Goal: Task Accomplishment & Management: Use online tool/utility

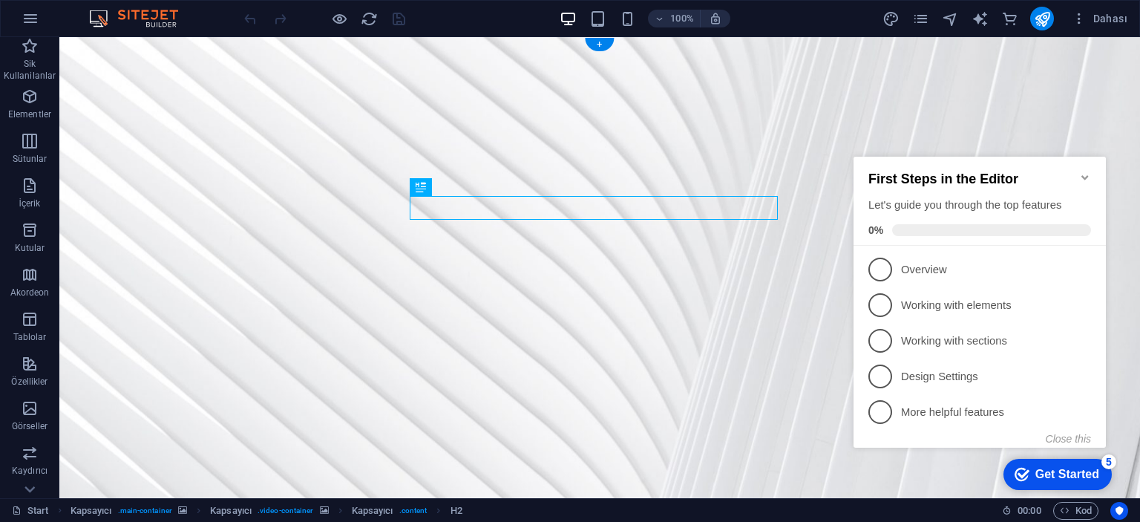
click at [1024, 103] on figure at bounding box center [599, 327] width 1080 height 580
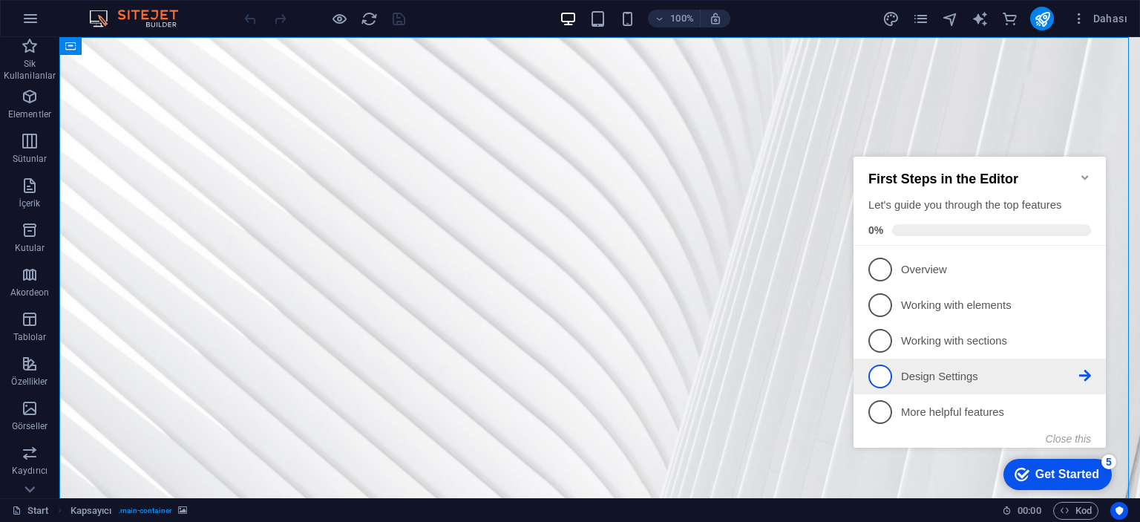
click at [985, 378] on p "Design Settings - incomplete" at bounding box center [990, 377] width 178 height 16
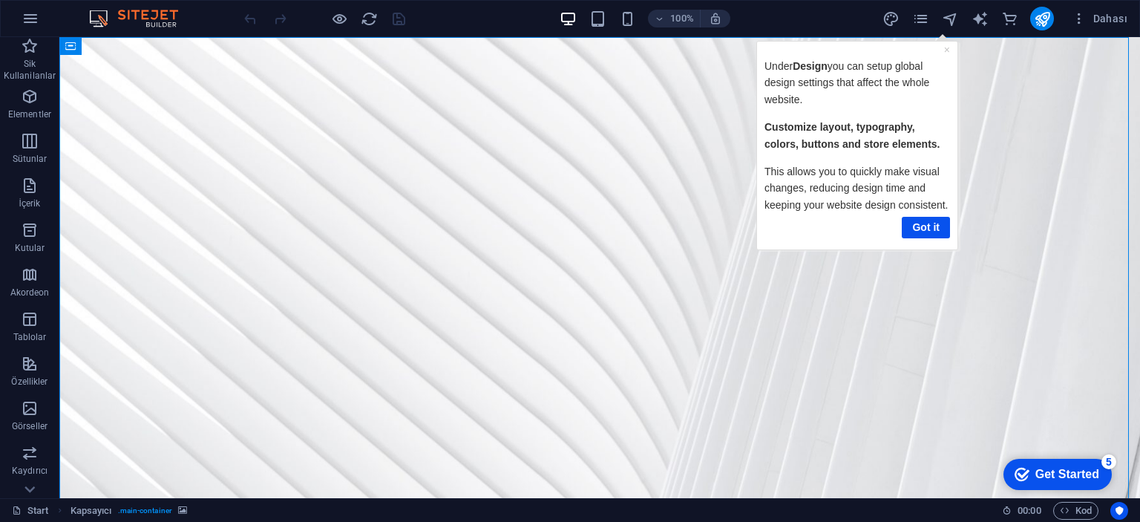
click at [1085, 472] on div "Get Started" at bounding box center [1067, 473] width 64 height 13
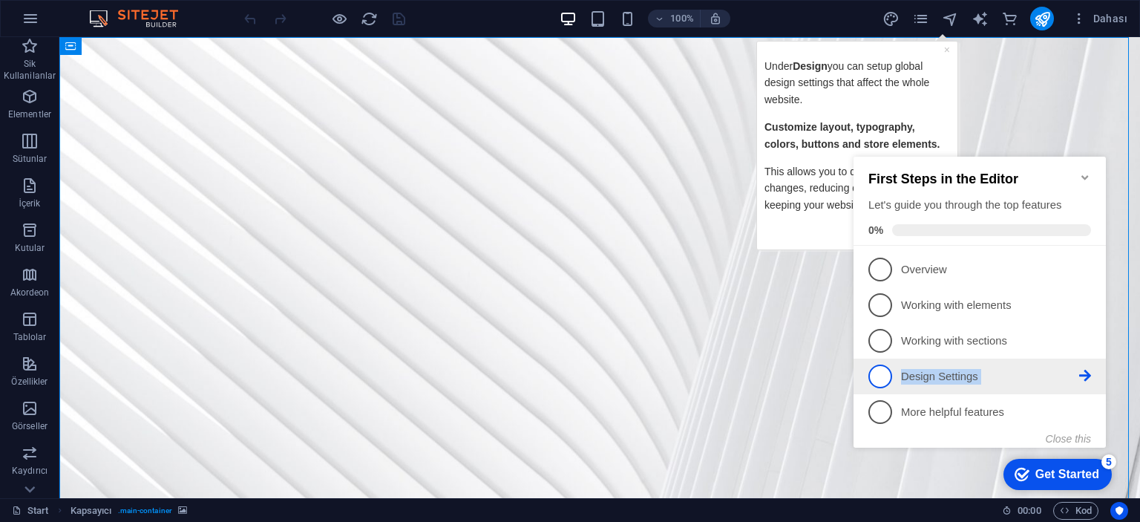
drag, startPoint x: 884, startPoint y: 371, endPoint x: 1085, endPoint y: 376, distance: 200.4
click at [1085, 376] on link "4 Design Settings - incomplete" at bounding box center [979, 376] width 223 height 24
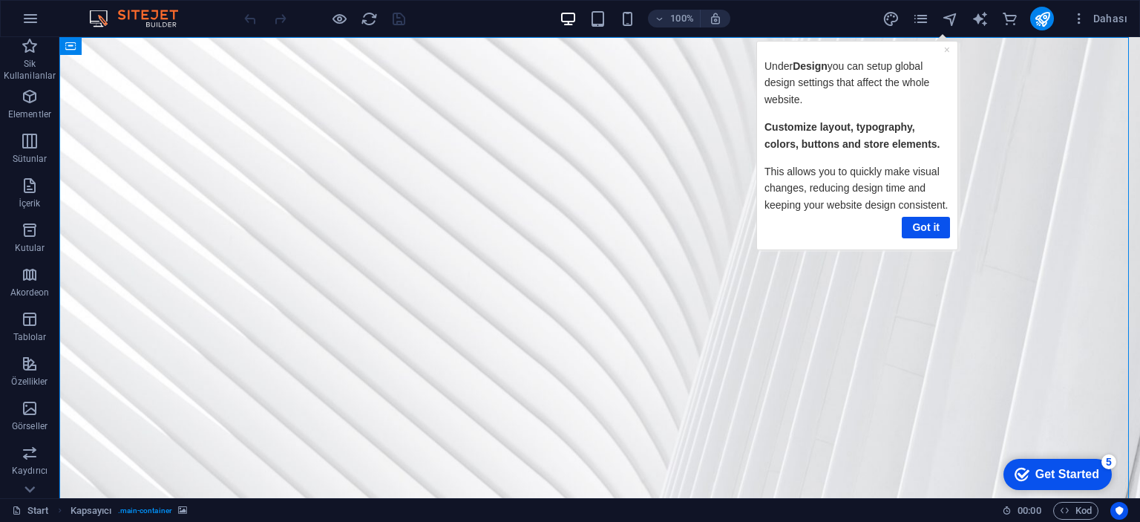
click at [1117, 496] on div "checkmark Get Started 5 First Steps in the Editor Let's guide you through the t…" at bounding box center [1054, 473] width 126 height 45
click at [1076, 496] on div "checkmark Get Started 5 First Steps in the Editor Let's guide you through the t…" at bounding box center [1054, 473] width 126 height 45
click at [927, 224] on link "Got it" at bounding box center [925, 227] width 48 height 22
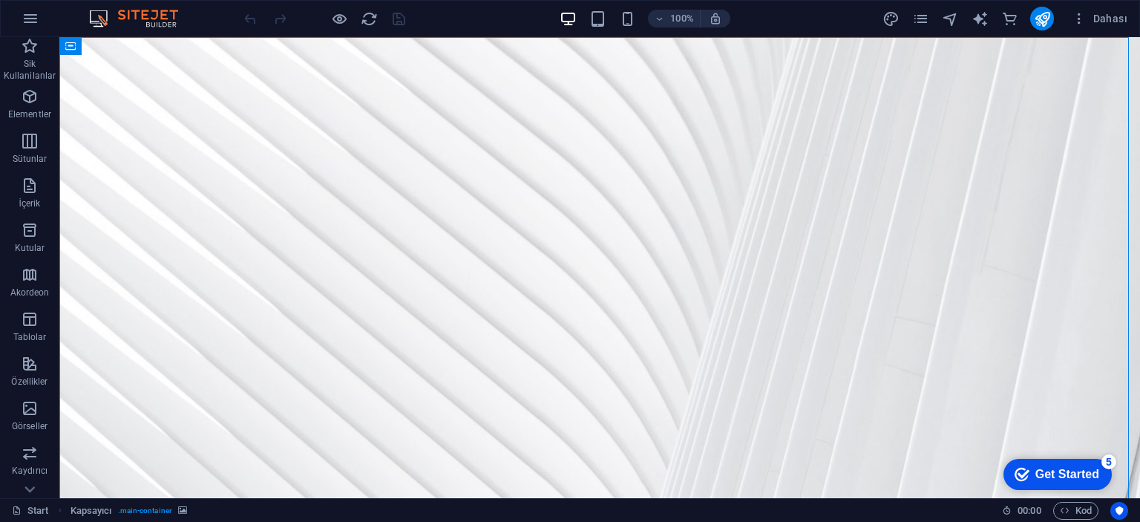
click at [939, 289] on p "Overview - incomplete" at bounding box center [990, 297] width 178 height 16
click at [1060, 496] on div "checkmark Get Started 4 First Steps in the Editor Let's guide you through the t…" at bounding box center [1054, 473] width 126 height 45
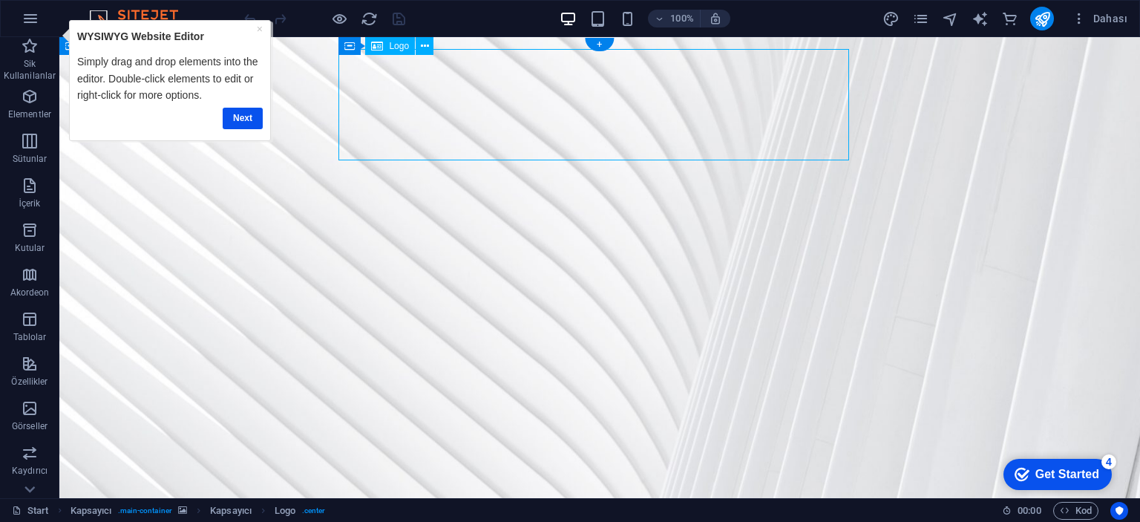
click at [248, 116] on link "Next" at bounding box center [243, 118] width 40 height 22
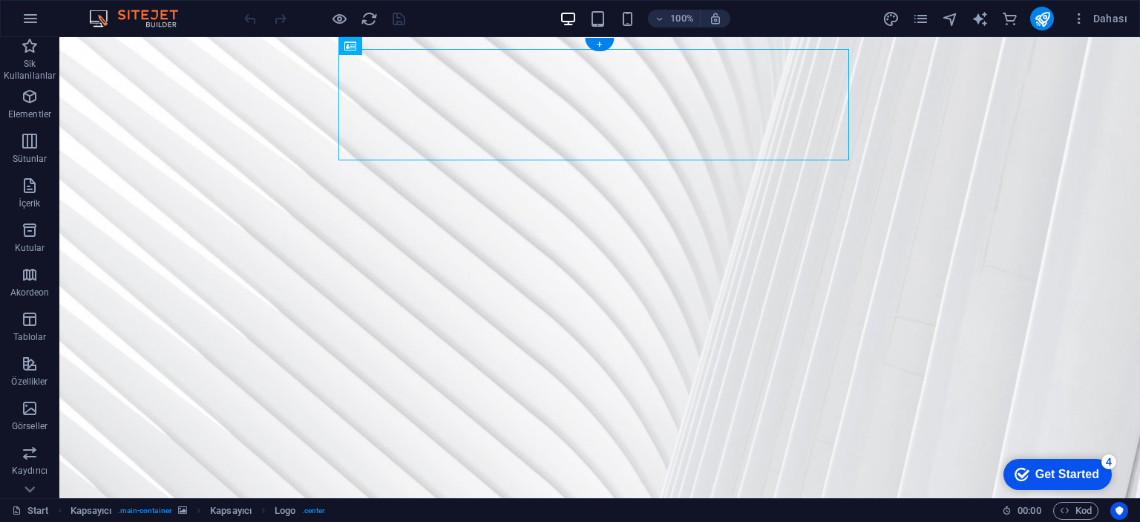
click at [274, 98] on figure at bounding box center [599, 327] width 1080 height 580
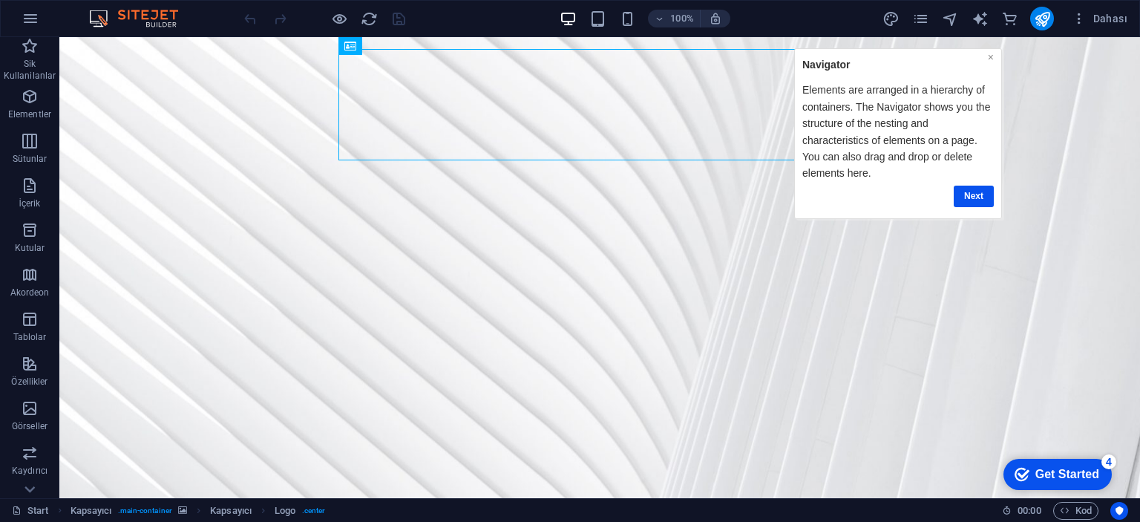
click at [989, 56] on link "×" at bounding box center [990, 56] width 6 height 12
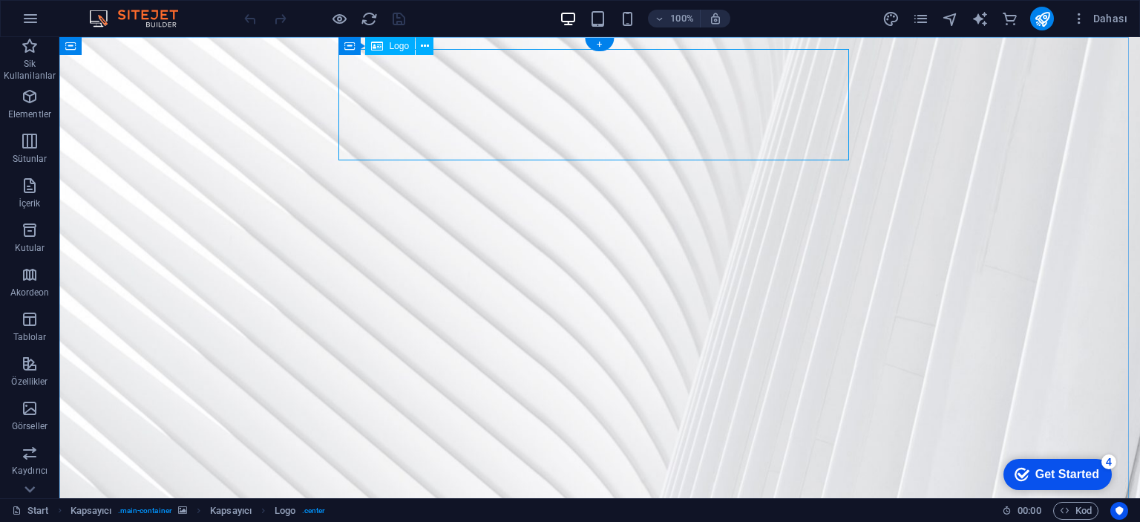
select select "px"
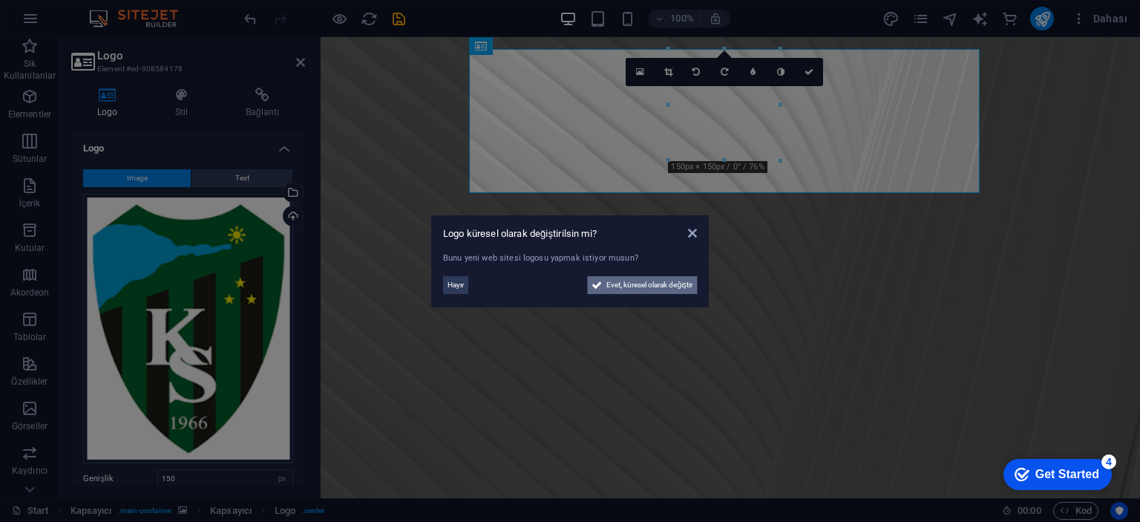
click at [680, 278] on span "Evet, küresel olarak değiştir" at bounding box center [649, 285] width 86 height 18
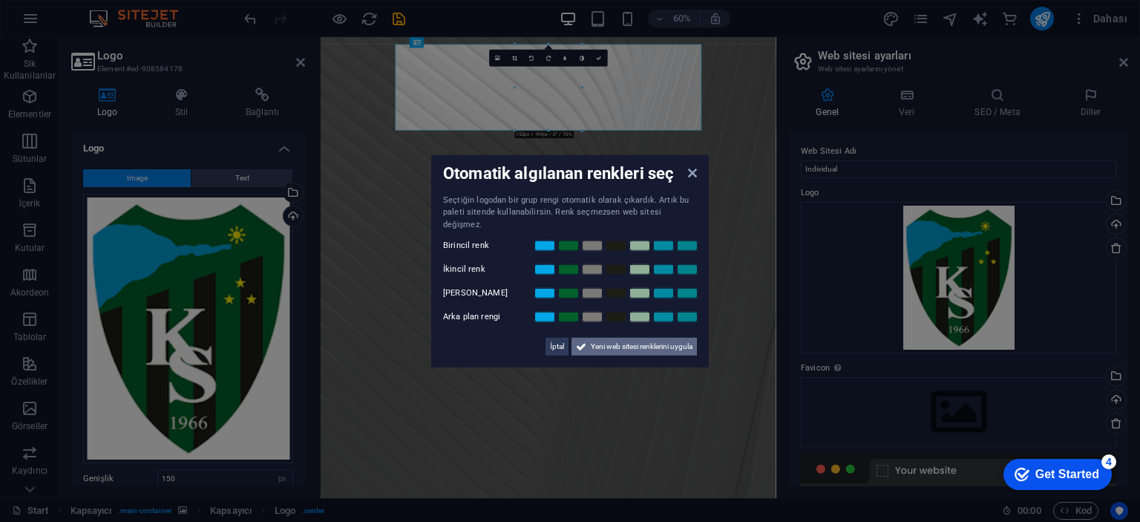
click at [674, 338] on span "Yeni web sitesi renklerini uygula" at bounding box center [642, 347] width 102 height 18
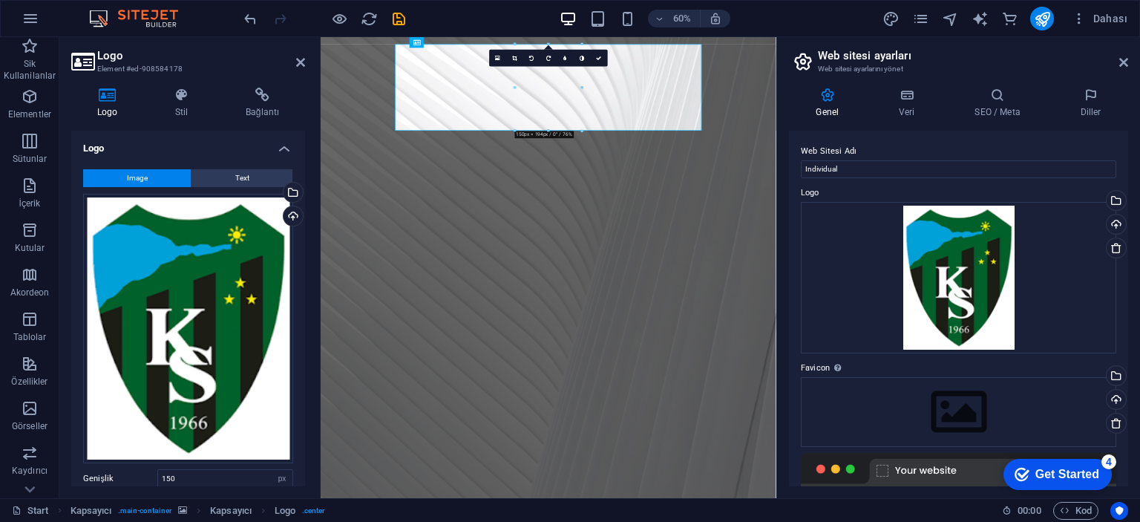
click at [1049, 350] on figure at bounding box center [700, 421] width 759 height 768
click at [1019, 287] on figure at bounding box center [700, 421] width 759 height 768
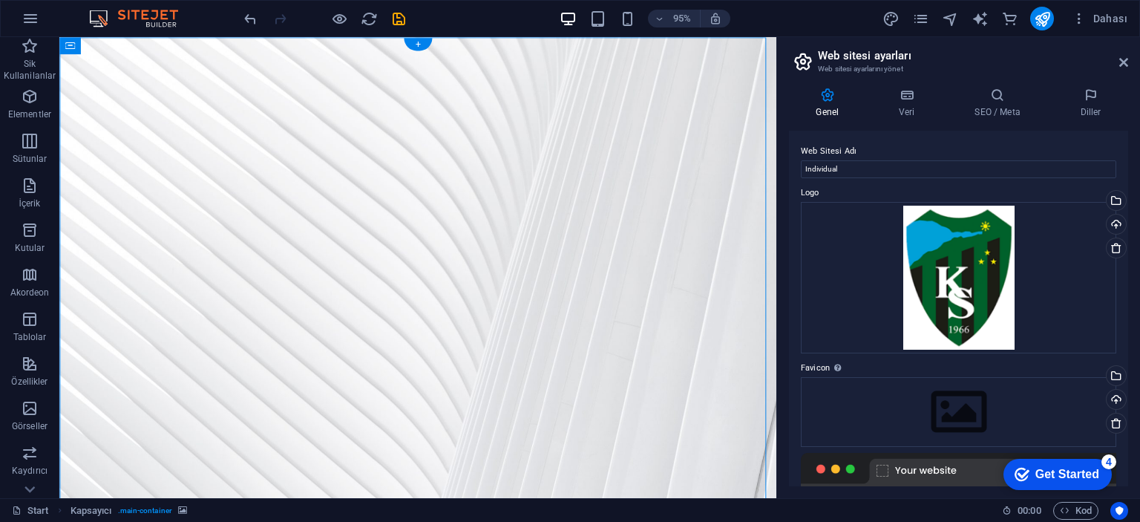
click at [793, 81] on figure at bounding box center [436, 343] width 755 height 613
click at [722, 151] on figure at bounding box center [436, 343] width 755 height 613
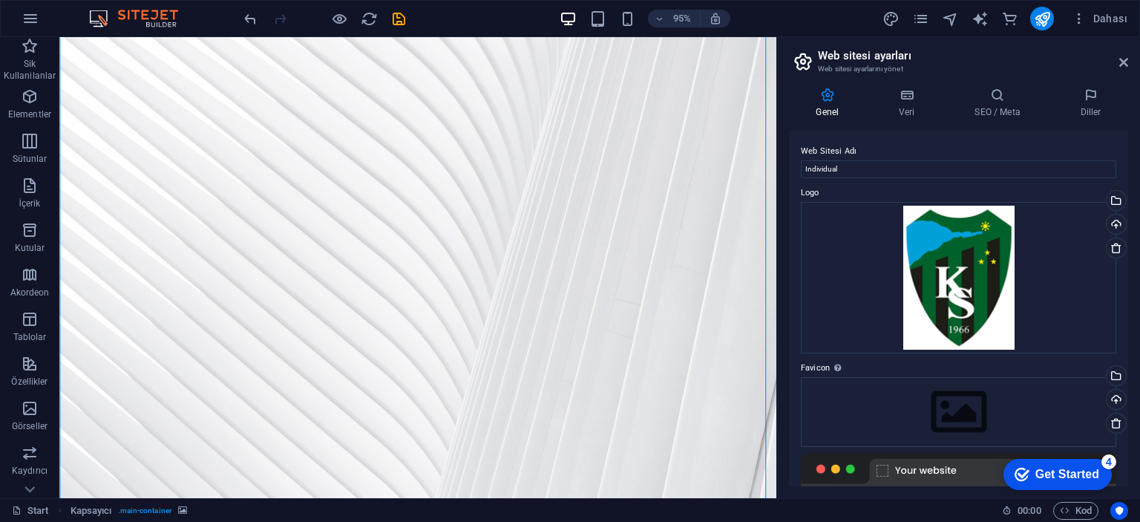
scroll to position [128, 0]
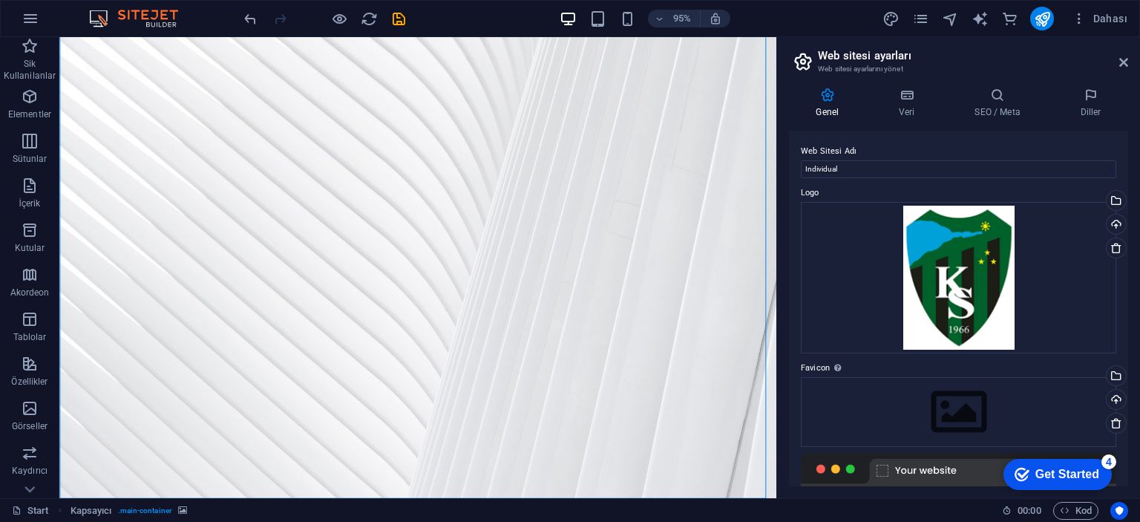
click at [1131, 65] on aside "Web sitesi ayarları Web sitesi ayarlarını yönet Genel Veri SEO / Meta Diller We…" at bounding box center [958, 267] width 364 height 461
click at [1127, 63] on icon at bounding box center [1123, 62] width 9 height 12
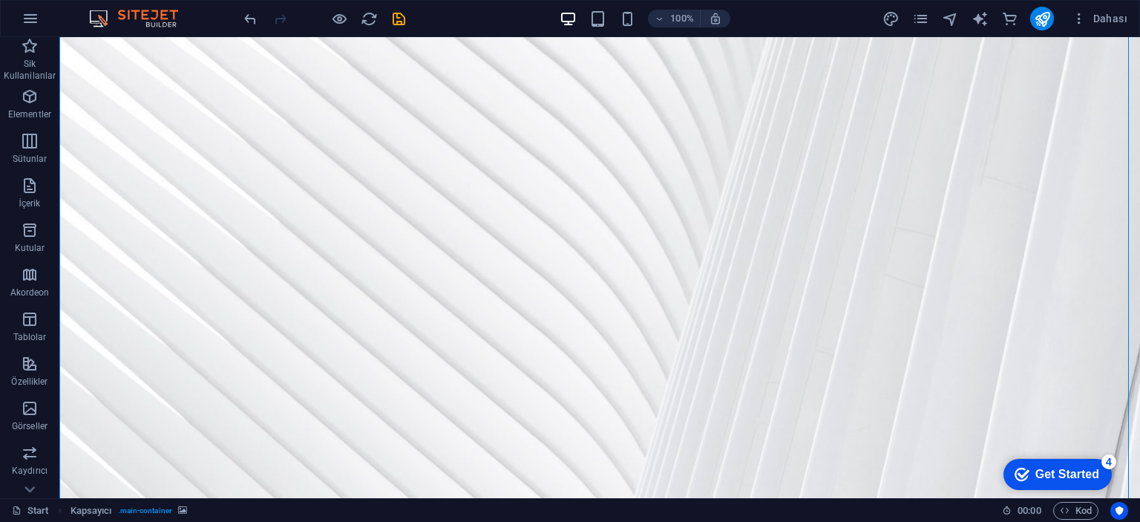
scroll to position [151, 0]
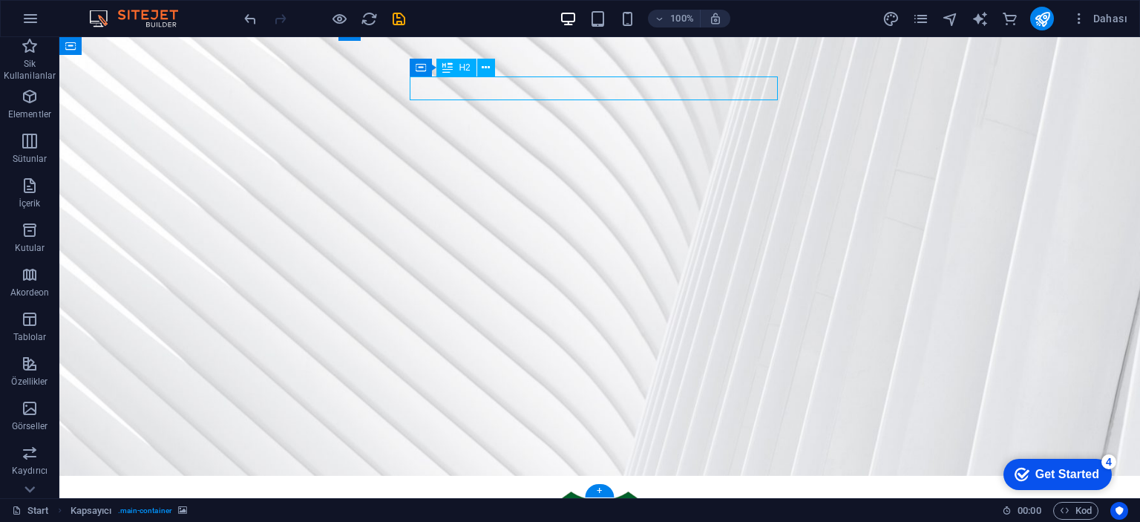
scroll to position [128, 0]
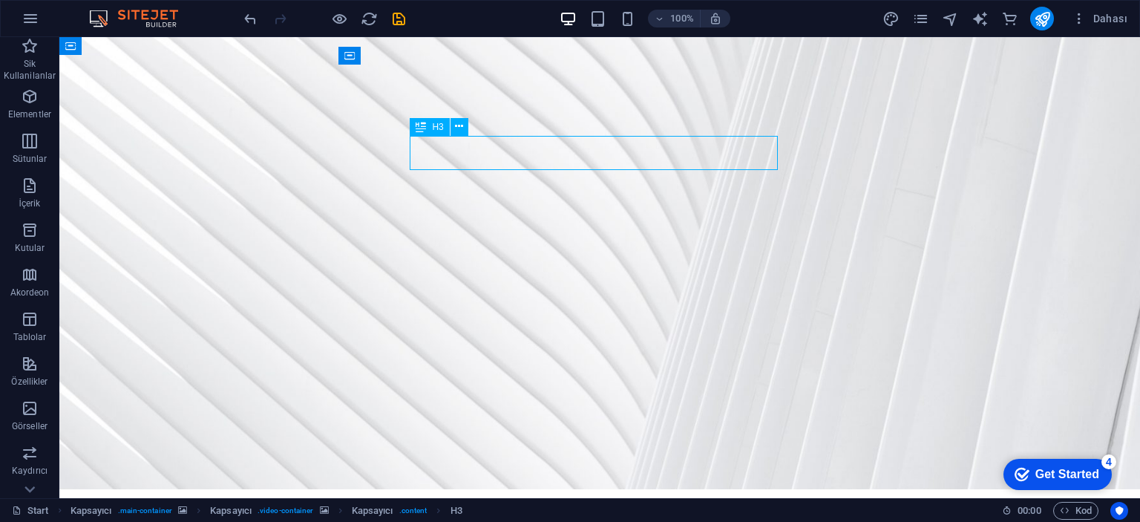
scroll to position [118, 0]
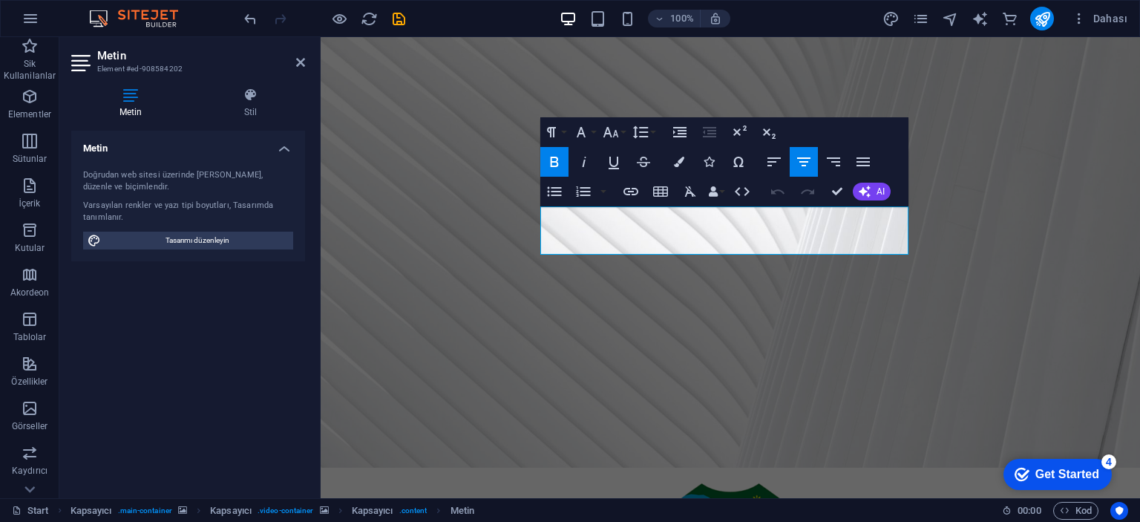
scroll to position [86, 0]
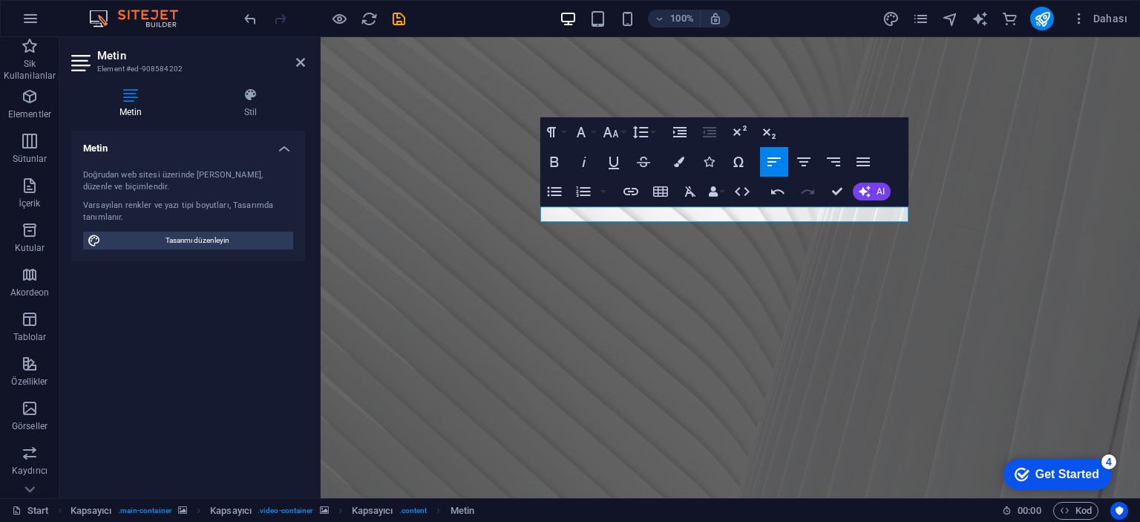
click at [431, 145] on figure at bounding box center [730, 233] width 819 height 564
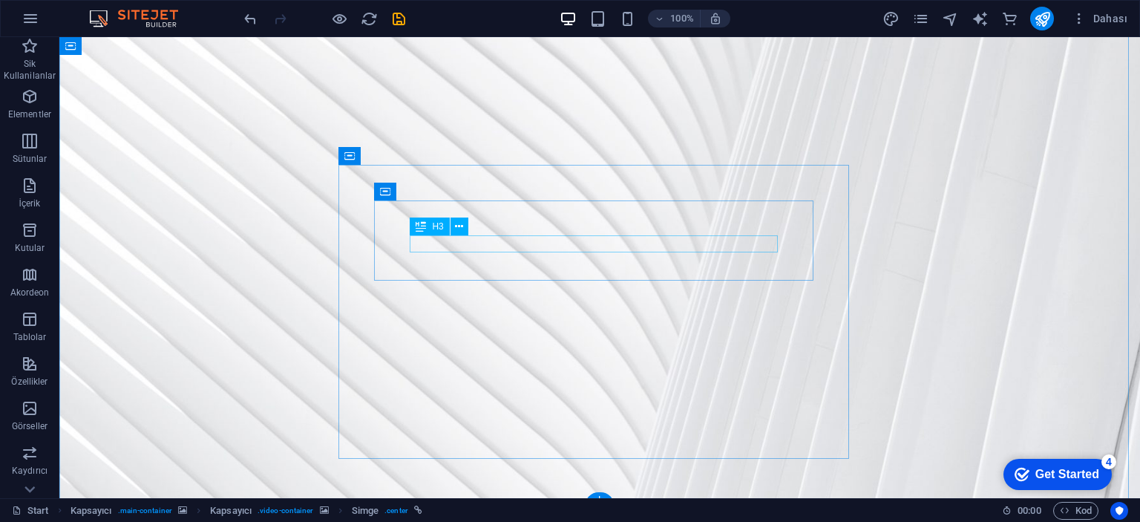
scroll to position [28, 0]
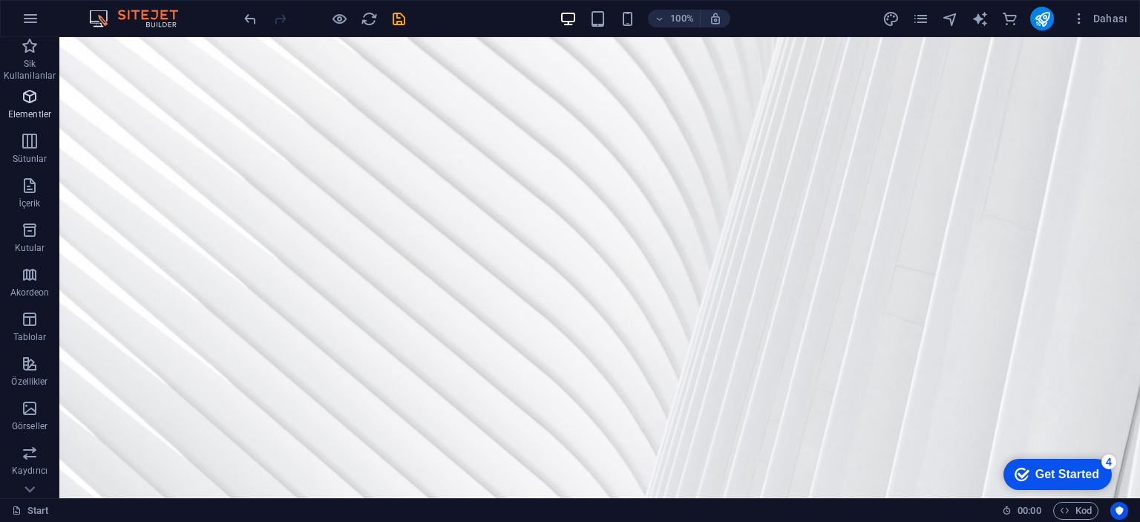
click at [27, 114] on p "Elementler" at bounding box center [29, 114] width 43 height 12
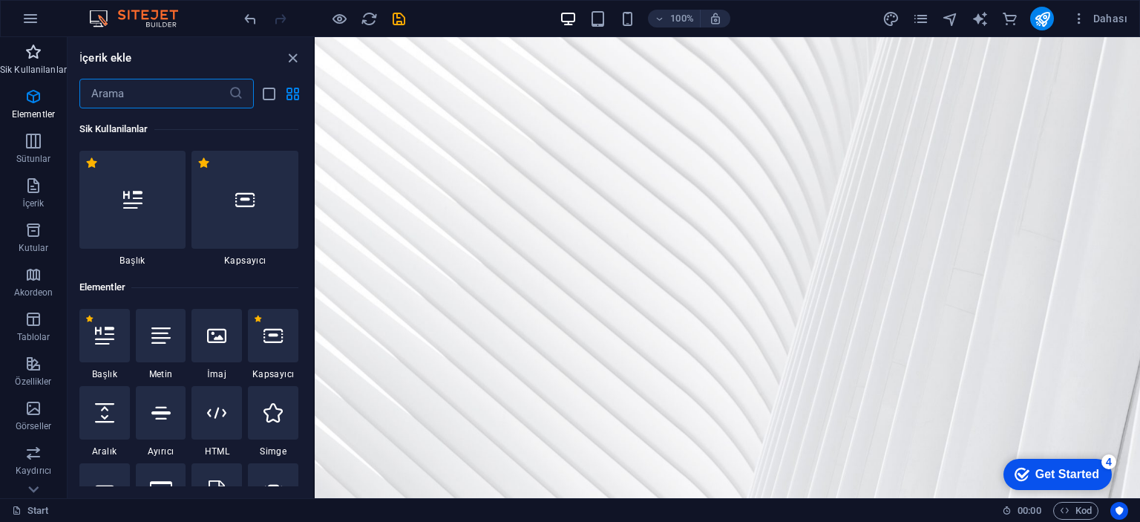
scroll to position [157, 0]
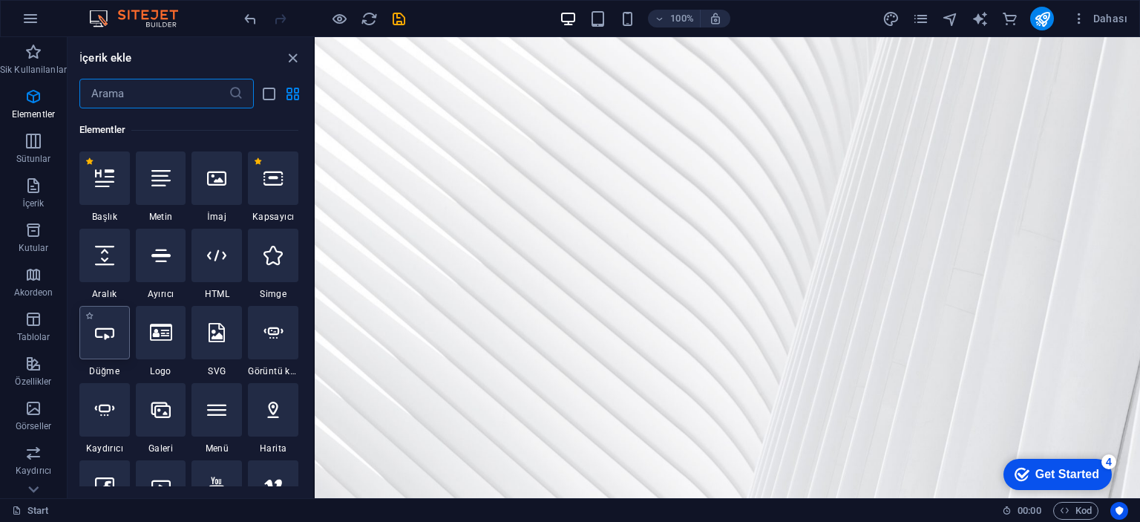
click at [99, 346] on div at bounding box center [104, 332] width 50 height 53
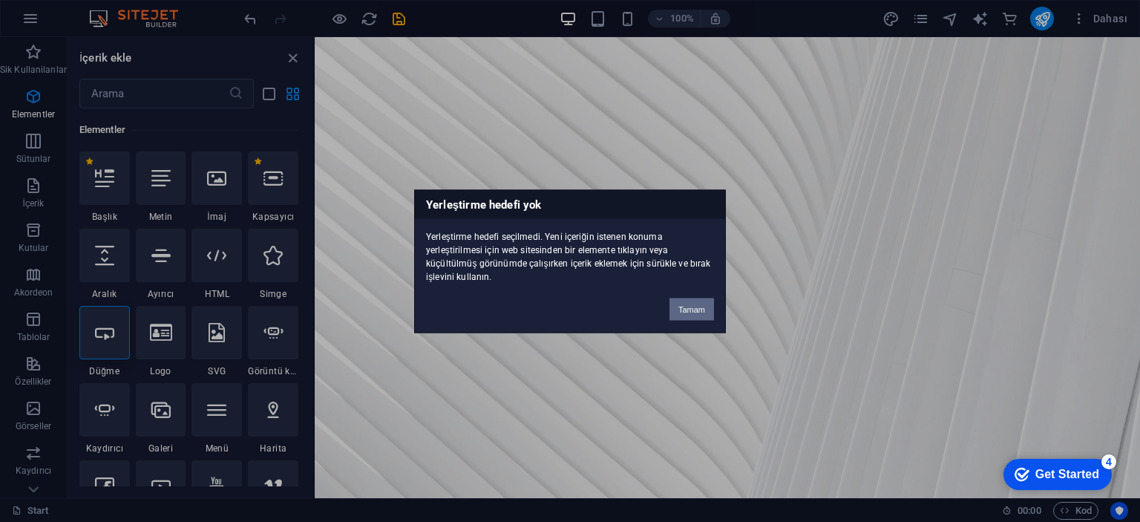
click at [687, 315] on button "Tamam" at bounding box center [691, 309] width 45 height 22
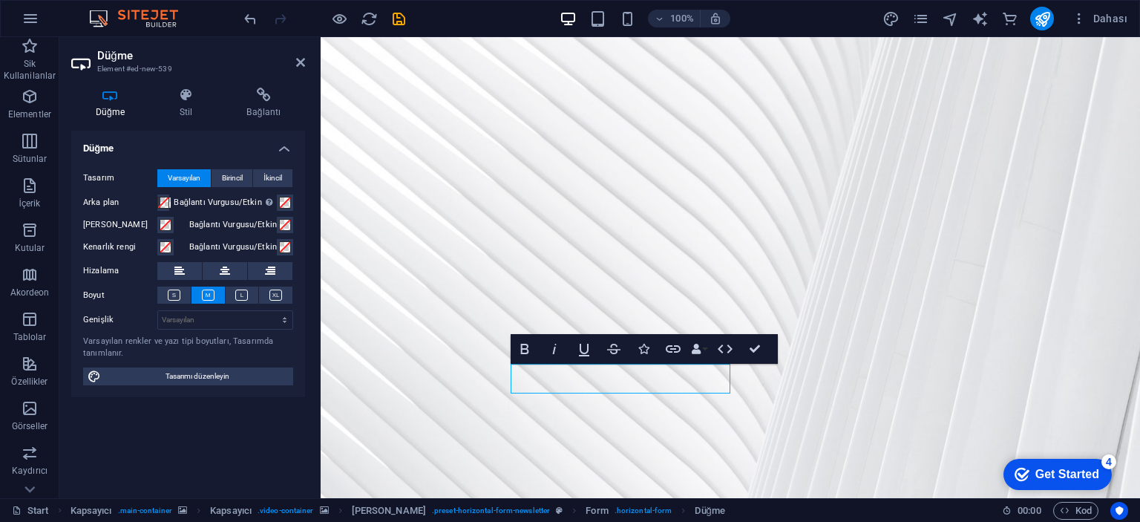
click at [427, 228] on figure at bounding box center [730, 267] width 819 height 461
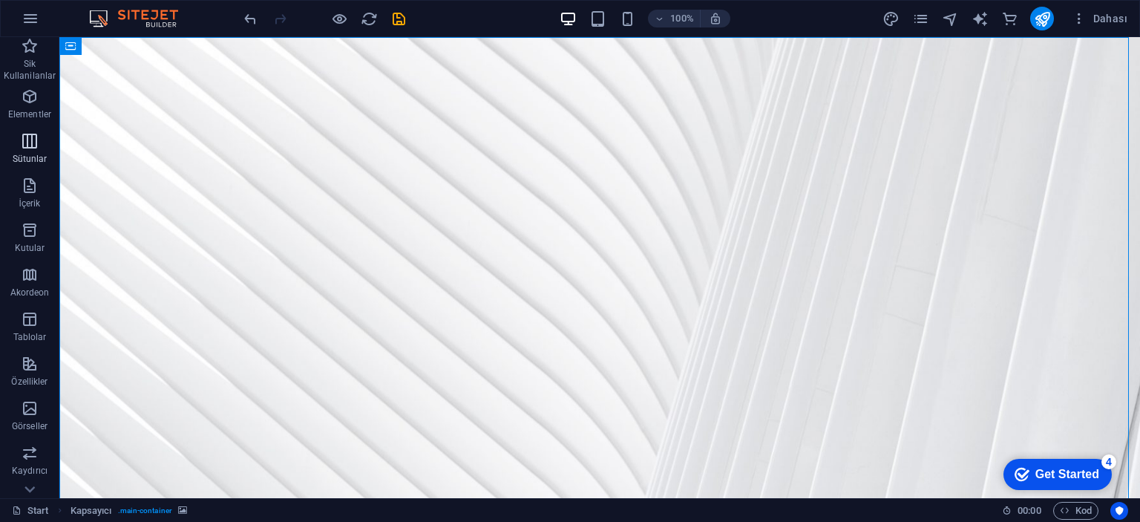
click at [24, 157] on p "Sütunlar" at bounding box center [30, 159] width 35 height 12
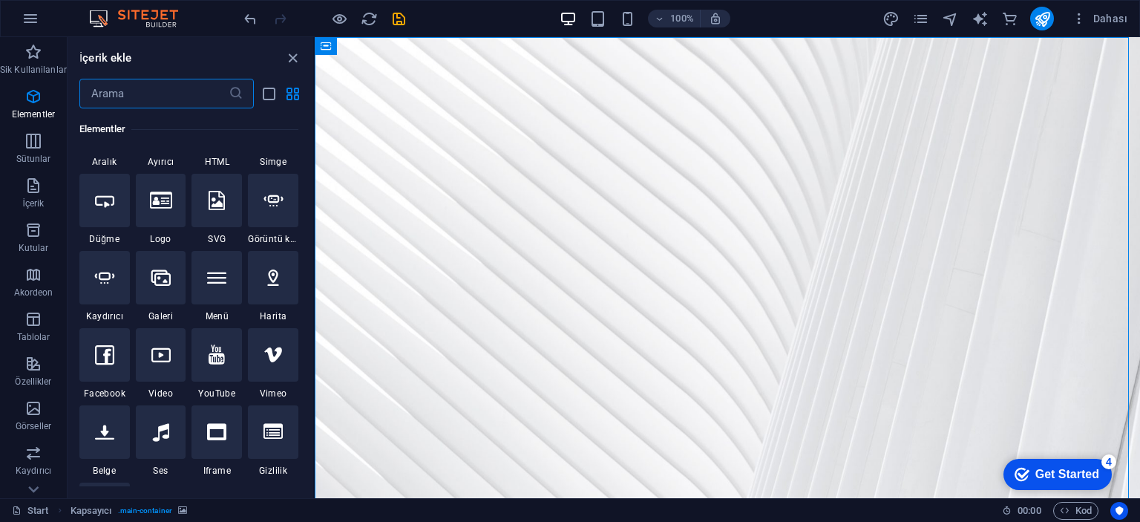
scroll to position [215, 0]
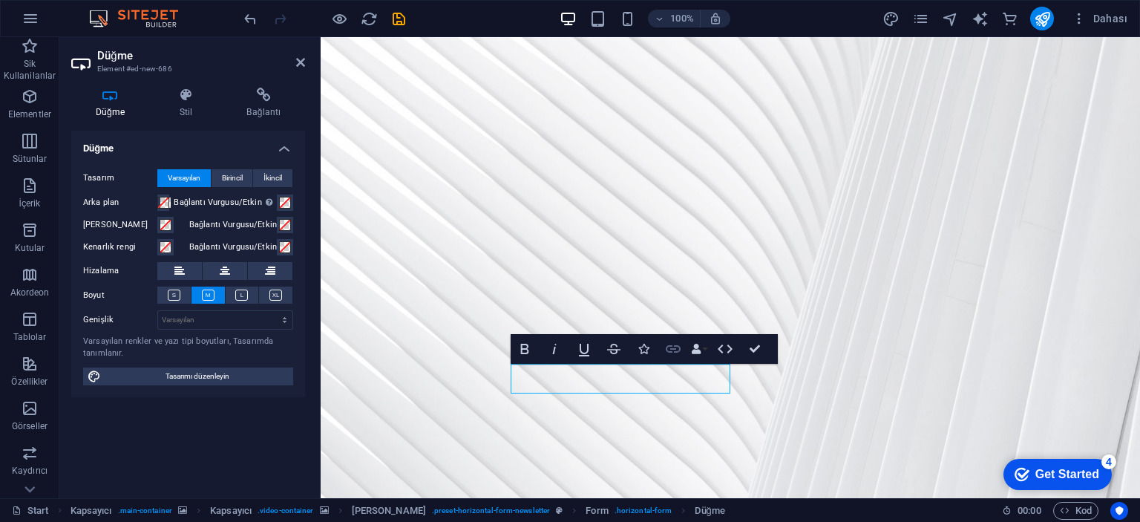
click at [669, 348] on icon "button" at bounding box center [673, 349] width 18 height 18
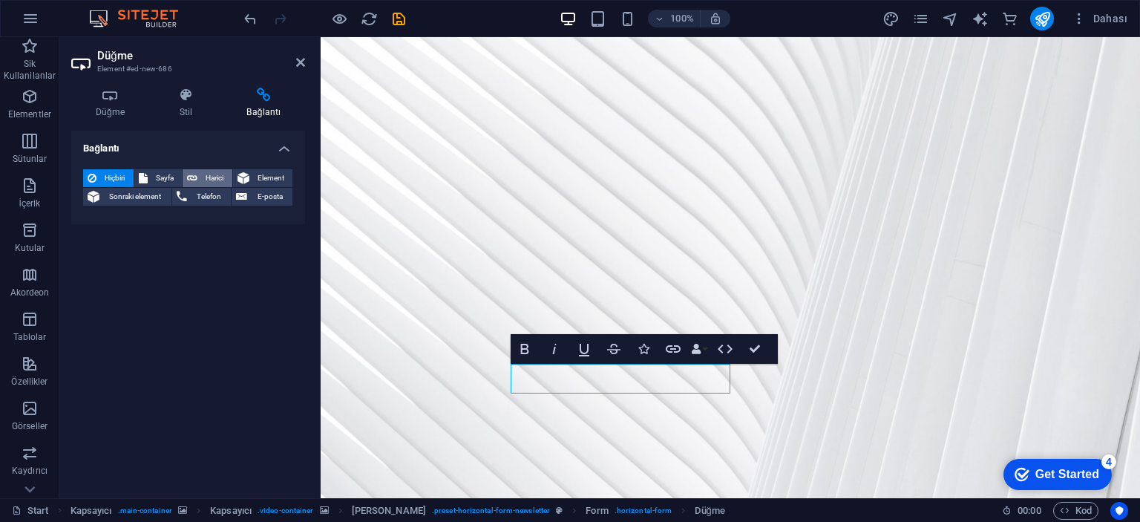
click at [210, 175] on span "Harici" at bounding box center [215, 178] width 26 height 18
select select "blank"
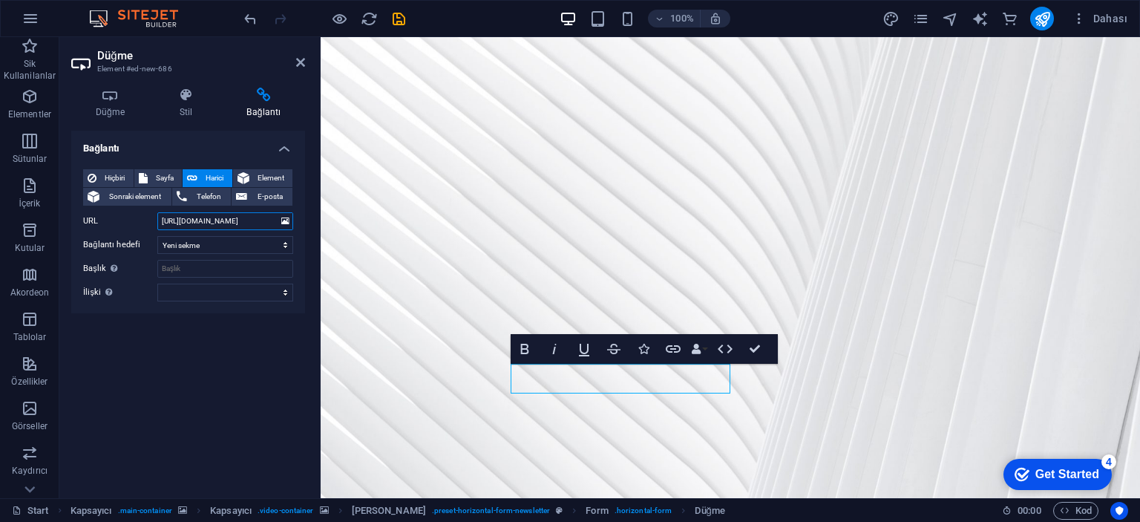
type input "https://discord.gg/kocaelispor"
click at [231, 380] on div "Bağlantı Hiçbiri Sayfa Harici Element Sonraki element Telefon E-posta Sayfa Sta…" at bounding box center [188, 308] width 234 height 355
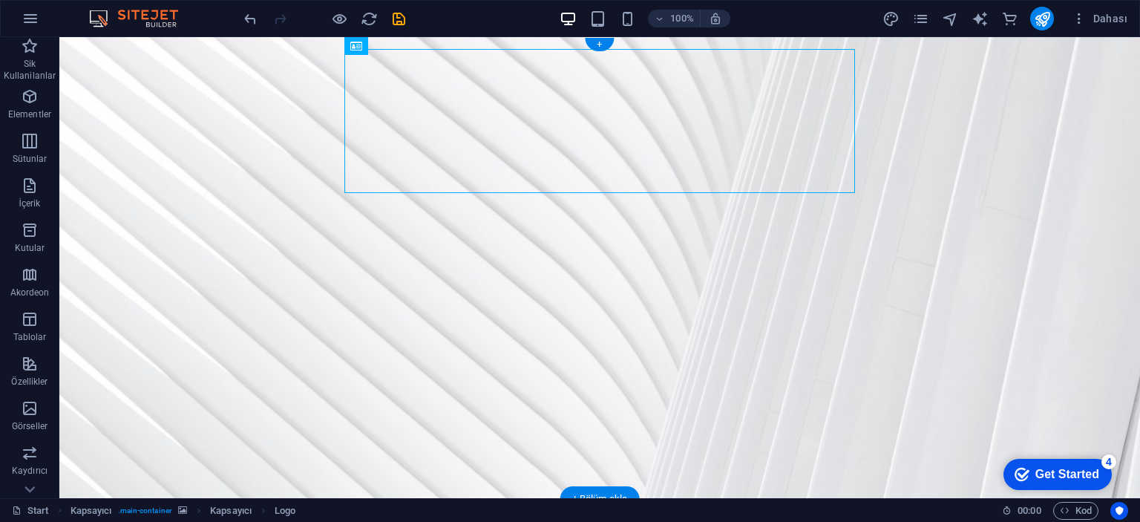
click at [1088, 296] on figure at bounding box center [599, 267] width 1080 height 461
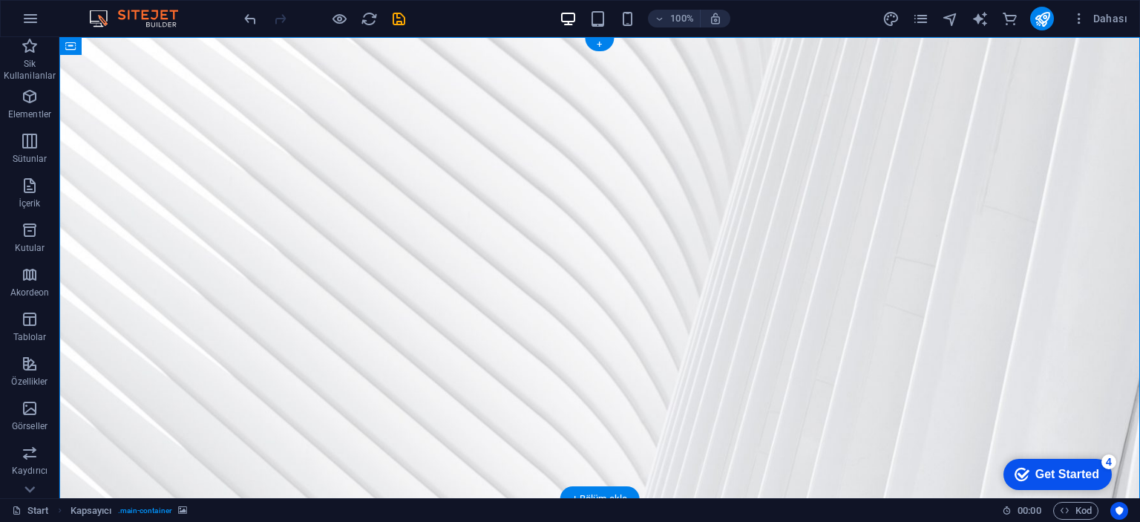
click at [1072, 286] on figure at bounding box center [599, 267] width 1080 height 461
click at [151, 53] on icon at bounding box center [155, 47] width 11 height 16
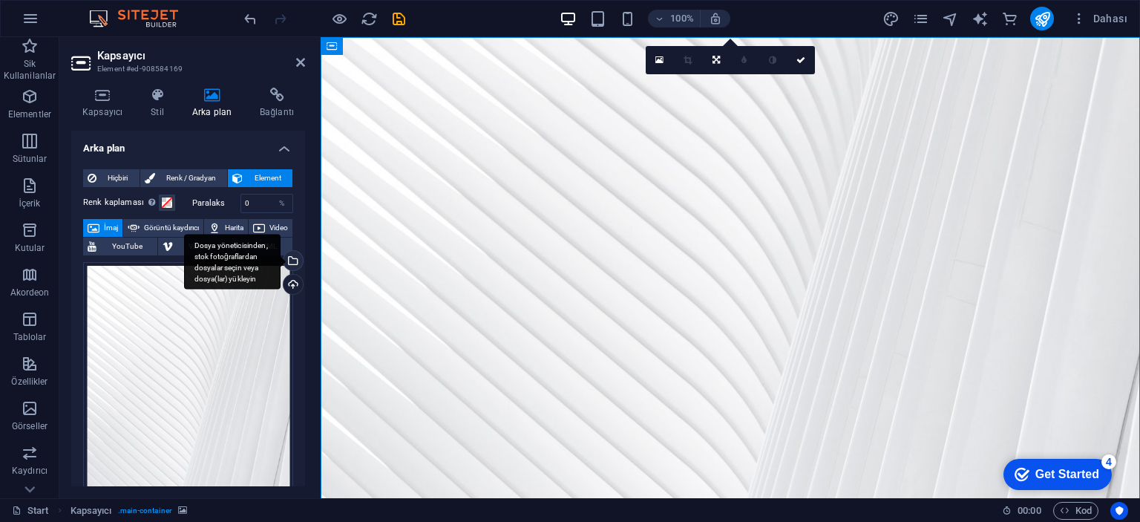
click at [292, 260] on div "Dosya yöneticisinden, stok fotoğraflardan dosyalar seçin veya dosya(lar) yükley…" at bounding box center [291, 262] width 22 height 22
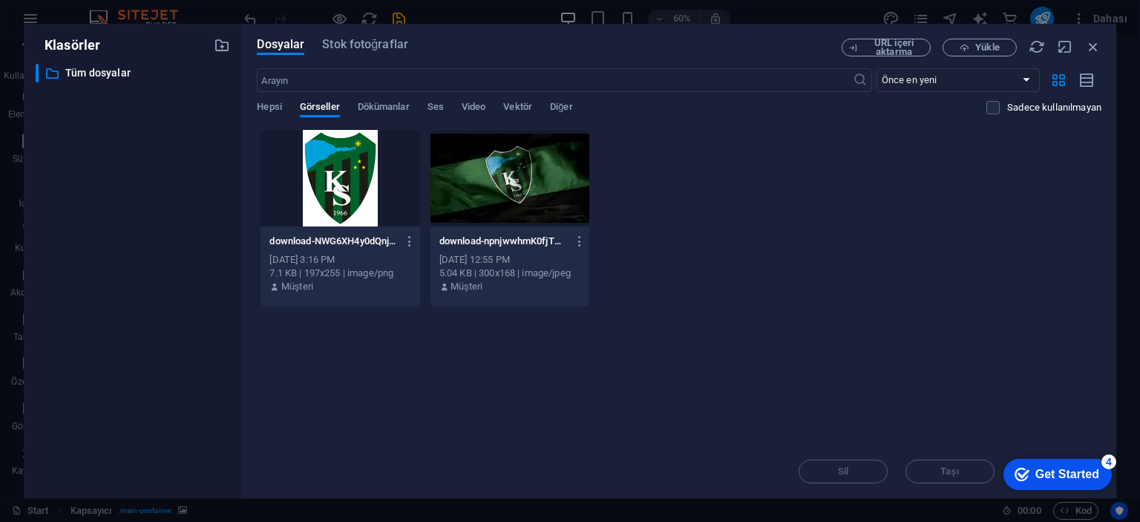
click at [549, 206] on div at bounding box center [509, 178] width 159 height 96
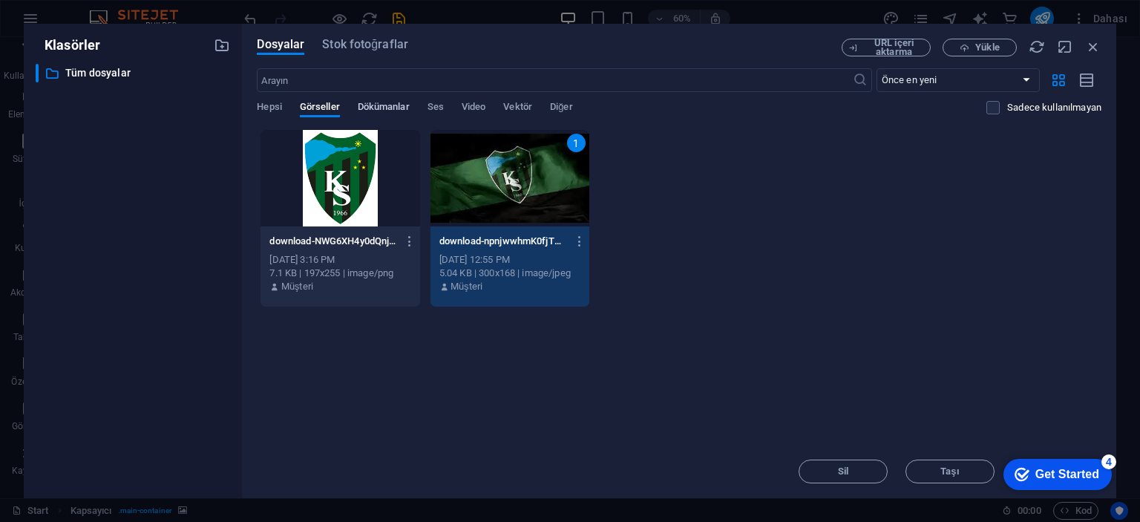
click at [389, 108] on span "Dökümanlar" at bounding box center [384, 108] width 52 height 21
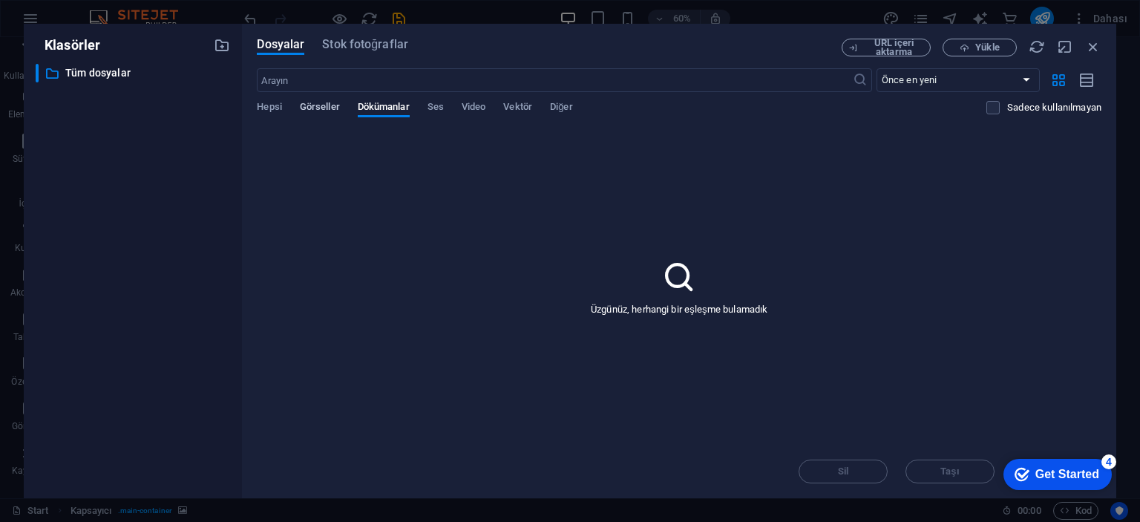
click at [318, 102] on span "Görseller" at bounding box center [320, 108] width 40 height 21
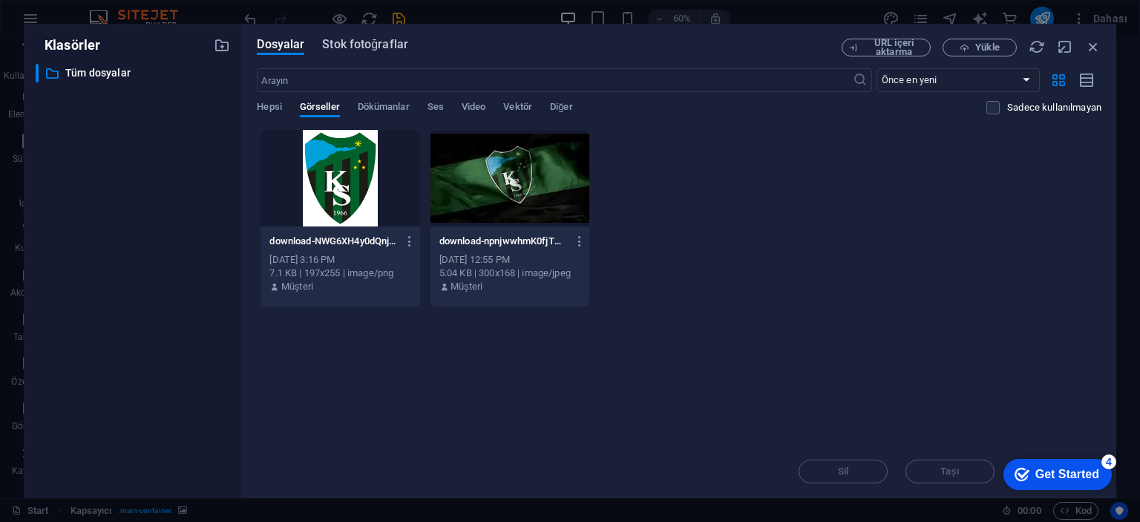
click at [376, 45] on span "Stok fotoğraflar" at bounding box center [365, 45] width 86 height 18
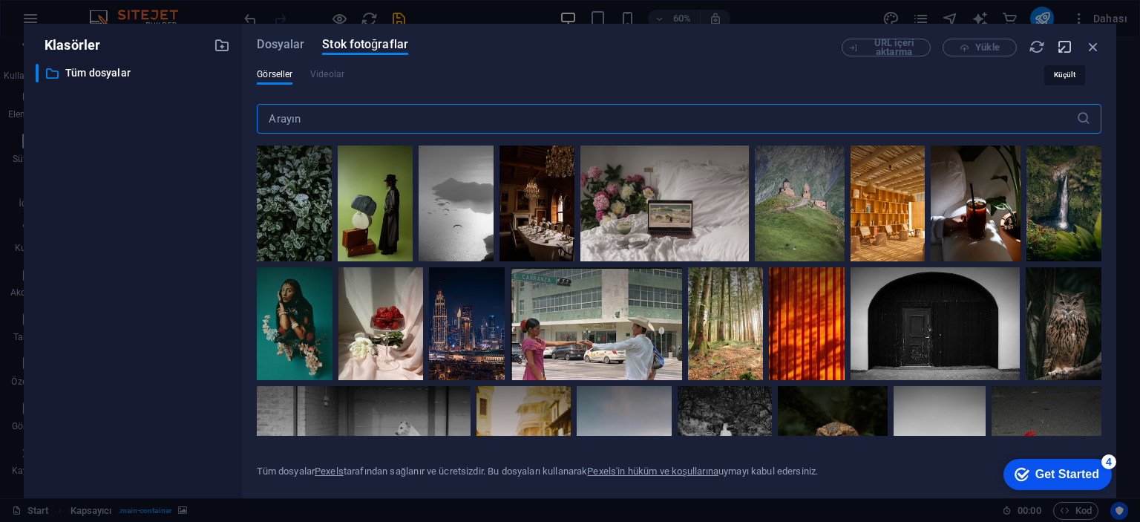
click at [1062, 47] on icon "button" at bounding box center [1064, 47] width 16 height 16
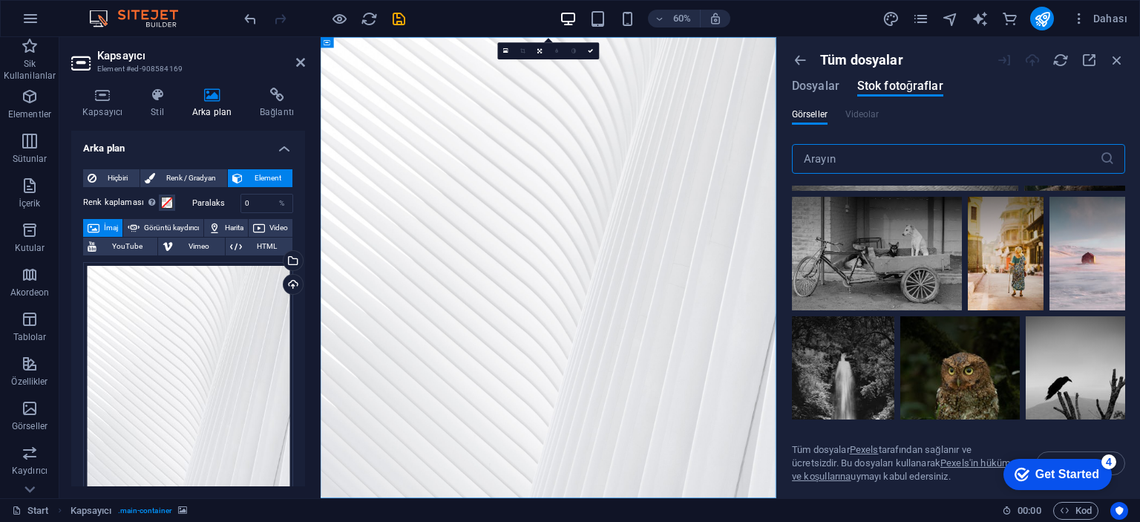
scroll to position [816, 0]
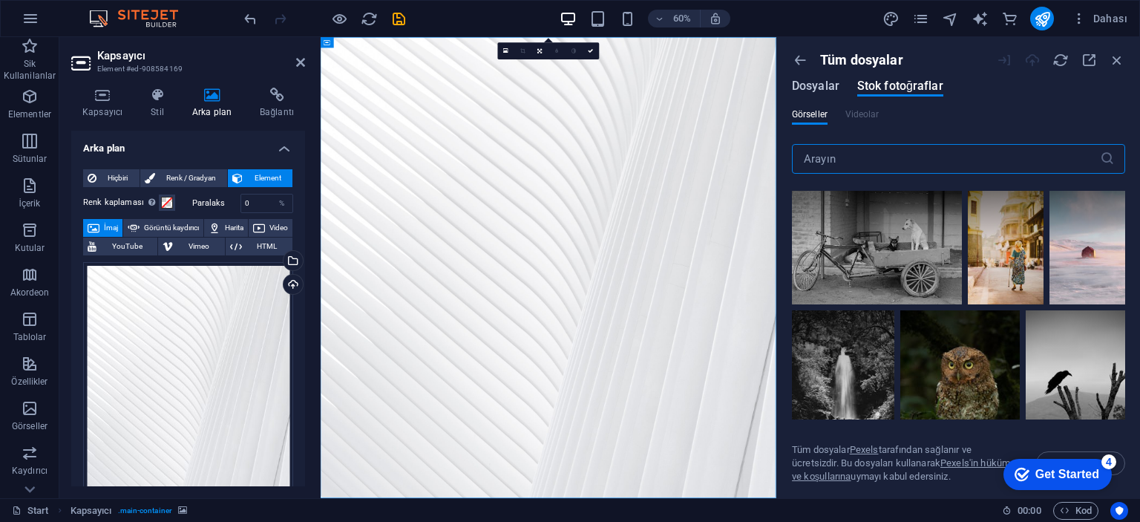
click at [824, 88] on span "Dosyalar" at bounding box center [815, 86] width 47 height 18
select select "image"
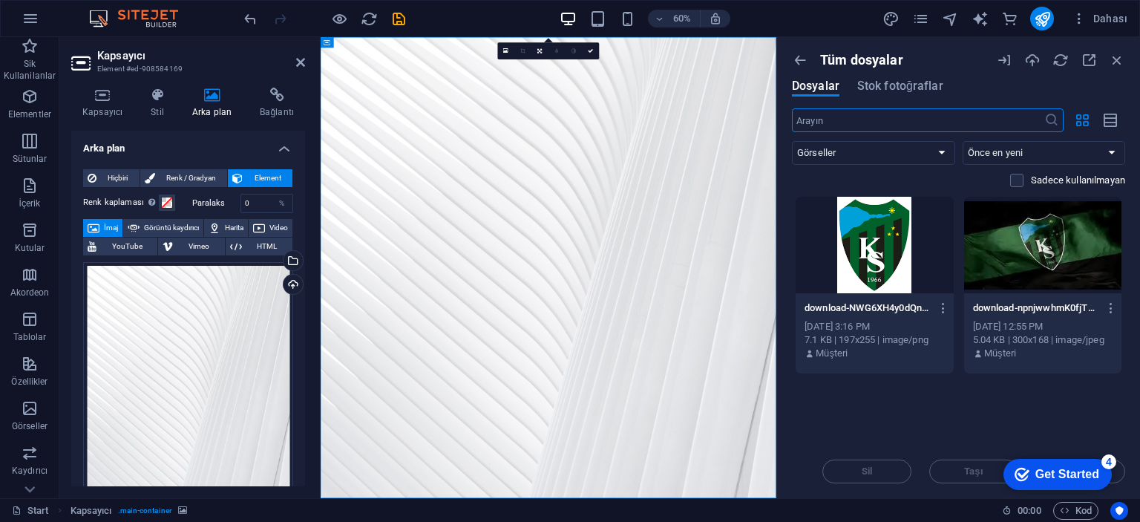
click at [1065, 265] on div at bounding box center [1043, 245] width 158 height 96
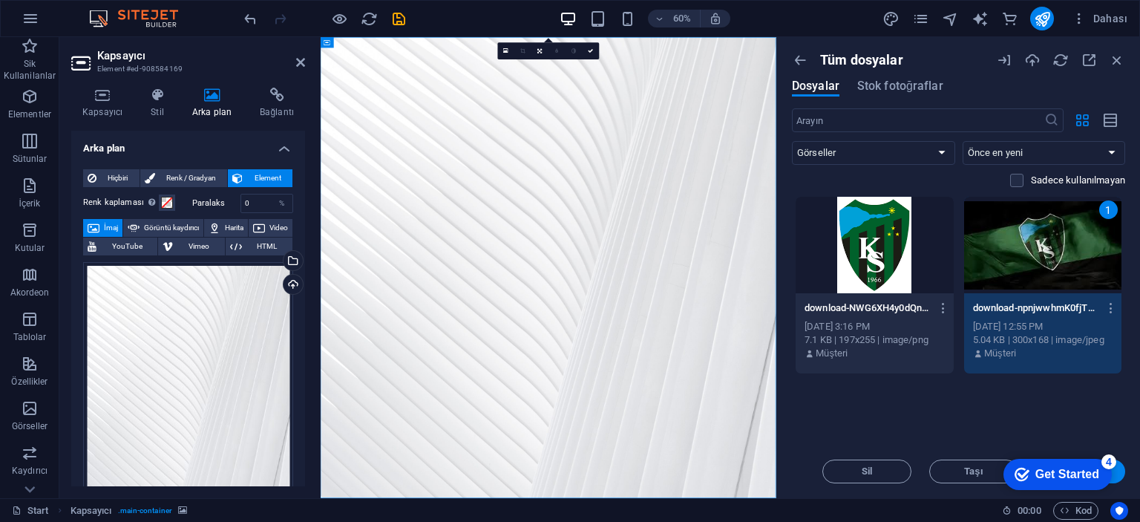
drag, startPoint x: 1122, startPoint y: 474, endPoint x: 801, endPoint y: 435, distance: 322.9
click at [1122, 474] on button "Insert Tuşu" at bounding box center [1080, 471] width 89 height 24
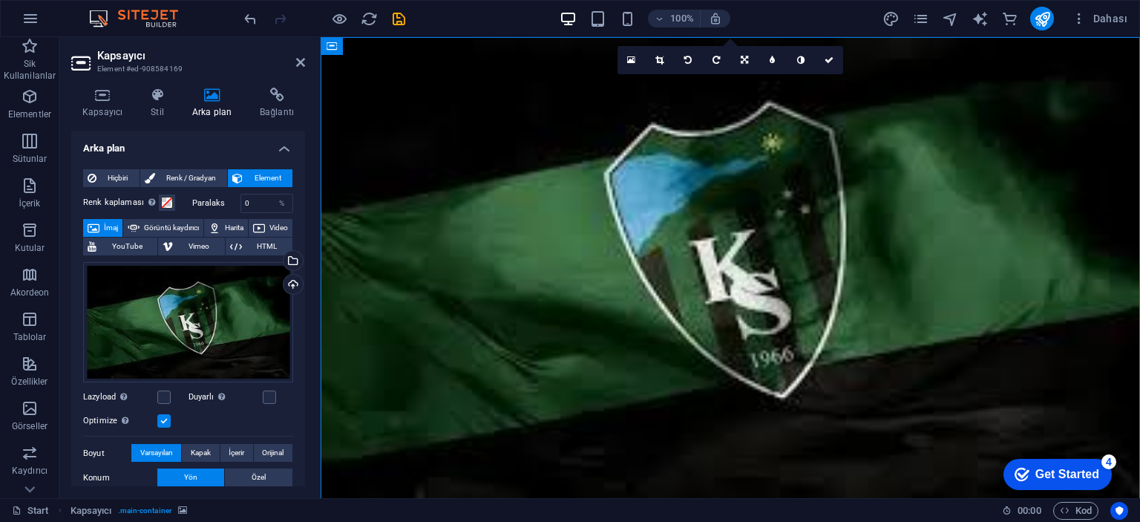
click at [301, 269] on div "Hiçbiri Renk / Gradyan Element Arka planı tam genişliğe genişlet Renk kaplaması…" at bounding box center [188, 418] width 234 height 523
click at [300, 268] on div "Hiçbiri Renk / Gradyan Element Arka planı tam genişliğe genişlet Renk kaplaması…" at bounding box center [188, 418] width 234 height 523
click at [292, 266] on div "Dosya yöneticisinden, stok fotoğraflardan dosyalar seçin veya dosya(lar) yükley…" at bounding box center [291, 262] width 22 height 22
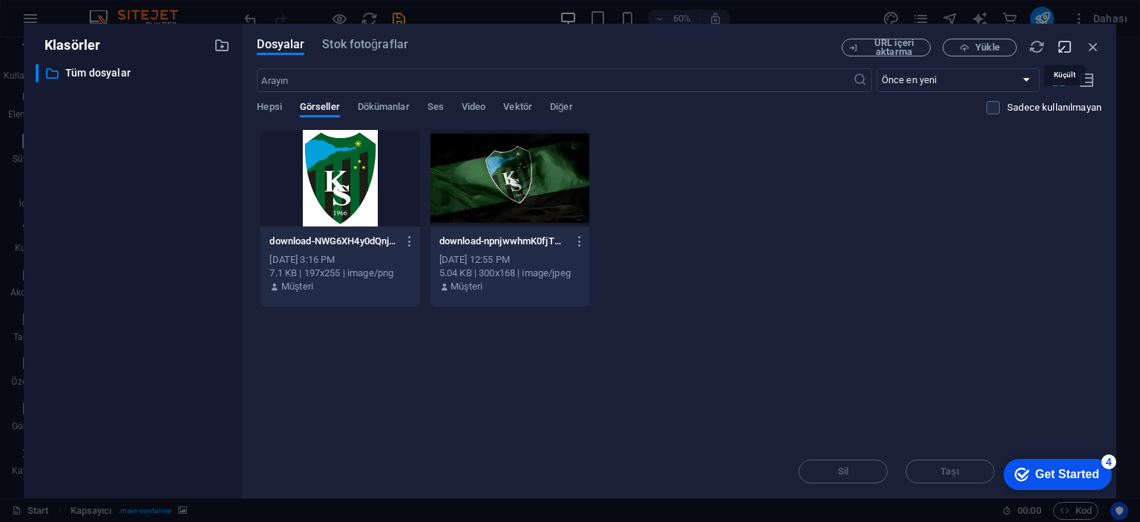
click at [1061, 41] on icon "button" at bounding box center [1064, 47] width 16 height 16
select select "image"
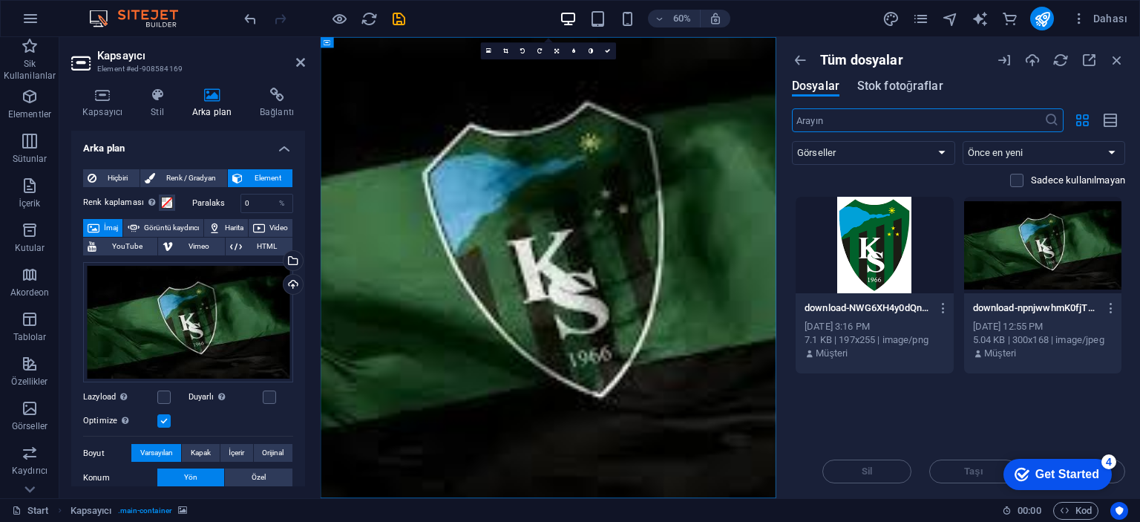
click at [878, 86] on span "Stok fotoğraflar" at bounding box center [900, 86] width 86 height 18
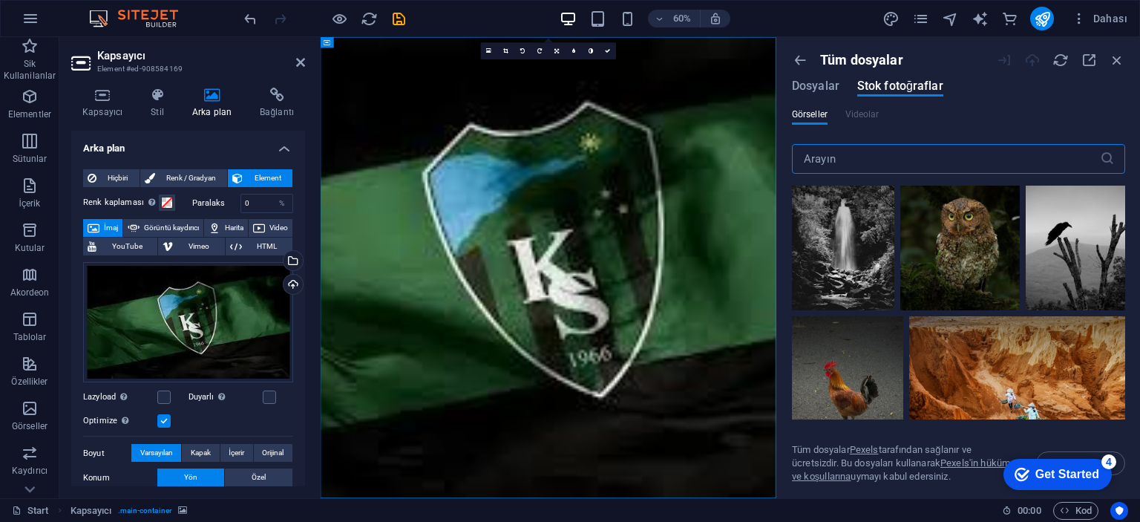
scroll to position [594, 0]
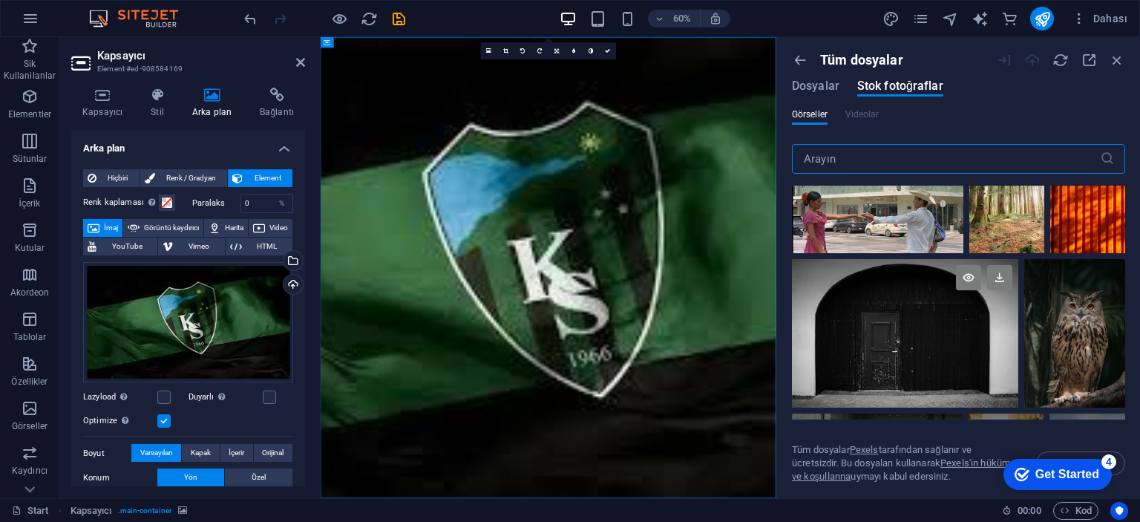
click at [949, 326] on div at bounding box center [905, 296] width 226 height 74
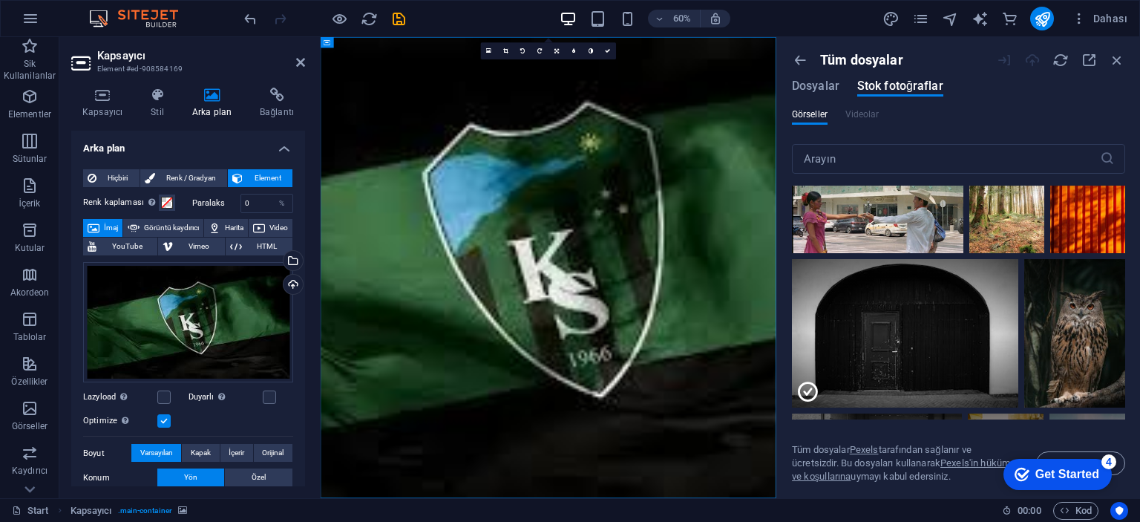
click at [1116, 467] on div "checkmark Get Started 4 First Steps in the Editor Let's guide you through the t…" at bounding box center [1054, 473] width 126 height 45
click at [1123, 465] on button "Insert Tuşu" at bounding box center [1080, 463] width 89 height 24
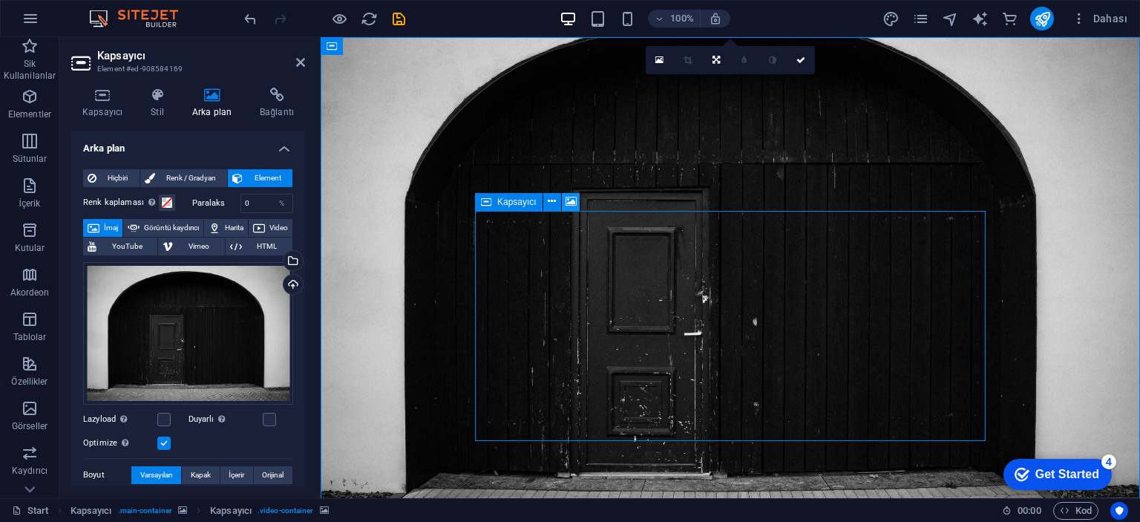
click at [567, 202] on icon at bounding box center [570, 202] width 11 height 16
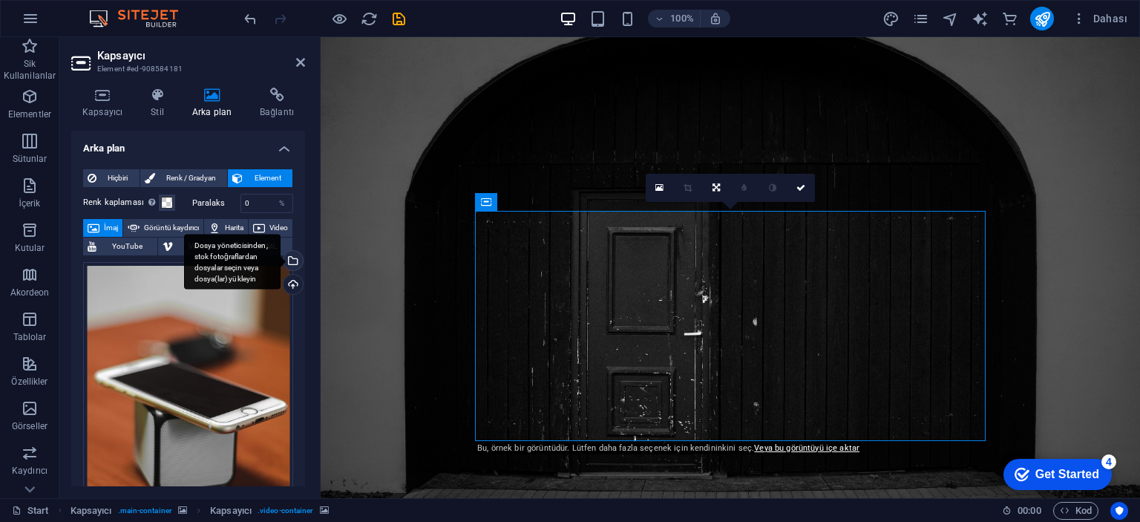
click at [280, 261] on div "Dosya yöneticisinden, stok fotoğraflardan dosyalar seçin veya dosya(lar) yükley…" at bounding box center [232, 262] width 96 height 56
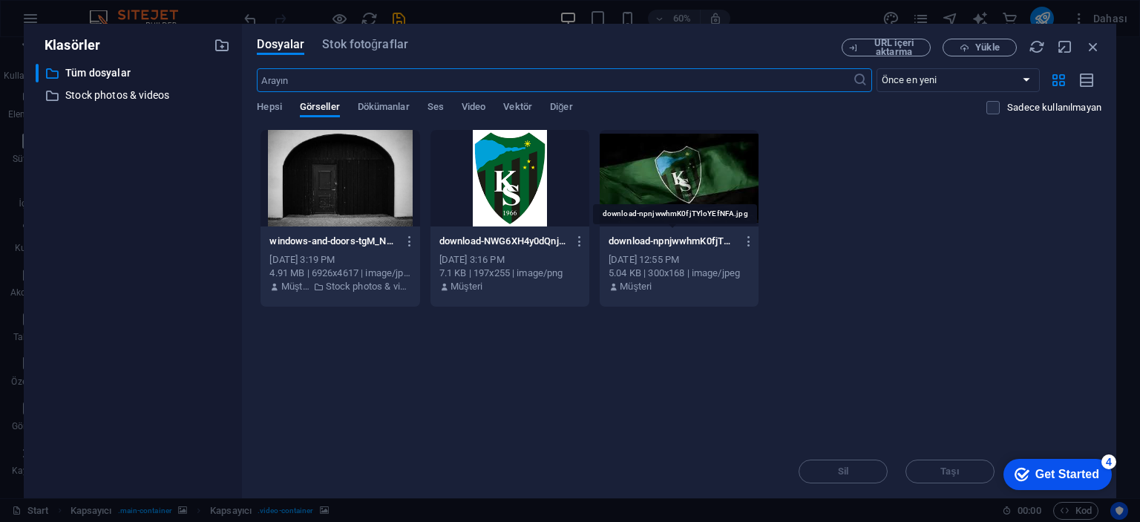
click at [724, 207] on div at bounding box center [678, 178] width 159 height 96
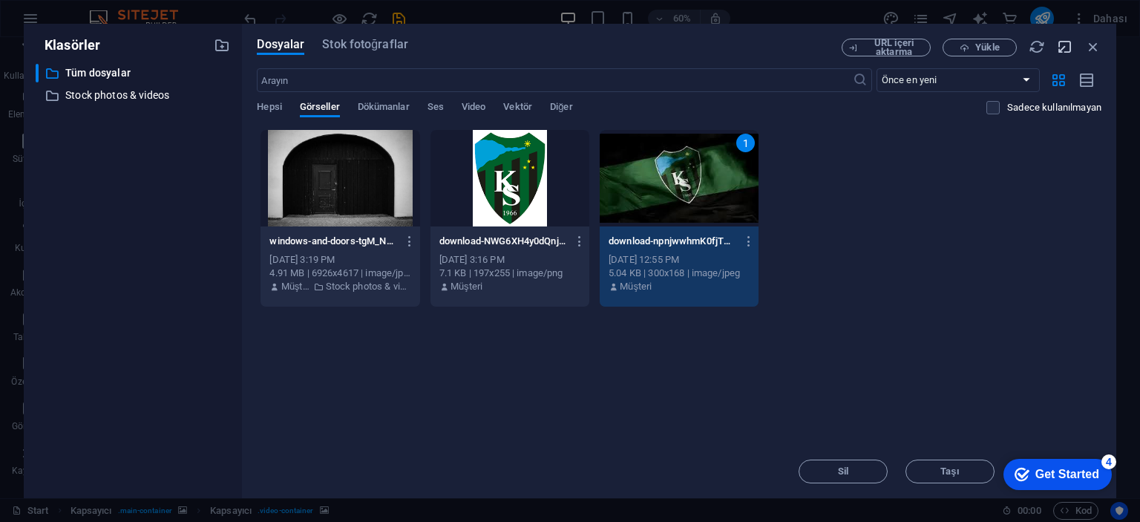
click at [1071, 53] on icon "button" at bounding box center [1064, 47] width 16 height 16
select select "image"
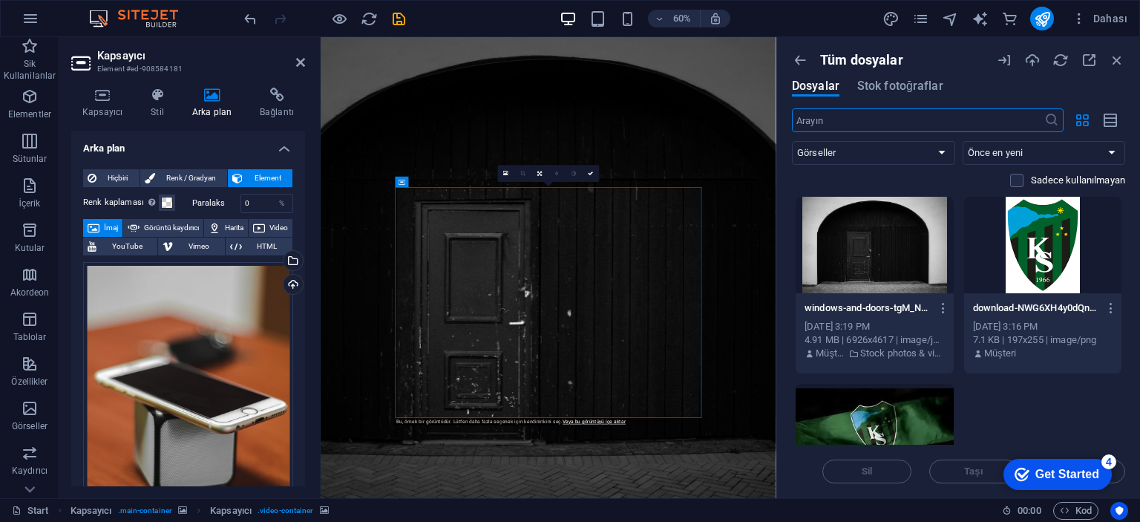
click at [1119, 477] on div "Sil Taşı Insert Tuşu" at bounding box center [958, 463] width 333 height 39
click at [1121, 468] on div "Sil Taşı Insert Tuşu" at bounding box center [958, 463] width 333 height 39
click at [1118, 468] on div "Sil Taşı Insert Tuşu" at bounding box center [958, 463] width 333 height 39
click at [1097, 467] on div "Get Started" at bounding box center [1067, 473] width 64 height 13
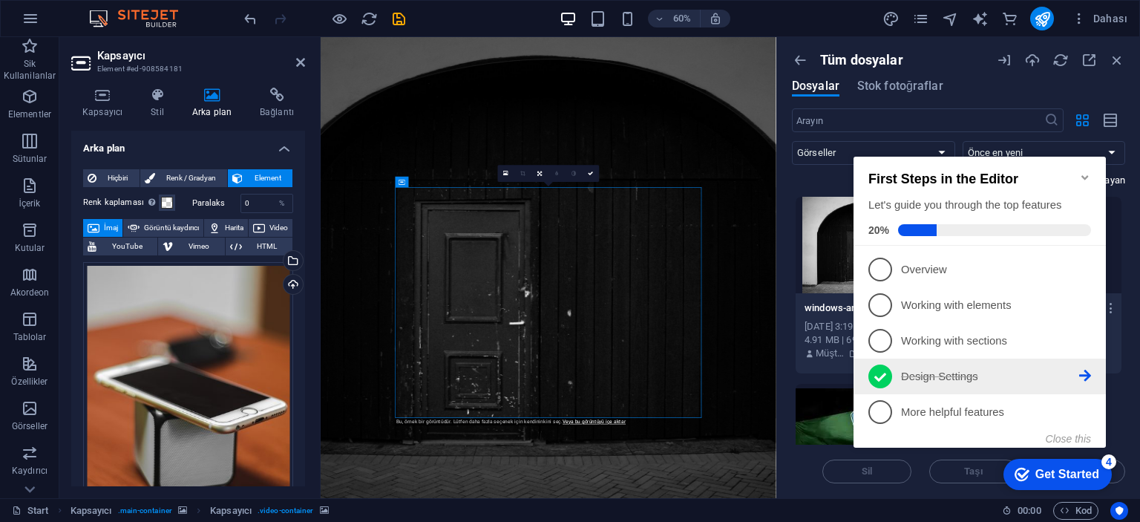
click at [1047, 379] on p "Design Settings - completed" at bounding box center [990, 377] width 178 height 16
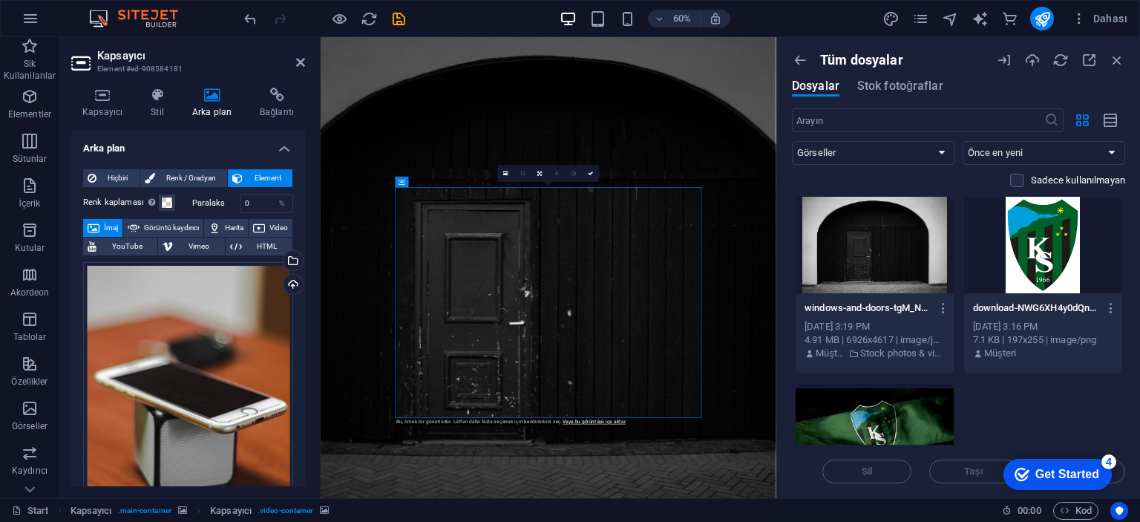
scroll to position [0, 0]
click at [1123, 476] on div "Sil Taşı Insert Tuşu" at bounding box center [958, 463] width 333 height 39
drag, startPoint x: 1118, startPoint y: 56, endPoint x: 698, endPoint y: 134, distance: 427.0
click at [1118, 56] on icon "button" at bounding box center [1116, 60] width 16 height 16
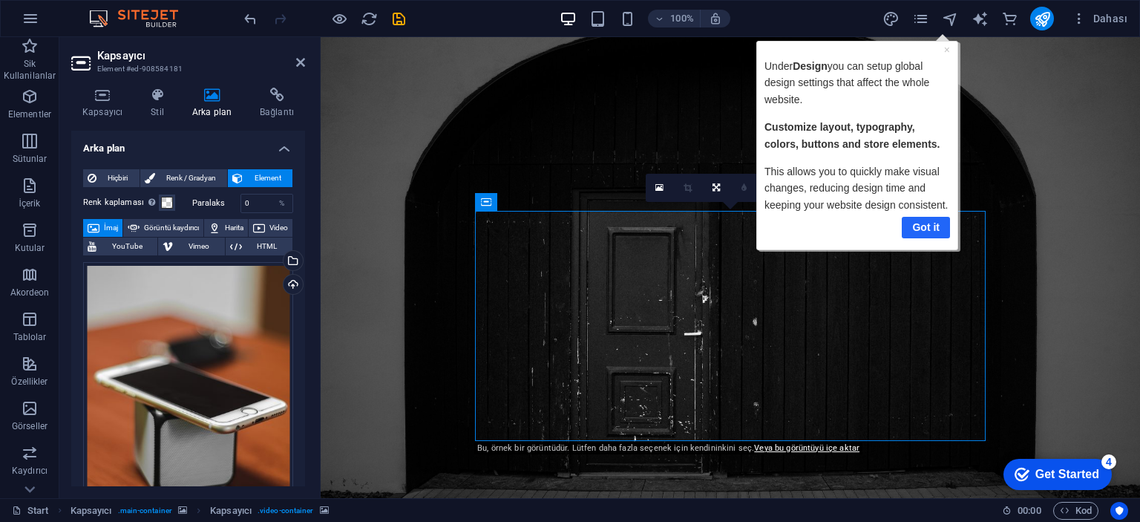
click at [942, 227] on link "Got it" at bounding box center [925, 227] width 48 height 22
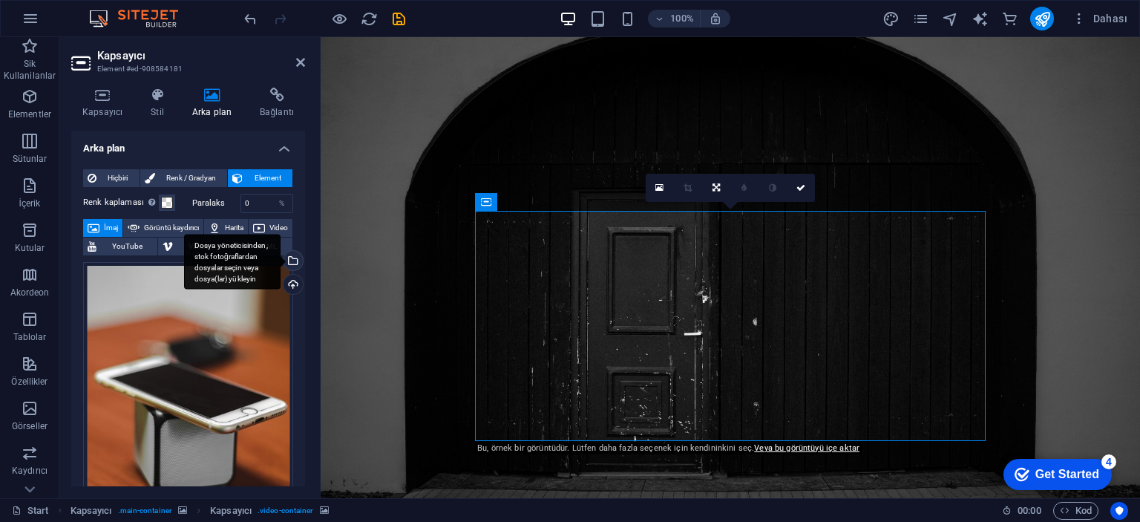
click at [286, 253] on div "Dosya yöneticisinden, stok fotoğraflardan dosyalar seçin veya dosya(lar) yükley…" at bounding box center [291, 262] width 22 height 22
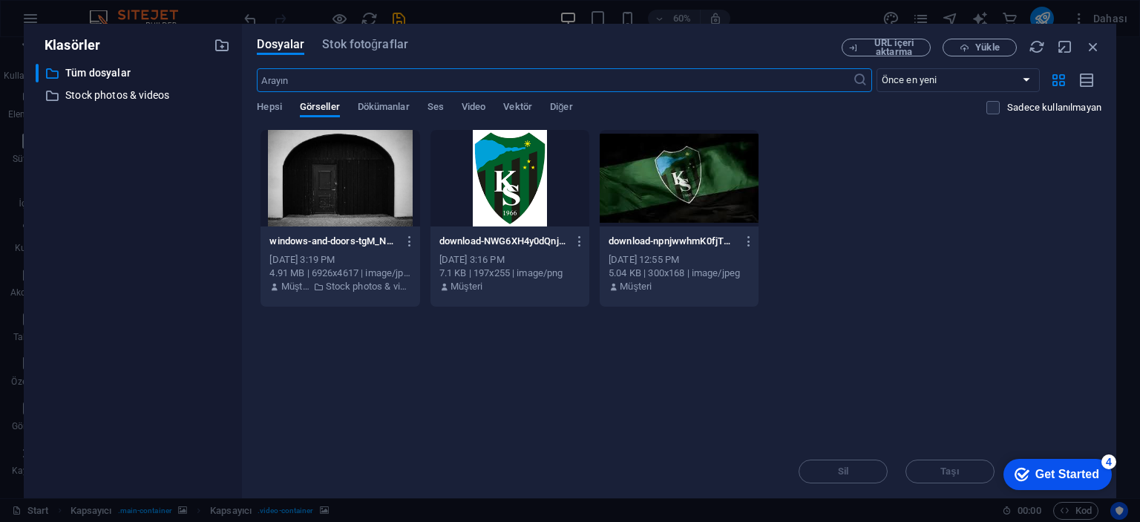
click at [632, 191] on div at bounding box center [678, 178] width 159 height 96
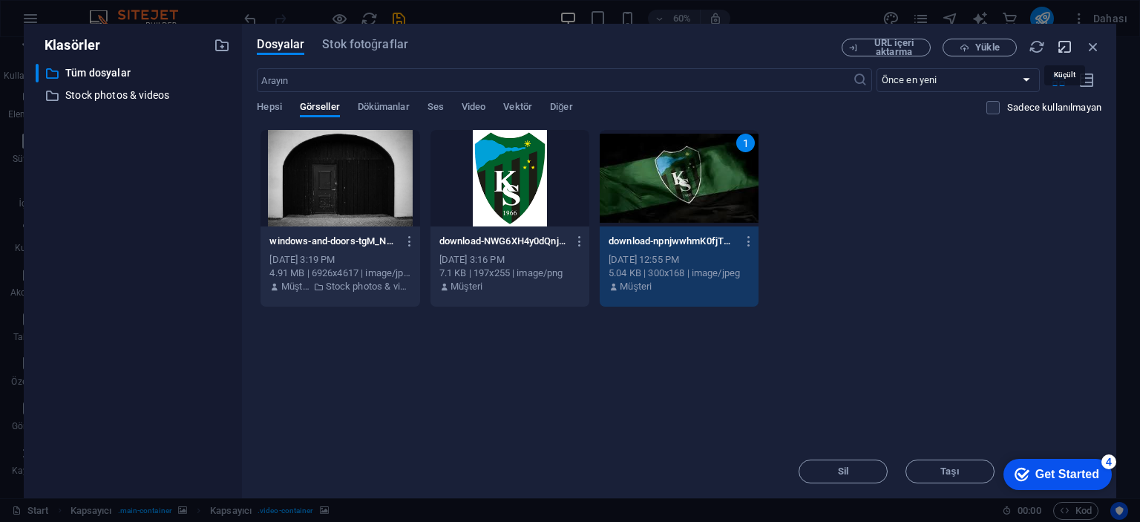
click at [1058, 44] on icon "button" at bounding box center [1064, 47] width 16 height 16
select select "image"
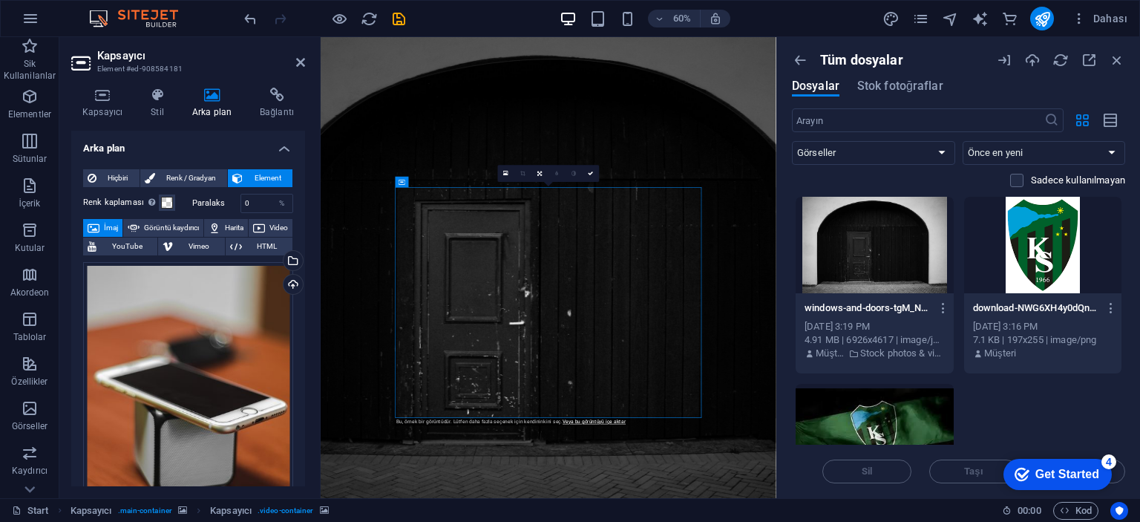
click at [1122, 465] on div "Sil Taşı Insert Tuşu" at bounding box center [958, 463] width 333 height 39
click at [1119, 461] on div "Sil Taşı Insert Tuşu" at bounding box center [958, 463] width 333 height 39
click at [1114, 459] on div "4" at bounding box center [1108, 461] width 15 height 15
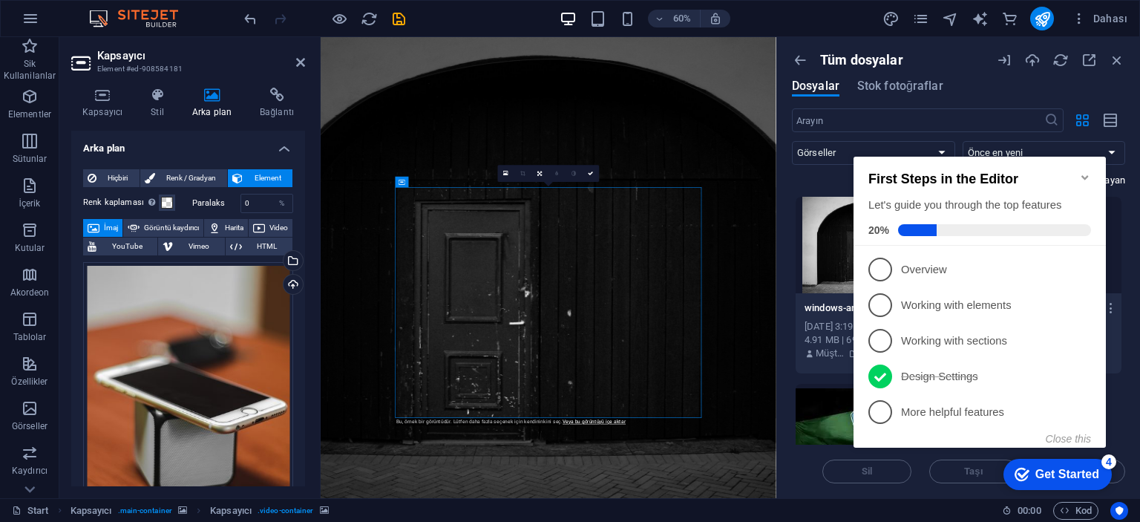
click at [1124, 469] on div "Sil Taşı Insert Tuşu" at bounding box center [958, 463] width 333 height 39
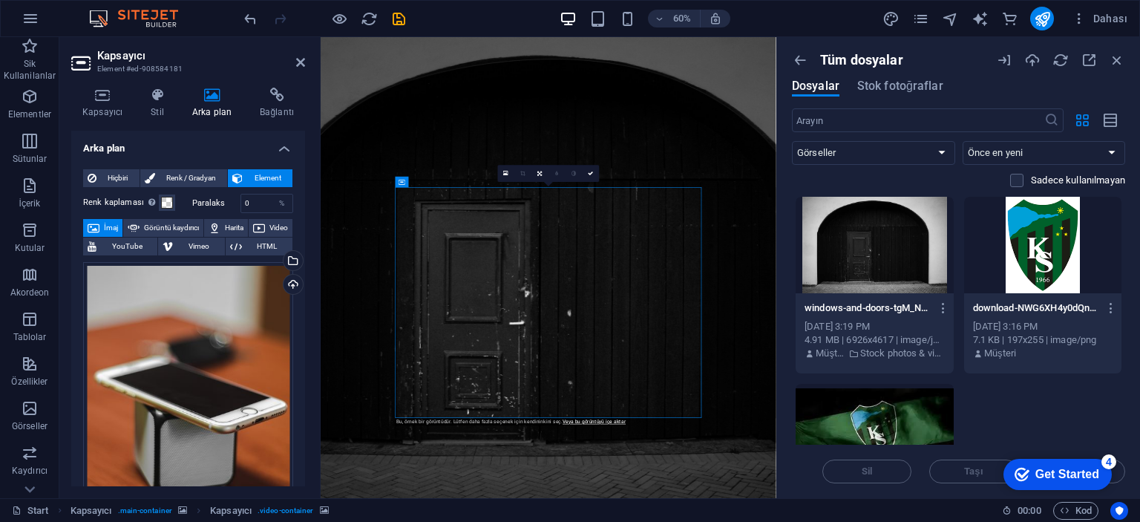
click at [1124, 479] on div "Sil Taşı Insert Tuşu" at bounding box center [958, 463] width 333 height 39
click at [1120, 477] on div "Sil Taşı Insert Tuşu" at bounding box center [958, 463] width 333 height 39
click at [1121, 473] on div "Sil Taşı Insert Tuşu" at bounding box center [958, 463] width 333 height 39
click at [1120, 472] on div "Sil Taşı Insert Tuşu" at bounding box center [958, 463] width 333 height 39
drag, startPoint x: 1120, startPoint y: 472, endPoint x: 1118, endPoint y: 455, distance: 17.1
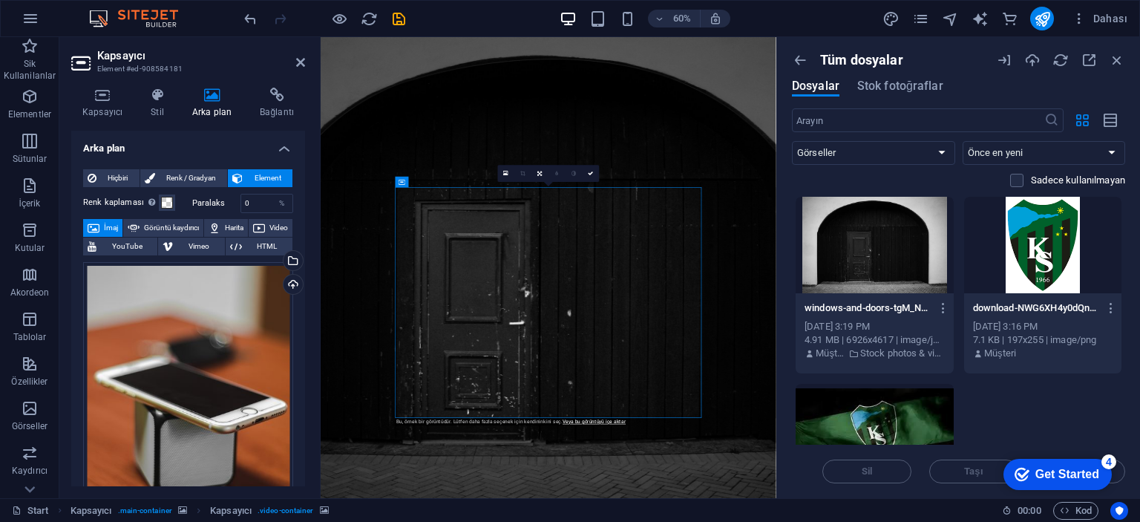
click at [1120, 470] on div "Sil Taşı Insert Tuşu" at bounding box center [958, 463] width 333 height 39
click at [873, 415] on div at bounding box center [874, 432] width 158 height 96
click at [1114, 474] on div "checkmark Get Started 4 First Steps in the Editor Let's guide you through the t…" at bounding box center [1054, 473] width 126 height 45
click at [1119, 470] on button "Insert Tuşu" at bounding box center [1080, 471] width 89 height 24
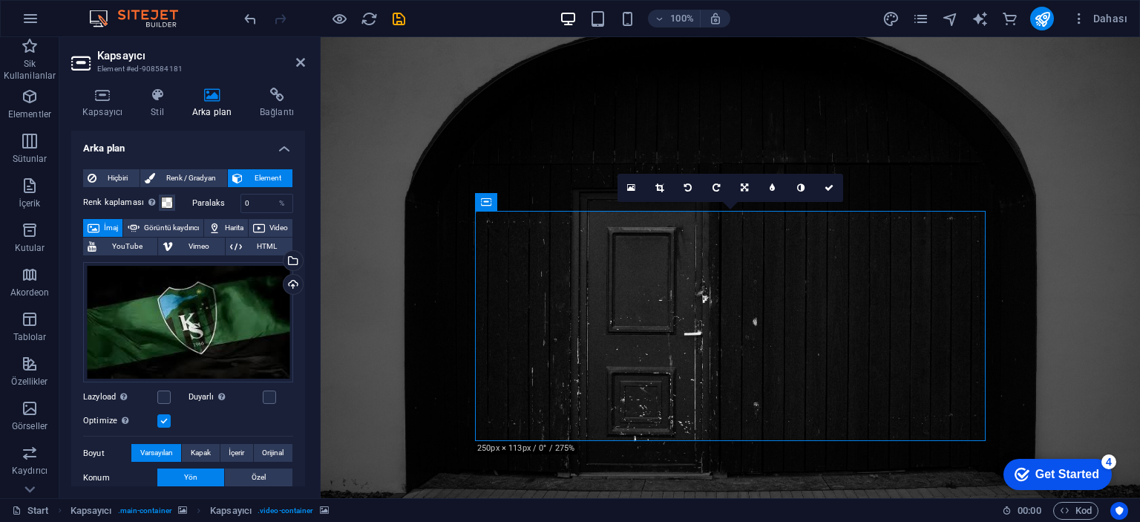
click at [1071, 247] on figure at bounding box center [730, 267] width 819 height 461
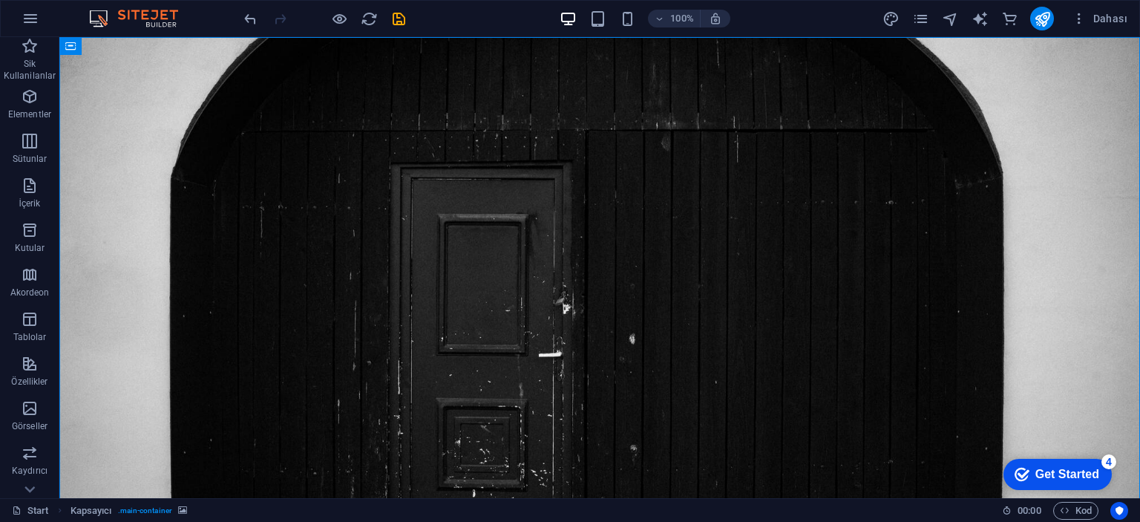
click at [1059, 240] on figure at bounding box center [599, 267] width 1080 height 461
click at [604, 11] on icon "button" at bounding box center [597, 18] width 17 height 17
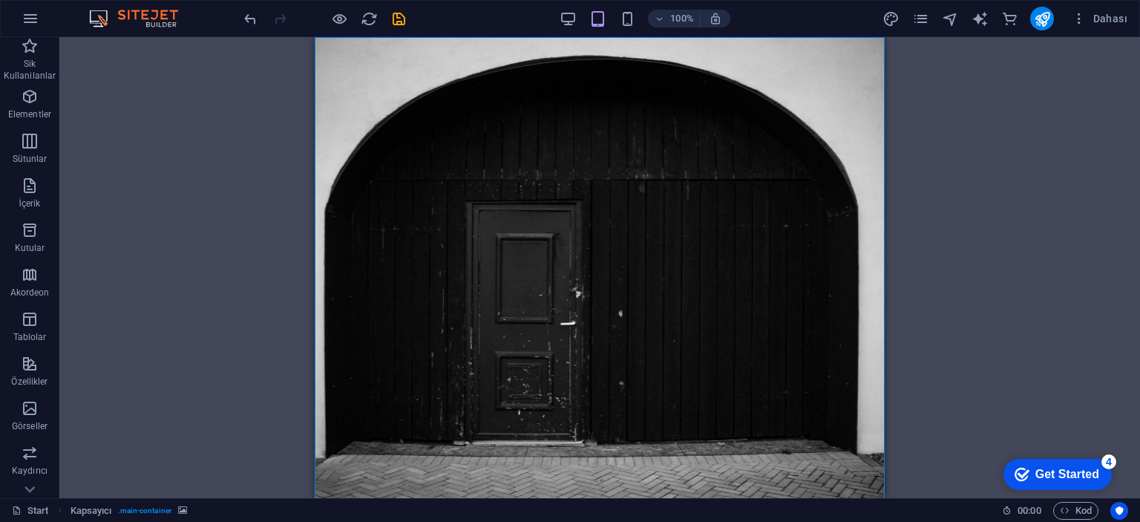
click at [1056, 290] on div "Mevcut içeriği değiştirmek için buraya sürükleyin. Yeni bir element oluşturmak …" at bounding box center [599, 267] width 1080 height 461
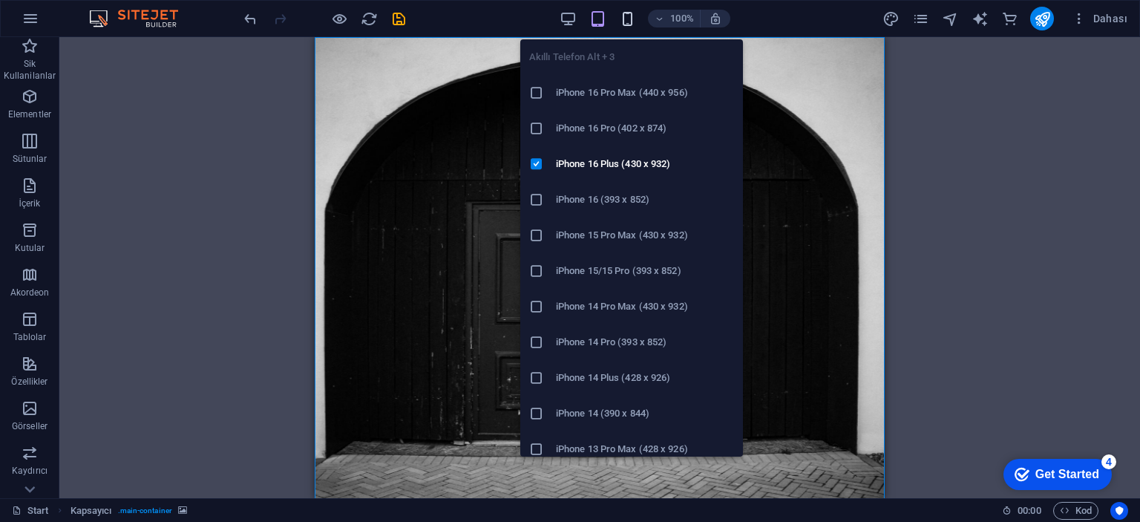
click at [623, 15] on icon "button" at bounding box center [627, 18] width 17 height 17
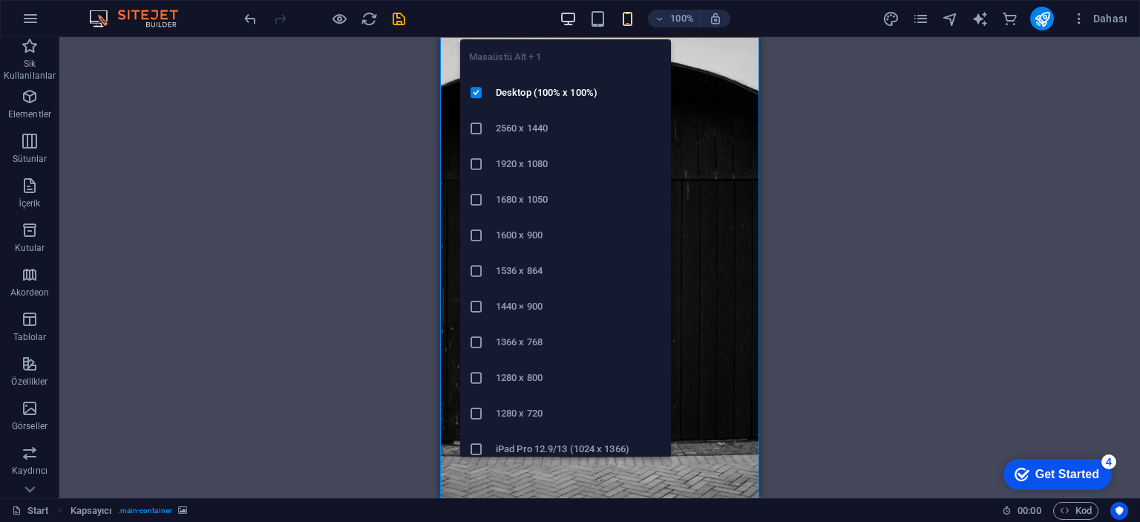
click at [567, 14] on icon "button" at bounding box center [567, 18] width 17 height 17
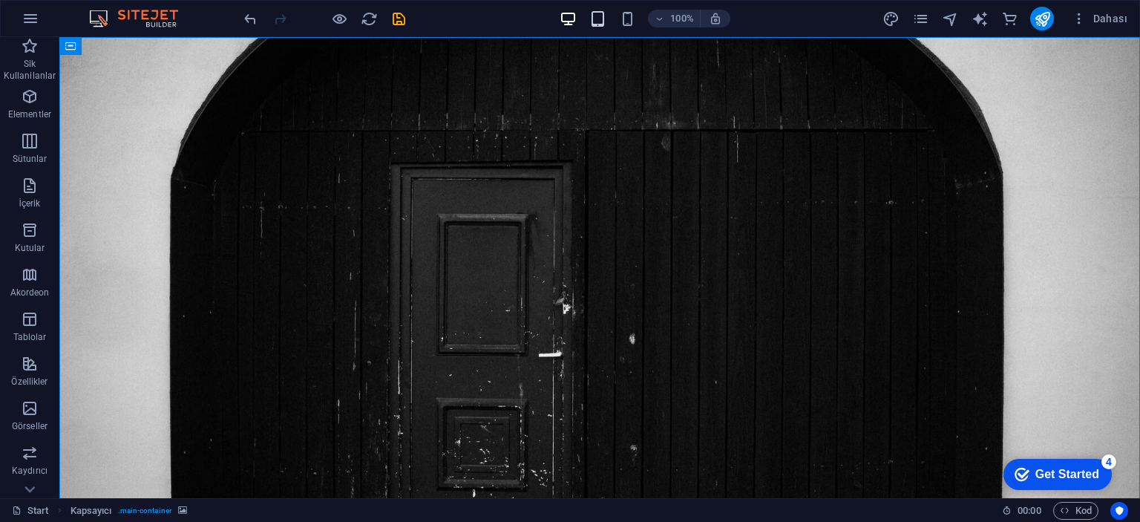
click at [591, 17] on icon "button" at bounding box center [597, 18] width 17 height 17
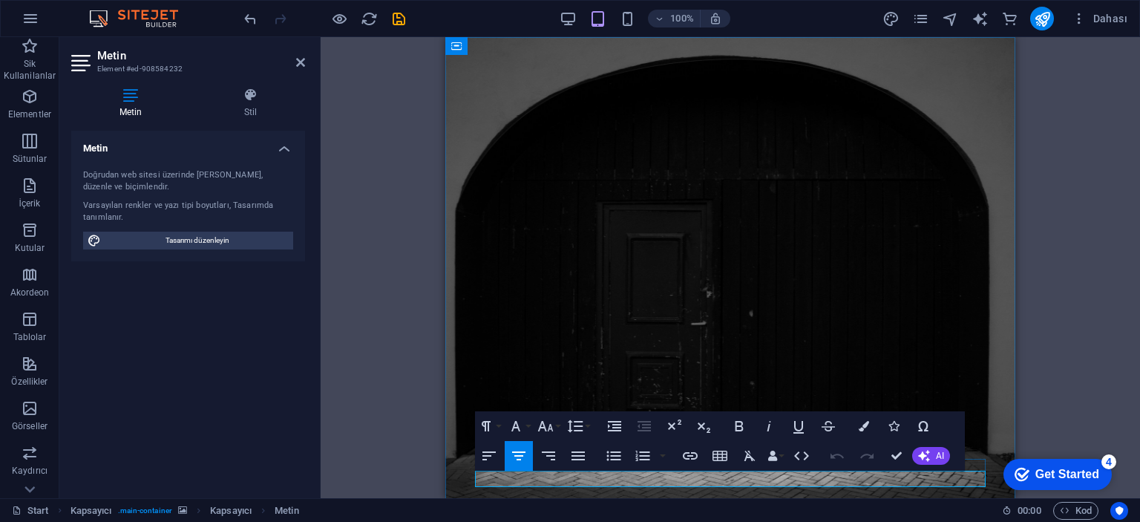
drag, startPoint x: 824, startPoint y: 477, endPoint x: 665, endPoint y: 474, distance: 159.5
click at [442, 269] on div "H2 Kapsayıcı Kapsayıcı Kapsayıcı Kapsayıcı Logo Kapsayıcı Simge Metin Aralık H3…" at bounding box center [730, 267] width 819 height 461
click at [427, 260] on div "H2 Kapsayıcı Kapsayıcı Kapsayıcı Kapsayıcı Logo Kapsayıcı Simge Metin Aralık H3…" at bounding box center [730, 267] width 819 height 461
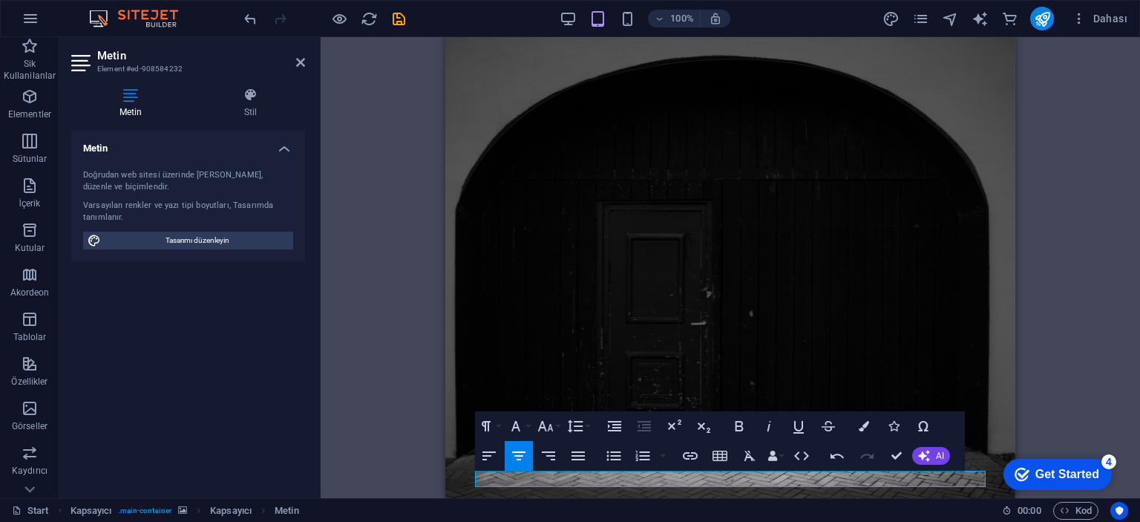
click at [398, 368] on div "H2 Kapsayıcı Kapsayıcı Kapsayıcı Kapsayıcı Logo Kapsayıcı Simge Metin Aralık H3…" at bounding box center [730, 267] width 819 height 461
click at [1006, 387] on figure at bounding box center [730, 267] width 570 height 461
click at [1036, 287] on div "H2 Kapsayıcı Kapsayıcı Kapsayıcı Kapsayıcı Logo Kapsayıcı Simge Metin Aralık H3…" at bounding box center [730, 267] width 819 height 461
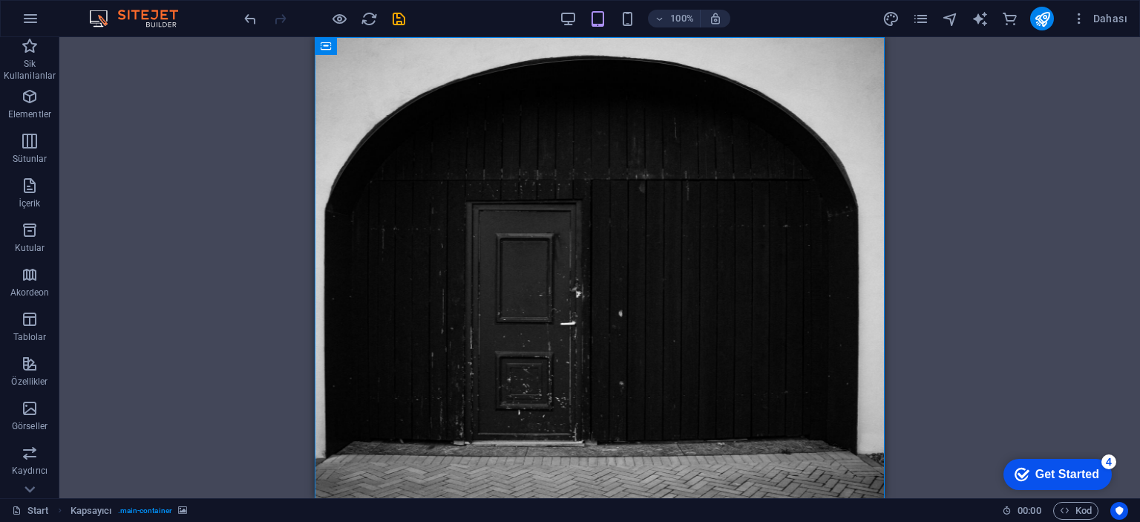
click at [1036, 287] on div "H2 Kapsayıcı Kapsayıcı Kapsayıcı Kapsayıcı Logo Kapsayıcı Simge Metin Aralık H3…" at bounding box center [599, 267] width 1080 height 461
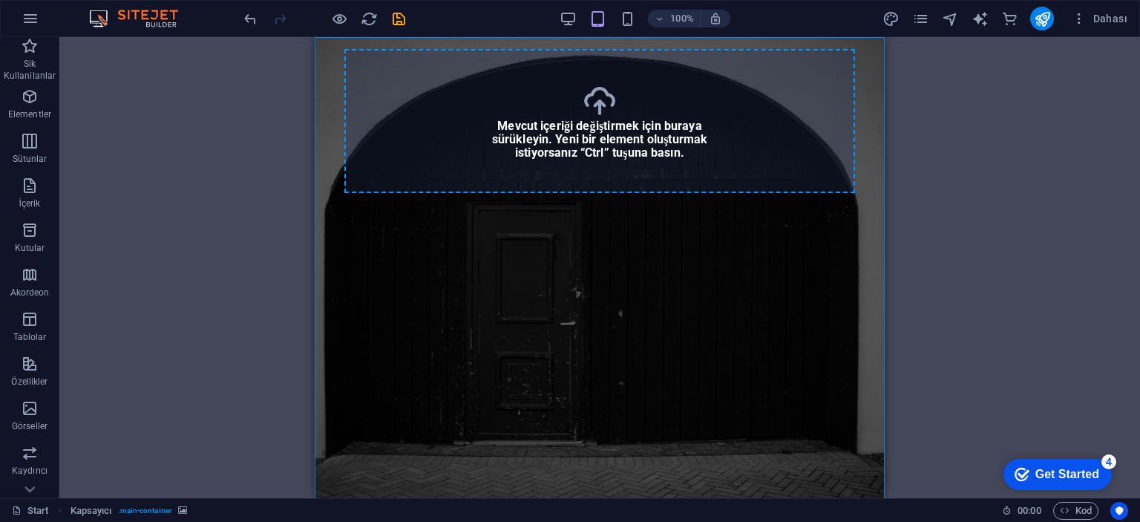
click at [1024, 235] on div "Mevcut içeriği değiştirmek için buraya sürükleyin. Yeni bir element oluşturmak …" at bounding box center [599, 267] width 1080 height 461
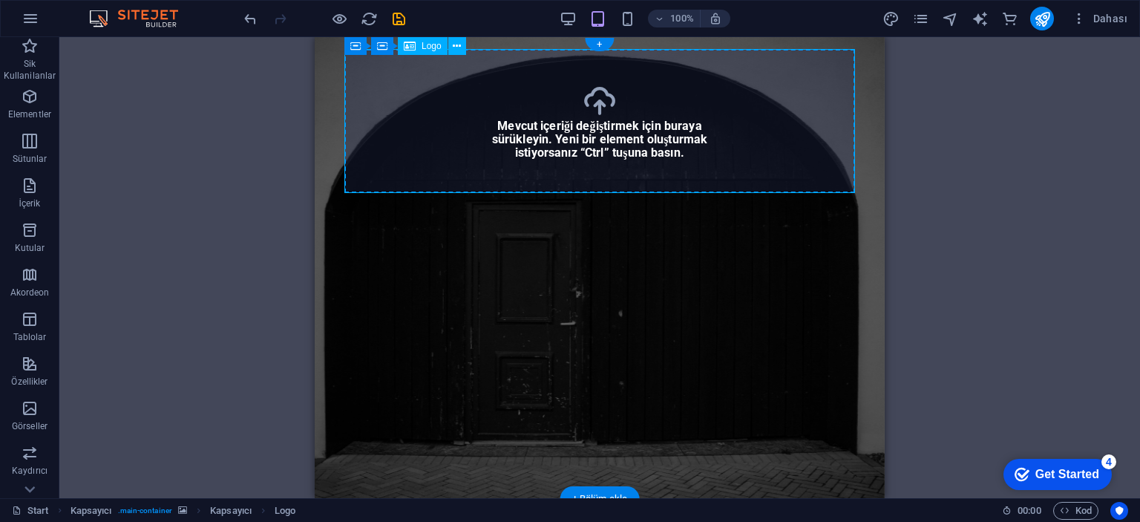
select select "px"
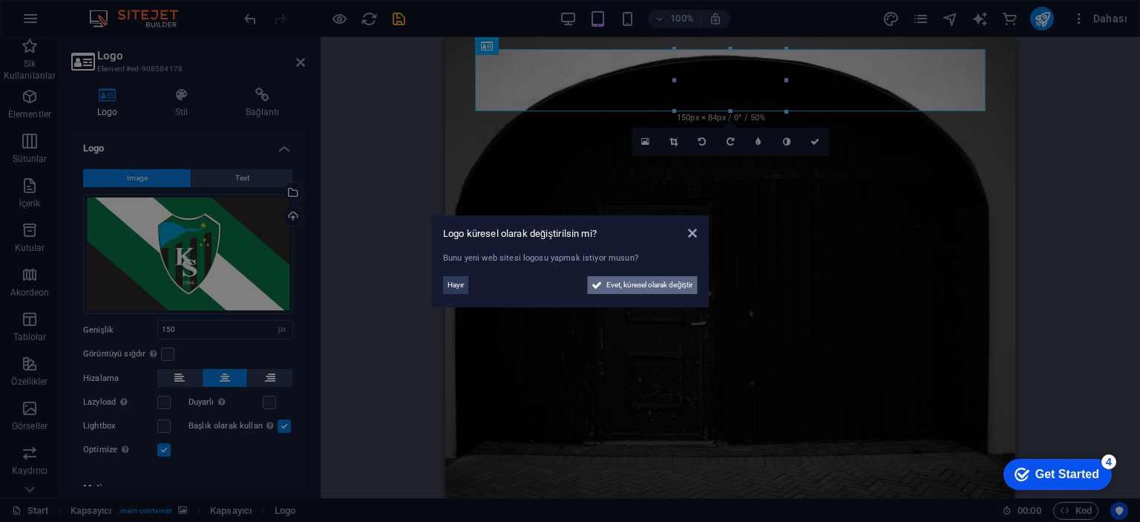
click at [657, 286] on span "Evet, küresel olarak değiştir" at bounding box center [649, 285] width 86 height 18
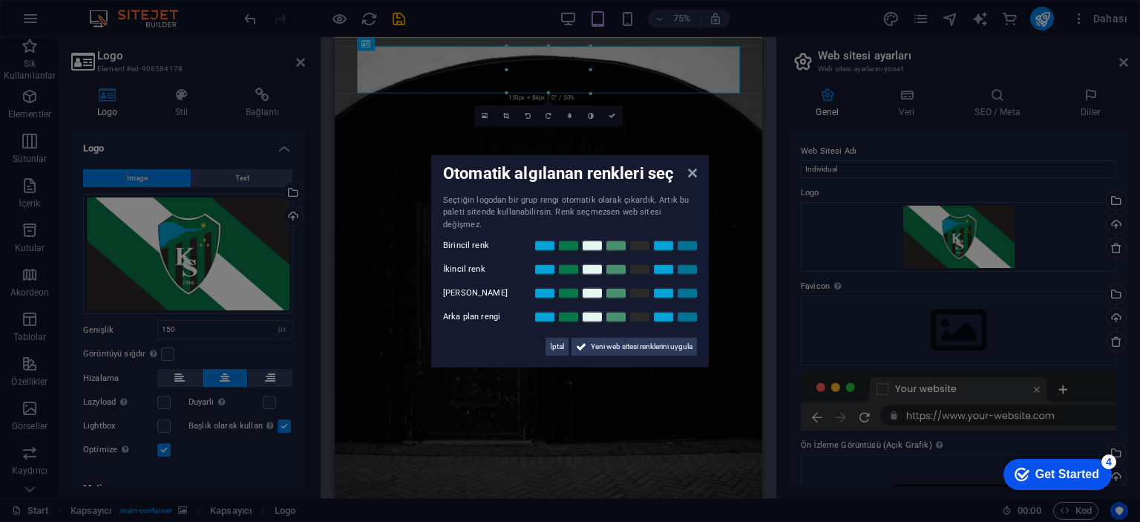
click at [690, 182] on div "Otomatik algılanan renkleri seç" at bounding box center [570, 174] width 254 height 16
click at [695, 178] on icon at bounding box center [692, 172] width 9 height 12
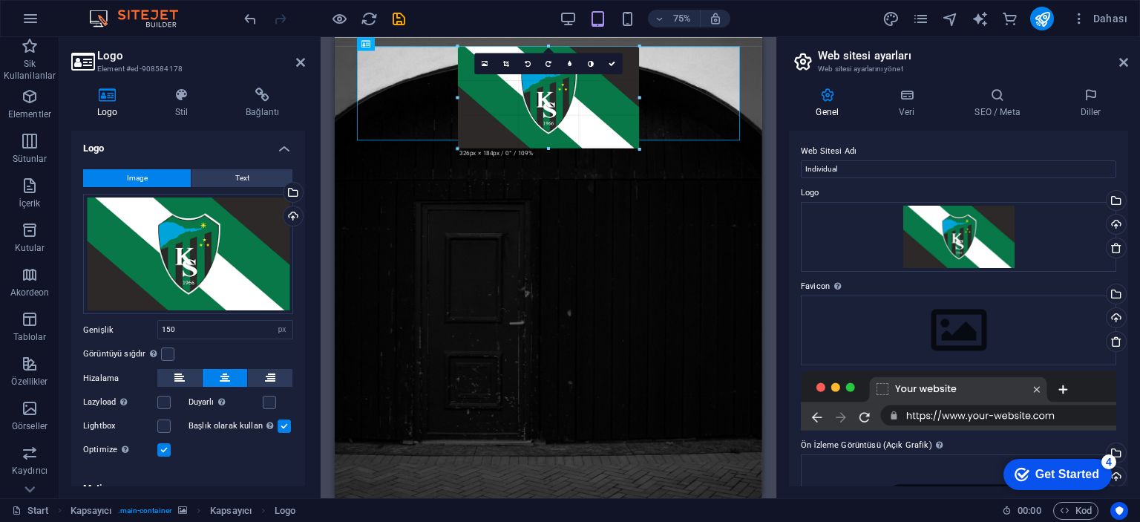
drag, startPoint x: 592, startPoint y: 91, endPoint x: 668, endPoint y: 169, distance: 108.6
type input "326"
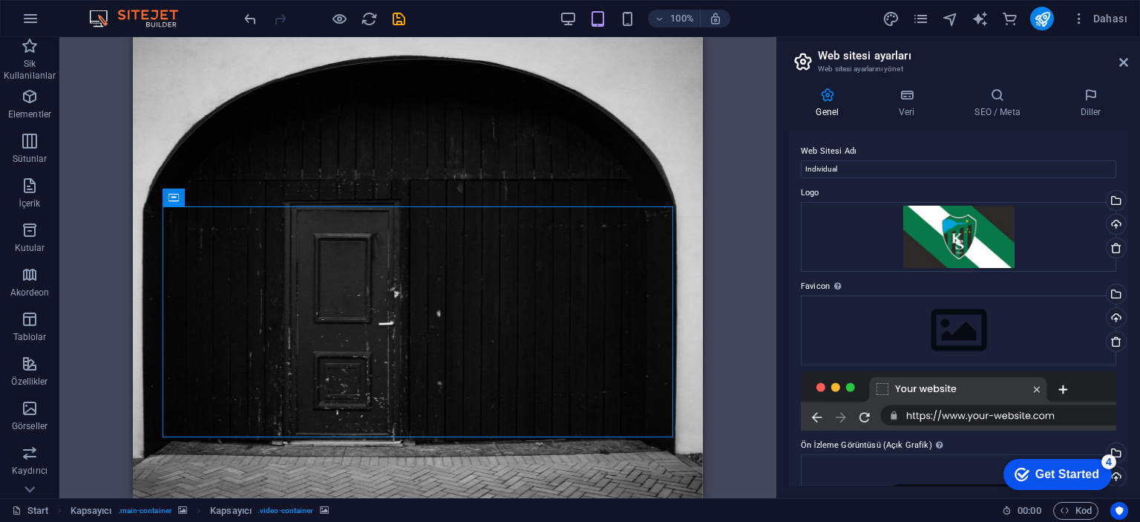
click at [731, 112] on div "Mevcut içeriği değiştirmek için buraya sürükleyin. Yeni bir element oluşturmak …" at bounding box center [417, 267] width 717 height 461
click at [737, 201] on div "Mevcut içeriği değiştirmek için buraya sürükleyin. Yeni bir element oluşturmak …" at bounding box center [417, 267] width 717 height 461
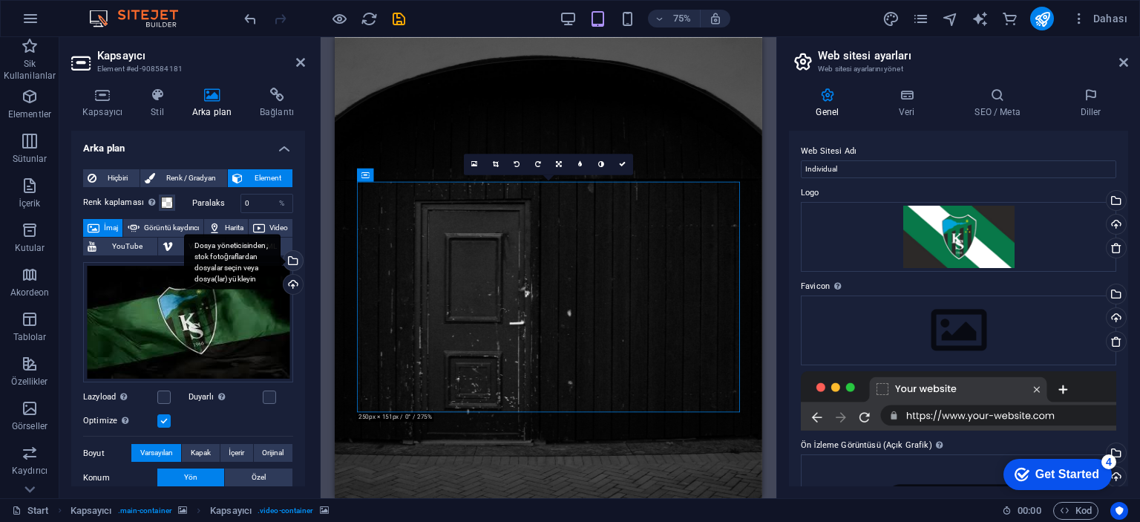
click at [295, 259] on div "Dosya yöneticisinden, stok fotoğraflardan dosyalar seçin veya dosya(lar) yükley…" at bounding box center [291, 262] width 22 height 22
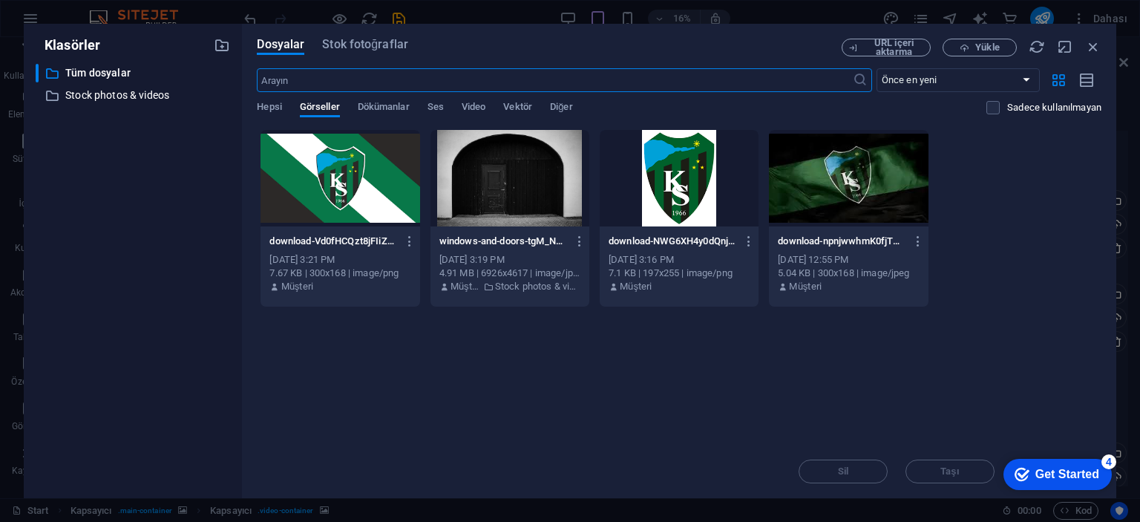
click at [398, 191] on div at bounding box center [339, 178] width 159 height 96
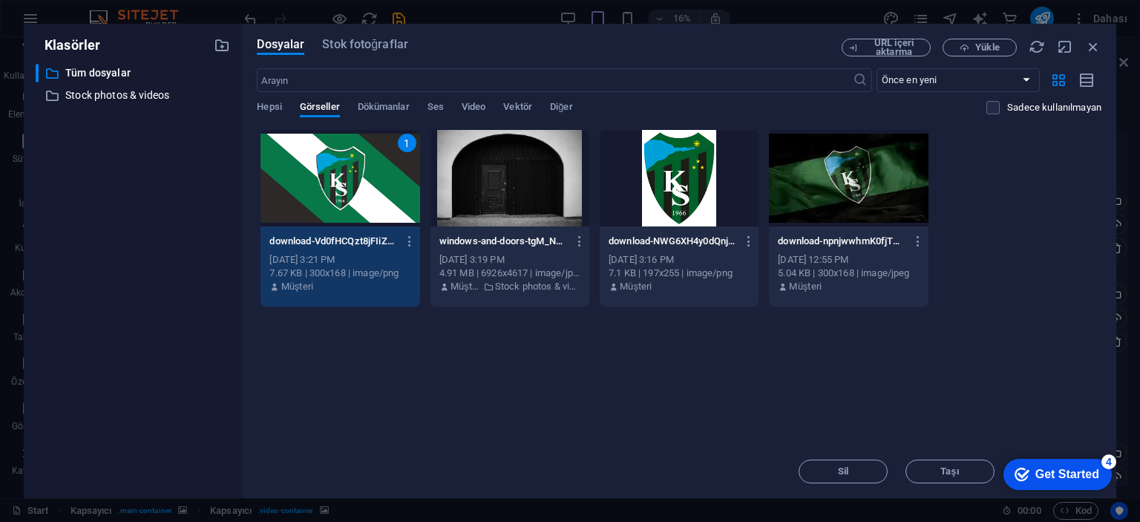
click at [1065, 39] on icon "button" at bounding box center [1064, 47] width 16 height 16
select select "image"
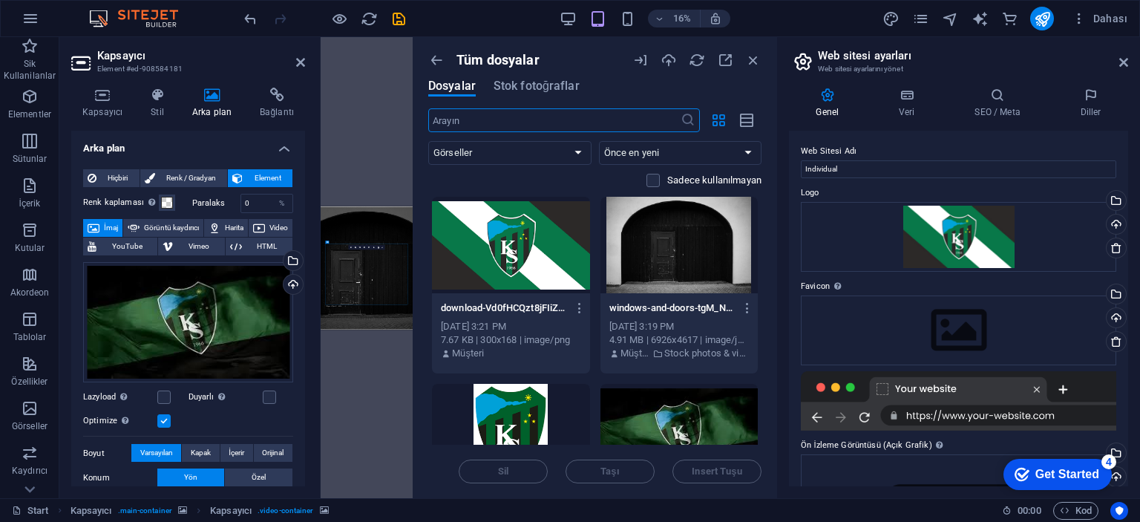
click at [1117, 65] on header "Web sitesi ayarları Web sitesi ayarlarını yönet" at bounding box center [960, 56] width 336 height 39
click at [1129, 60] on aside "Web sitesi ayarları Web sitesi ayarlarını yönet Genel Veri SEO / Meta Diller We…" at bounding box center [958, 267] width 364 height 461
click at [1122, 61] on icon at bounding box center [1123, 62] width 9 height 12
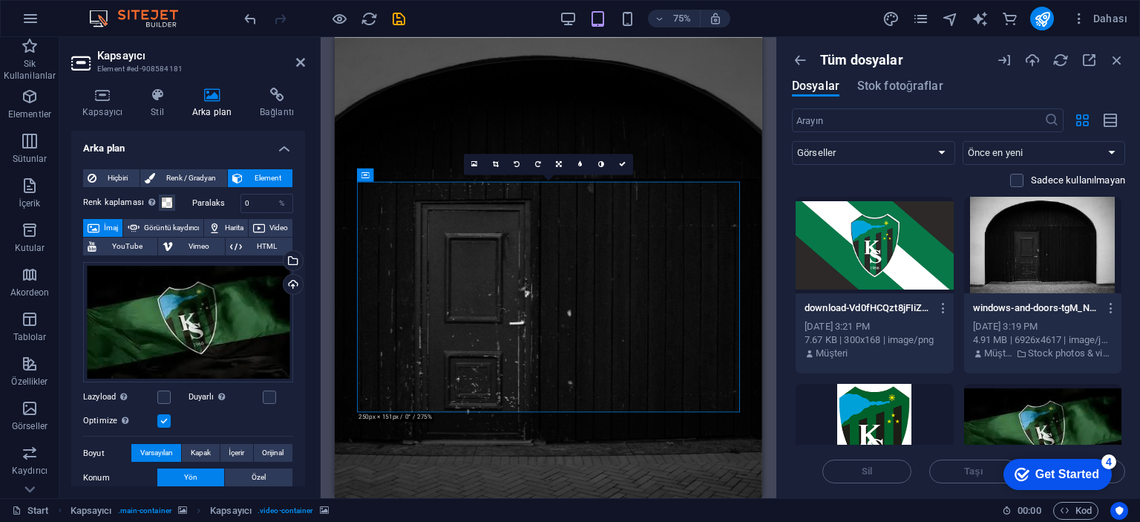
click at [884, 257] on div at bounding box center [874, 245] width 158 height 96
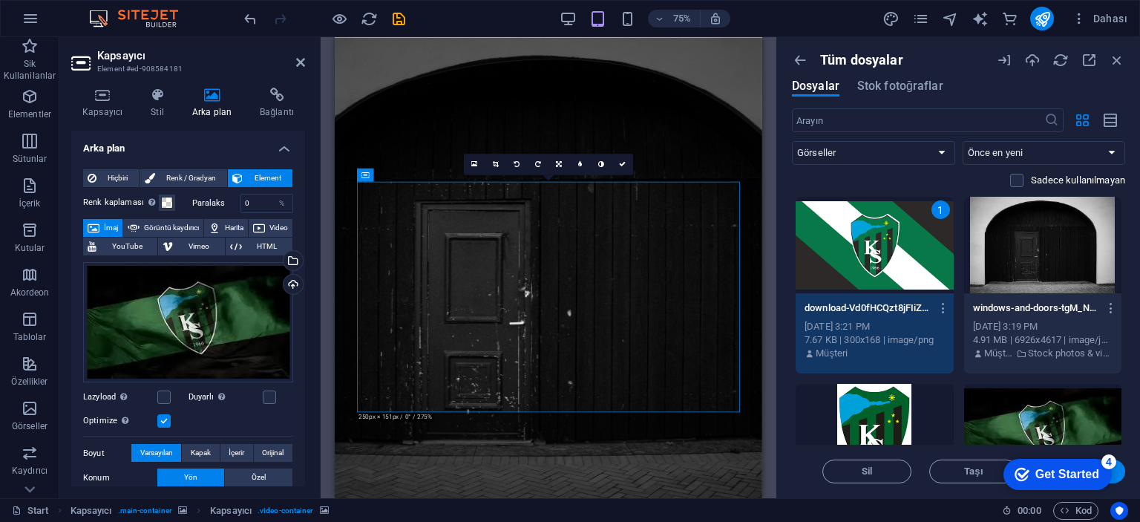
click at [1116, 474] on div "checkmark Get Started 4 First Steps in the Editor Let's guide you through the t…" at bounding box center [1054, 473] width 126 height 45
click at [1119, 471] on button "Insert Tuşu" at bounding box center [1080, 471] width 89 height 24
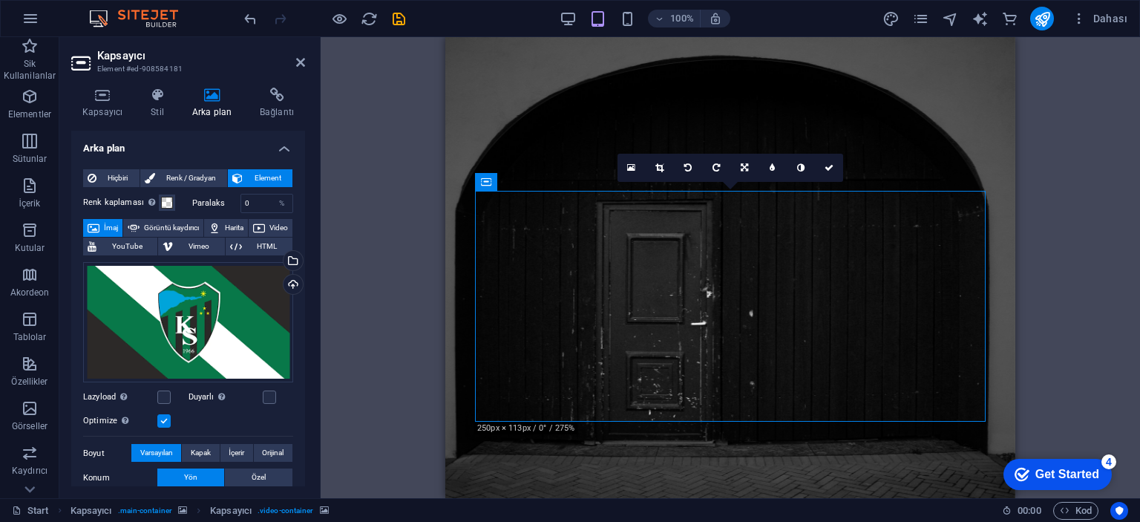
click at [1059, 294] on div "Mevcut içeriği değiştirmek için buraya sürükleyin. Yeni bir element oluşturmak …" at bounding box center [730, 267] width 819 height 461
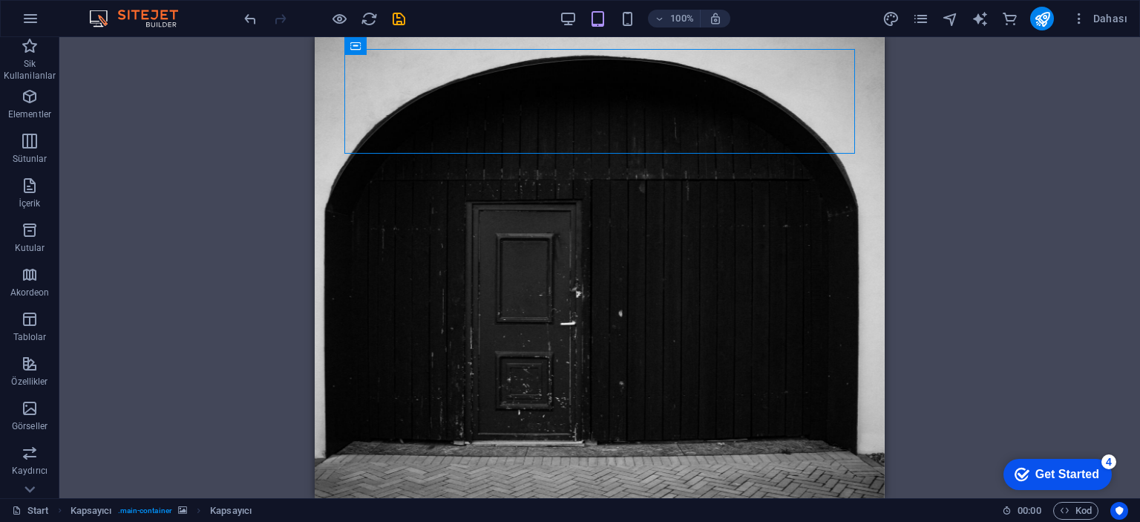
click at [997, 164] on div "Mevcut içeriği değiştirmek için buraya sürükleyin. Yeni bir element oluşturmak …" at bounding box center [599, 267] width 1080 height 461
click at [982, 344] on div "Mevcut içeriği değiştirmek için buraya sürükleyin. Yeni bir element oluşturmak …" at bounding box center [599, 267] width 1080 height 461
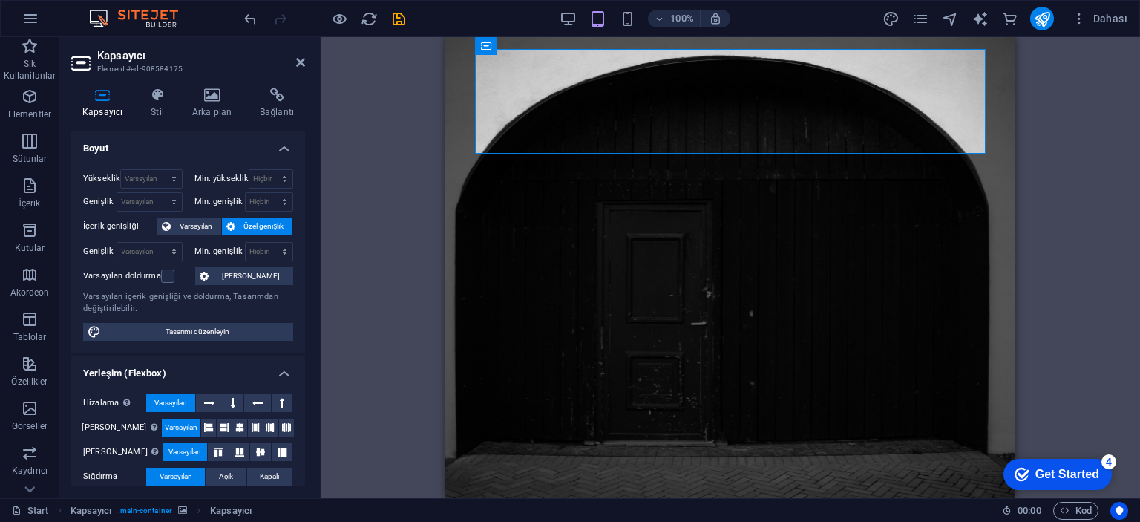
click at [208, 82] on div "Kapsayıcı Stil Arka plan Bağlantı Boyut Yükseklik Varsayılan px rem % vh vw Min…" at bounding box center [187, 287] width 257 height 422
click at [210, 94] on icon at bounding box center [212, 95] width 62 height 15
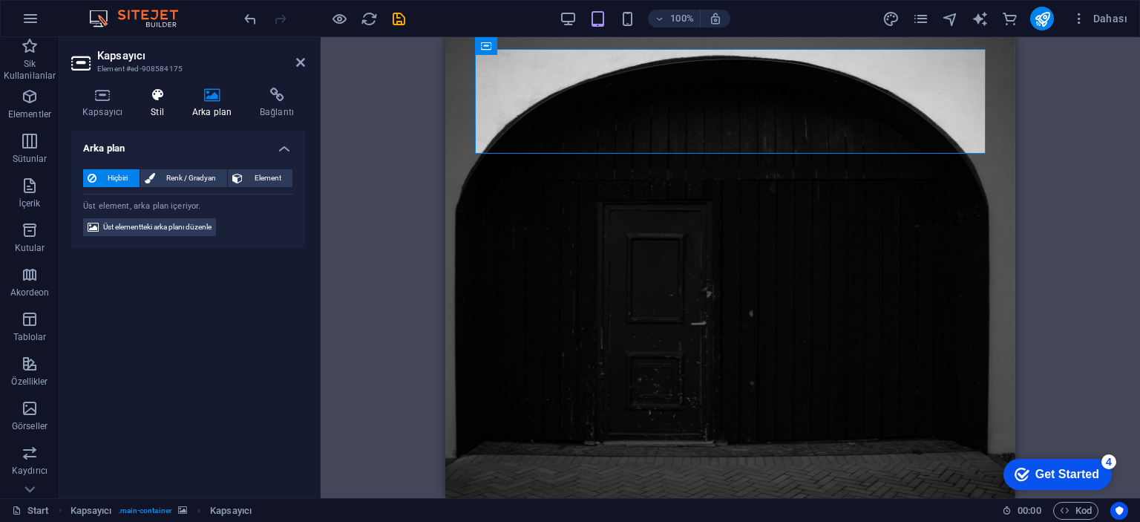
click at [145, 112] on h4 "Stil" at bounding box center [160, 103] width 42 height 31
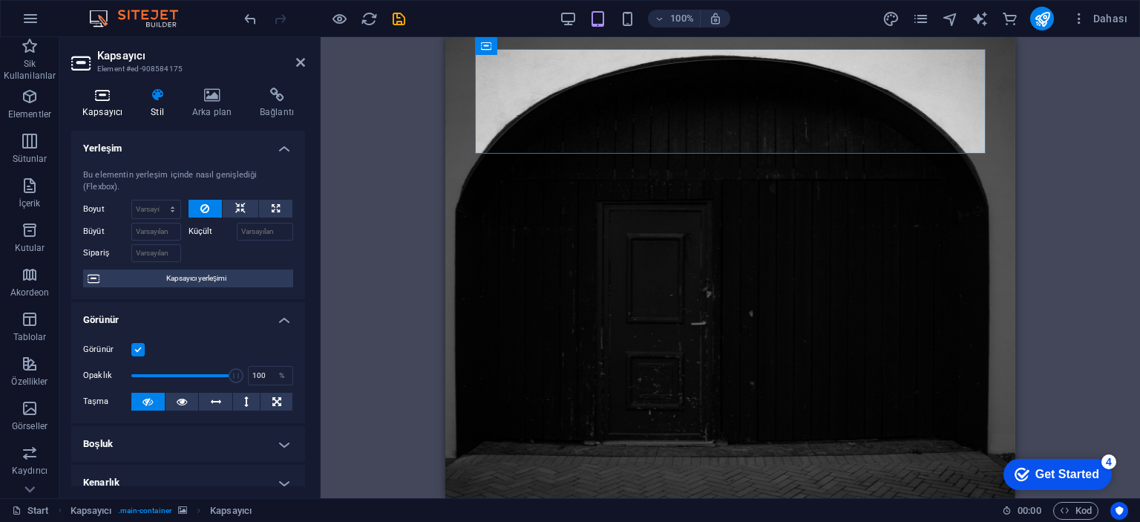
click at [122, 109] on h4 "Kapsayıcı" at bounding box center [105, 103] width 68 height 31
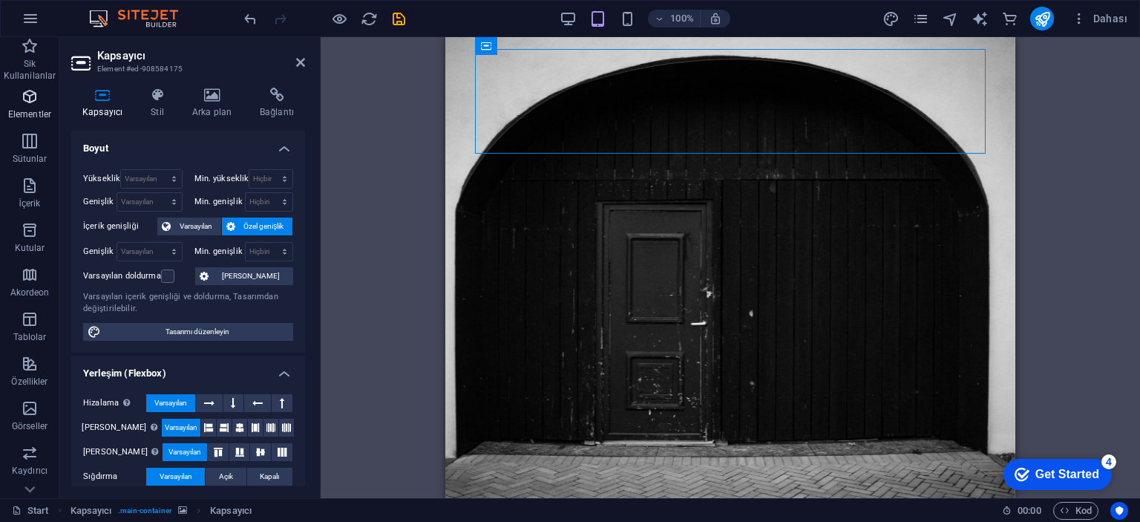
click at [24, 92] on icon "button" at bounding box center [30, 97] width 18 height 18
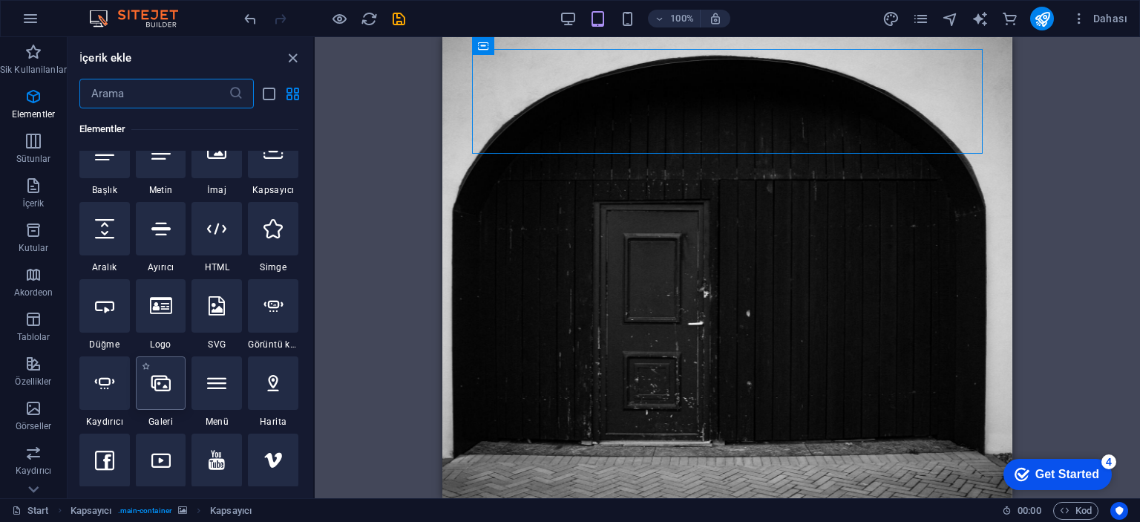
scroll to position [157, 0]
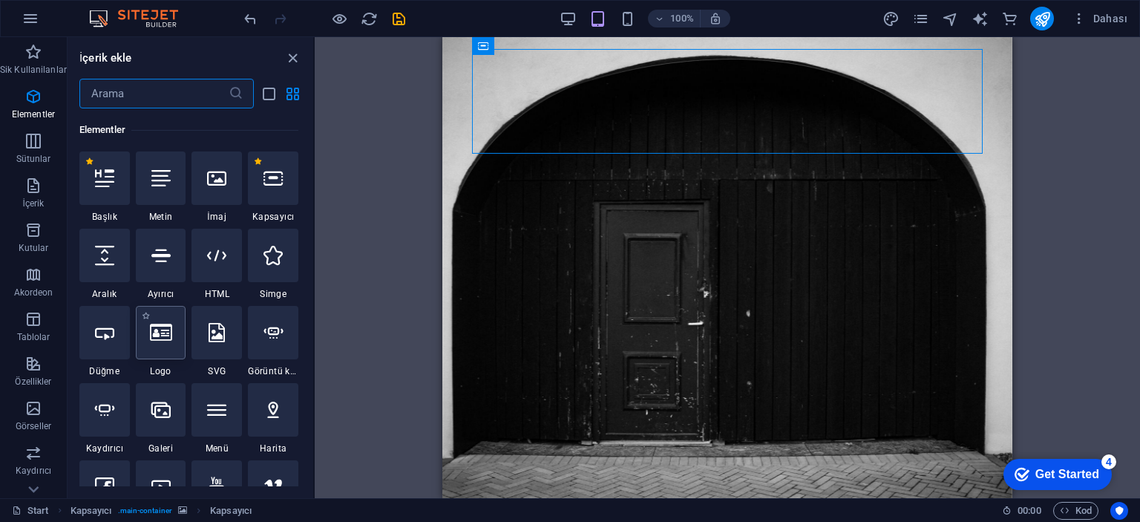
click at [150, 339] on icon at bounding box center [161, 332] width 22 height 19
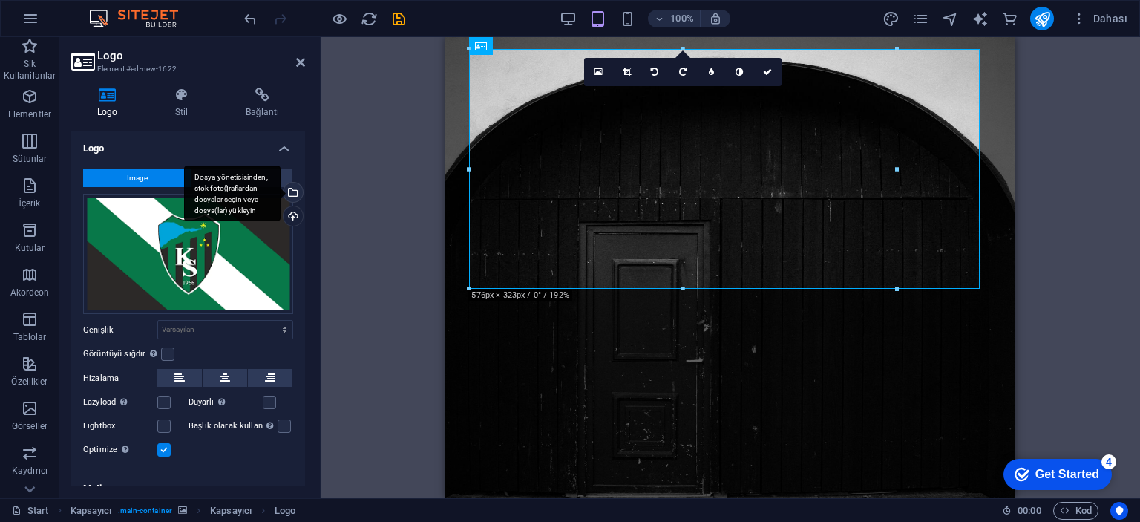
click at [280, 189] on div "Dosya yöneticisinden, stok fotoğraflardan dosyalar seçin veya dosya(lar) yükley…" at bounding box center [232, 193] width 96 height 56
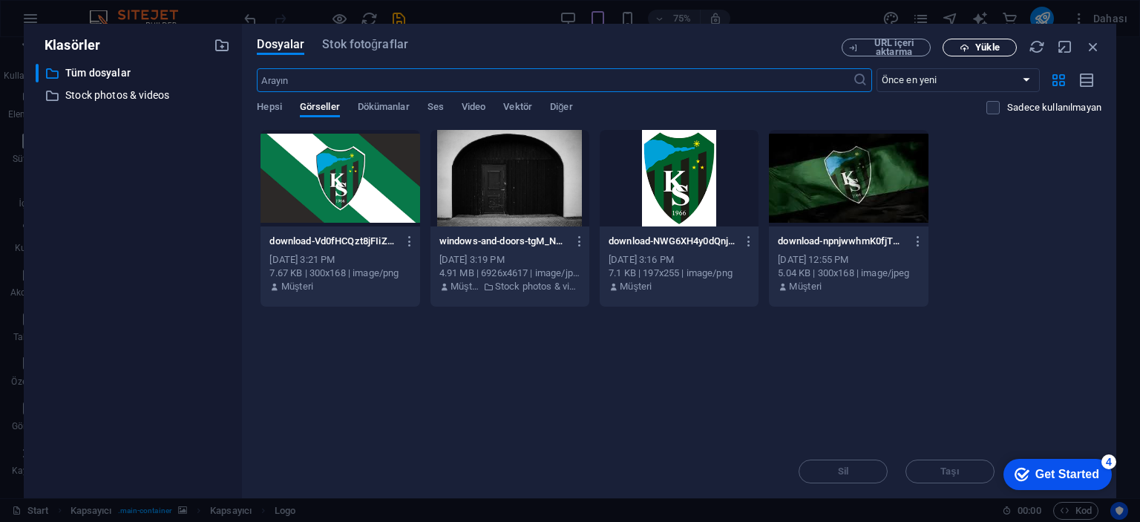
click at [959, 43] on icon "button" at bounding box center [964, 48] width 10 height 10
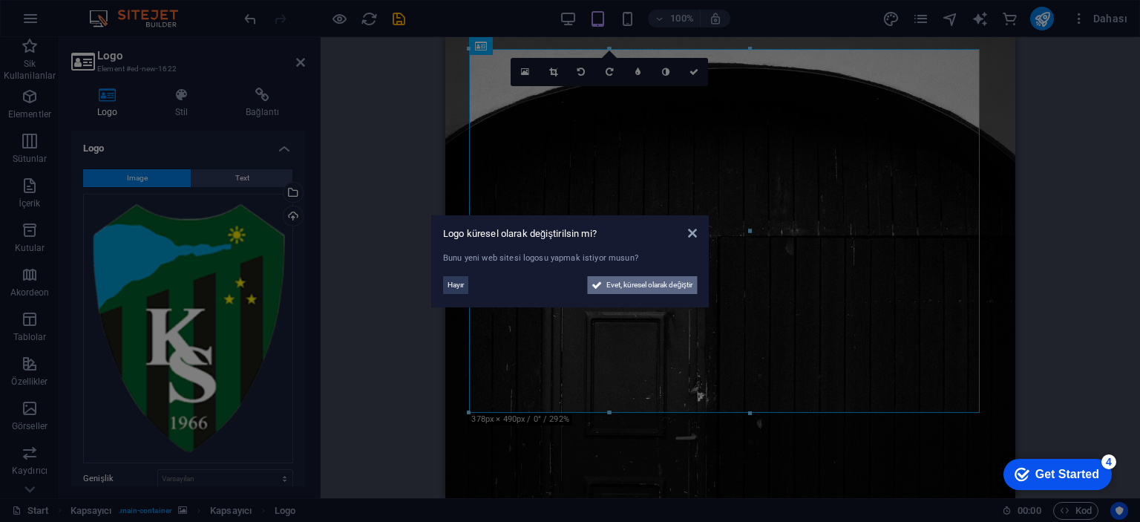
click at [666, 286] on span "Evet, küresel olarak değiştir" at bounding box center [649, 285] width 86 height 18
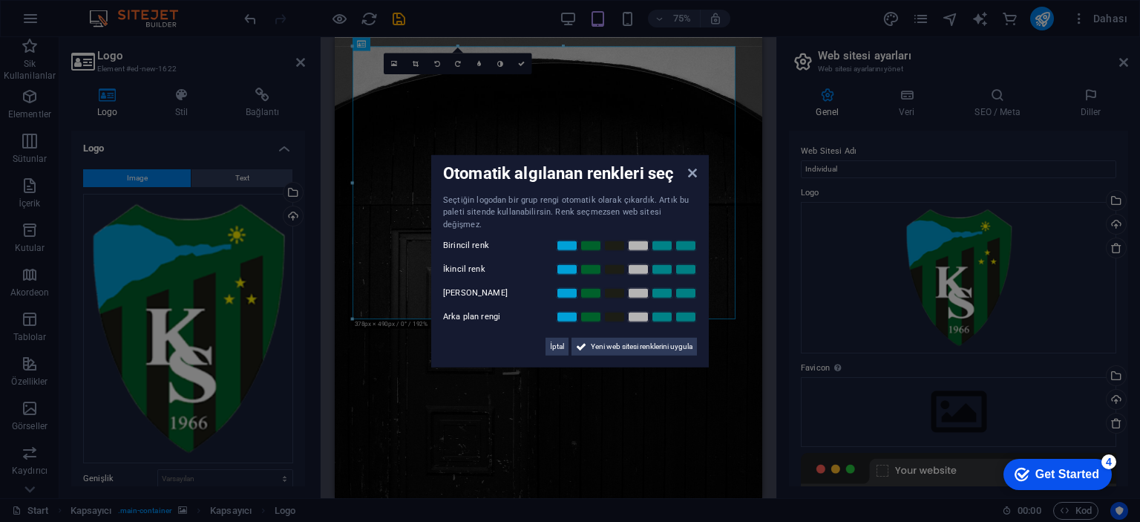
click at [697, 180] on div "Otomatik algılanan renkleri seç Seçtiğin logodan bir grup rengi otomatik olarak…" at bounding box center [569, 260] width 277 height 213
click at [689, 177] on icon at bounding box center [692, 172] width 9 height 12
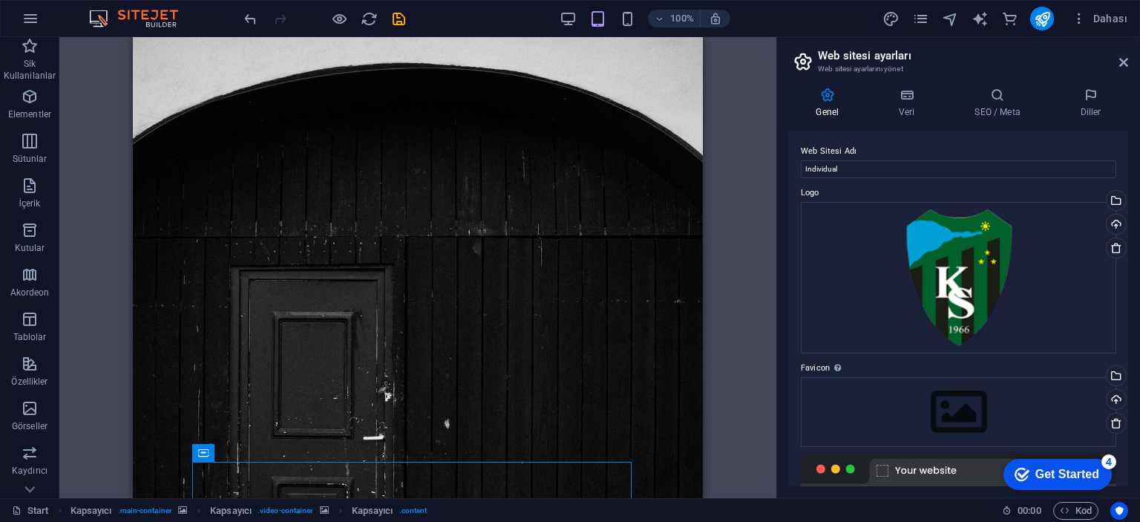
click at [732, 349] on div "Mevcut içeriği değiştirmek için buraya sürükleyin. Yeni bir element oluşturmak …" at bounding box center [417, 267] width 717 height 461
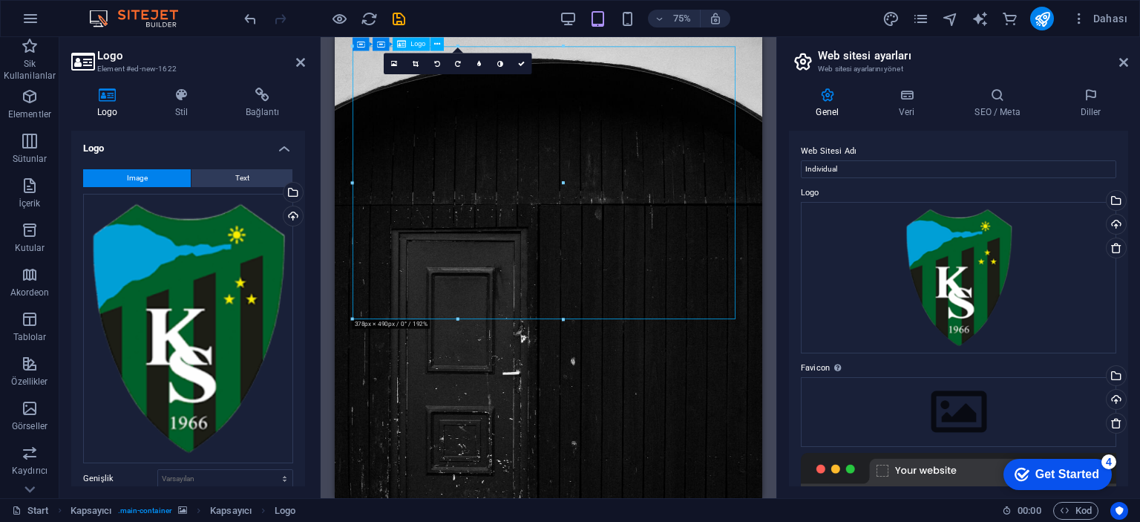
drag, startPoint x: 867, startPoint y: 410, endPoint x: 767, endPoint y: 357, distance: 112.9
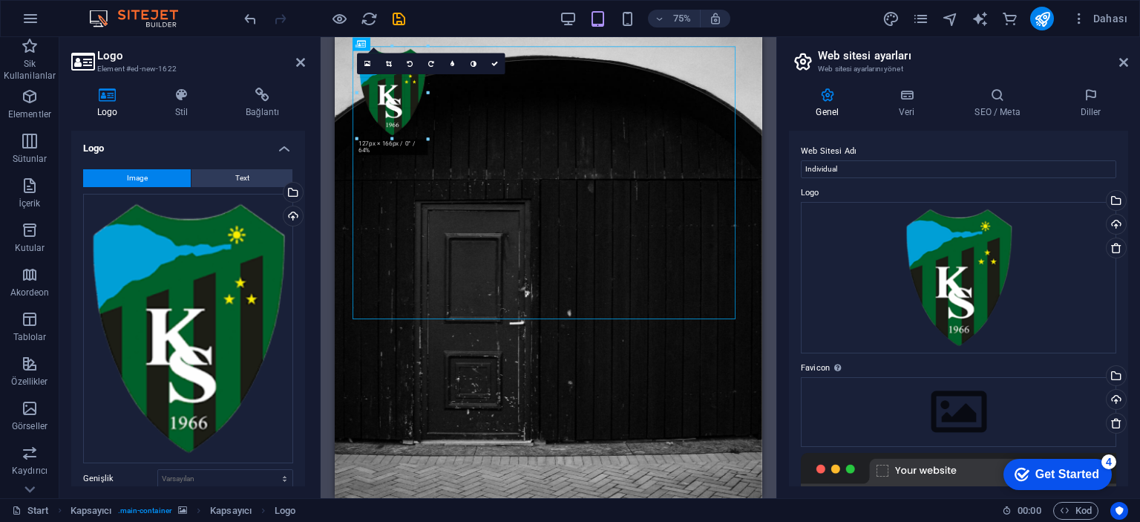
drag, startPoint x: 565, startPoint y: 318, endPoint x: 332, endPoint y: 71, distance: 338.5
type input "124"
select select "px"
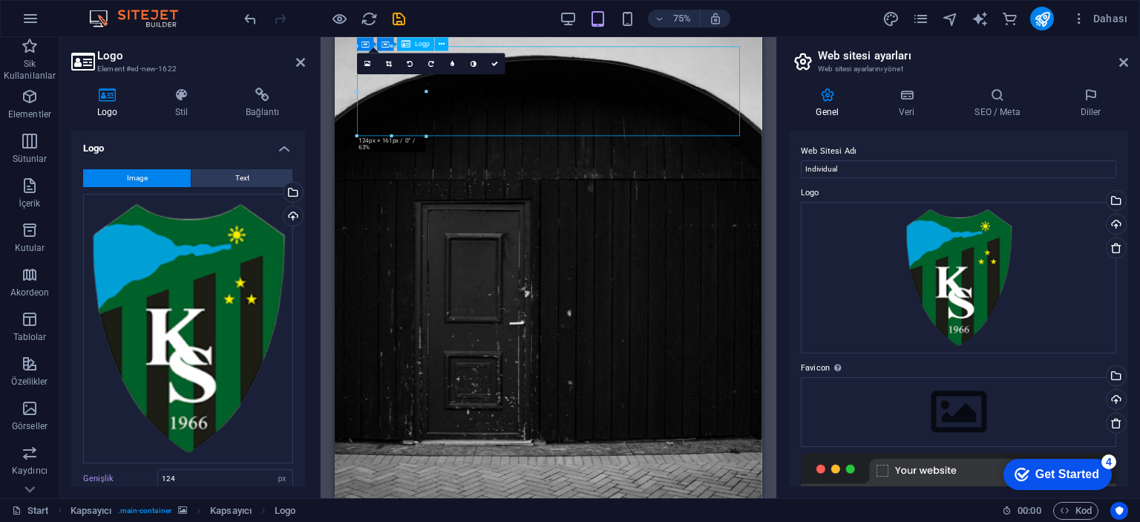
drag, startPoint x: 409, startPoint y: 114, endPoint x: 490, endPoint y: 122, distance: 81.3
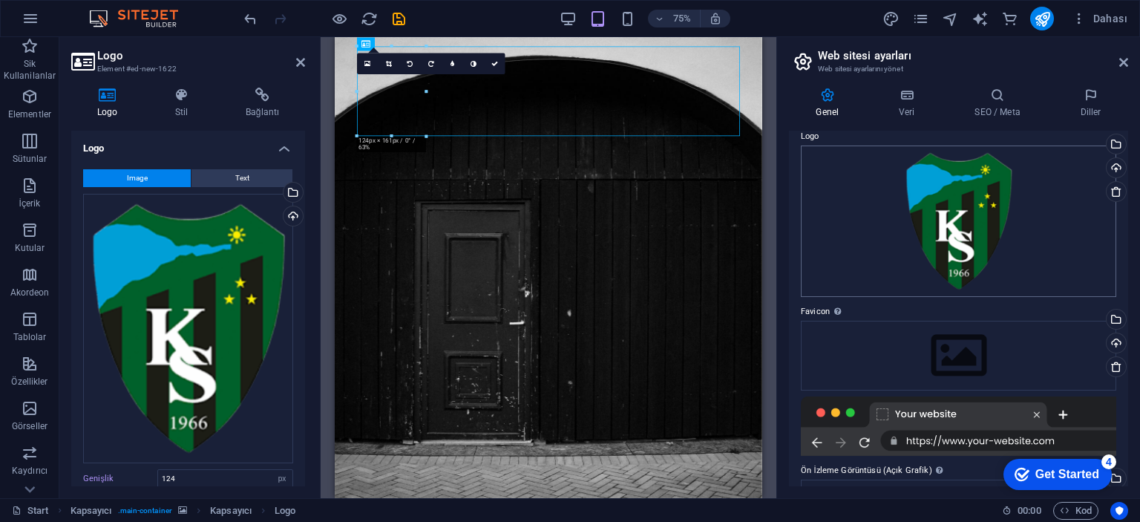
scroll to position [0, 0]
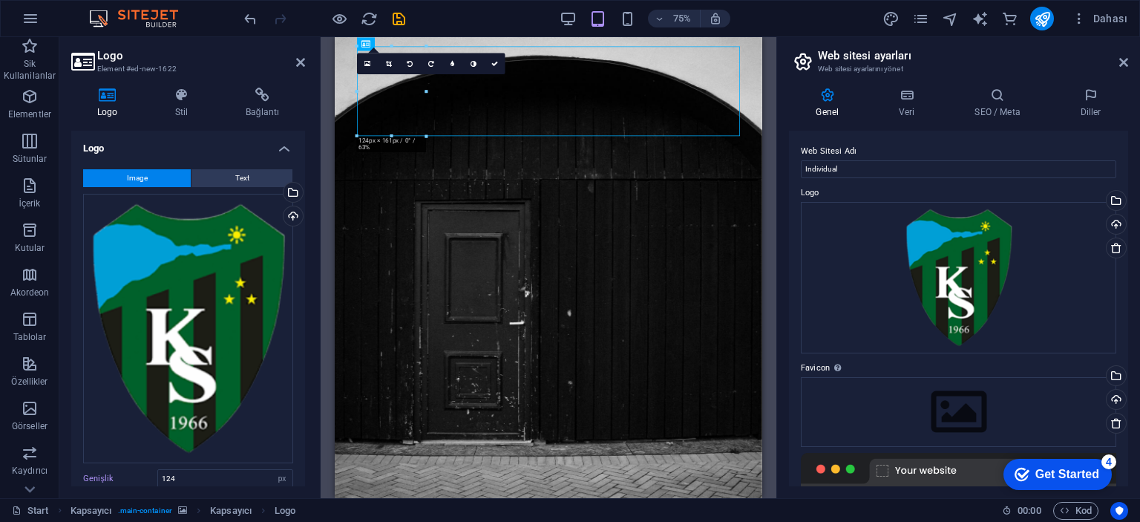
click at [769, 76] on div "Mevcut içeriği değiştirmek için buraya sürükleyin. Yeni bir element oluşturmak …" at bounding box center [549, 267] width 456 height 461
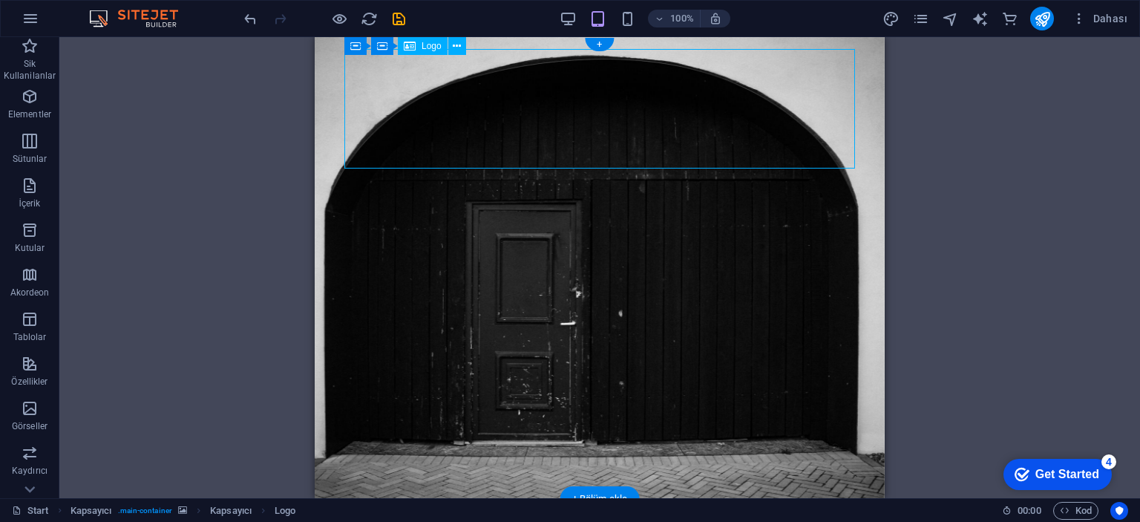
drag, startPoint x: 405, startPoint y: 109, endPoint x: 540, endPoint y: 134, distance: 137.2
drag, startPoint x: 600, startPoint y: 139, endPoint x: 715, endPoint y: 139, distance: 115.0
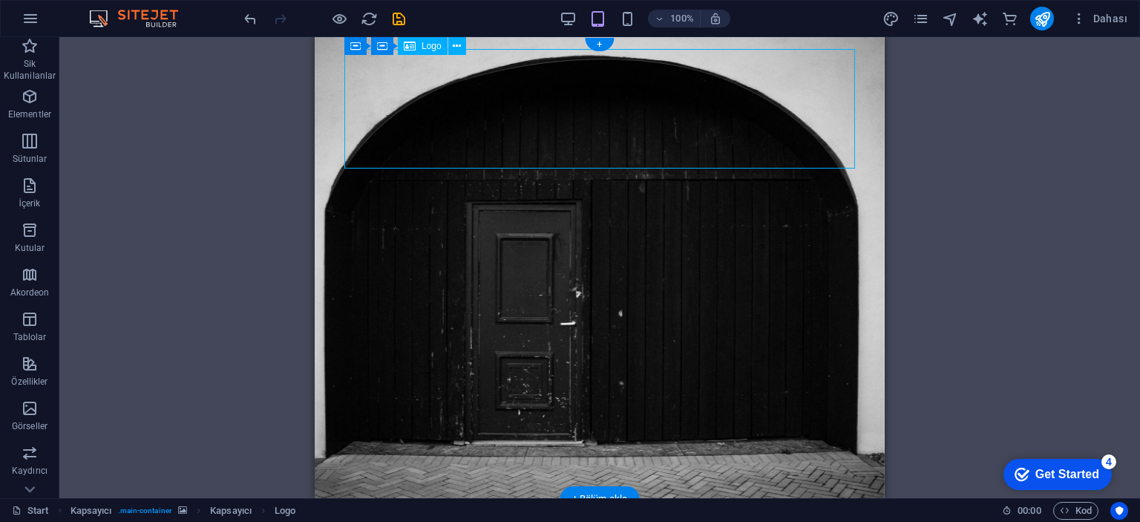
select select "px"
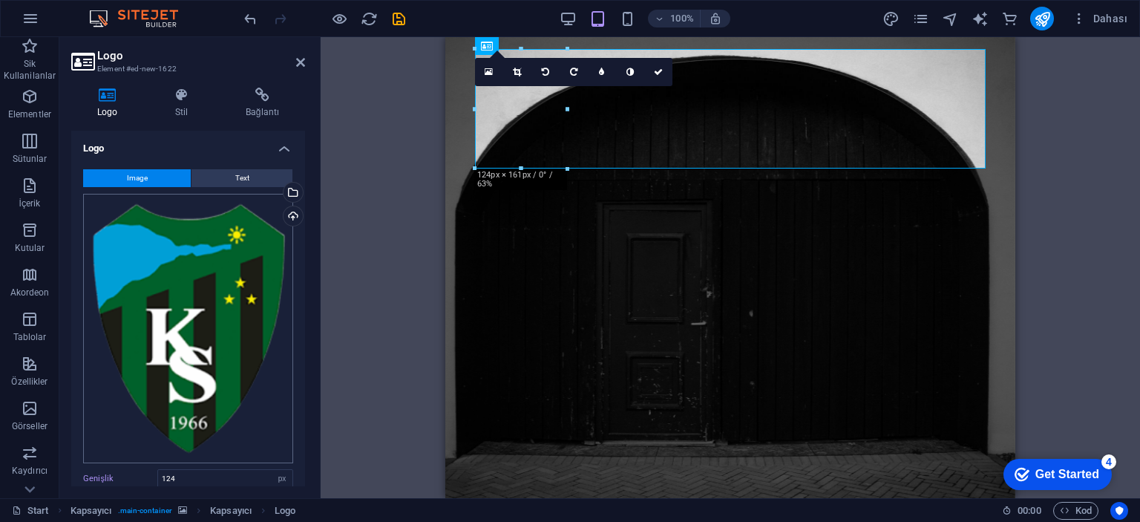
scroll to position [148, 0]
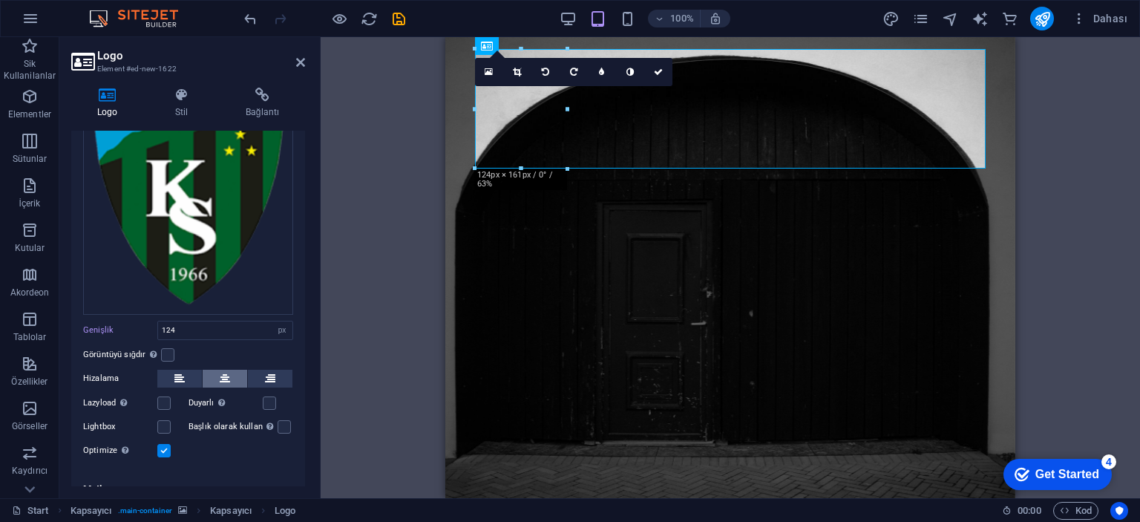
click at [220, 375] on icon at bounding box center [225, 378] width 10 height 18
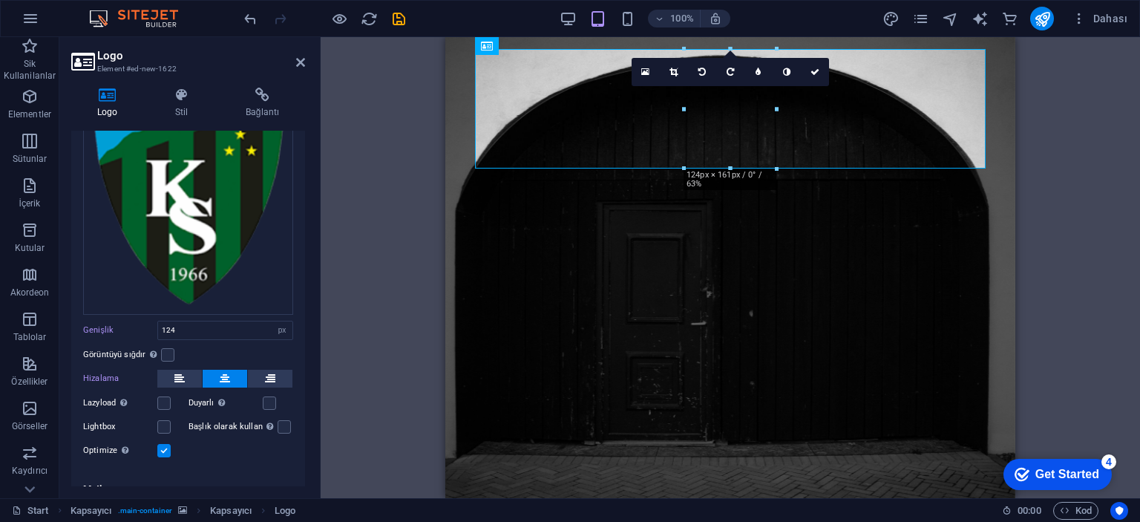
click at [401, 190] on div "H2 Kapsayıcı Kapsayıcı Kapsayıcı Kapsayıcı Logo Kapsayıcı Kapsayıcı Simge Metin…" at bounding box center [730, 267] width 819 height 461
click at [401, 189] on div "H2 Kapsayıcı Kapsayıcı Kapsayıcı Kapsayıcı Logo Kapsayıcı Kapsayıcı Simge Metin…" at bounding box center [730, 267] width 819 height 461
click at [389, 185] on div "H2 Kapsayıcı Kapsayıcı Kapsayıcı Kapsayıcı Logo Kapsayıcı Kapsayıcı Simge Metin…" at bounding box center [730, 267] width 819 height 461
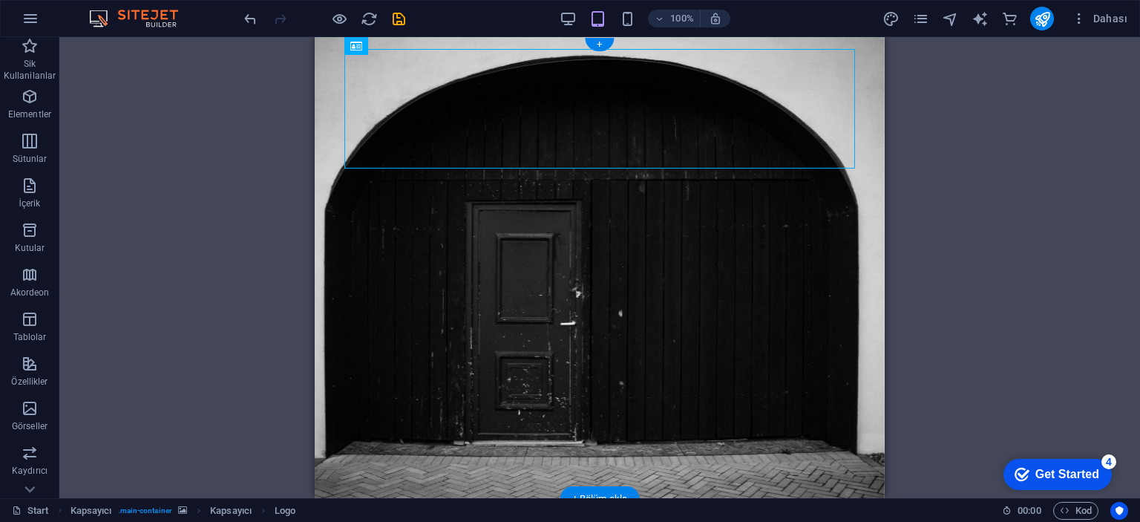
click at [957, 230] on div "H2 Kapsayıcı Kapsayıcı Kapsayıcı Kapsayıcı Logo Kapsayıcı Kapsayıcı Simge Metin…" at bounding box center [599, 267] width 1080 height 461
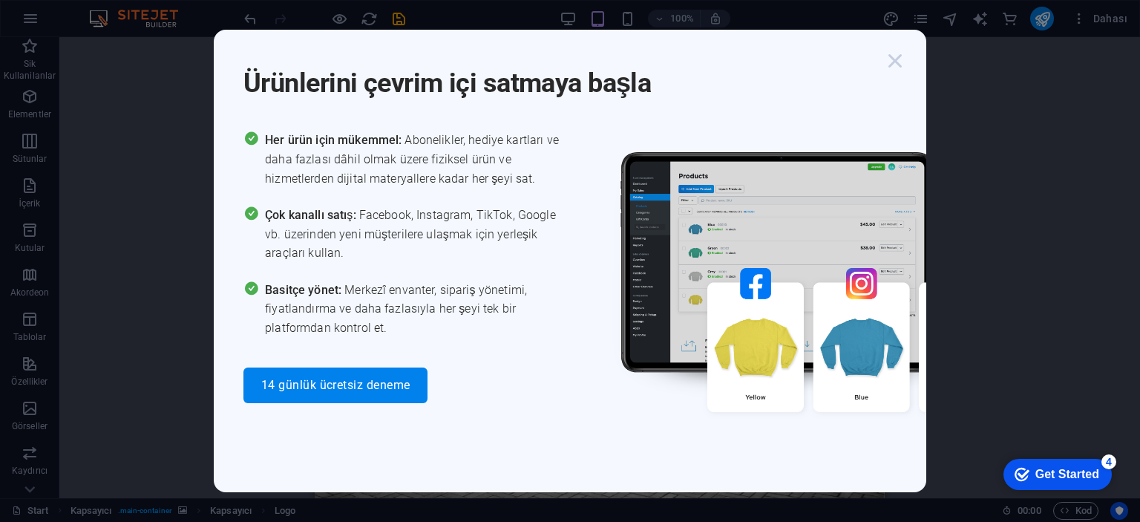
click at [899, 66] on icon "button" at bounding box center [894, 60] width 27 height 27
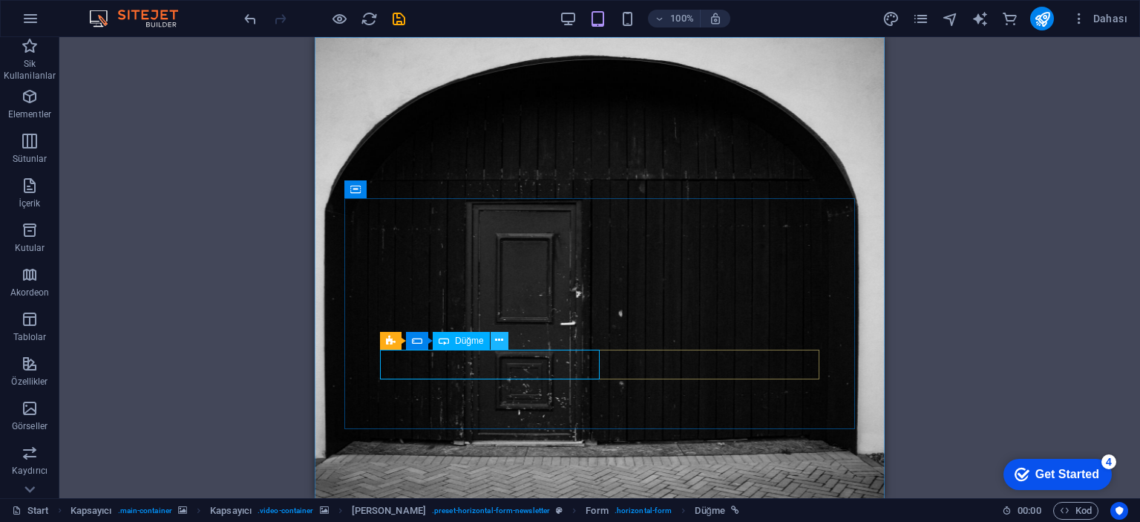
click at [499, 335] on icon at bounding box center [499, 340] width 8 height 16
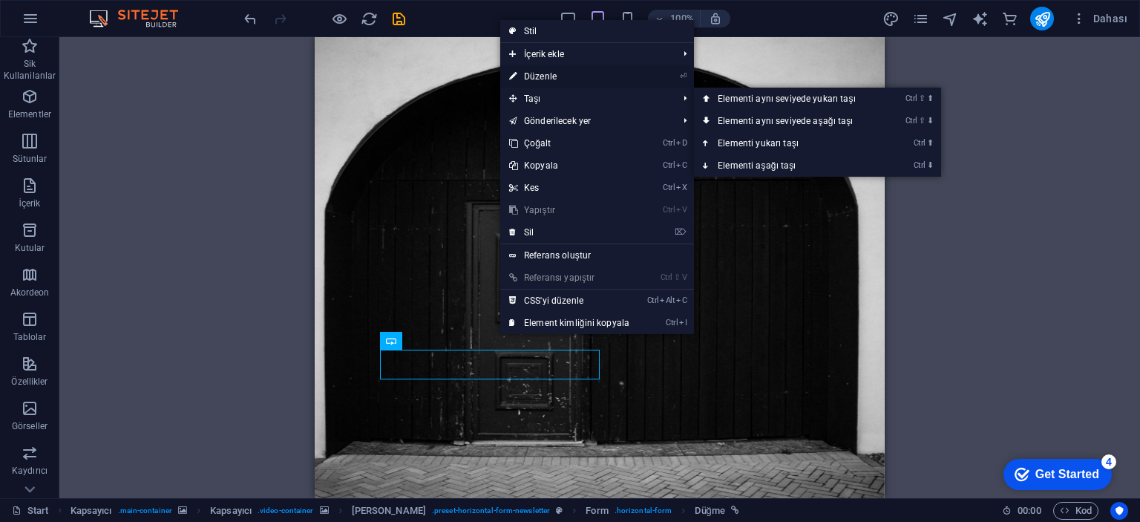
drag, startPoint x: 579, startPoint y: 78, endPoint x: 139, endPoint y: 45, distance: 441.2
click at [579, 78] on link "⏎ Düzenle" at bounding box center [569, 76] width 138 height 22
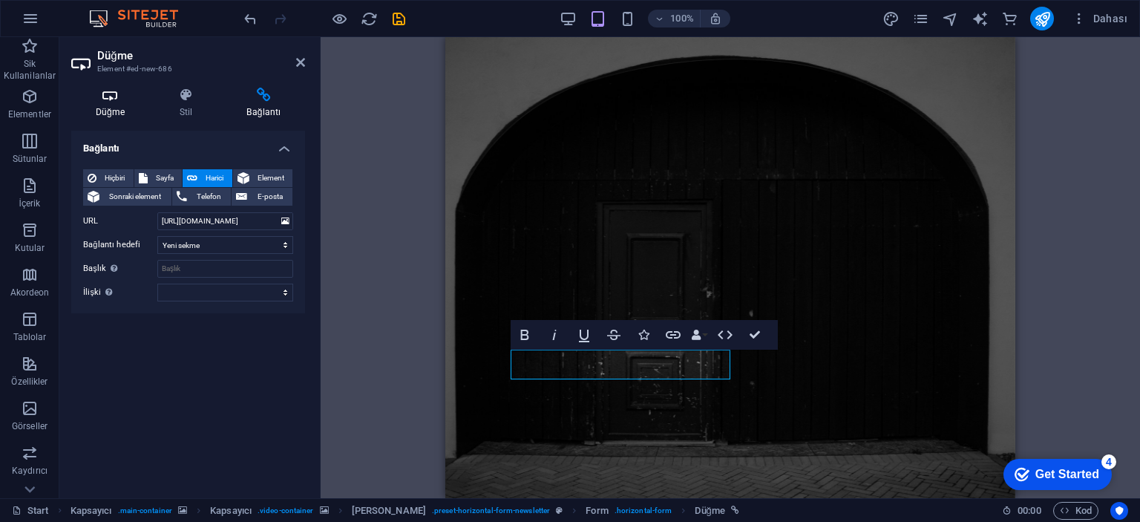
click at [101, 107] on h4 "Düğme" at bounding box center [113, 103] width 84 height 31
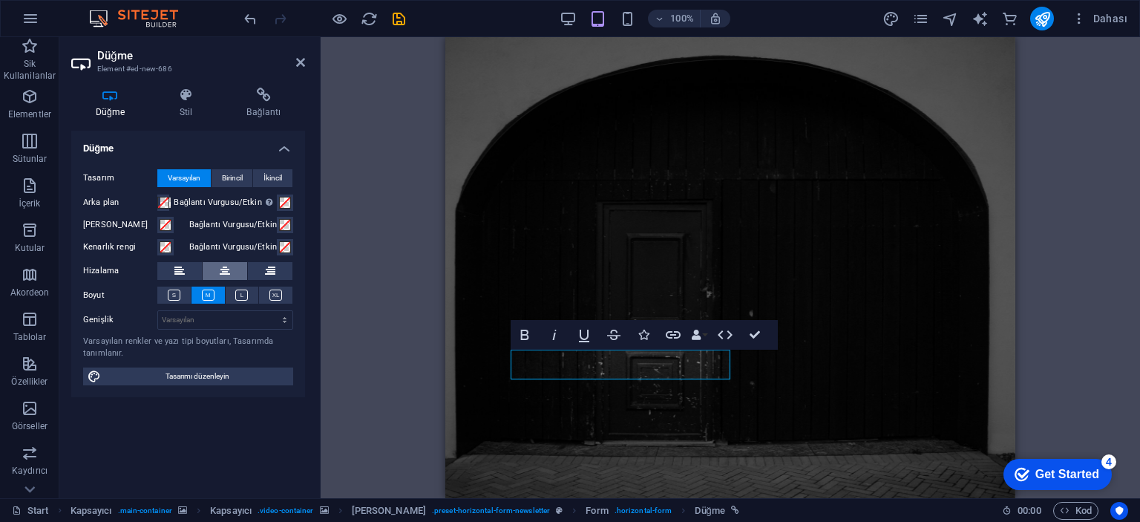
click at [229, 273] on icon at bounding box center [225, 271] width 10 height 18
click at [370, 275] on div "Kapsayıcı H2 Kapsayıcı Kapsayıcı Kapsayıcı Kapsayıcı Logo Kapsayıcı Kapsayıcı S…" at bounding box center [730, 267] width 819 height 461
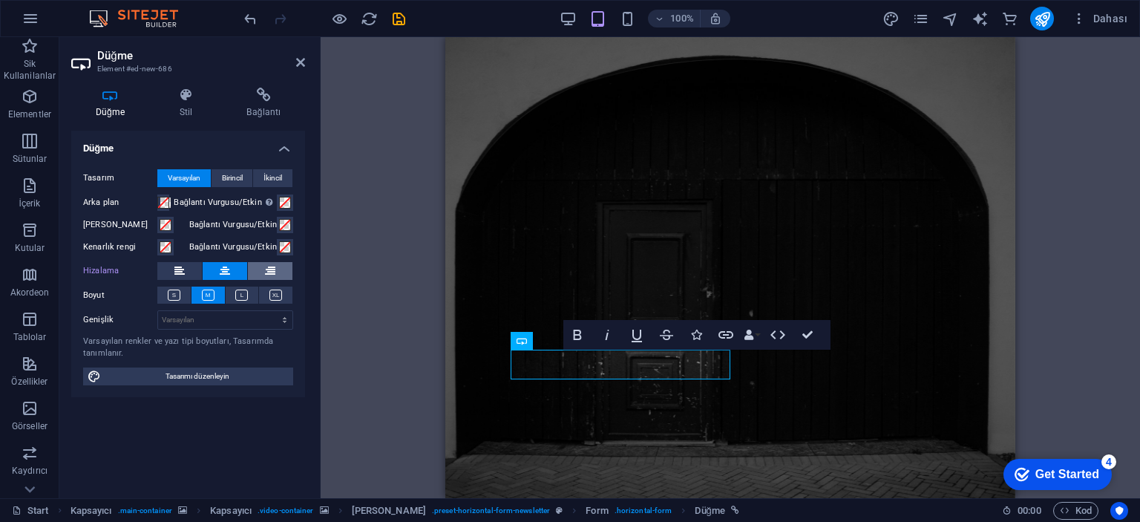
click at [260, 269] on button at bounding box center [270, 271] width 45 height 18
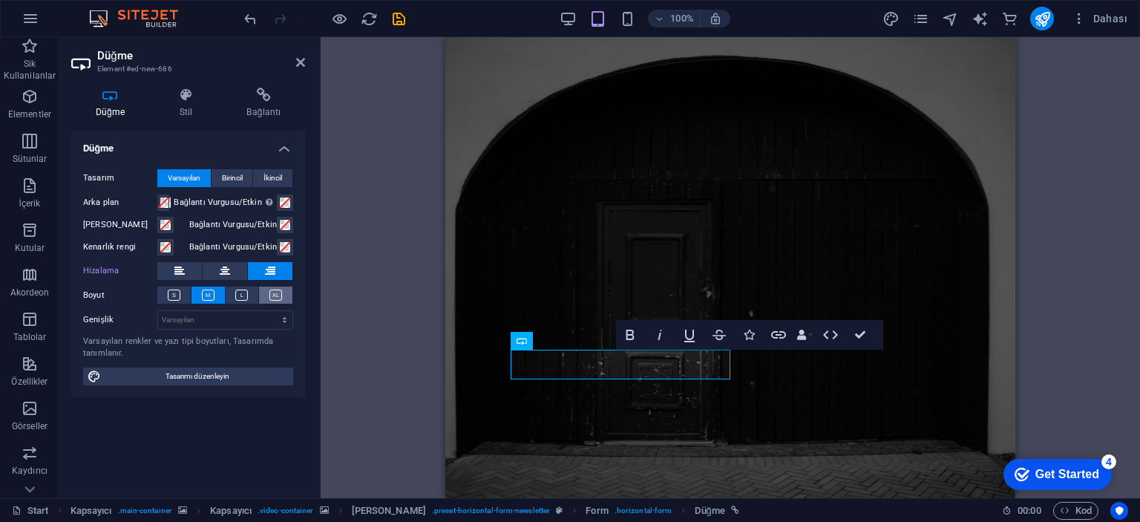
click at [281, 299] on icon at bounding box center [275, 294] width 13 height 11
click at [246, 287] on button at bounding box center [242, 294] width 33 height 17
click at [211, 289] on icon at bounding box center [208, 294] width 13 height 11
click at [349, 253] on div "Kapsayıcı H2 Kapsayıcı Kapsayıcı Kapsayıcı Kapsayıcı Logo Kapsayıcı Kapsayıcı S…" at bounding box center [730, 267] width 819 height 461
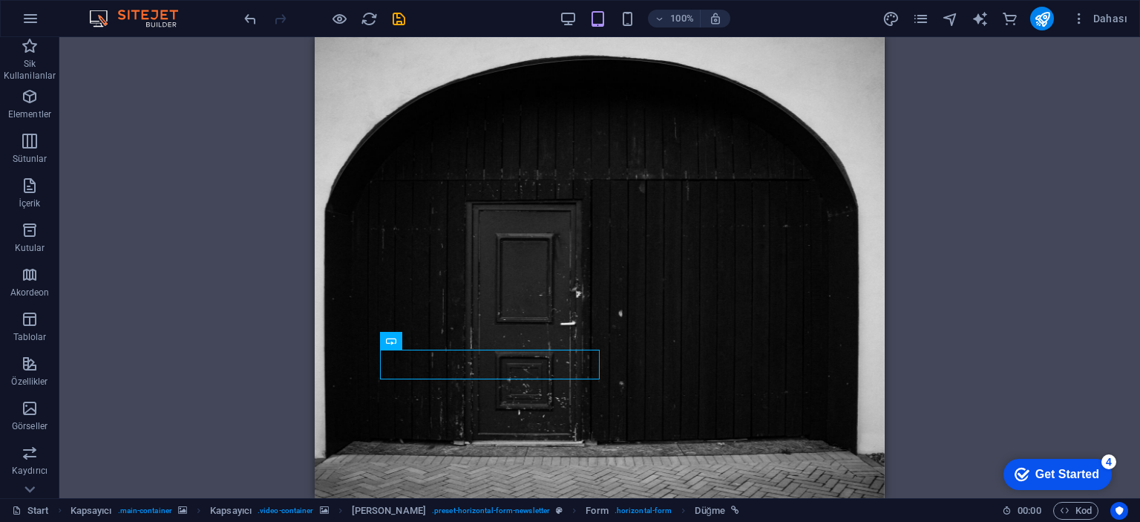
click at [203, 269] on div "Kapsayıcı H2 Kapsayıcı Kapsayıcı Kapsayıcı Kapsayıcı Logo Kapsayıcı Kapsayıcı S…" at bounding box center [599, 267] width 1080 height 461
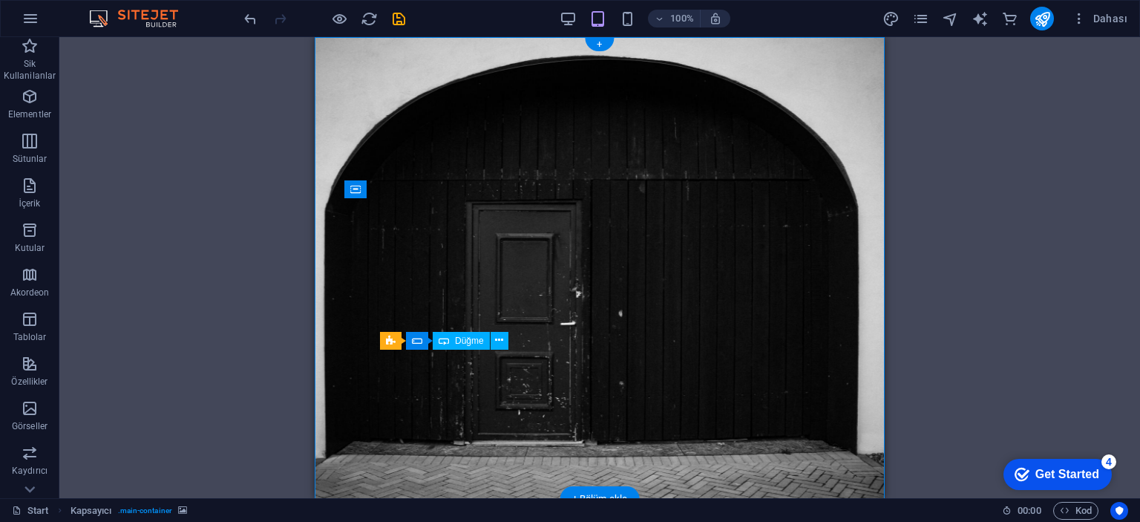
drag, startPoint x: 531, startPoint y: 367, endPoint x: 590, endPoint y: 374, distance: 59.1
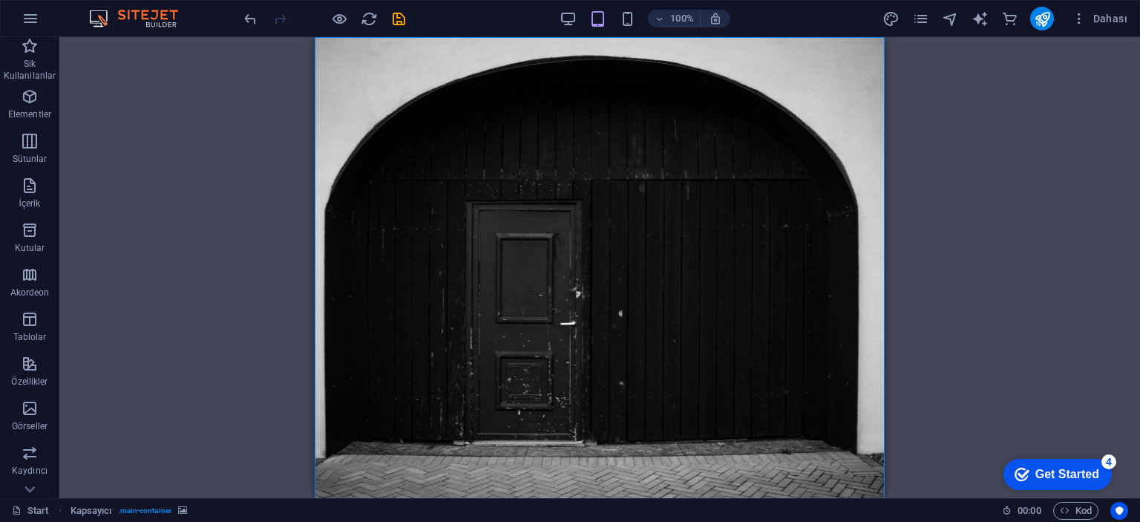
click at [271, 277] on div "Kapsayıcı H2 Kapsayıcı Kapsayıcı Kapsayıcı Kapsayıcı Logo Kapsayıcı Kapsayıcı S…" at bounding box center [599, 267] width 1080 height 461
click at [1042, 17] on icon "publish" at bounding box center [1041, 18] width 17 height 17
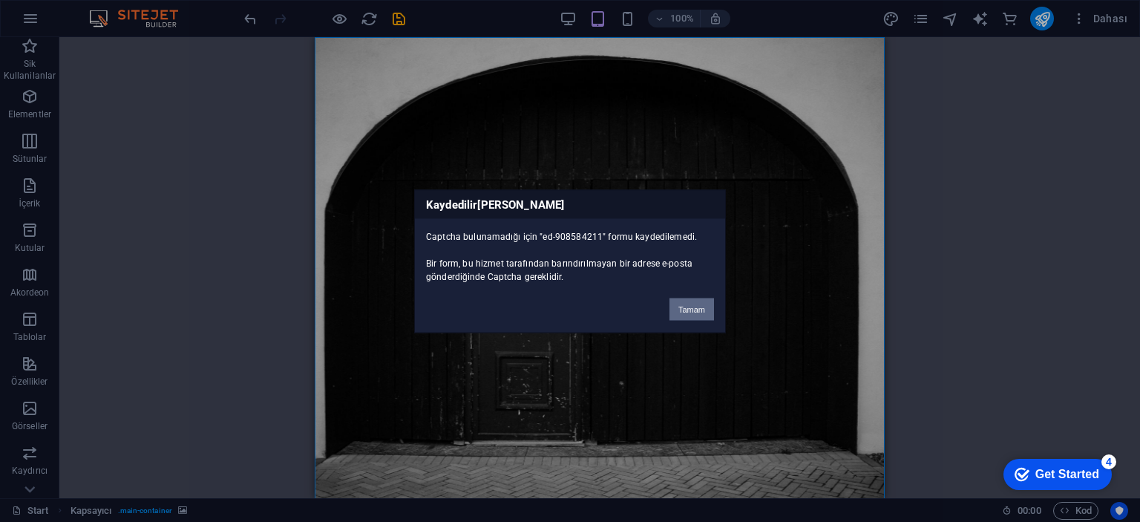
click at [704, 302] on button "Tamam" at bounding box center [691, 309] width 45 height 22
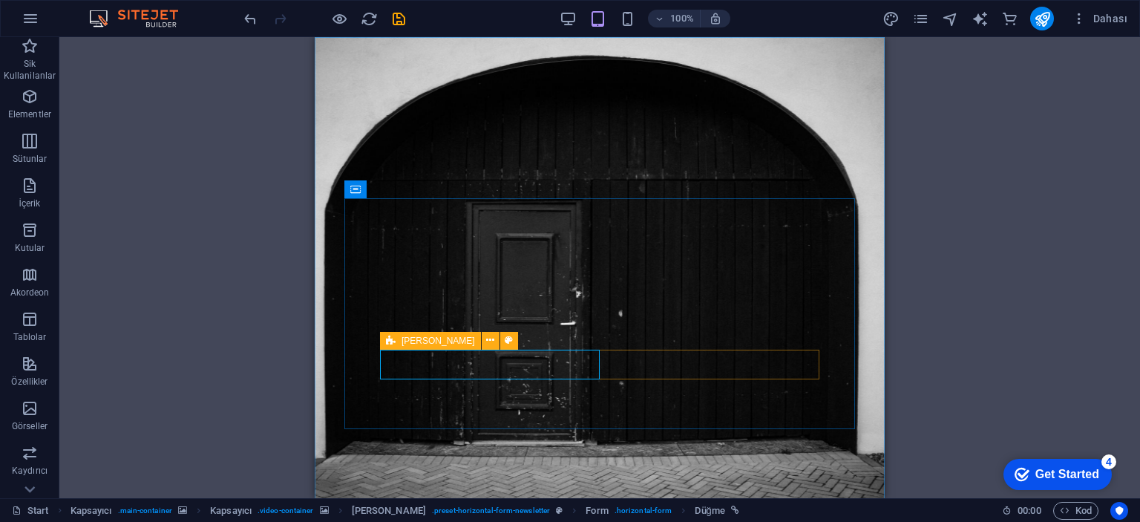
click at [395, 335] on icon at bounding box center [391, 341] width 10 height 18
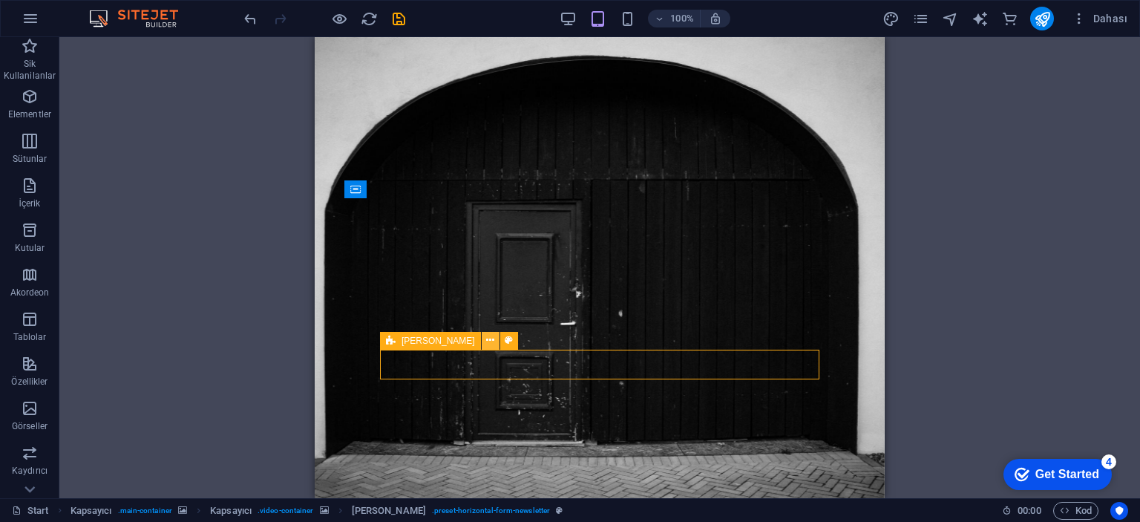
click at [486, 344] on icon at bounding box center [490, 340] width 8 height 16
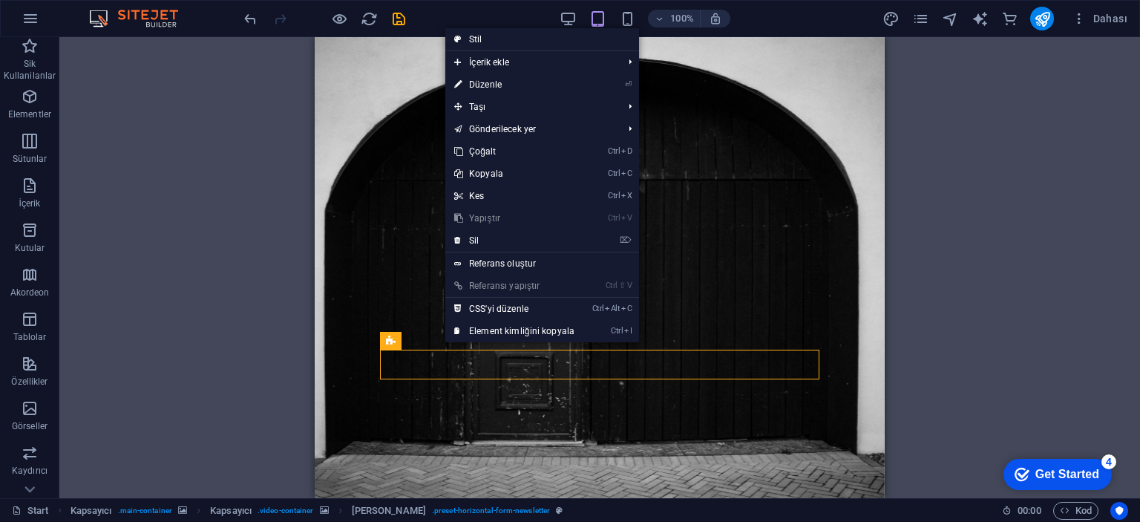
click at [217, 231] on div "H2 Kapsayıcı Kapsayıcı Kapsayıcı Kapsayıcı Logo Kapsayıcı Kapsayıcı Simge Metin…" at bounding box center [599, 267] width 1080 height 461
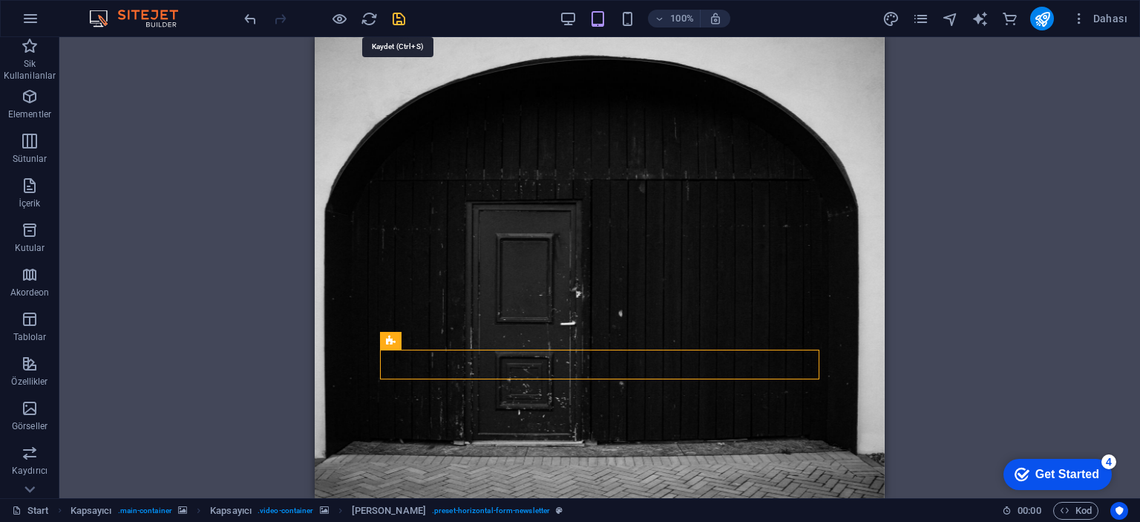
click at [402, 16] on icon "save" at bounding box center [398, 18] width 17 height 17
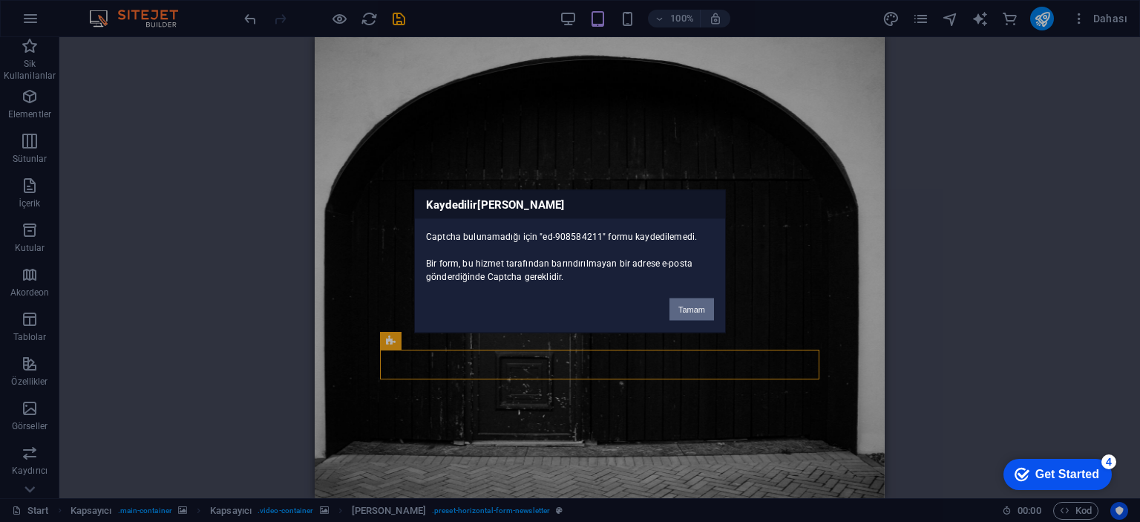
click at [680, 306] on button "Tamam" at bounding box center [691, 309] width 45 height 22
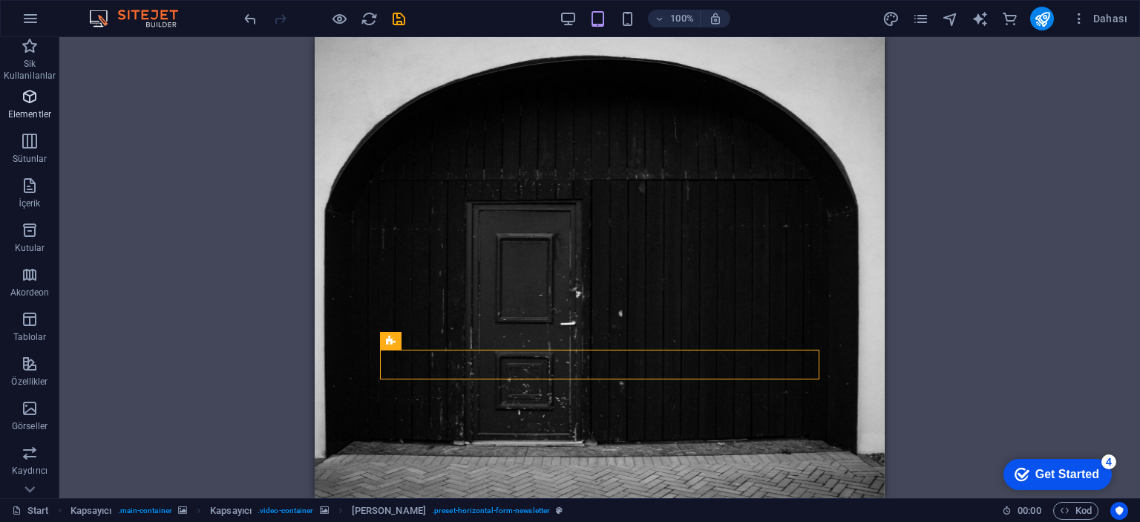
click at [28, 93] on icon "button" at bounding box center [30, 97] width 18 height 18
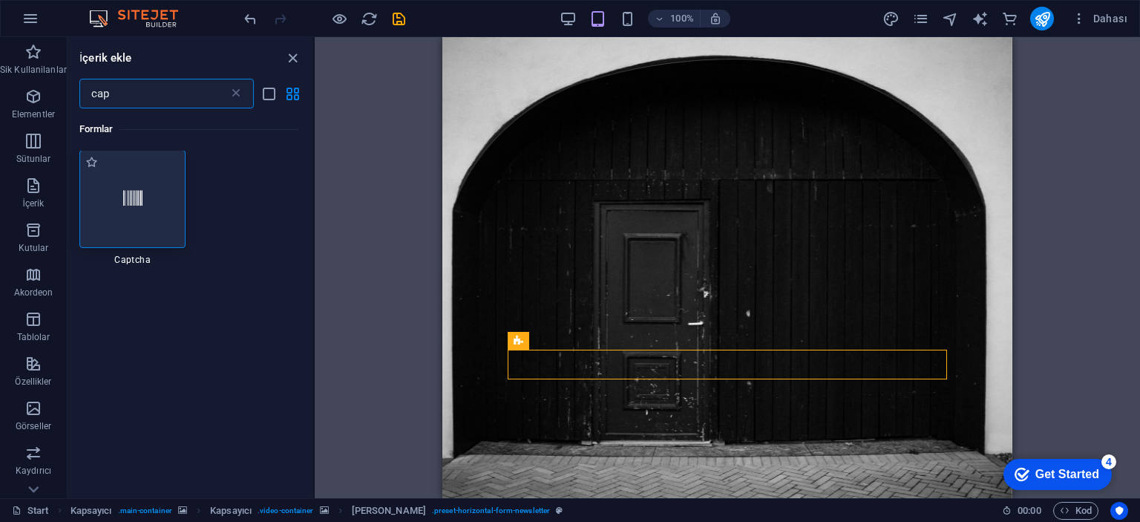
scroll to position [0, 0]
type input "cap"
click at [118, 231] on div at bounding box center [132, 200] width 107 height 98
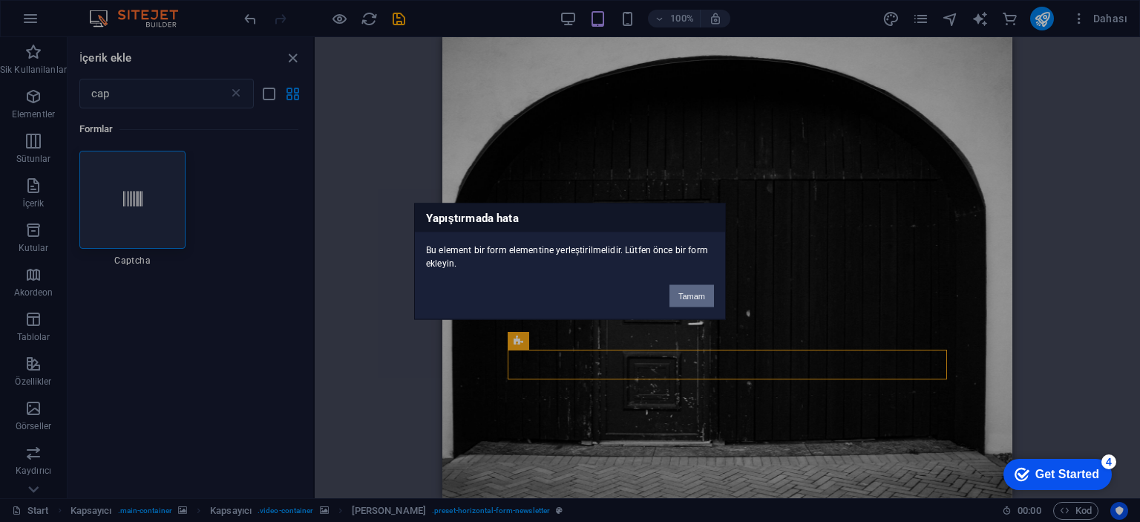
click at [686, 291] on button "Tamam" at bounding box center [691, 295] width 45 height 22
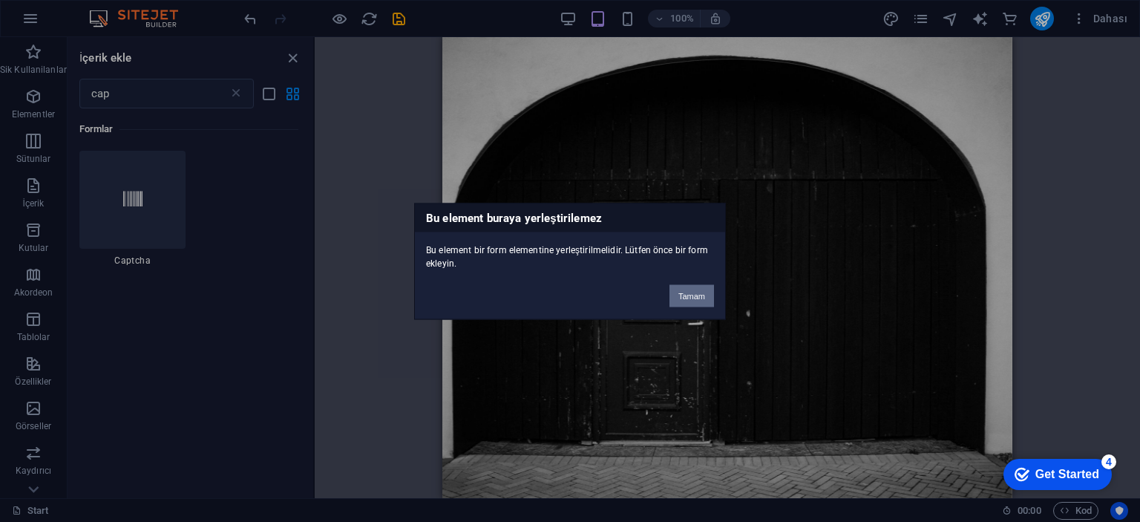
click at [683, 297] on button "Tamam" at bounding box center [691, 295] width 45 height 22
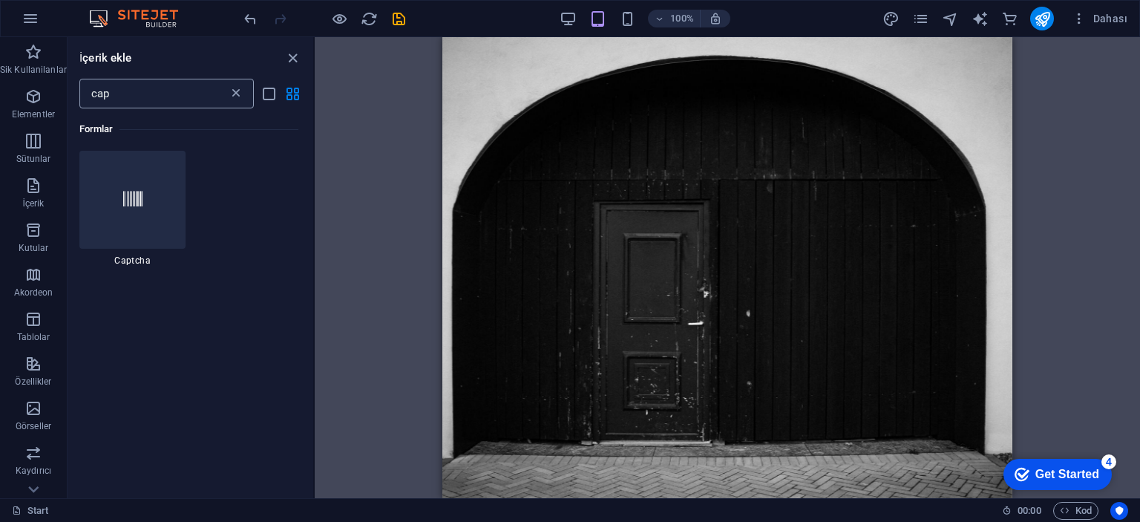
click at [234, 94] on icon at bounding box center [236, 93] width 15 height 15
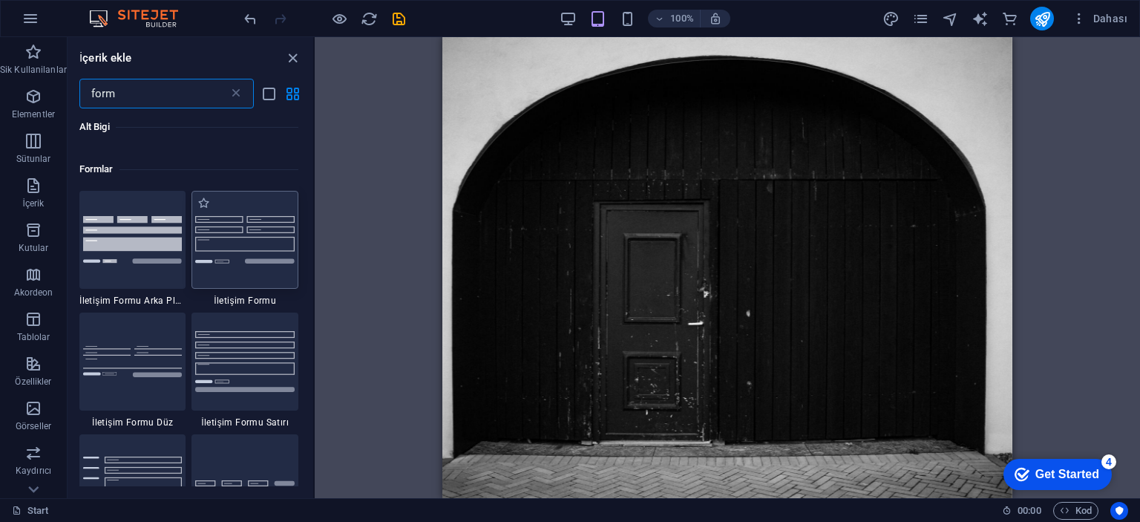
scroll to position [742, 0]
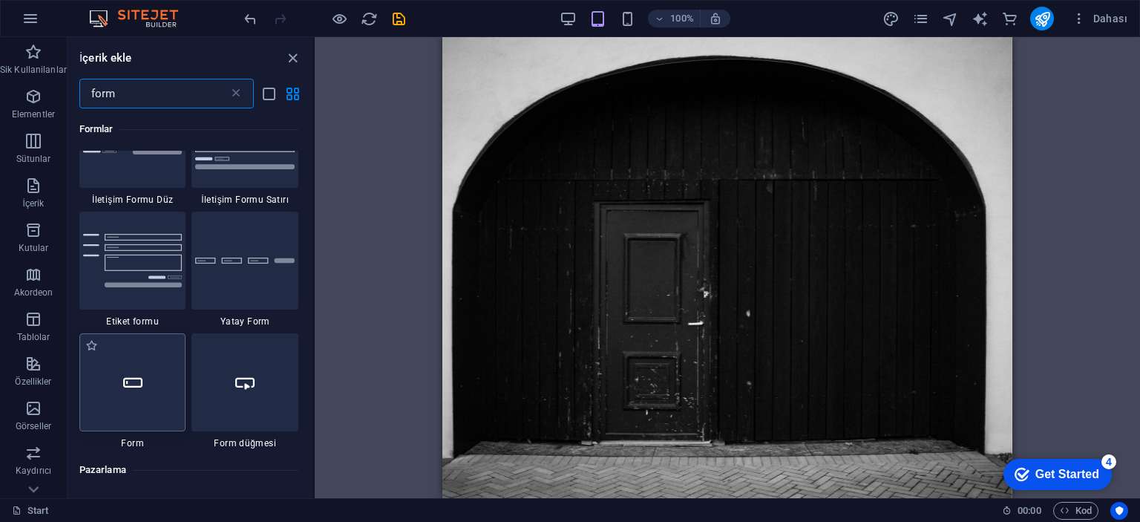
type input "form"
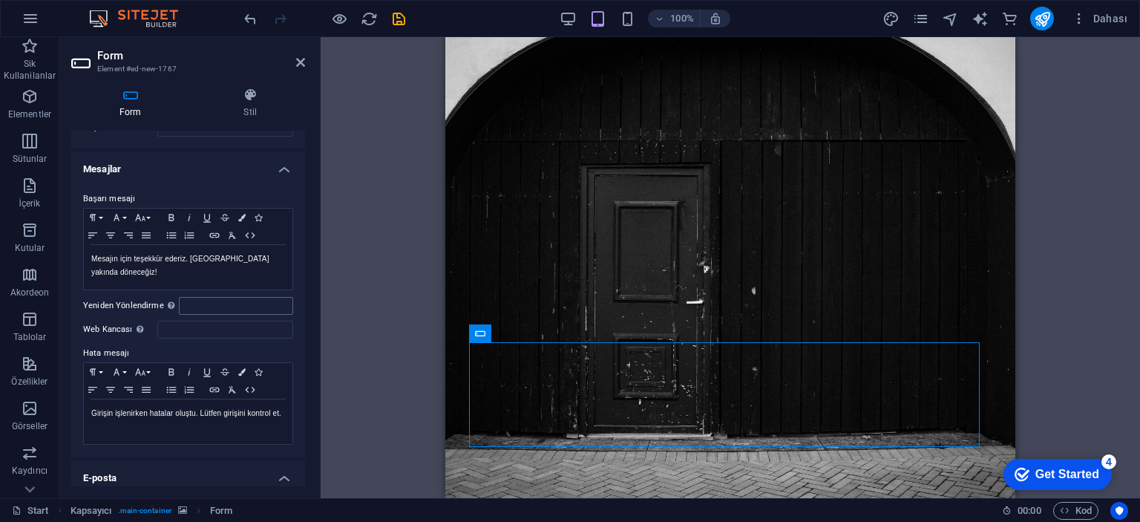
scroll to position [0, 0]
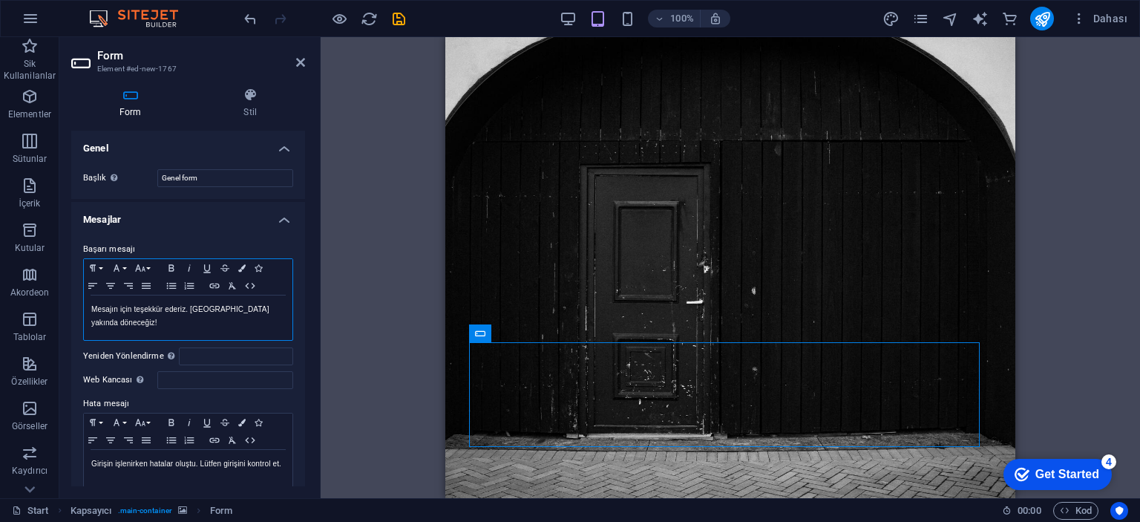
click at [174, 315] on p "Mesajın için teşekkür ederiz. Sana yakında döneceğiz!" at bounding box center [188, 316] width 194 height 27
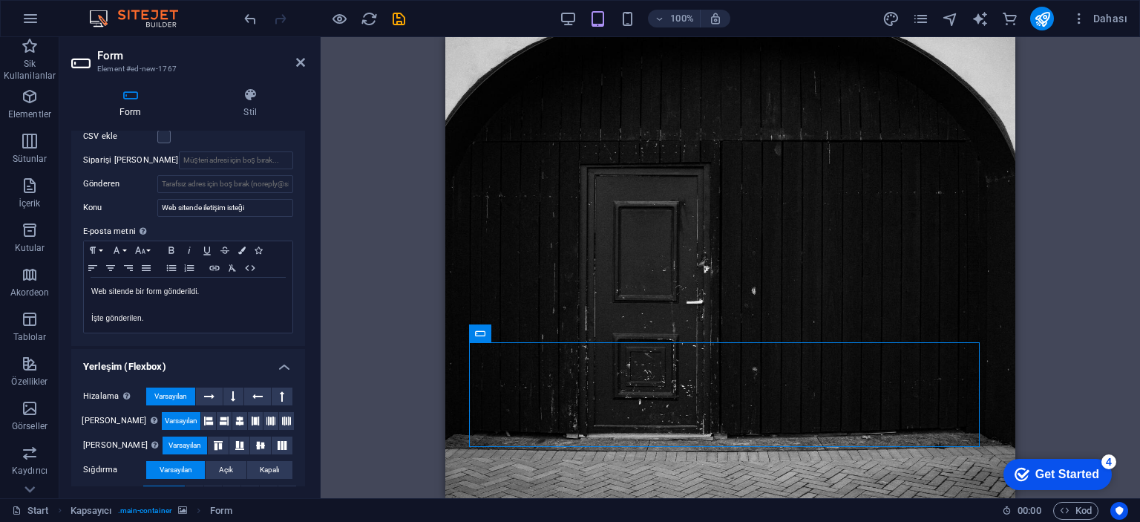
scroll to position [223, 0]
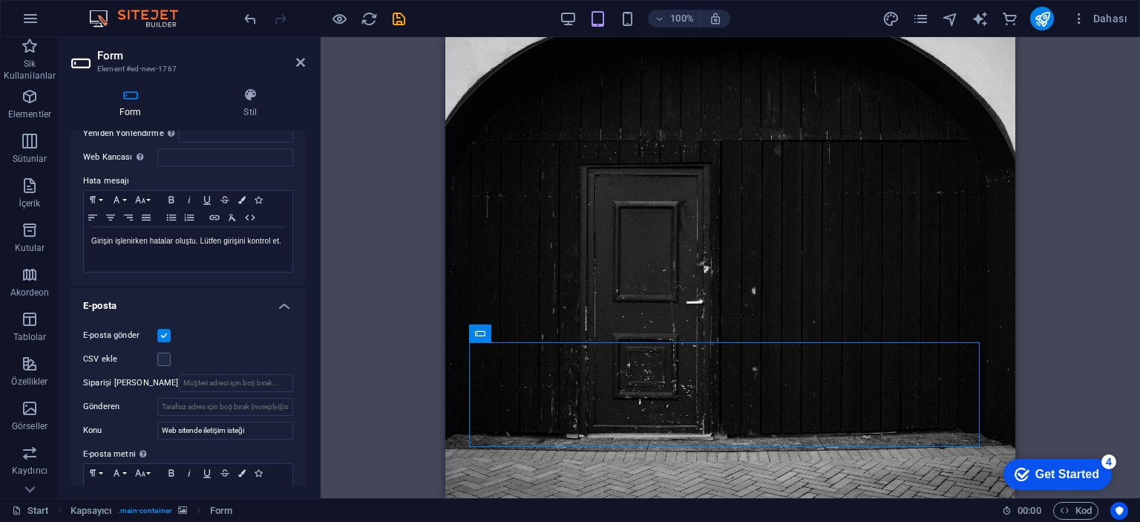
click at [277, 309] on h4 "E-posta" at bounding box center [188, 301] width 234 height 27
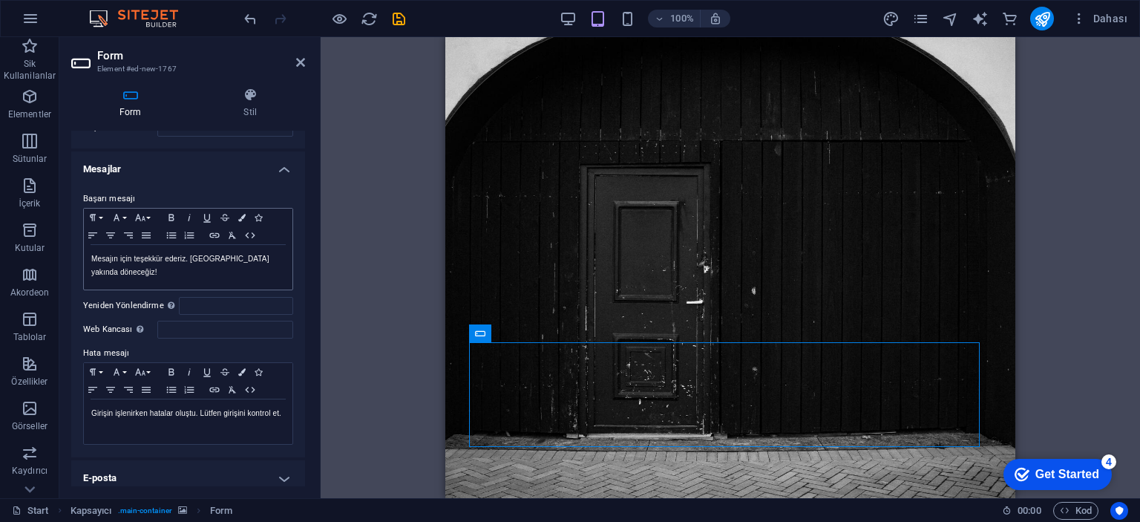
scroll to position [0, 0]
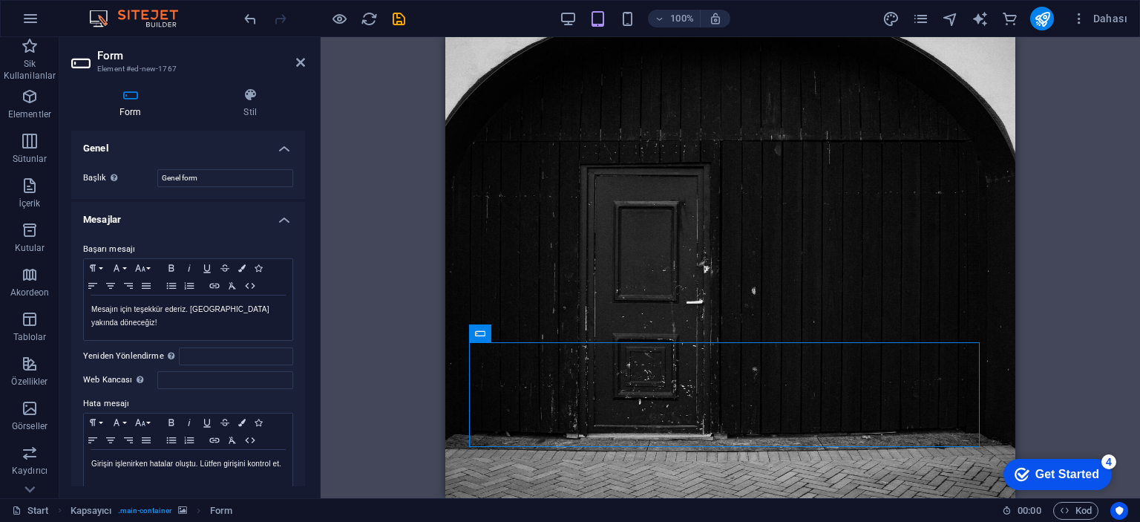
click at [277, 217] on h4 "Mesajlar" at bounding box center [188, 215] width 234 height 27
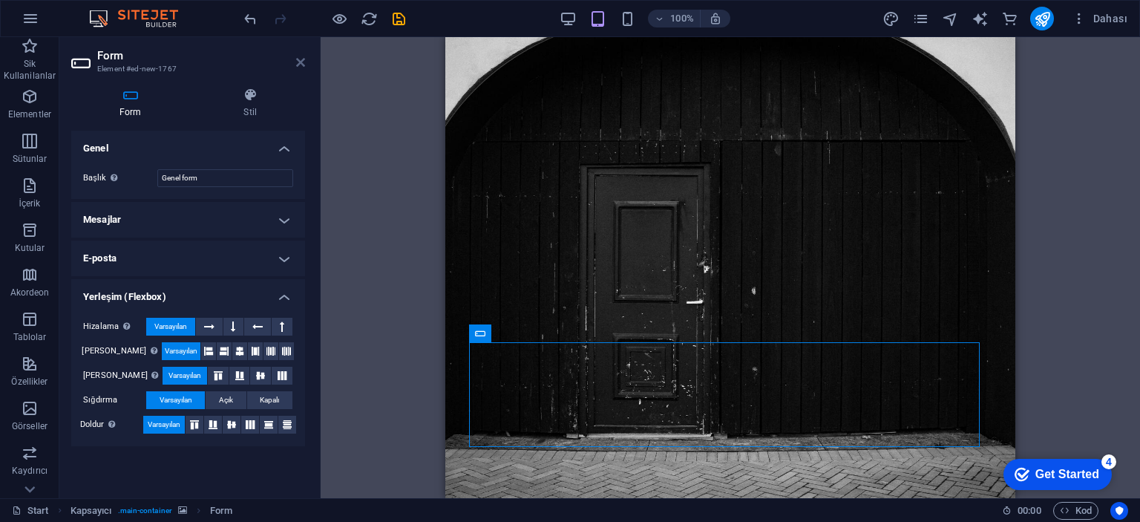
click at [300, 67] on icon at bounding box center [300, 62] width 9 height 12
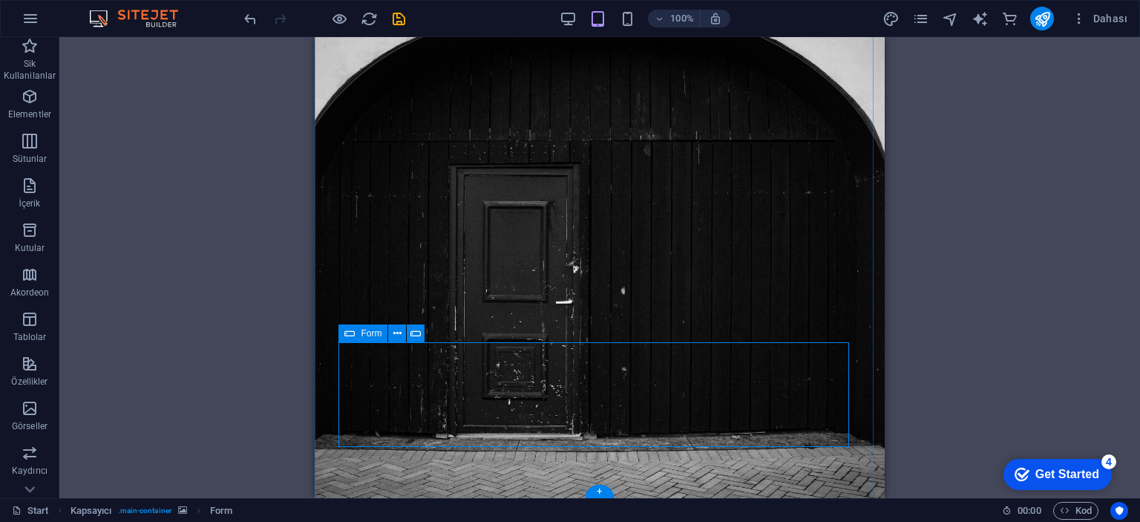
click at [174, 274] on div "Mevcut içeriği değiştirmek için buraya sürükleyin. Yeni bir element oluşturmak …" at bounding box center [599, 267] width 1080 height 461
click at [1033, 24] on icon "publish" at bounding box center [1041, 18] width 17 height 17
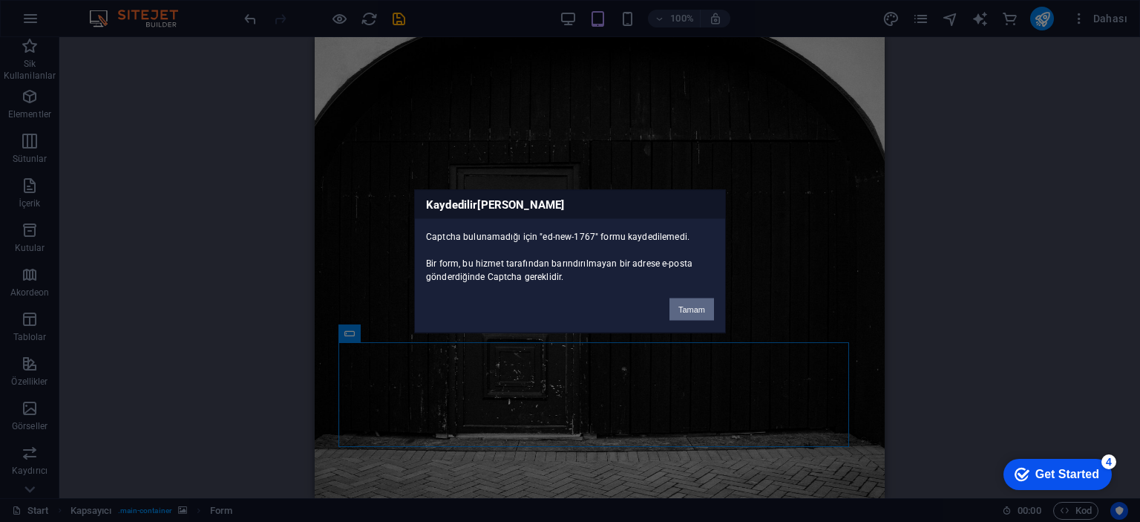
click at [699, 302] on button "Tamam" at bounding box center [691, 309] width 45 height 22
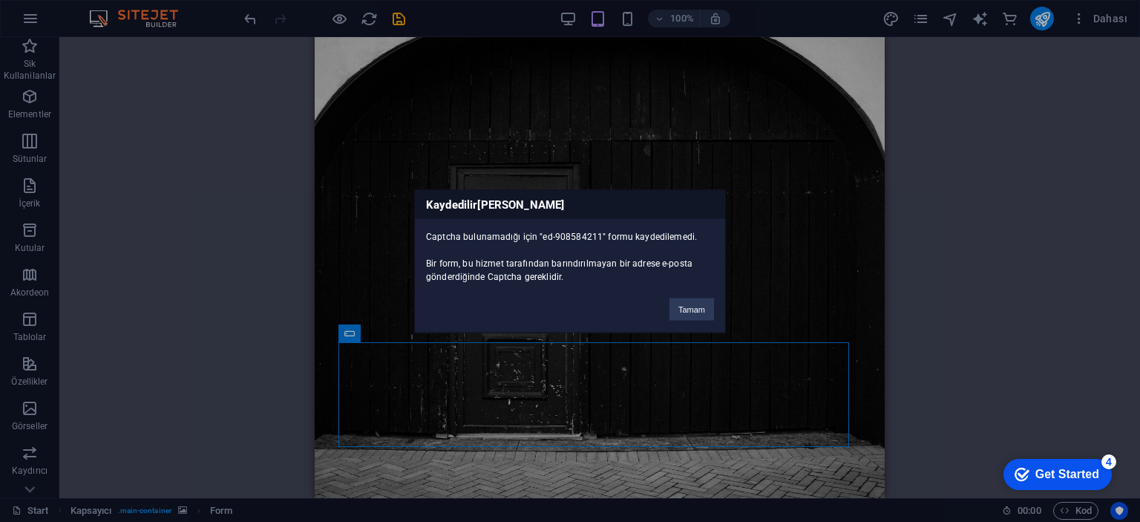
click at [76, 130] on div "Kaydedilirken hata Captcha bulunamadığı için "ed-908584211" formu kaydedilemedi…" at bounding box center [570, 261] width 1140 height 522
drag, startPoint x: 681, startPoint y: 310, endPoint x: 23, endPoint y: 151, distance: 677.0
click at [681, 310] on button "Tamam" at bounding box center [691, 309] width 45 height 22
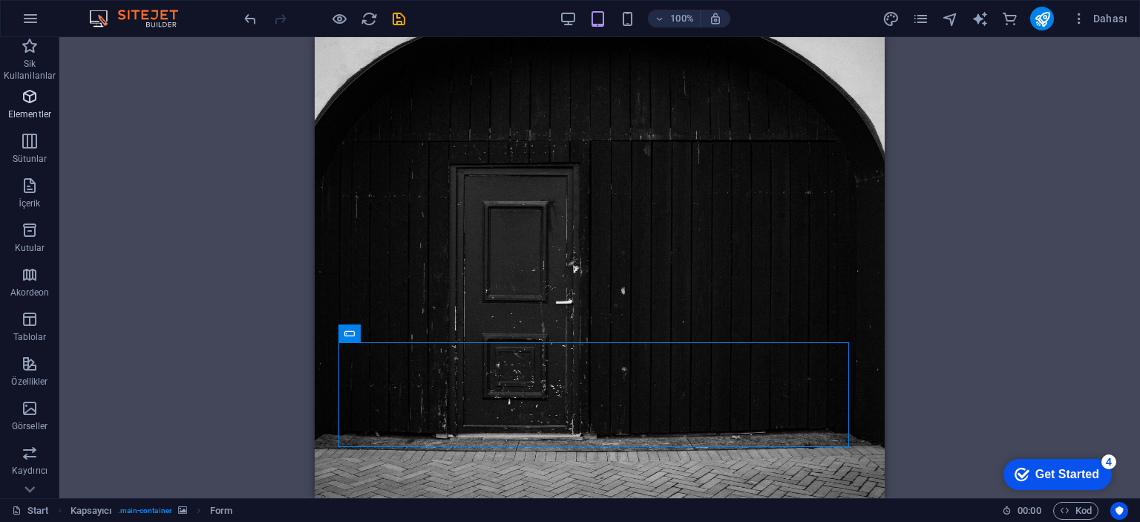
click at [23, 103] on icon "button" at bounding box center [30, 97] width 18 height 18
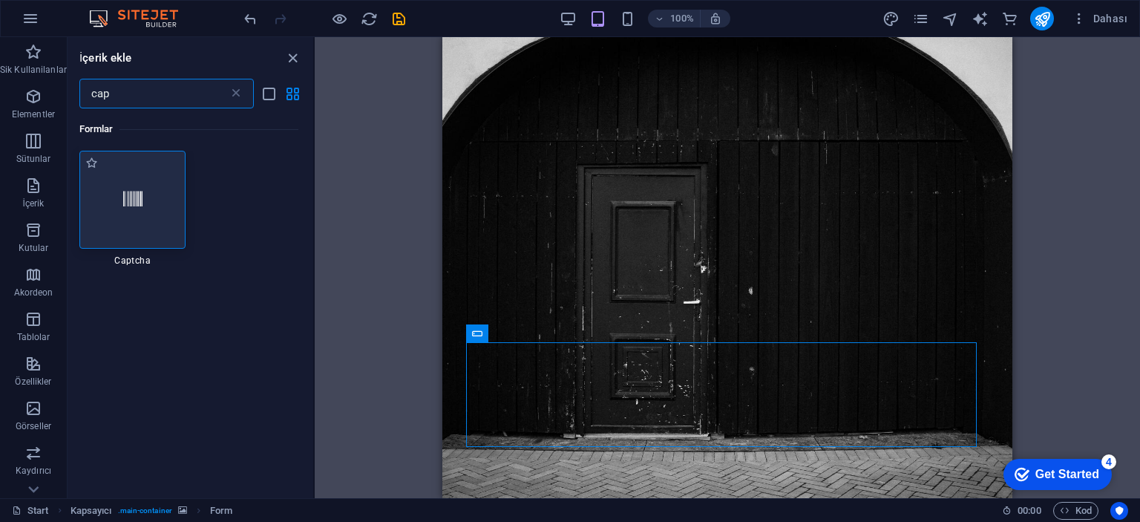
type input "cap"
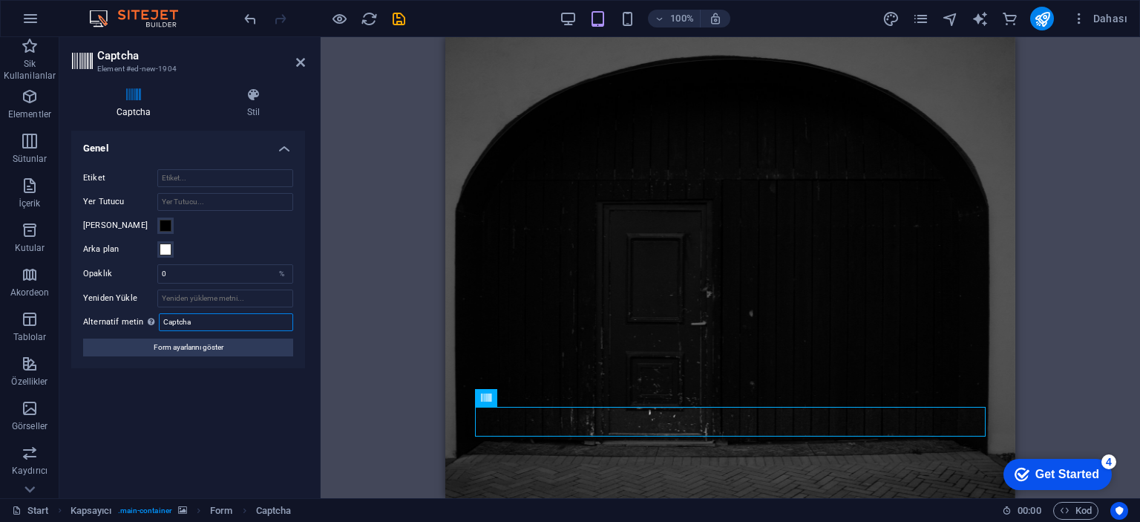
click at [189, 313] on input "Captcha" at bounding box center [226, 322] width 134 height 18
click at [188, 313] on input "Captcha" at bounding box center [226, 322] width 134 height 18
click at [380, 313] on div "Kapsayıcı H2 Kapsayıcı Kapsayıcı Kapsayıcı Kapsayıcı Logo Kapsayıcı Kapsayıcı S…" at bounding box center [730, 267] width 819 height 461
click at [339, 287] on div "Kapsayıcı H2 Kapsayıcı Kapsayıcı Kapsayıcı Kapsayıcı Logo Kapsayıcı Kapsayıcı S…" at bounding box center [730, 267] width 819 height 461
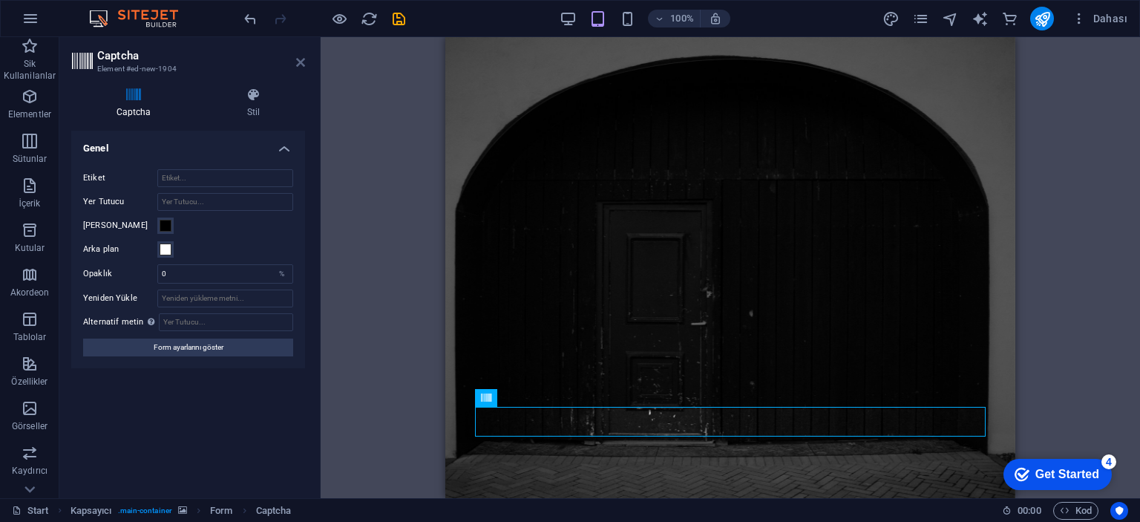
click at [301, 65] on icon at bounding box center [300, 62] width 9 height 12
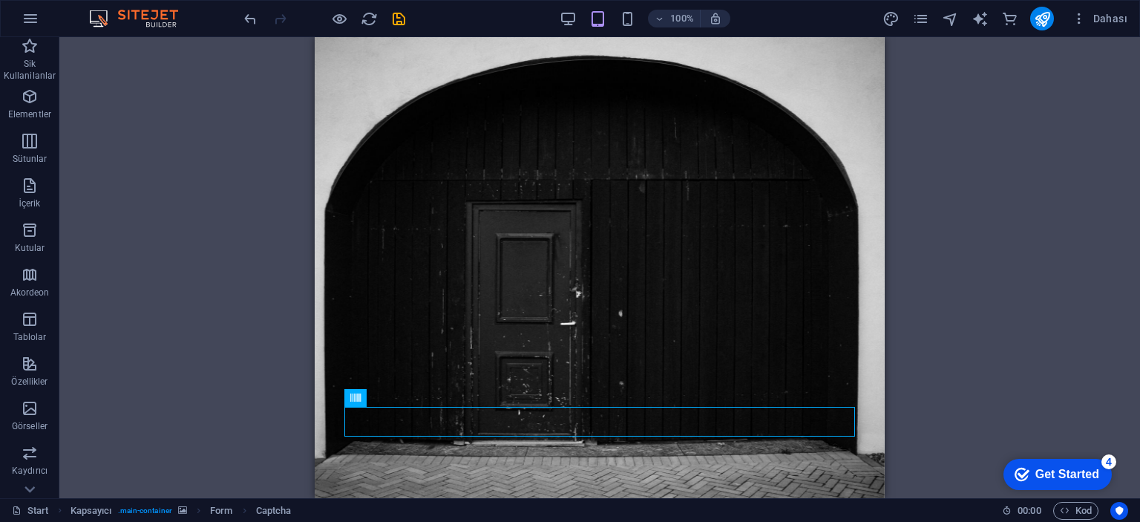
click at [263, 284] on div "Kapsayıcı H2 Kapsayıcı Kapsayıcı Kapsayıcı Kapsayıcı Logo Kapsayıcı Kapsayıcı S…" at bounding box center [599, 267] width 1080 height 461
click at [410, 395] on span "Captcha" at bounding box center [409, 397] width 33 height 9
click at [416, 402] on icon at bounding box center [421, 398] width 10 height 16
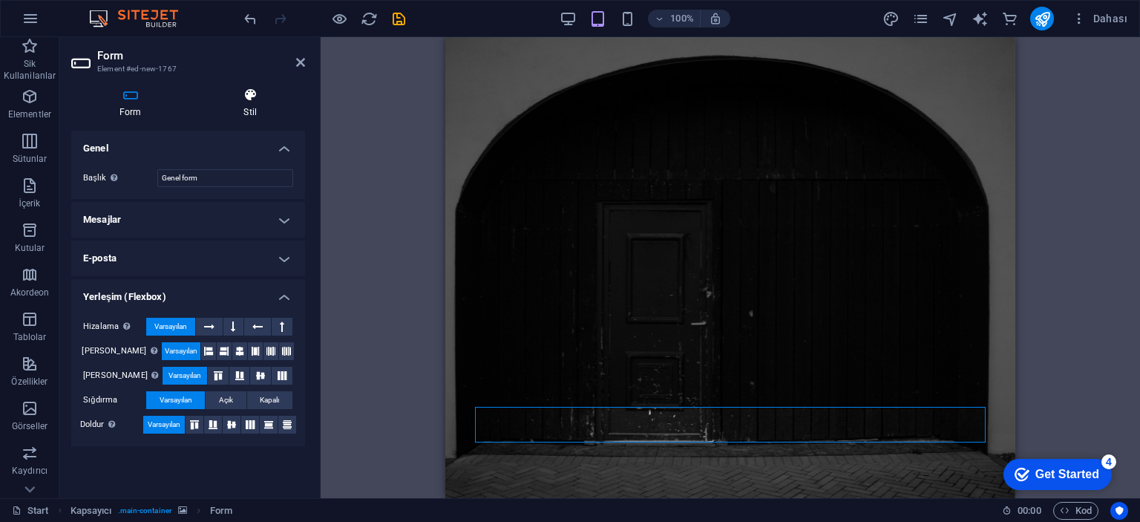
click at [238, 91] on icon at bounding box center [251, 95] width 110 height 15
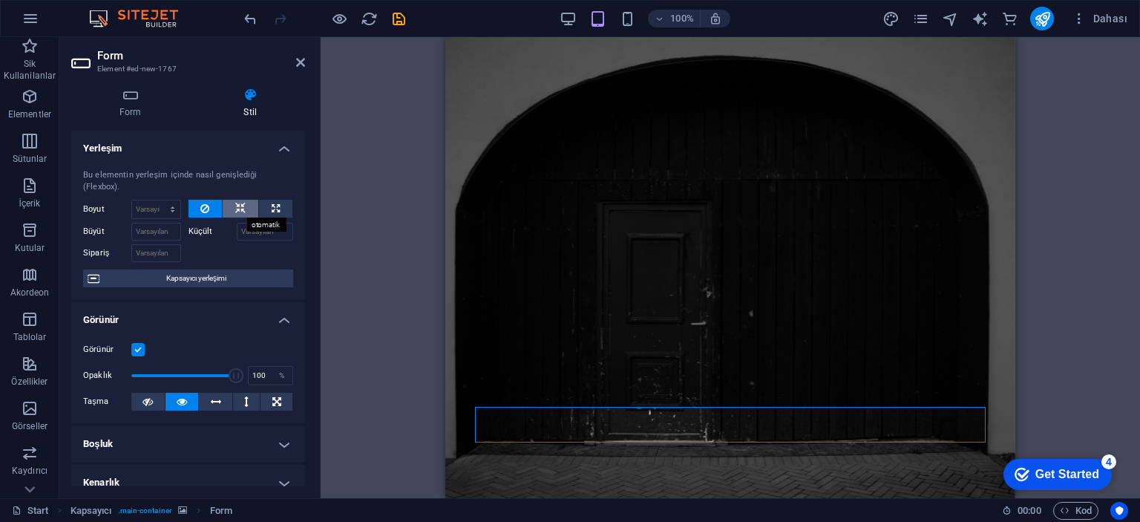
click at [231, 207] on button at bounding box center [241, 209] width 36 height 18
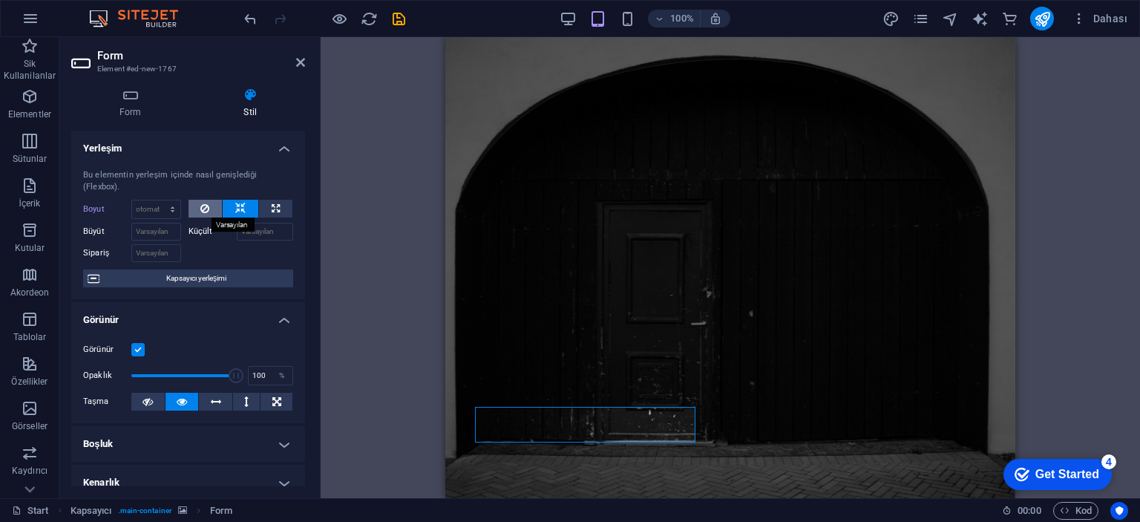
click at [197, 204] on button at bounding box center [205, 209] width 34 height 18
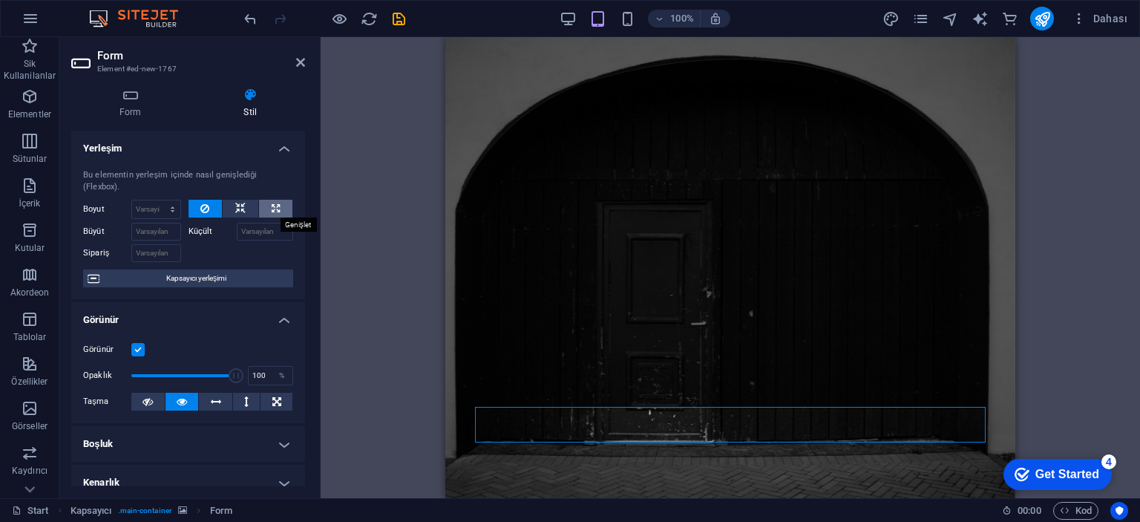
click at [267, 200] on button at bounding box center [275, 209] width 33 height 18
type input "100"
select select "%"
click at [237, 197] on div "Bu elementin yerleşim içinde nasıl genişlediği (Flexbox). Boyut 100 Varsayılan …" at bounding box center [188, 228] width 234 height 142
click at [231, 202] on button at bounding box center [241, 209] width 36 height 18
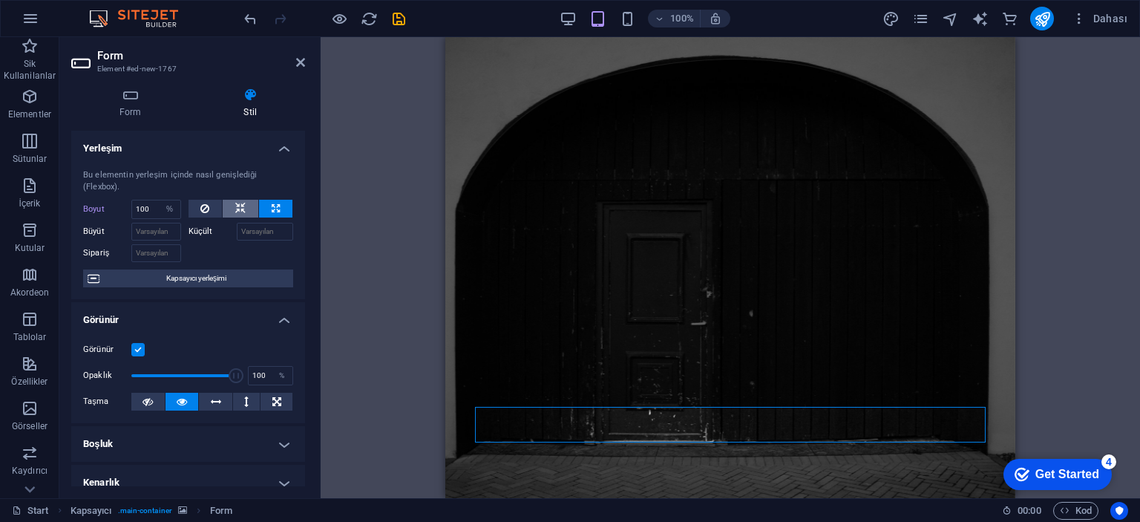
select select "DISABLED_OPTION_VALUE"
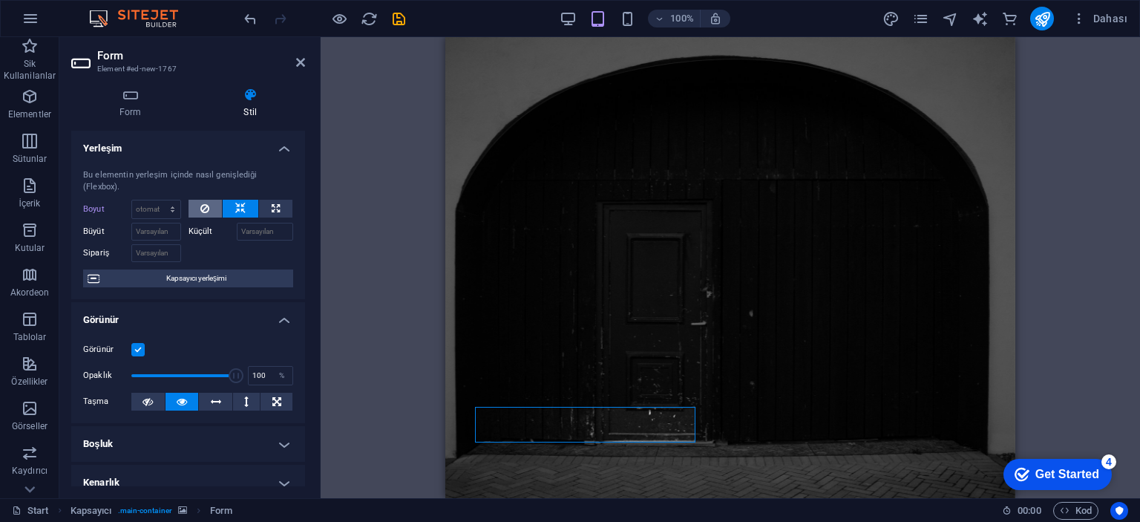
click at [213, 204] on button at bounding box center [205, 209] width 34 height 18
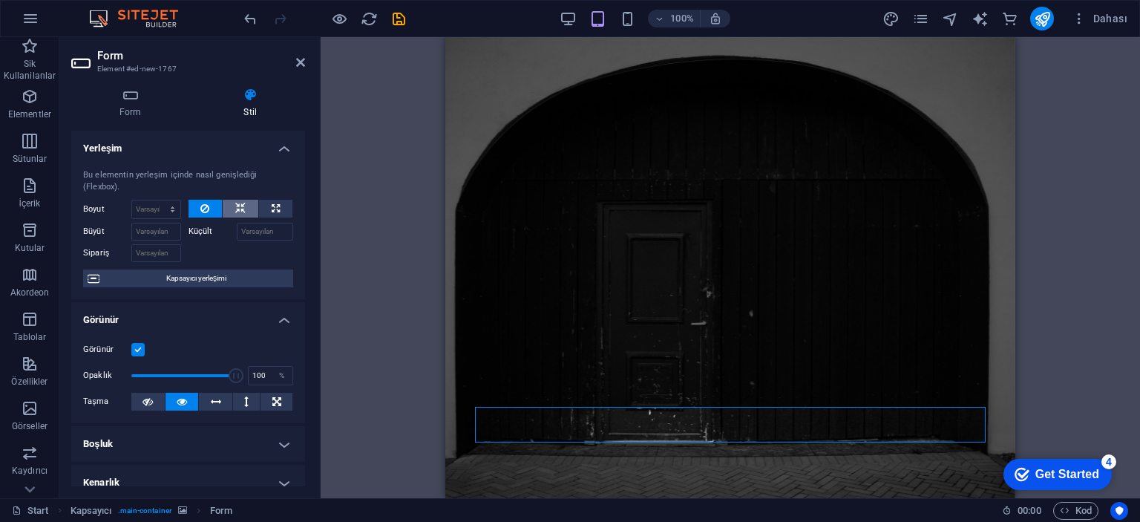
click at [226, 205] on button at bounding box center [241, 209] width 36 height 18
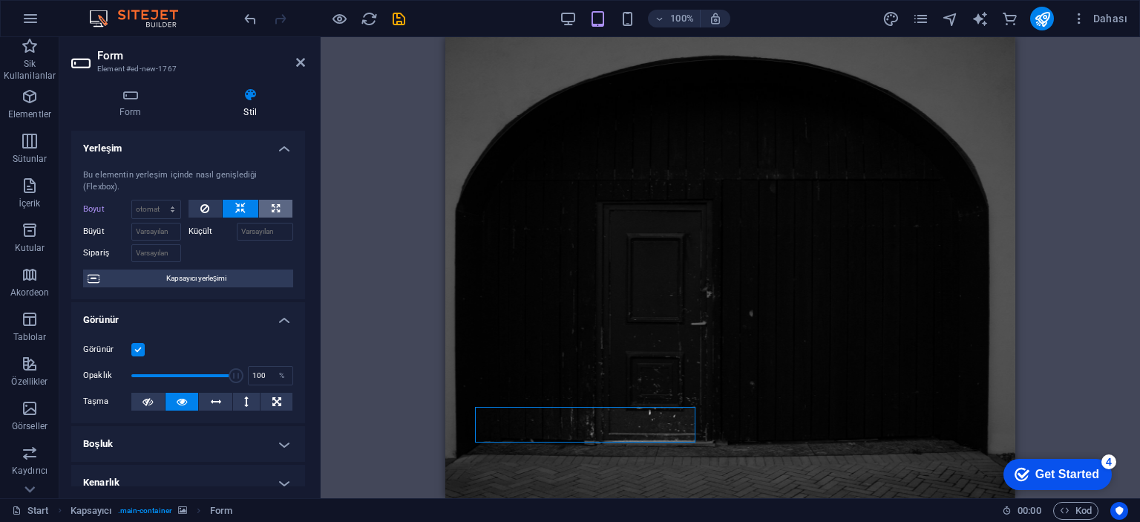
click at [272, 210] on icon at bounding box center [276, 209] width 8 height 18
type input "100"
select select "%"
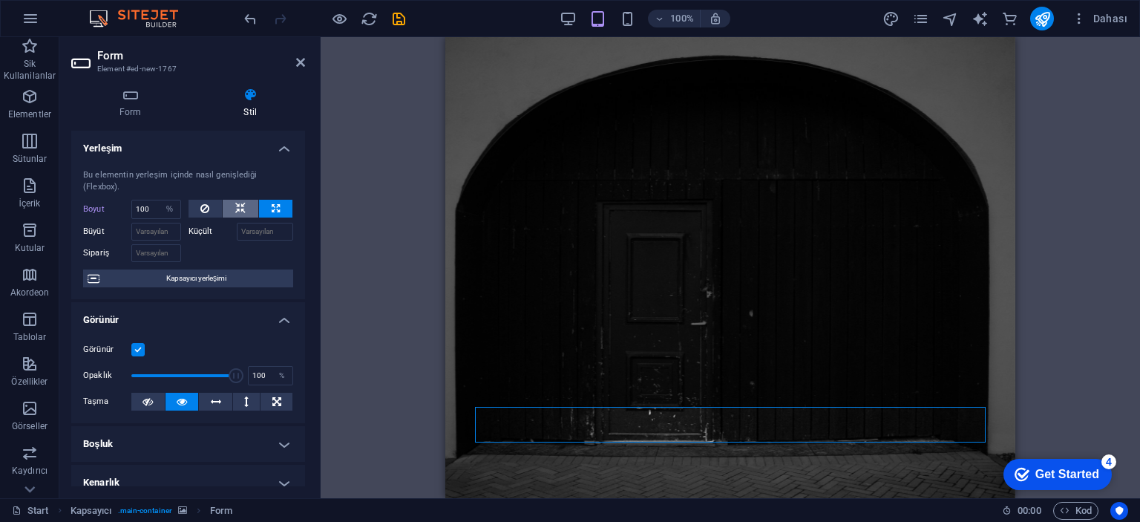
click at [241, 208] on icon at bounding box center [240, 209] width 10 height 18
select select "DISABLED_OPTION_VALUE"
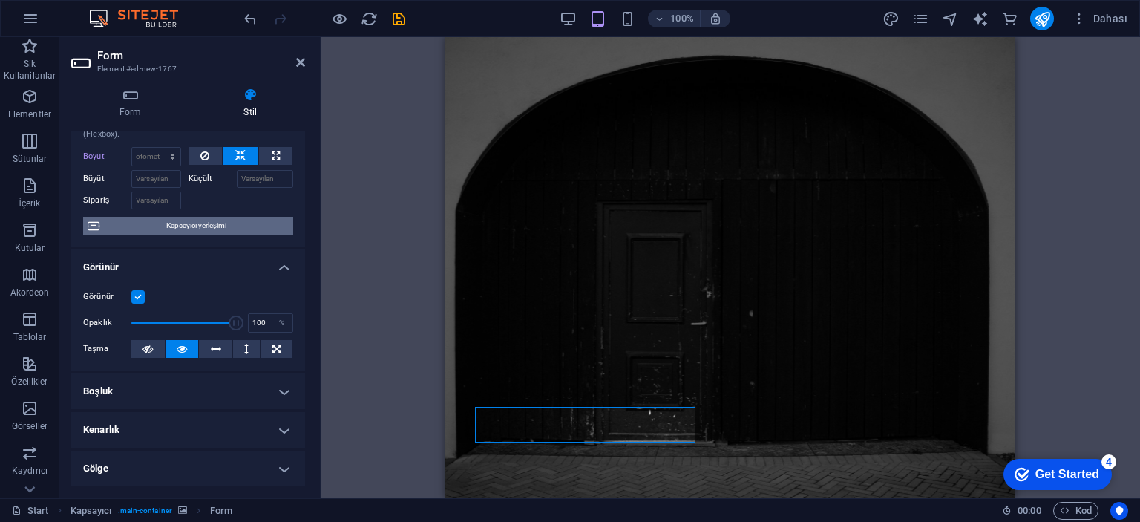
scroll to position [74, 0]
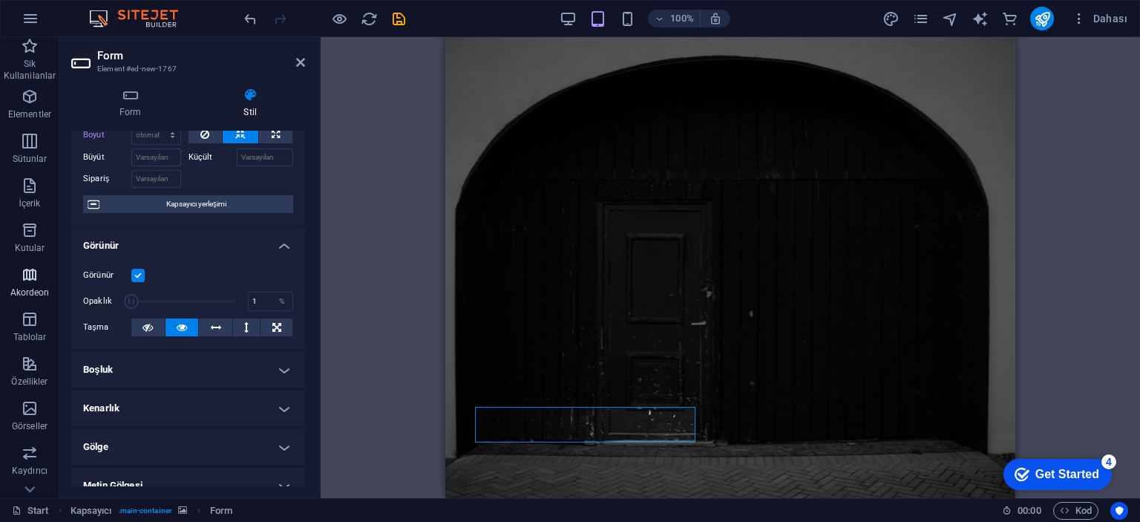
drag, startPoint x: 229, startPoint y: 299, endPoint x: 36, endPoint y: 299, distance: 192.9
click at [36, 299] on section "Sik Kullanilanlar Elementler Sütunlar İçerik Kutular Akordeon Tablolar Özellikl…" at bounding box center [570, 267] width 1140 height 461
drag, startPoint x: 132, startPoint y: 300, endPoint x: 143, endPoint y: 300, distance: 11.1
click at [143, 300] on span at bounding box center [144, 301] width 15 height 15
click at [137, 302] on span at bounding box center [136, 301] width 15 height 15
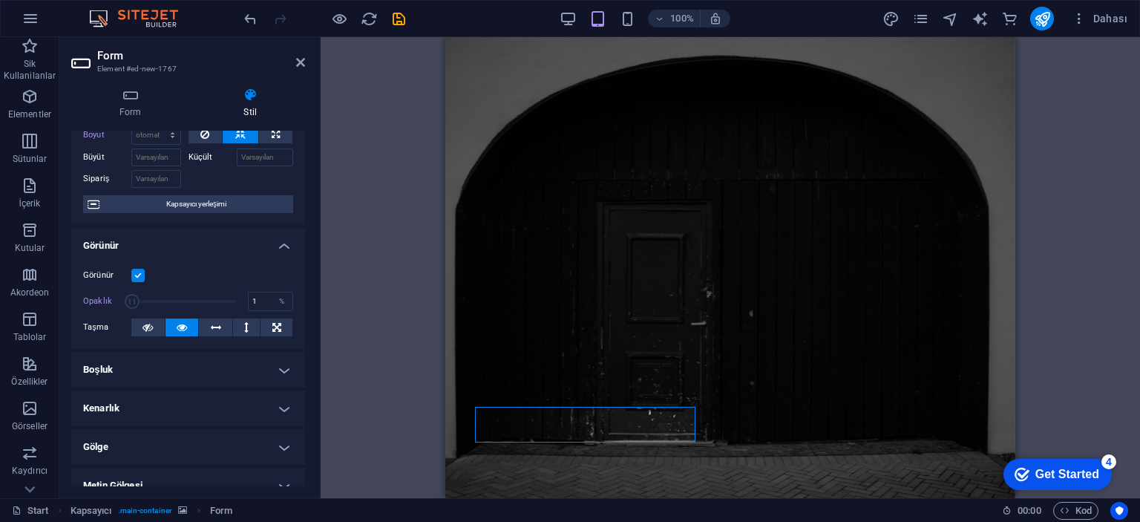
drag, startPoint x: 137, startPoint y: 302, endPoint x: 110, endPoint y: 300, distance: 26.8
click at [111, 300] on div "Opaklık 1 %" at bounding box center [188, 301] width 210 height 22
click at [150, 323] on icon at bounding box center [147, 327] width 10 height 18
drag, startPoint x: 149, startPoint y: 299, endPoint x: 168, endPoint y: 301, distance: 18.7
click at [168, 301] on span at bounding box center [183, 301] width 105 height 22
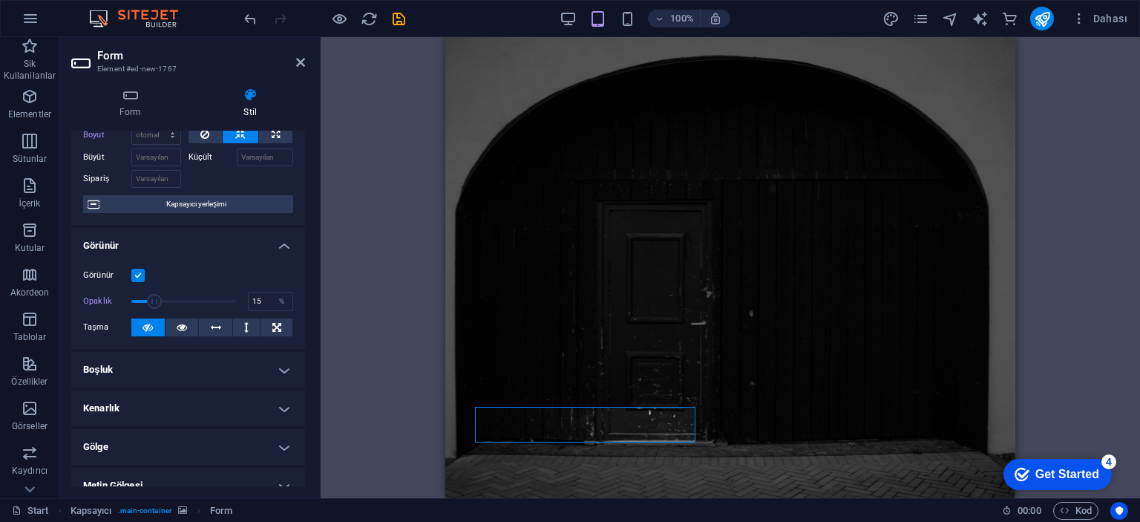
drag, startPoint x: 168, startPoint y: 301, endPoint x: 145, endPoint y: 303, distance: 22.4
click at [147, 303] on span at bounding box center [154, 301] width 15 height 15
click at [137, 302] on span at bounding box center [139, 301] width 15 height 15
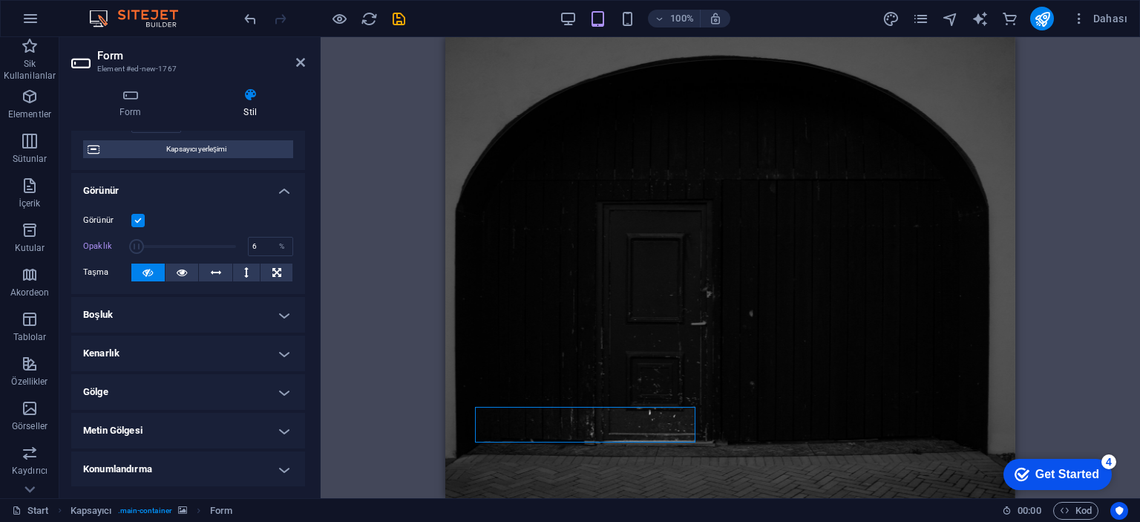
scroll to position [0, 0]
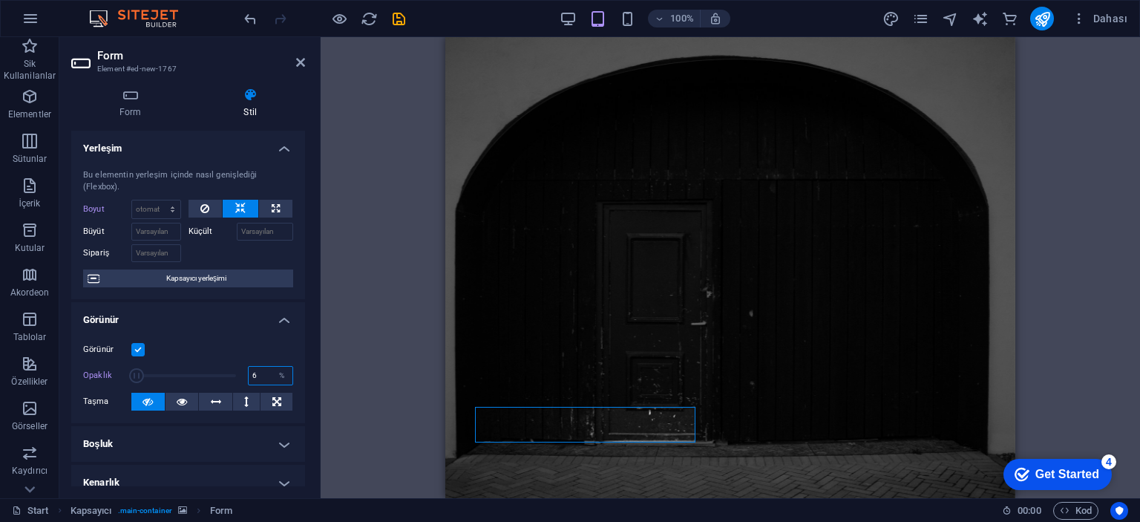
drag, startPoint x: 261, startPoint y: 376, endPoint x: 241, endPoint y: 377, distance: 20.0
click at [241, 377] on div "Opaklık 6 %" at bounding box center [188, 375] width 210 height 22
type input "1"
click at [351, 259] on div "Kapsayıcı H2 Kapsayıcı Kapsayıcı Kapsayıcı Kapsayıcı Logo Kapsayıcı Kapsayıcı S…" at bounding box center [730, 267] width 819 height 461
click at [348, 260] on div "Kapsayıcı H2 Kapsayıcı Kapsayıcı Kapsayıcı Kapsayıcı Logo Kapsayıcı Kapsayıcı S…" at bounding box center [730, 267] width 819 height 461
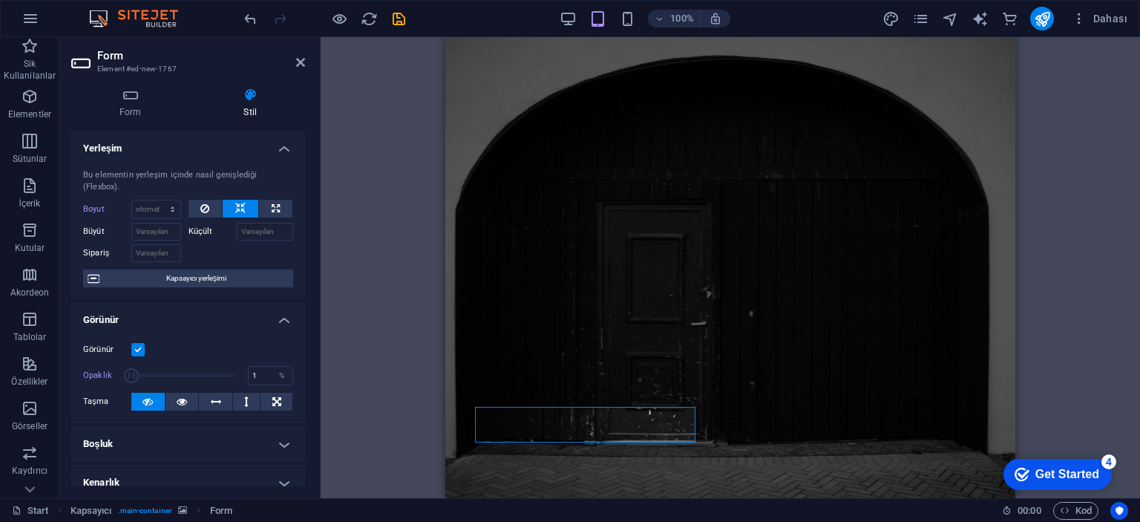
click at [334, 260] on div "Kapsayıcı H2 Kapsayıcı Kapsayıcı Kapsayıcı Kapsayıcı Logo Kapsayıcı Kapsayıcı S…" at bounding box center [730, 267] width 819 height 461
click at [326, 254] on div "Kapsayıcı H2 Kapsayıcı Kapsayıcı Kapsayıcı Kapsayıcı Logo Kapsayıcı Kapsayıcı S…" at bounding box center [730, 267] width 819 height 461
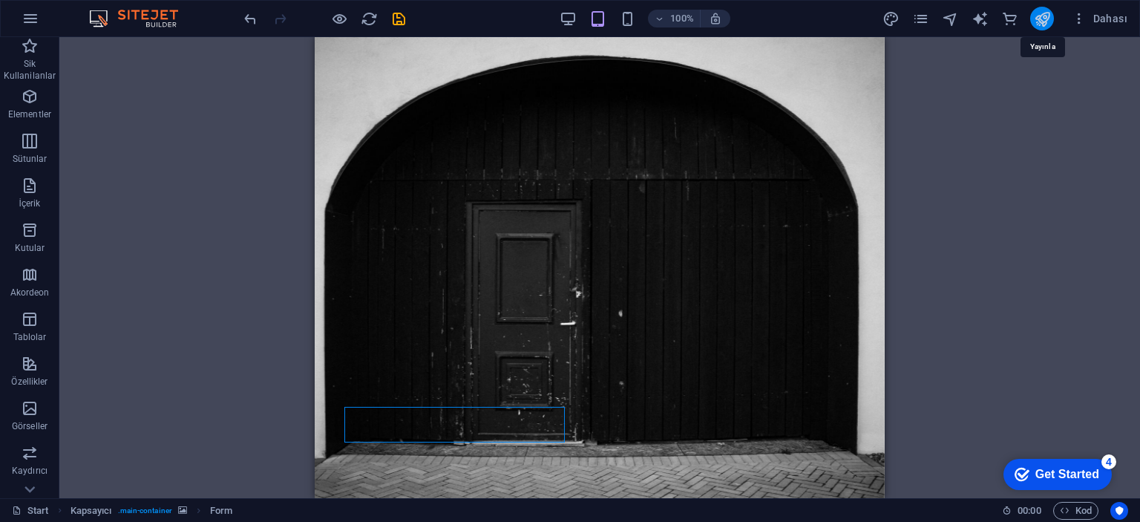
click at [1043, 23] on icon "publish" at bounding box center [1041, 18] width 17 height 17
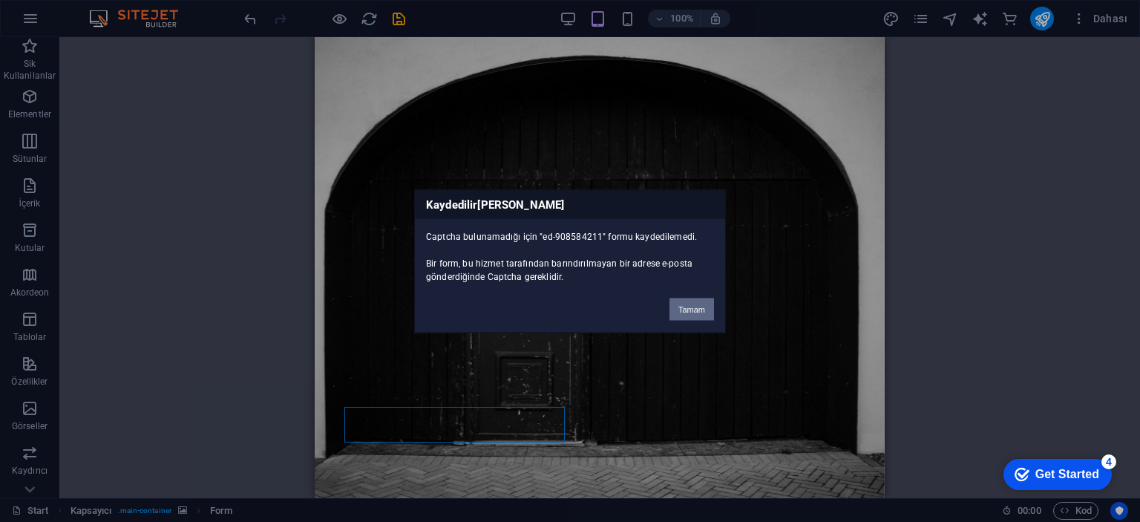
click at [696, 306] on button "Tamam" at bounding box center [691, 309] width 45 height 22
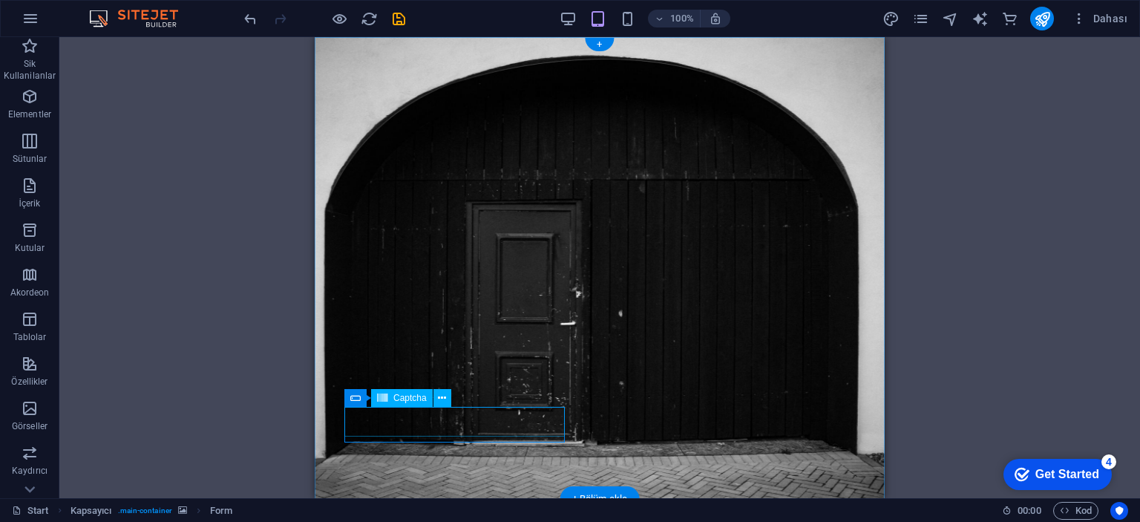
click at [416, 407] on div "Captcha" at bounding box center [402, 398] width 62 height 18
click at [410, 397] on span "Captcha" at bounding box center [409, 397] width 33 height 9
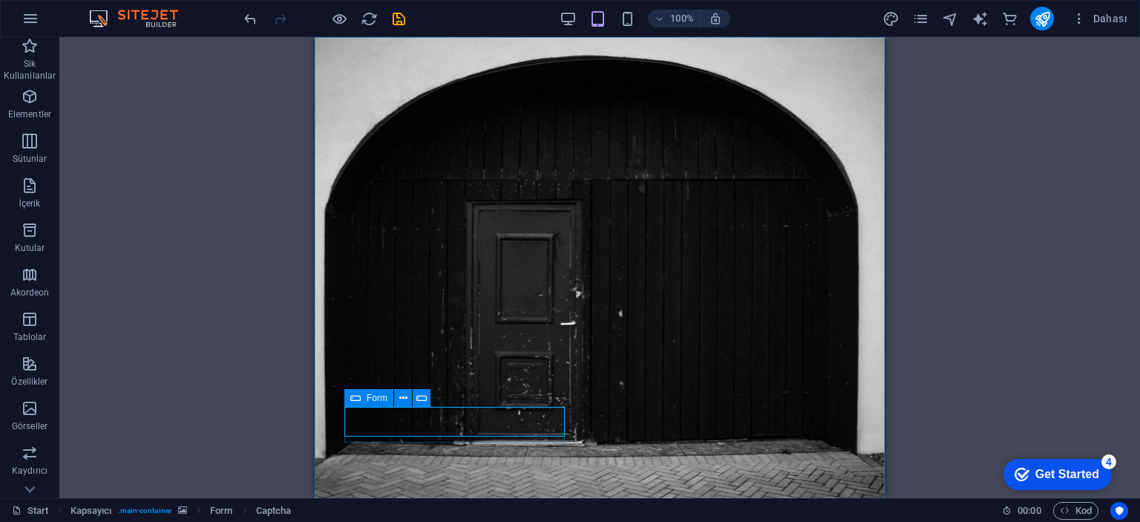
click at [361, 404] on div "Form" at bounding box center [368, 398] width 49 height 18
click at [358, 397] on icon at bounding box center [355, 398] width 10 height 18
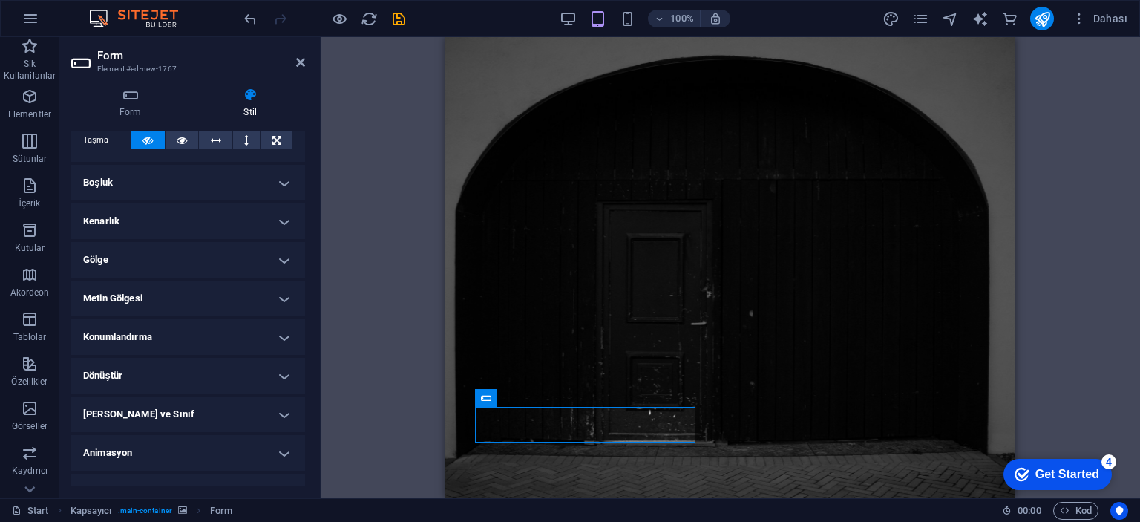
scroll to position [283, 0]
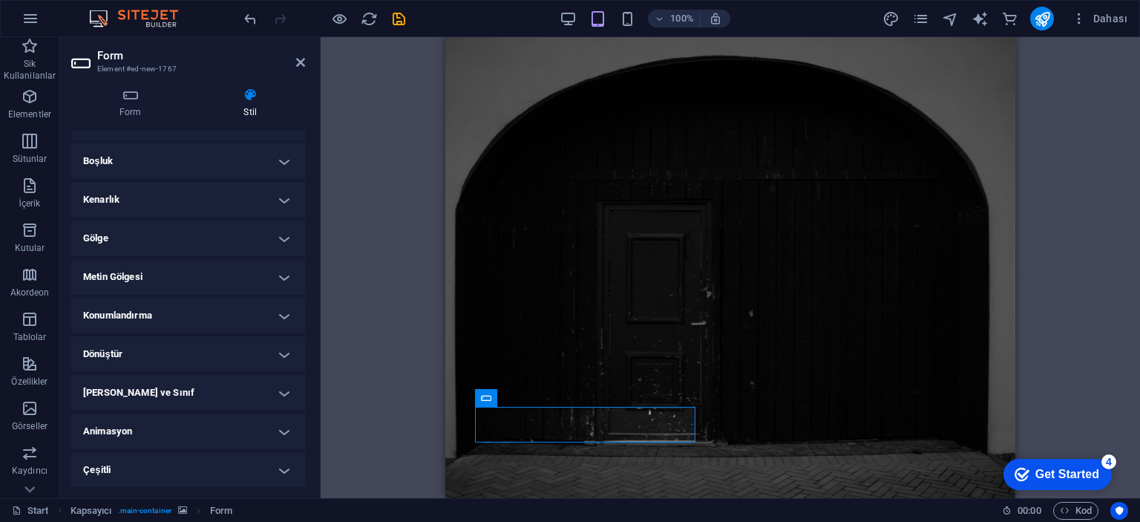
click at [217, 430] on h4 "Animasyon" at bounding box center [188, 431] width 234 height 36
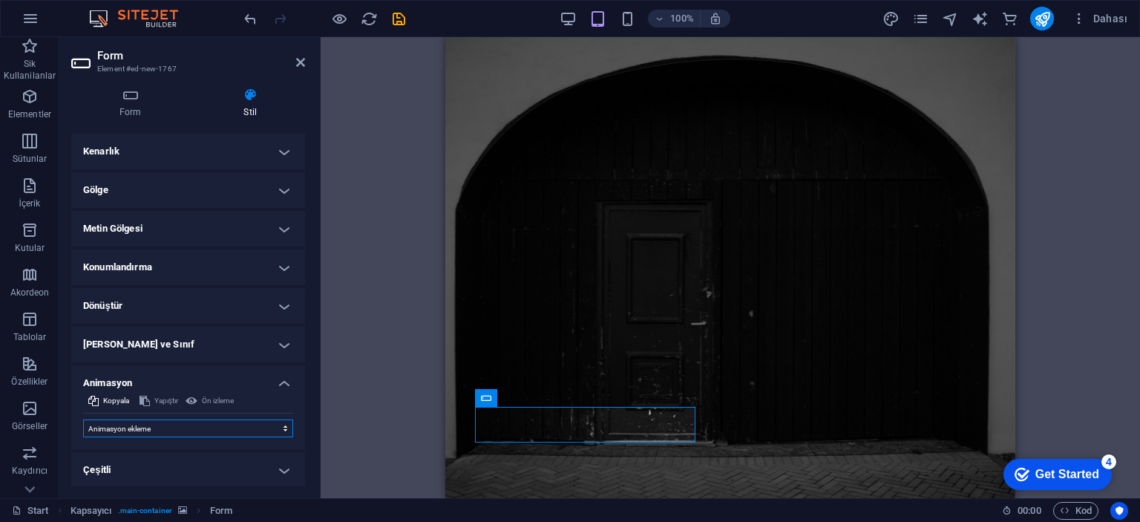
click at [217, 427] on select "Animasyon ekleme Göster / Gizle Yukarı/Aşağı kaydır Yakınlaştır/Uzaklaştır Sold…" at bounding box center [188, 428] width 210 height 18
click at [83, 419] on select "Animasyon ekleme Göster / Gizle Yukarı/Aşağı kaydır Yakınlaştır/Uzaklaştır Sold…" at bounding box center [188, 428] width 210 height 18
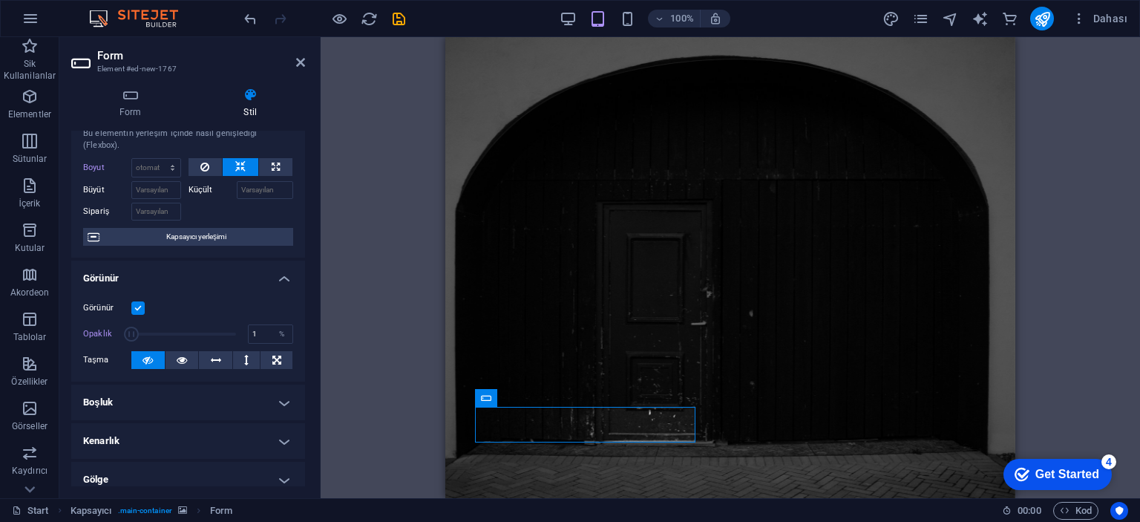
scroll to position [0, 0]
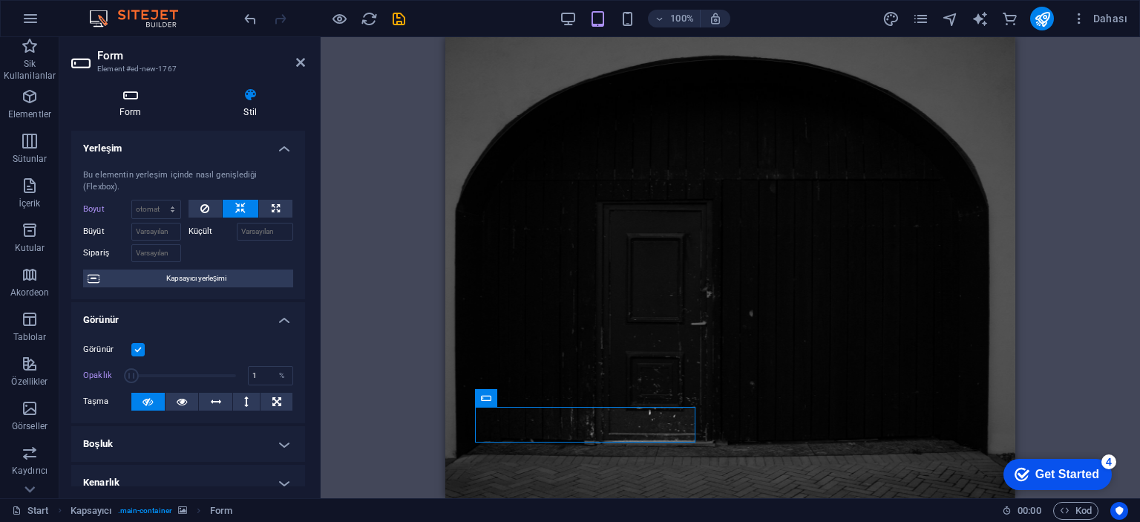
click at [130, 99] on icon at bounding box center [130, 95] width 119 height 15
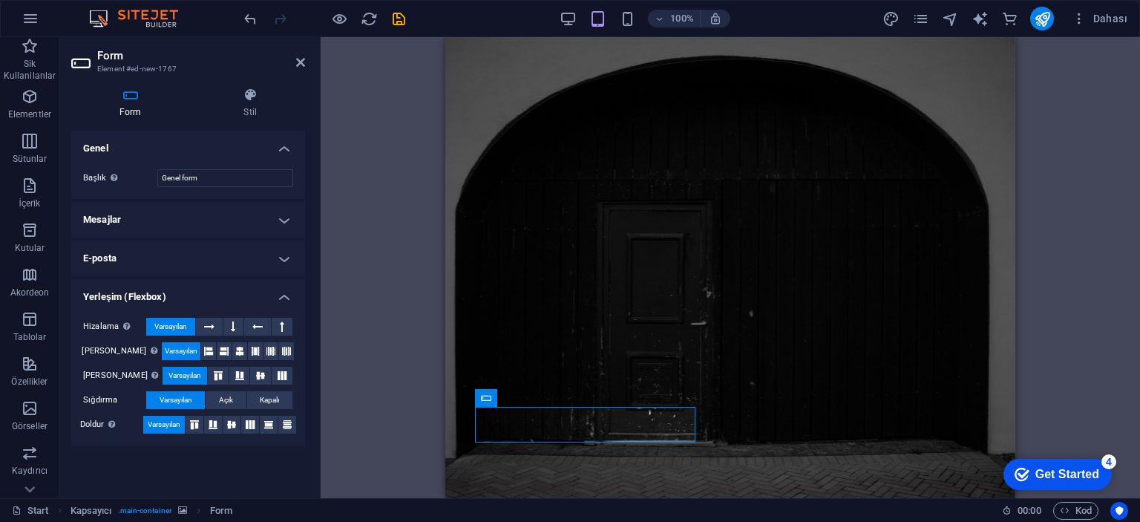
click at [191, 254] on h4 "E-posta" at bounding box center [188, 258] width 234 height 36
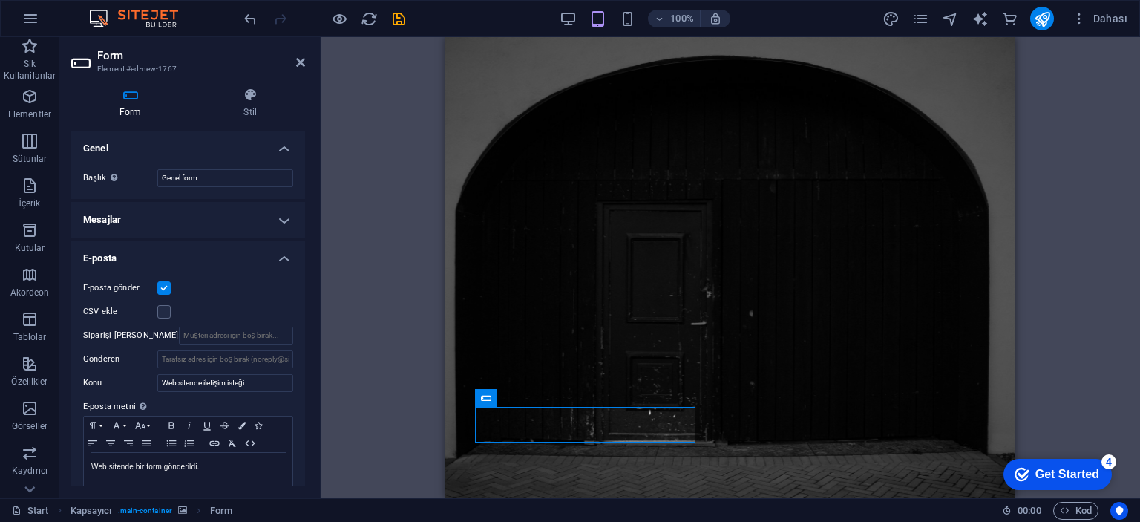
click at [191, 254] on h4 "E-posta" at bounding box center [188, 253] width 234 height 27
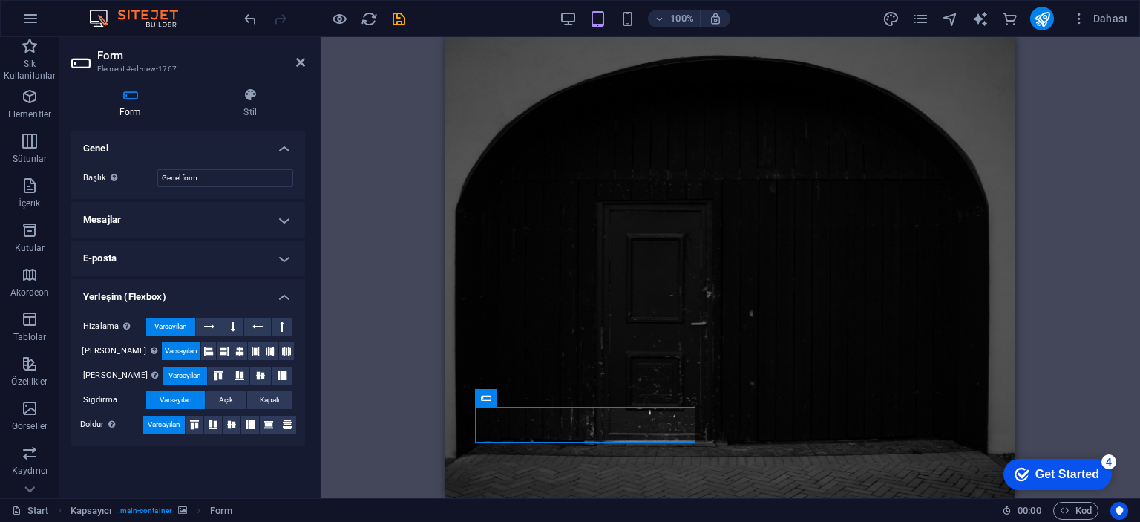
click at [191, 221] on h4 "Mesajlar" at bounding box center [188, 220] width 234 height 36
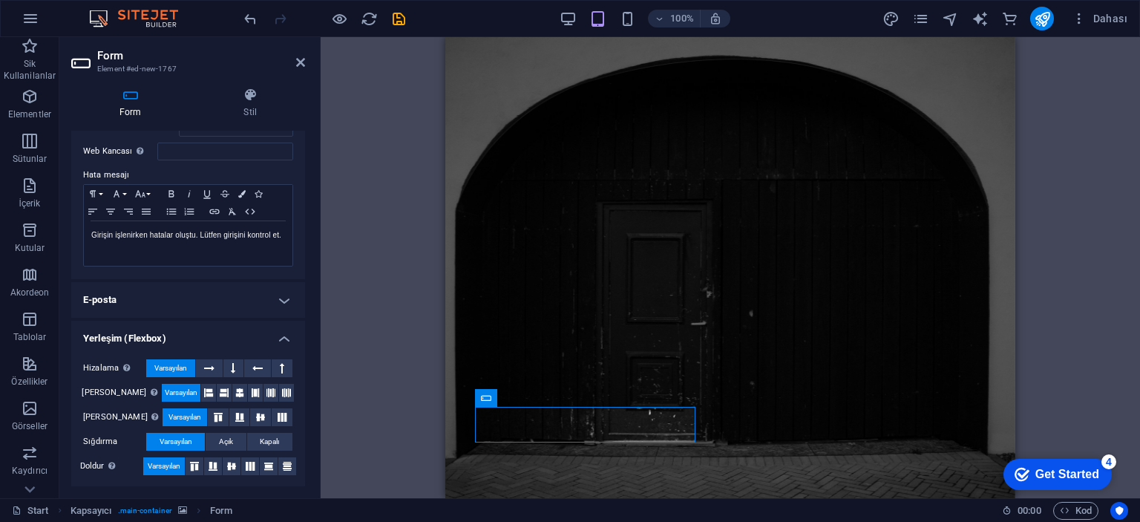
click at [178, 304] on h4 "E-posta" at bounding box center [188, 300] width 234 height 36
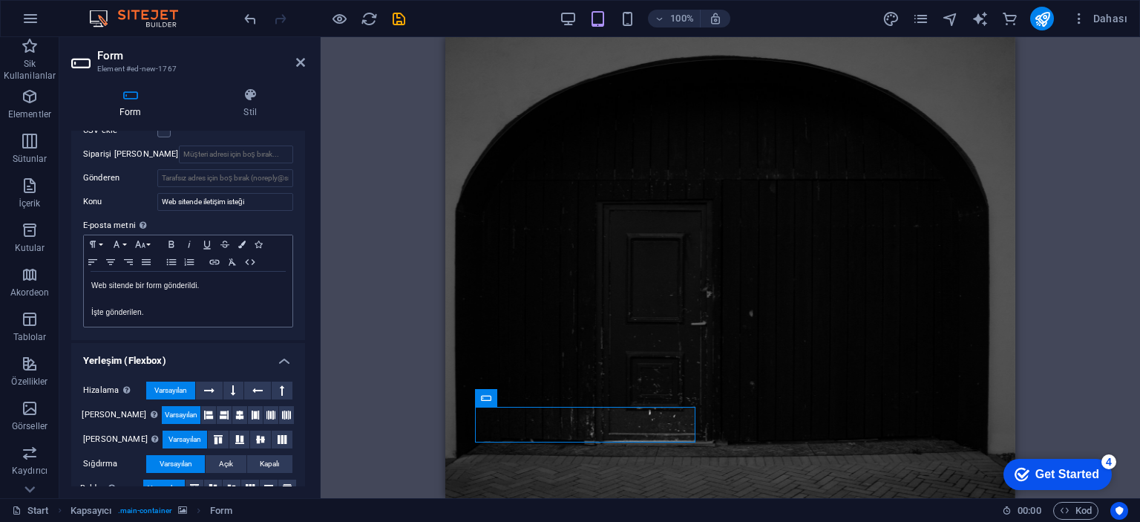
scroll to position [303, 0]
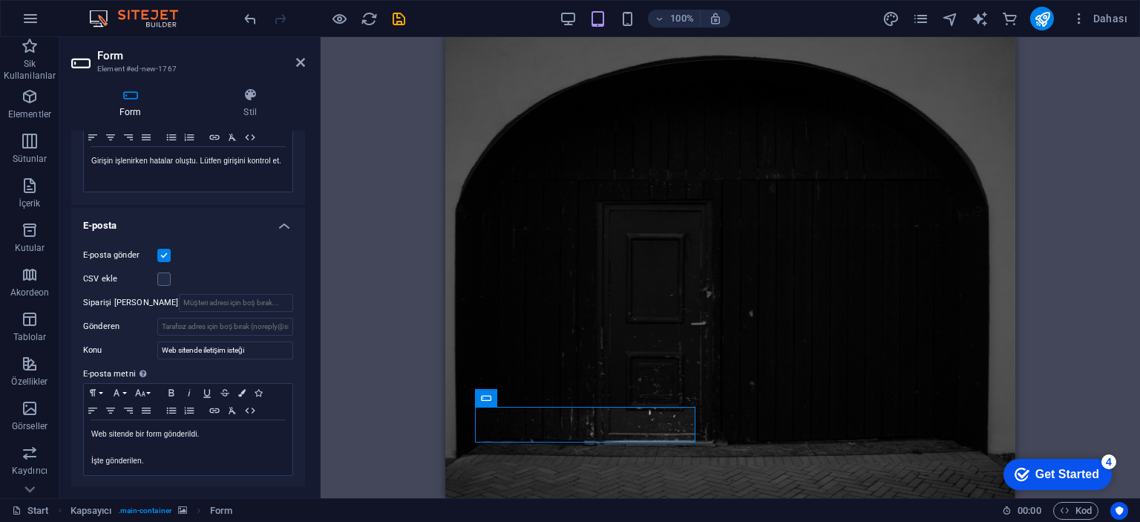
click at [160, 251] on label at bounding box center [163, 255] width 13 height 13
click at [0, 0] on input "E-posta gönder" at bounding box center [0, 0] width 0 height 0
click at [192, 228] on h4 "E-posta" at bounding box center [188, 221] width 234 height 27
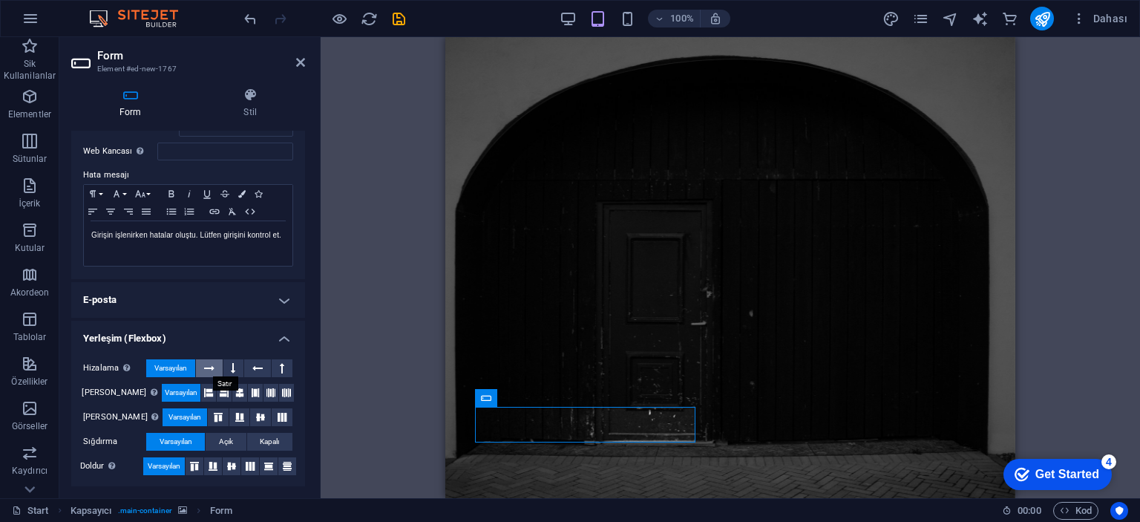
click at [204, 373] on icon at bounding box center [209, 368] width 10 height 18
click at [190, 372] on button "Varsayılan" at bounding box center [170, 368] width 49 height 18
click at [187, 336] on h4 "Yerleşim (Flexbox)" at bounding box center [188, 334] width 234 height 27
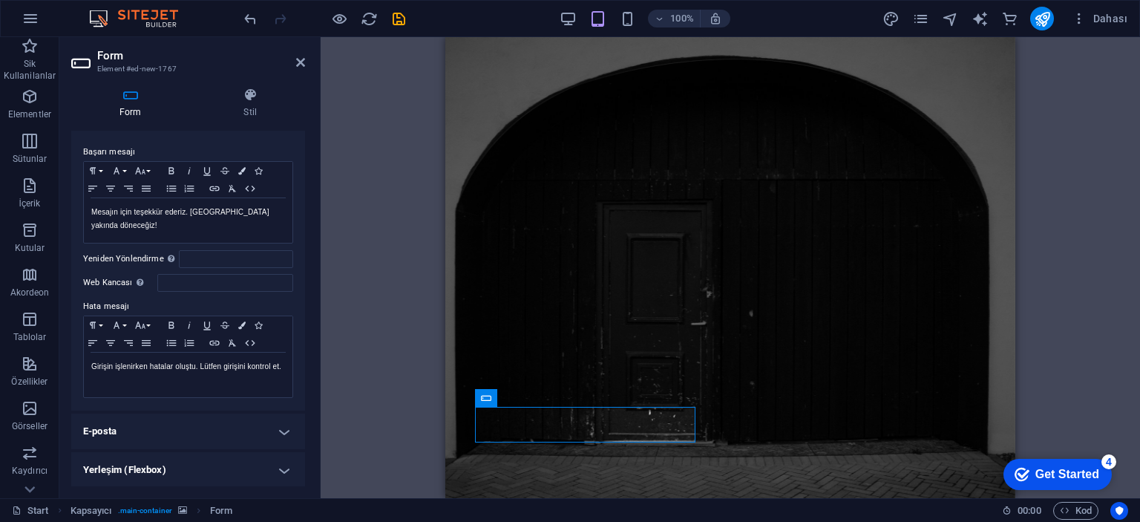
scroll to position [0, 0]
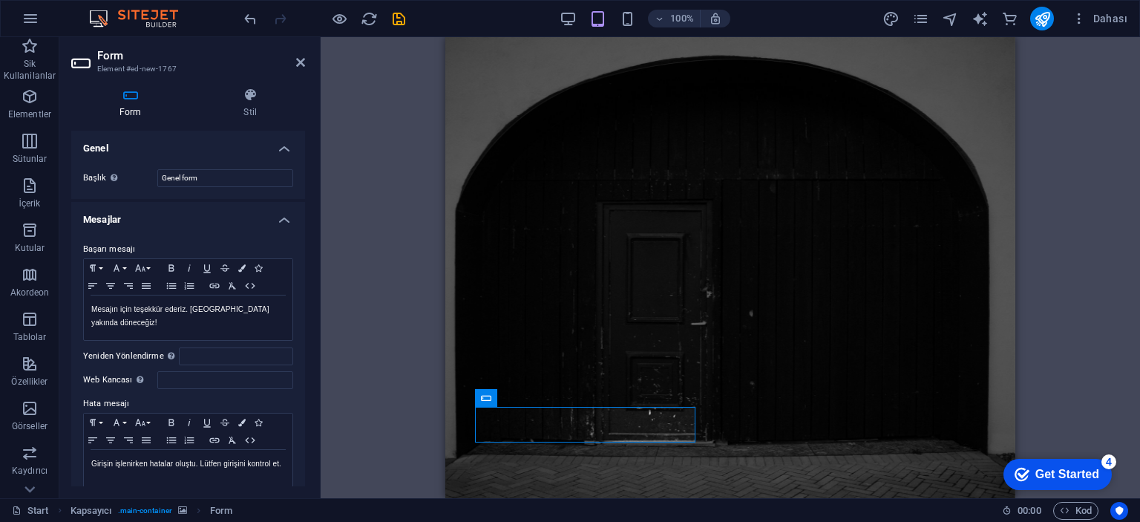
click at [216, 192] on div "Başlık Form için bir ad tanımla. Genel form" at bounding box center [188, 178] width 234 height 42
click at [216, 180] on input "Genel form" at bounding box center [225, 178] width 136 height 18
type input "form"
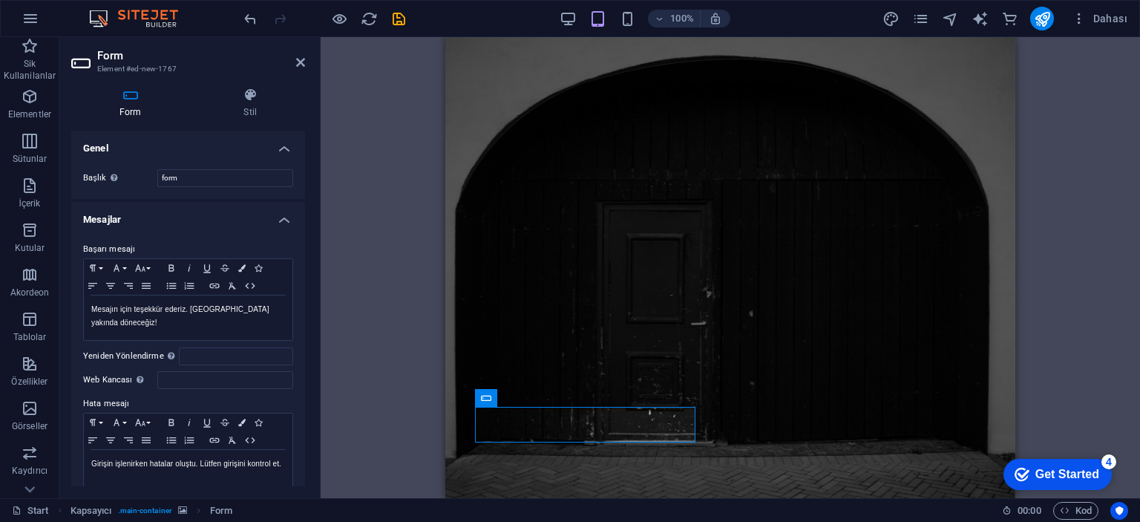
drag, startPoint x: 413, startPoint y: 152, endPoint x: 420, endPoint y: 145, distance: 10.5
click at [413, 151] on div "Kapsayıcı H2 Kapsayıcı Kapsayıcı Kapsayıcı Kapsayıcı Logo Kapsayıcı Kapsayıcı S…" at bounding box center [730, 267] width 819 height 461
click at [955, 11] on icon "navigator" at bounding box center [950, 18] width 17 height 17
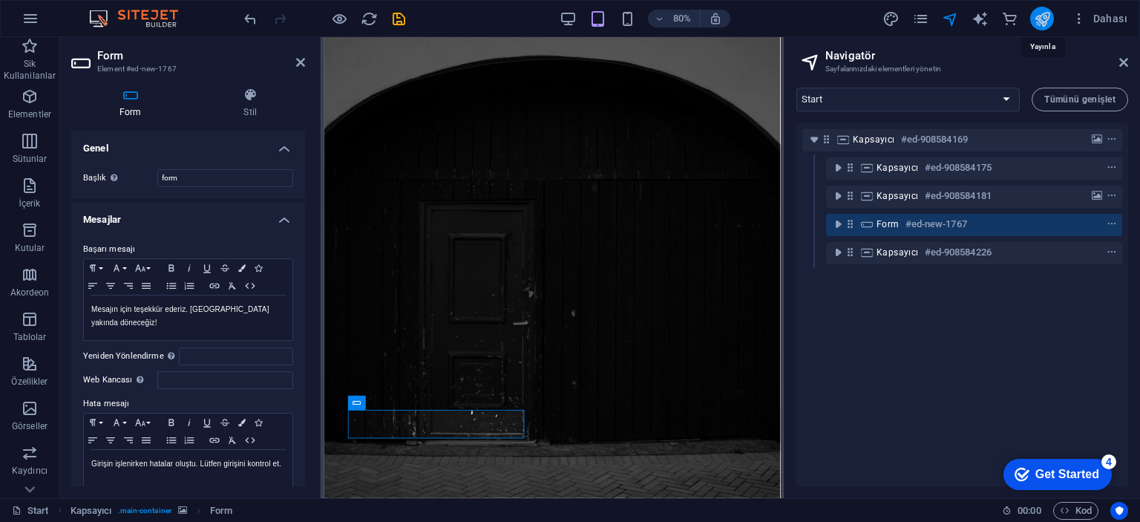
click at [1039, 26] on icon "publish" at bounding box center [1041, 18] width 17 height 17
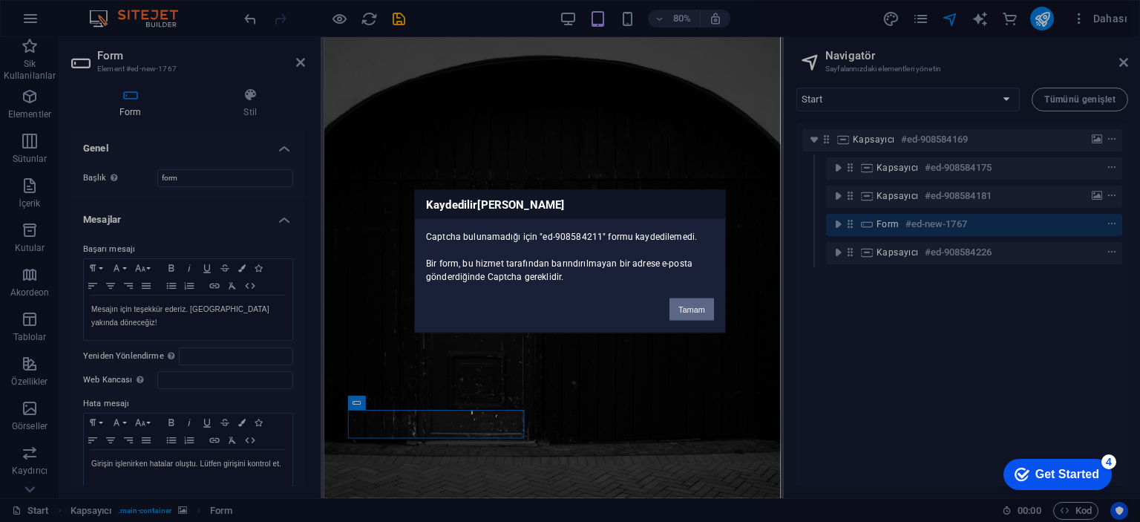
click at [706, 305] on button "Tamam" at bounding box center [691, 309] width 45 height 22
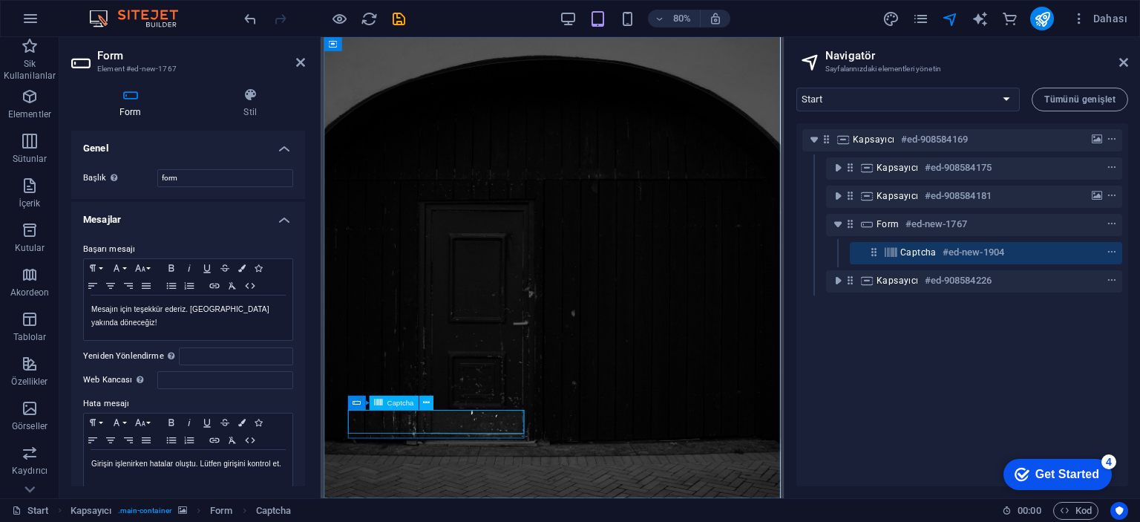
click at [412, 404] on span "Captcha" at bounding box center [400, 402] width 27 height 7
click at [401, 401] on span "Captcha" at bounding box center [400, 402] width 27 height 7
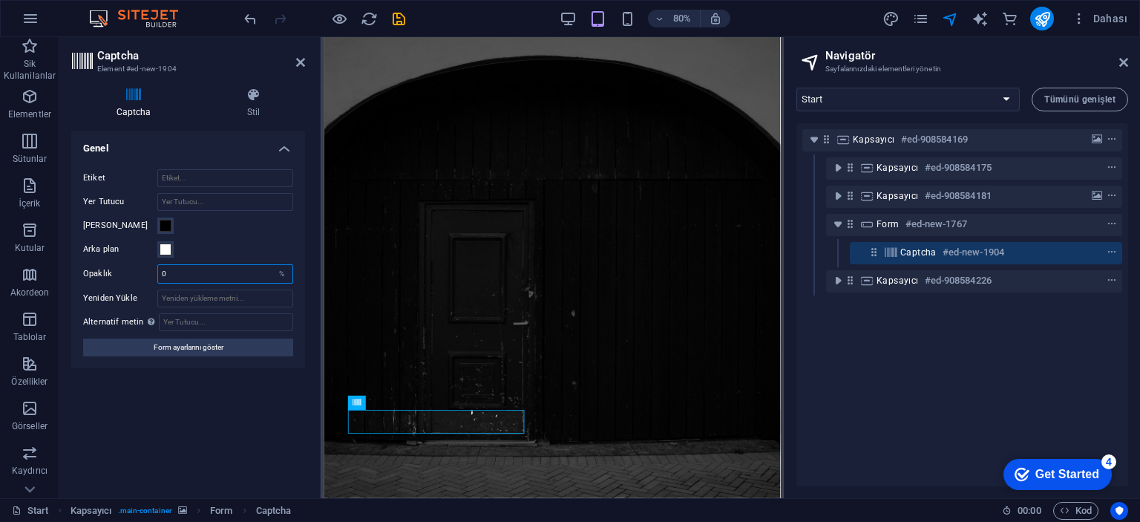
click at [179, 270] on input "0" at bounding box center [225, 274] width 134 height 18
type input "1"
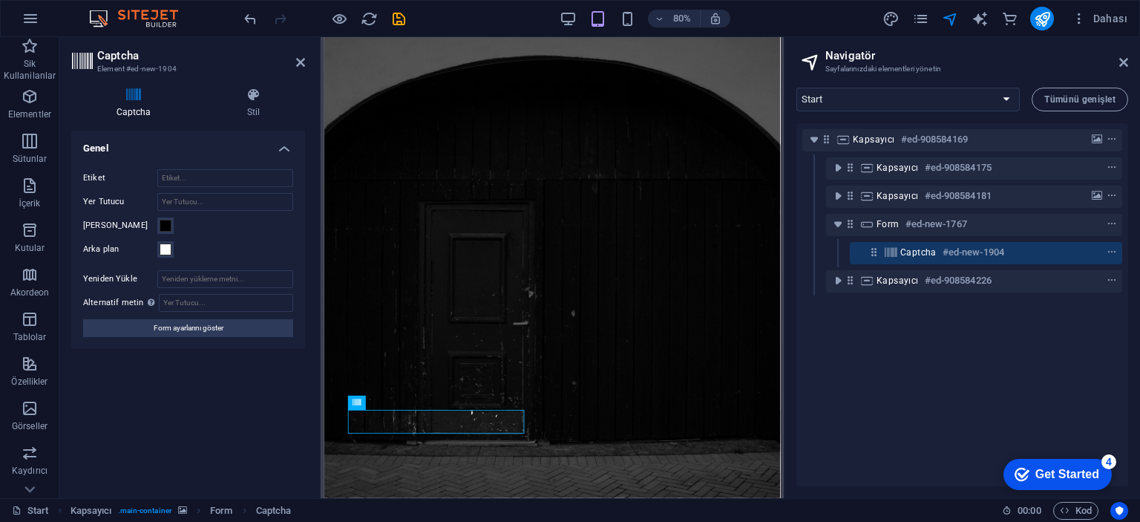
click at [149, 424] on div "Turnstile Cloudfare Turnstile, erişilebilir captcha sunan üçüncü taraf bir ente…" at bounding box center [188, 308] width 234 height 355
click at [181, 278] on input "Yeniden Yükle" at bounding box center [225, 279] width 136 height 18
click at [187, 299] on input "Alternatif metin Alternatif metin, görselleri görüntüleyemeyen cihazlar tarafın…" at bounding box center [226, 303] width 134 height 18
type input "Captcha"
click at [226, 374] on div "Turnstile Cloudfare Turnstile, erişilebilir captcha sunan üçüncü taraf bir ente…" at bounding box center [188, 308] width 234 height 355
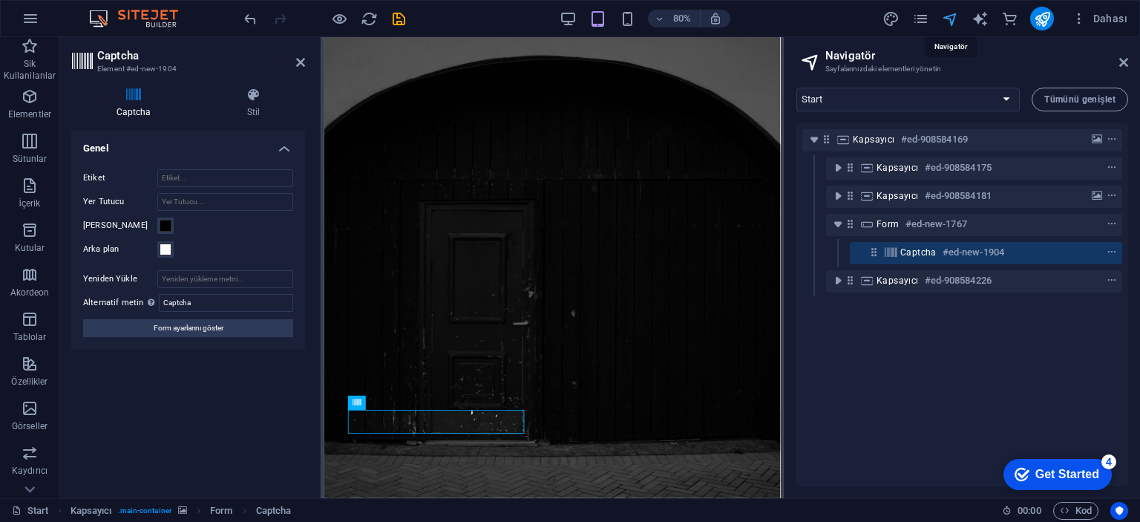
click at [955, 16] on icon "navigator" at bounding box center [950, 18] width 17 height 17
click at [1000, 13] on span "commerce" at bounding box center [1009, 18] width 18 height 17
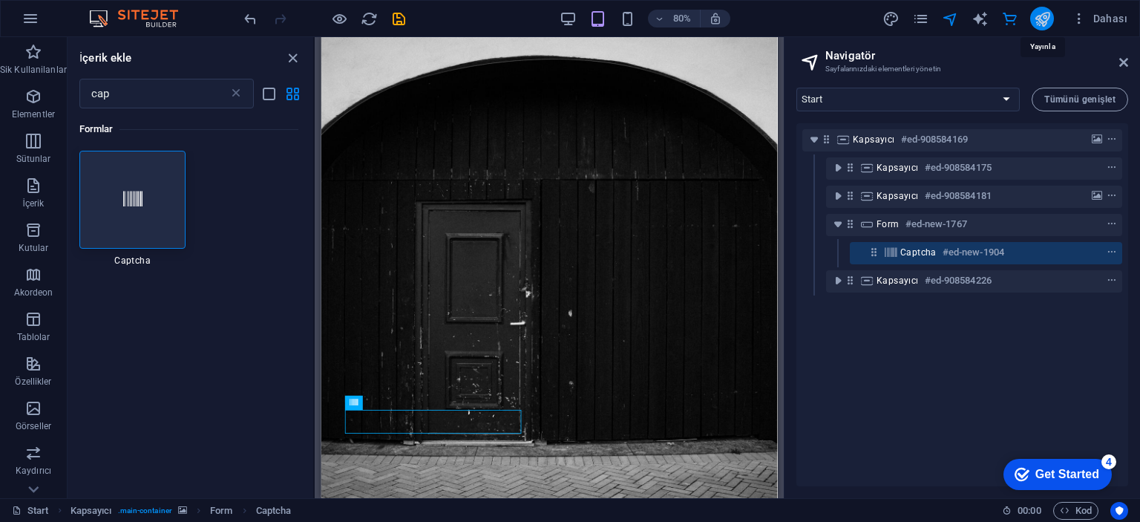
click at [1034, 13] on icon "publish" at bounding box center [1041, 18] width 17 height 17
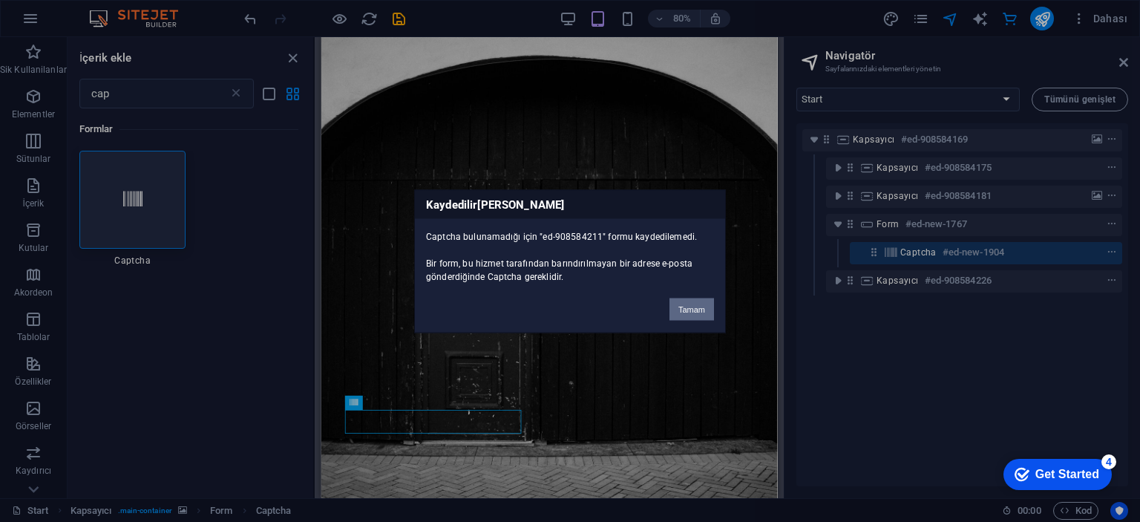
click at [688, 302] on button "Tamam" at bounding box center [691, 309] width 45 height 22
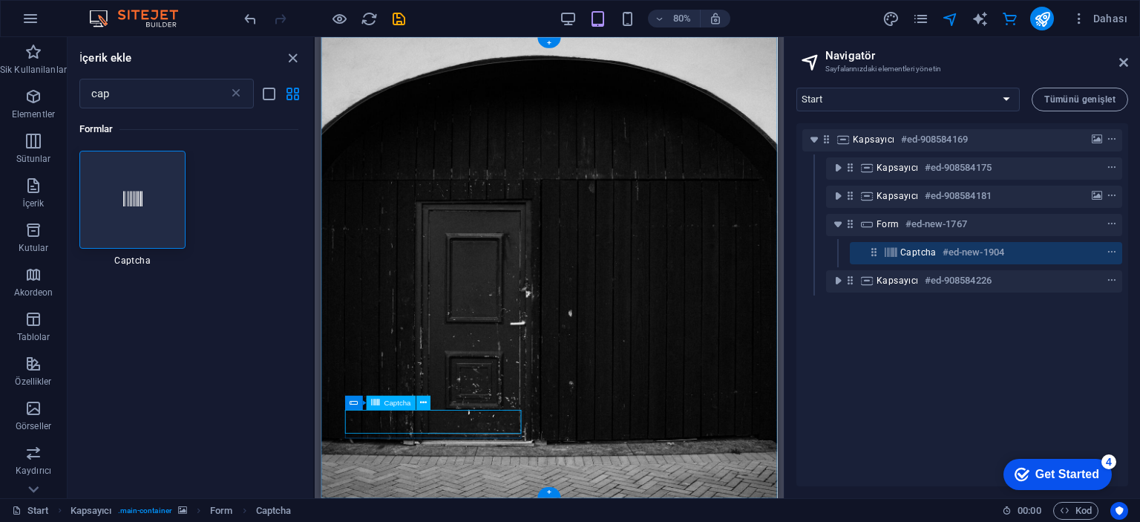
click at [905, 254] on span "Captcha" at bounding box center [918, 252] width 36 height 12
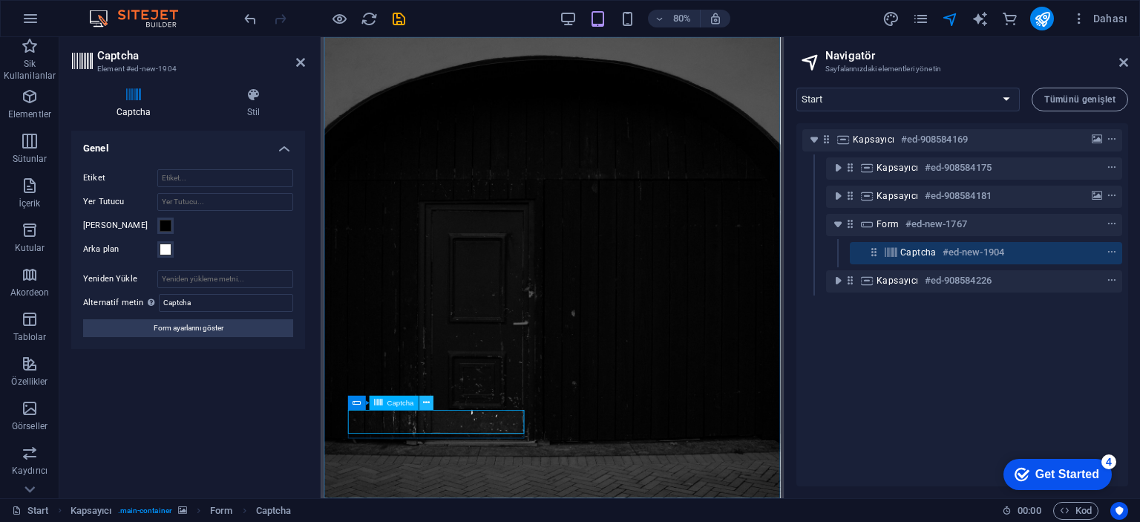
click at [424, 401] on icon at bounding box center [426, 402] width 7 height 13
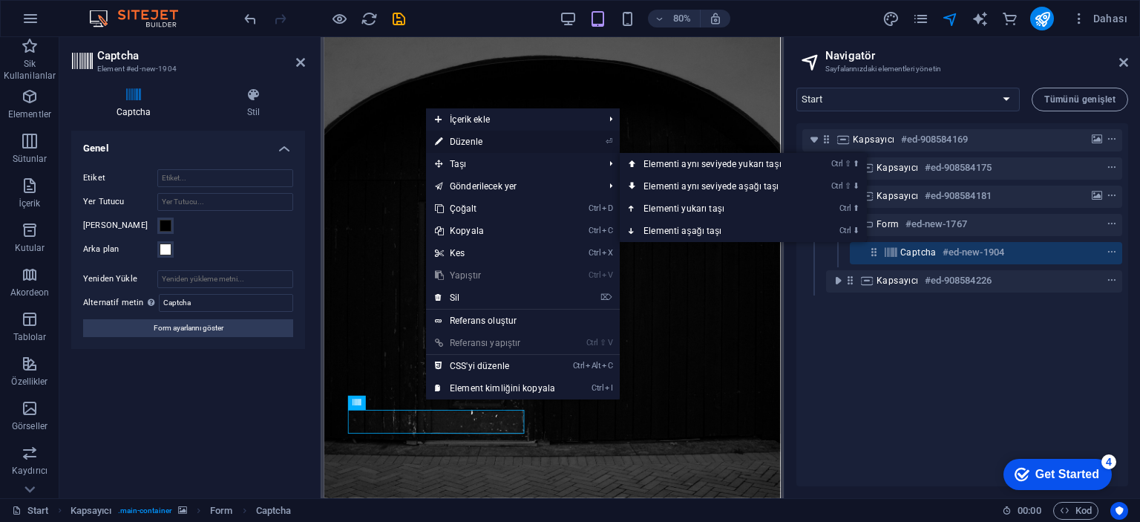
click at [493, 144] on link "⏎ Düzenle" at bounding box center [495, 142] width 138 height 22
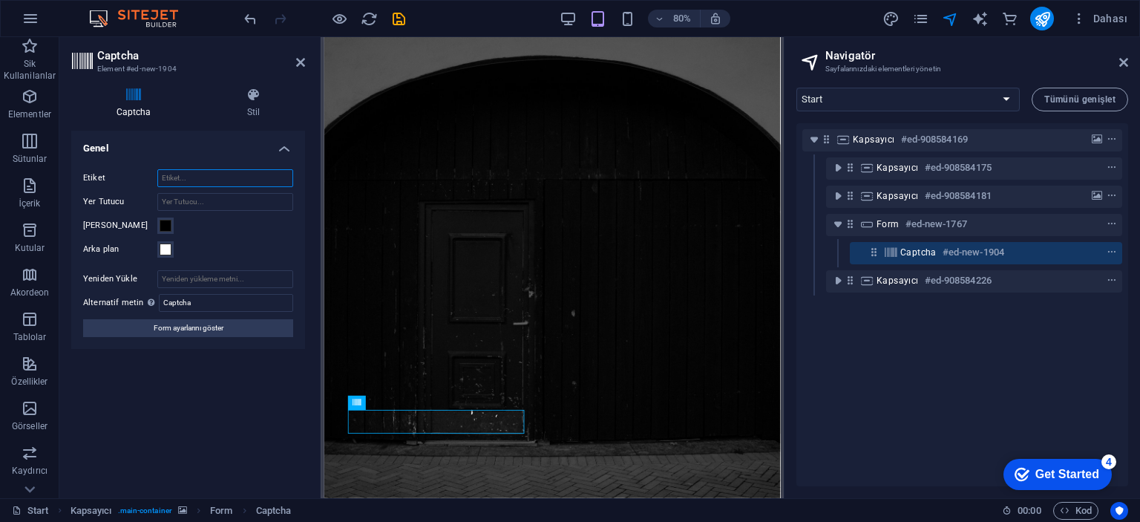
click at [191, 172] on input "Etiket" at bounding box center [225, 178] width 136 height 18
type input "."
click at [199, 193] on input "Yer Tutucu" at bounding box center [225, 202] width 136 height 18
type input "."
click at [211, 280] on input "Yeniden Yükle" at bounding box center [225, 279] width 136 height 18
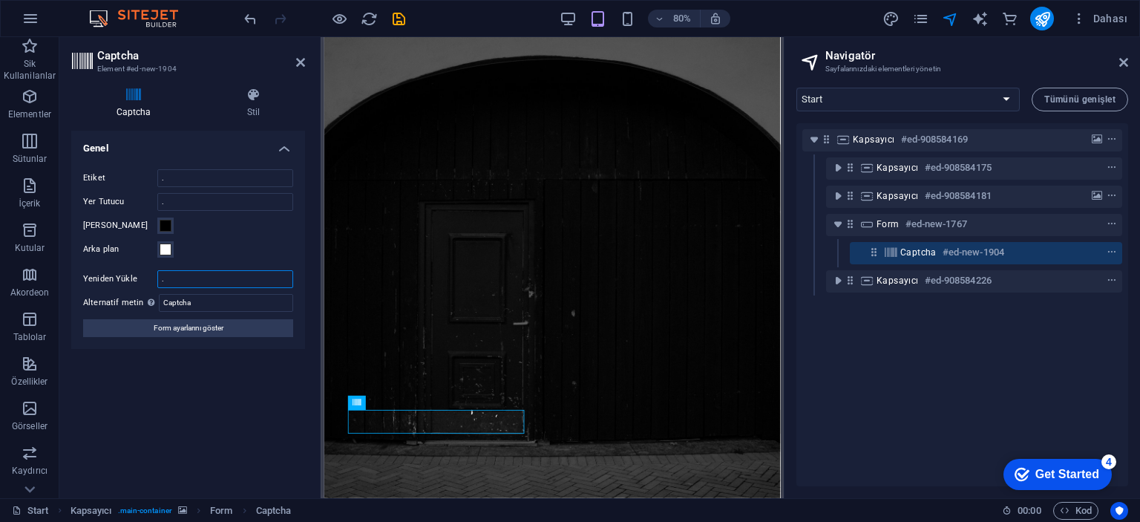
type input "."
click at [1013, 398] on div "Kapsayıcı #ed-908584169 Kapsayıcı #ed-908584175 Kapsayıcı #ed-908584181 Form #e…" at bounding box center [962, 304] width 332 height 363
click at [401, 16] on icon "save" at bounding box center [398, 18] width 17 height 17
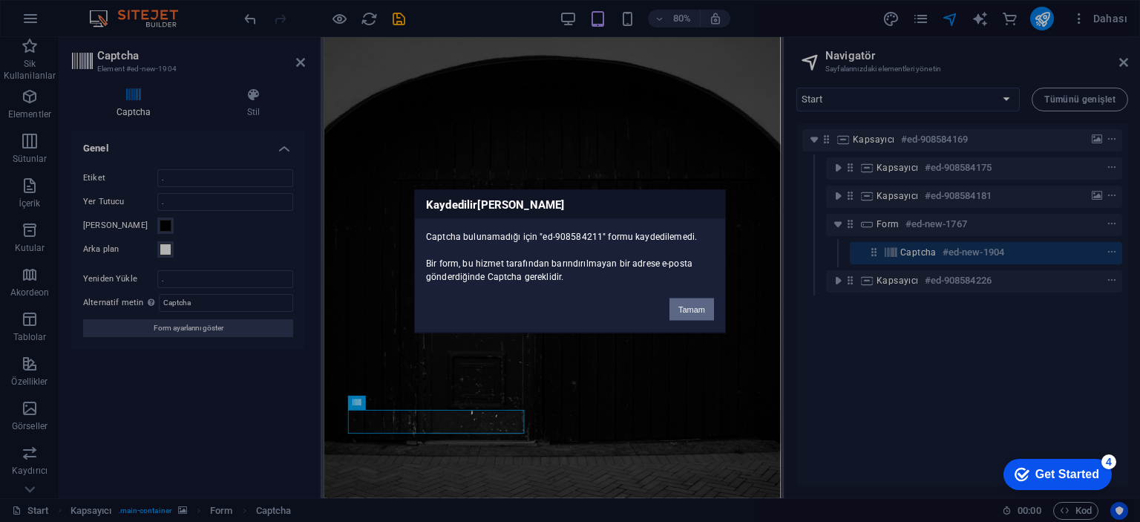
click at [695, 308] on button "Tamam" at bounding box center [691, 309] width 45 height 22
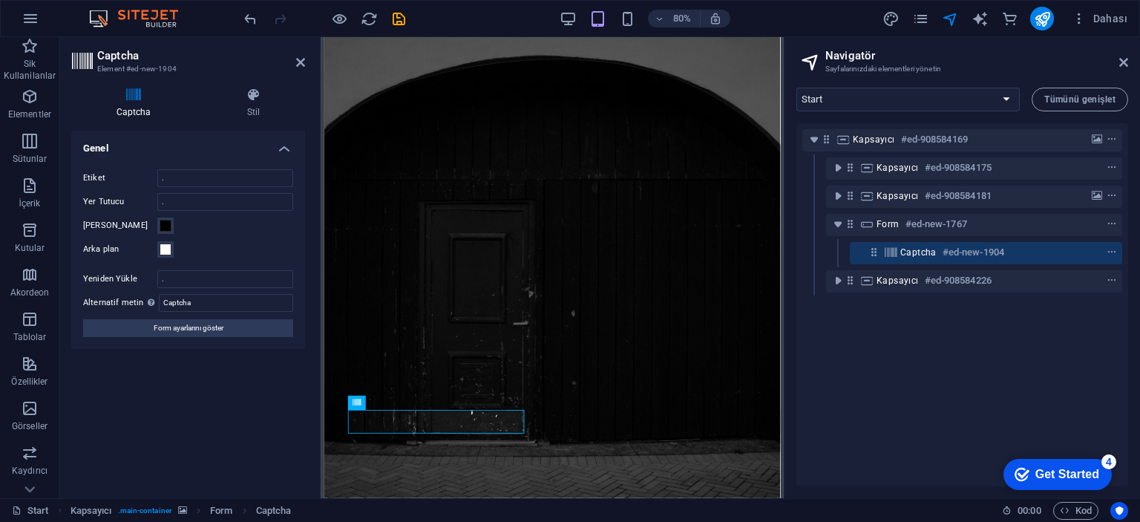
click at [1025, 8] on div "Dahası" at bounding box center [1007, 19] width 252 height 24
click at [1034, 10] on button "publish" at bounding box center [1042, 19] width 24 height 24
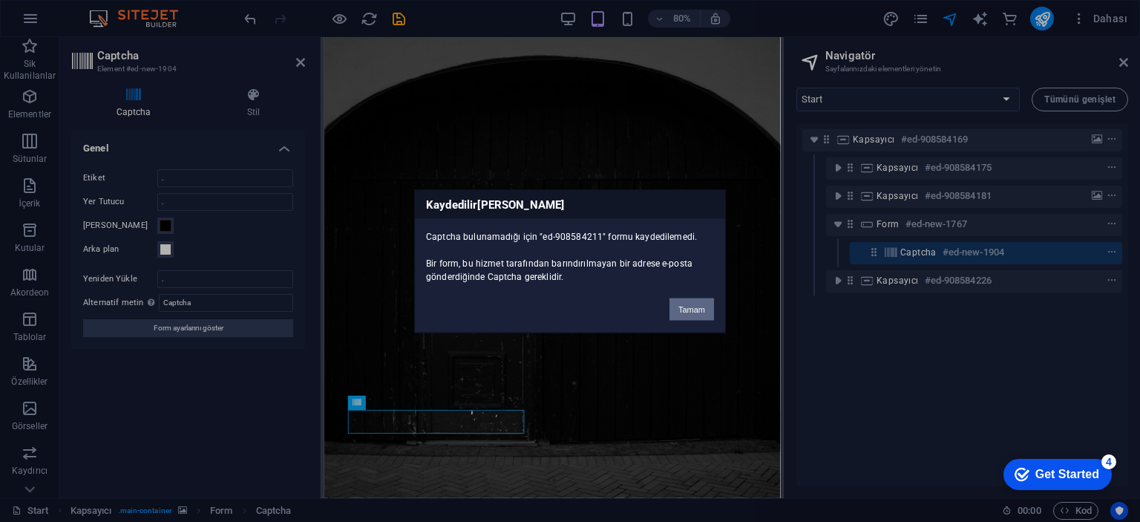
click at [691, 311] on button "Tamam" at bounding box center [691, 309] width 45 height 22
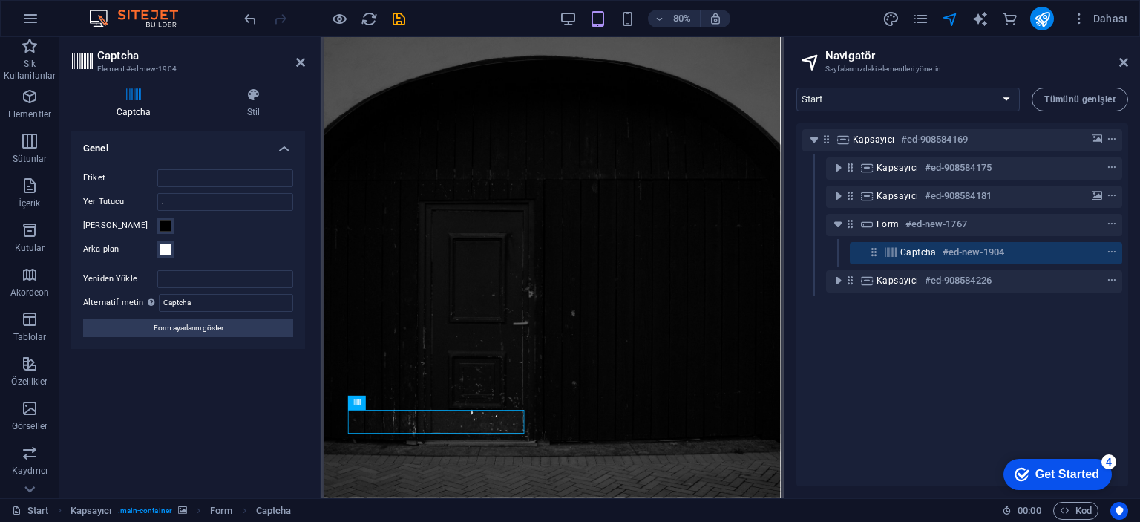
click at [249, 85] on div "Captcha Stil Turnstile Cloudfare Turnstile, erişilebilir captcha sunan üçüncü t…" at bounding box center [187, 287] width 257 height 422
click at [237, 121] on div "Captcha Stil Turnstile Cloudfare Turnstile, erişilebilir captcha sunan üçüncü t…" at bounding box center [188, 287] width 234 height 398
click at [249, 100] on icon at bounding box center [253, 95] width 103 height 15
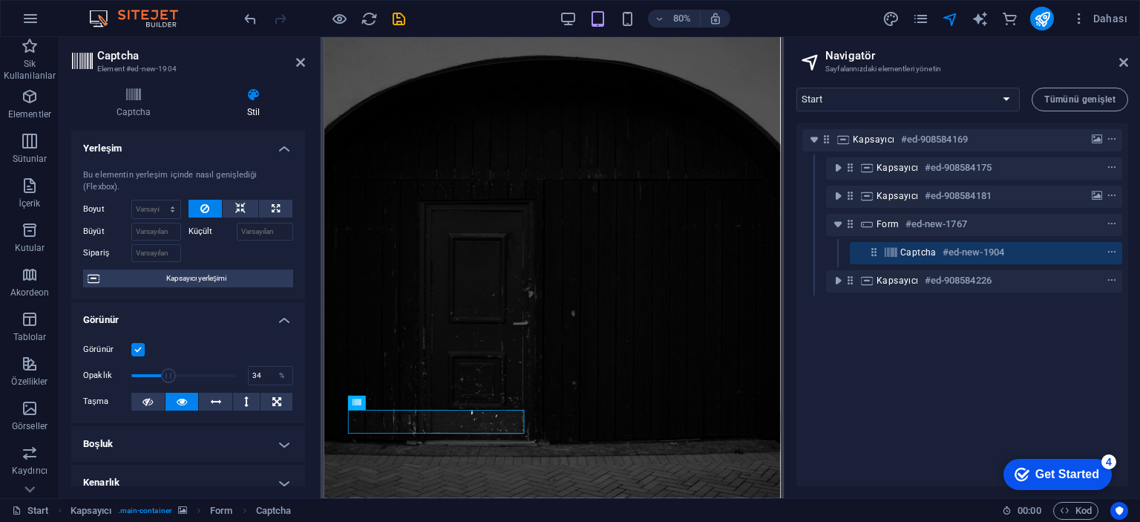
drag, startPoint x: 174, startPoint y: 375, endPoint x: 165, endPoint y: 376, distance: 8.9
click at [165, 376] on span at bounding box center [183, 375] width 105 height 22
type input "100"
drag, startPoint x: 165, startPoint y: 376, endPoint x: 273, endPoint y: 371, distance: 107.7
click at [273, 370] on div "Opaklık 100 %" at bounding box center [188, 375] width 210 height 22
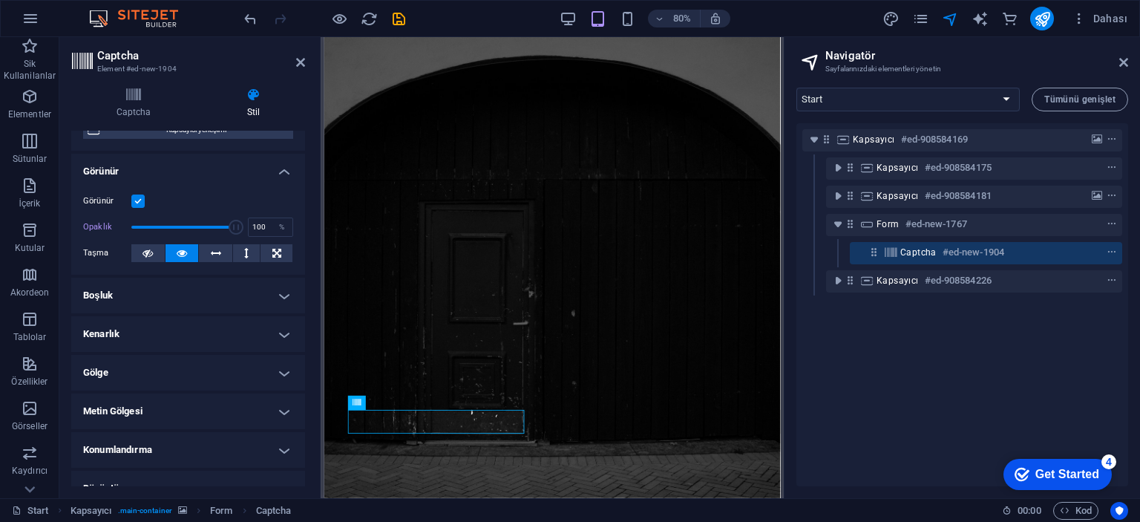
scroll to position [283, 0]
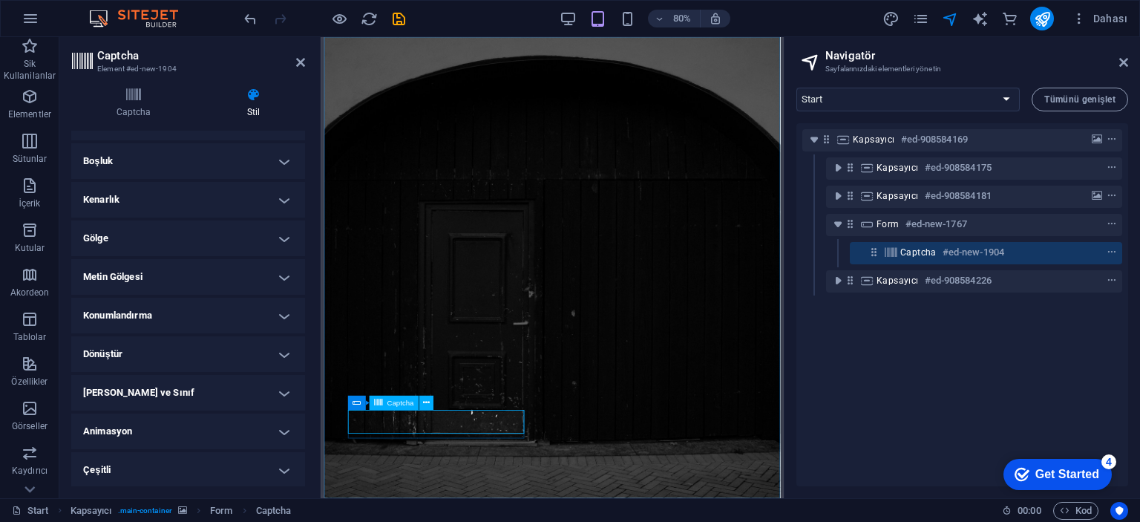
click at [1065, 255] on div at bounding box center [1084, 252] width 70 height 18
click at [1110, 252] on icon "context-menu" at bounding box center [1111, 252] width 10 height 10
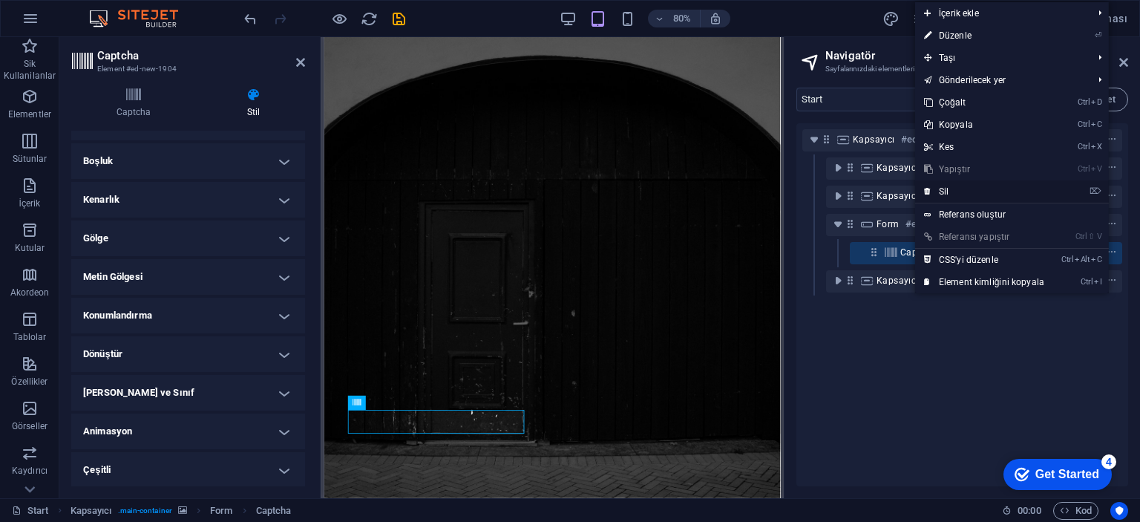
click at [985, 192] on link "⌦ Sil" at bounding box center [984, 191] width 138 height 22
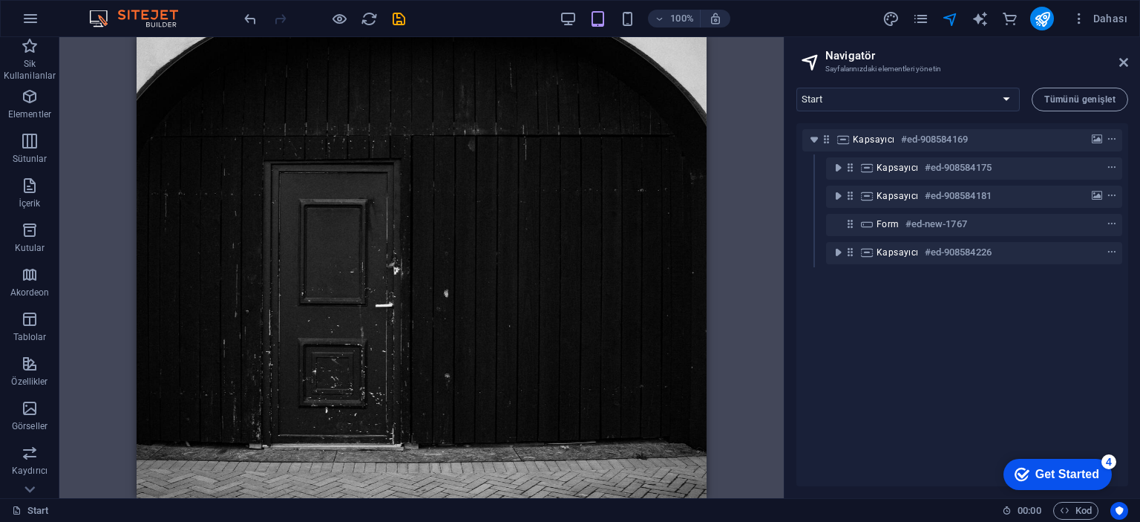
scroll to position [83, 0]
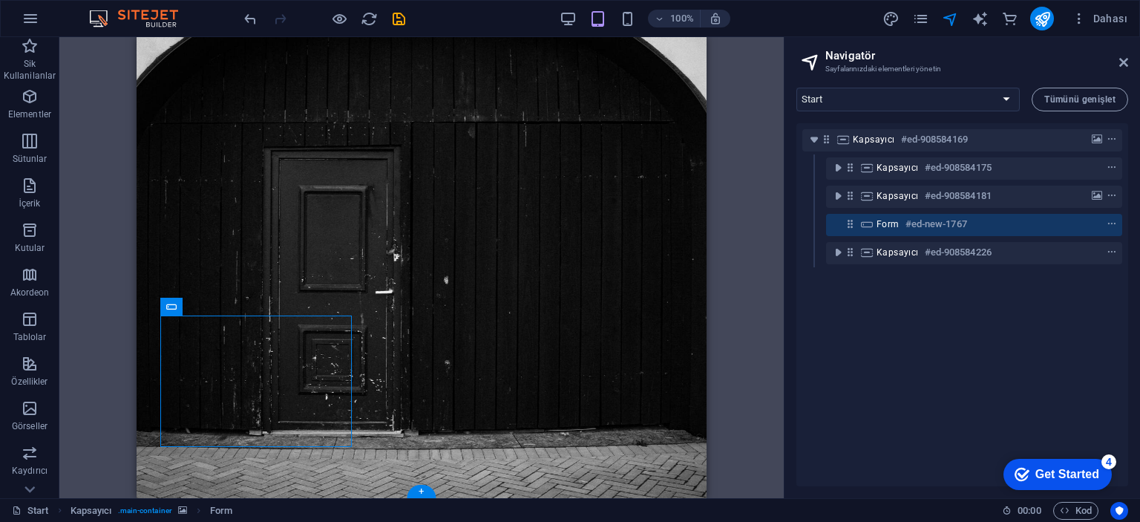
click at [433, 352] on figure at bounding box center [422, 226] width 570 height 545
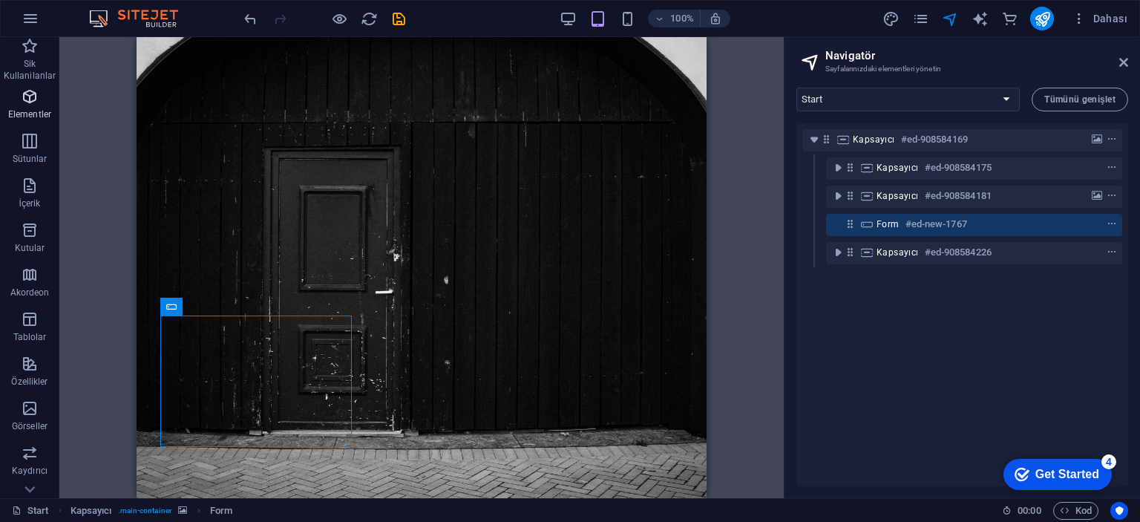
click at [27, 105] on icon "button" at bounding box center [30, 97] width 18 height 18
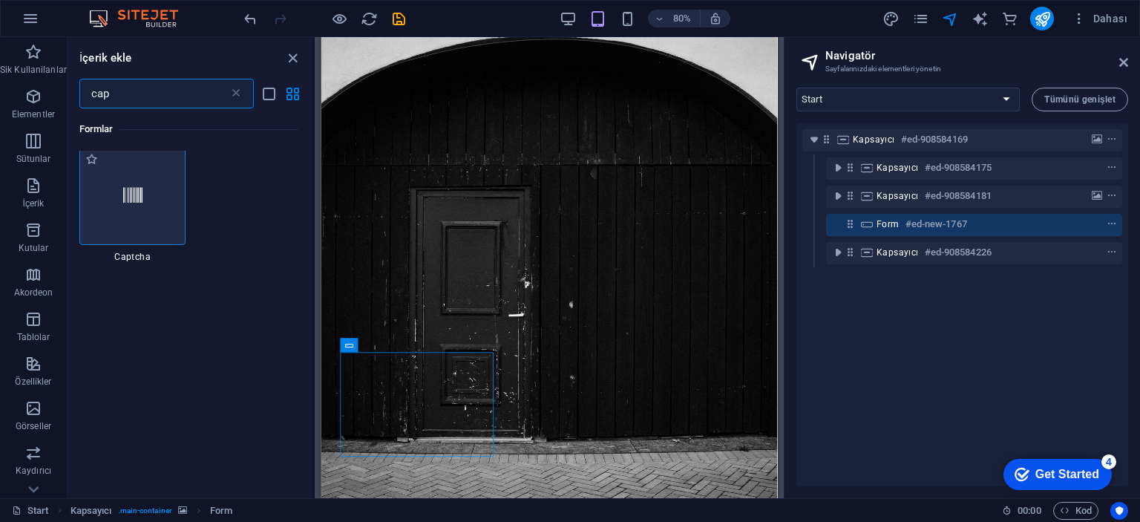
scroll to position [1, 0]
type input "cap"
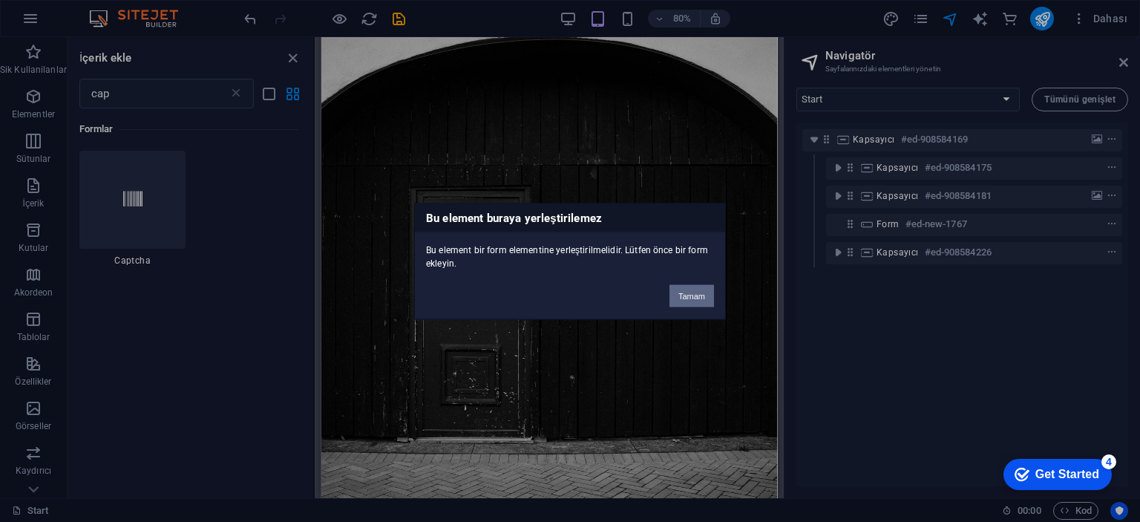
click at [686, 298] on button "Tamam" at bounding box center [691, 295] width 45 height 22
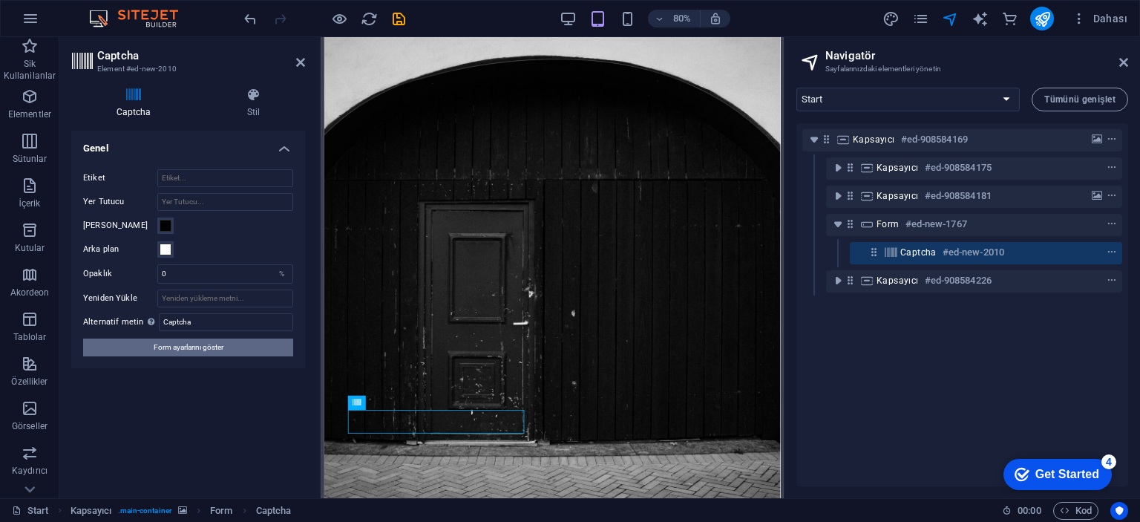
click at [213, 344] on span "Form ayarlarını göster" at bounding box center [189, 347] width 70 height 18
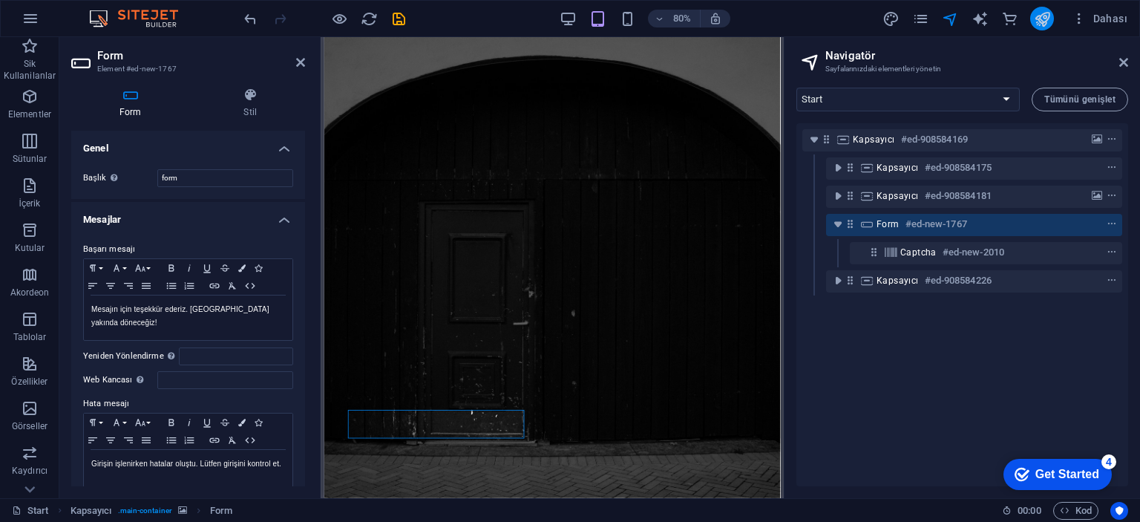
click at [1042, 27] on button "publish" at bounding box center [1042, 19] width 24 height 24
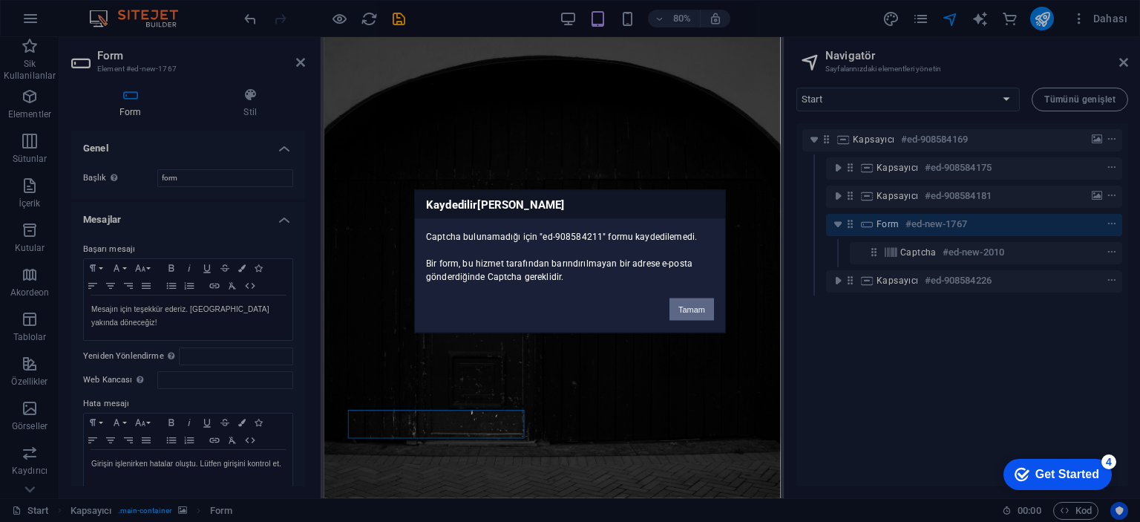
click at [689, 305] on button "Tamam" at bounding box center [691, 309] width 45 height 22
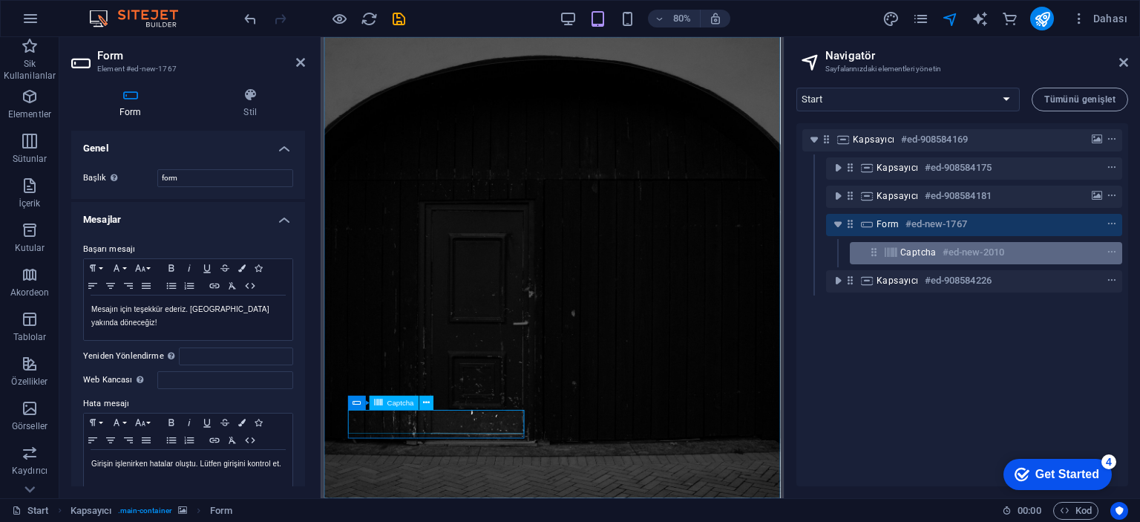
click at [919, 248] on span "Captcha" at bounding box center [918, 252] width 36 height 12
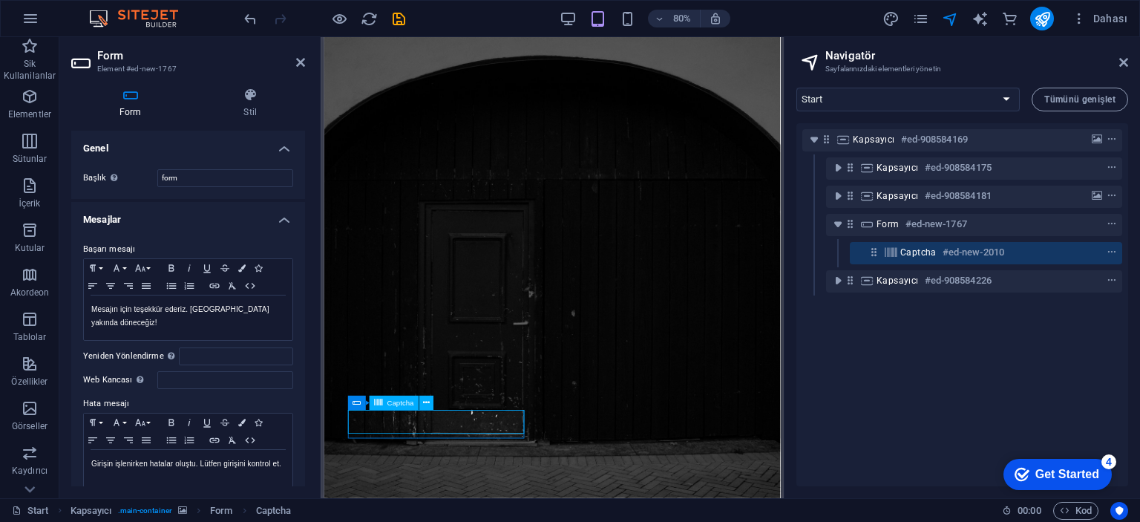
click at [919, 248] on span "Captcha" at bounding box center [918, 252] width 36 height 12
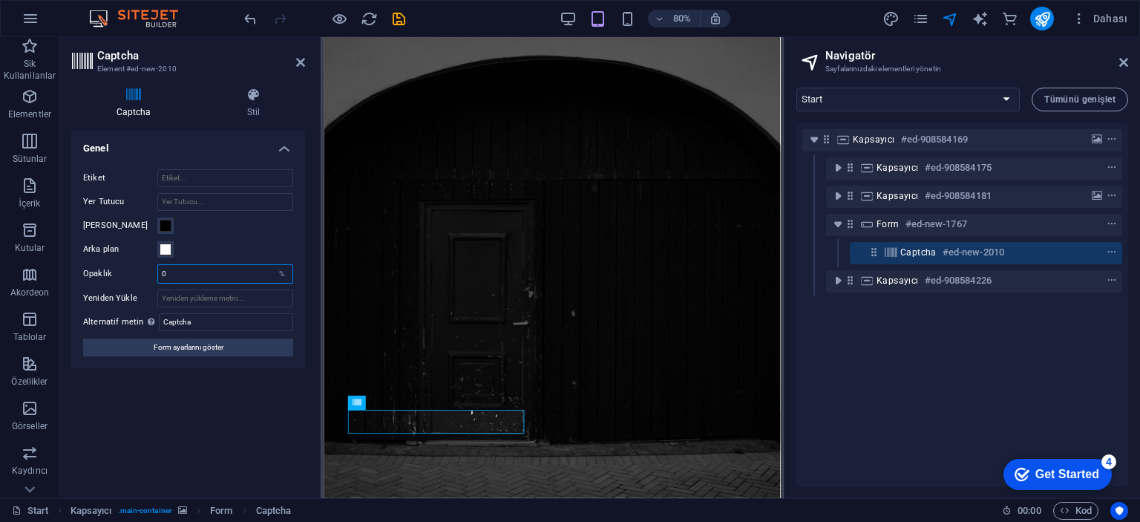
click at [211, 265] on input "0" at bounding box center [225, 274] width 134 height 18
type input "100"
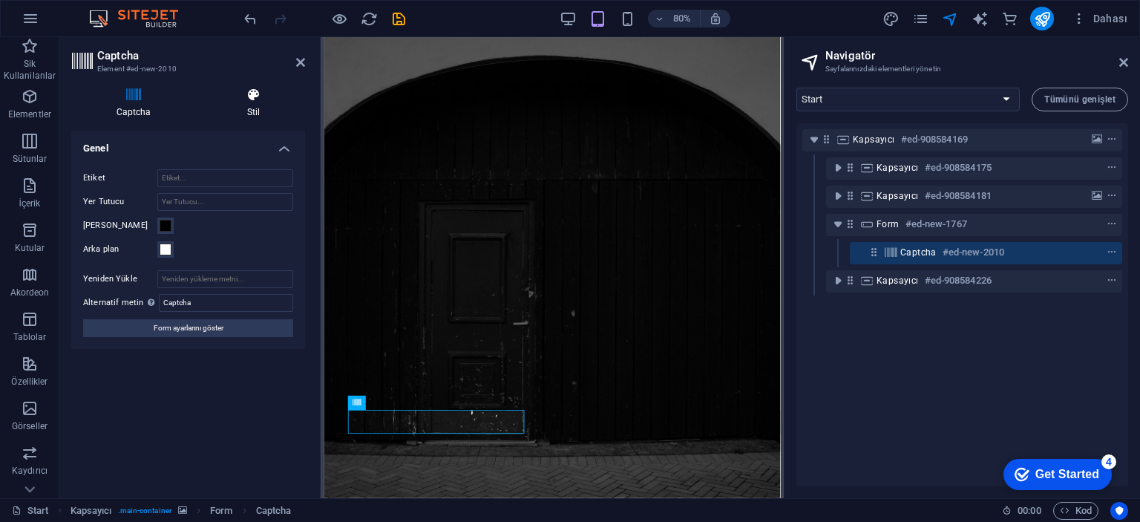
click at [243, 115] on h4 "Stil" at bounding box center [253, 103] width 103 height 31
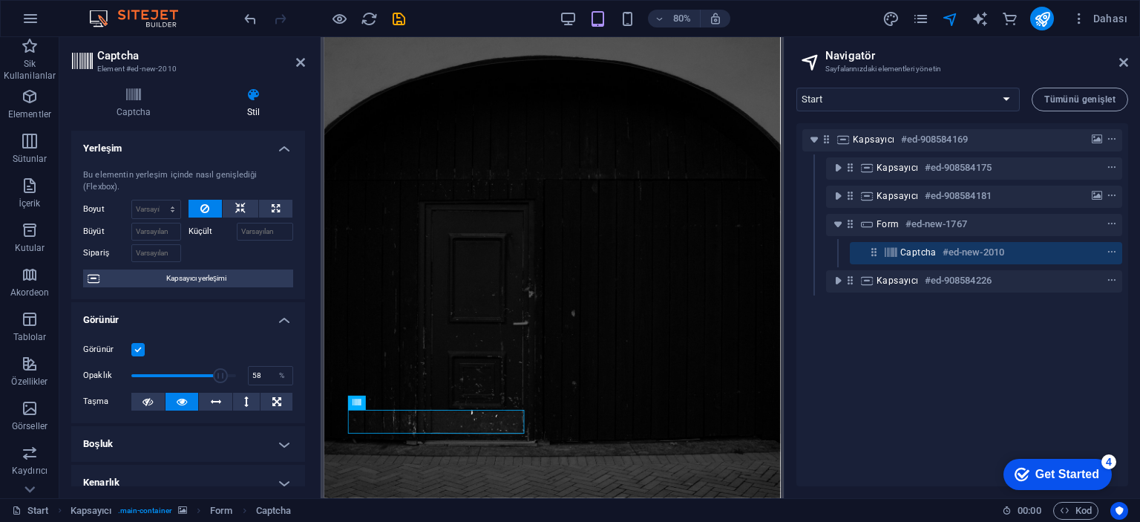
drag, startPoint x: 226, startPoint y: 365, endPoint x: 188, endPoint y: 369, distance: 38.0
click at [213, 370] on span at bounding box center [220, 375] width 15 height 15
click at [137, 345] on label at bounding box center [137, 349] width 13 height 13
click at [0, 0] on input "Görünür" at bounding box center [0, 0] width 0 height 0
click at [137, 345] on label at bounding box center [137, 349] width 13 height 13
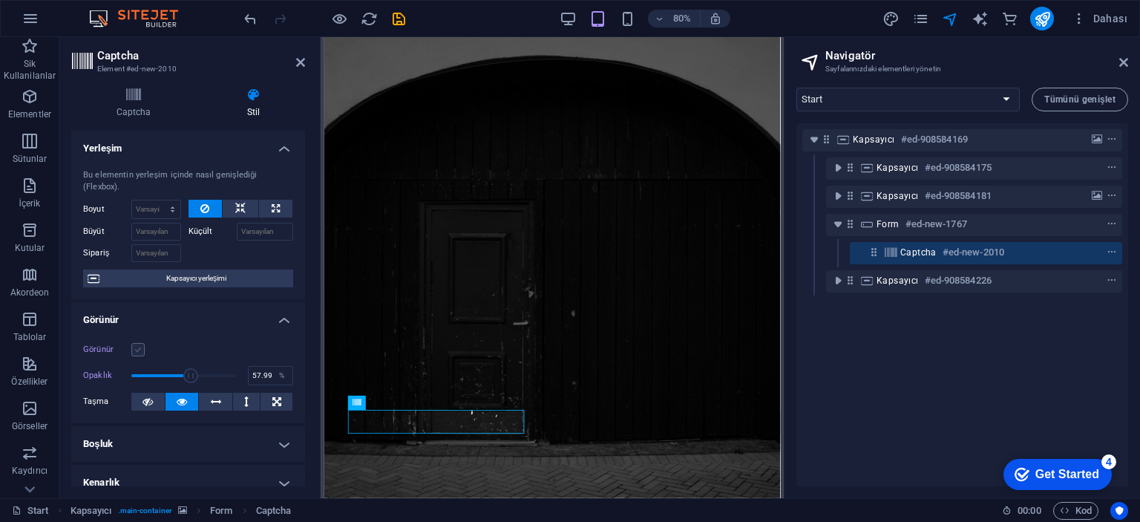
click at [0, 0] on input "Görünür" at bounding box center [0, 0] width 0 height 0
type input "100"
drag, startPoint x: 203, startPoint y: 373, endPoint x: 211, endPoint y: 394, distance: 22.3
click at [245, 385] on div "Opaklık 100 %" at bounding box center [188, 375] width 210 height 22
click at [204, 398] on button at bounding box center [215, 401] width 33 height 18
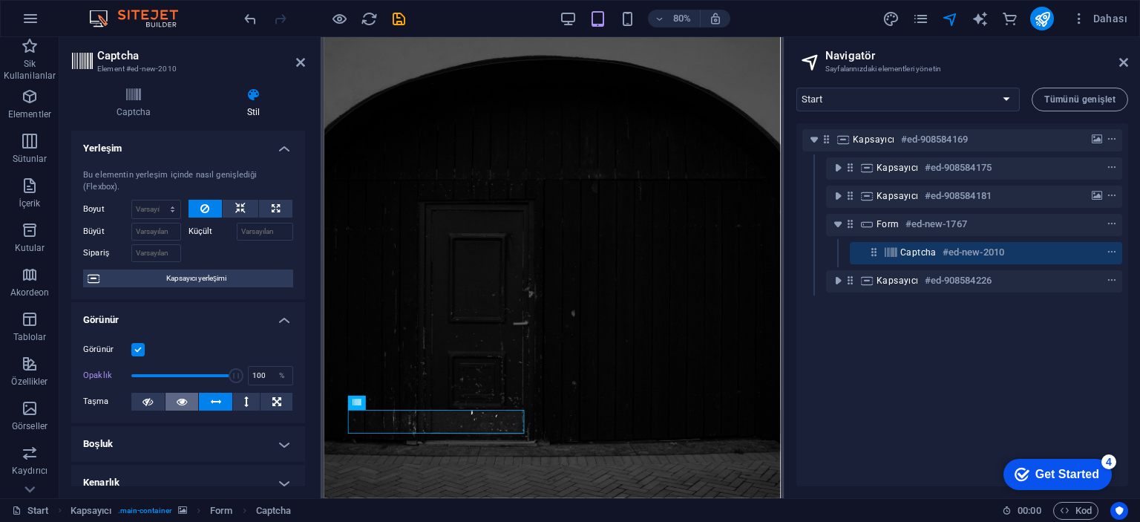
click at [174, 398] on button at bounding box center [181, 401] width 33 height 18
click at [237, 204] on icon at bounding box center [240, 209] width 10 height 18
click at [274, 210] on icon at bounding box center [276, 209] width 8 height 18
type input "100"
select select "%"
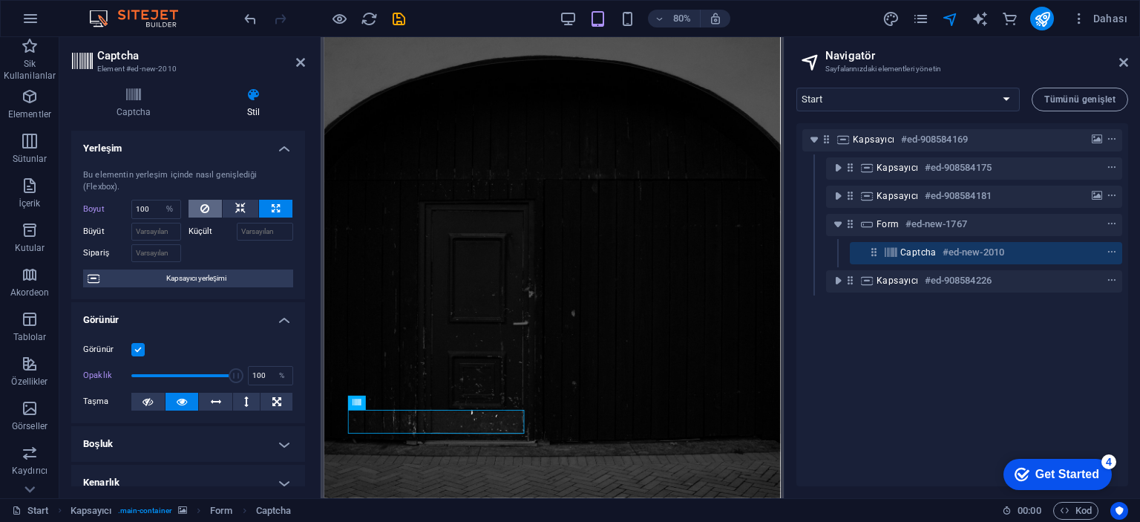
click at [203, 216] on icon at bounding box center [204, 209] width 9 height 18
select select "DISABLED_OPTION_VALUE"
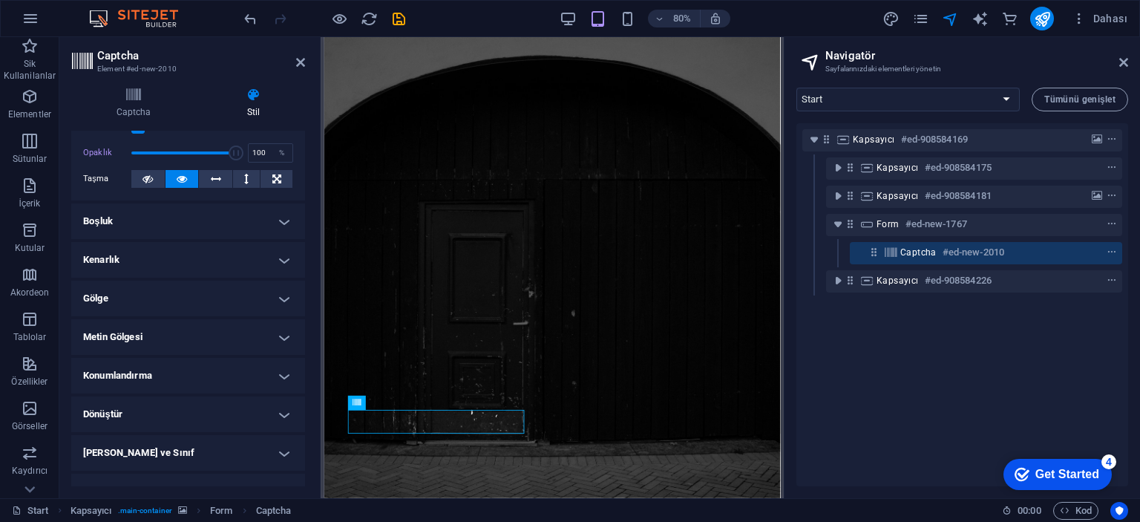
scroll to position [283, 0]
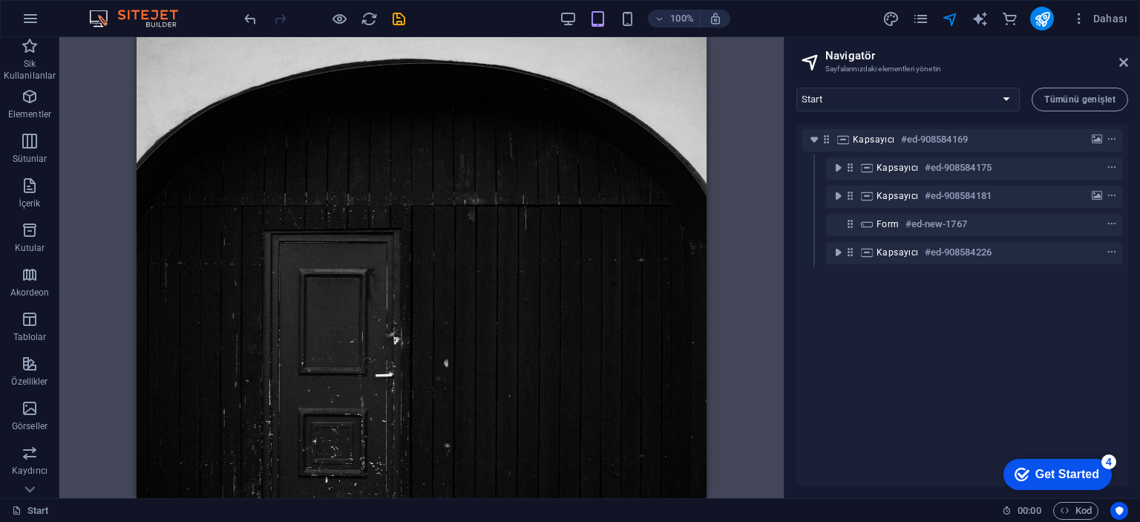
click at [91, 183] on div "Kapsayıcı H2 Kapsayıcı Kapsayıcı Kapsayıcı Kapsayıcı Logo Kapsayıcı Kapsayıcı S…" at bounding box center [421, 267] width 724 height 461
click at [95, 197] on div "Kapsayıcı H2 Kapsayıcı Kapsayıcı Kapsayıcı Kapsayıcı Logo Kapsayıcı Kapsayıcı S…" at bounding box center [421, 267] width 724 height 461
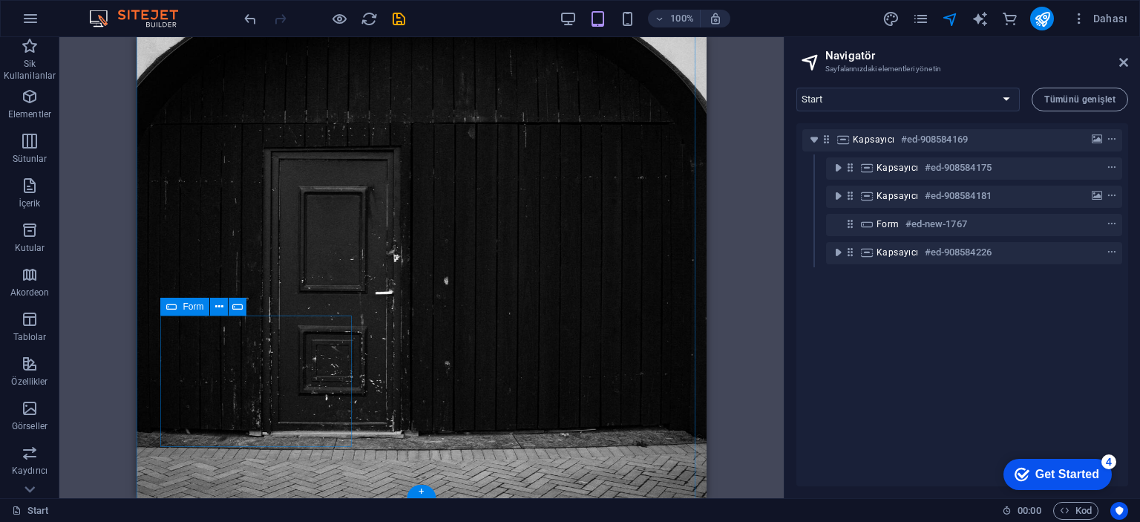
scroll to position [83, 0]
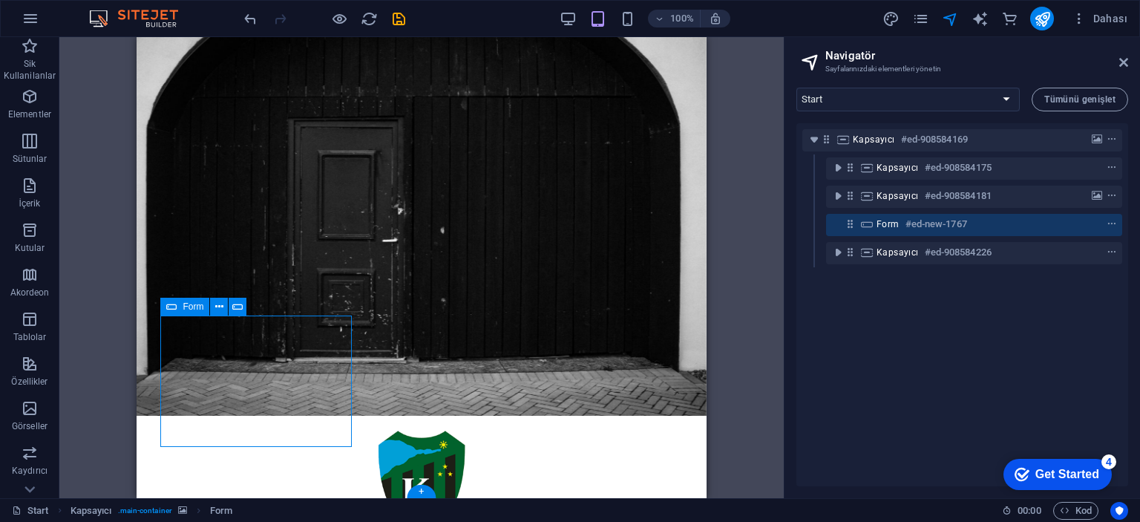
scroll to position [0, 0]
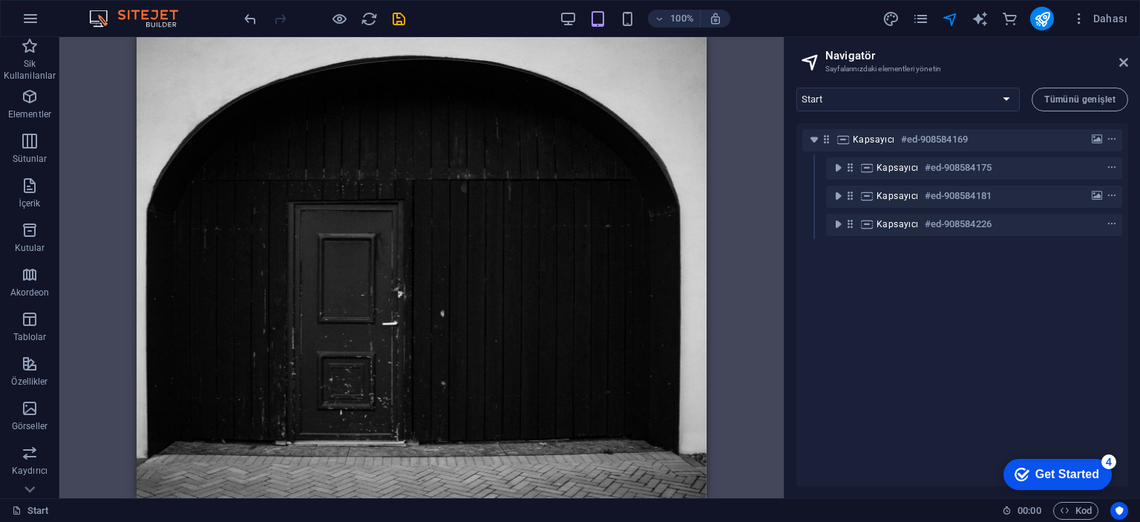
click at [1032, 27] on div at bounding box center [1042, 19] width 24 height 24
click at [1036, 22] on icon "publish" at bounding box center [1041, 18] width 17 height 17
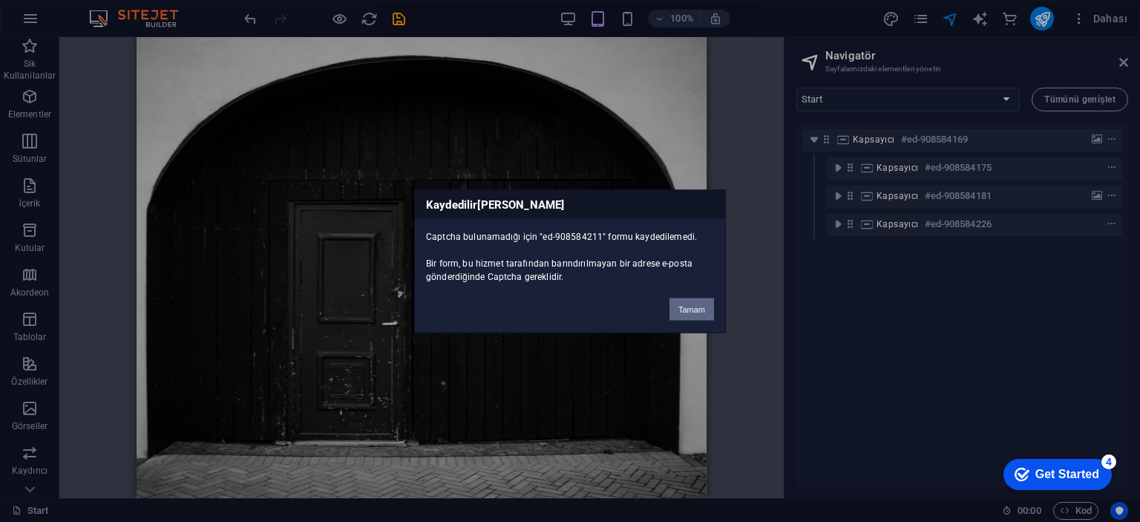
click at [684, 306] on button "Tamam" at bounding box center [691, 309] width 45 height 22
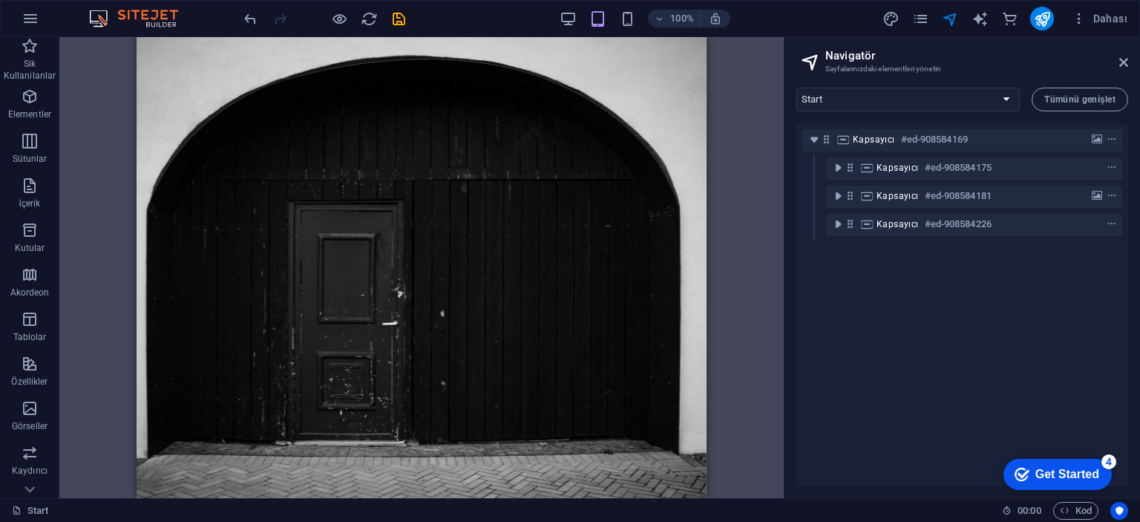
drag, startPoint x: 760, startPoint y: 229, endPoint x: 497, endPoint y: 185, distance: 267.1
click at [760, 229] on div "Kapsayıcı H2 Kapsayıcı Kapsayıcı Kapsayıcı Kapsayıcı Logo Kapsayıcı Kapsayıcı S…" at bounding box center [421, 267] width 724 height 461
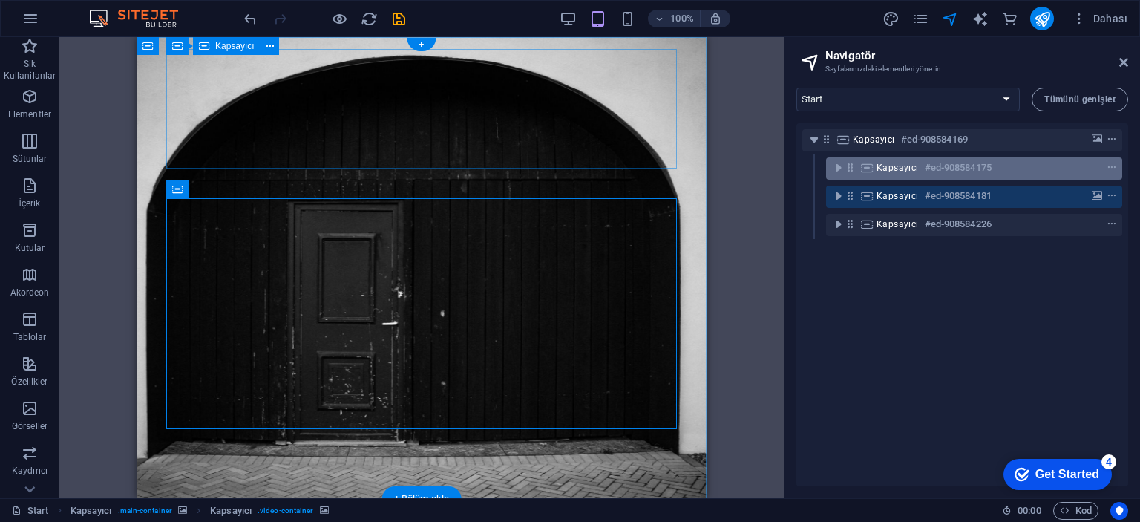
click at [937, 165] on h6 "#ed-908584175" at bounding box center [957, 168] width 67 height 18
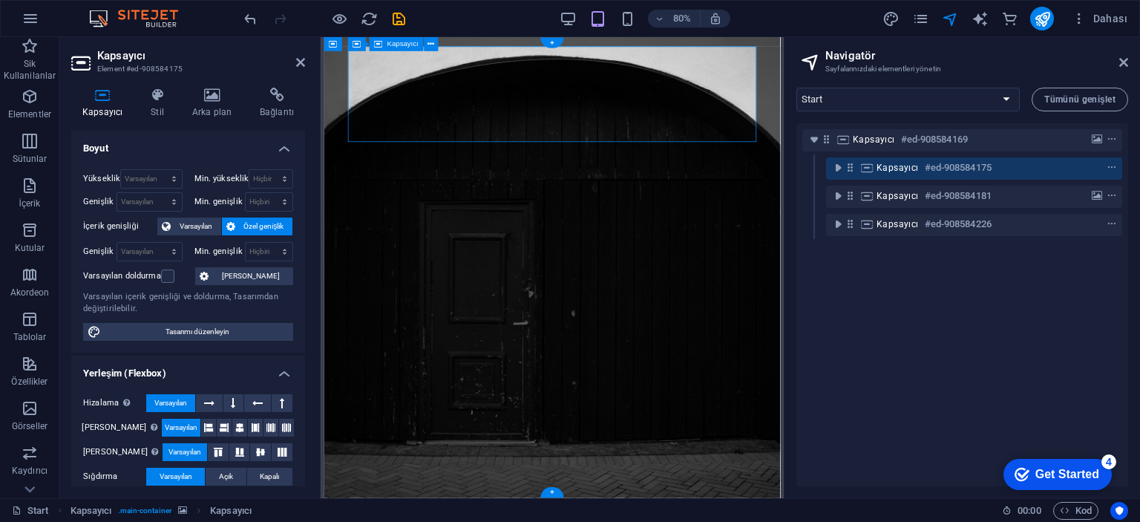
click at [821, 161] on div "Kapsayıcı #ed-908584175" at bounding box center [962, 168] width 320 height 28
click at [832, 168] on icon "toggle-expand" at bounding box center [837, 167] width 15 height 15
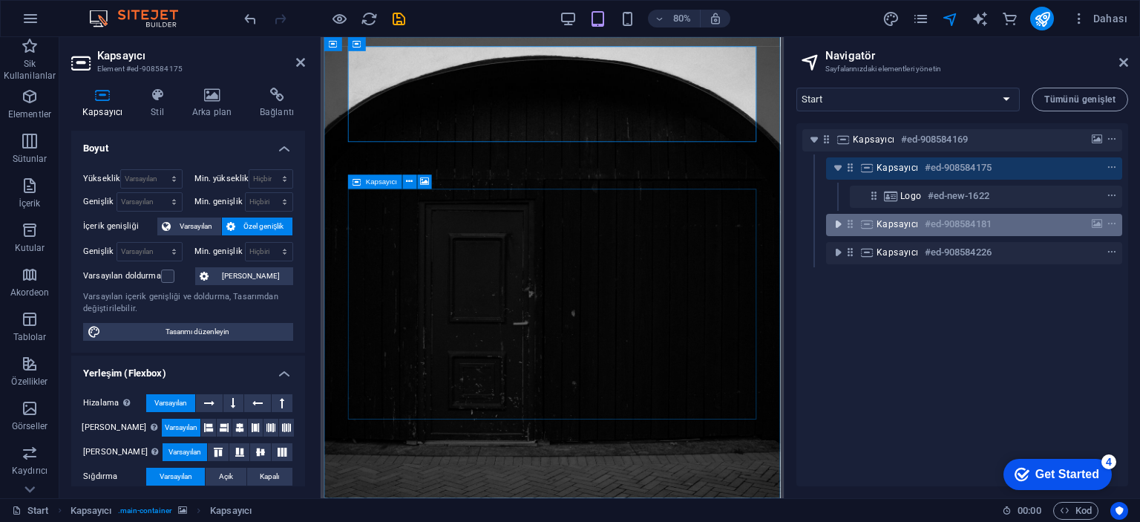
click at [832, 219] on icon "toggle-expand" at bounding box center [837, 224] width 15 height 15
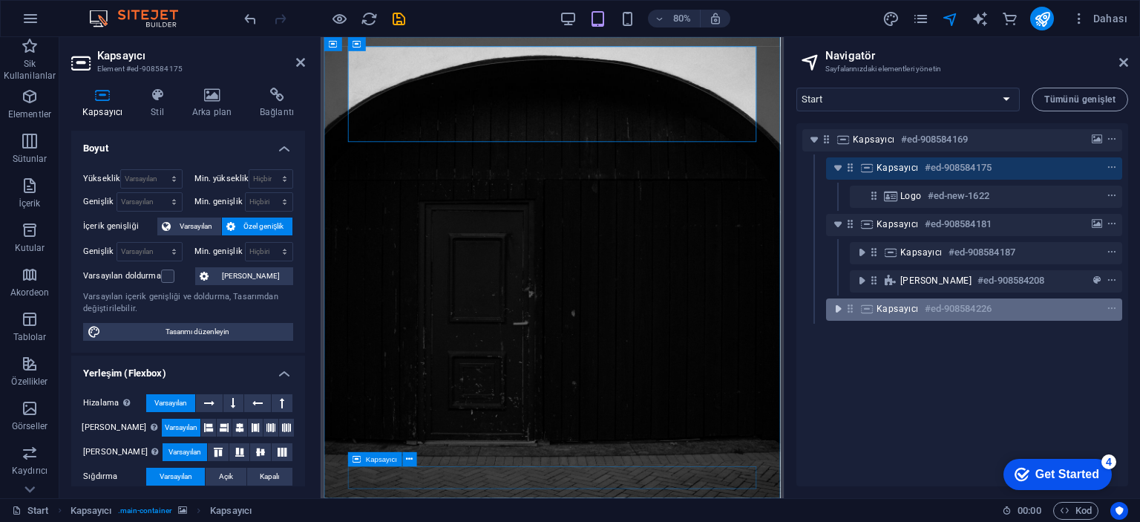
click at [837, 317] on button "toggle-expand" at bounding box center [838, 309] width 18 height 18
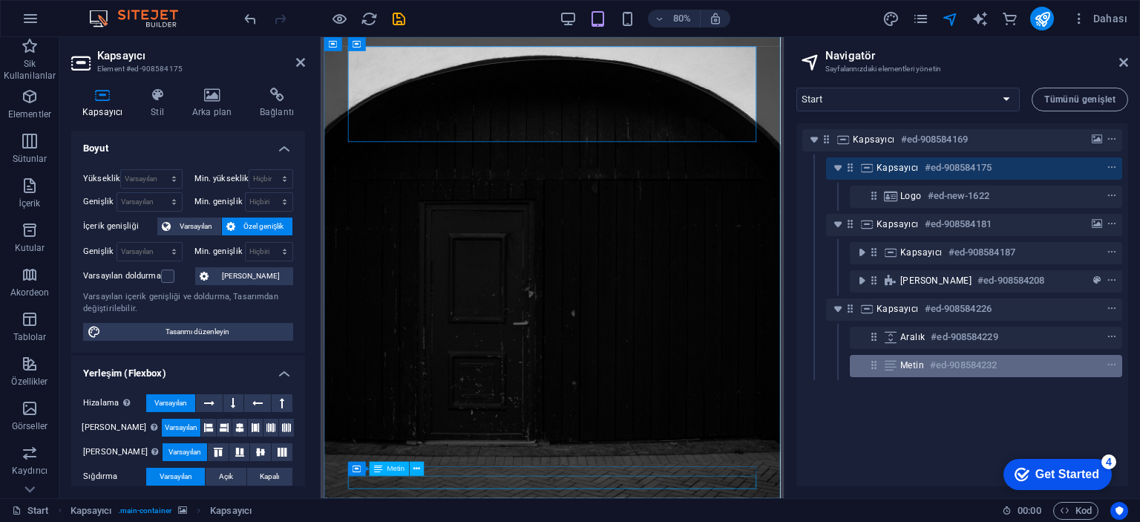
click at [924, 364] on div "Metin #ed-908584232" at bounding box center [974, 365] width 148 height 18
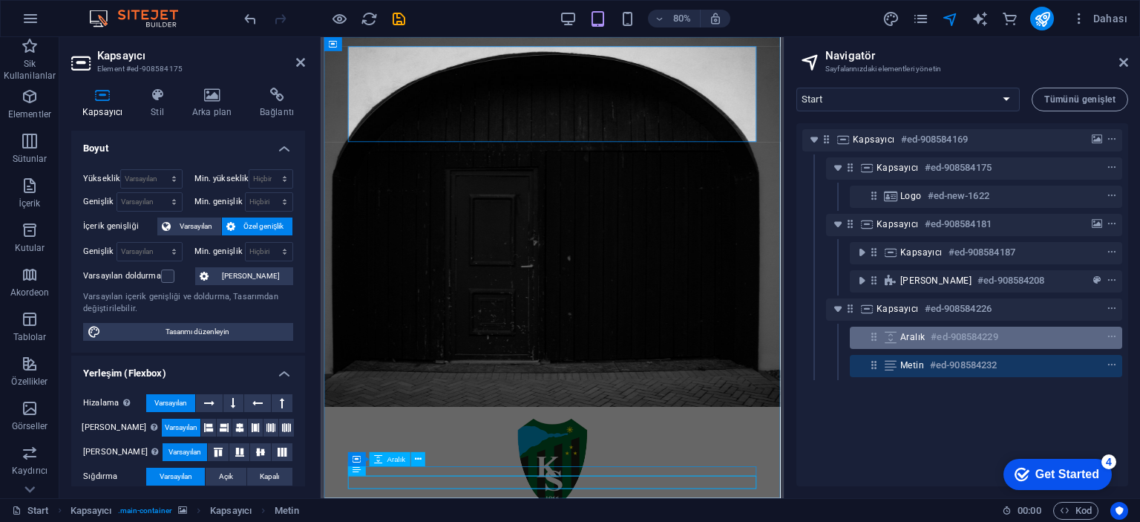
click at [922, 344] on div "Aralık #ed-908584229" at bounding box center [974, 337] width 148 height 18
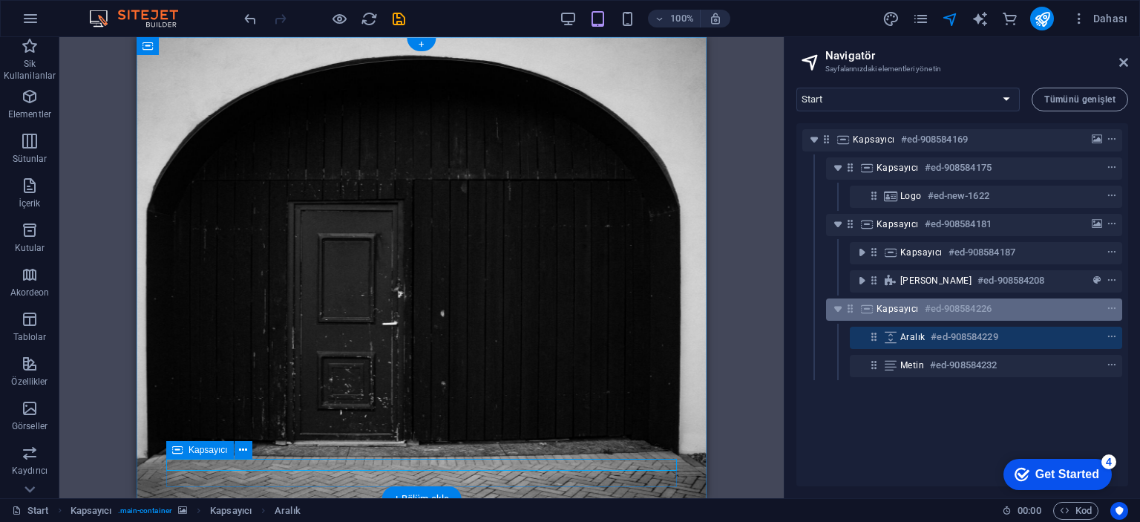
click at [924, 313] on h6 "#ed-908584226" at bounding box center [957, 309] width 67 height 18
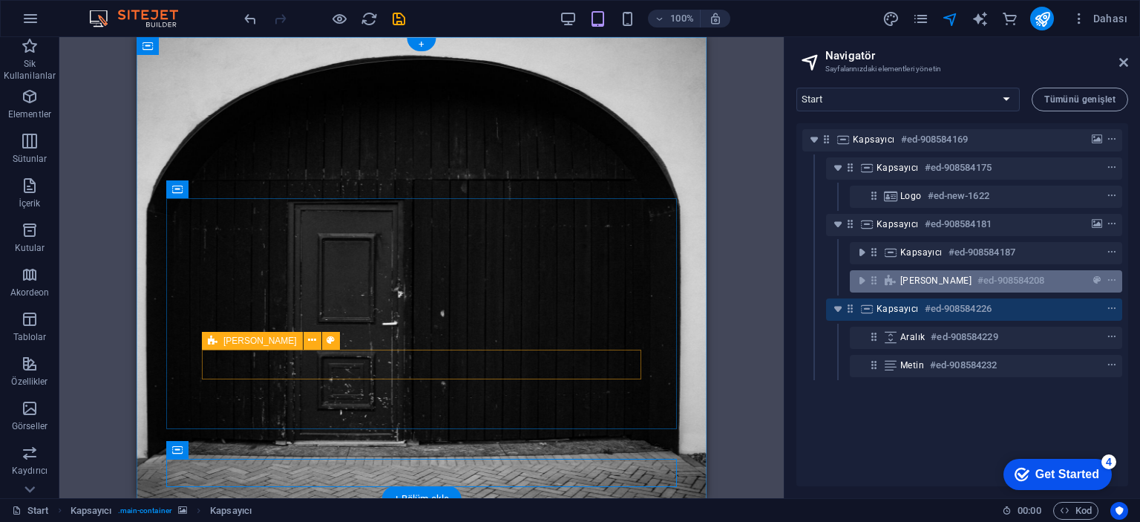
click at [923, 279] on span "[PERSON_NAME]" at bounding box center [935, 281] width 71 height 12
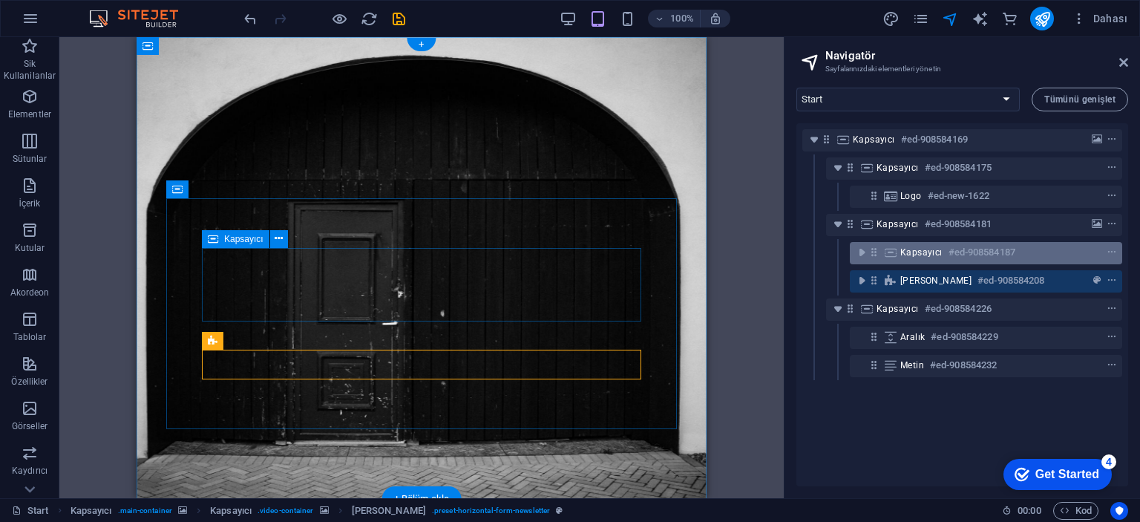
click at [920, 262] on div "Kapsayıcı #ed-908584187" at bounding box center [986, 253] width 272 height 22
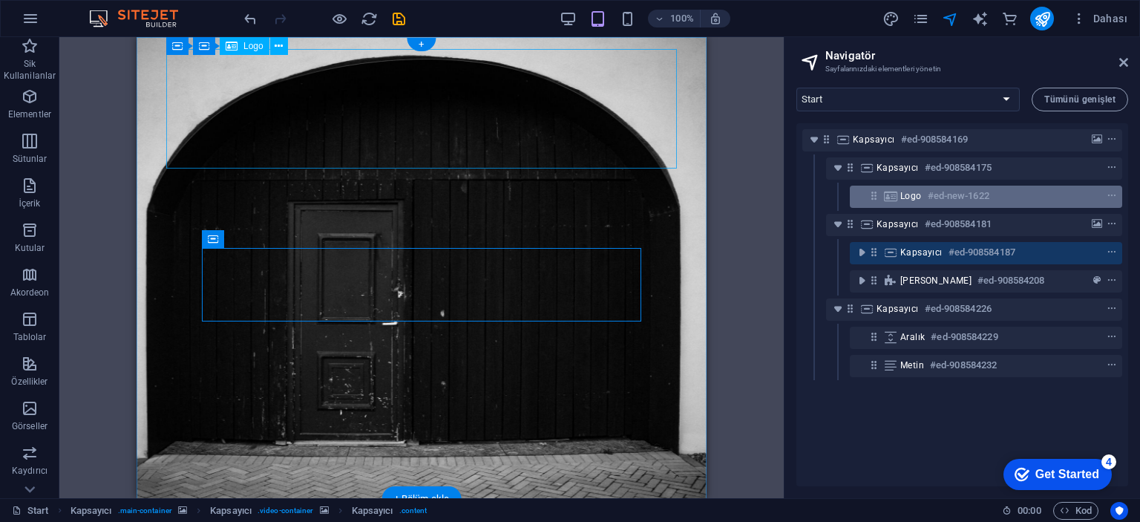
click at [919, 198] on span "Logo" at bounding box center [911, 196] width 22 height 12
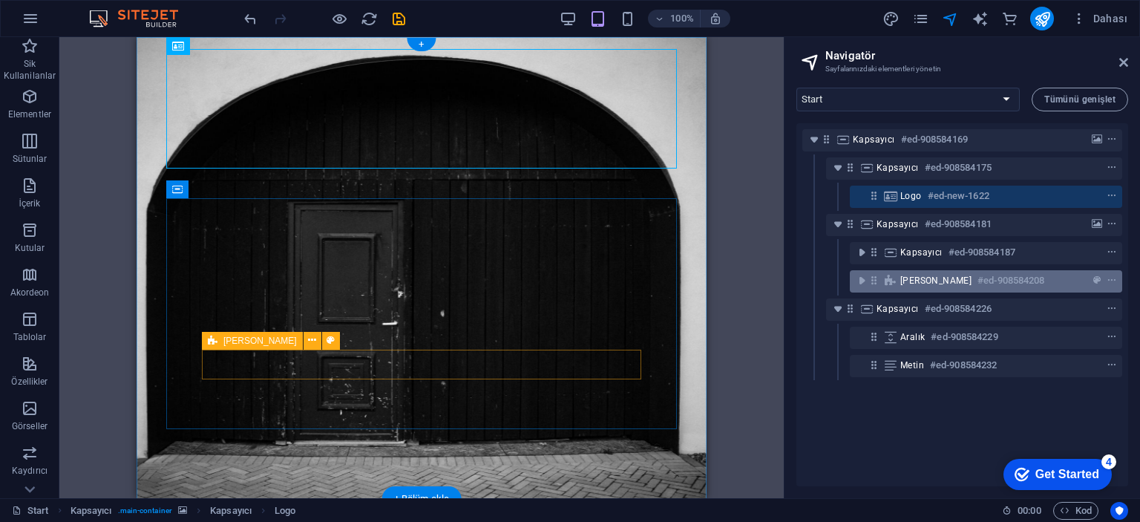
click at [904, 272] on div "Ön ayar #ed-908584208" at bounding box center [974, 281] width 148 height 18
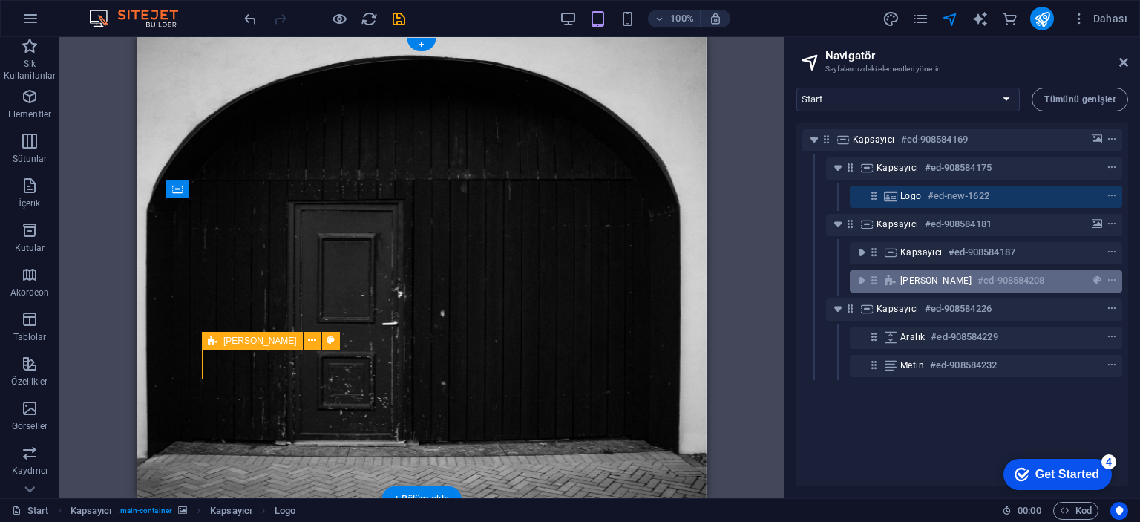
click at [904, 272] on div "Ön ayar #ed-908584208" at bounding box center [974, 281] width 148 height 18
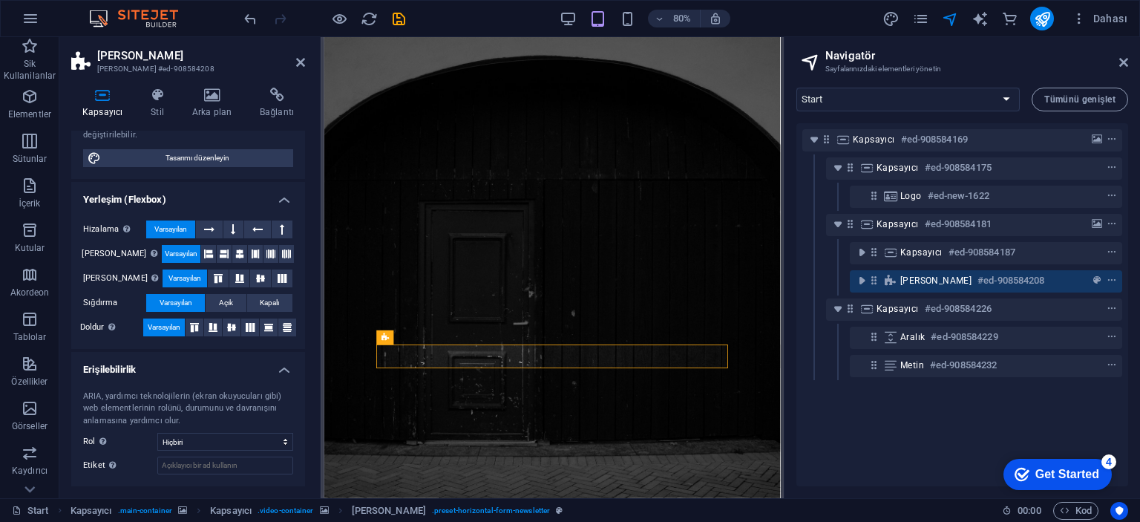
scroll to position [218, 0]
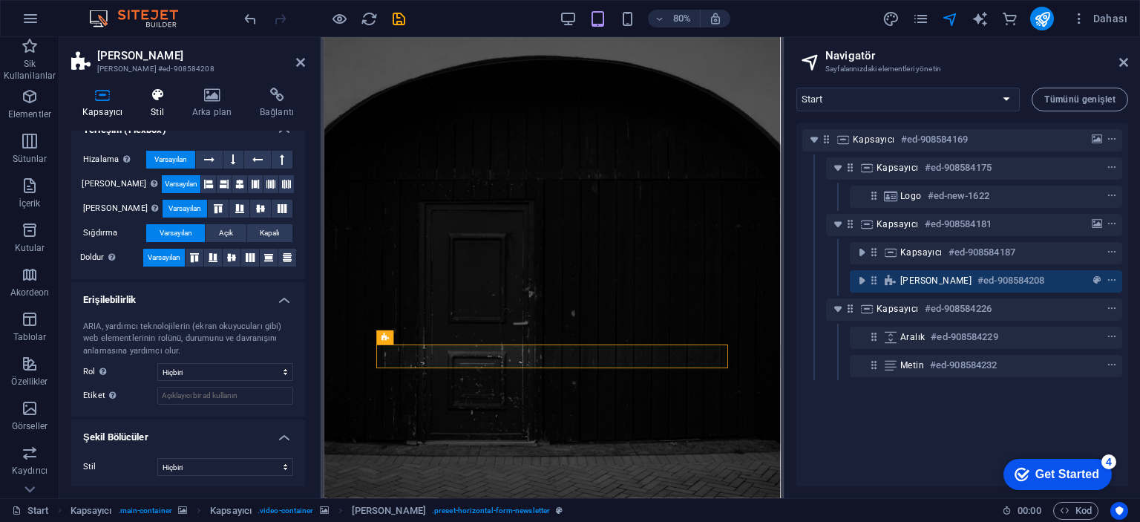
click at [151, 97] on icon at bounding box center [157, 95] width 36 height 15
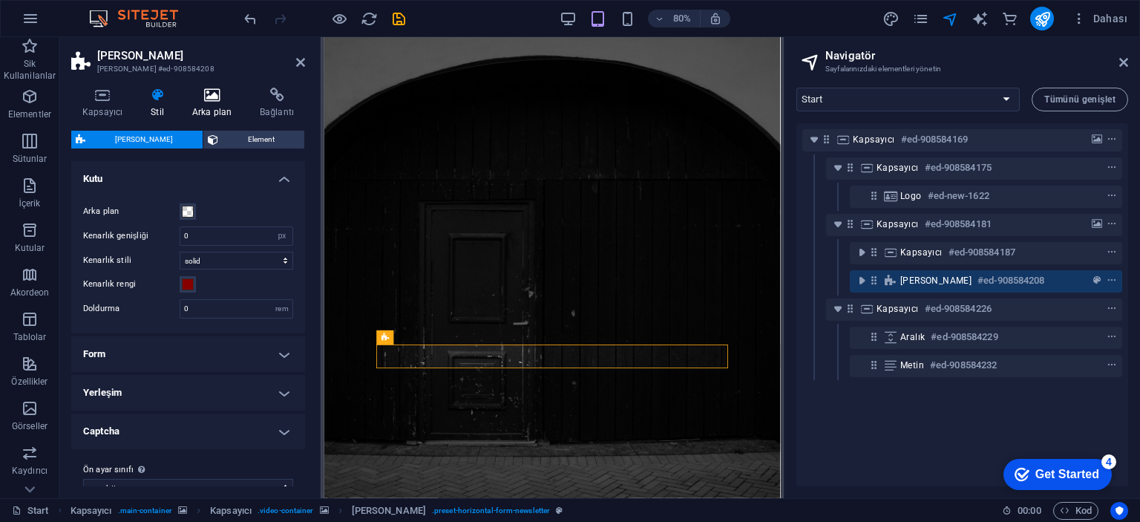
click at [225, 105] on h4 "Arka plan" at bounding box center [215, 103] width 68 height 31
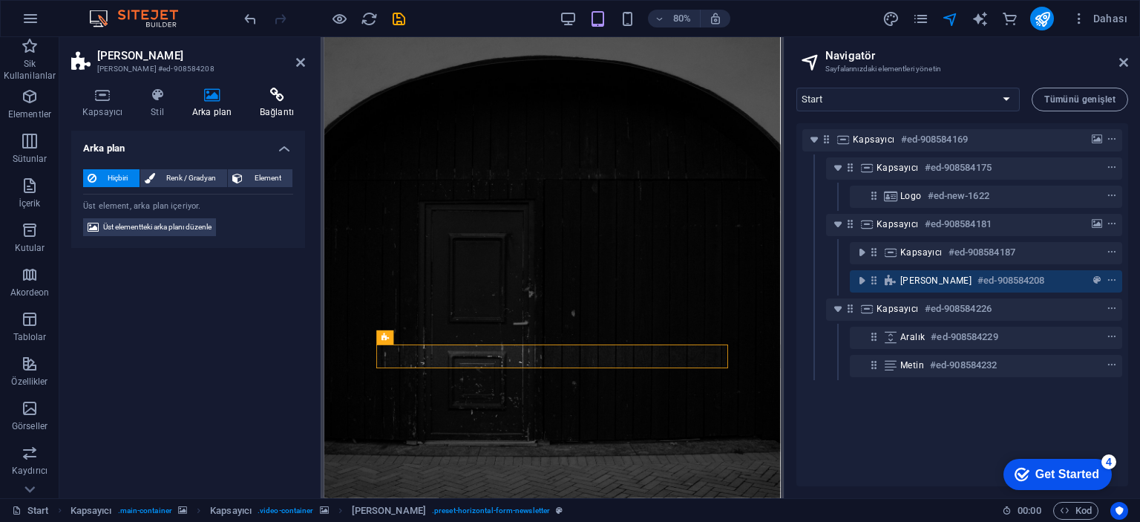
click at [276, 103] on h4 "Bağlantı" at bounding box center [277, 103] width 56 height 31
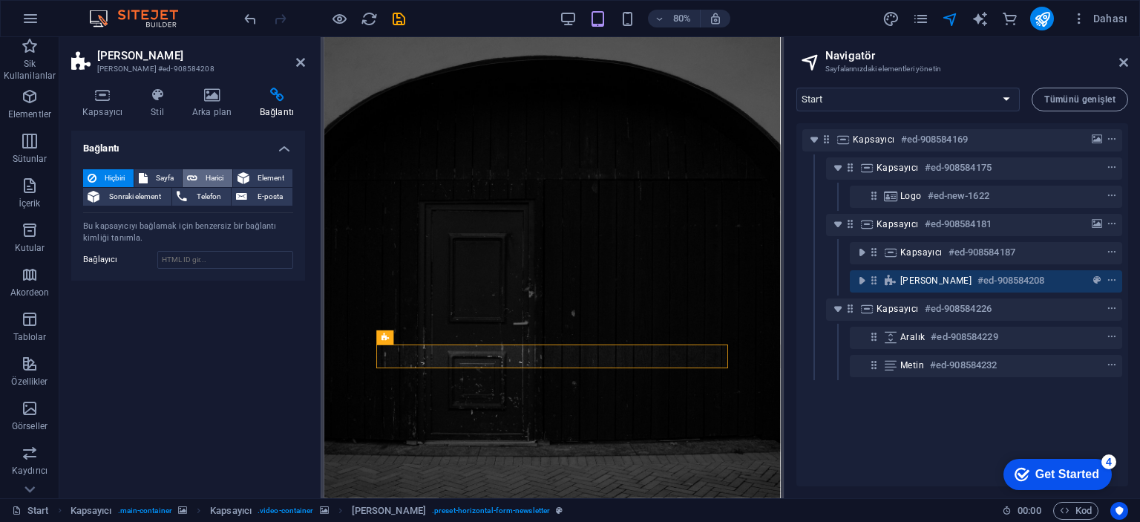
click at [214, 177] on span "Harici" at bounding box center [215, 178] width 26 height 18
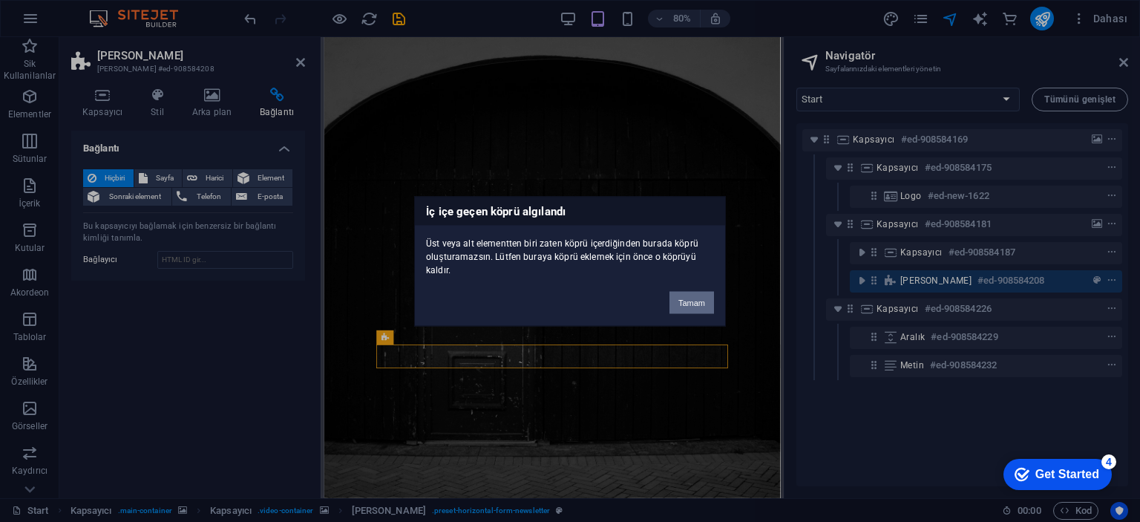
click at [683, 303] on button "Tamam" at bounding box center [691, 302] width 45 height 22
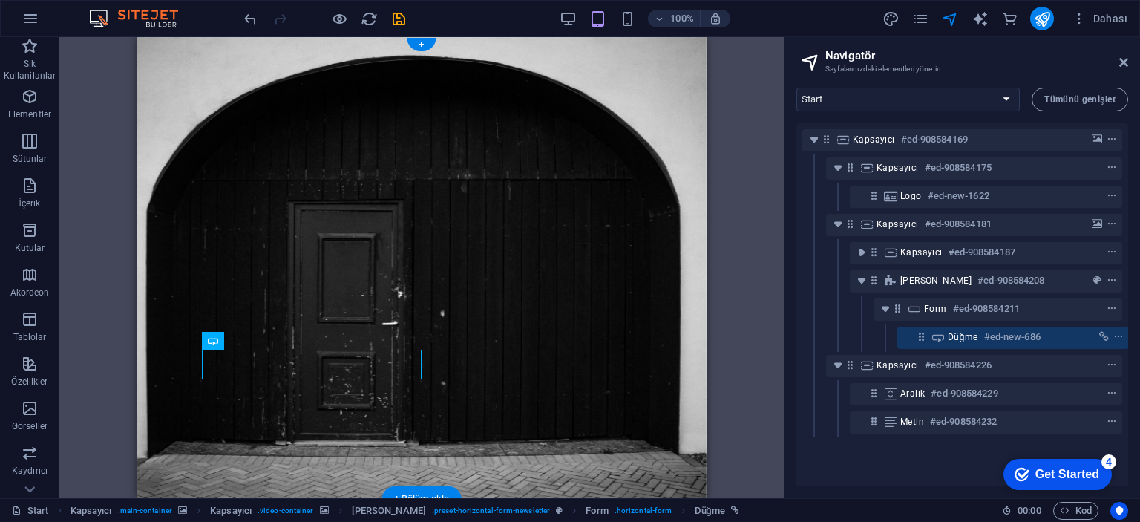
drag, startPoint x: 416, startPoint y: 432, endPoint x: 576, endPoint y: 355, distance: 177.2
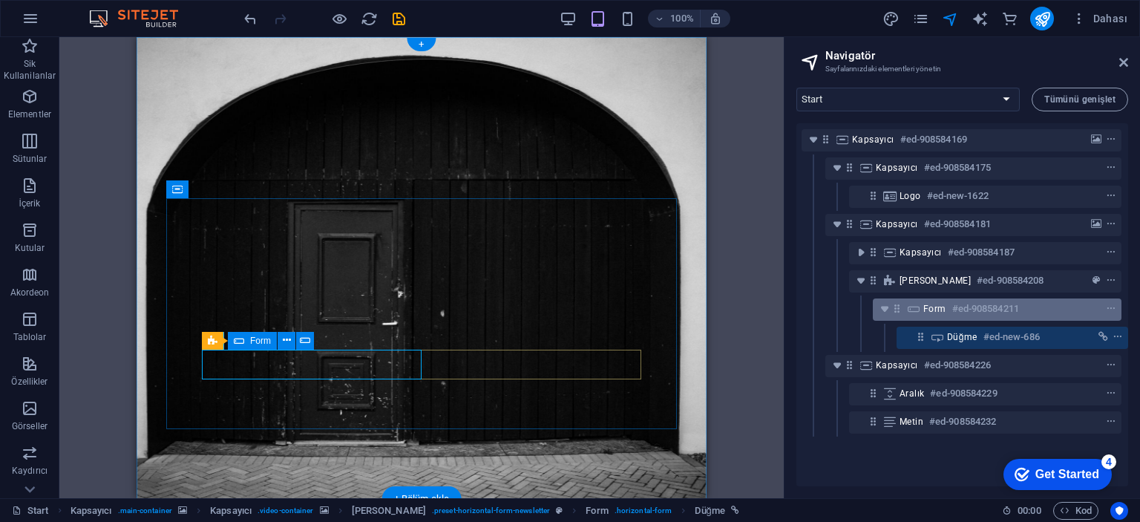
click at [1028, 308] on div "Form #ed-908584211" at bounding box center [985, 309] width 124 height 18
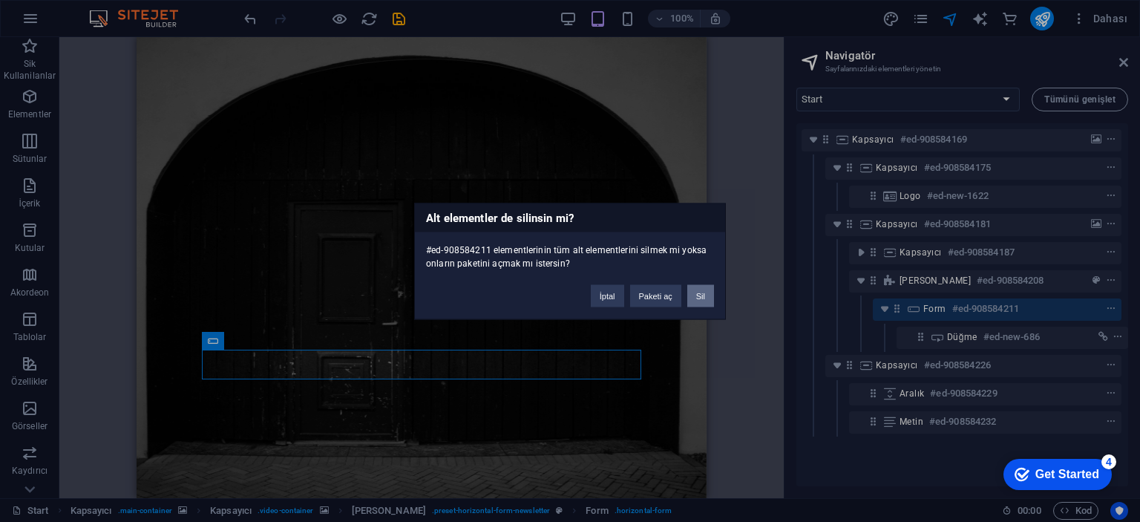
click at [698, 287] on button "Sil" at bounding box center [700, 295] width 27 height 22
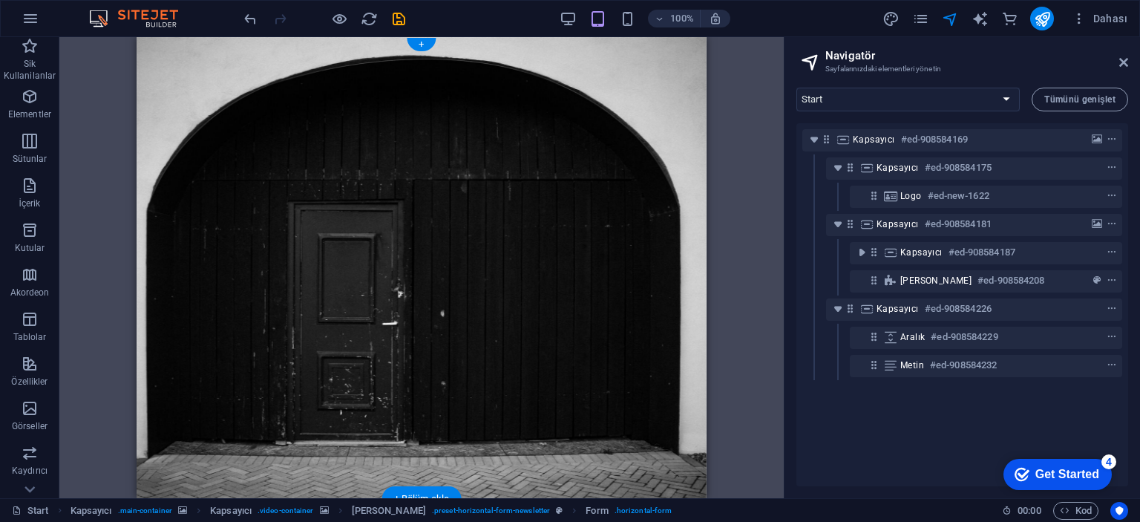
scroll to position [0, 0]
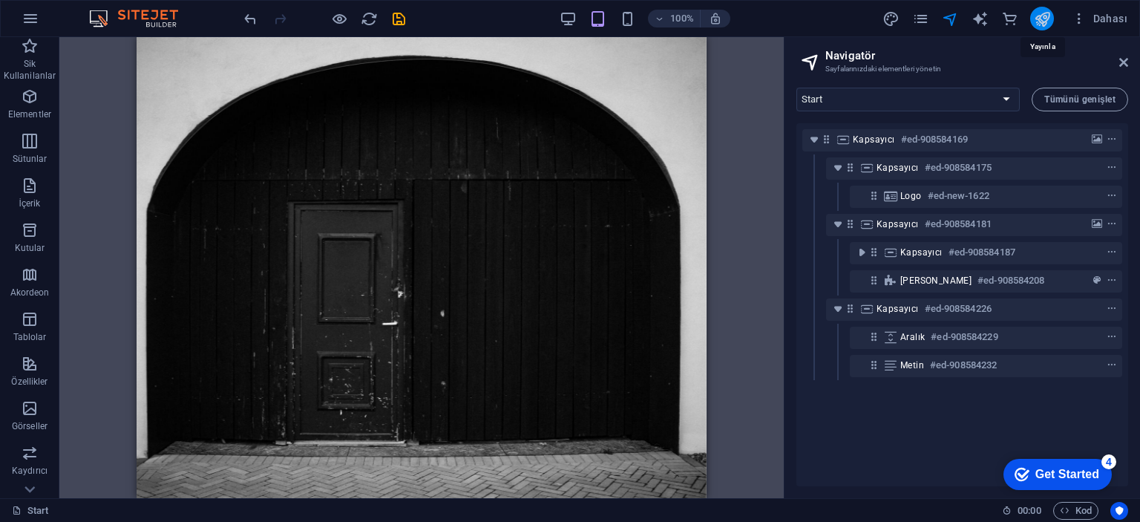
click at [1037, 18] on icon "publish" at bounding box center [1041, 18] width 17 height 17
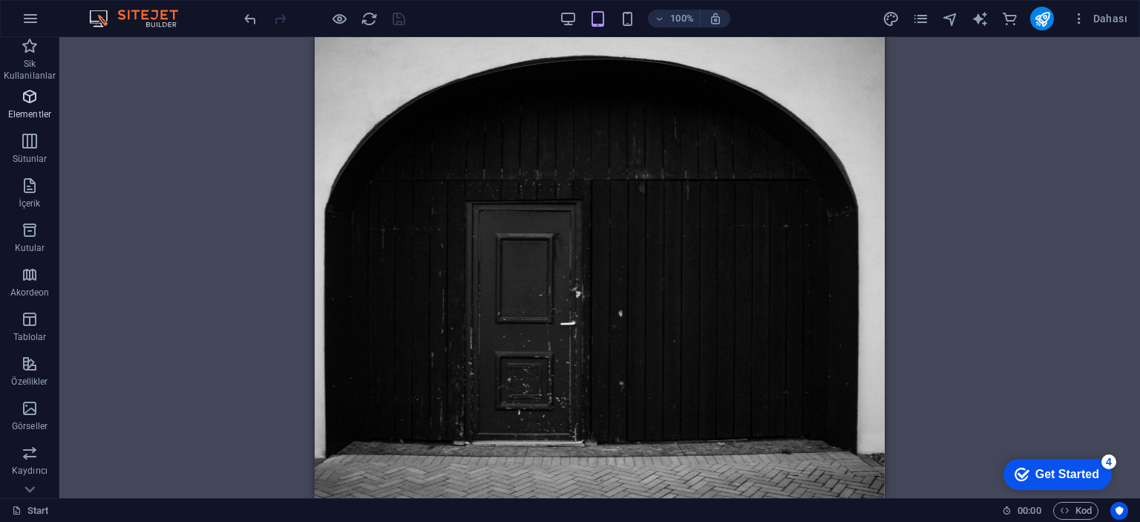
drag, startPoint x: 36, startPoint y: 111, endPoint x: 263, endPoint y: 12, distance: 247.8
click at [36, 111] on p "Elementler" at bounding box center [29, 114] width 43 height 12
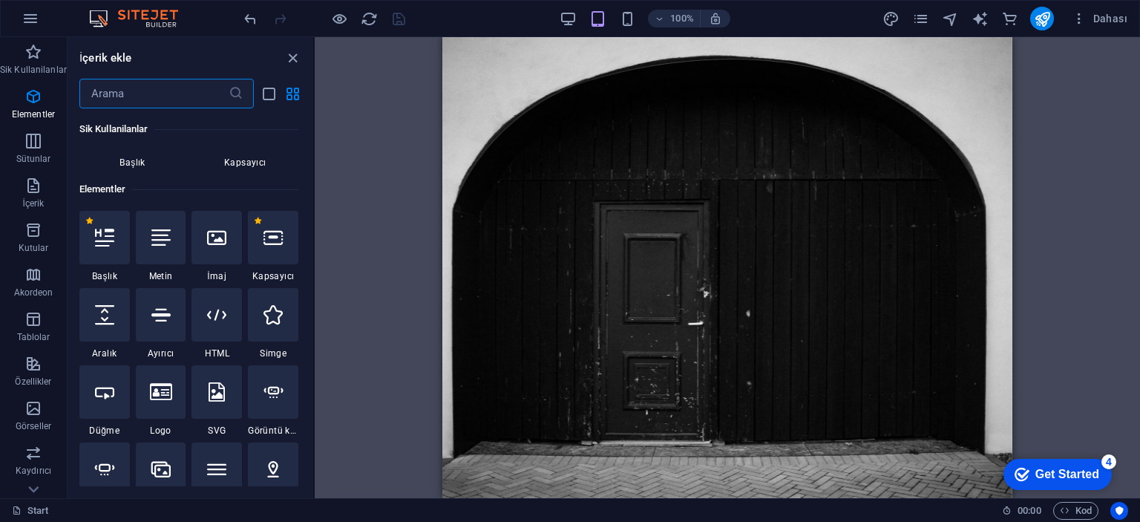
scroll to position [157, 0]
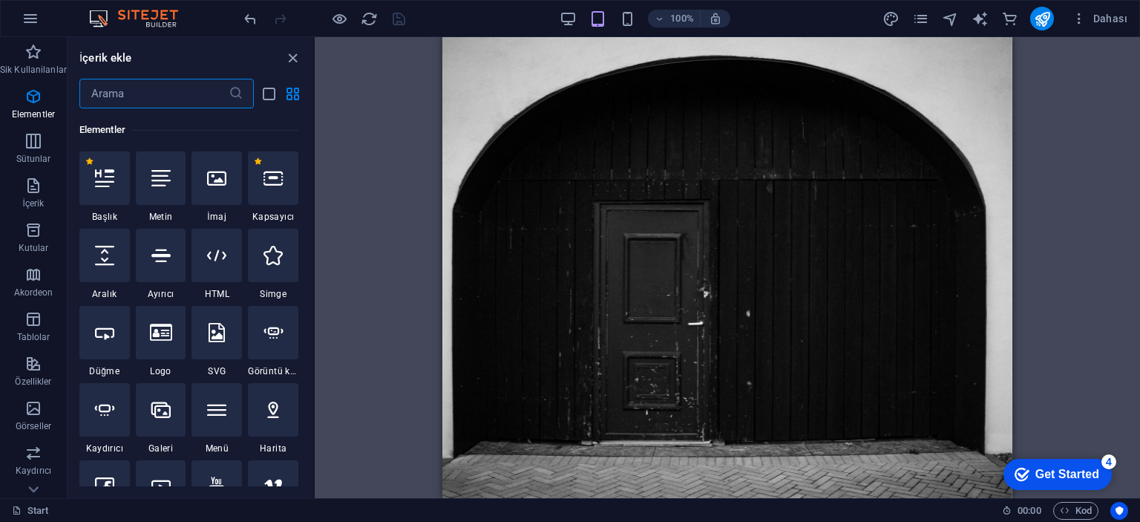
click at [213, 91] on input "text" at bounding box center [153, 94] width 149 height 30
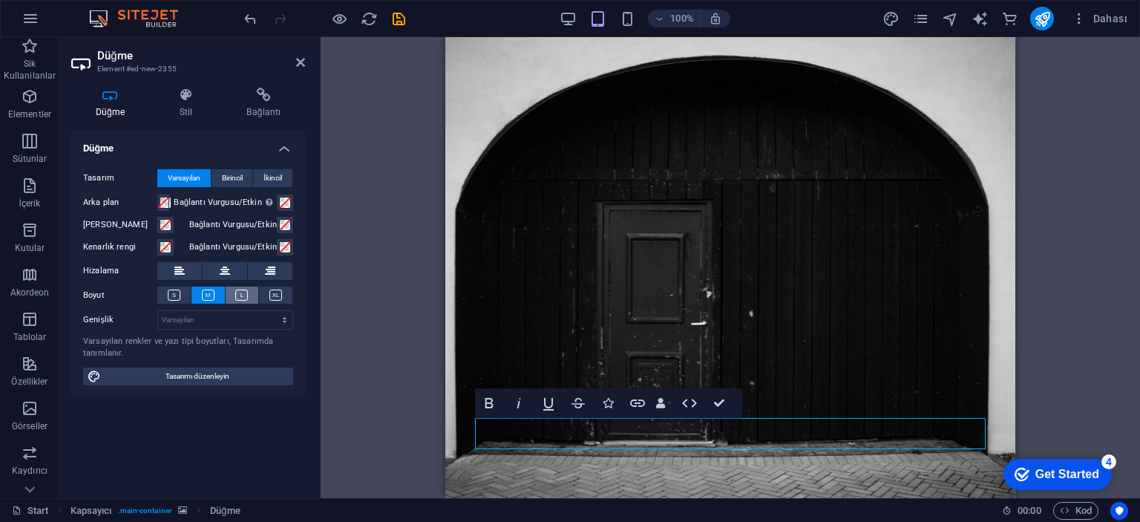
click at [231, 290] on button at bounding box center [242, 294] width 33 height 17
click at [215, 290] on button at bounding box center [207, 294] width 33 height 17
click at [228, 273] on icon at bounding box center [225, 271] width 10 height 18
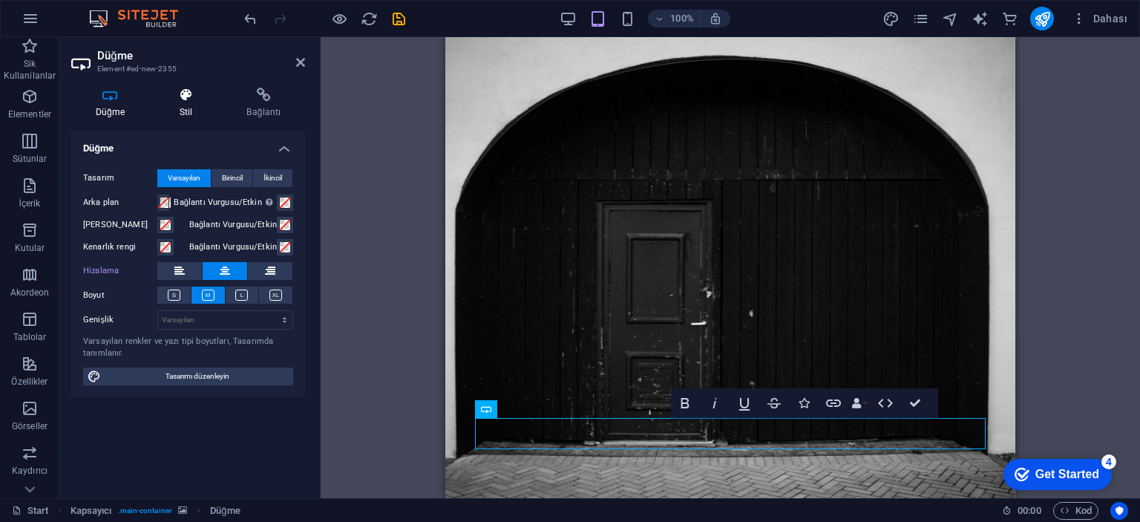
click at [178, 94] on icon at bounding box center [186, 95] width 62 height 15
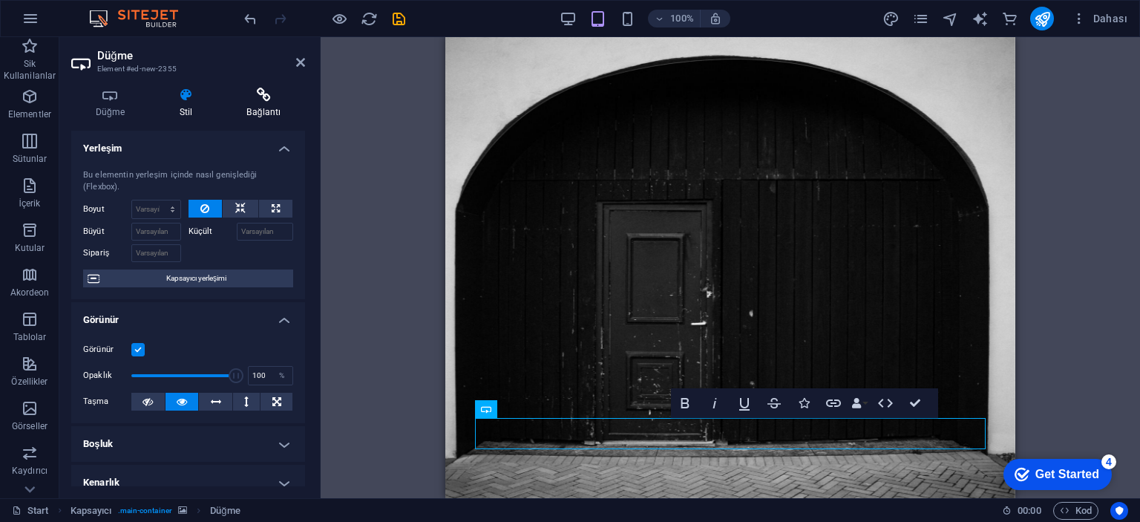
click at [276, 91] on icon at bounding box center [264, 95] width 82 height 15
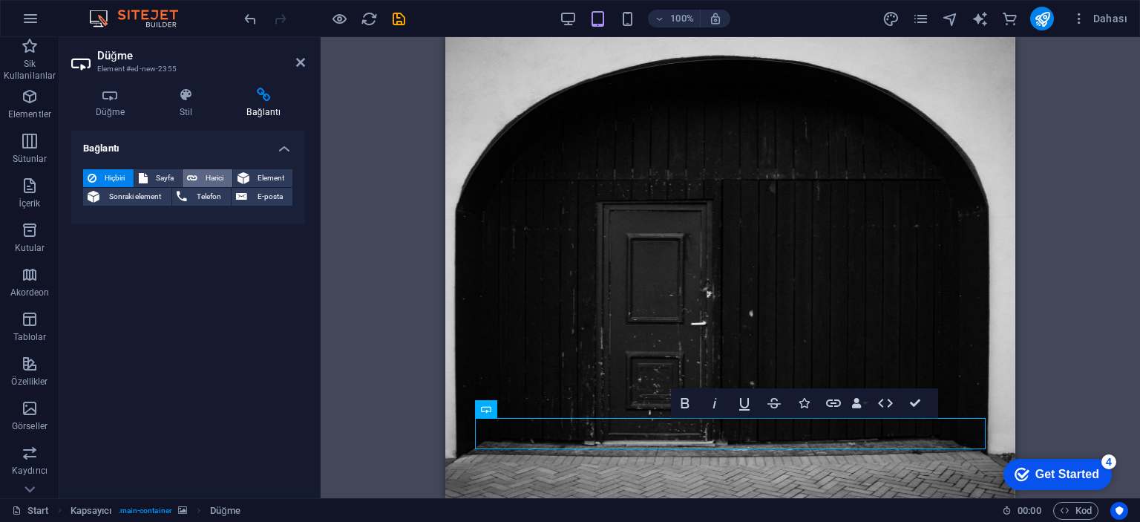
click at [220, 177] on span "Harici" at bounding box center [215, 178] width 26 height 18
select select "blank"
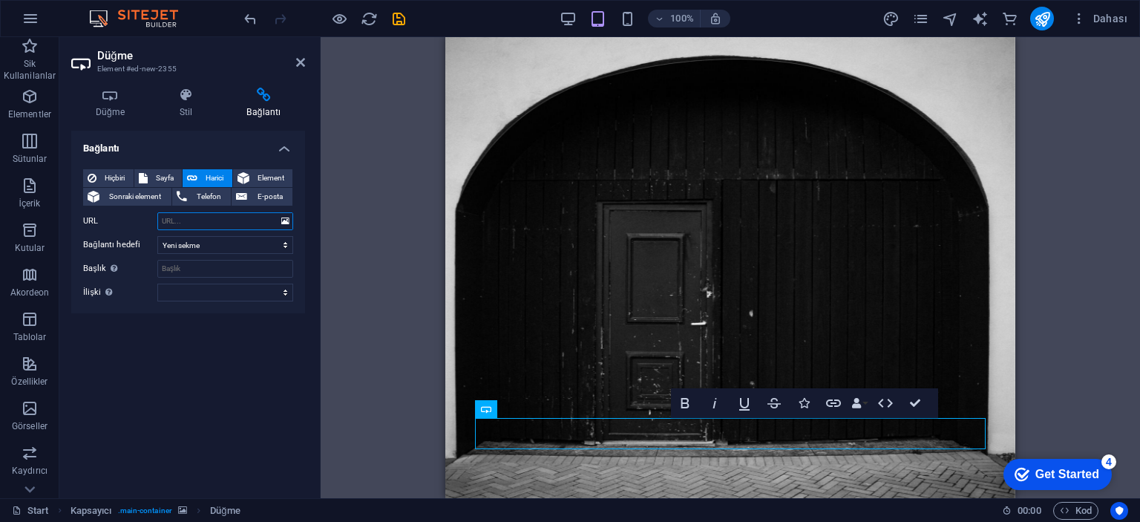
type input "h"
click at [237, 182] on icon at bounding box center [243, 178] width 12 height 18
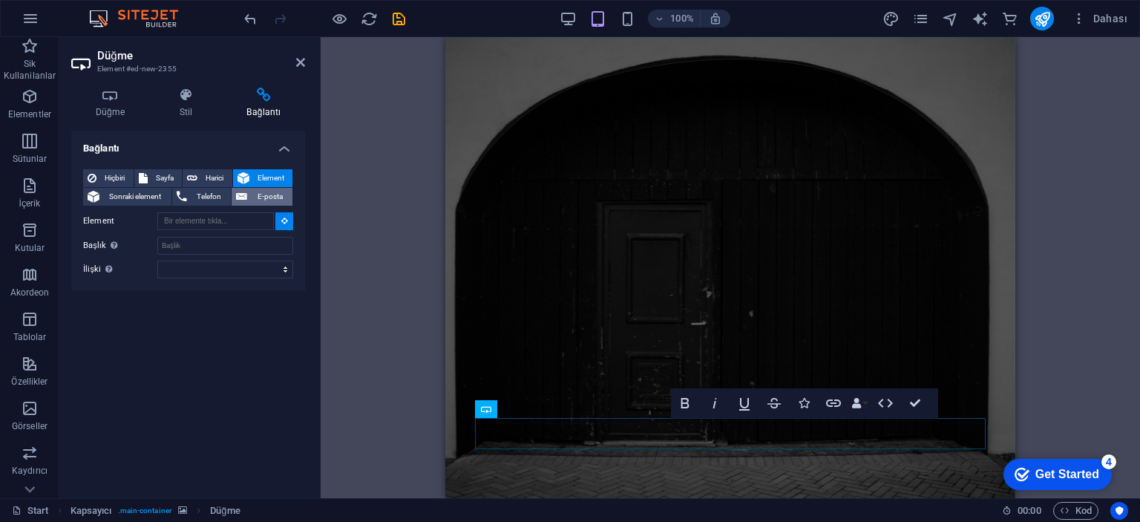
click at [251, 204] on button "E-posta" at bounding box center [261, 197] width 61 height 18
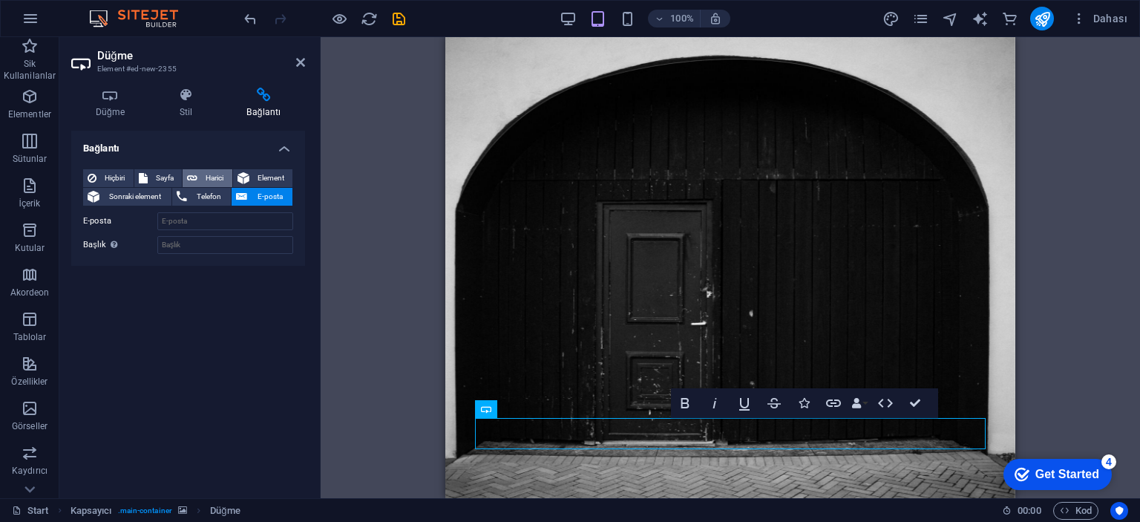
click at [220, 182] on span "Harici" at bounding box center [215, 178] width 26 height 18
select select "blank"
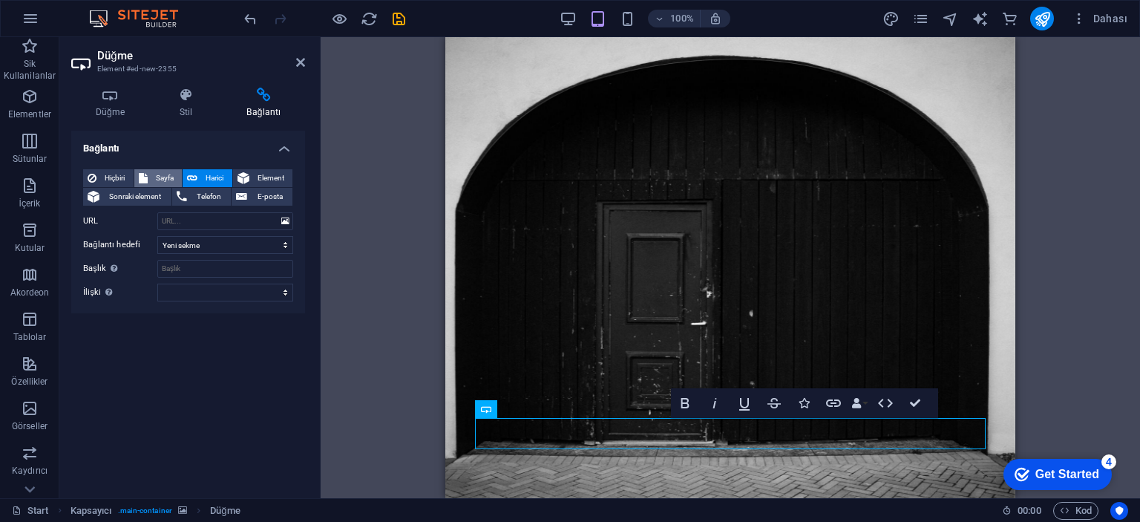
click at [168, 177] on span "Sayfa" at bounding box center [165, 178] width 26 height 18
select select
click at [214, 173] on span "Harici" at bounding box center [215, 178] width 26 height 18
select select "blank"
click at [214, 222] on input "URL" at bounding box center [225, 221] width 136 height 18
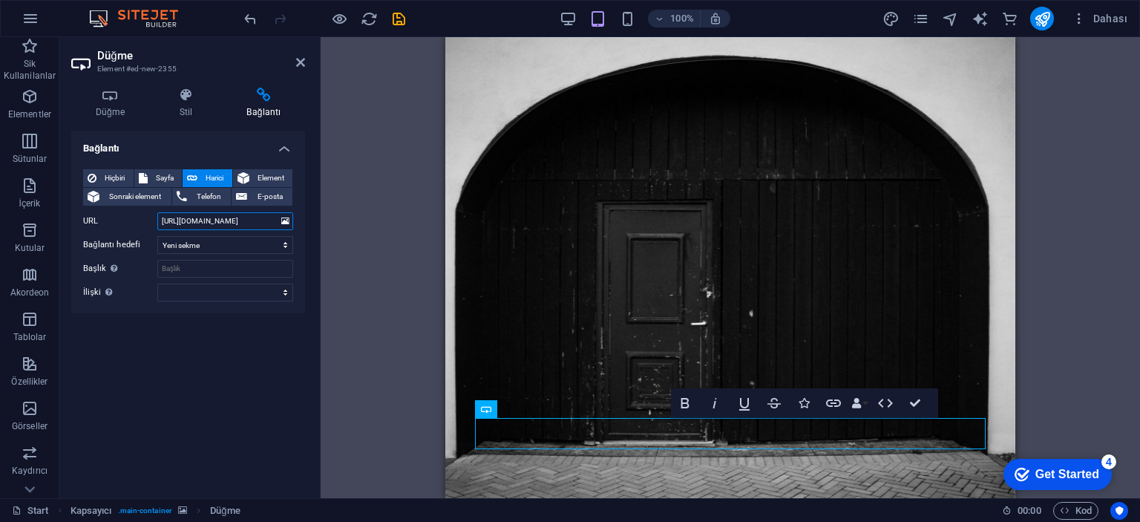
type input "https://discord.gg/kocaelispor"
click at [383, 186] on div "Kapsayıcı H2 Kapsayıcı Kapsayıcı Kapsayıcı Kapsayıcı Logo Kapsayıcı Kapsayıcı S…" at bounding box center [730, 267] width 819 height 461
click at [1051, 16] on icon "publish" at bounding box center [1041, 18] width 17 height 17
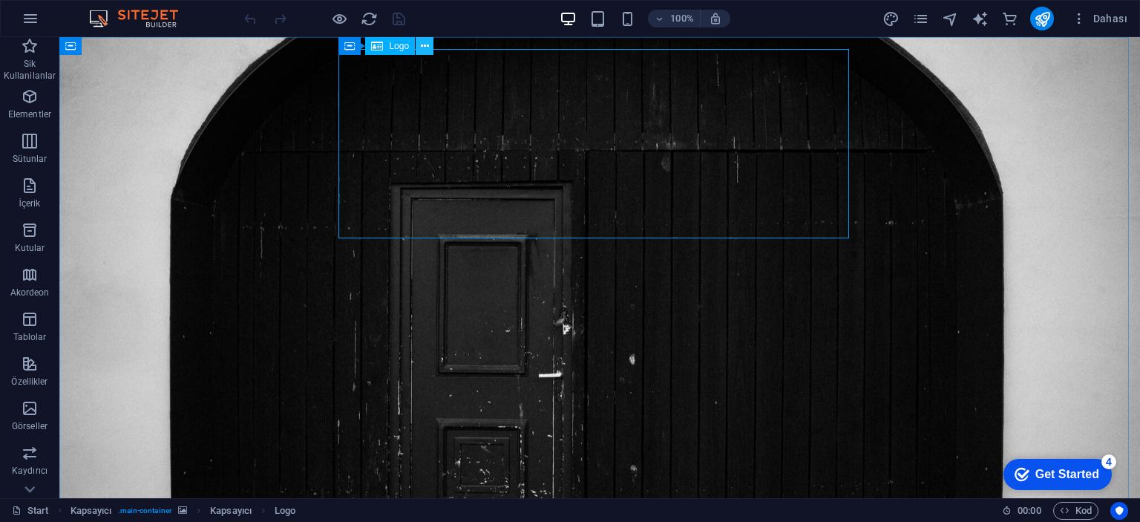
click at [428, 44] on icon at bounding box center [425, 47] width 8 height 16
click at [423, 50] on icon at bounding box center [425, 47] width 8 height 16
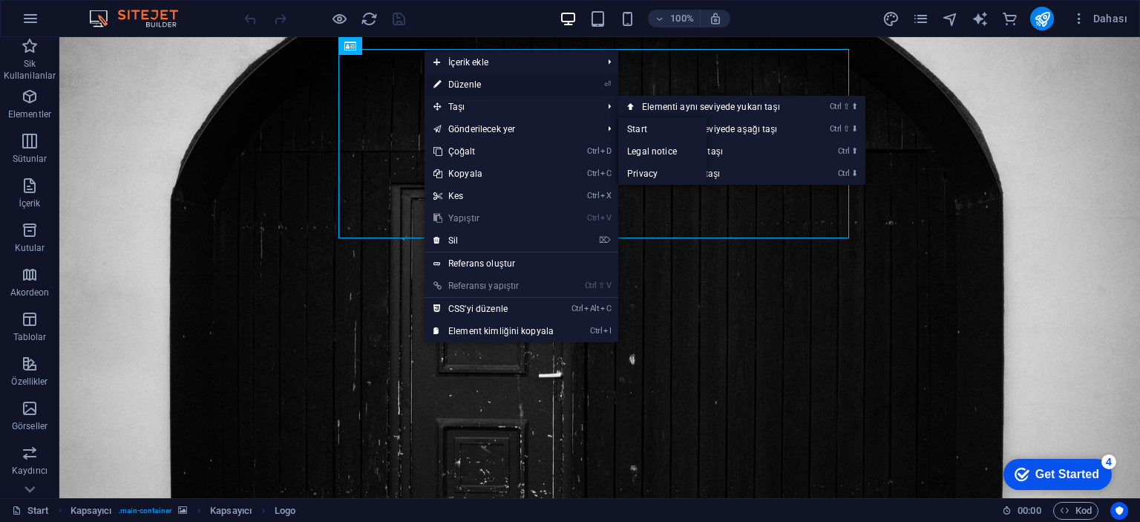
click at [486, 78] on link "⏎ Düzenle" at bounding box center [493, 84] width 138 height 22
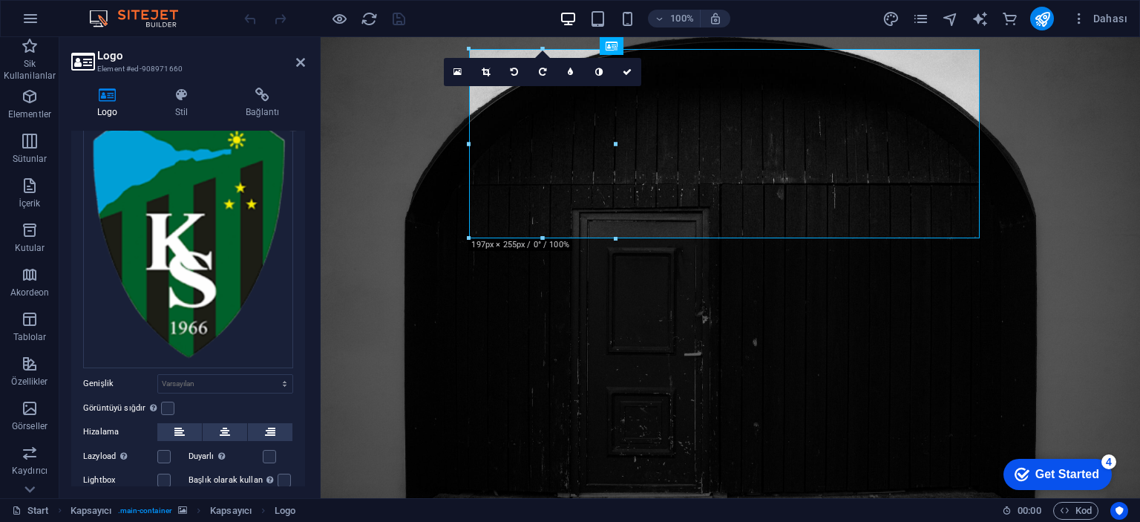
scroll to position [165, 0]
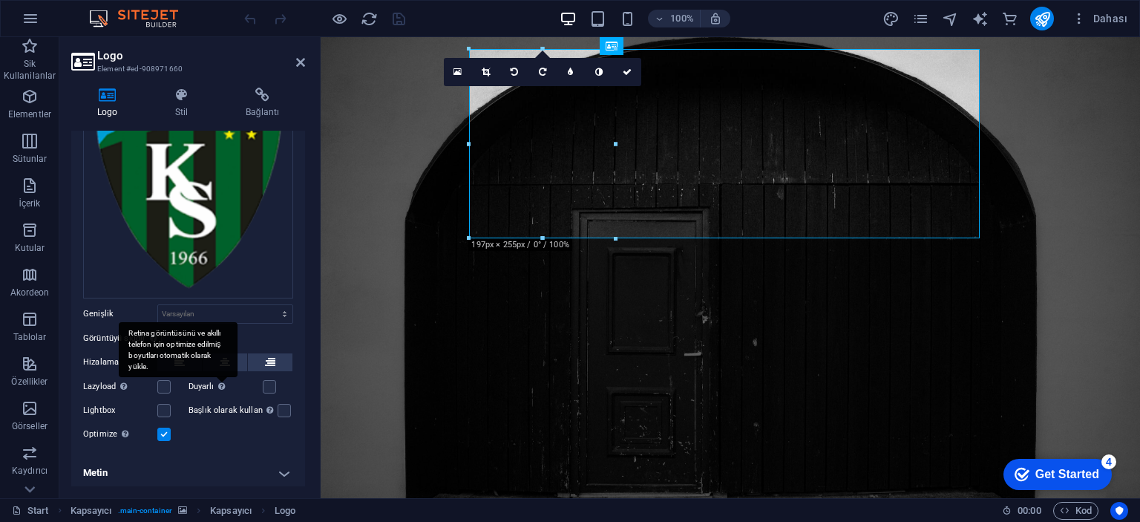
click at [217, 360] on div "Retina görüntüsünü ve akıllı telefon için optimize edilmiş boyutları otomatik o…" at bounding box center [178, 350] width 119 height 56
click at [0, 0] on input "Duyarlı Retina görüntüsünü ve akıllı telefon için optimize edilmiş boyutları ot…" at bounding box center [0, 0] width 0 height 0
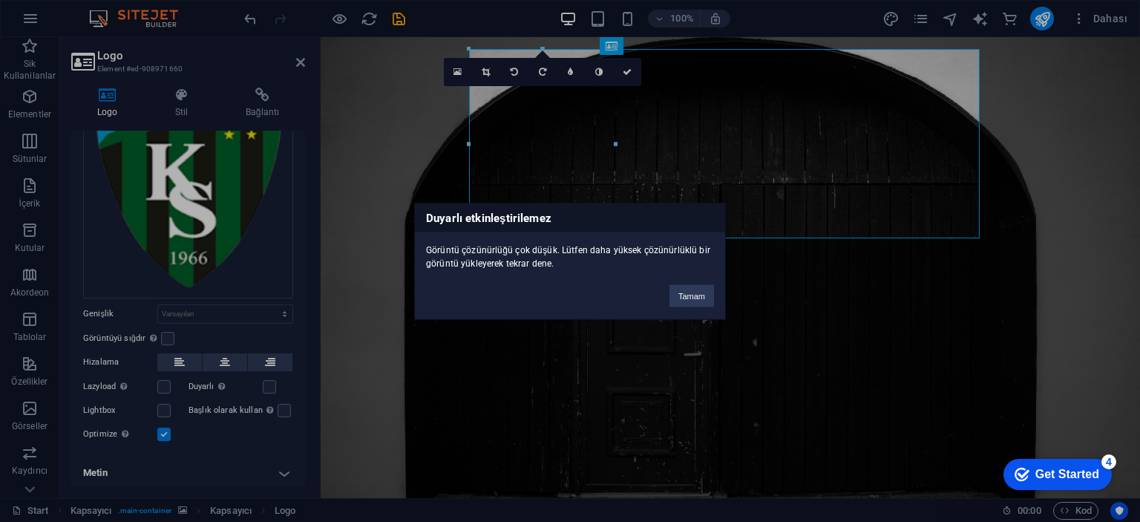
click at [231, 358] on div "Duyarlı etkinleştirilemez Görüntü çözünürlüğü çok düşük. Lütfen daha yüksek çöz…" at bounding box center [570, 261] width 1140 height 522
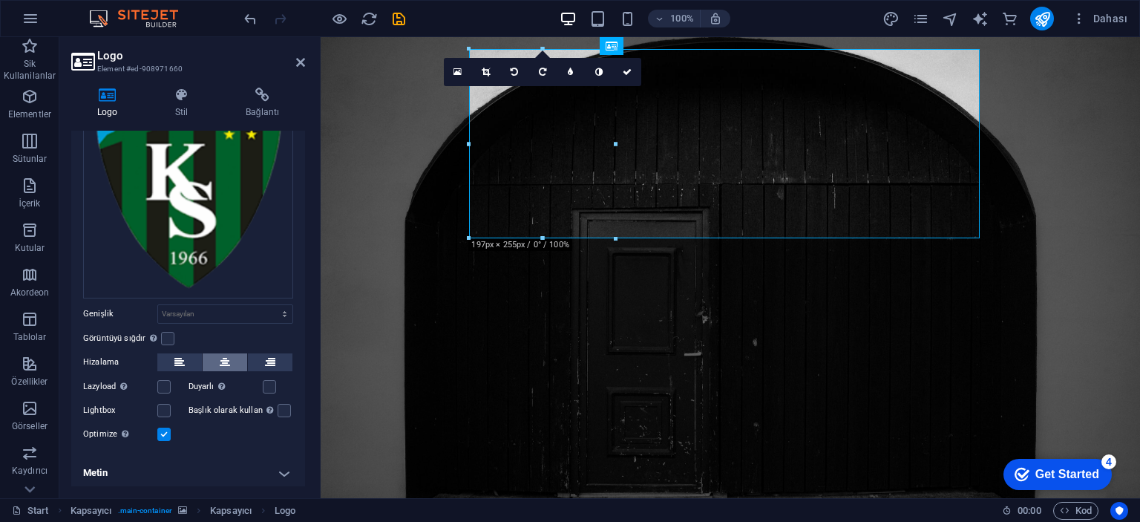
click at [236, 353] on button at bounding box center [225, 362] width 45 height 18
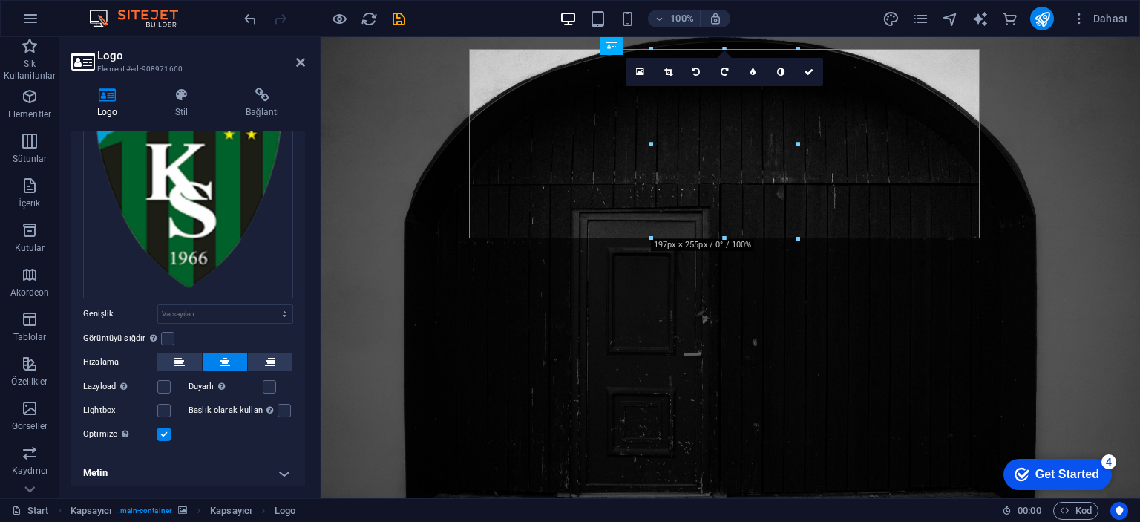
click at [395, 154] on figure at bounding box center [730, 288] width 819 height 502
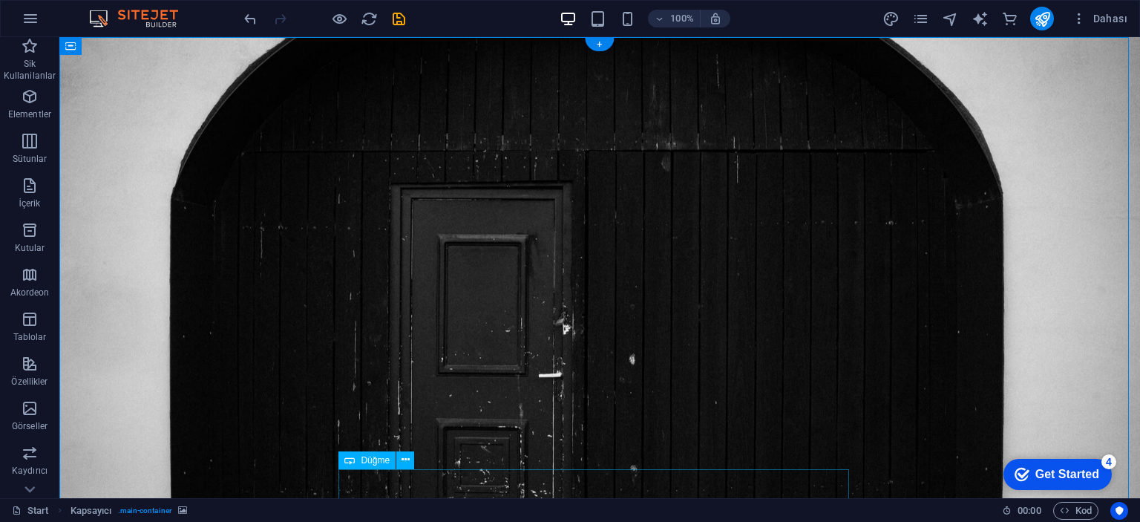
click at [399, 461] on button at bounding box center [405, 460] width 18 height 18
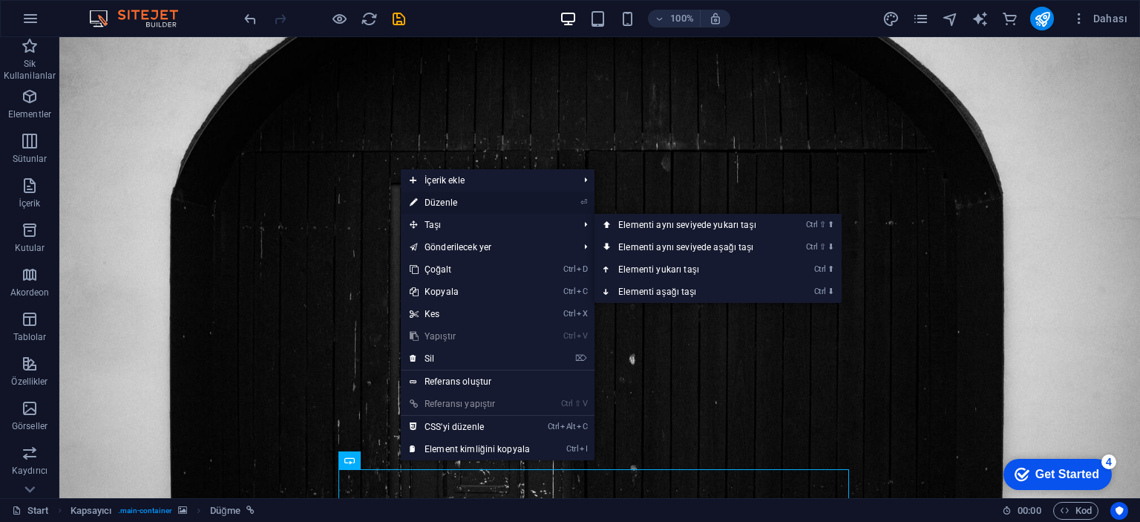
click at [465, 206] on link "⏎ Düzenle" at bounding box center [470, 202] width 138 height 22
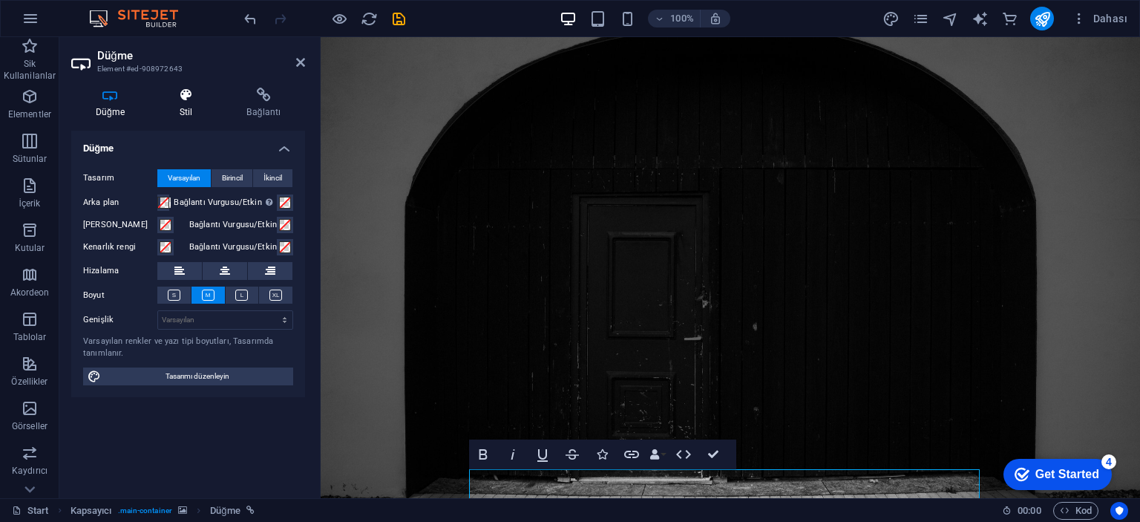
click at [180, 94] on icon at bounding box center [186, 95] width 62 height 15
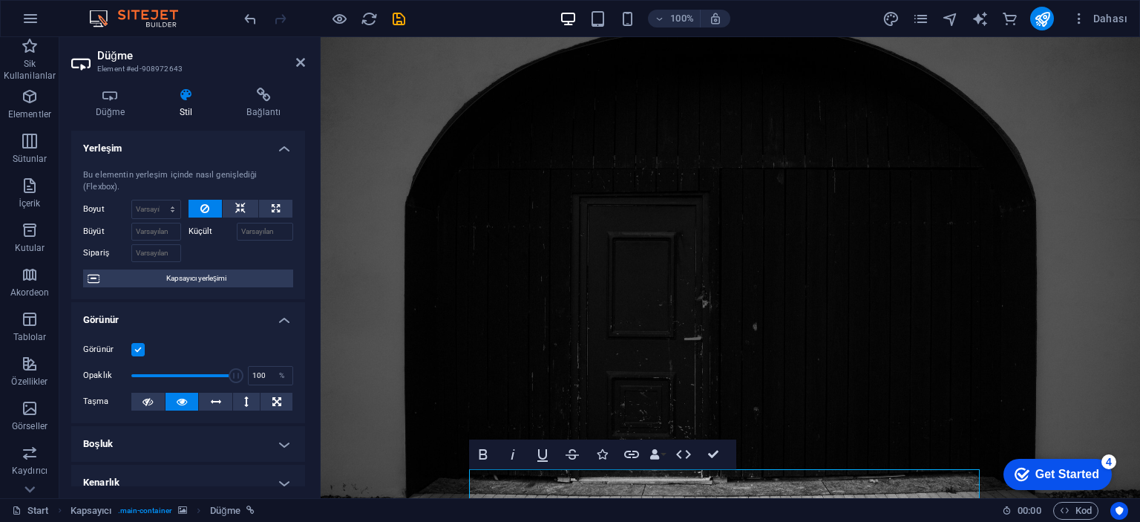
scroll to position [223, 0]
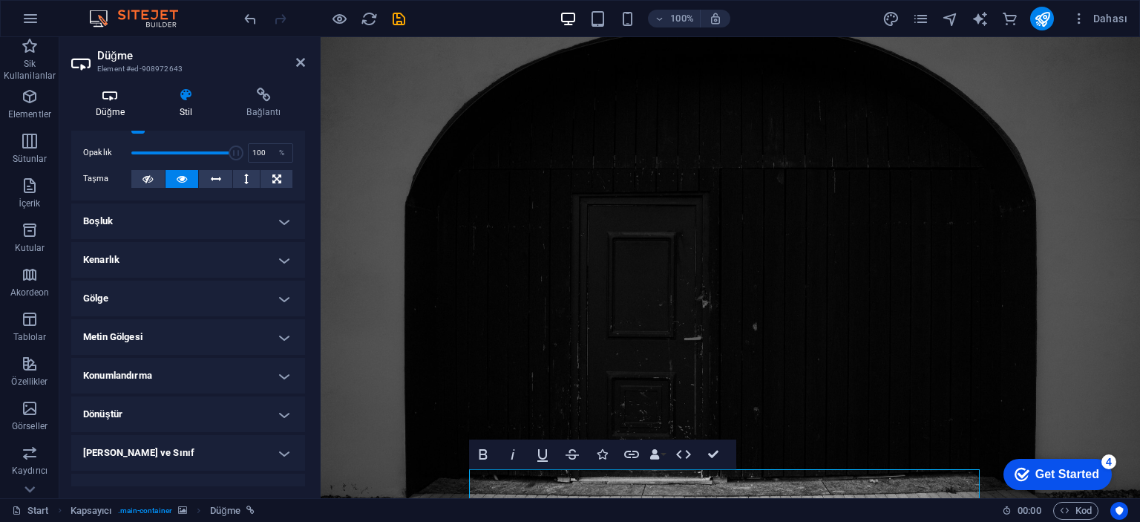
click at [110, 99] on icon at bounding box center [110, 95] width 78 height 15
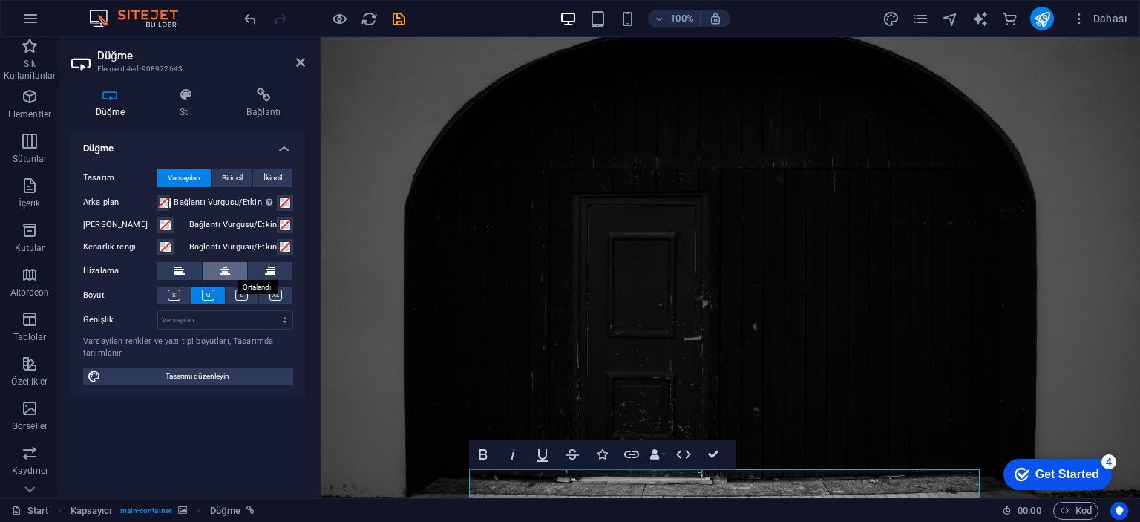
click at [241, 267] on button at bounding box center [225, 271] width 45 height 18
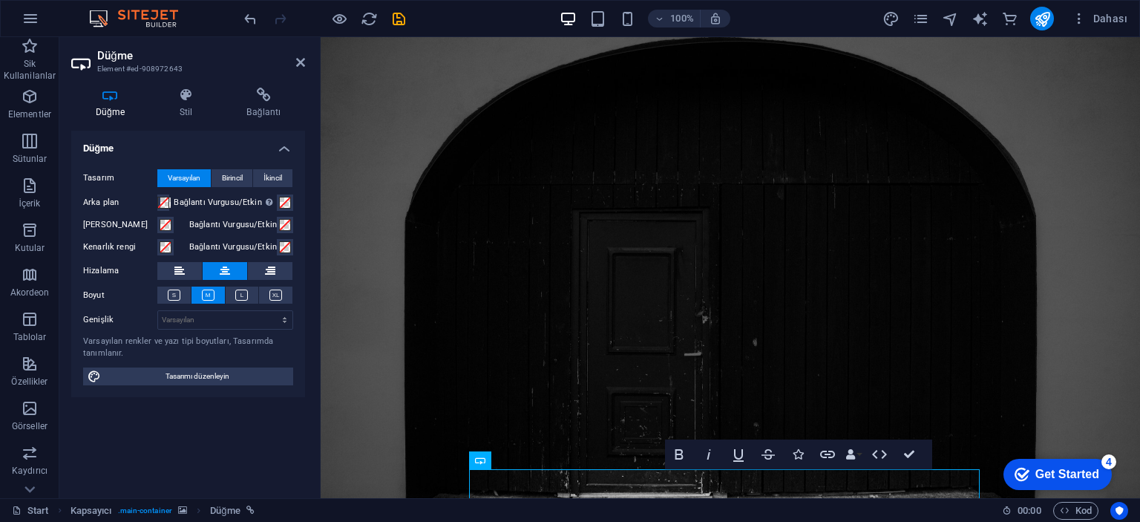
click at [356, 188] on figure at bounding box center [730, 288] width 819 height 502
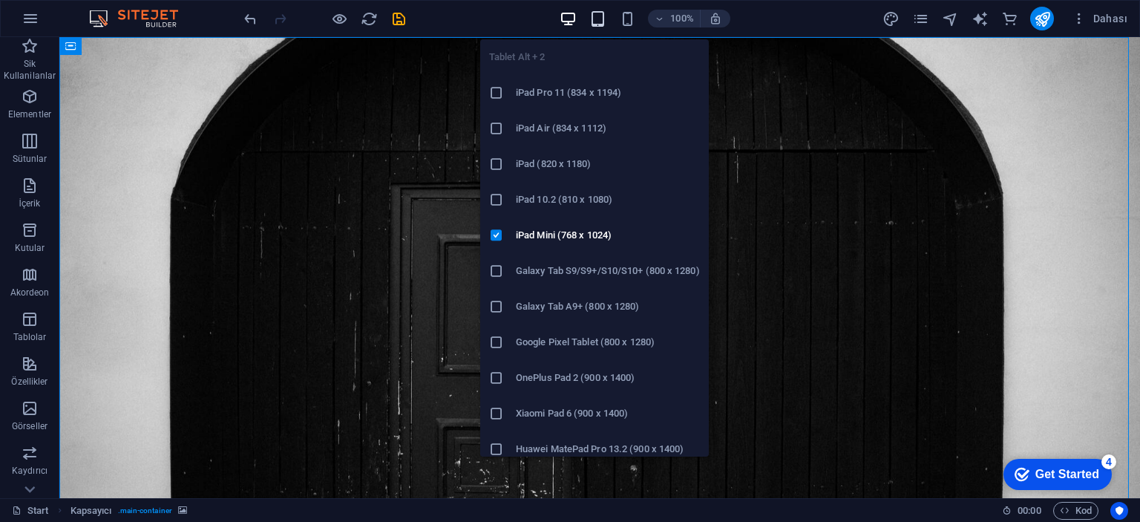
click at [596, 14] on icon "button" at bounding box center [597, 18] width 17 height 17
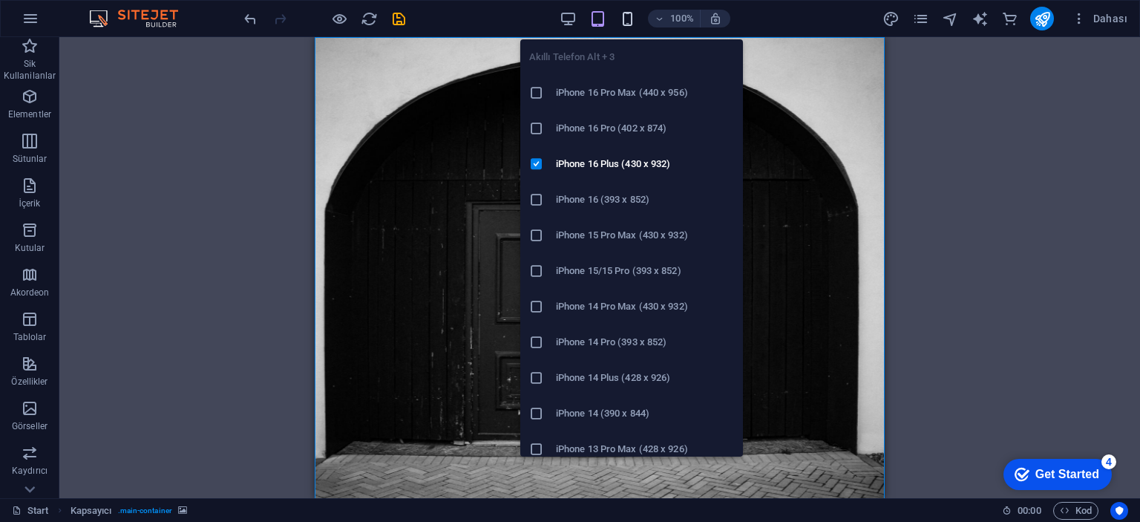
click at [620, 17] on icon "button" at bounding box center [627, 18] width 17 height 17
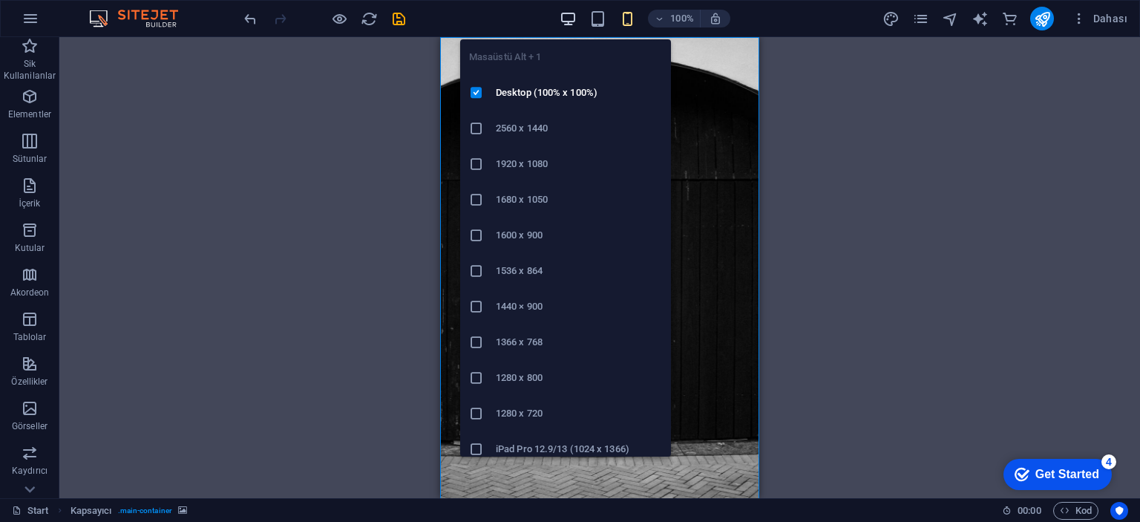
click at [574, 21] on icon "button" at bounding box center [567, 18] width 17 height 17
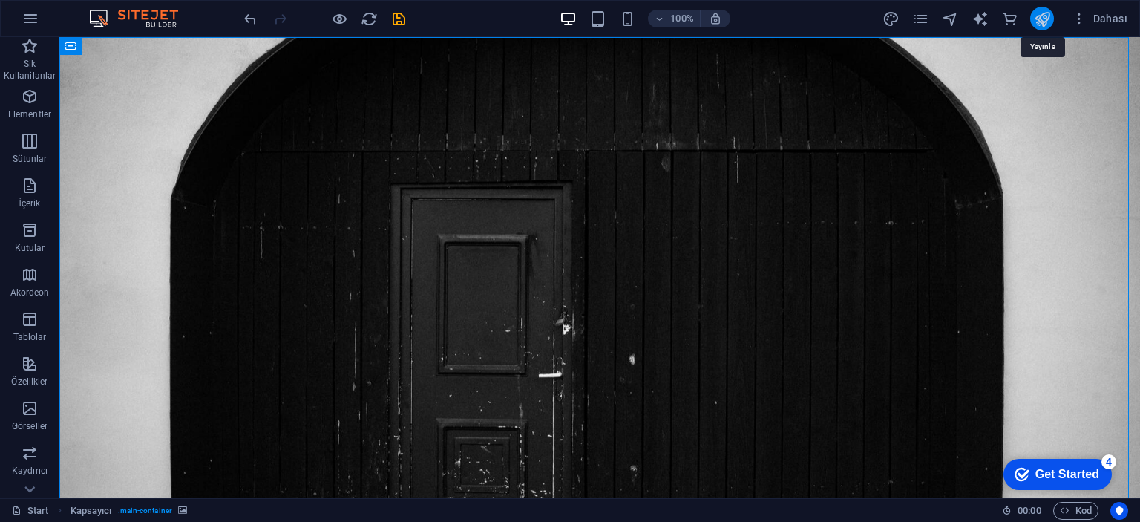
click at [1051, 20] on icon "publish" at bounding box center [1041, 18] width 17 height 17
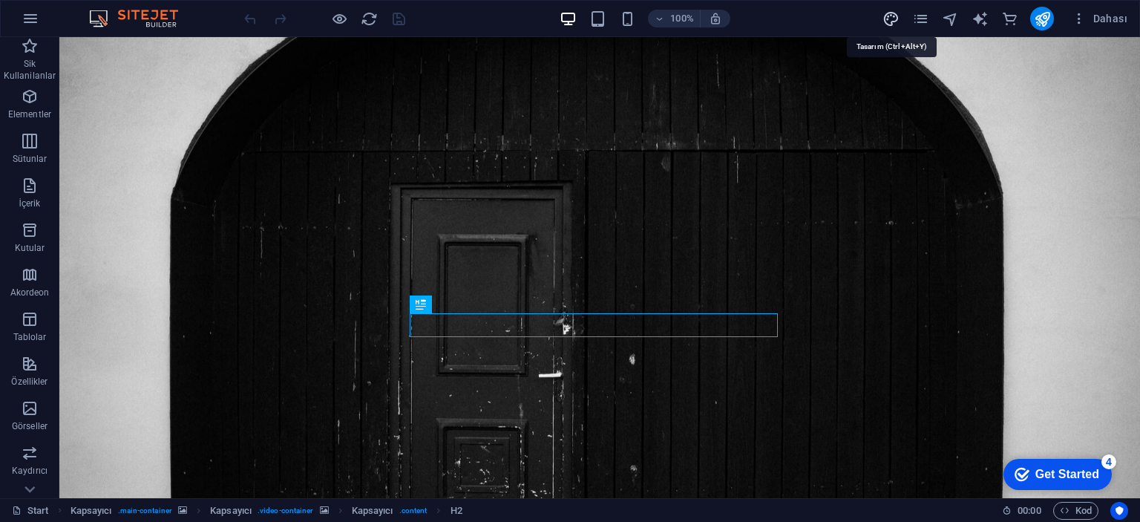
click at [895, 16] on icon "design" at bounding box center [890, 18] width 17 height 17
select select "rem"
select select "300"
select select "px"
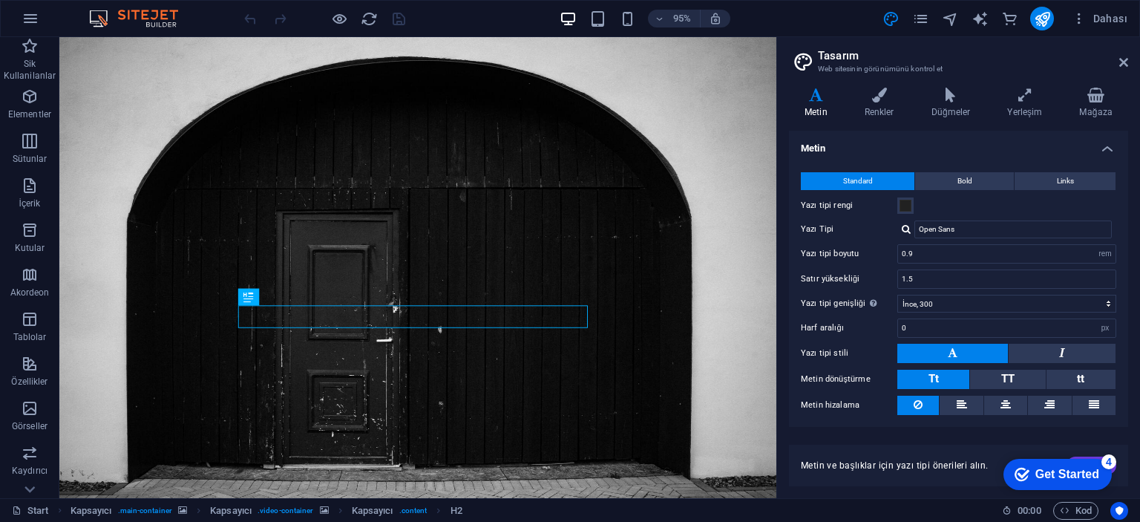
scroll to position [39, 0]
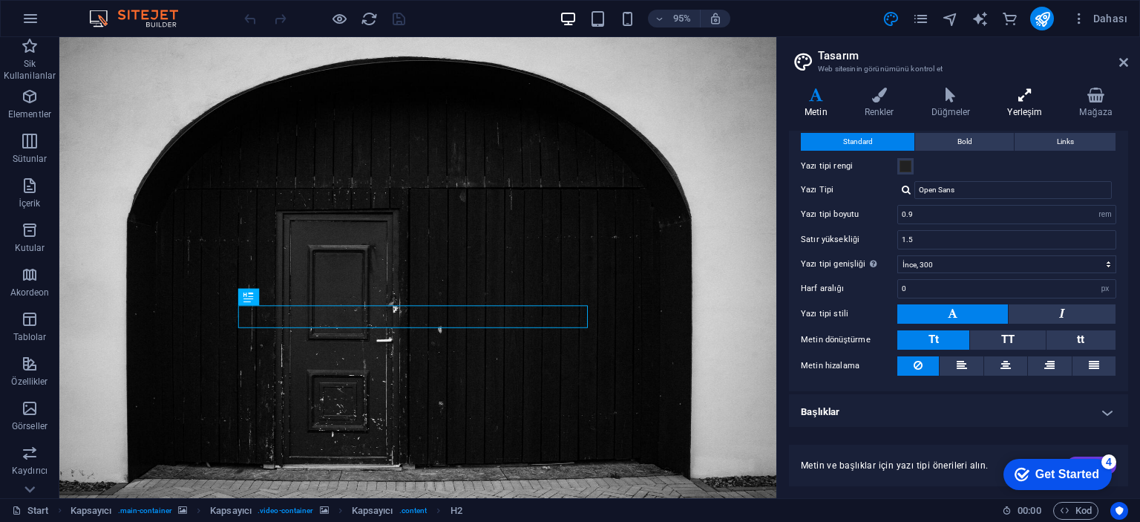
click at [1028, 100] on icon at bounding box center [1024, 95] width 66 height 15
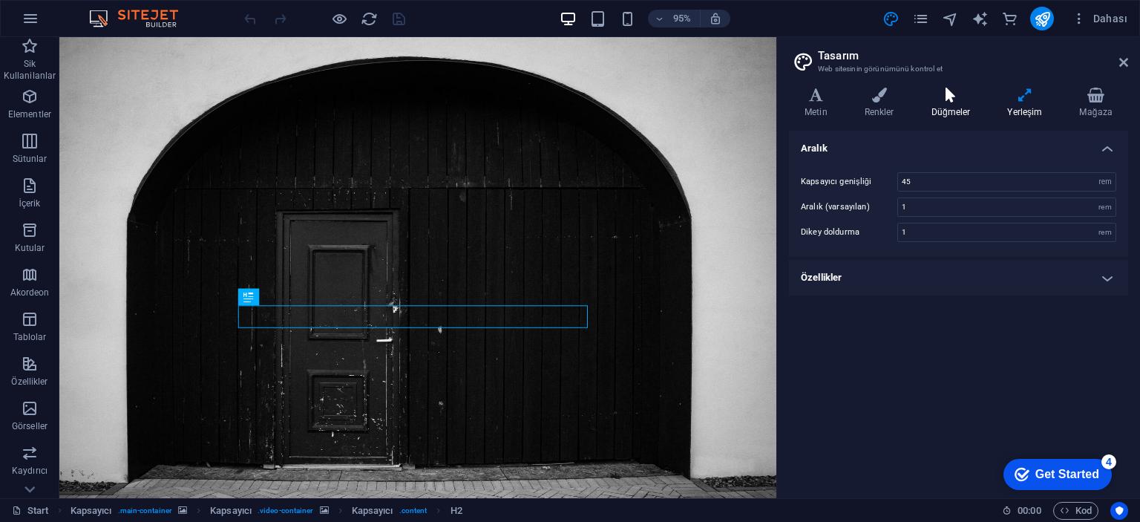
click at [956, 101] on icon at bounding box center [951, 95] width 70 height 15
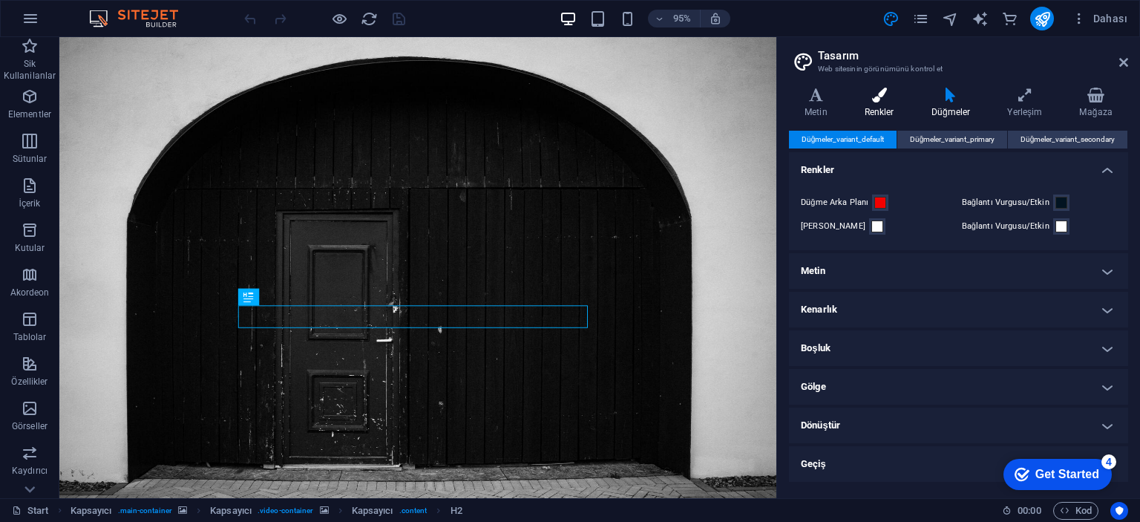
click at [896, 100] on icon at bounding box center [879, 95] width 61 height 15
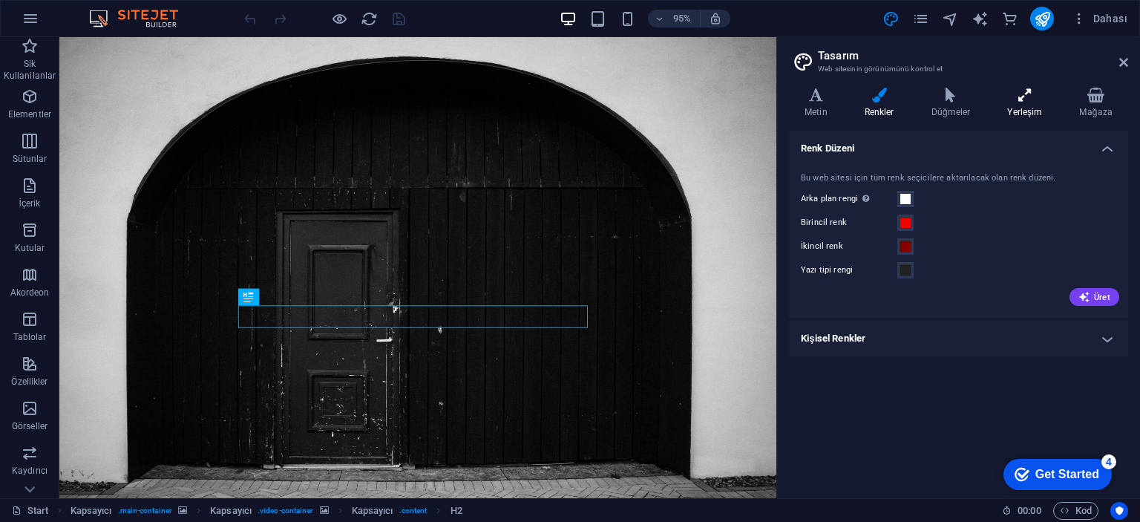
drag, startPoint x: 1022, startPoint y: 104, endPoint x: 1054, endPoint y: 103, distance: 31.2
click at [1023, 104] on h4 "Yerleşim" at bounding box center [1027, 103] width 72 height 31
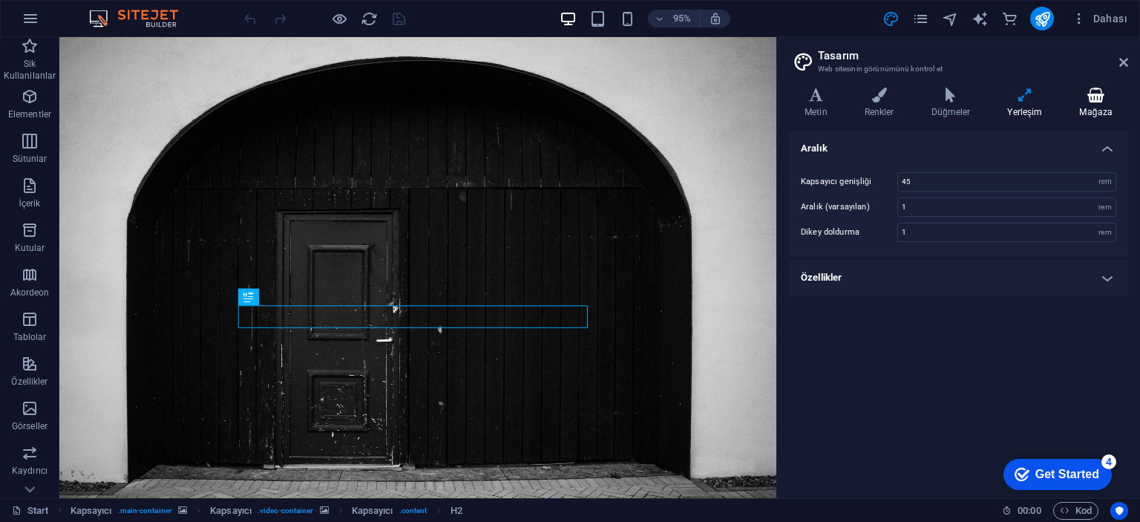
click at [1088, 103] on h4 "Mağaza" at bounding box center [1095, 103] width 64 height 31
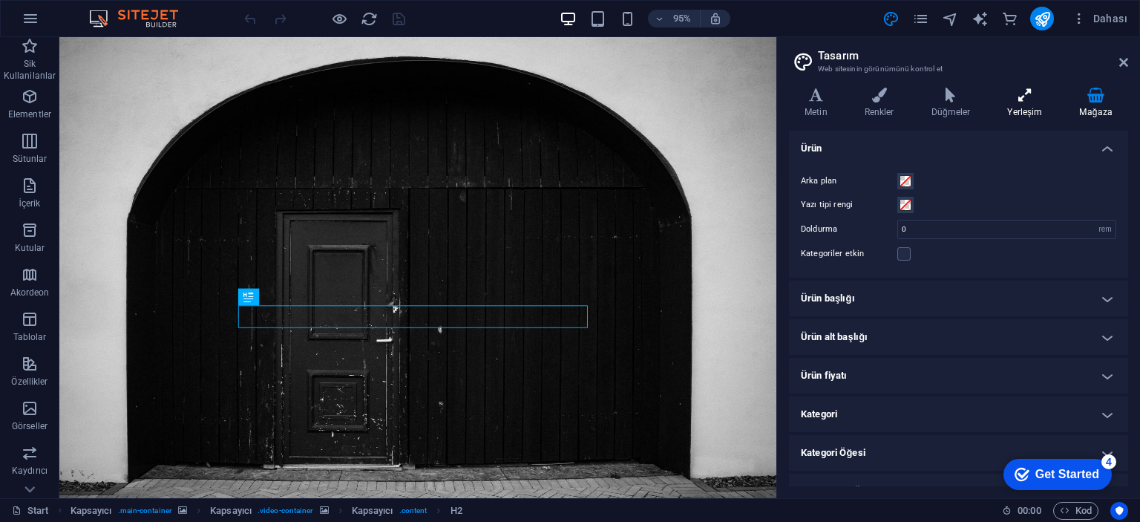
click at [1051, 96] on icon at bounding box center [1024, 95] width 66 height 15
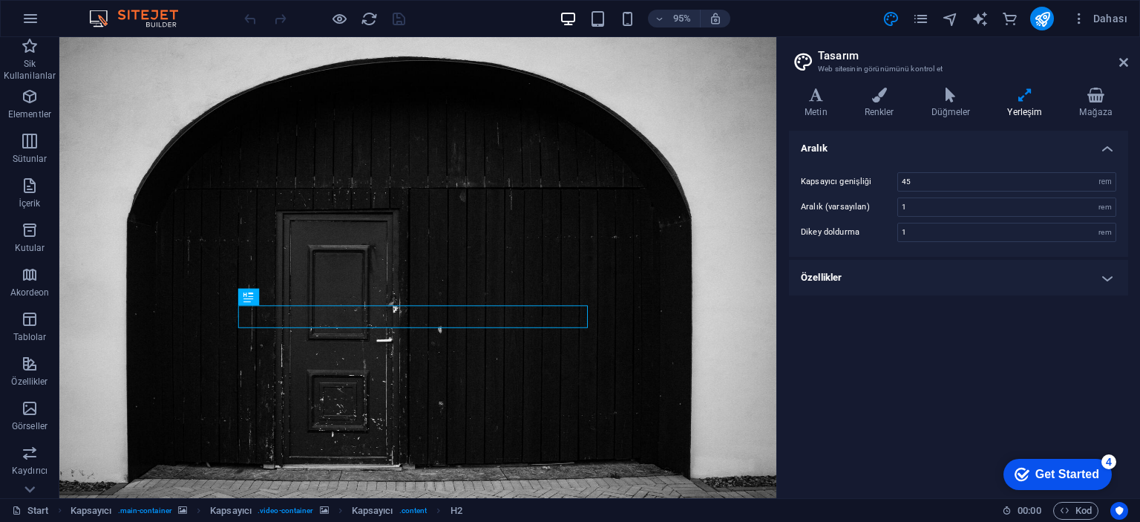
click at [953, 280] on h4 "Özellikler" at bounding box center [958, 278] width 339 height 36
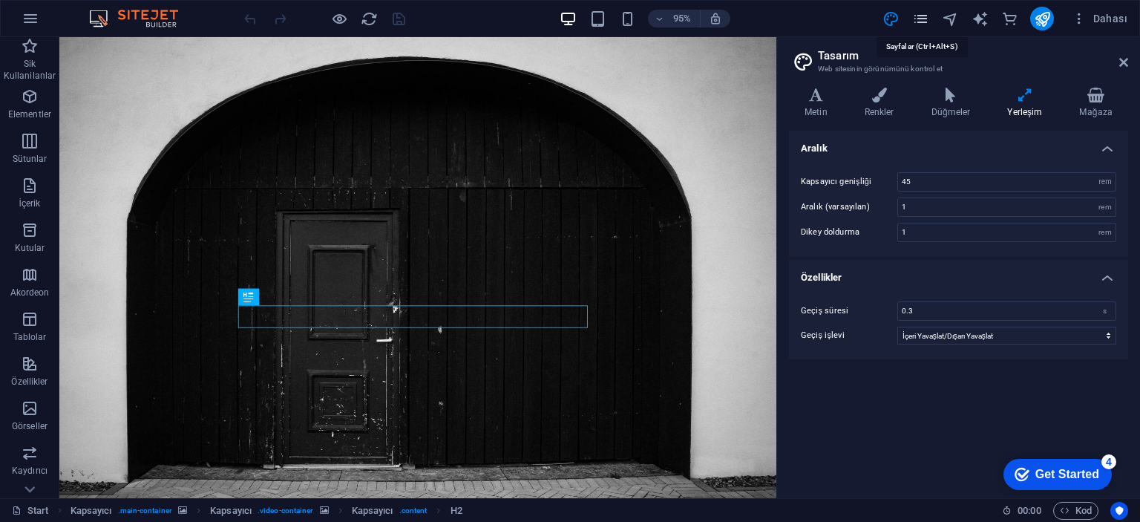
click at [914, 21] on icon "pages" at bounding box center [920, 18] width 17 height 17
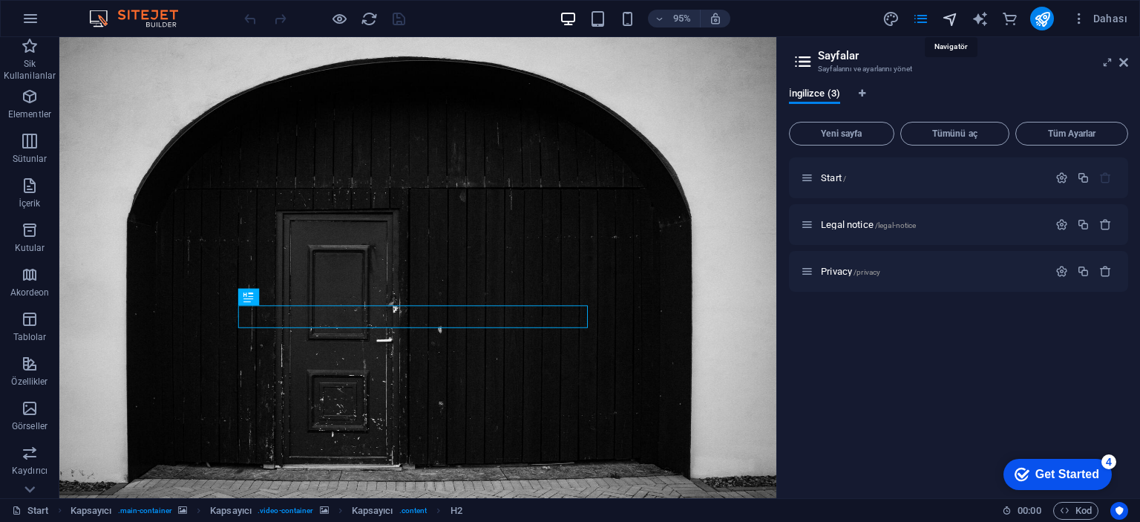
click at [954, 19] on icon "navigator" at bounding box center [950, 18] width 17 height 17
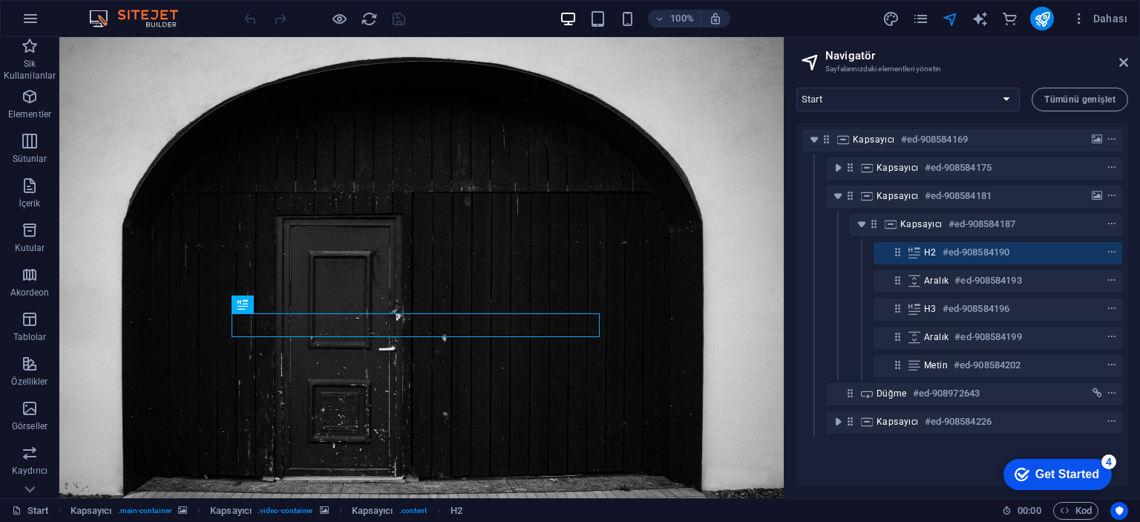
click at [932, 15] on div "Dahası" at bounding box center [1007, 19] width 252 height 24
click at [919, 14] on icon "pages" at bounding box center [920, 18] width 17 height 17
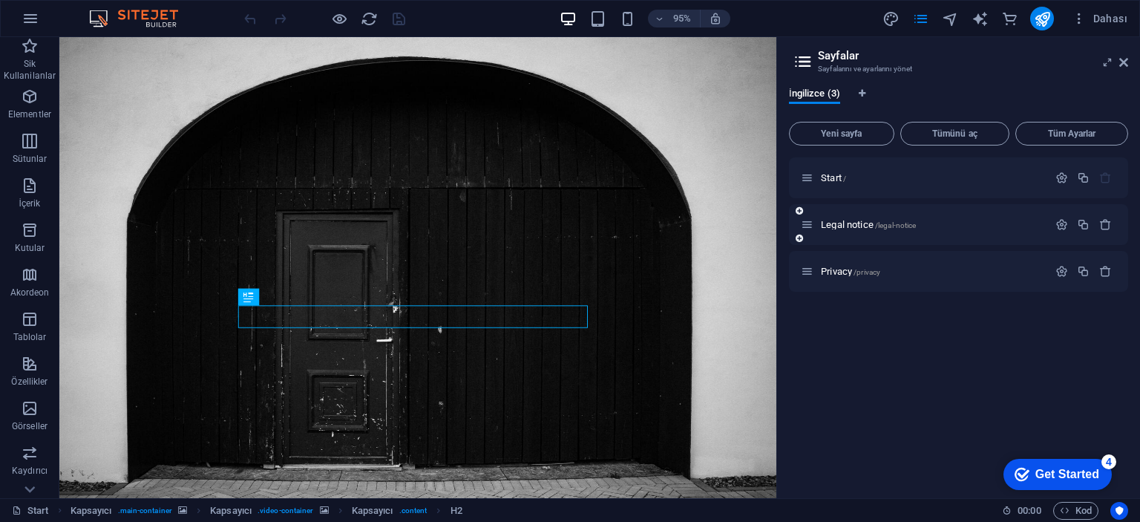
click at [917, 237] on div "Legal notice /legal-notice" at bounding box center [958, 224] width 339 height 41
click at [908, 221] on span "/legal-notice" at bounding box center [896, 225] width 42 height 8
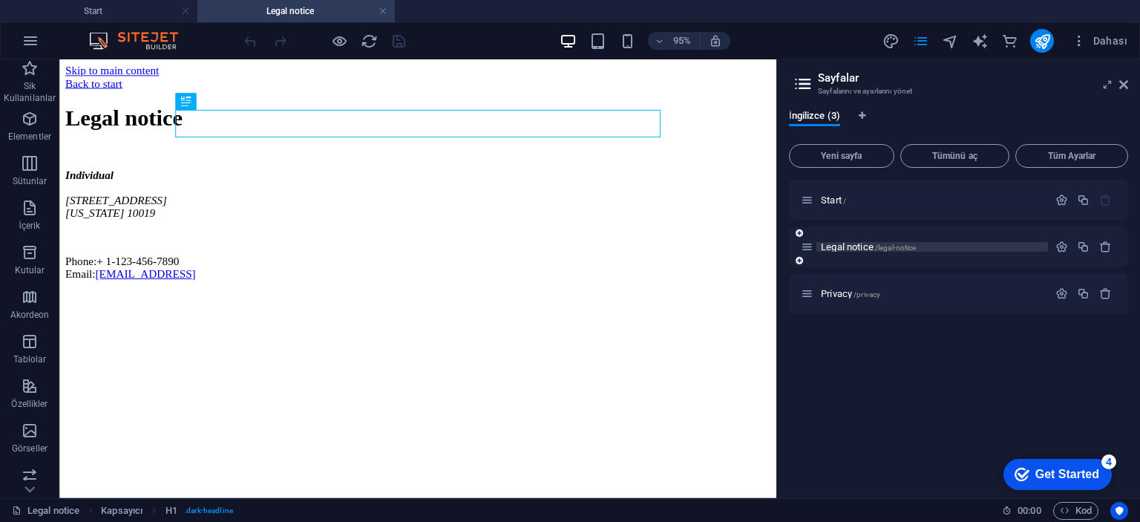
scroll to position [0, 0]
click at [855, 292] on span "/privacy" at bounding box center [866, 294] width 27 height 8
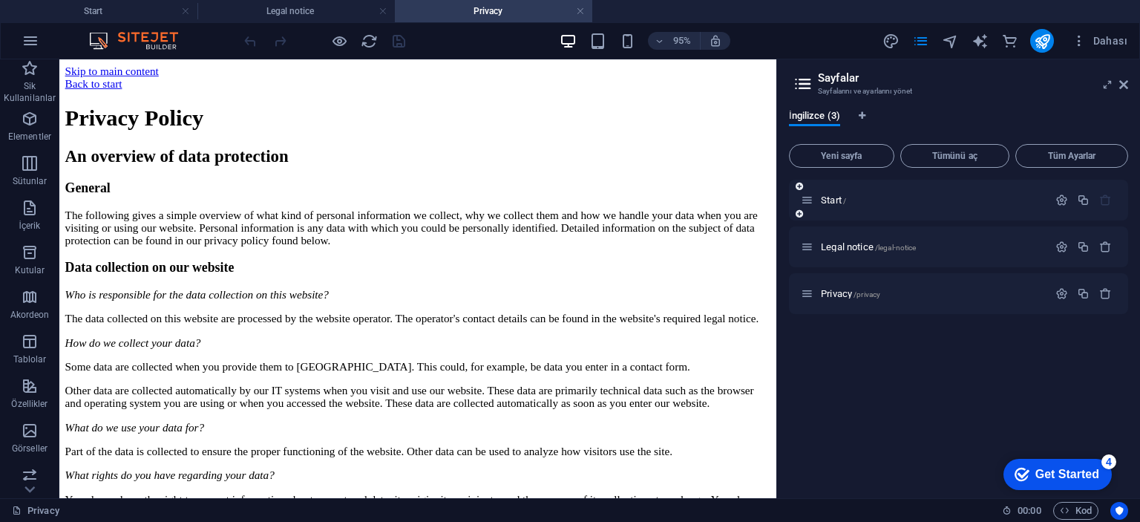
click at [843, 193] on div "Start /" at bounding box center [924, 199] width 247 height 17
click at [840, 197] on span "Start /" at bounding box center [833, 199] width 25 height 11
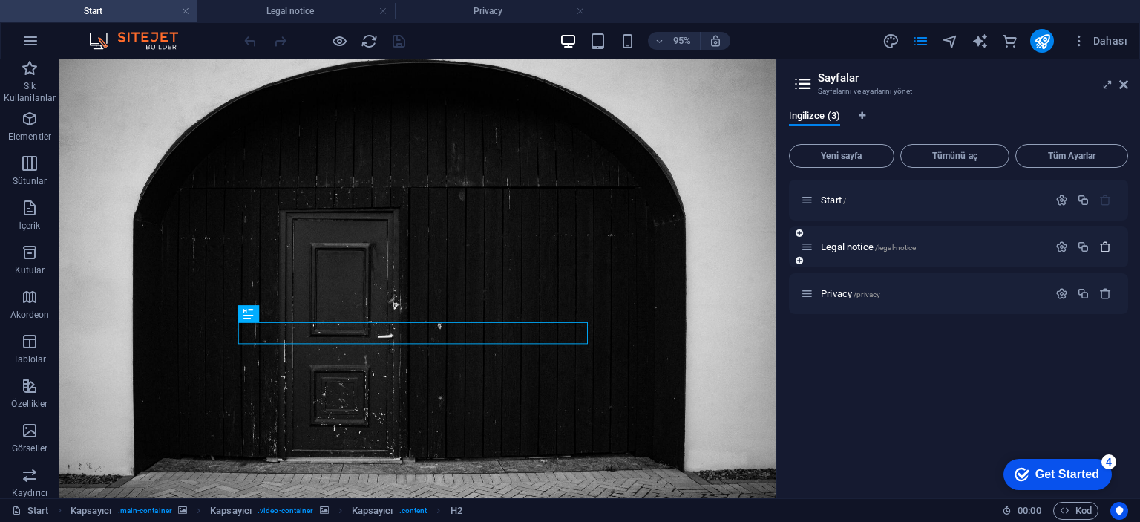
click at [1099, 246] on icon "button" at bounding box center [1105, 246] width 13 height 13
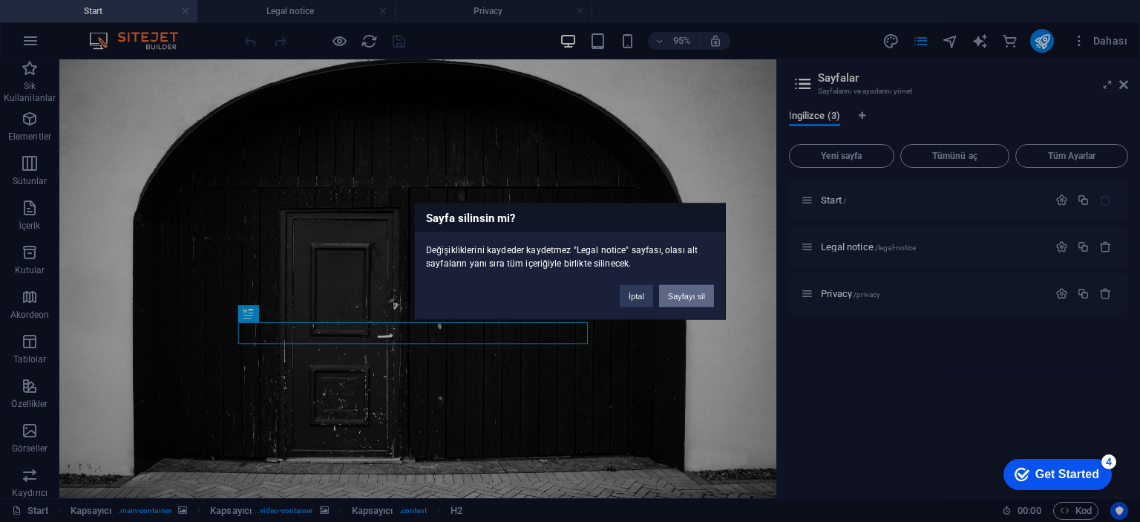
click at [686, 295] on button "Sayfayı sil" at bounding box center [686, 295] width 55 height 22
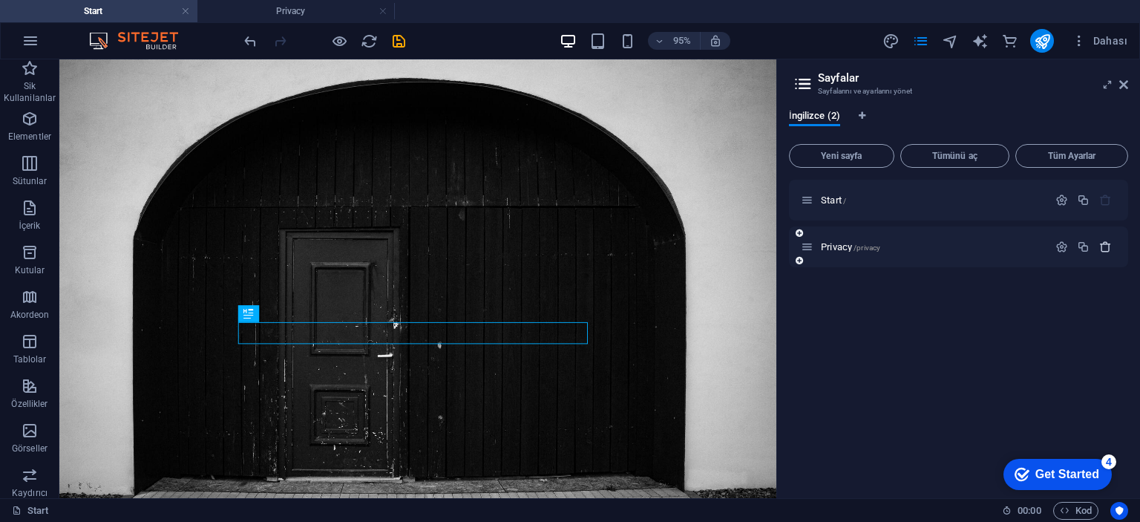
click at [1102, 252] on icon "button" at bounding box center [1105, 246] width 13 height 13
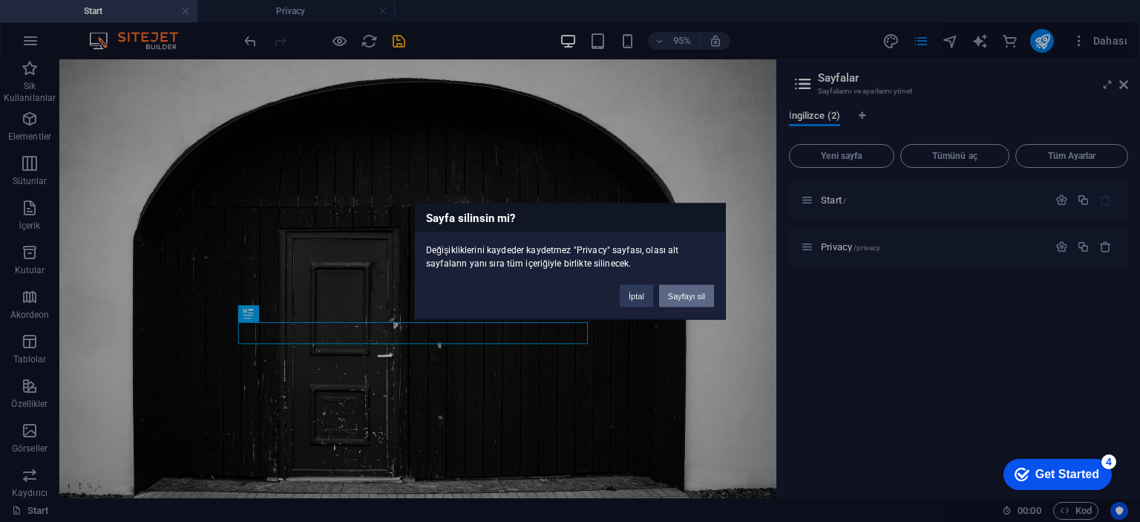
click at [700, 297] on button "Sayfayı sil" at bounding box center [686, 295] width 55 height 22
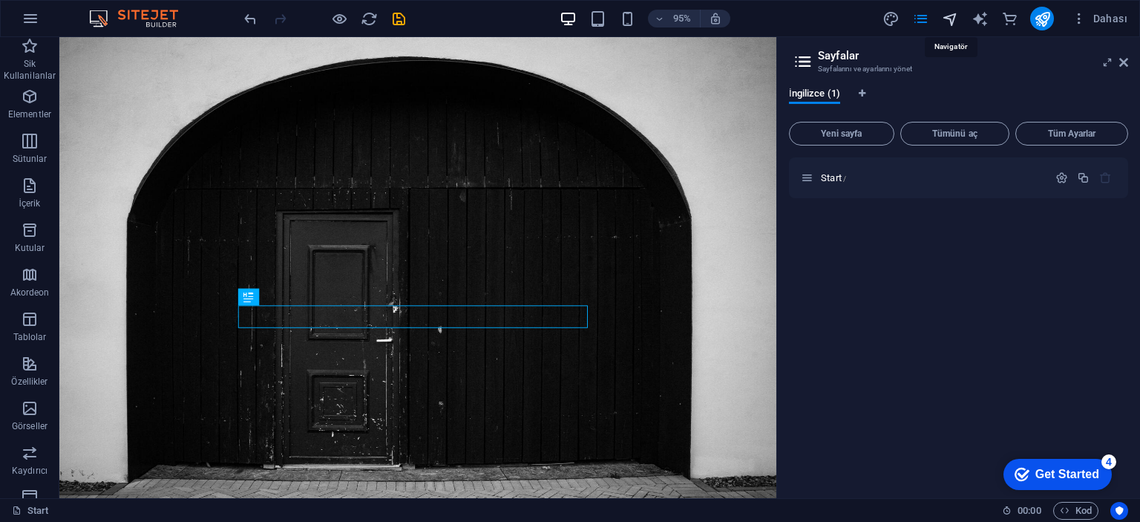
click at [952, 22] on icon "navigator" at bounding box center [950, 18] width 17 height 17
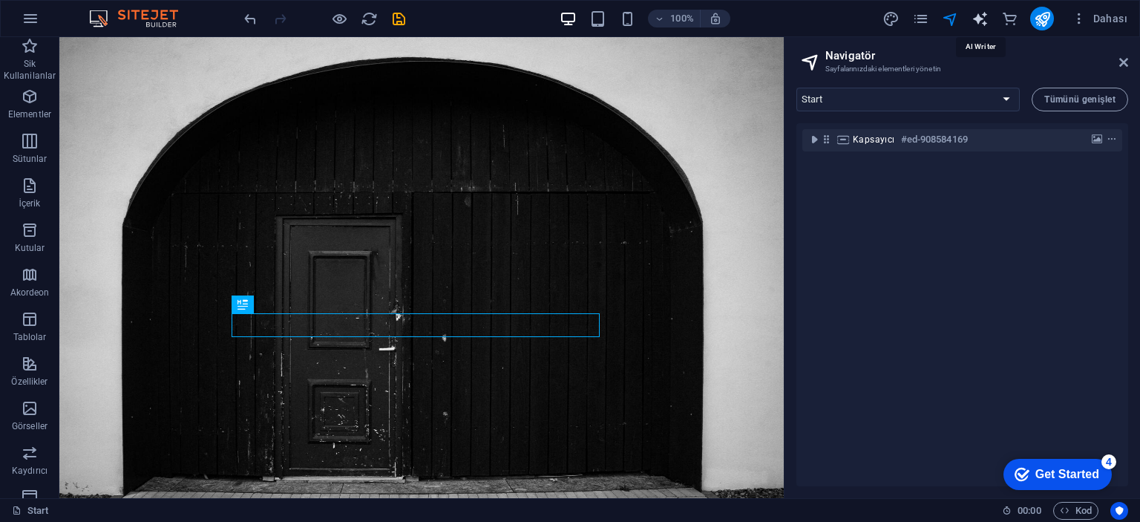
click at [981, 19] on icon "text_generator" at bounding box center [979, 18] width 17 height 17
select select "English"
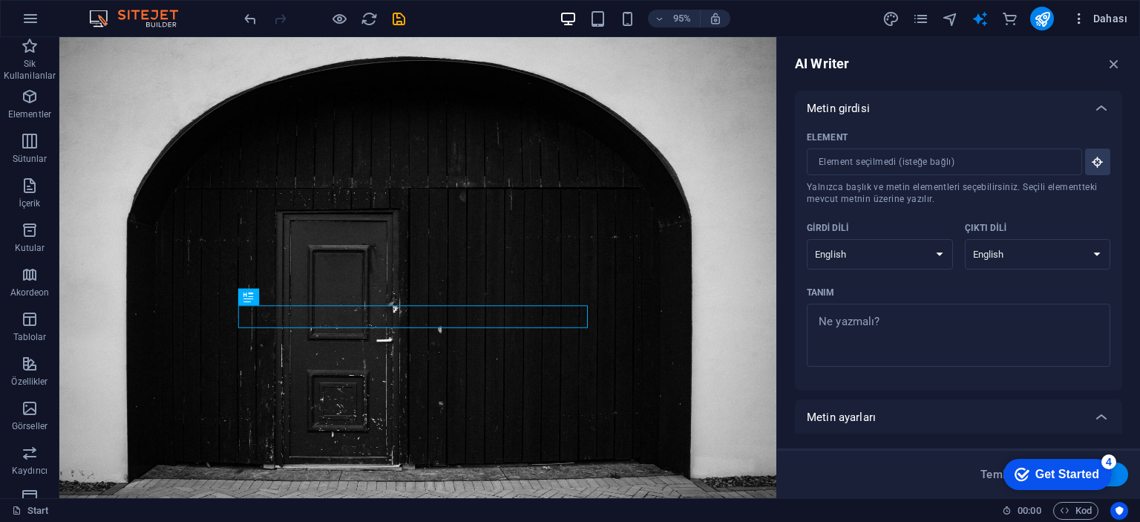
click at [1077, 11] on icon "button" at bounding box center [1078, 18] width 15 height 15
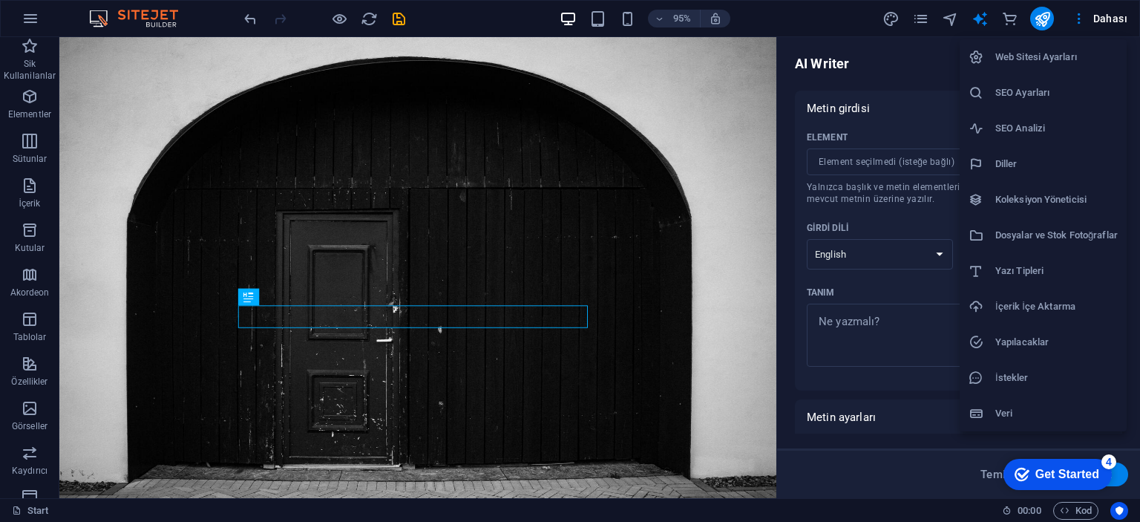
click at [1071, 85] on h6 "SEO Ayarları" at bounding box center [1056, 93] width 122 height 18
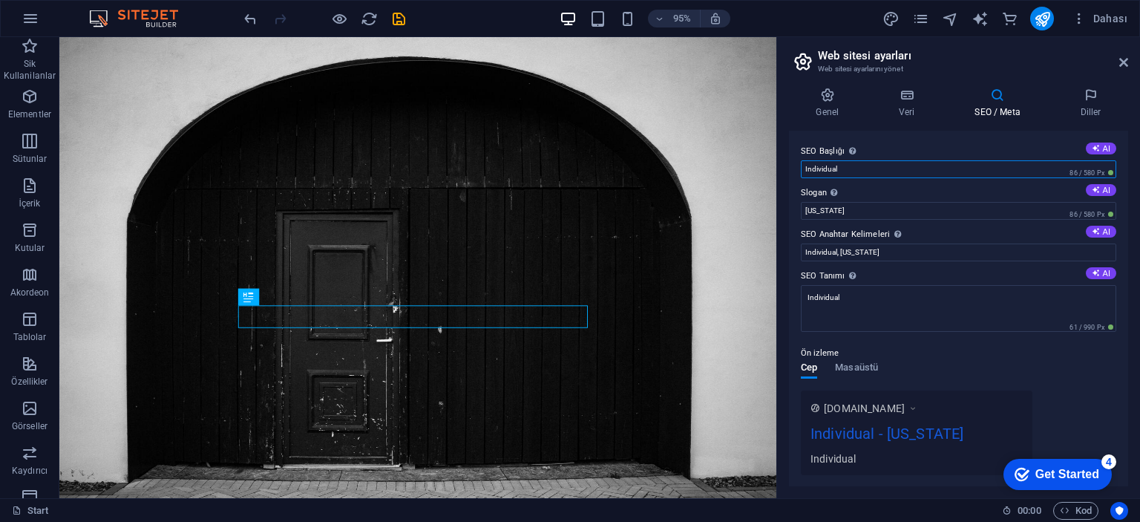
click at [973, 168] on input "Individual" at bounding box center [958, 169] width 315 height 18
type input "Kocaelispor"
click at [965, 203] on input "New York" at bounding box center [958, 211] width 315 height 18
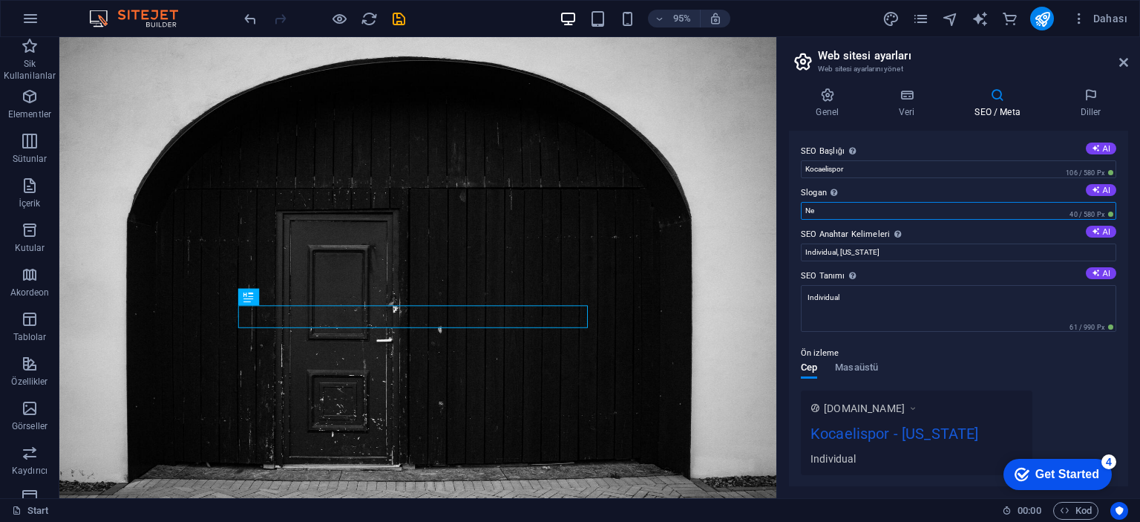
type input "N"
type input "Yeşil Siyah Aşkımız Ölene Kadar!"
click at [917, 252] on input "Individual, New York" at bounding box center [958, 252] width 315 height 18
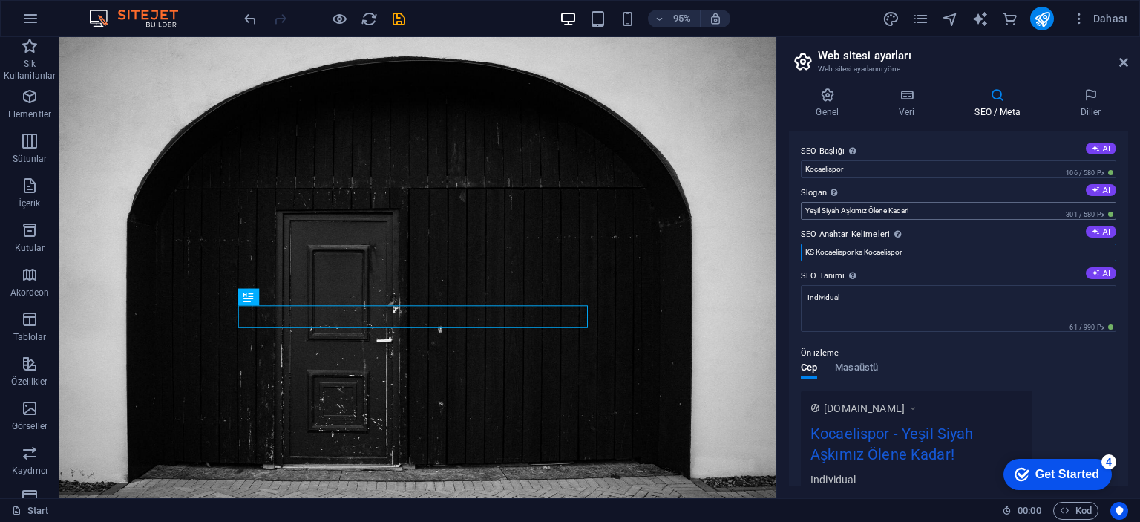
type input "KS Kocaelispor ks Kocaelispor"
click at [909, 211] on input "Yeşil Siyah Aşkımız Ölene Kadar!" at bounding box center [958, 211] width 315 height 18
click at [921, 302] on textarea "Individual" at bounding box center [958, 308] width 315 height 47
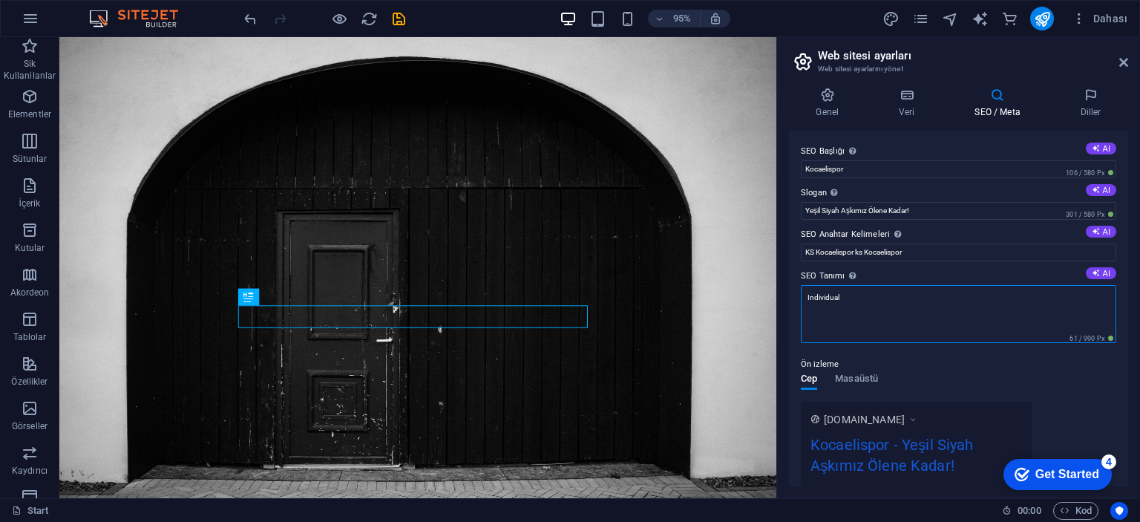
click at [921, 302] on textarea "Individual" at bounding box center [958, 314] width 315 height 58
click at [921, 300] on textarea "Individual" at bounding box center [958, 314] width 315 height 58
paste textarea "Yeşil Siyah Aşkımız Ölene Kadar!"
type textarea "Yeşil Siyah Aşkımız Ölene Kadar!"
click at [934, 370] on div "Ön izleme Cep Masaüstü www.example.com Kocaelispor - Yeşil Siyah Aşkımız Ölene …" at bounding box center [958, 425] width 315 height 163
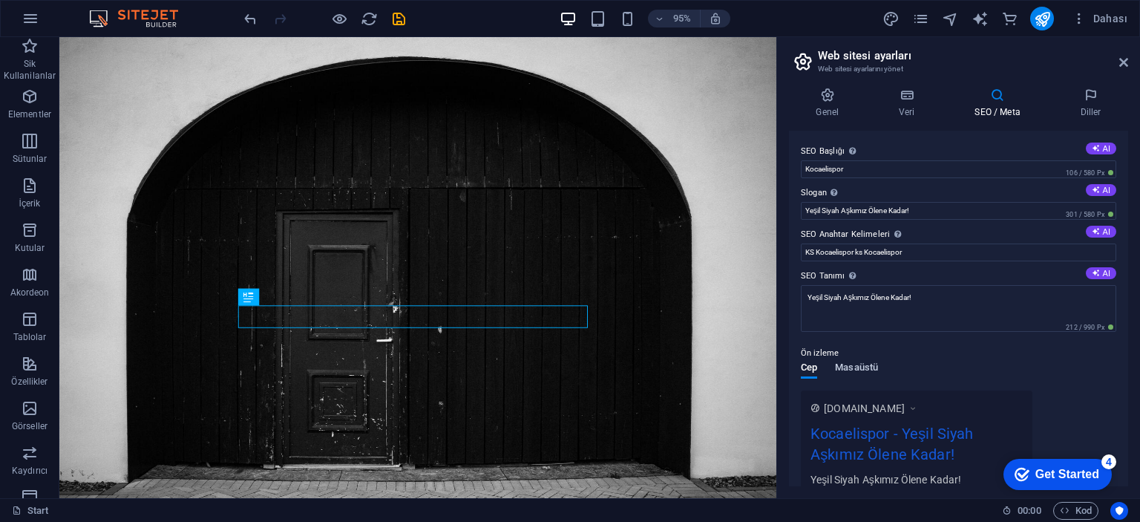
click at [861, 372] on span "Masaüstü" at bounding box center [856, 368] width 43 height 21
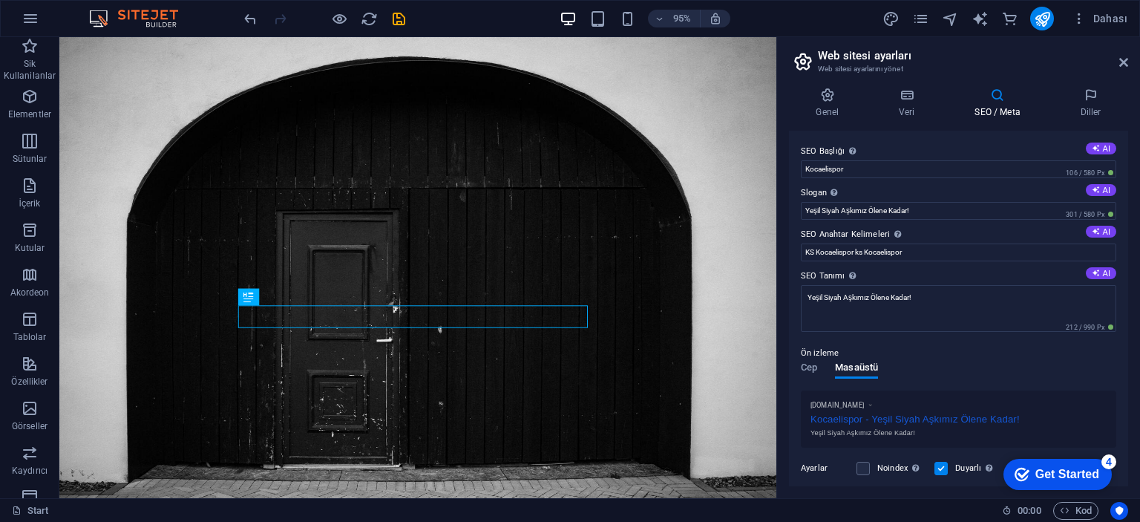
drag, startPoint x: 809, startPoint y: 367, endPoint x: 818, endPoint y: 347, distance: 22.2
click at [808, 367] on span "Cep" at bounding box center [809, 368] width 16 height 21
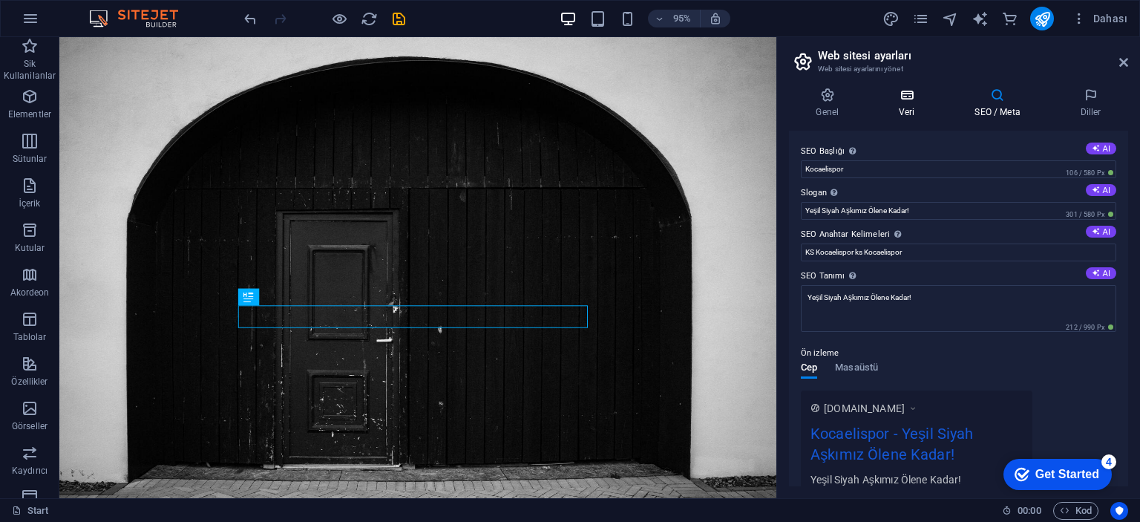
click at [893, 102] on icon at bounding box center [907, 95] width 70 height 15
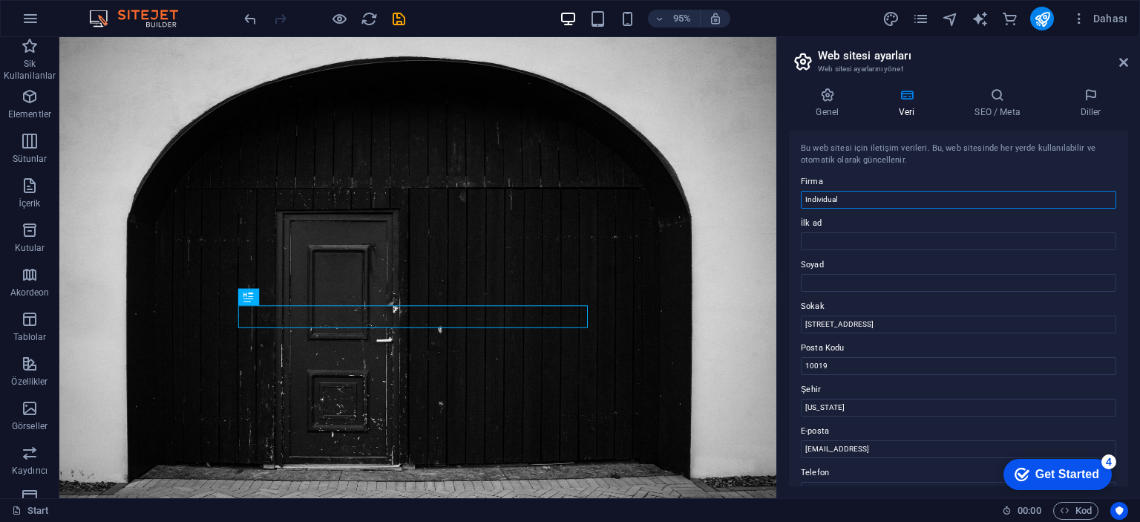
click at [837, 203] on input "Individual" at bounding box center [958, 200] width 315 height 18
type input "Kocaelispor Fan Sitesi"
click at [831, 98] on icon at bounding box center [827, 95] width 77 height 15
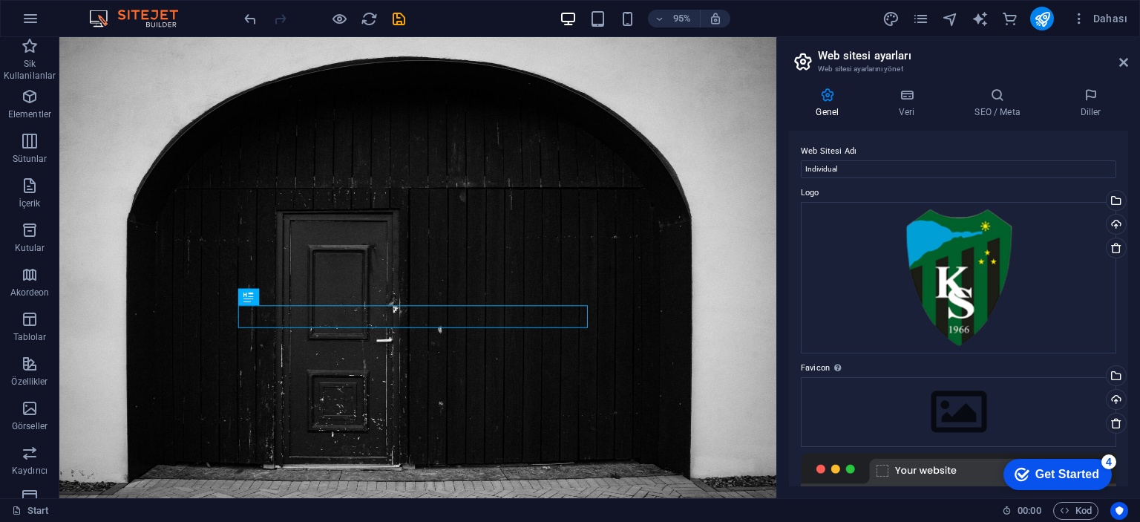
click at [904, 154] on label "Web Sitesi Adı" at bounding box center [958, 151] width 315 height 18
click at [904, 160] on input "Individual" at bounding box center [958, 169] width 315 height 18
click at [904, 154] on label "Web Sitesi Adı" at bounding box center [958, 151] width 315 height 18
click at [904, 160] on input "Individual" at bounding box center [958, 169] width 315 height 18
type input "I"
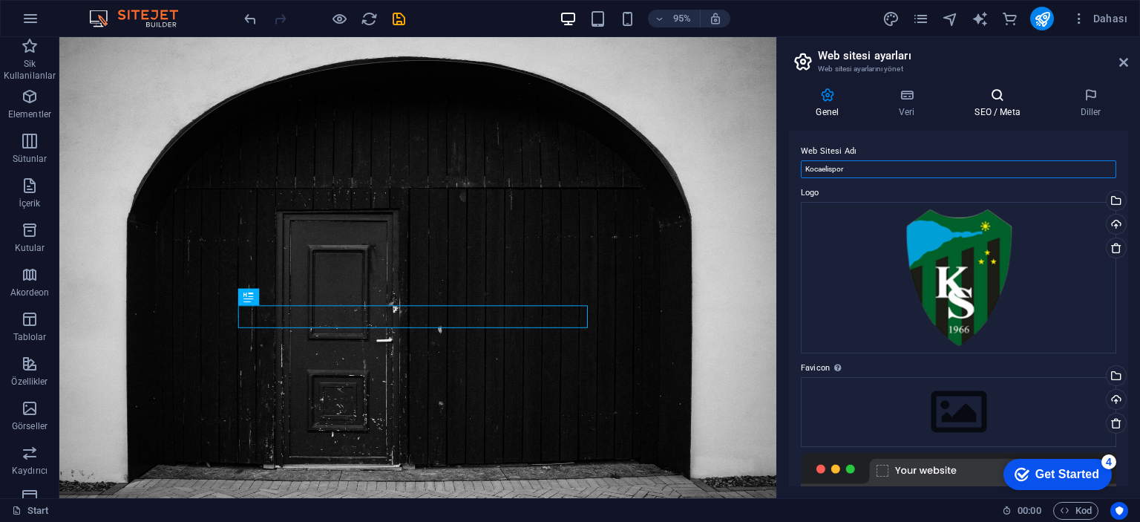
type input "Kocaelispor"
click at [980, 99] on icon at bounding box center [996, 95] width 99 height 15
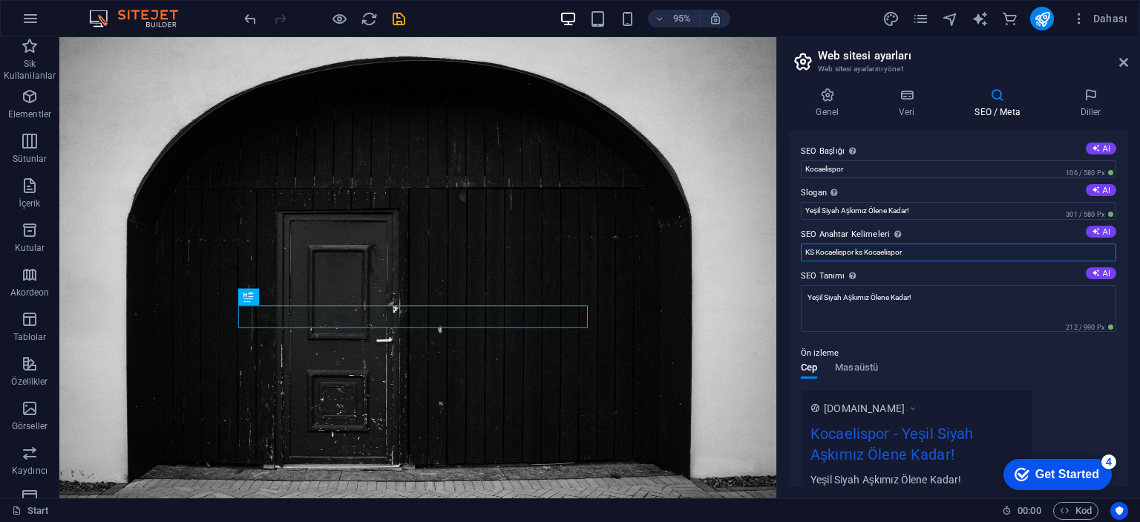
click at [931, 252] on input "KS Kocaelispor ks Kocaelispor" at bounding box center [958, 252] width 315 height 18
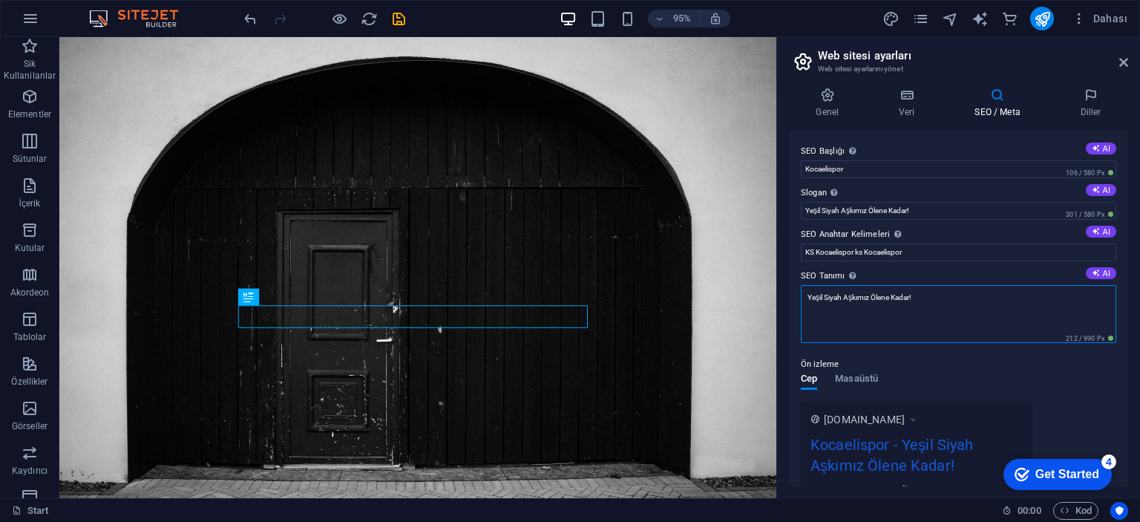
click at [936, 289] on textarea "Yeşil Siyah Aşkımız Ölene Kadar!" at bounding box center [958, 314] width 315 height 58
type textarea "Yeşil Siyah Aşkımız Ölene Kadar! - Bu Site Kocaelispor İçin Açılan Bir Fan Site…"
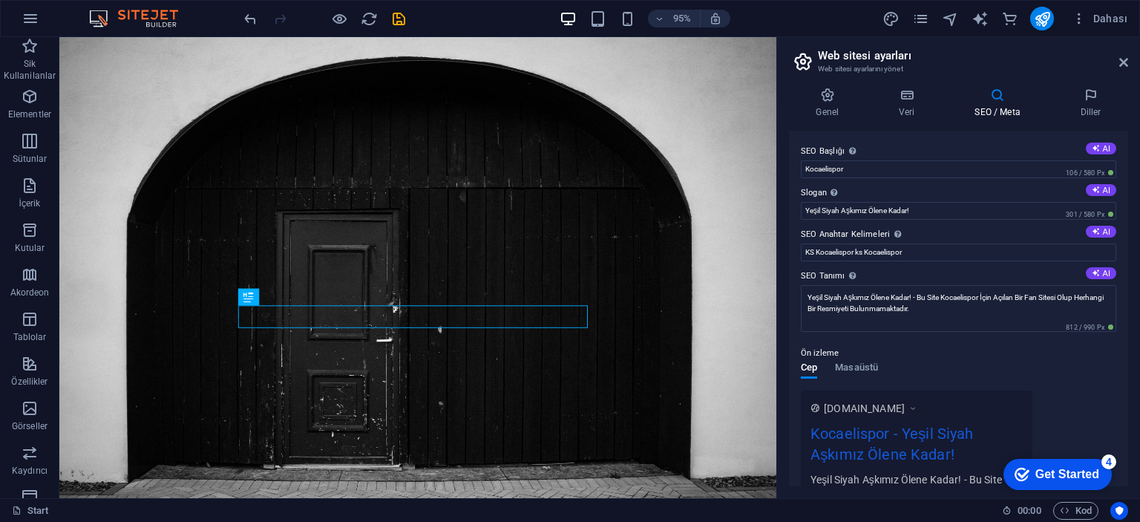
drag, startPoint x: 1006, startPoint y: 349, endPoint x: 1012, endPoint y: 335, distance: 14.6
click at [1007, 349] on div "Ön izleme Cep Masaüstü www.example.com Kocaelispor - Yeşil Siyah Aşkımız Ölene …" at bounding box center [958, 428] width 315 height 193
click at [1102, 106] on h4 "Diller" at bounding box center [1090, 103] width 75 height 31
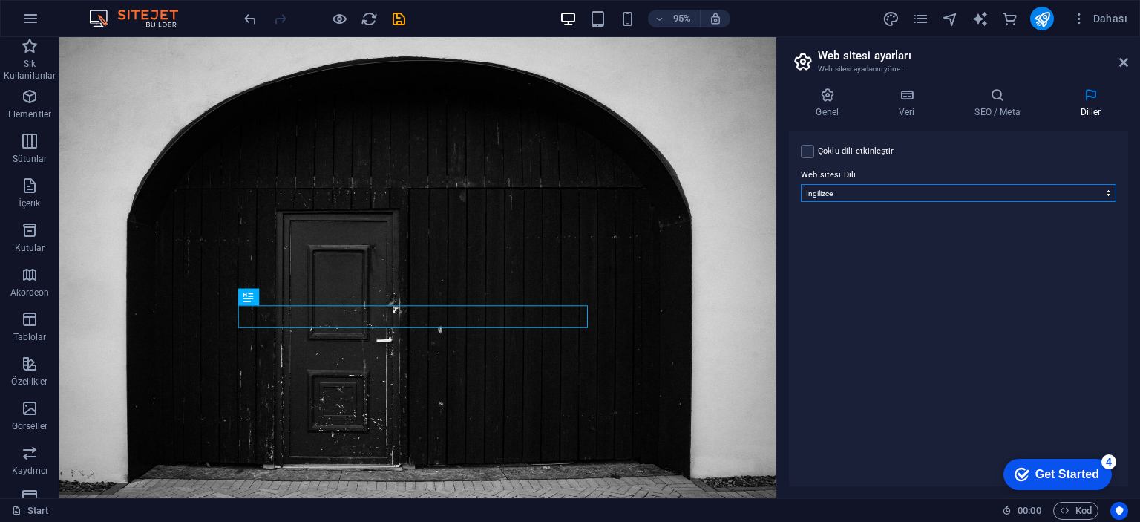
click at [938, 189] on select "Abkhazian Afar Afrikaans Akan Albanian Almanca Amharic Aragonese Arapça Armenia…" at bounding box center [958, 193] width 315 height 18
select select "165"
click at [801, 184] on select "Abkhazian Afar Afrikaans Akan Albanian Almanca Amharic Aragonese Arapça Armenia…" at bounding box center [958, 193] width 315 height 18
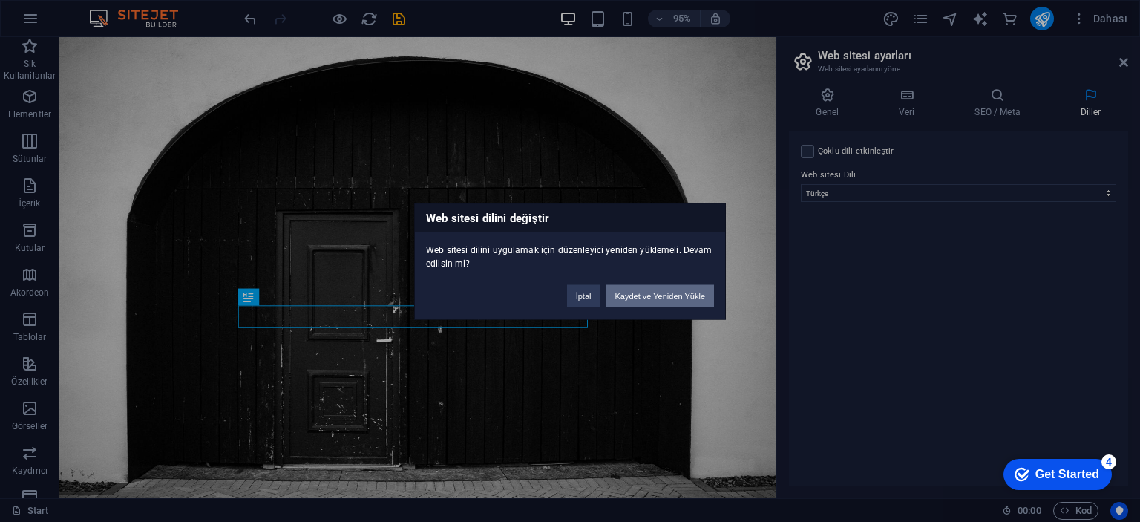
click at [687, 295] on button "Kaydet ve Yeniden Yükle" at bounding box center [659, 295] width 108 height 22
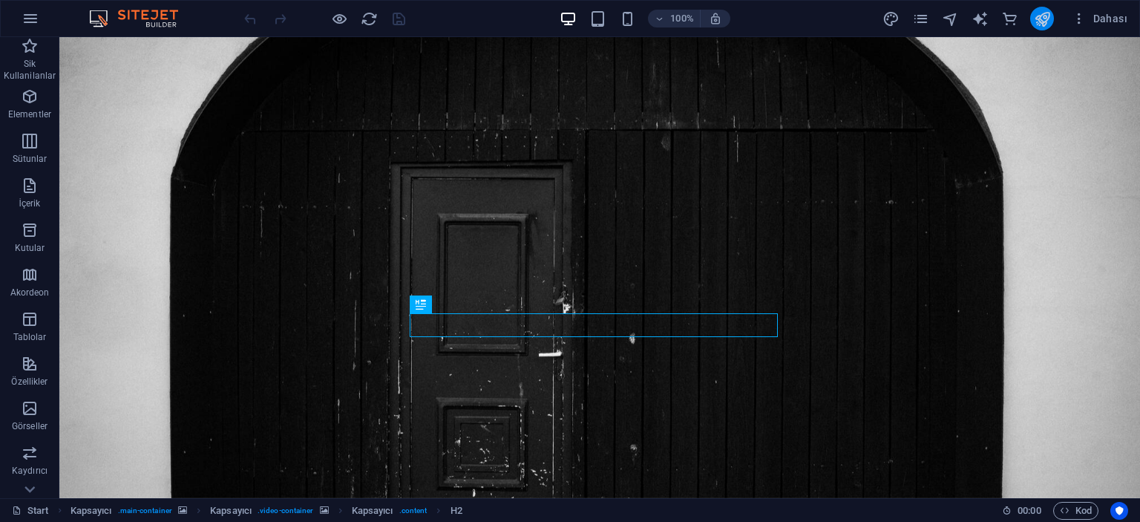
click at [1036, 14] on icon "publish" at bounding box center [1041, 18] width 17 height 17
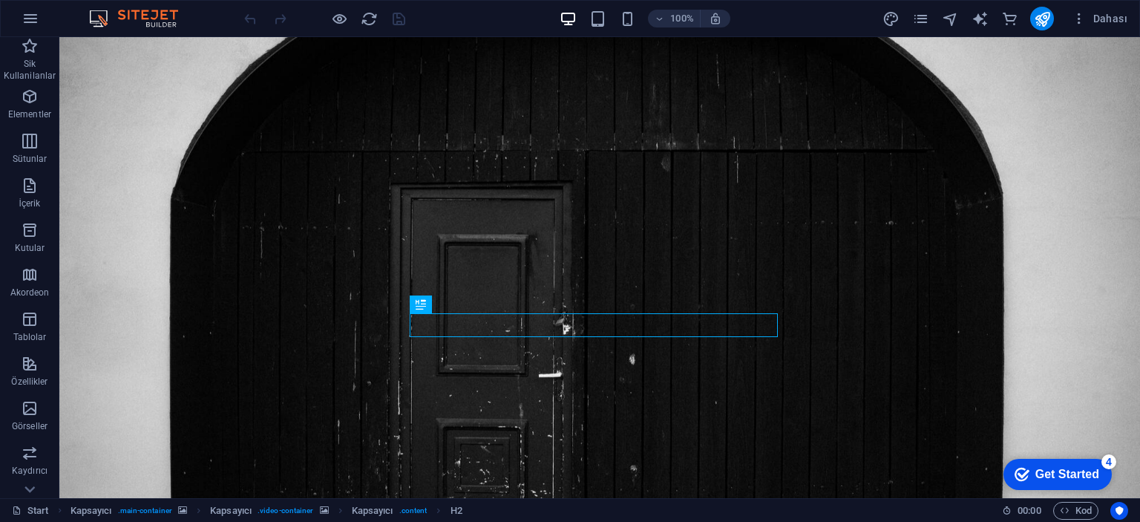
scroll to position [251, 0]
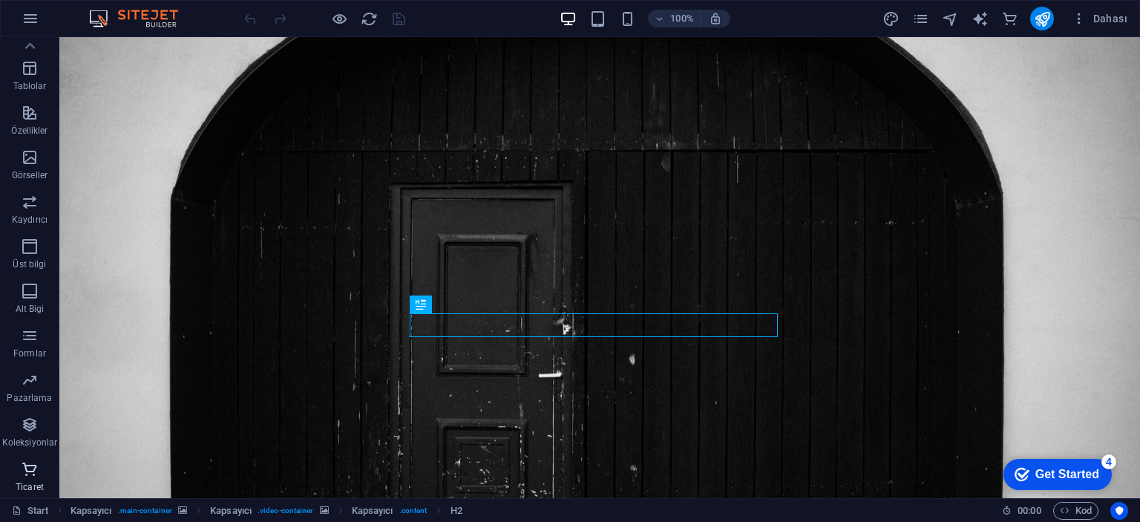
click at [36, 462] on icon "button" at bounding box center [30, 469] width 18 height 18
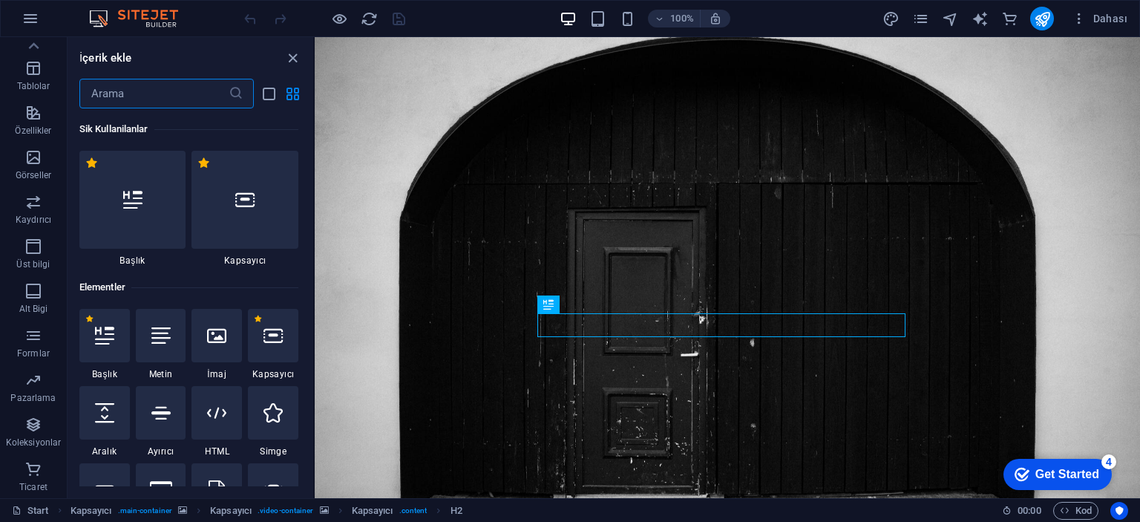
scroll to position [14298, 0]
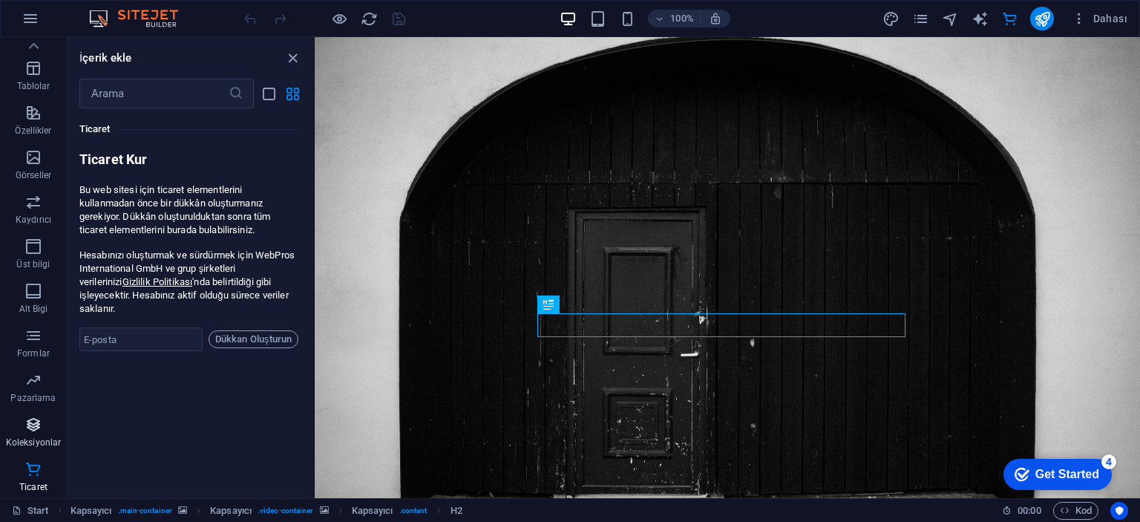
click at [30, 412] on button "Koleksiyonlar" at bounding box center [33, 432] width 67 height 45
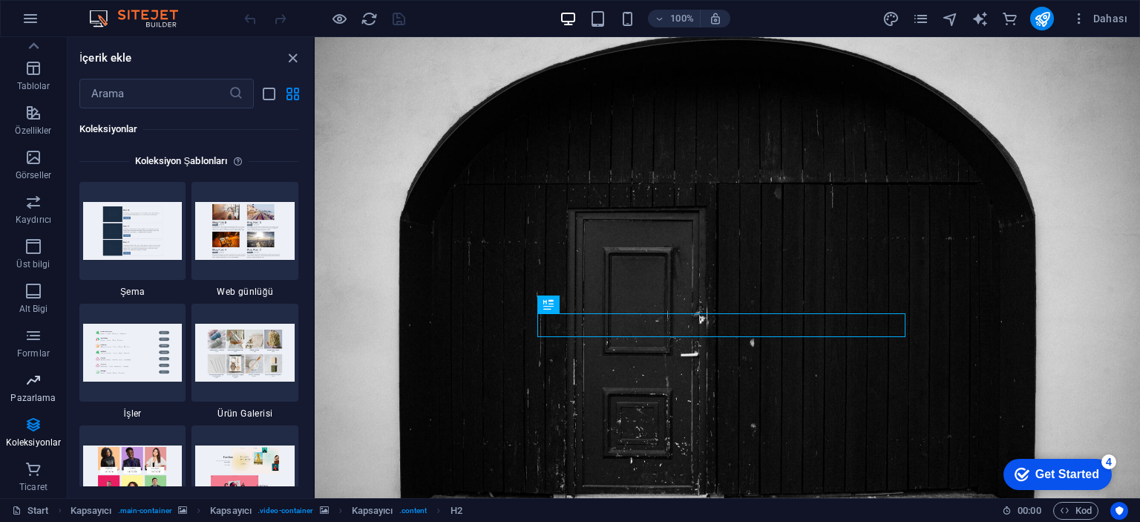
scroll to position [13582, 0]
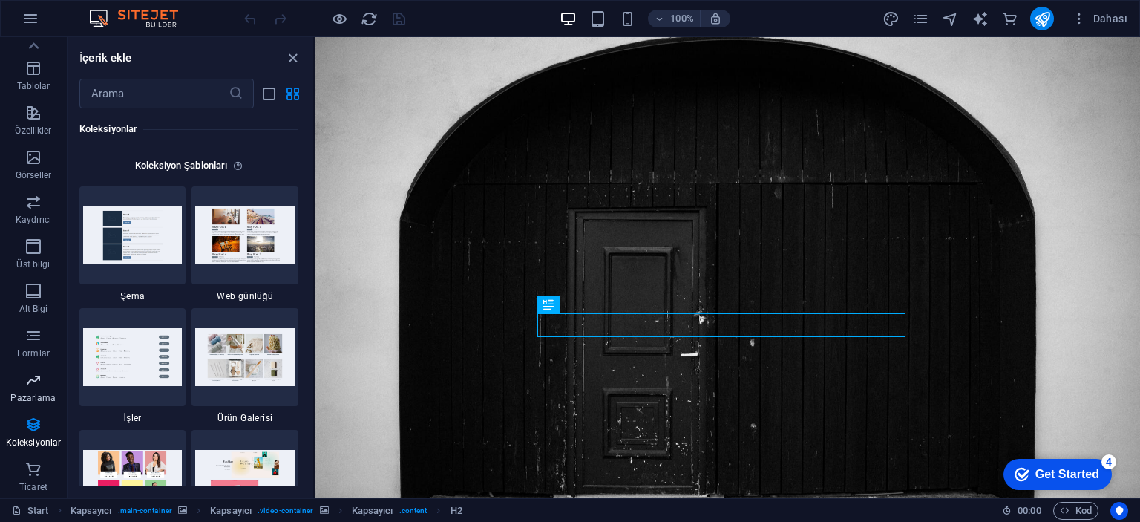
click at [27, 386] on icon "button" at bounding box center [33, 380] width 18 height 18
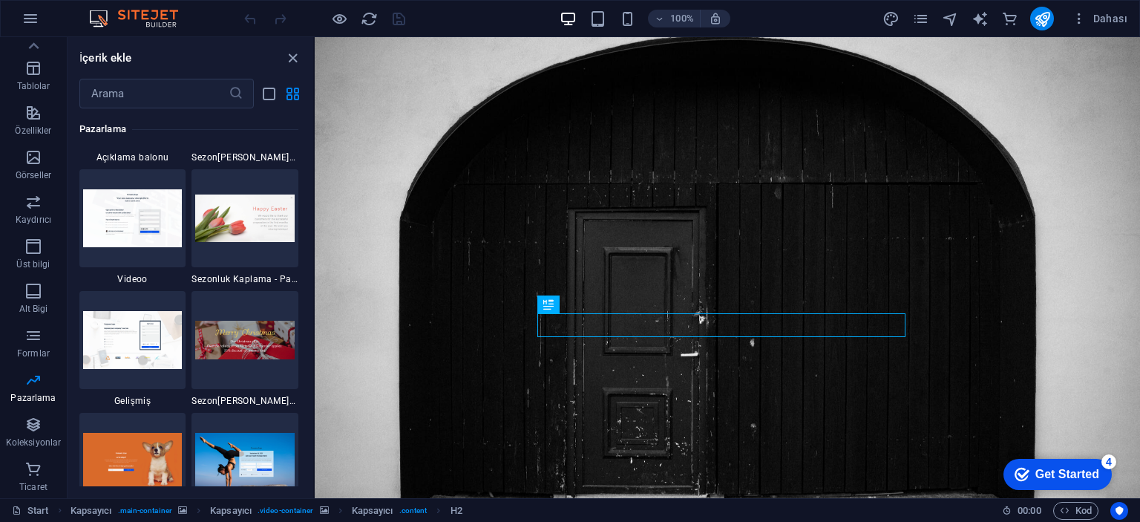
scroll to position [12456, 0]
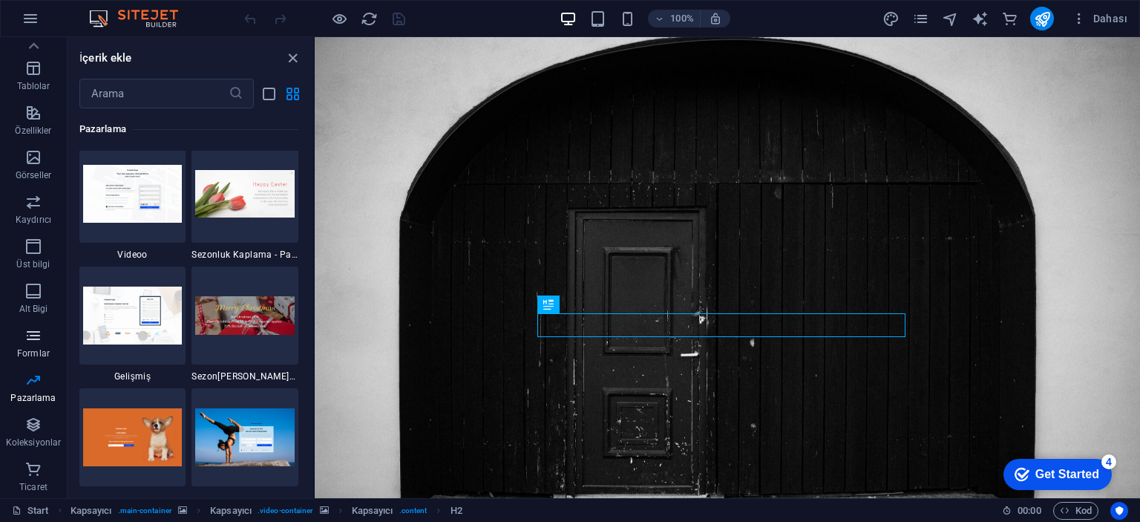
click at [30, 341] on icon "button" at bounding box center [33, 335] width 18 height 18
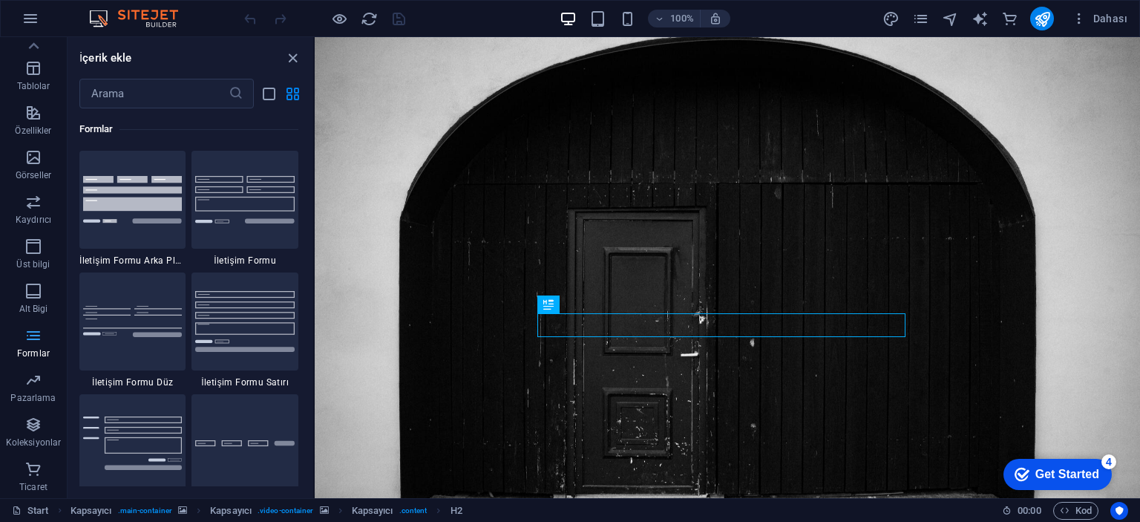
scroll to position [10832, 0]
click at [31, 303] on p "Alt Bigi" at bounding box center [33, 309] width 29 height 12
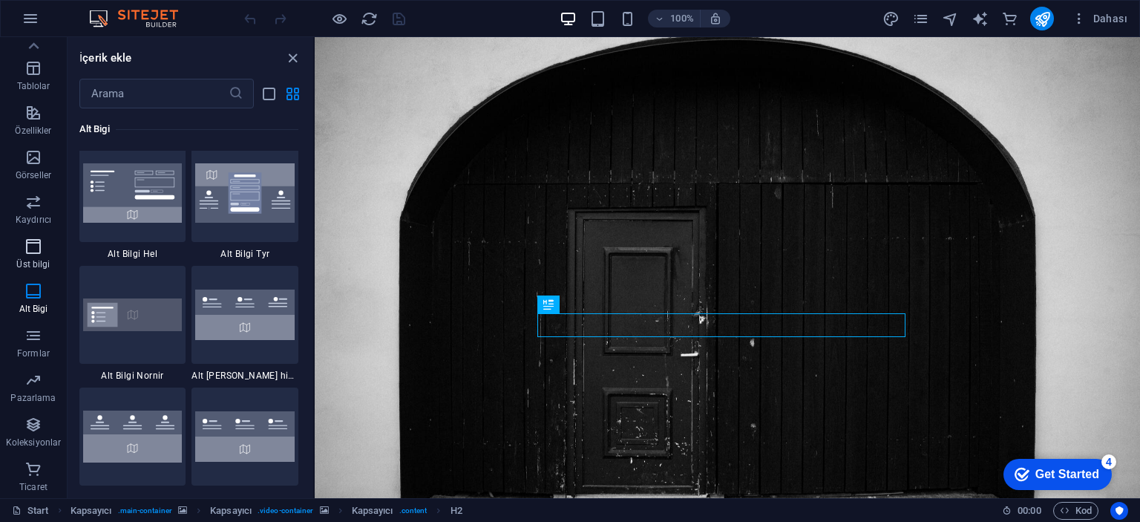
scroll to position [9822, 0]
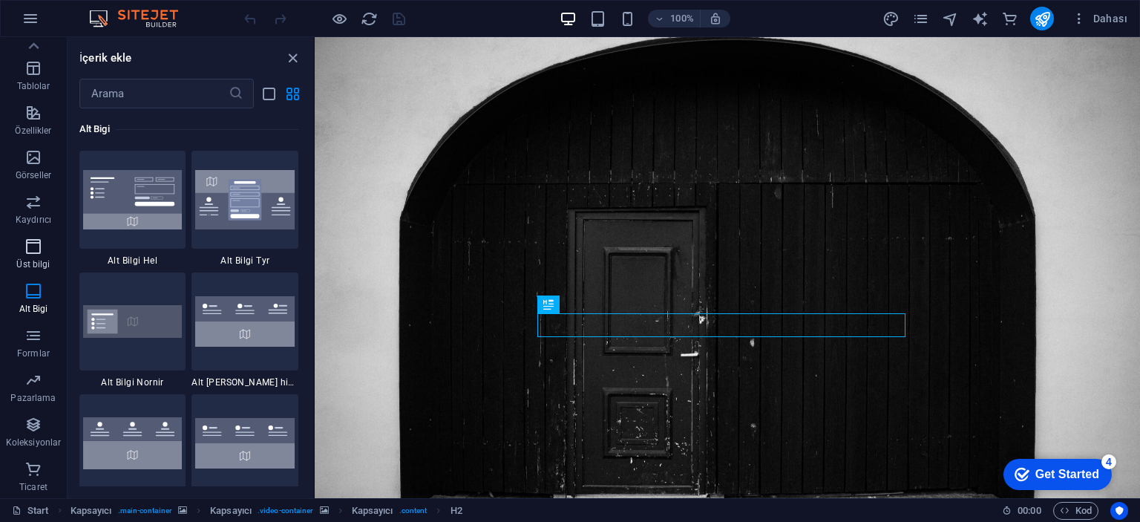
click at [30, 260] on p "Üst bilgi" at bounding box center [32, 264] width 33 height 12
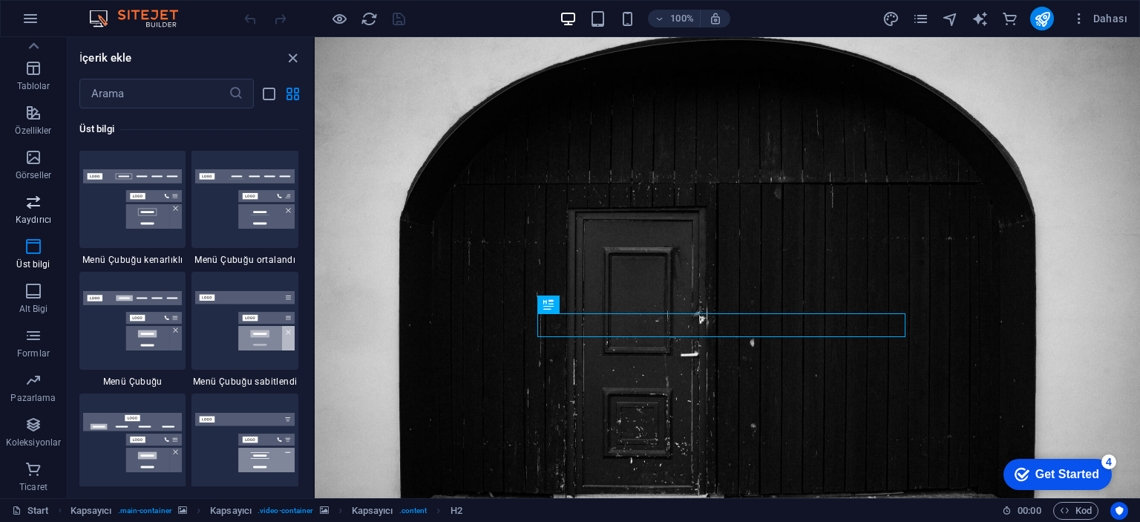
click at [26, 214] on p "Kaydırıcı" at bounding box center [34, 220] width 36 height 12
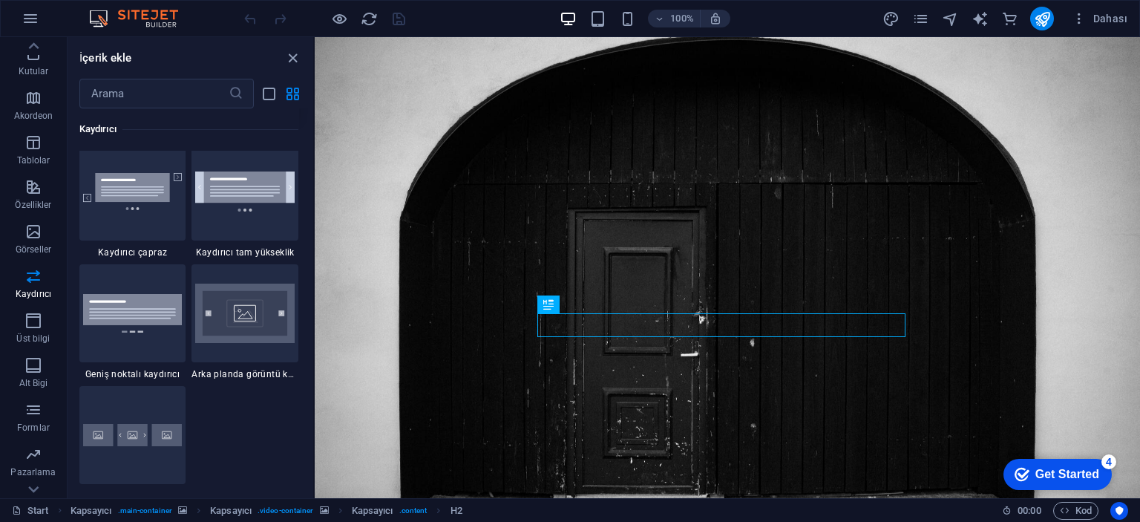
scroll to position [8567, 0]
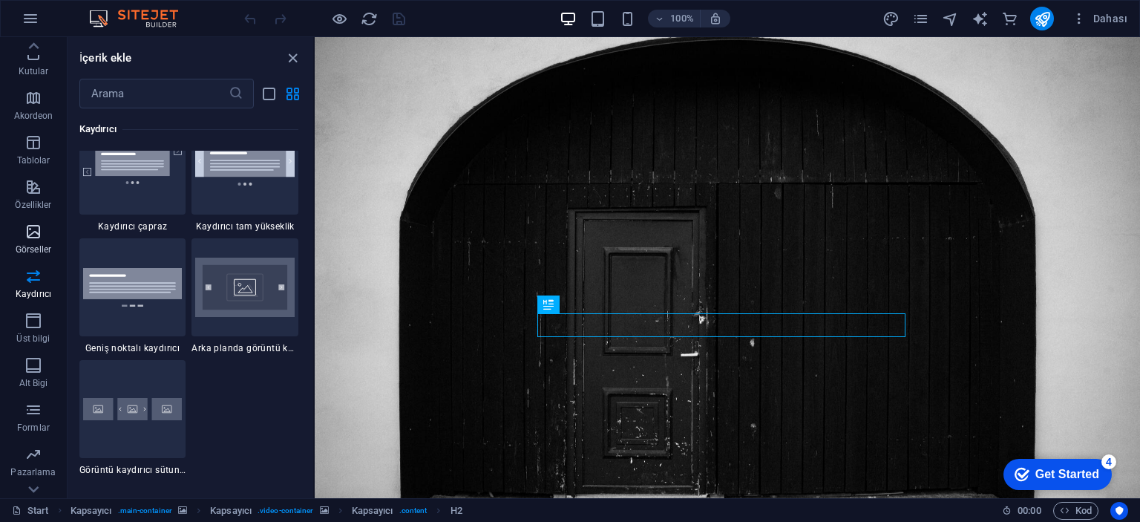
click at [33, 243] on p "Görseller" at bounding box center [34, 249] width 36 height 12
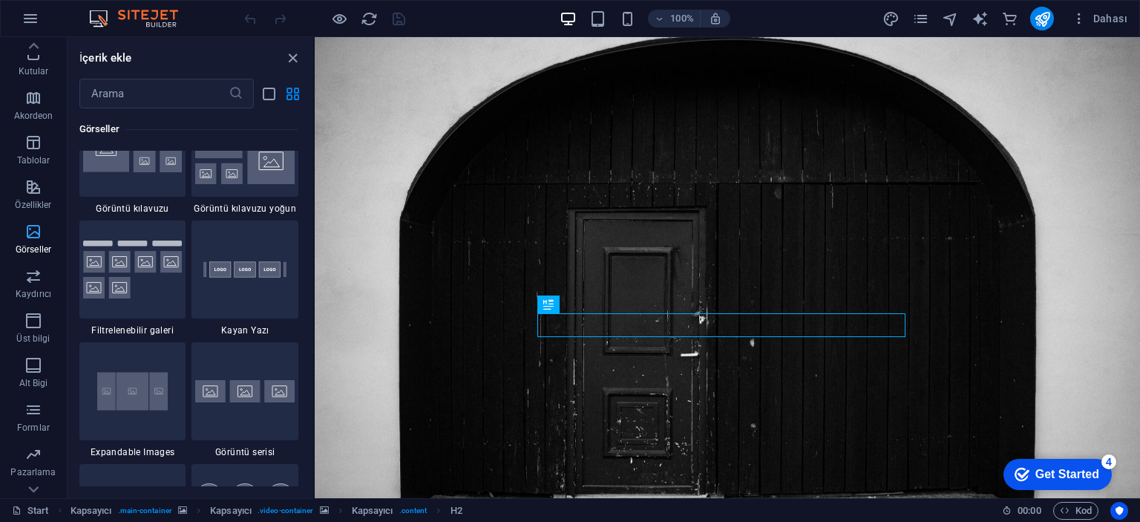
scroll to position [102, 0]
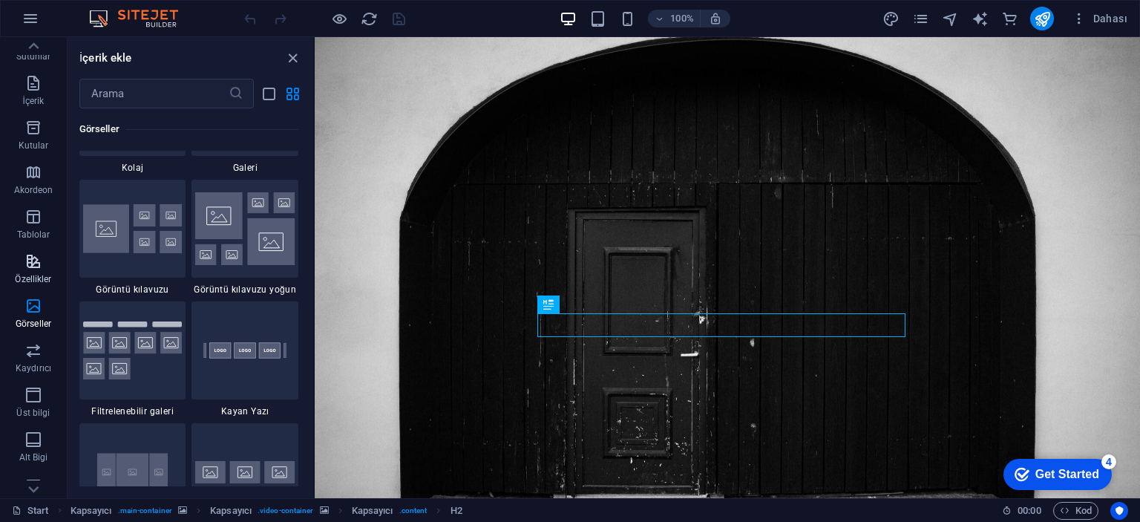
click at [43, 257] on span "Özellikler" at bounding box center [33, 270] width 67 height 36
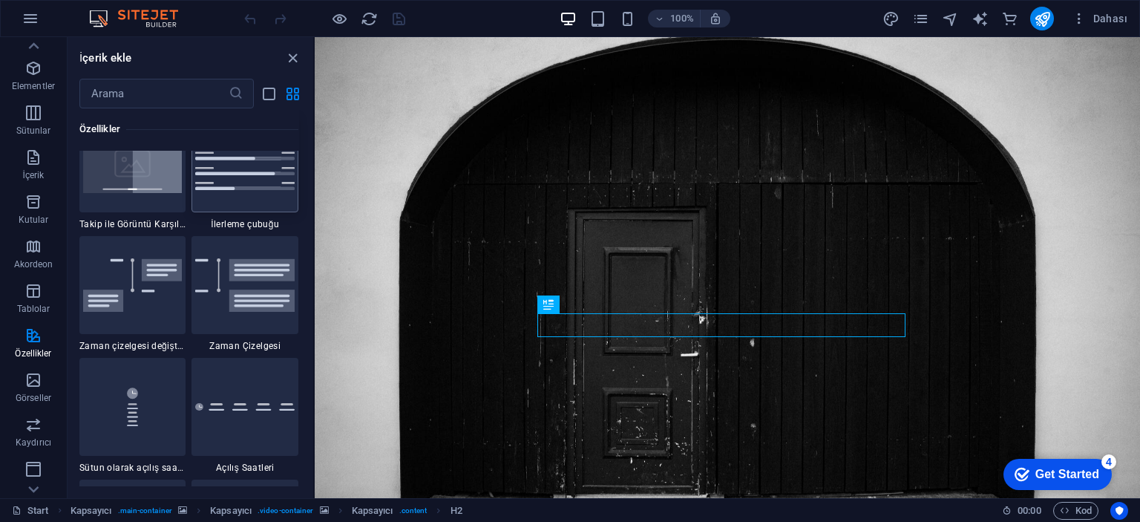
scroll to position [6333, 0]
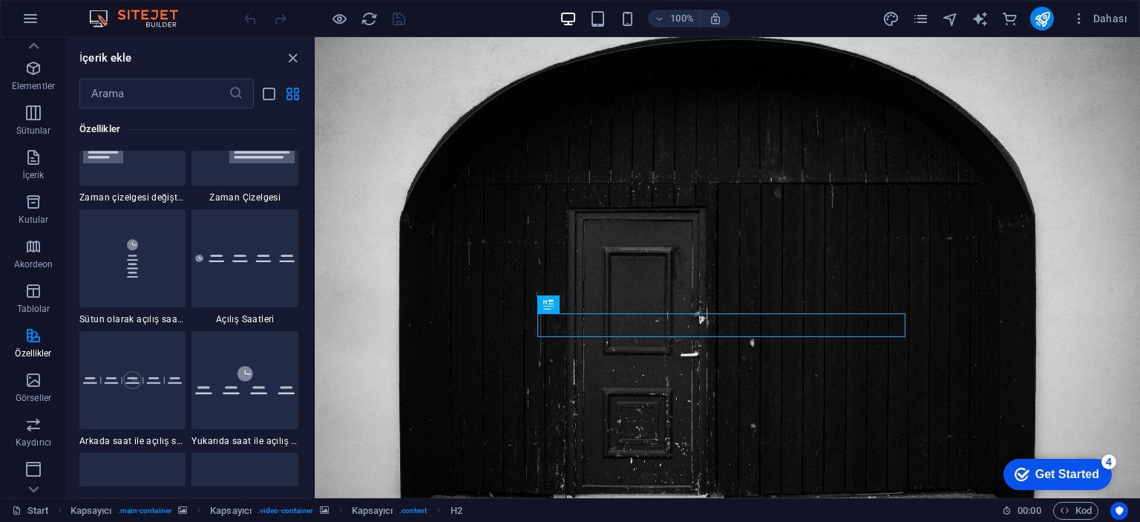
click at [1098, 82] on figure at bounding box center [727, 288] width 825 height 502
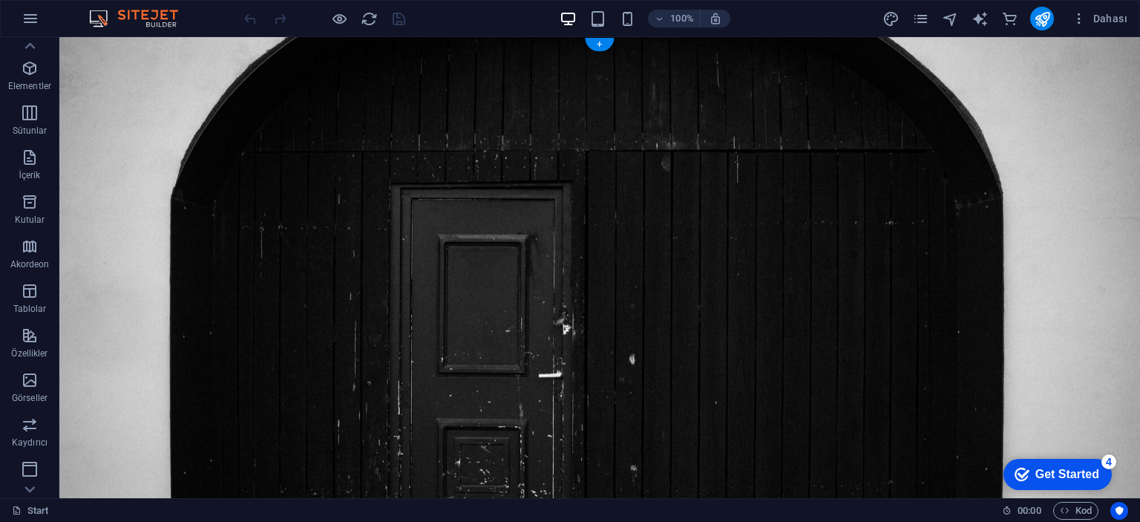
scroll to position [22, 0]
click at [1101, 7] on button "Dahası" at bounding box center [1099, 19] width 68 height 24
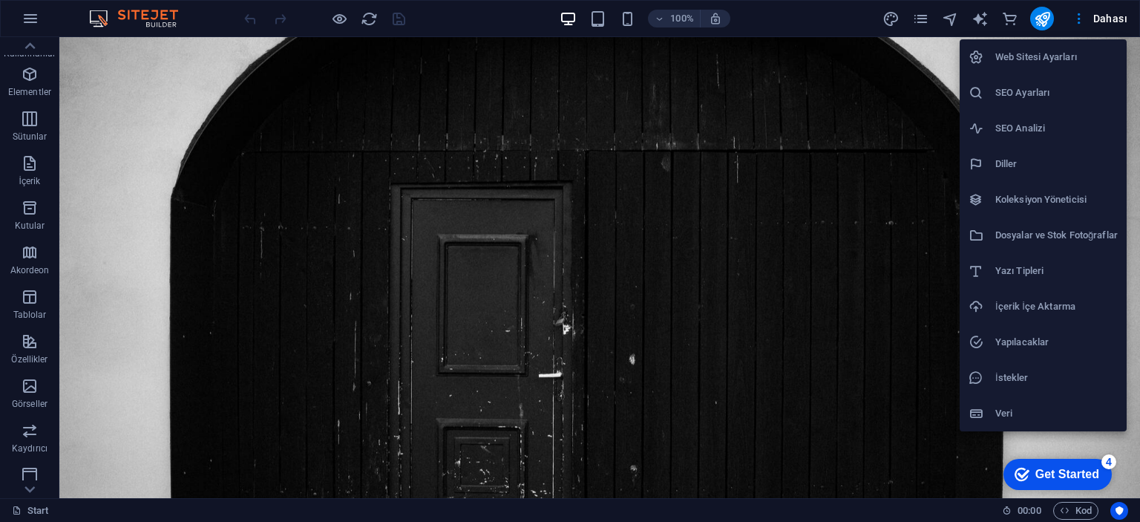
click at [911, 8] on div at bounding box center [570, 261] width 1140 height 522
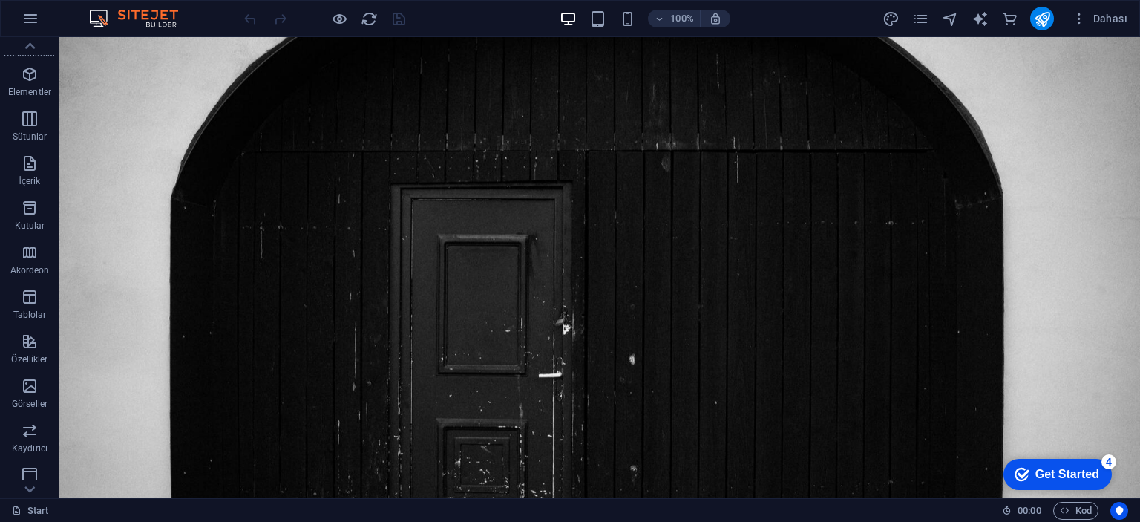
click at [916, 20] on div "Web Sitesi Ayarları SEO Ayarları SEO Analizi Diller Koleksiyon Yöneticisi Dosya…" at bounding box center [570, 265] width 1140 height 513
click at [916, 19] on icon "pages" at bounding box center [920, 18] width 17 height 17
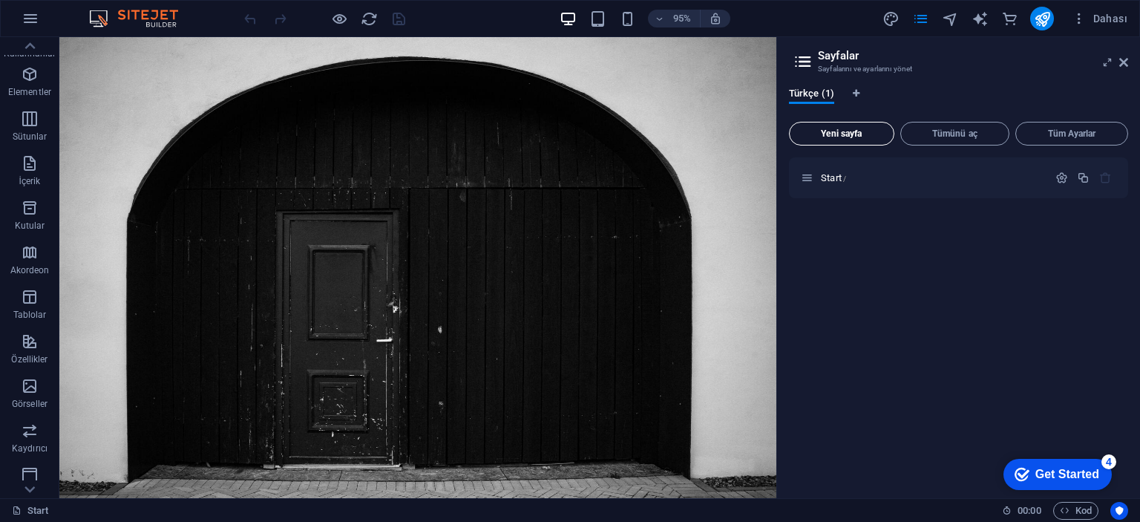
click at [871, 124] on button "Yeni sayfa" at bounding box center [841, 134] width 105 height 24
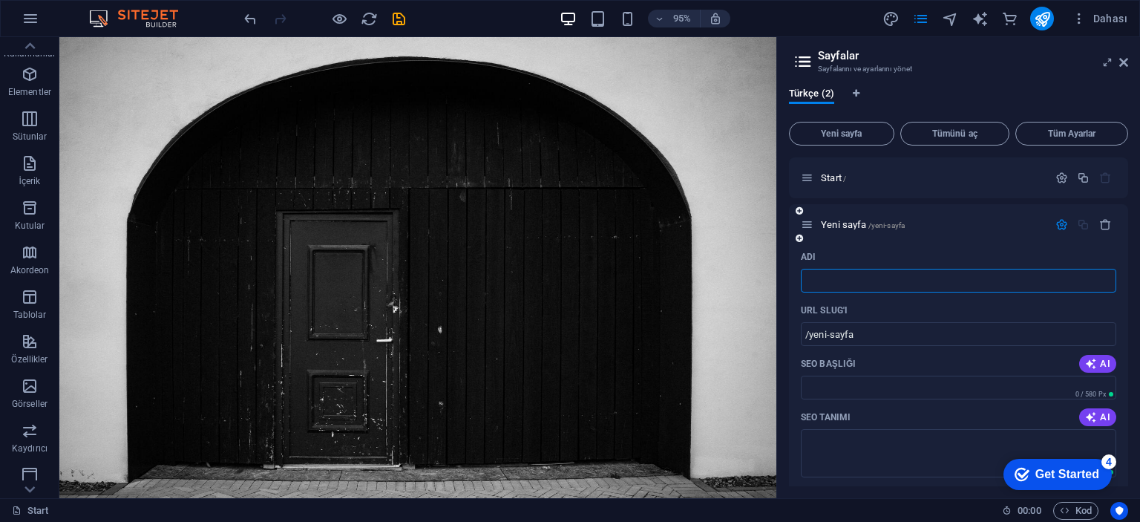
type input "/"
type input "Haberler"
type input "/[PERSON_NAME]"
type input "Haberler"
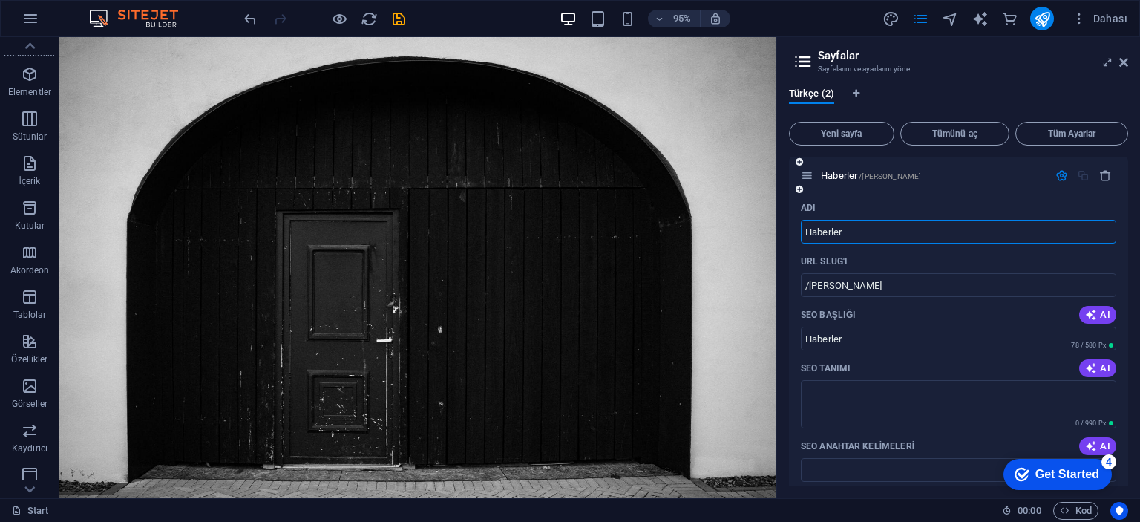
scroll to position [74, 0]
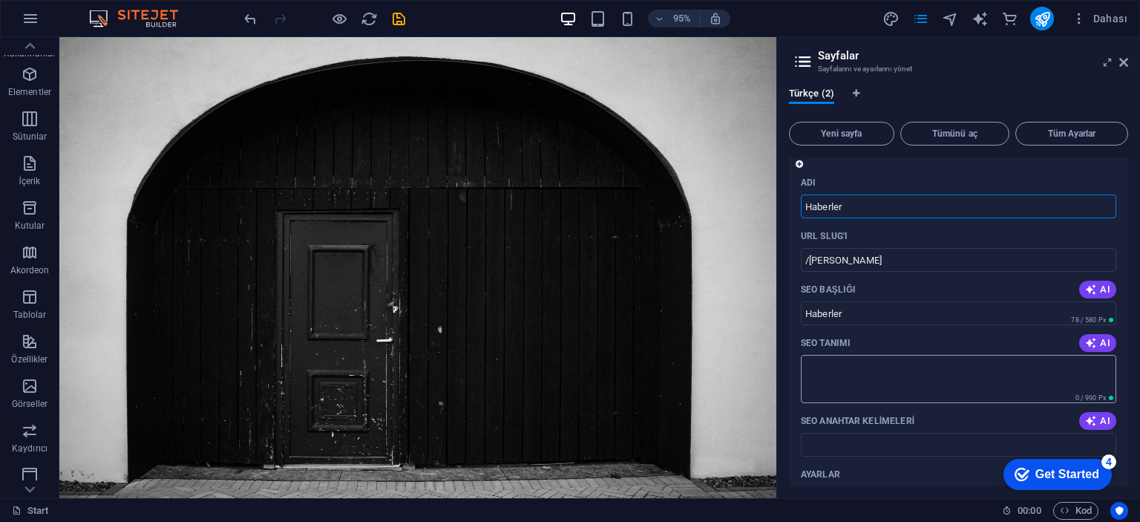
type input "Haberler"
click at [873, 377] on textarea "SEO Tanımı" at bounding box center [958, 379] width 315 height 48
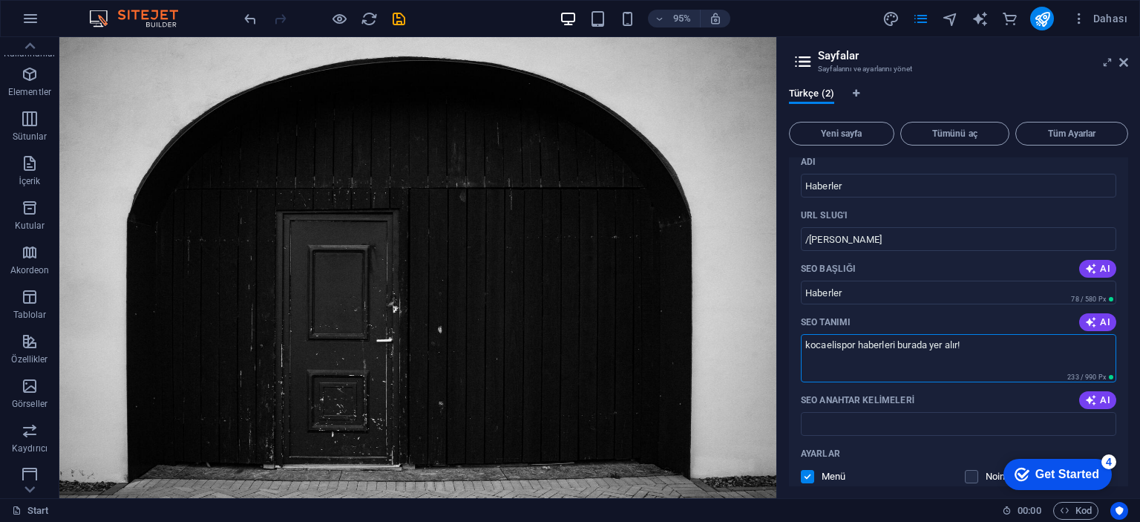
scroll to position [21, 0]
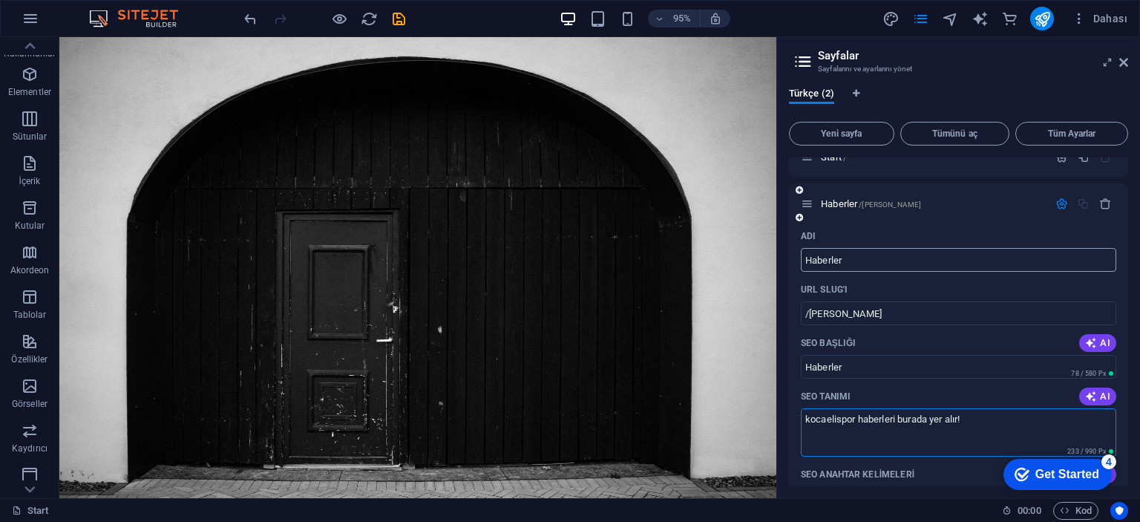
type textarea "kocaelispor haberleri burada yer alır!"
click at [813, 255] on input "Haberler" at bounding box center [958, 260] width 315 height 24
click at [809, 260] on input "Haberler" at bounding box center [958, 260] width 315 height 24
type input "KS-Haberler"
type input "/kshaberler"
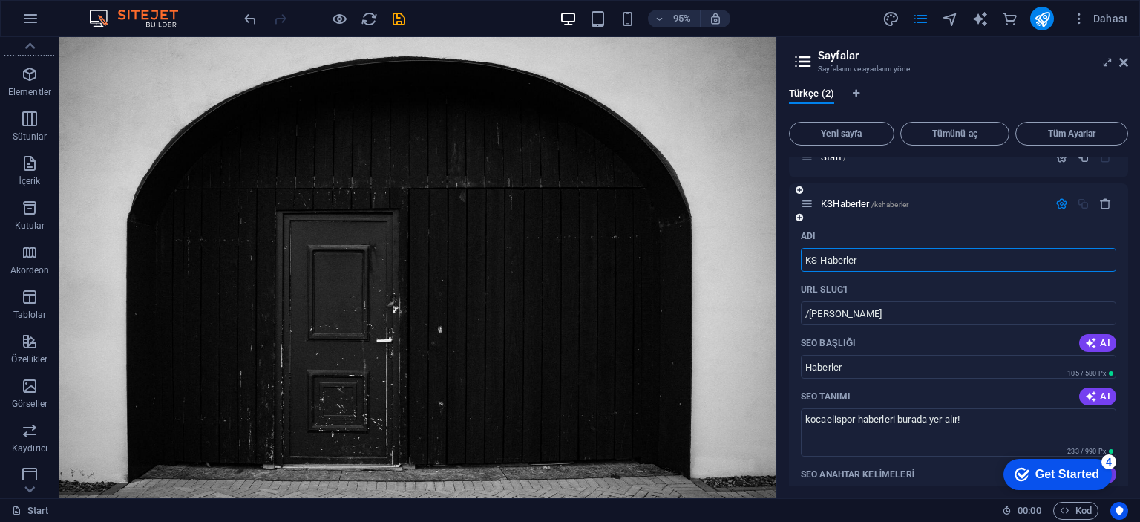
type input "KSHaberler"
type input "KS-Haberler"
type input "/ks-haberler"
type input "KS-Haberler"
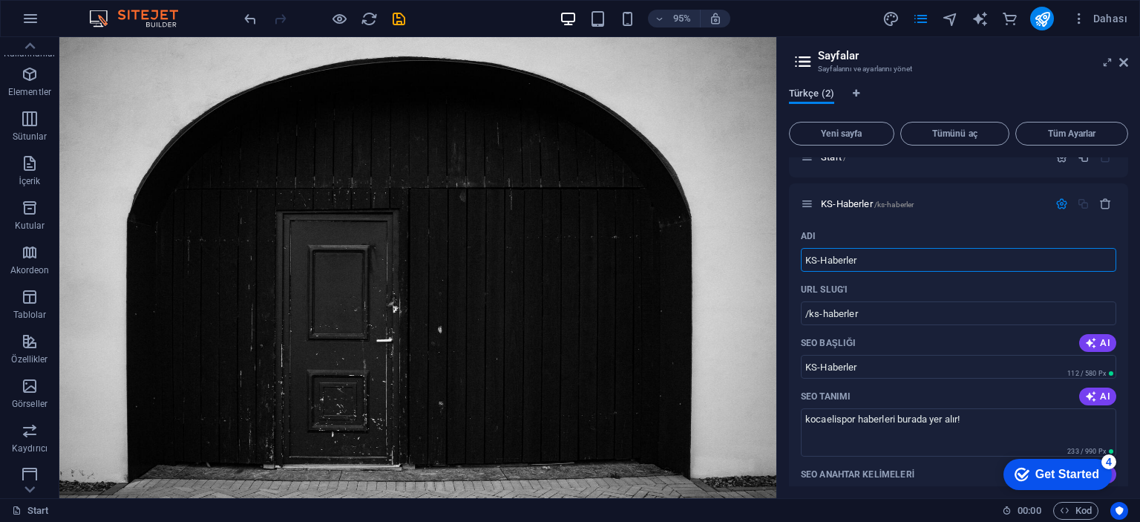
click at [819, 95] on span "Türkçe (2)" at bounding box center [811, 95] width 45 height 21
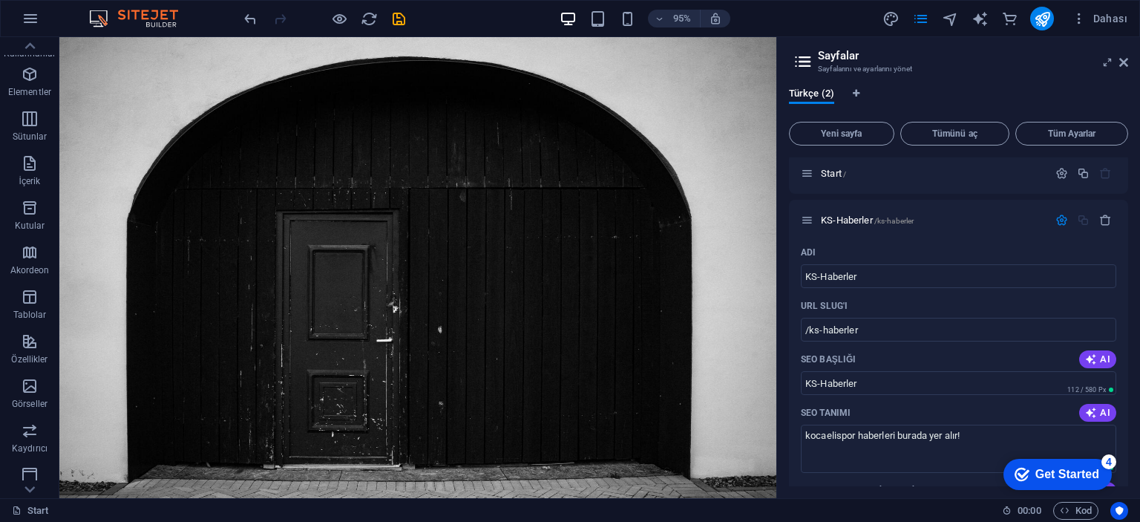
scroll to position [0, 0]
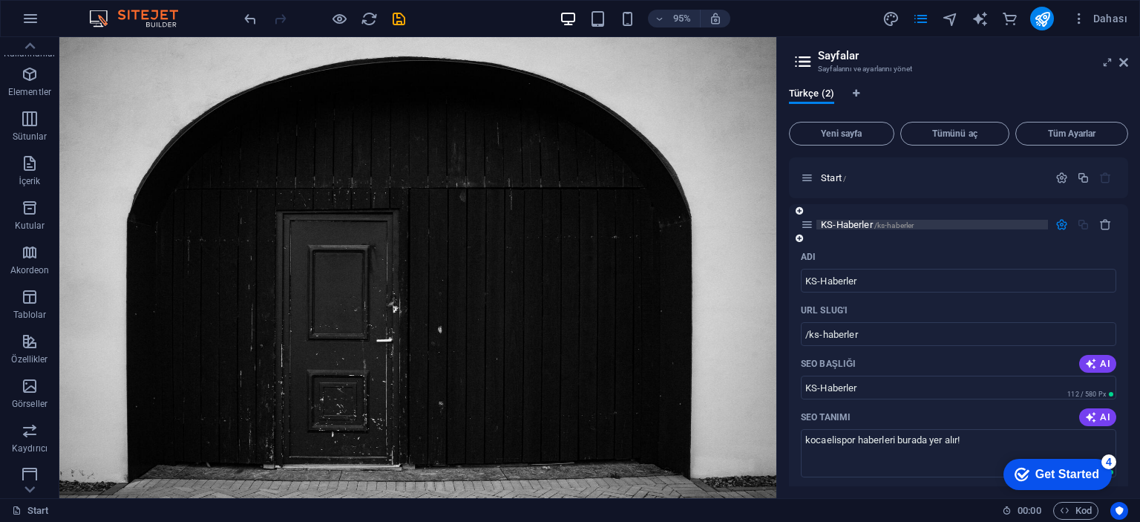
click at [899, 225] on span "/ks-haberler" at bounding box center [894, 225] width 40 height 8
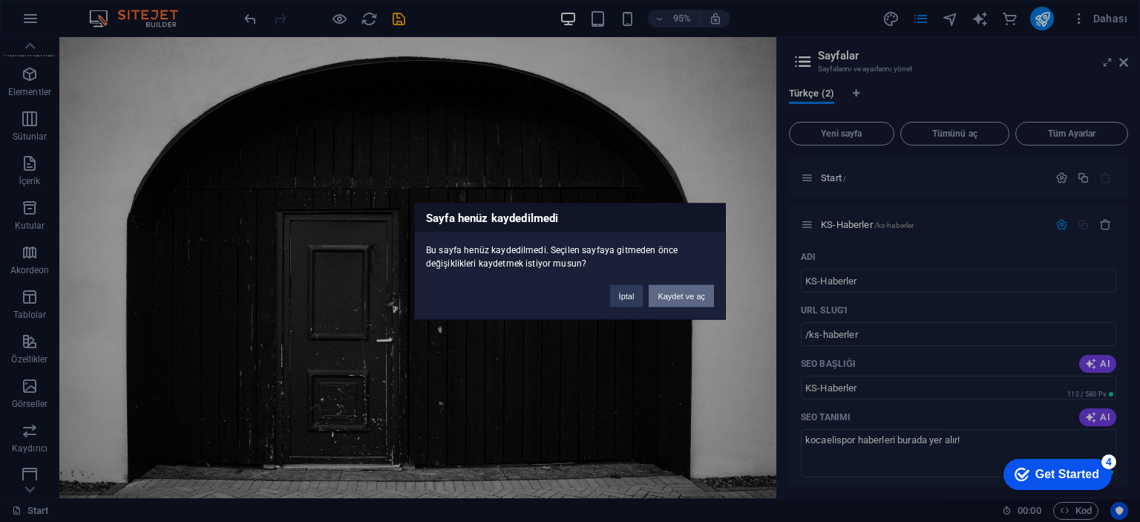
click at [694, 292] on button "Kaydet ve aç" at bounding box center [680, 295] width 65 height 22
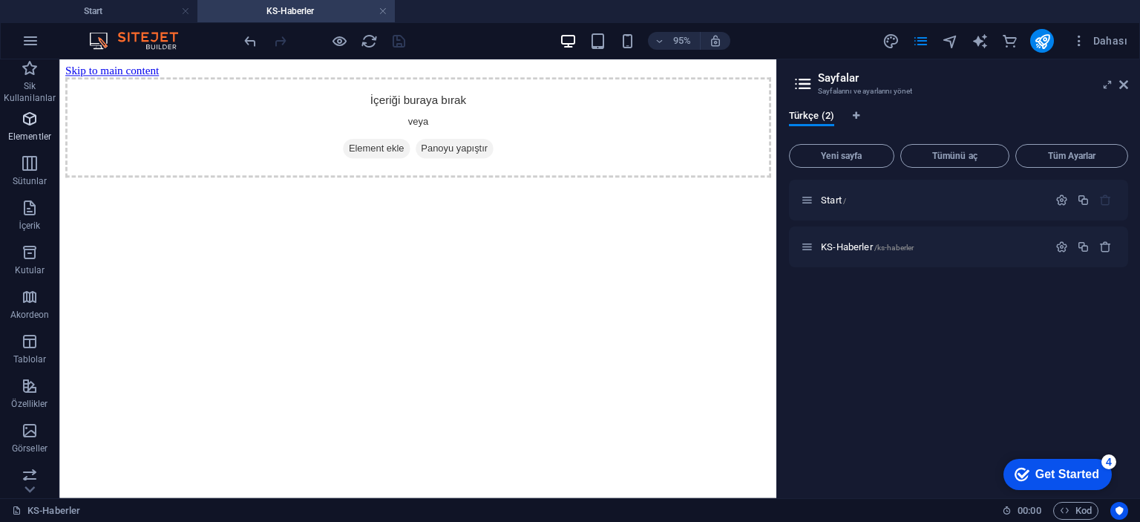
click at [29, 119] on icon "button" at bounding box center [30, 119] width 18 height 18
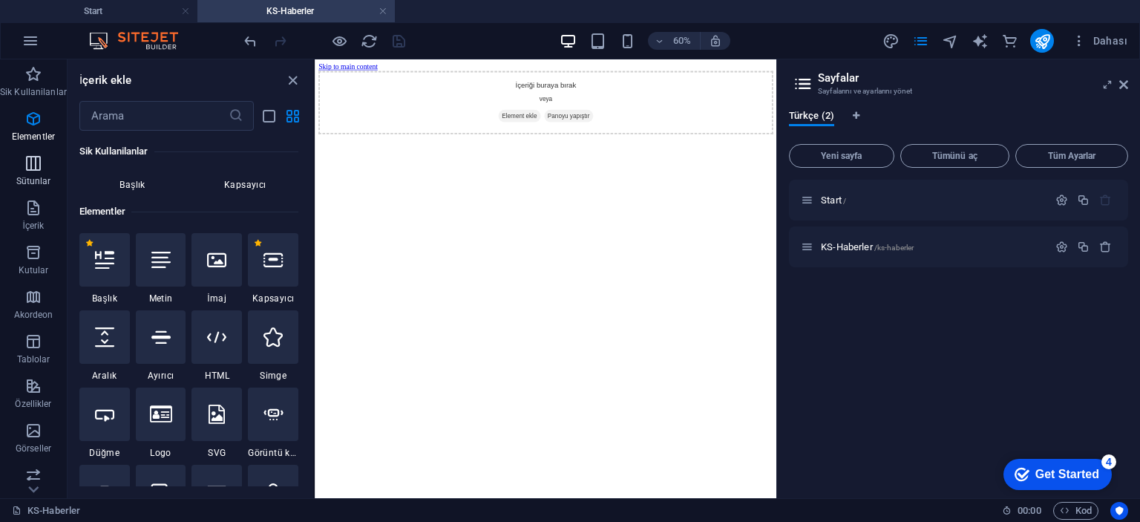
click at [26, 161] on icon "button" at bounding box center [33, 163] width 18 height 18
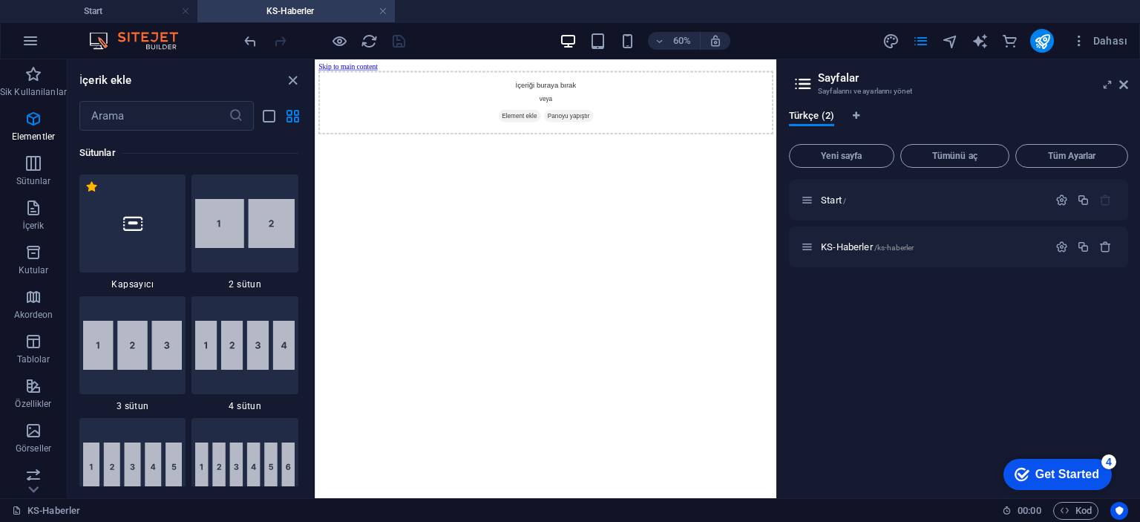
scroll to position [734, 0]
click at [24, 214] on icon "button" at bounding box center [33, 208] width 18 height 18
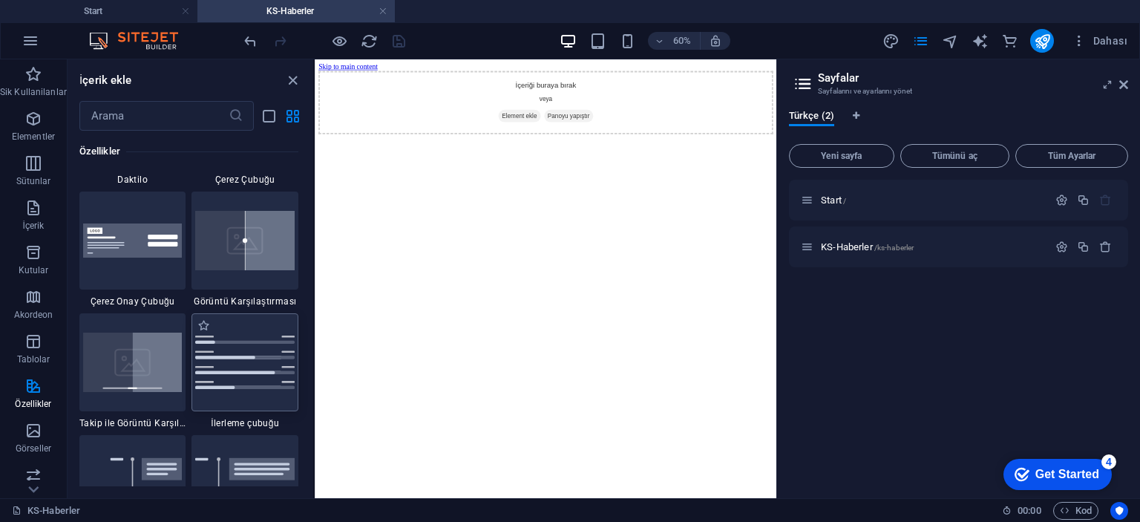
scroll to position [6156, 0]
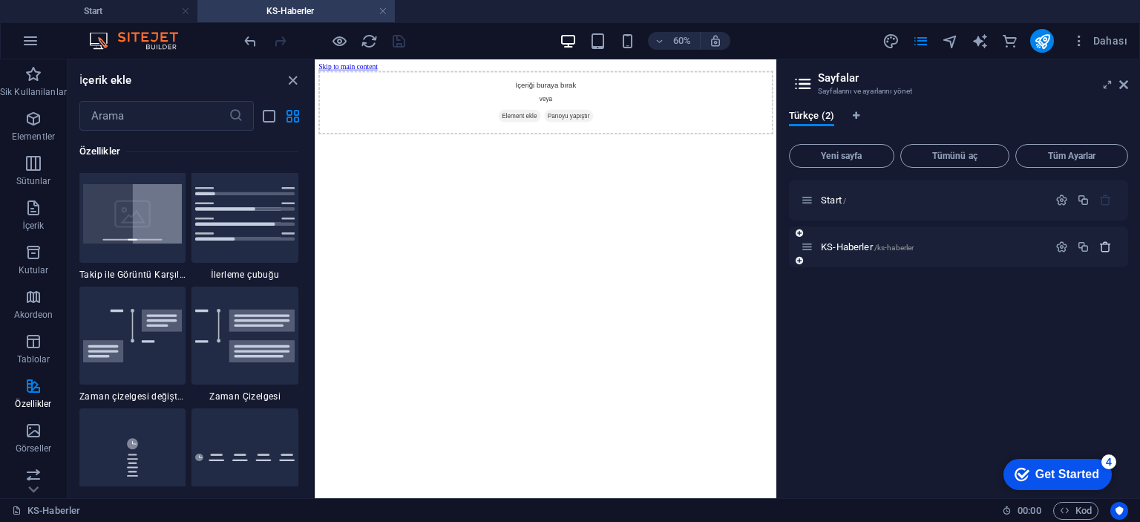
click at [1104, 240] on icon "button" at bounding box center [1105, 246] width 13 height 13
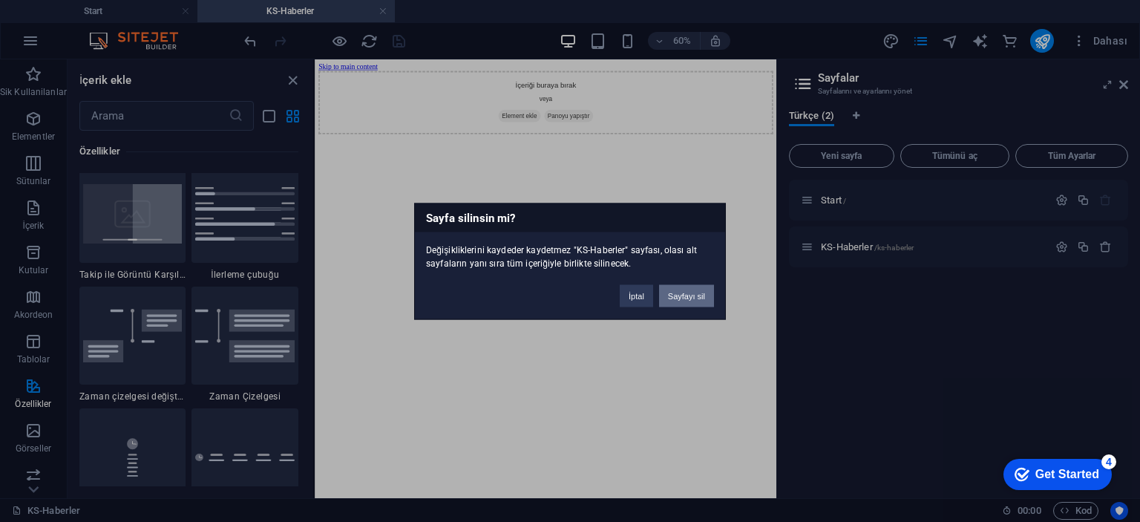
click at [703, 290] on button "Sayfayı sil" at bounding box center [686, 295] width 55 height 22
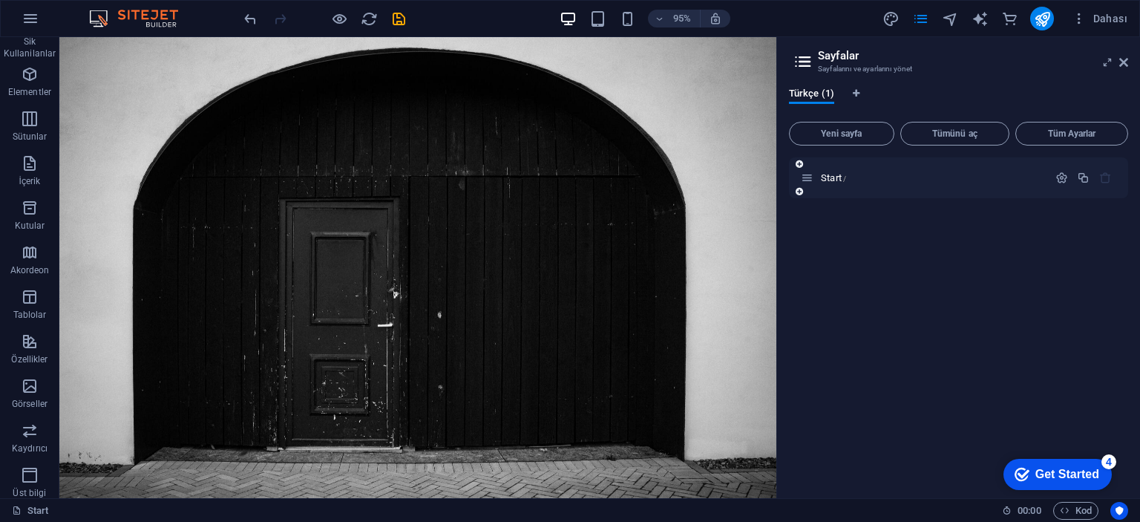
click at [890, 188] on div "Start /" at bounding box center [958, 177] width 339 height 41
click at [832, 171] on div "Start /" at bounding box center [924, 177] width 247 height 17
click at [832, 177] on span "Start /" at bounding box center [833, 177] width 25 height 11
click at [837, 177] on span "Start /" at bounding box center [833, 177] width 25 height 11
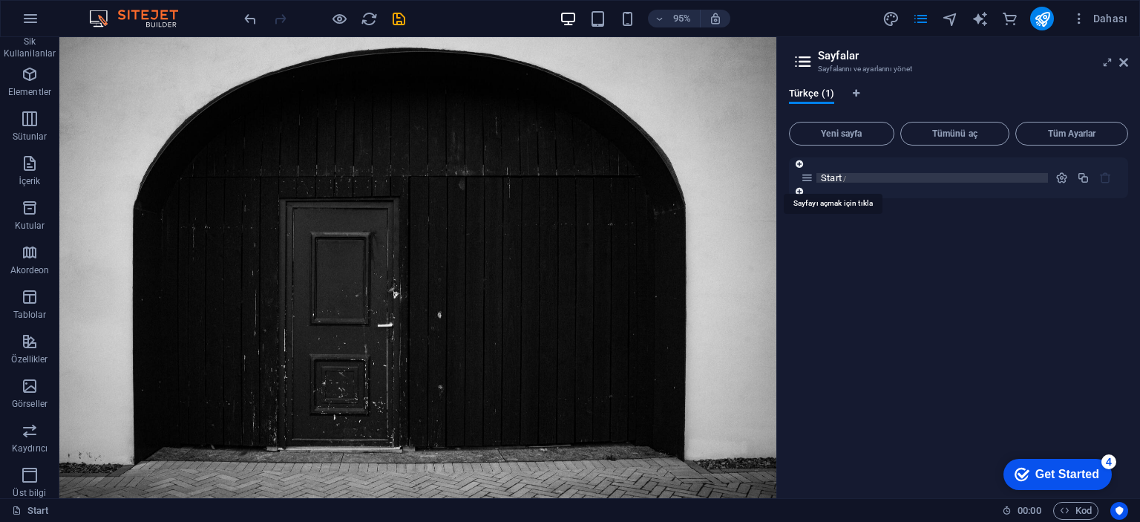
click at [837, 177] on span "Start /" at bounding box center [833, 177] width 25 height 11
click at [799, 177] on div "Start /" at bounding box center [958, 177] width 339 height 41
click at [810, 174] on icon at bounding box center [807, 177] width 13 height 13
click at [1062, 177] on icon "button" at bounding box center [1061, 177] width 13 height 13
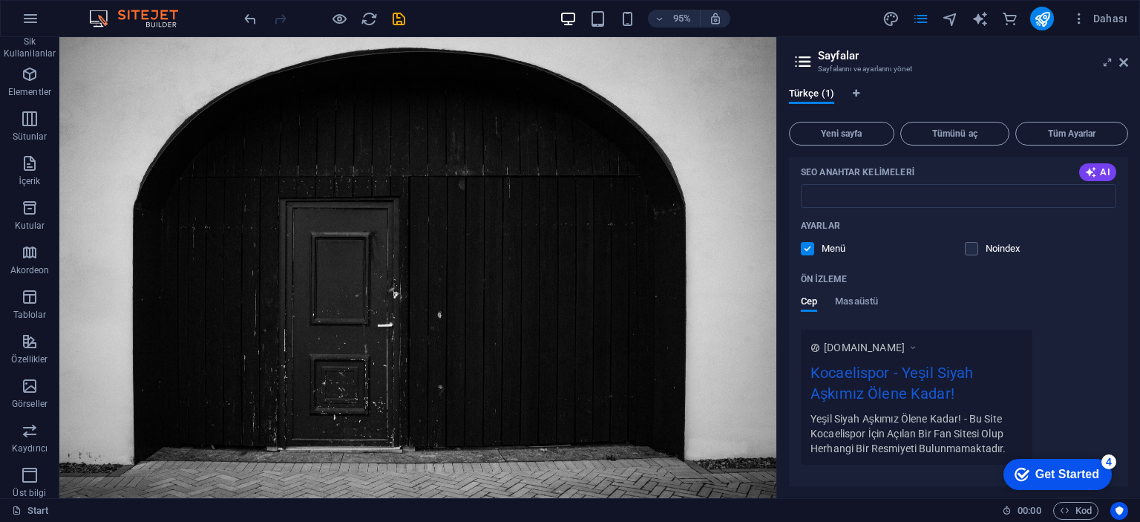
scroll to position [297, 0]
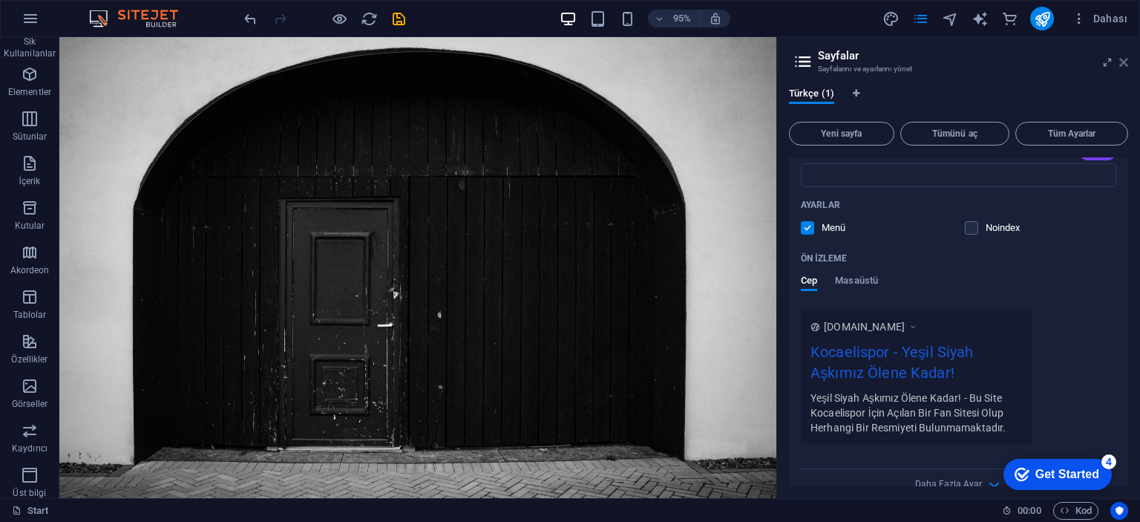
click at [1124, 62] on icon at bounding box center [1123, 62] width 9 height 12
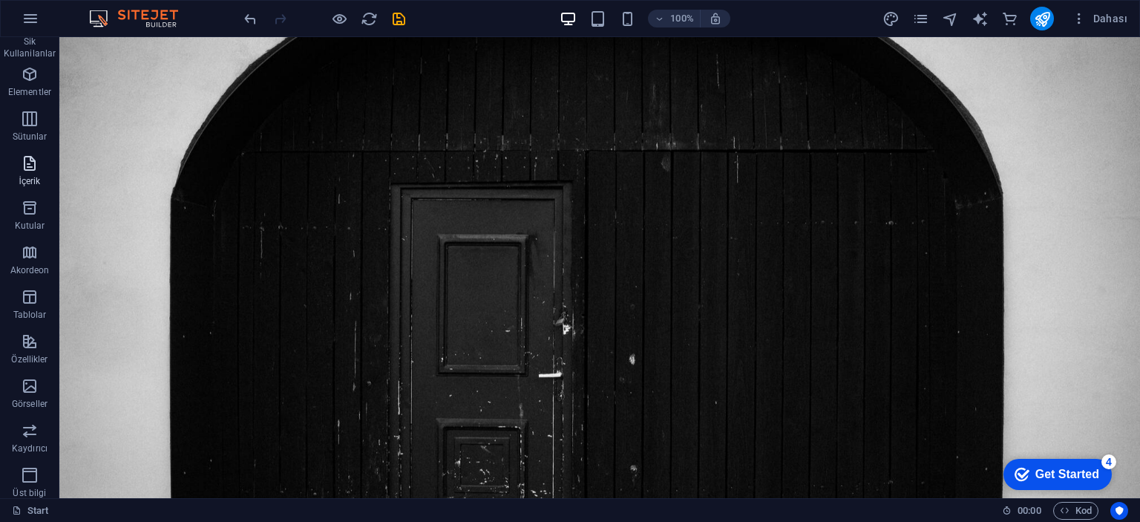
click at [21, 158] on icon "button" at bounding box center [30, 163] width 18 height 18
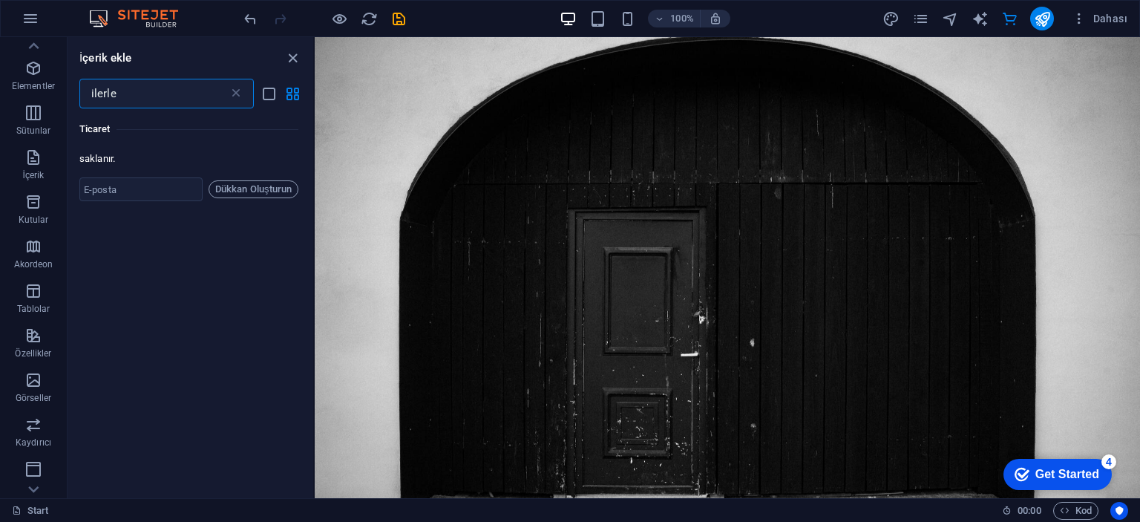
scroll to position [0, 0]
type input "ilerle"
click at [39, 128] on p "Sütunlar" at bounding box center [33, 131] width 35 height 12
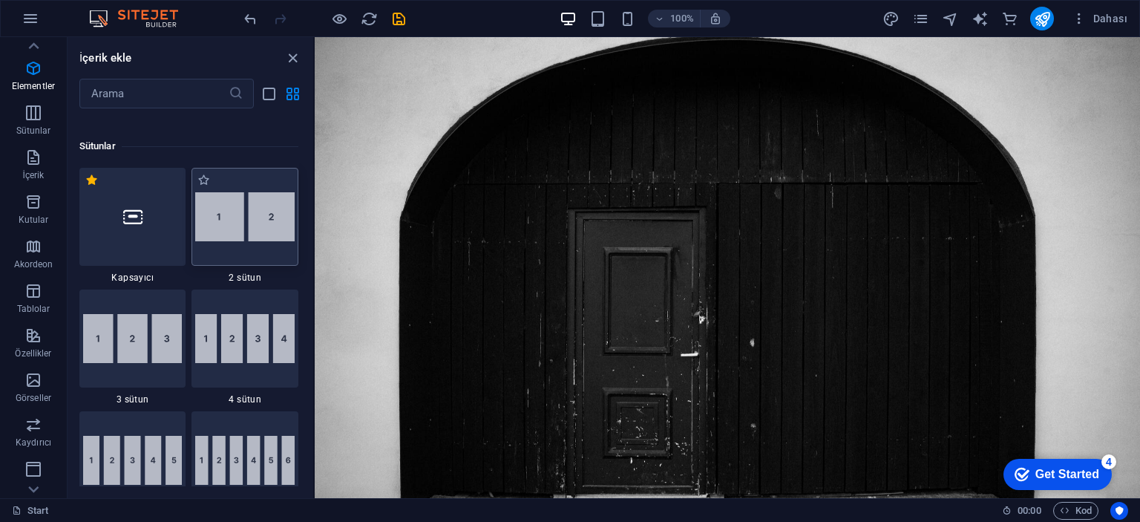
scroll to position [735, 0]
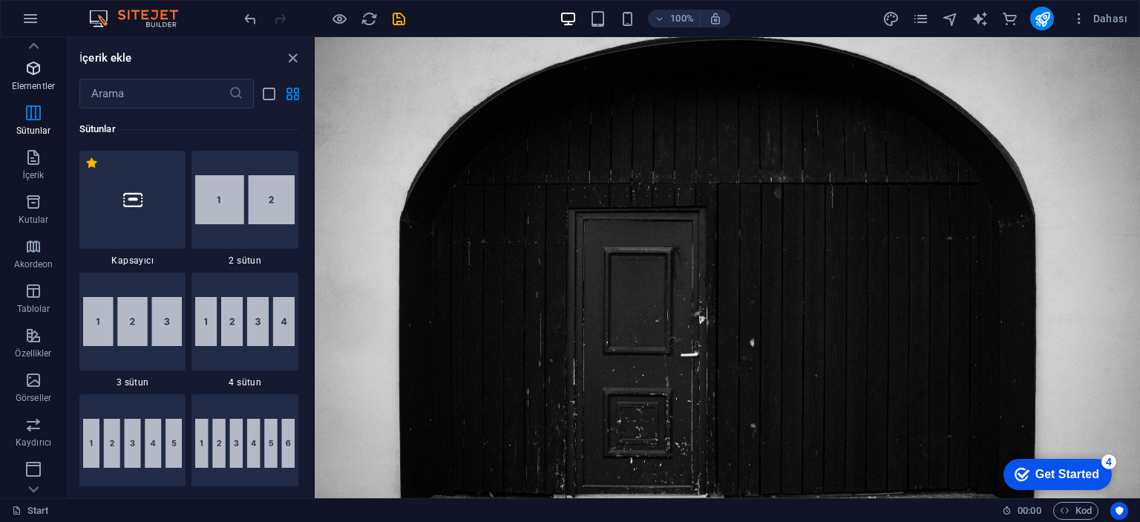
click at [33, 82] on p "Elementler" at bounding box center [33, 86] width 43 height 12
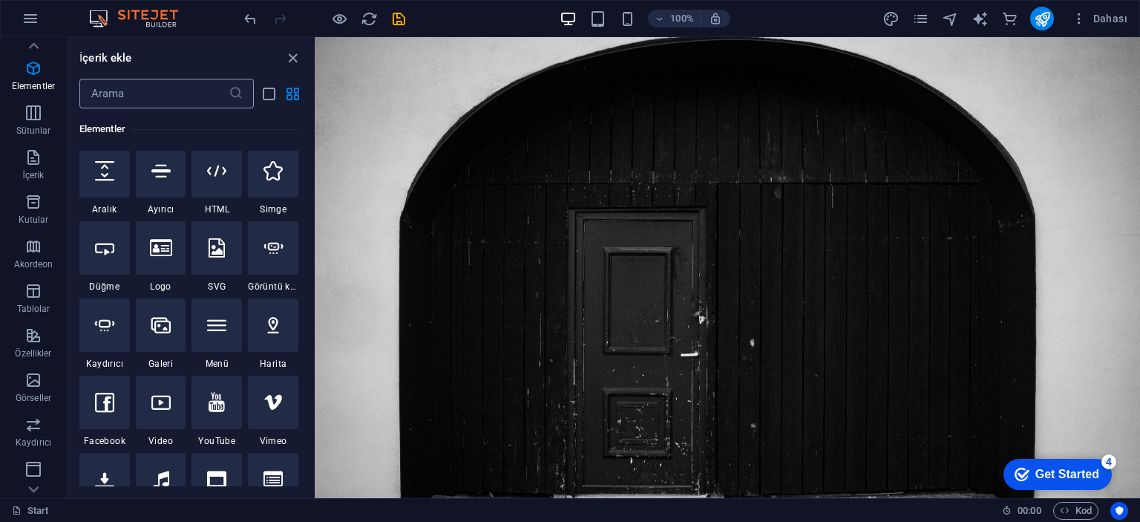
scroll to position [158, 0]
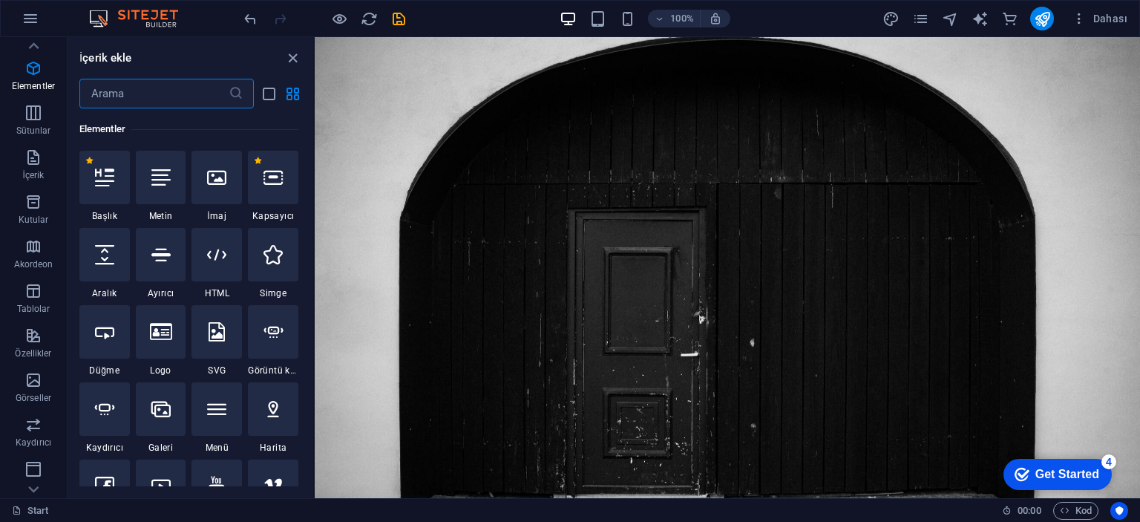
click at [148, 100] on input "text" at bounding box center [153, 94] width 149 height 30
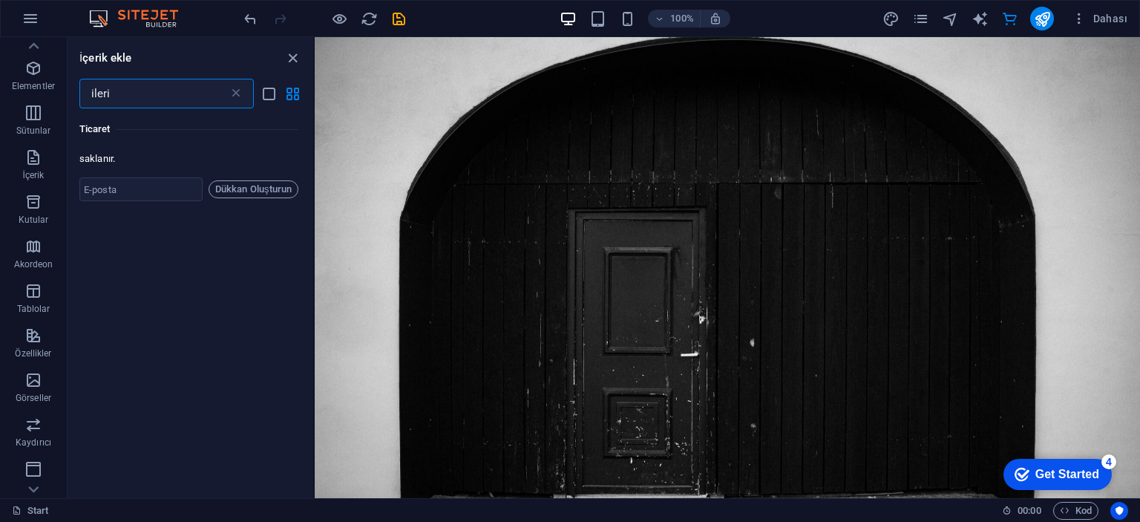
scroll to position [0, 0]
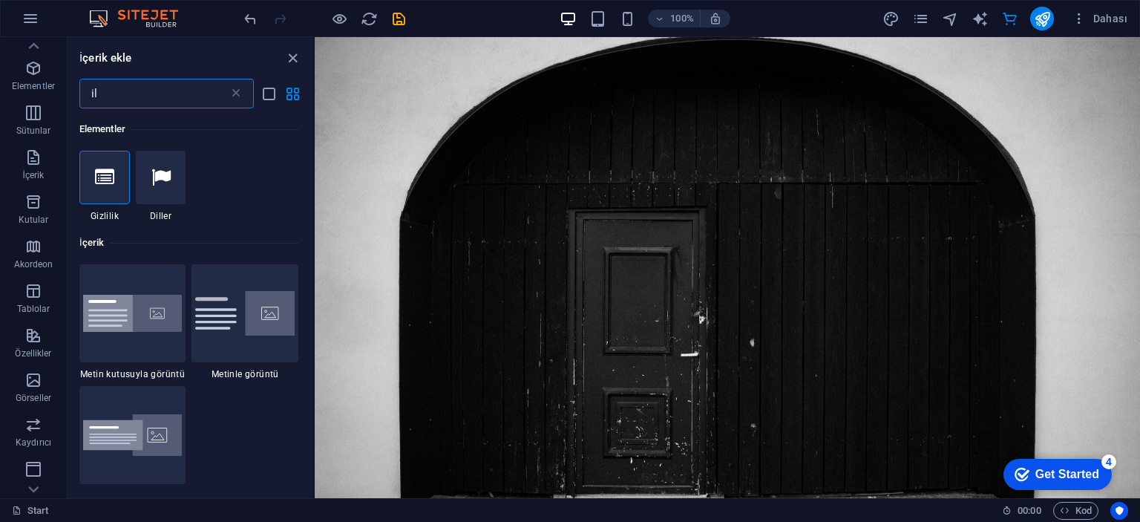
type input "i"
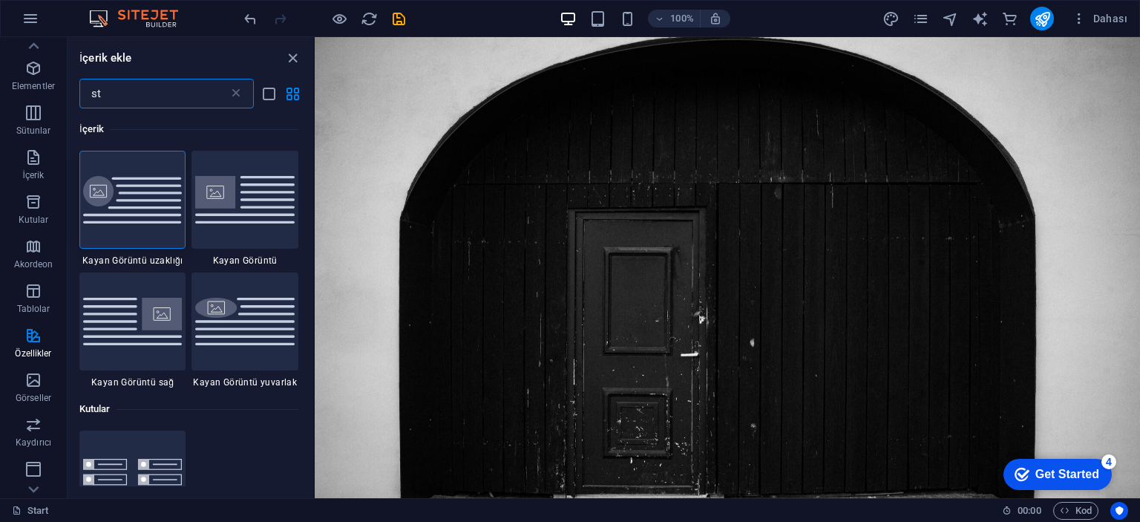
type input "s"
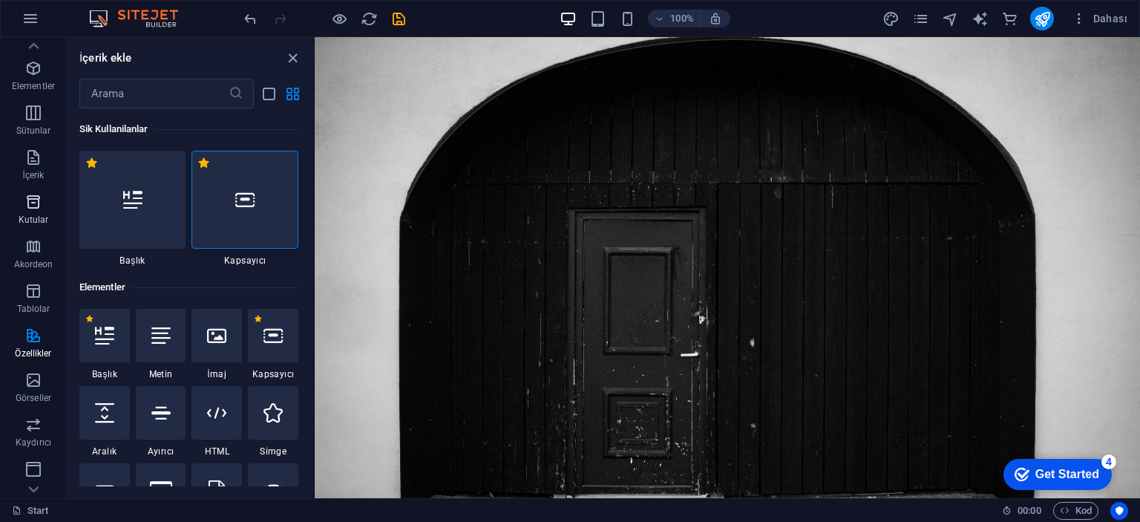
click at [36, 189] on button "Kutular" at bounding box center [33, 209] width 67 height 45
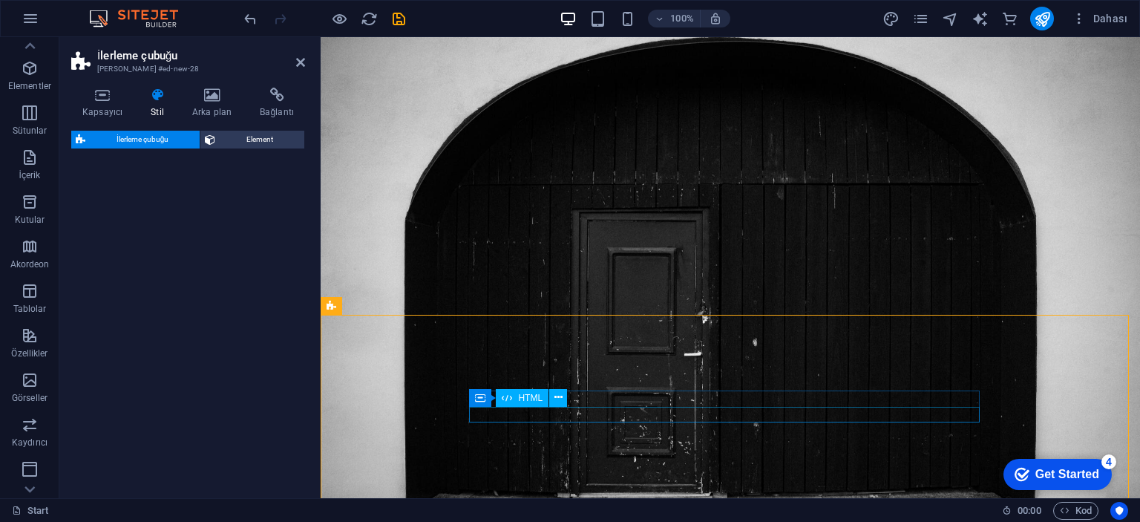
scroll to position [225, 0]
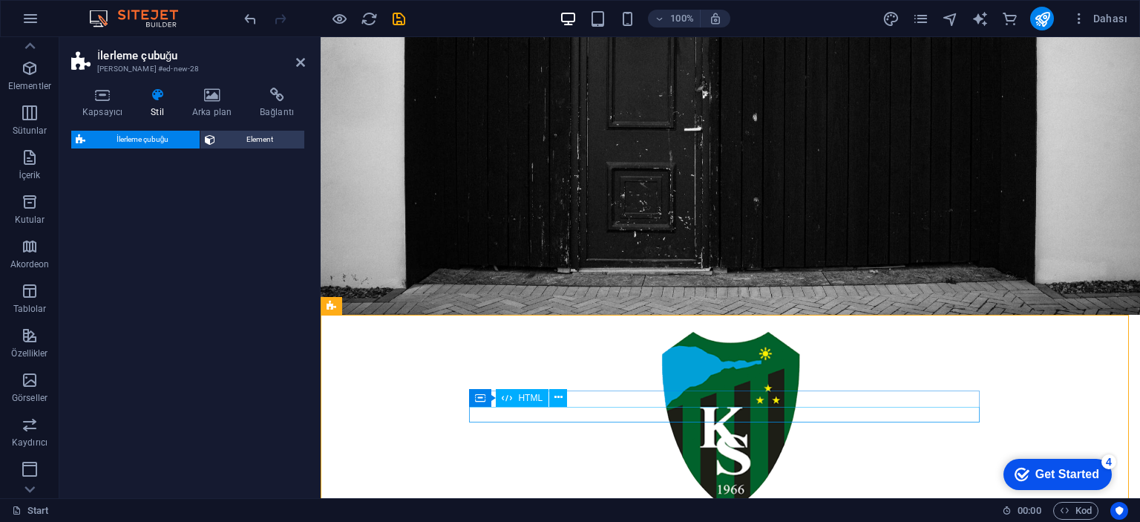
select select "rem"
select select "px"
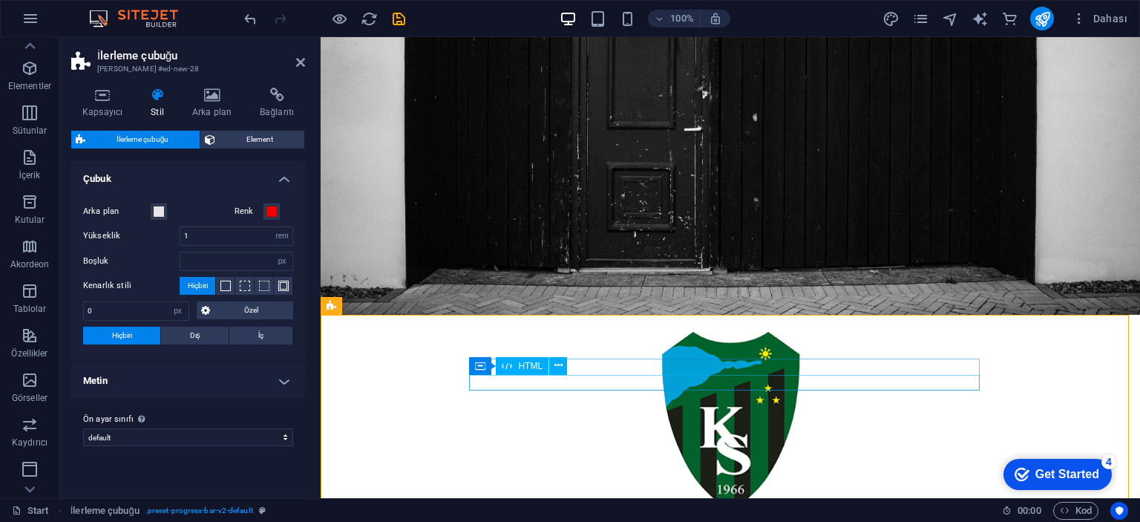
scroll to position [22, 0]
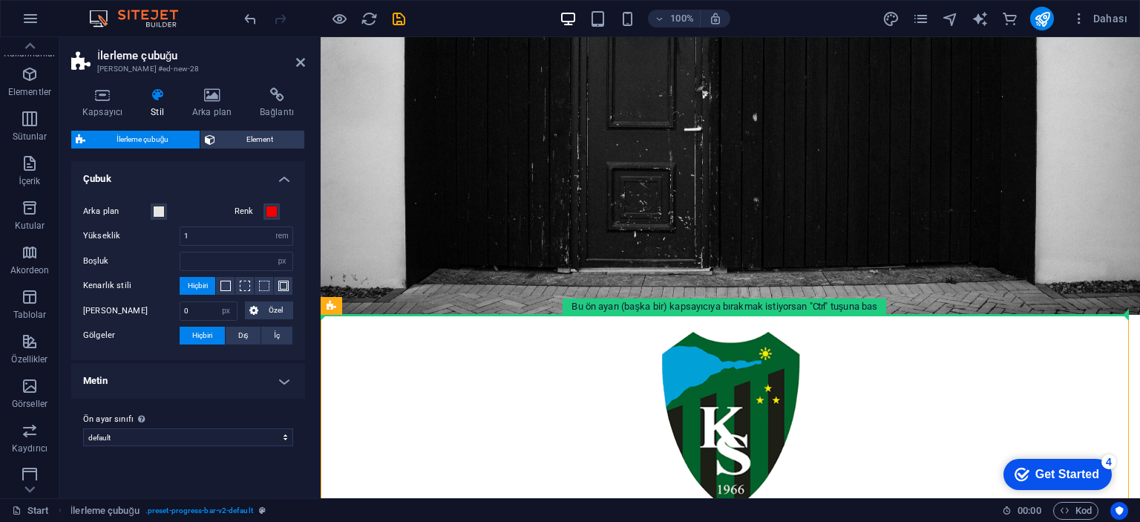
drag, startPoint x: 1070, startPoint y: 358, endPoint x: 1068, endPoint y: 257, distance: 100.9
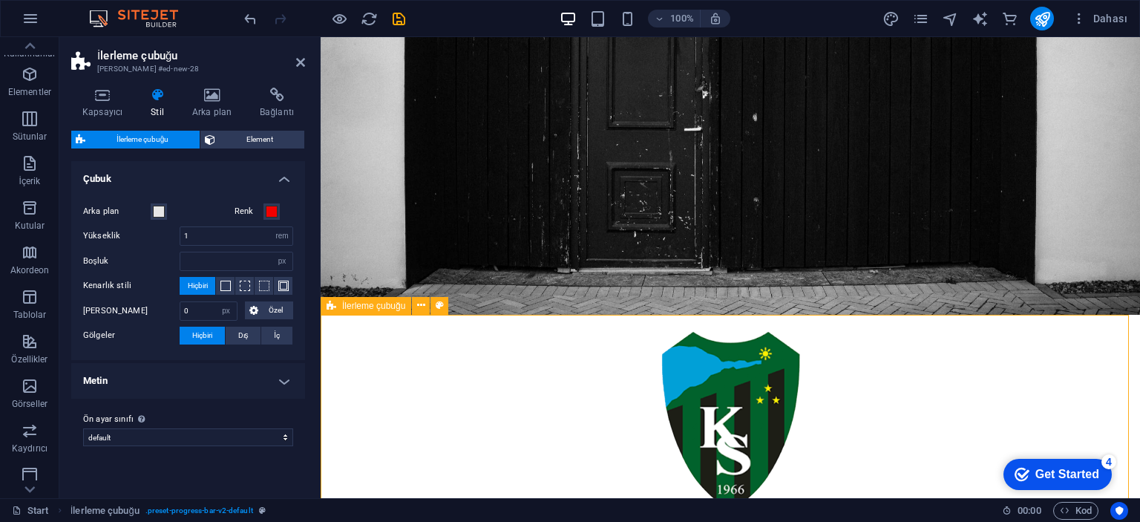
drag, startPoint x: 1072, startPoint y: 388, endPoint x: 1059, endPoint y: 245, distance: 143.7
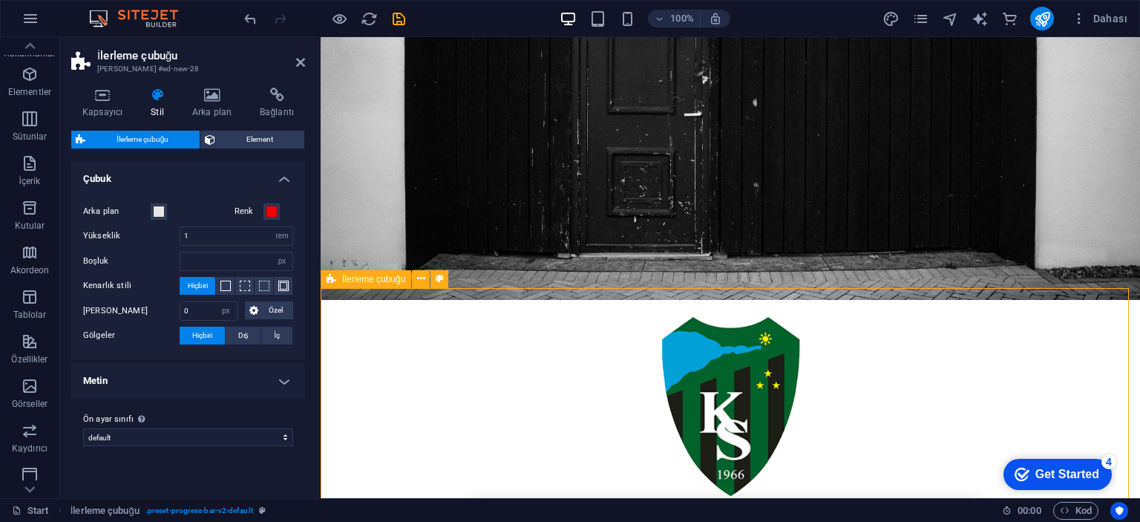
scroll to position [252, 0]
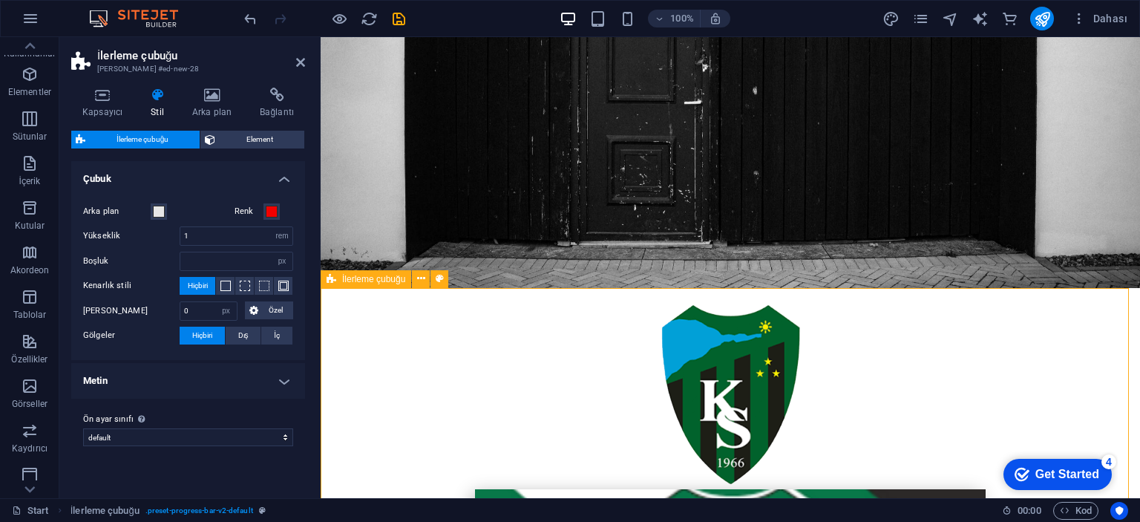
click at [395, 280] on span "İlerleme çubuğu" at bounding box center [373, 279] width 63 height 9
click at [394, 280] on span "İlerleme çubuğu" at bounding box center [373, 279] width 63 height 9
click at [418, 276] on icon at bounding box center [421, 279] width 8 height 16
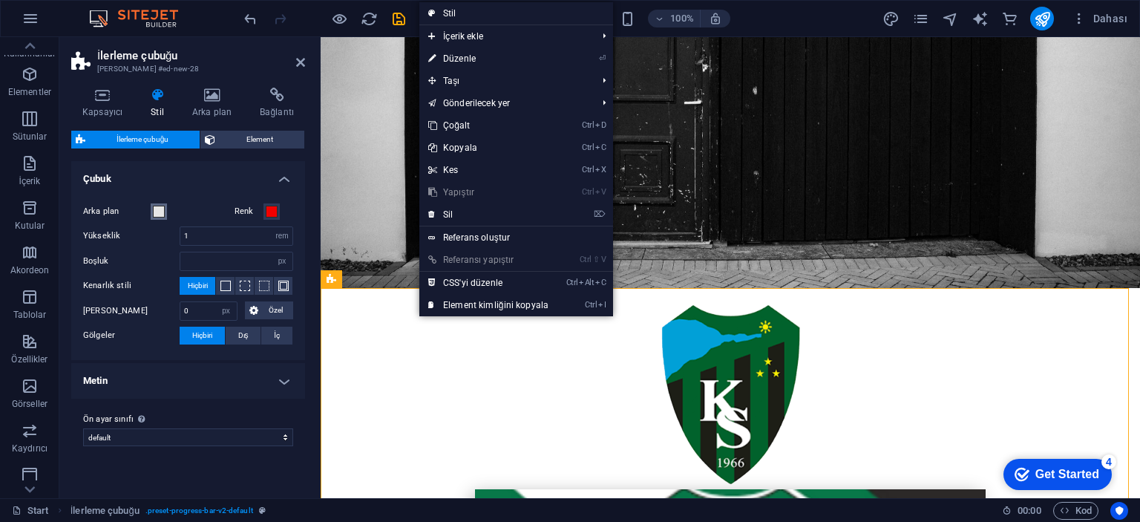
click at [151, 210] on button "Arka plan" at bounding box center [159, 211] width 16 height 16
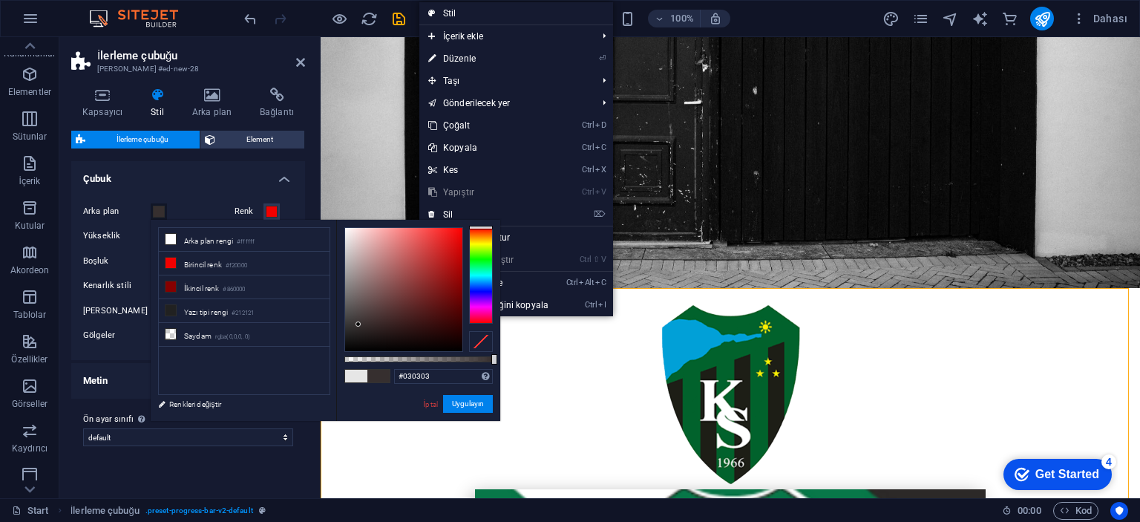
type input "#000000"
drag, startPoint x: 353, startPoint y: 272, endPoint x: 312, endPoint y: 391, distance: 125.8
click at [318, 393] on div "less Arka plan rengi #ffffff Birincil renk #f20000 İkincil renk #860000 Yazı ti…" at bounding box center [325, 320] width 349 height 201
click at [267, 210] on span at bounding box center [272, 212] width 12 height 12
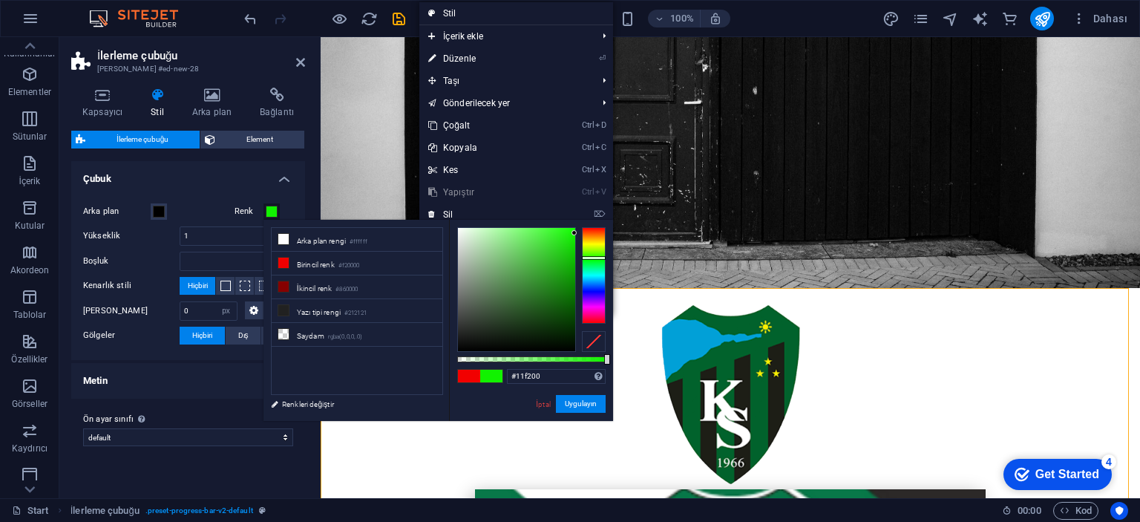
click at [595, 257] on div at bounding box center [594, 275] width 24 height 96
type input "#11ff00"
drag, startPoint x: 563, startPoint y: 237, endPoint x: 576, endPoint y: 221, distance: 20.0
click at [576, 221] on div "#11ff00 Desteklenen biçimler #0852ed rgb(8, 82, 237) rgba(8, 82, 237, %90) hsv(…" at bounding box center [531, 428] width 164 height 416
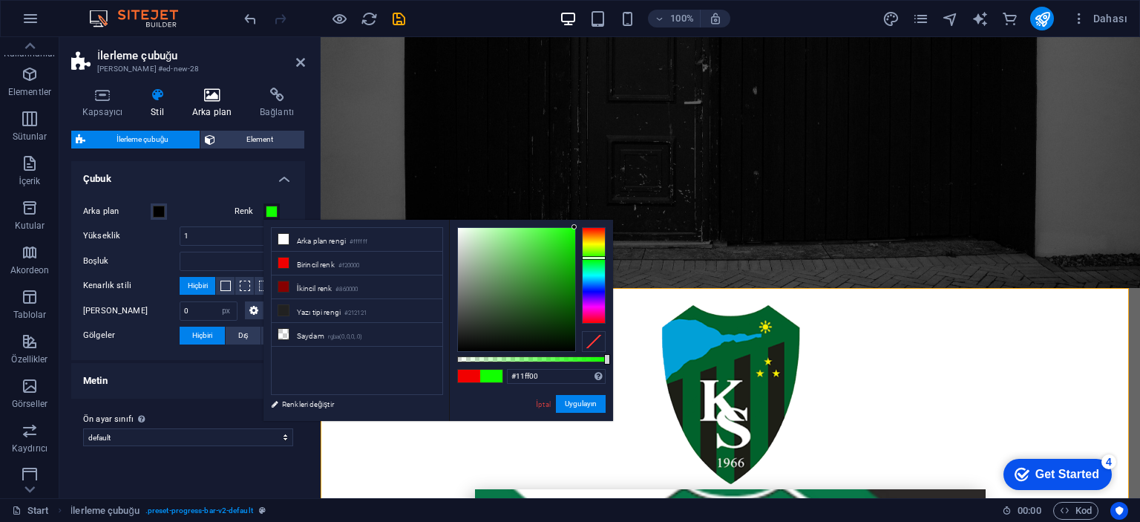
click at [205, 109] on h4 "Arka plan" at bounding box center [215, 103] width 68 height 31
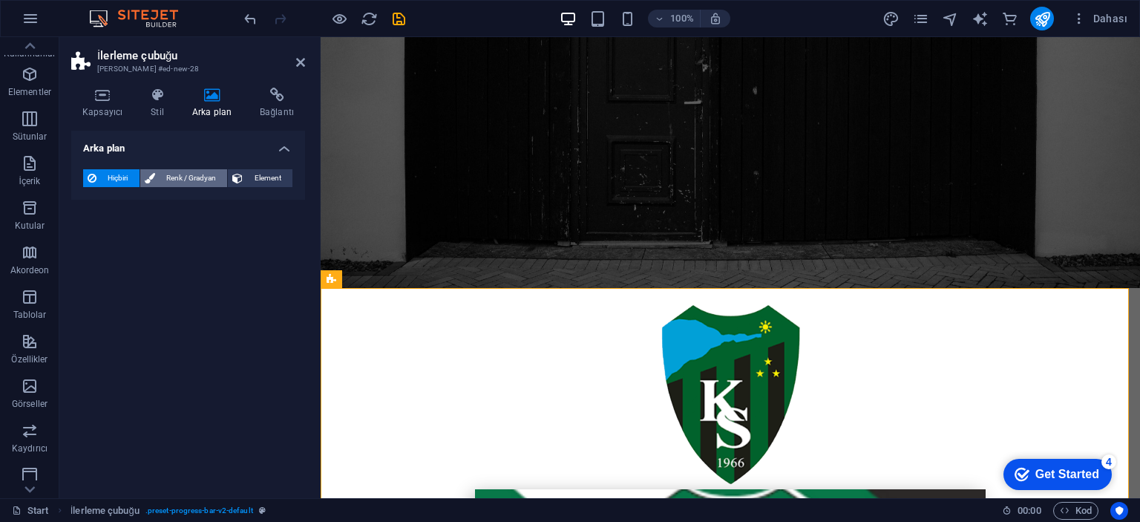
click at [181, 177] on span "Renk / Gradyan" at bounding box center [192, 178] width 64 height 18
click at [98, 238] on span at bounding box center [93, 237] width 16 height 16
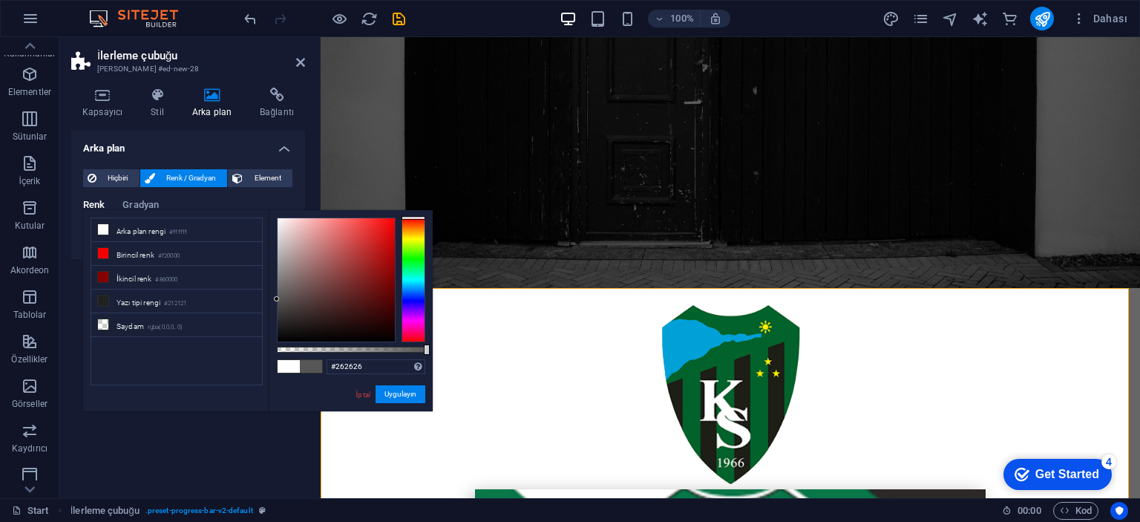
type input "#000000"
drag, startPoint x: 344, startPoint y: 306, endPoint x: 237, endPoint y: 420, distance: 156.4
click at [237, 420] on body "Kocaelispor Fan Sitesi Start Sik Kullanilanlar Elementler Sütunlar İçerik Kutul…" at bounding box center [570, 261] width 1140 height 522
drag, startPoint x: 206, startPoint y: 456, endPoint x: 215, endPoint y: 448, distance: 12.1
click at [208, 455] on div "Arka plan Hiçbiri Renk / Gradyan Element Arka planı tam genişliğe genişlet Renk…" at bounding box center [188, 308] width 234 height 355
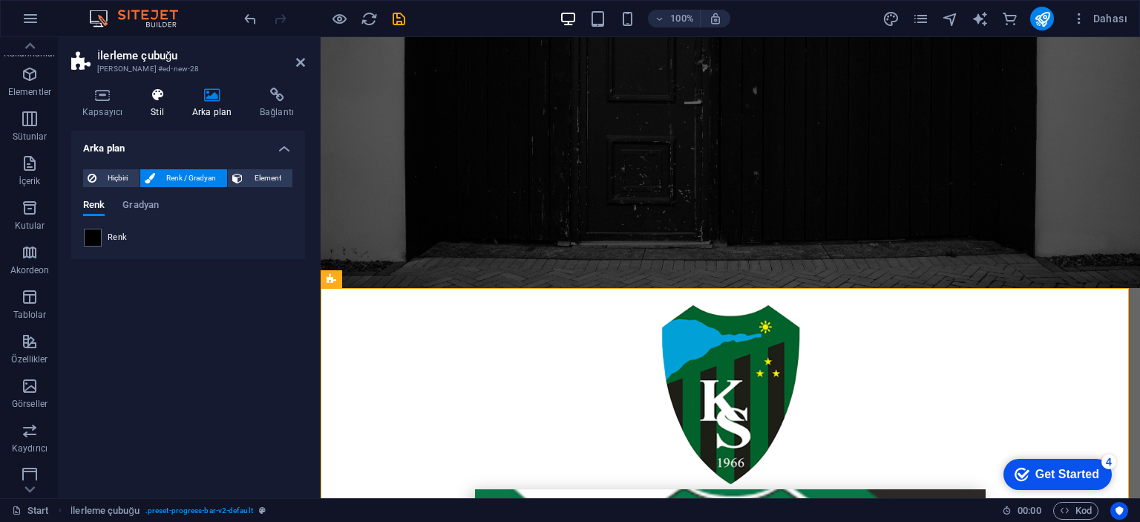
click at [145, 102] on icon at bounding box center [157, 95] width 36 height 15
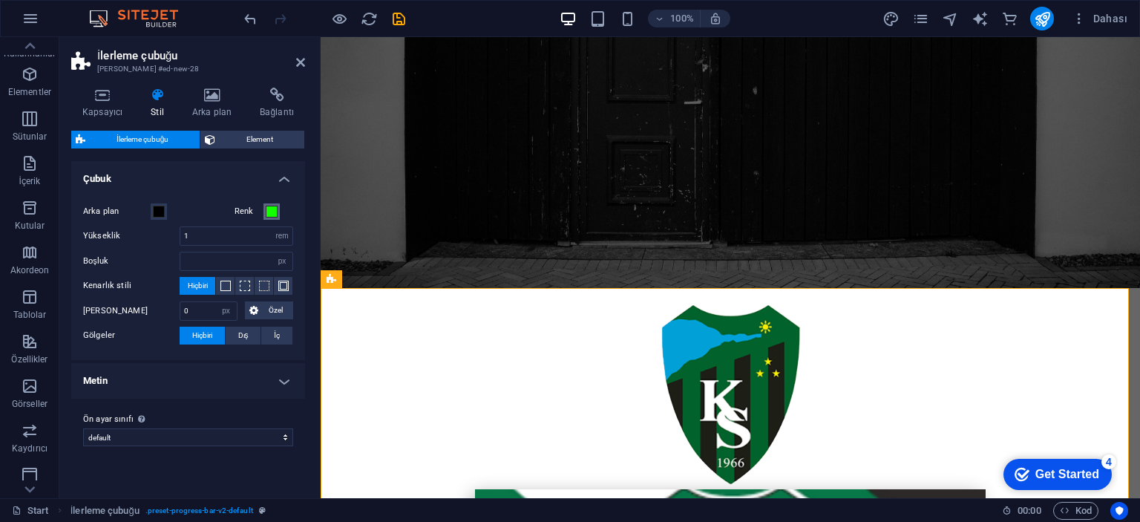
click at [270, 213] on span at bounding box center [272, 212] width 12 height 12
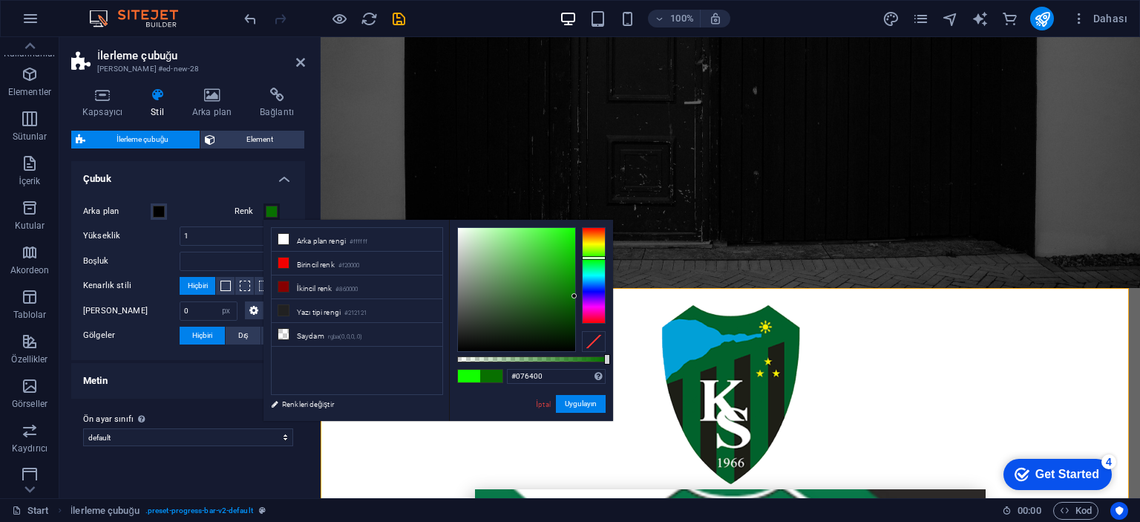
drag, startPoint x: 558, startPoint y: 288, endPoint x: 602, endPoint y: 302, distance: 46.7
click at [603, 302] on div at bounding box center [531, 289] width 148 height 125
drag, startPoint x: 561, startPoint y: 291, endPoint x: 565, endPoint y: 328, distance: 37.4
click at [565, 328] on div at bounding box center [516, 289] width 117 height 123
drag, startPoint x: 561, startPoint y: 326, endPoint x: 585, endPoint y: 338, distance: 26.5
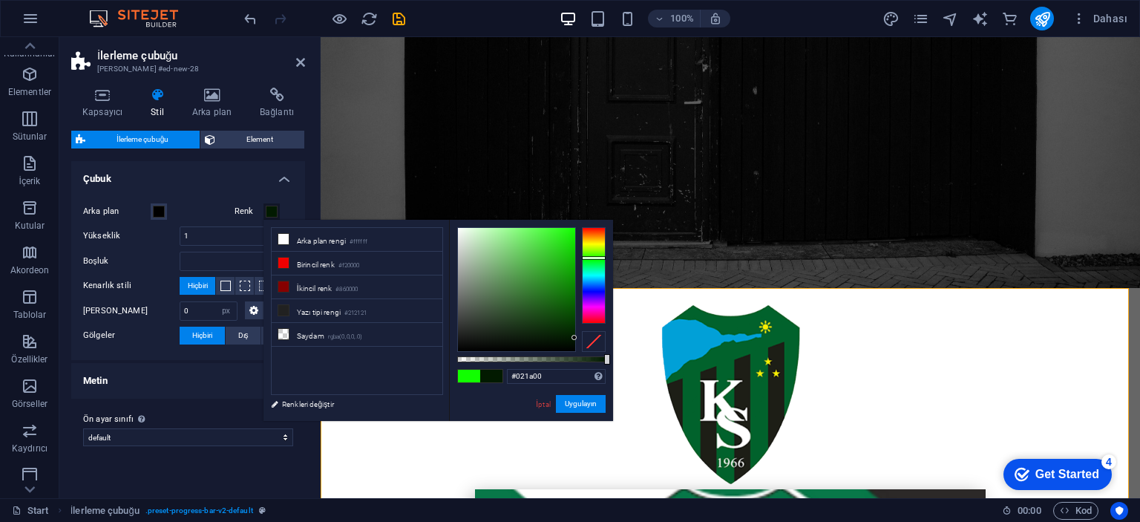
click at [585, 338] on div at bounding box center [531, 289] width 148 height 125
click at [591, 402] on button "Uygulayın" at bounding box center [581, 404] width 50 height 18
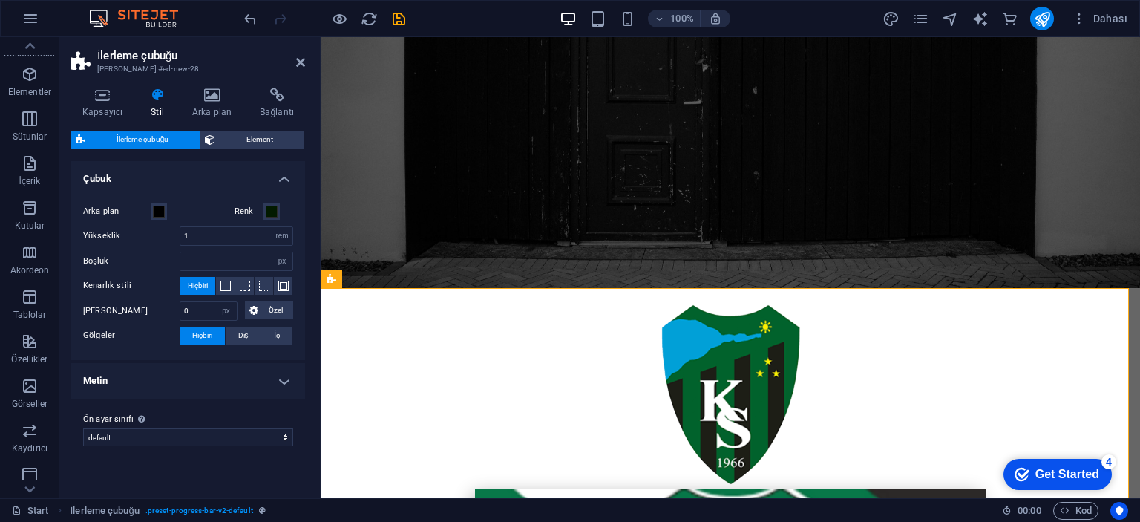
click at [254, 210] on label "Renk" at bounding box center [248, 212] width 29 height 18
click at [263, 210] on button "Renk" at bounding box center [271, 211] width 16 height 16
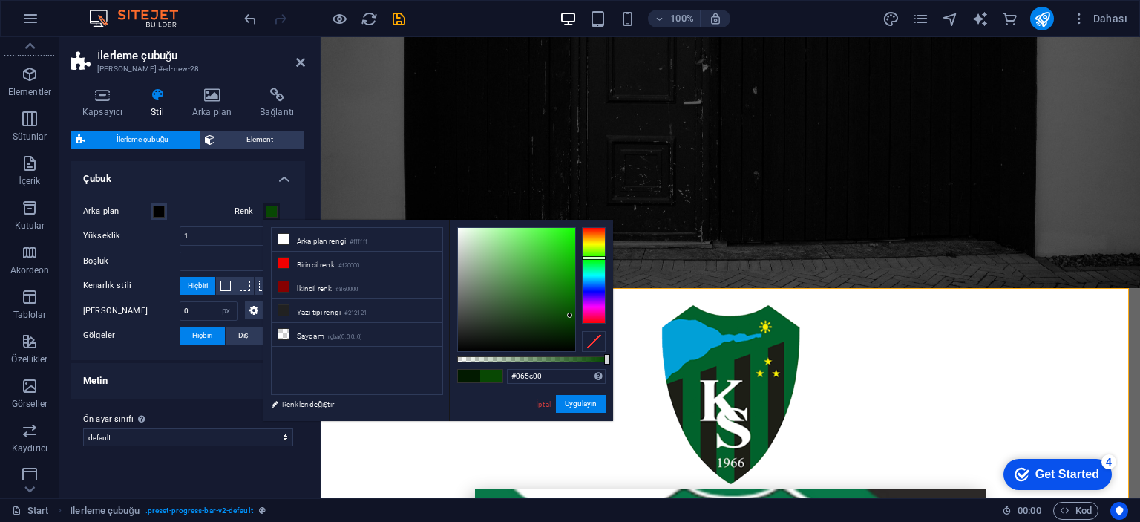
drag, startPoint x: 570, startPoint y: 315, endPoint x: 576, endPoint y: 306, distance: 11.3
click at [575, 306] on div at bounding box center [516, 289] width 117 height 123
click at [584, 403] on button "Uygulayın" at bounding box center [581, 404] width 50 height 18
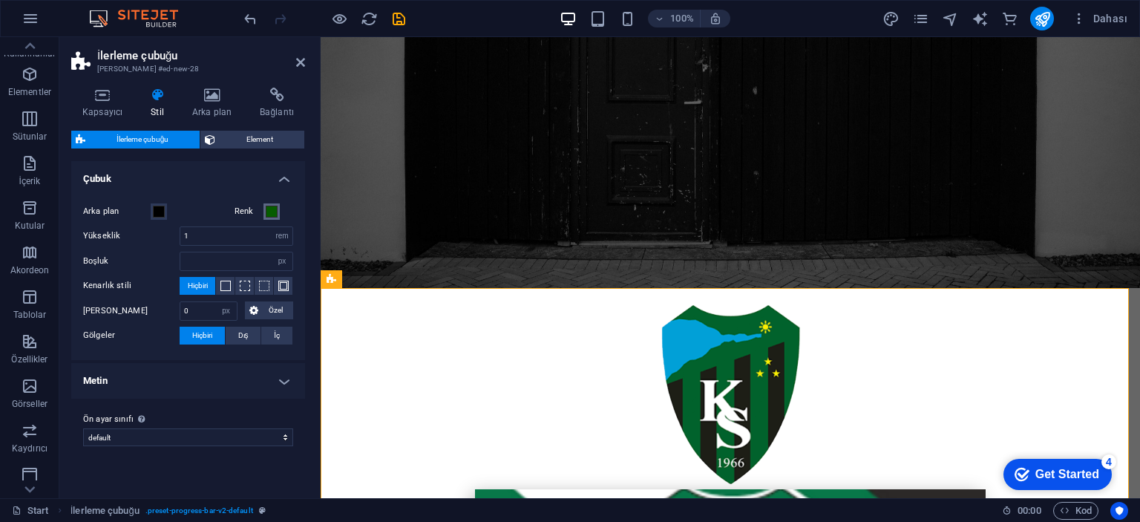
click at [275, 210] on span at bounding box center [272, 212] width 12 height 12
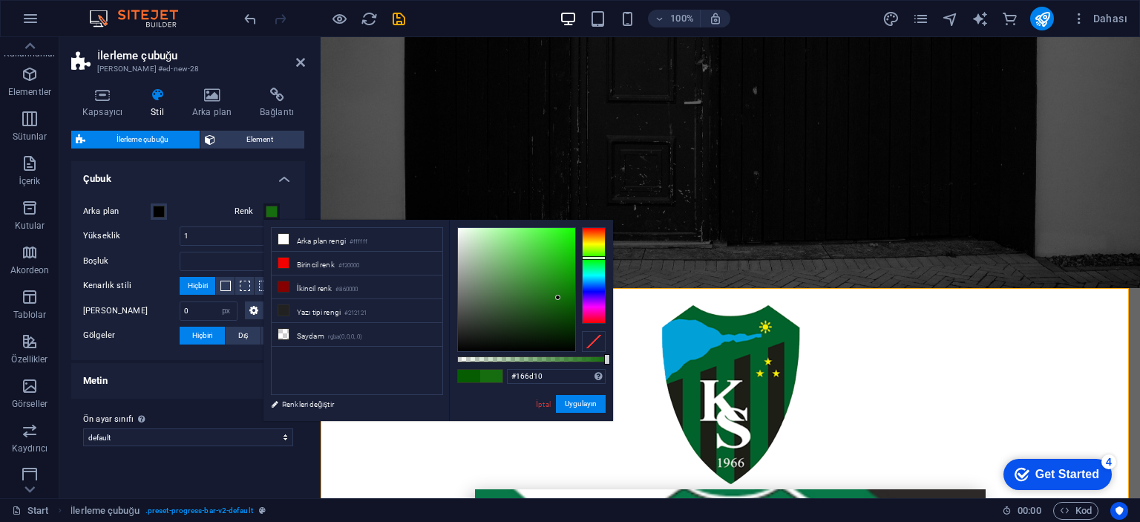
drag, startPoint x: 564, startPoint y: 308, endPoint x: 557, endPoint y: 296, distance: 13.6
click at [557, 296] on div at bounding box center [516, 289] width 117 height 123
type input "#177010"
click at [580, 406] on button "Uygulayın" at bounding box center [581, 404] width 50 height 18
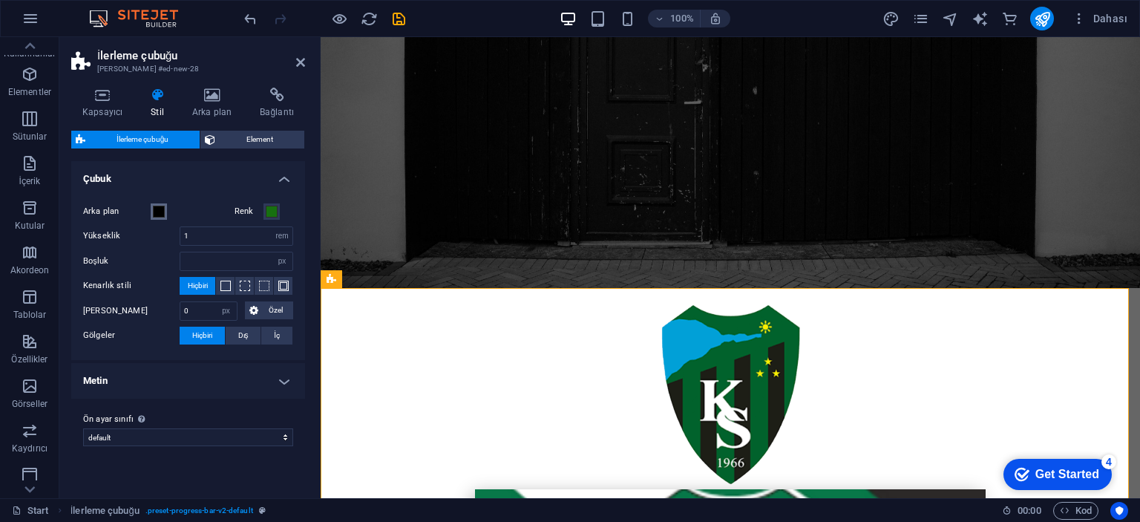
click at [160, 210] on span at bounding box center [159, 212] width 12 height 12
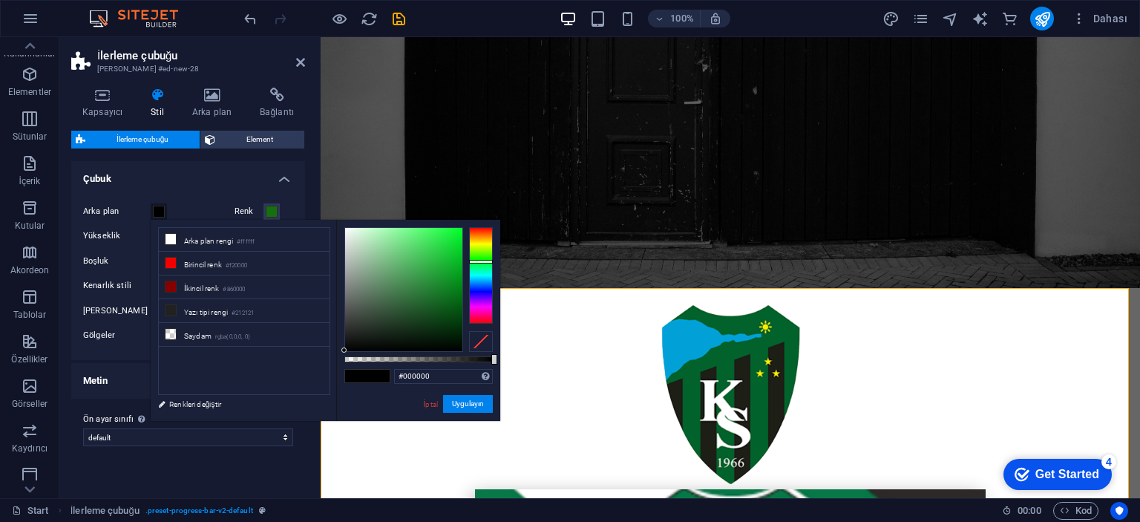
click at [478, 260] on div at bounding box center [481, 275] width 24 height 96
drag, startPoint x: 459, startPoint y: 326, endPoint x: 466, endPoint y: 323, distance: 8.0
click at [466, 323] on div at bounding box center [418, 289] width 148 height 125
click at [484, 406] on button "Uygulayın" at bounding box center [468, 404] width 50 height 18
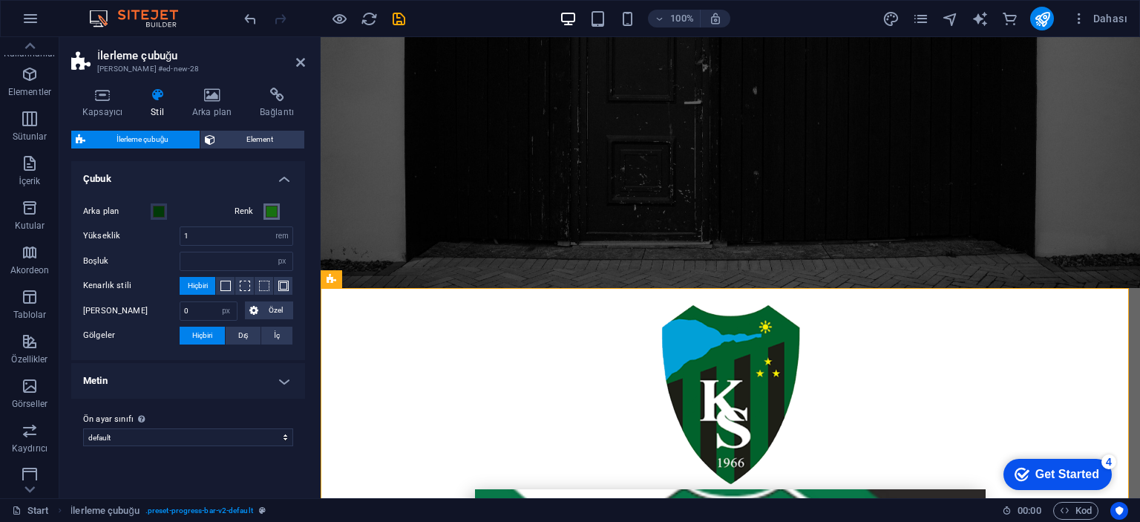
click at [269, 214] on span at bounding box center [272, 212] width 12 height 12
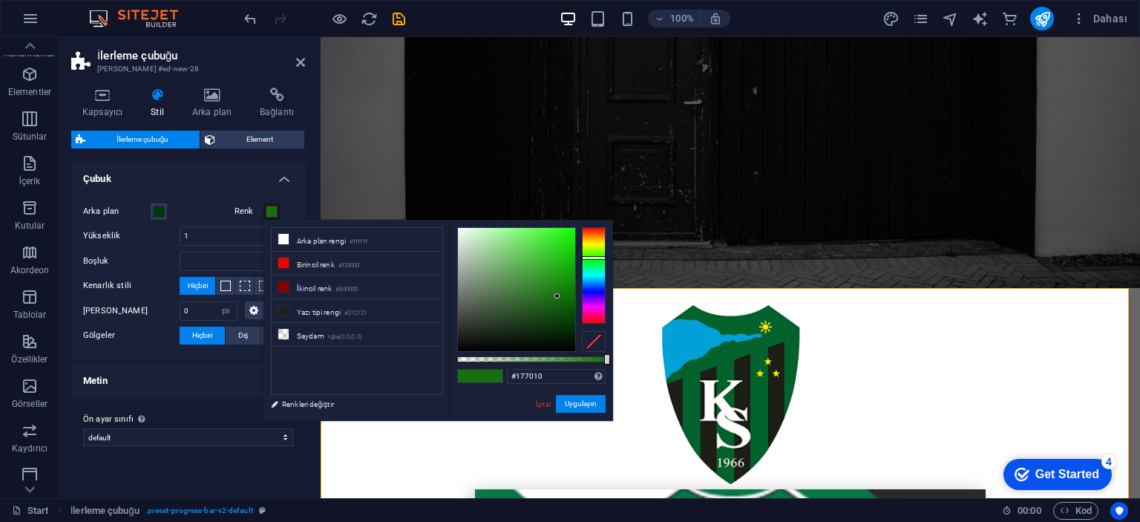
click at [140, 214] on label "Arka plan" at bounding box center [117, 212] width 68 height 18
click at [151, 214] on button "Arka plan" at bounding box center [159, 211] width 16 height 16
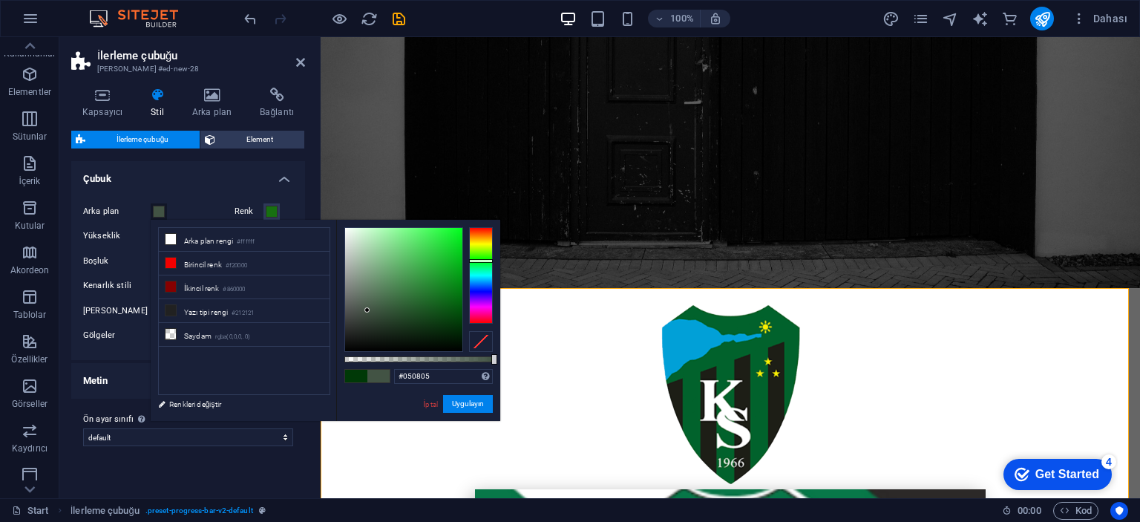
type input "#000000"
drag, startPoint x: 367, startPoint y: 310, endPoint x: 341, endPoint y: 413, distance: 106.3
click at [348, 413] on div "#000000 Desteklenen biçimler #0852ed rgb(8, 82, 237) rgba(8, 82, 237, %90) hsv(…" at bounding box center [418, 428] width 164 height 416
click at [468, 400] on button "Uygulayın" at bounding box center [468, 404] width 50 height 18
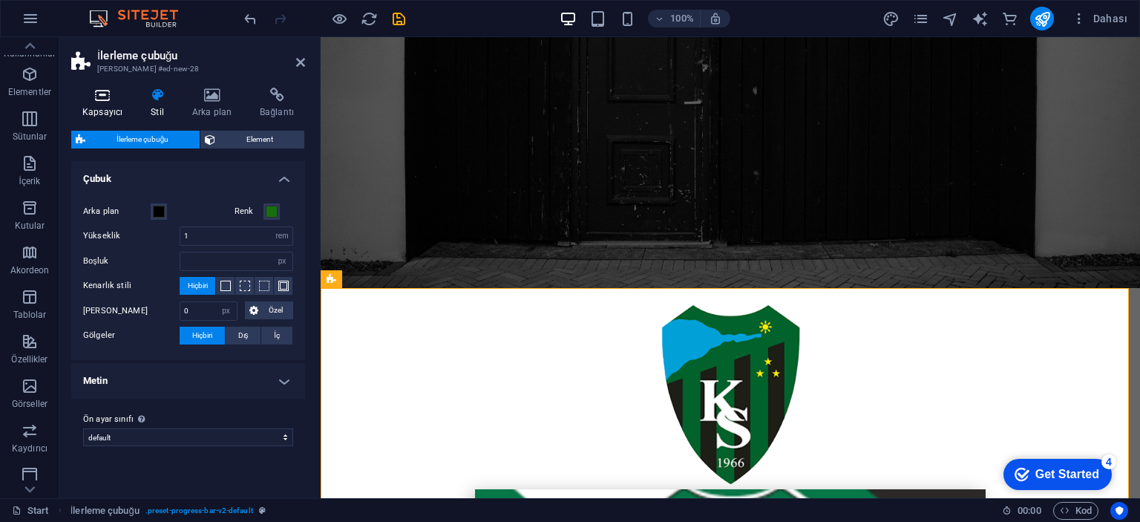
click at [111, 94] on icon at bounding box center [102, 95] width 62 height 15
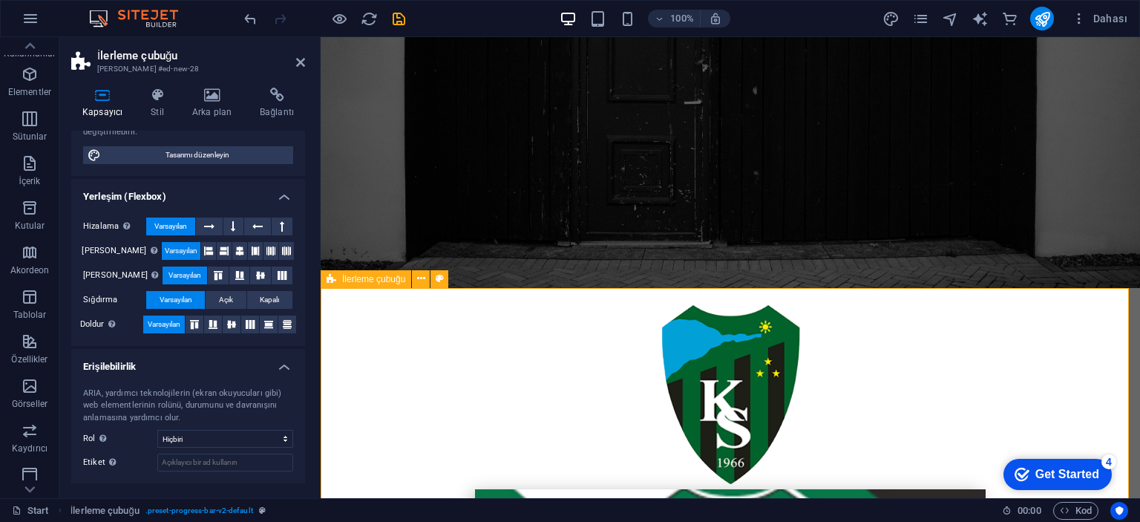
scroll to position [218, 0]
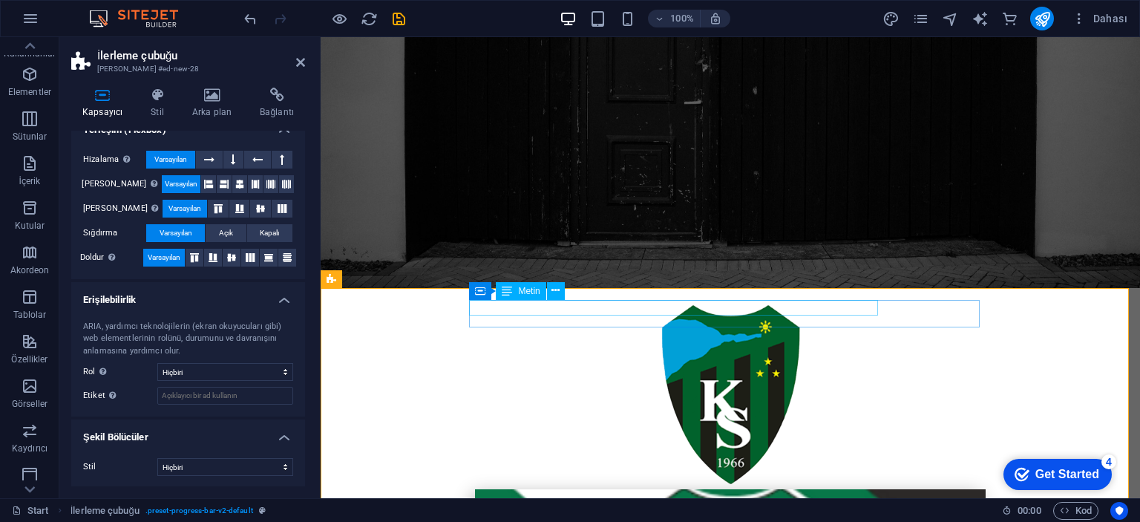
click at [527, 294] on span "Metin" at bounding box center [529, 290] width 22 height 9
click at [526, 293] on span "Metin" at bounding box center [529, 290] width 22 height 9
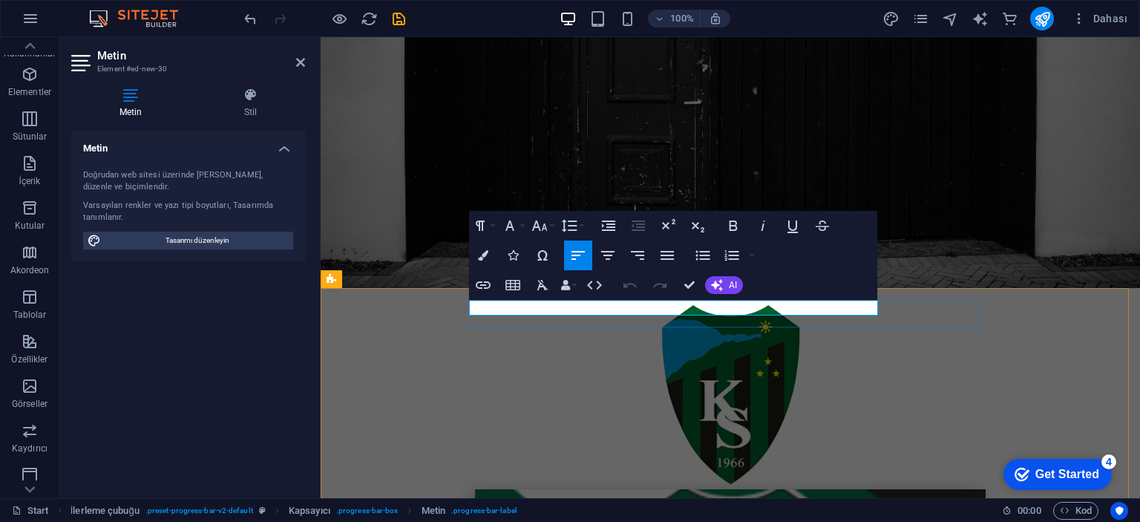
click at [721, 224] on button "Bold" at bounding box center [733, 226] width 28 height 30
click at [722, 223] on button "Bold" at bounding box center [733, 226] width 28 height 30
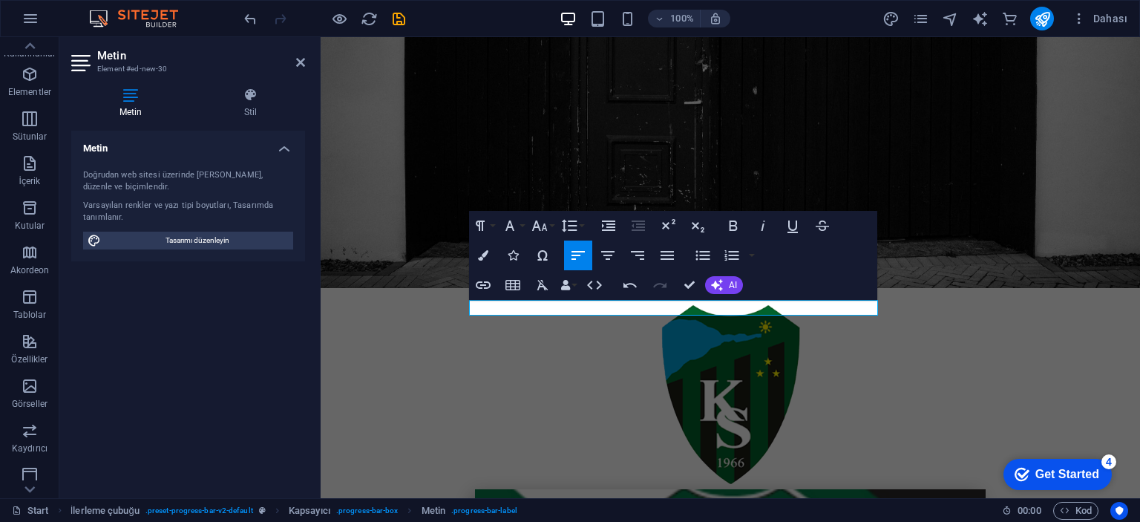
click at [246, 125] on div "Metin Stil Metin Doğrudan web sitesi üzerinde [PERSON_NAME], düzenle ve biçimle…" at bounding box center [188, 287] width 234 height 398
click at [246, 107] on h4 "Stil" at bounding box center [250, 103] width 109 height 31
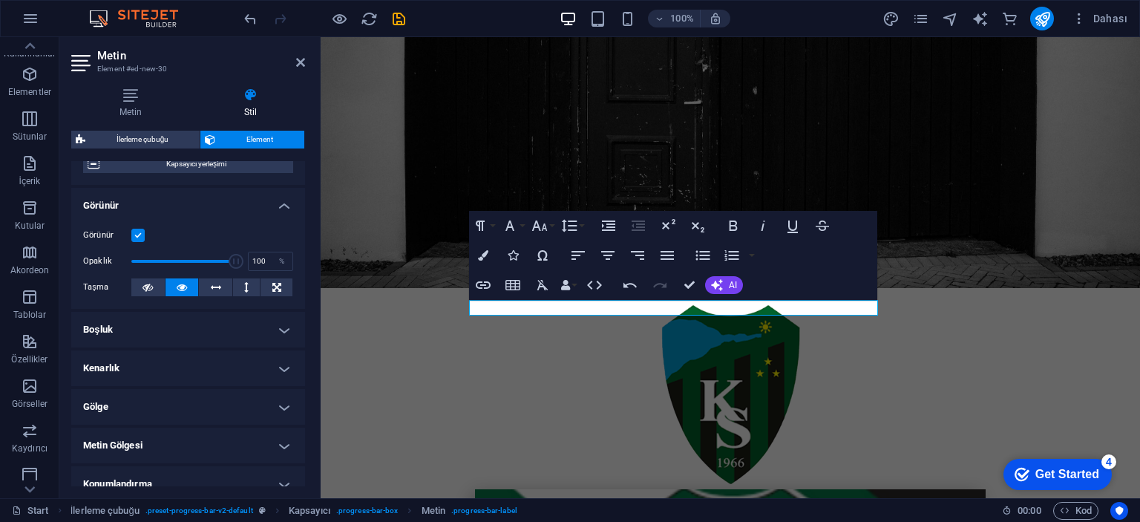
scroll to position [148, 0]
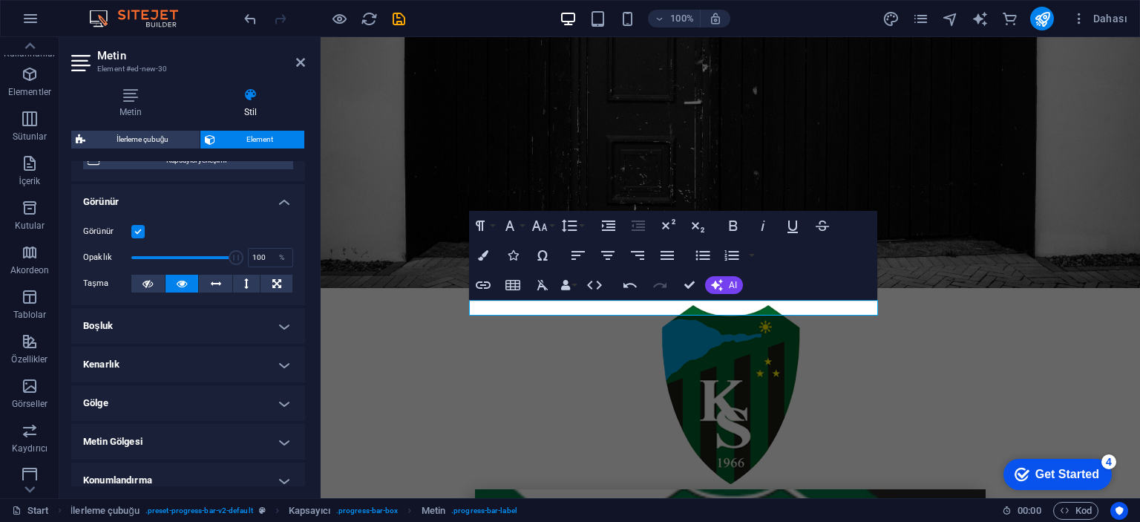
click at [188, 314] on h4 "Boşluk" at bounding box center [188, 326] width 234 height 36
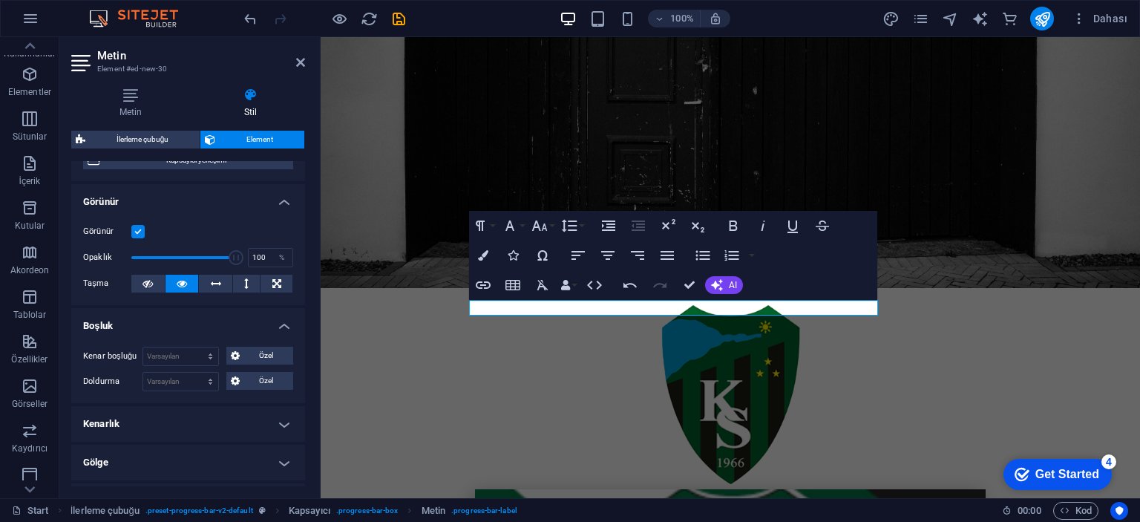
click at [188, 315] on h4 "Boşluk" at bounding box center [188, 321] width 234 height 27
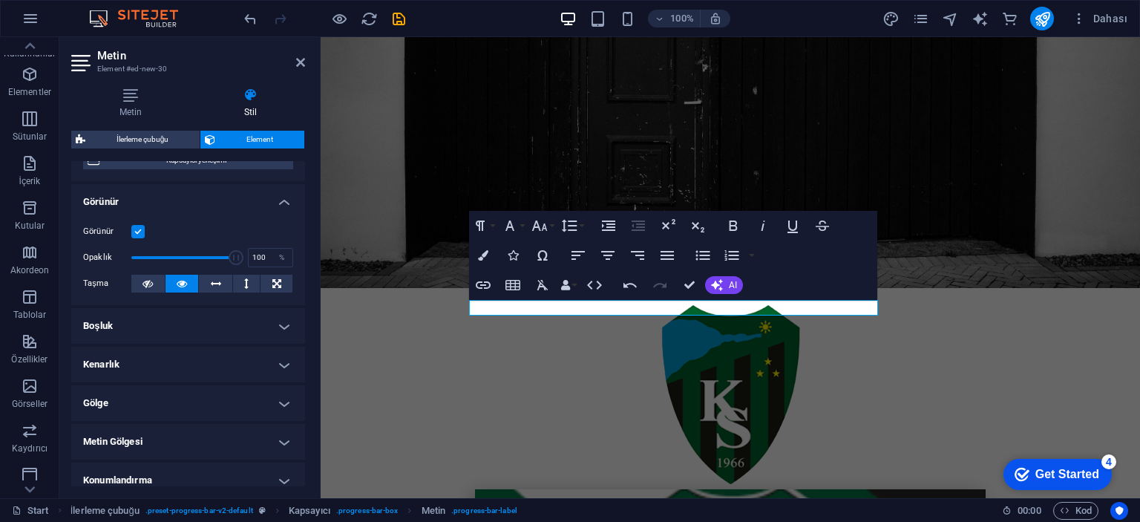
click at [188, 344] on ul "Yerleşim Bu elementin yerleşim içinde nasıl genişlediği (Flexbox). Boyut Varsay…" at bounding box center [188, 333] width 234 height 640
click at [174, 398] on h4 "Gölge" at bounding box center [188, 403] width 234 height 36
click at [174, 398] on h4 "Gölge" at bounding box center [188, 398] width 234 height 27
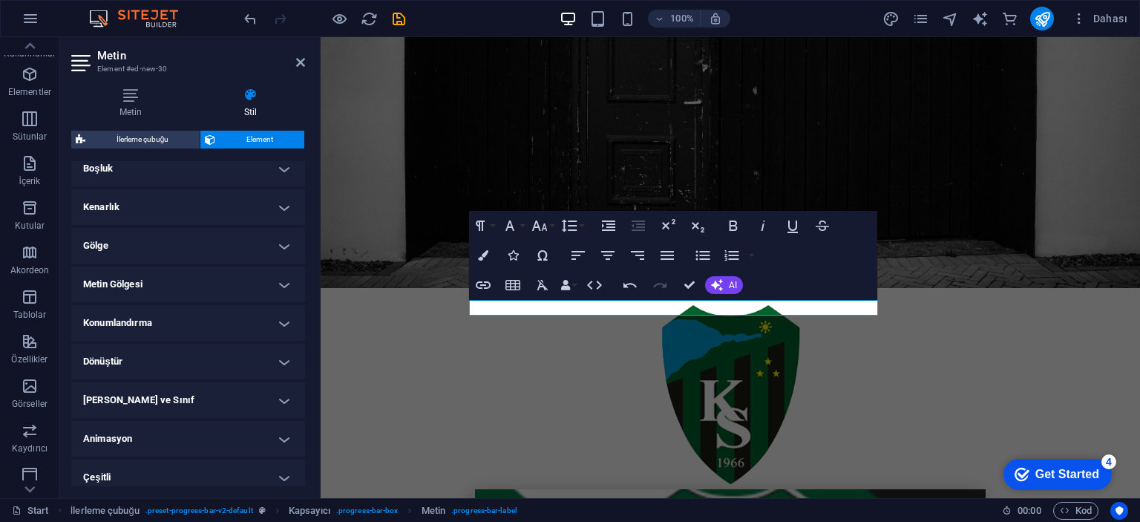
scroll to position [314, 0]
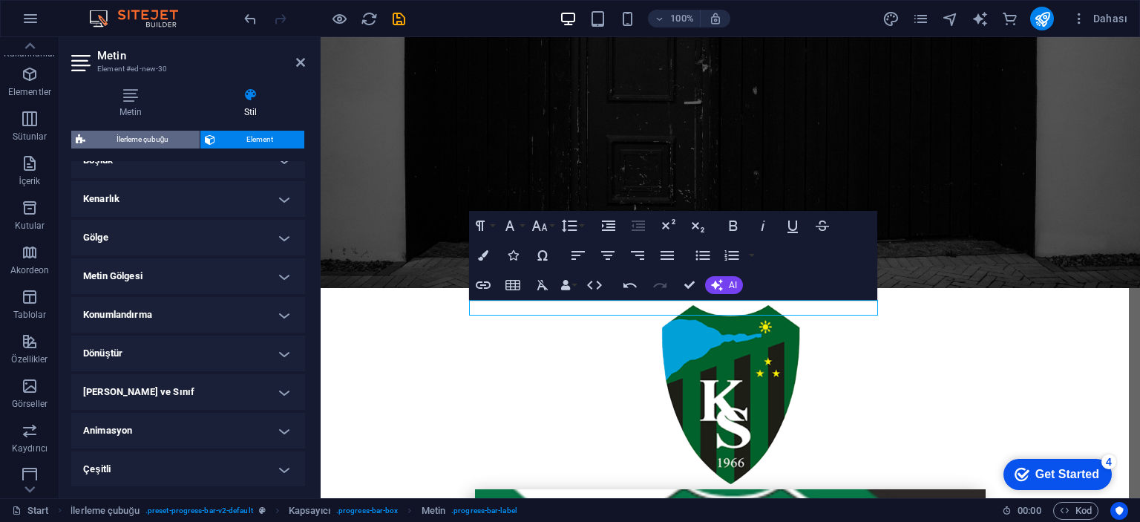
click at [160, 141] on span "İlerleme çubuğu" at bounding box center [142, 140] width 105 height 18
select select "rem"
select select "px"
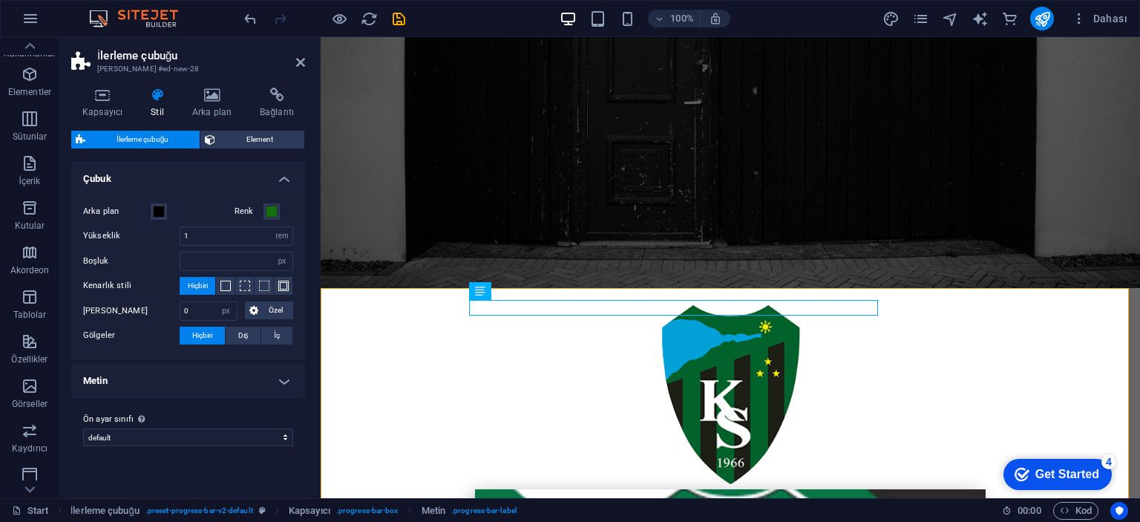
click at [195, 380] on h4 "Metin" at bounding box center [188, 381] width 234 height 36
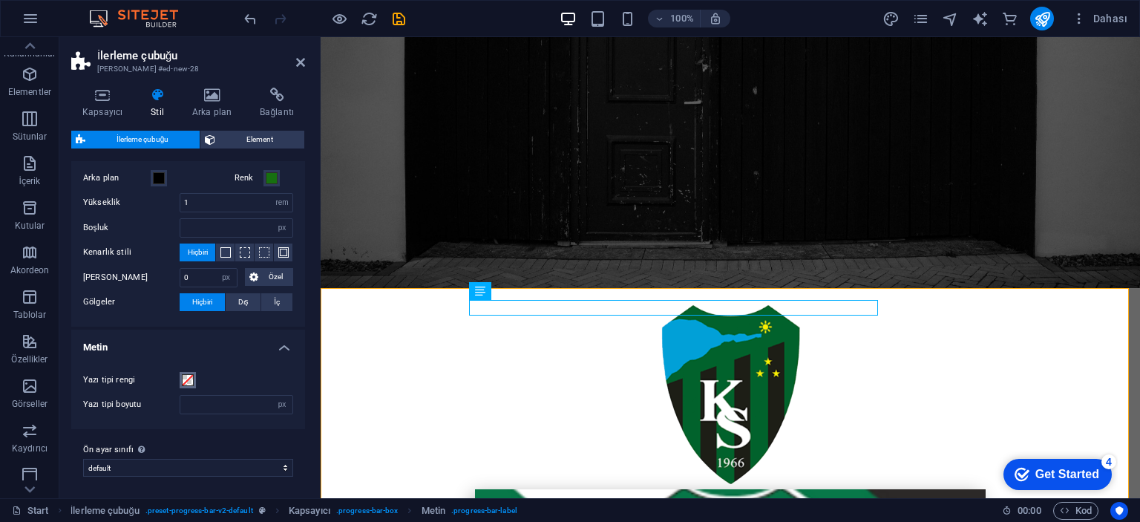
click at [189, 374] on span at bounding box center [188, 380] width 12 height 12
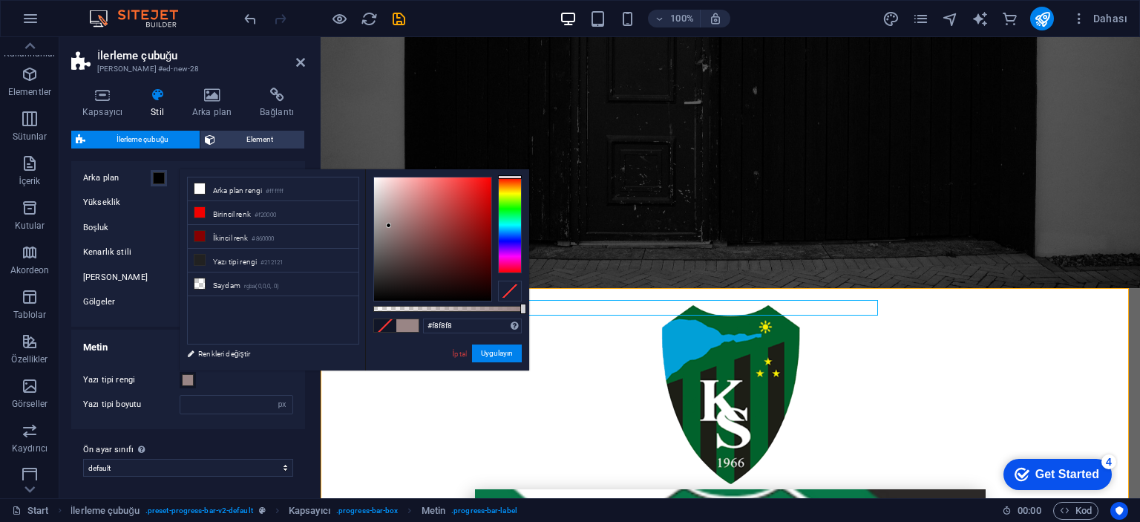
type input "#ffffff"
drag, startPoint x: 427, startPoint y: 263, endPoint x: 363, endPoint y: 162, distance: 119.4
click at [363, 162] on body "Kocaelispor Fan Sitesi Start Sik Kullanilanlar Elementler Sütunlar İçerik Kutul…" at bounding box center [570, 261] width 1140 height 522
click at [479, 361] on button "Uygulayın" at bounding box center [497, 353] width 50 height 18
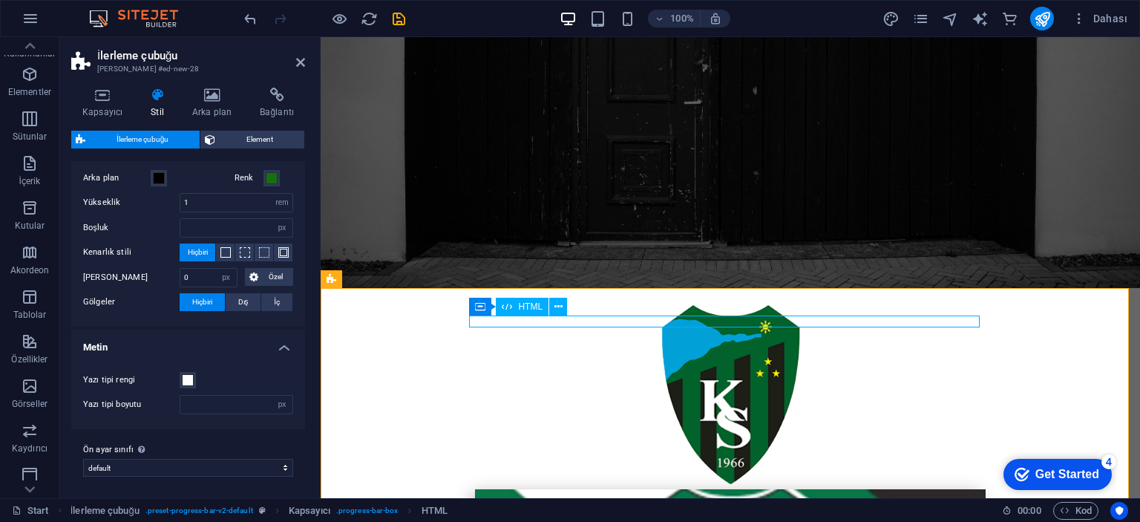
click at [183, 464] on select "default Ön ayar sınıfı ekle" at bounding box center [188, 468] width 210 height 18
drag, startPoint x: 183, startPoint y: 464, endPoint x: 184, endPoint y: 453, distance: 11.2
click at [183, 464] on select "default Ön ayar sınıfı ekle" at bounding box center [188, 468] width 210 height 18
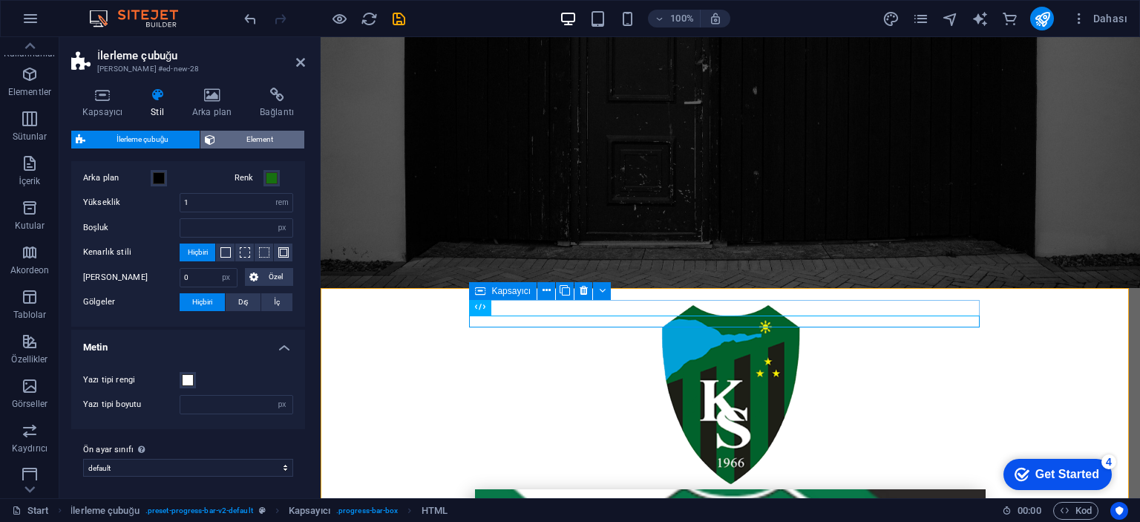
click at [268, 139] on span "Element" at bounding box center [260, 140] width 80 height 18
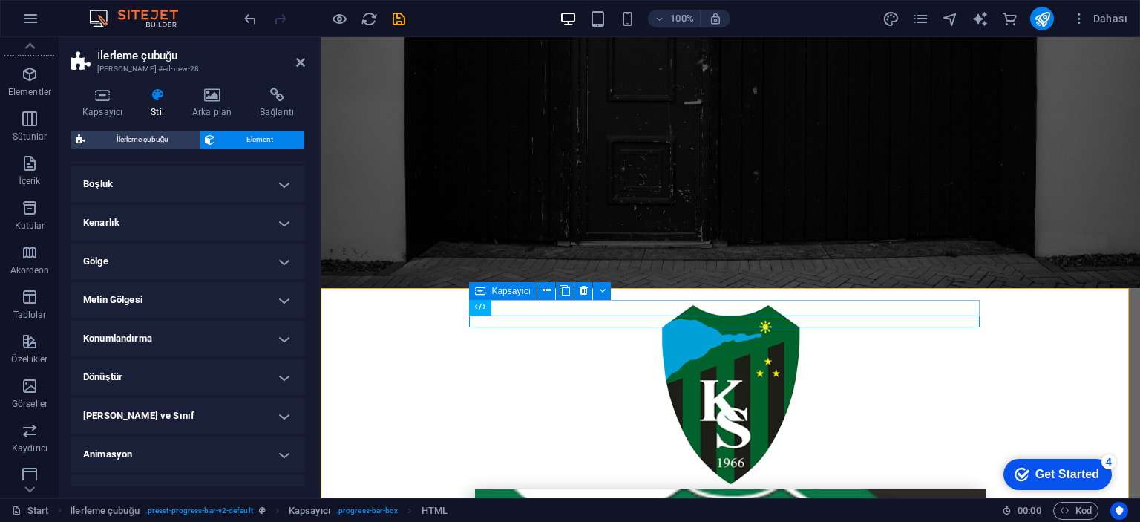
scroll to position [142, 0]
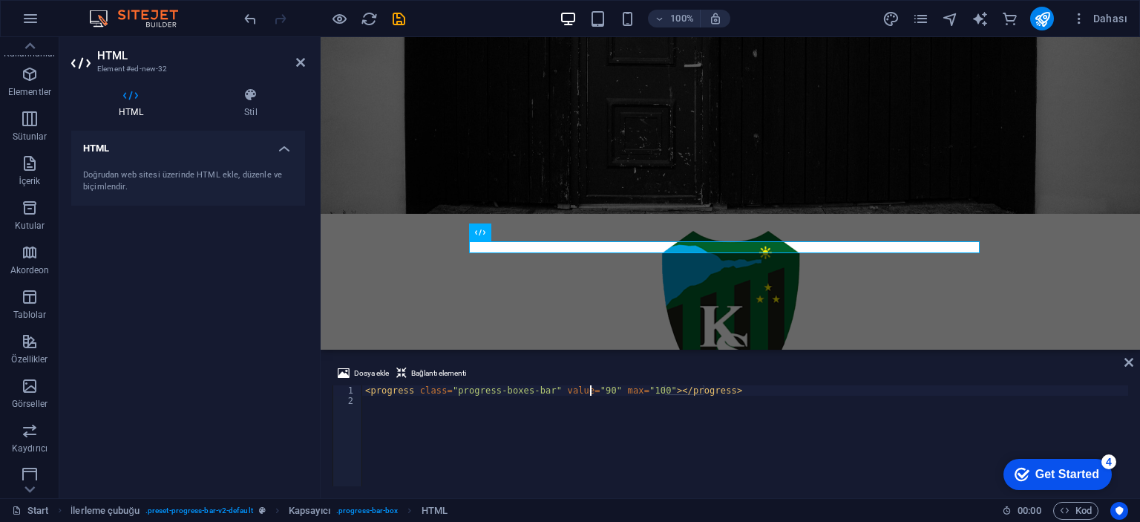
click at [588, 392] on div "< progress class = "progress-boxes-bar" value = "90" max = "100" > </ progress >" at bounding box center [745, 446] width 766 height 122
type textarea "<progress class="progress-boxes-bar" value="15" max="100"></progress>"
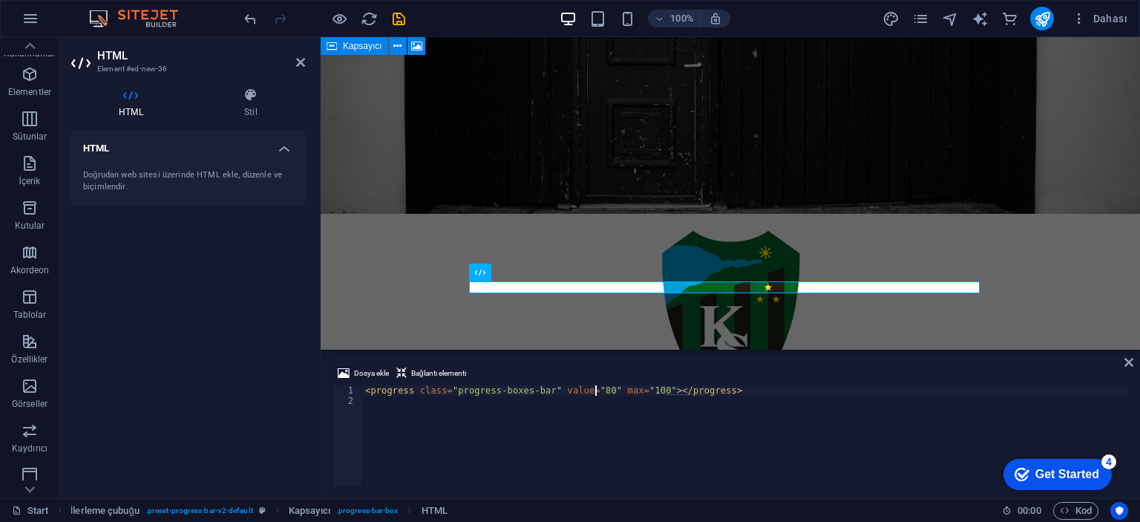
click at [594, 392] on div "< progress class = "progress-boxes-bar" value = "80" max = "100" > </ progress >" at bounding box center [745, 446] width 766 height 122
type textarea "<progress class="progress-boxes-bar" value="10" max="100"></progress>"
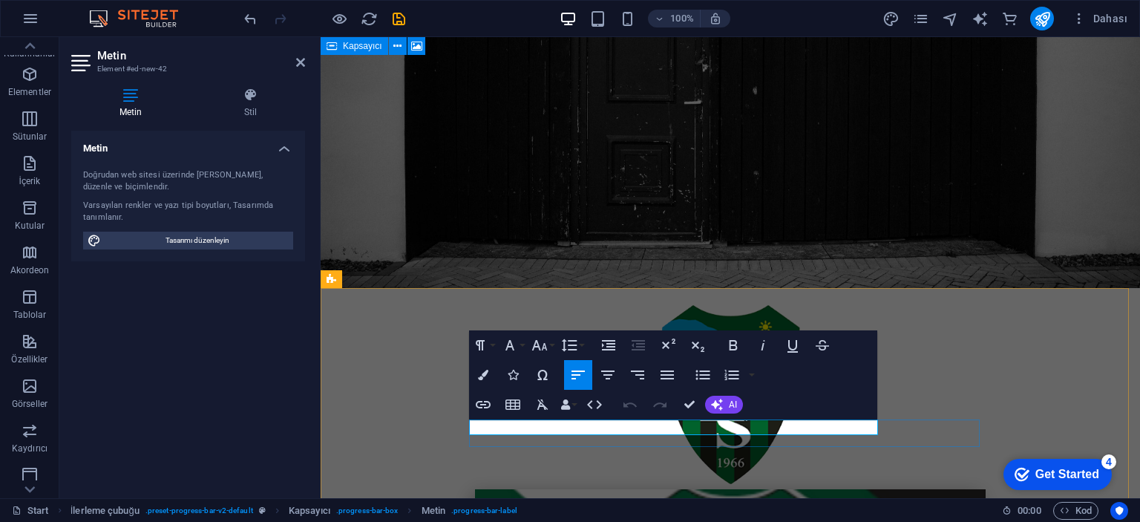
drag, startPoint x: 430, startPoint y: 409, endPoint x: 824, endPoint y: 448, distance: 395.2
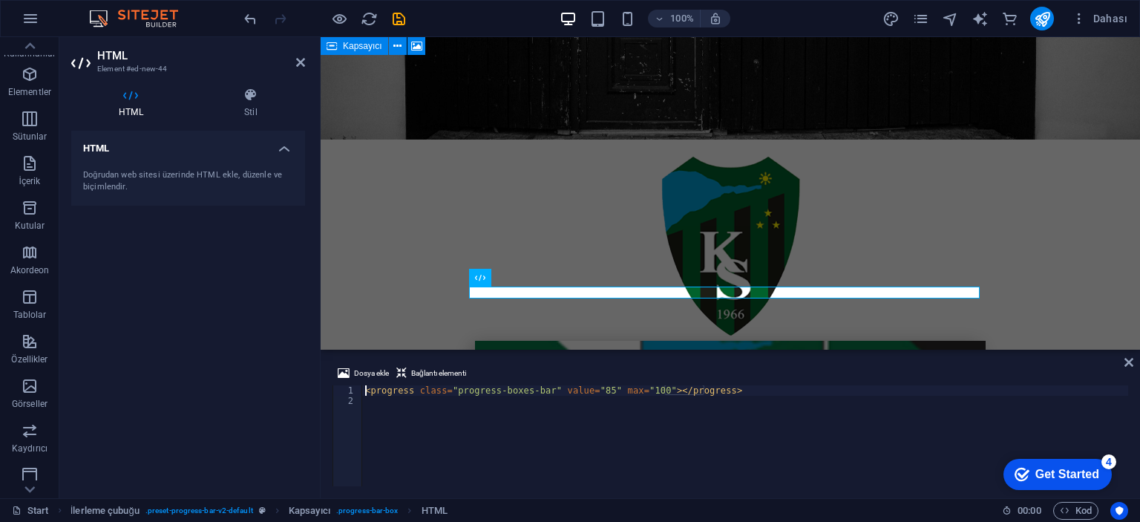
click at [597, 395] on div "< progress class = "progress-boxes-bar" value = "85" max = "100" > </ progress >" at bounding box center [745, 446] width 766 height 122
type textarea "<progress class="progress-boxes-bar" value="1000" max="100"></progress>"
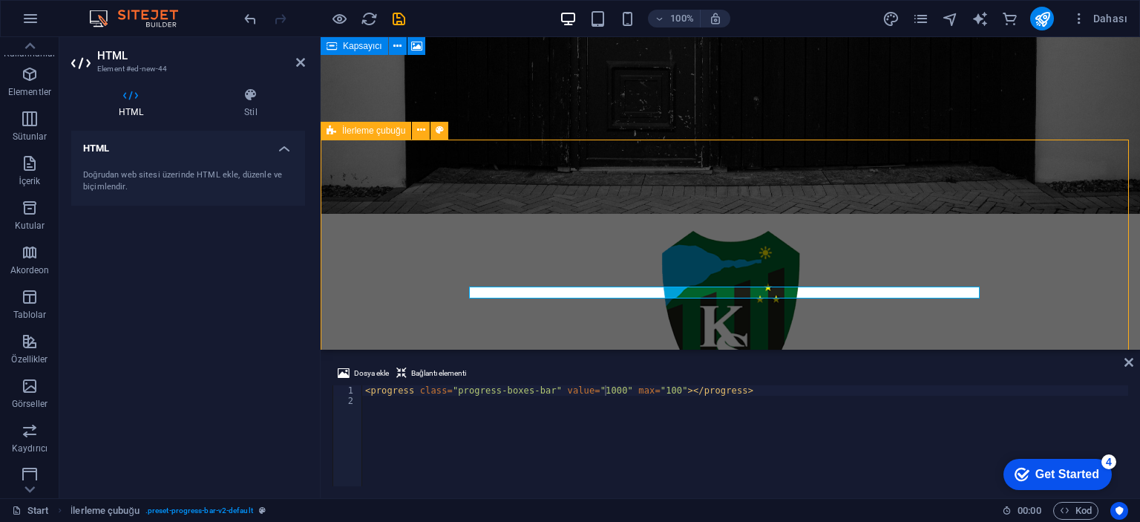
scroll to position [252, 0]
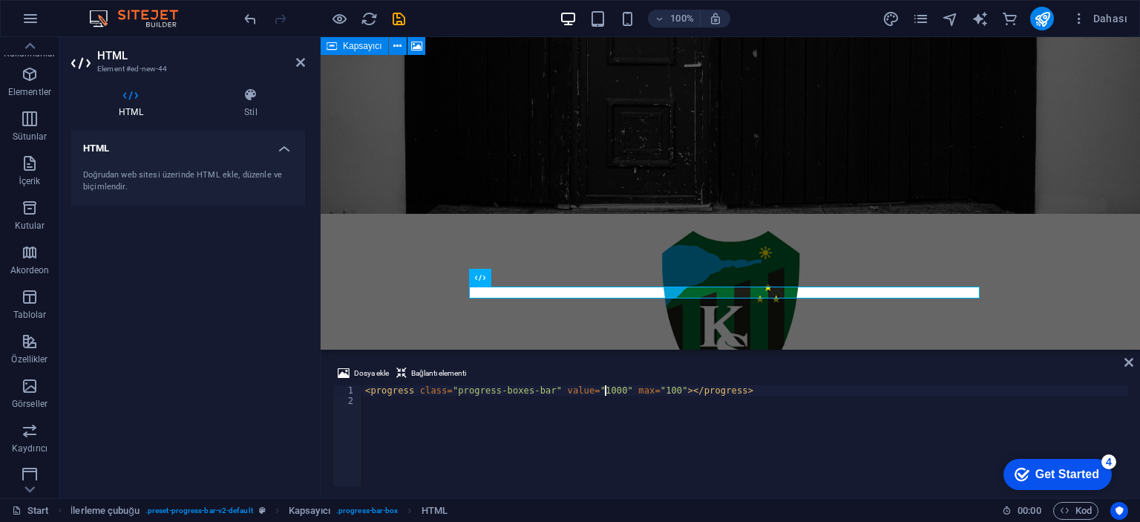
scroll to position [326, 0]
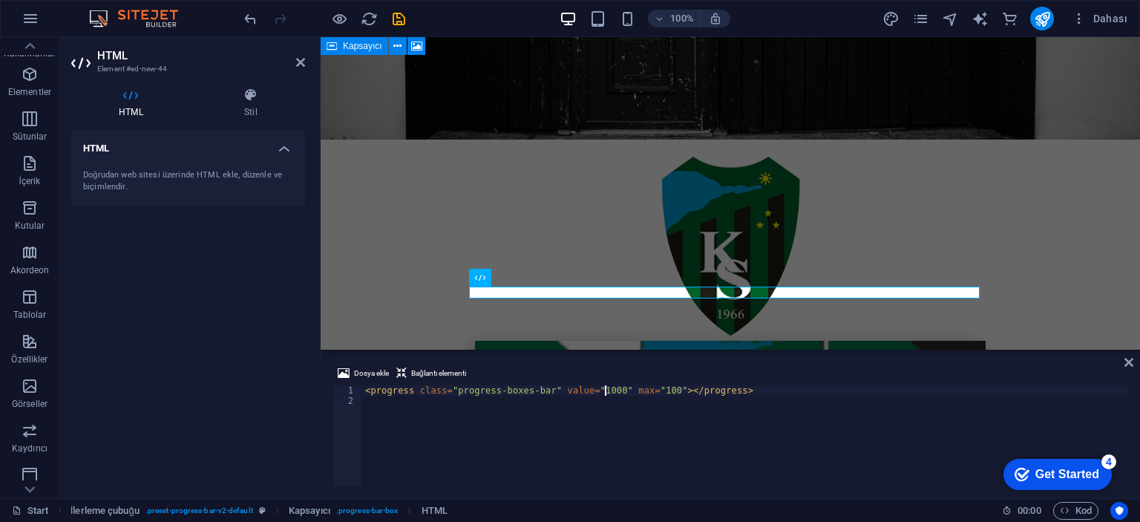
click at [647, 394] on div "< progress class = "progress-boxes-bar" value = "1000" max = "100" > </ progres…" at bounding box center [745, 446] width 766 height 122
type textarea "0"></progress>"
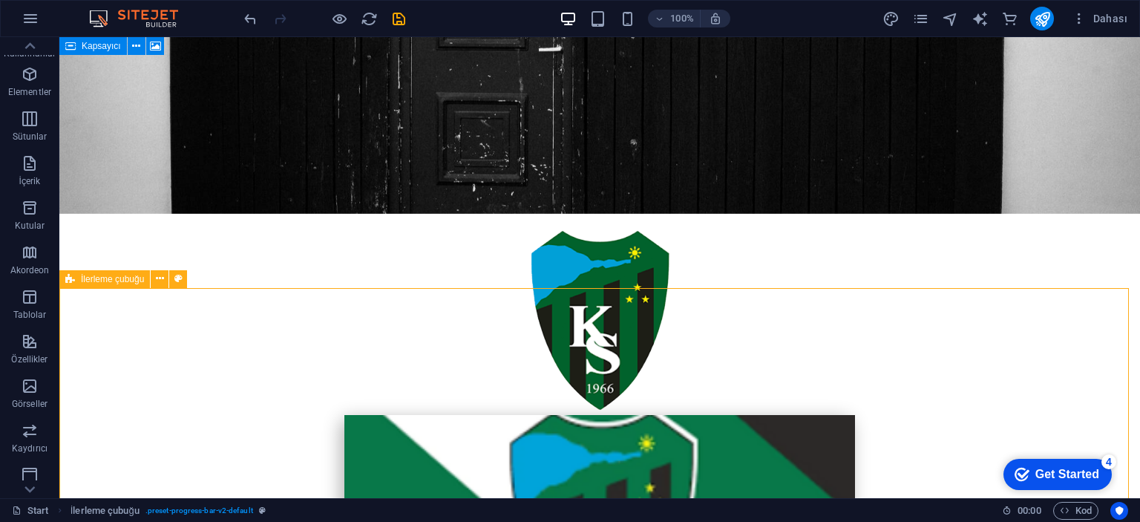
scroll to position [252, 0]
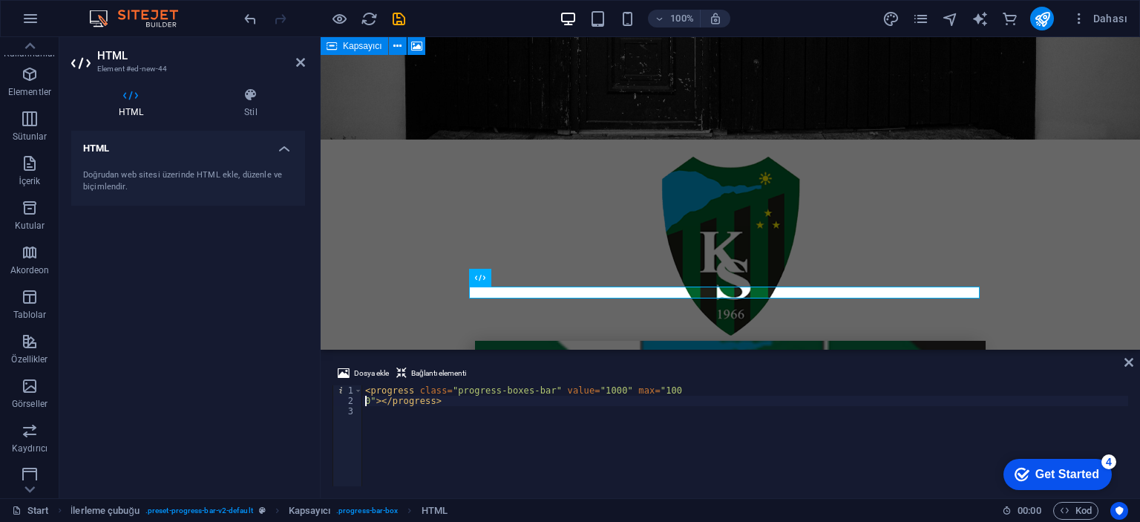
type textarea "<progress class="progress-boxes-bar" value="1000" max="1000"></progress>"
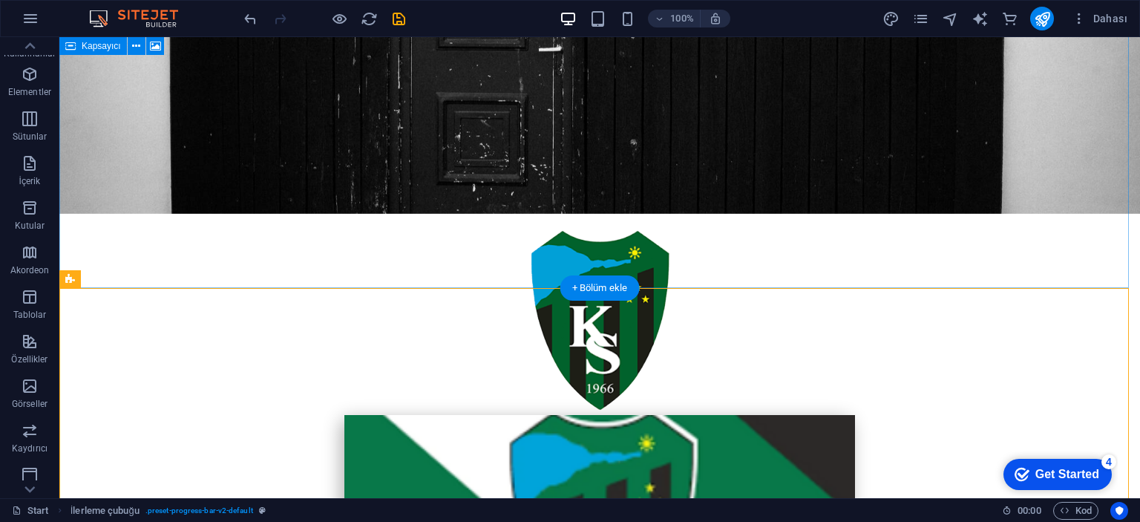
scroll to position [252, 0]
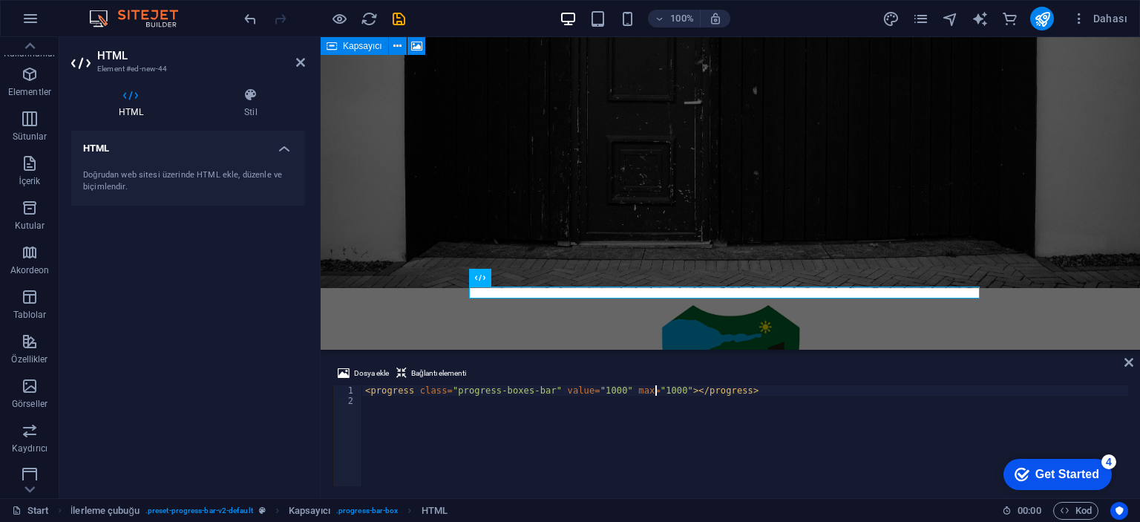
scroll to position [326, 0]
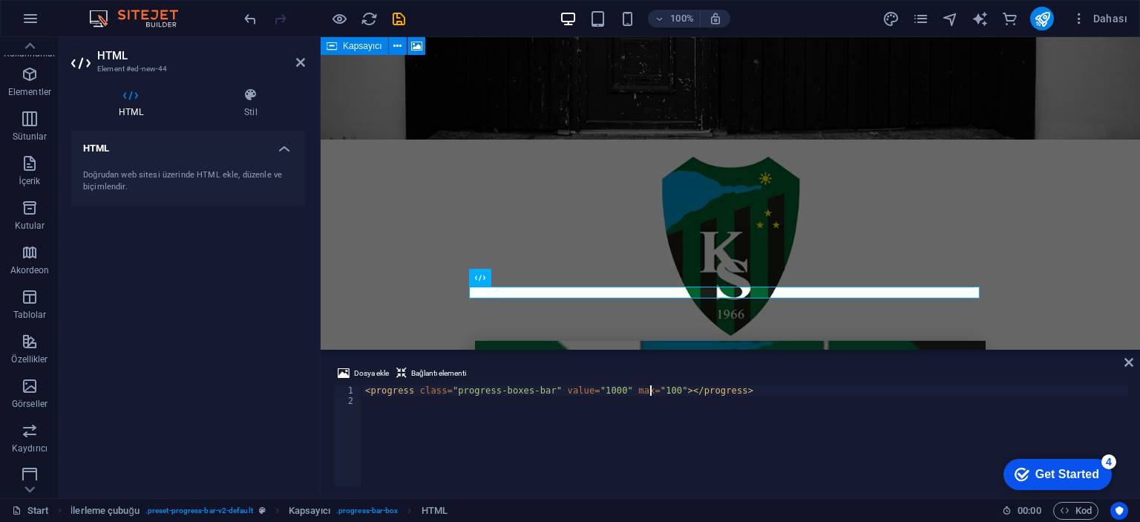
click at [588, 392] on div "< progress class = "progress-boxes-bar" value = "1000" max = "100" > </ progres…" at bounding box center [745, 446] width 766 height 122
click at [591, 393] on div "< progress class = "progress-boxes-bar" value = "1000" max = "100" > </ progres…" at bounding box center [745, 446] width 766 height 122
click at [595, 393] on div "< progress class = "progress-boxes-bar" value = "1000" max = "100" > </ progres…" at bounding box center [745, 446] width 766 height 122
type textarea "<progress class="progress-boxes-bar" value="100" max="100"></progress>"
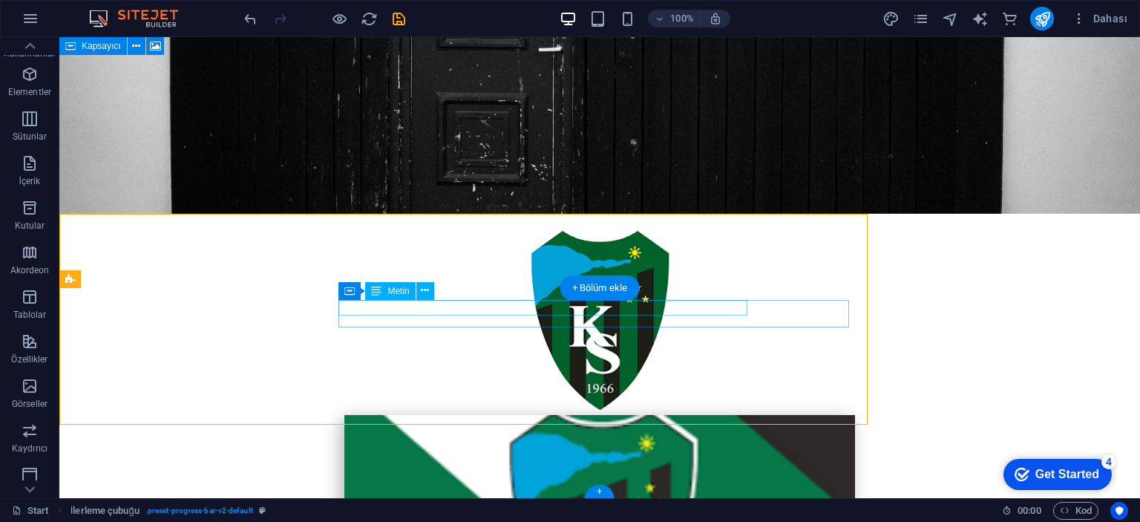
scroll to position [252, 0]
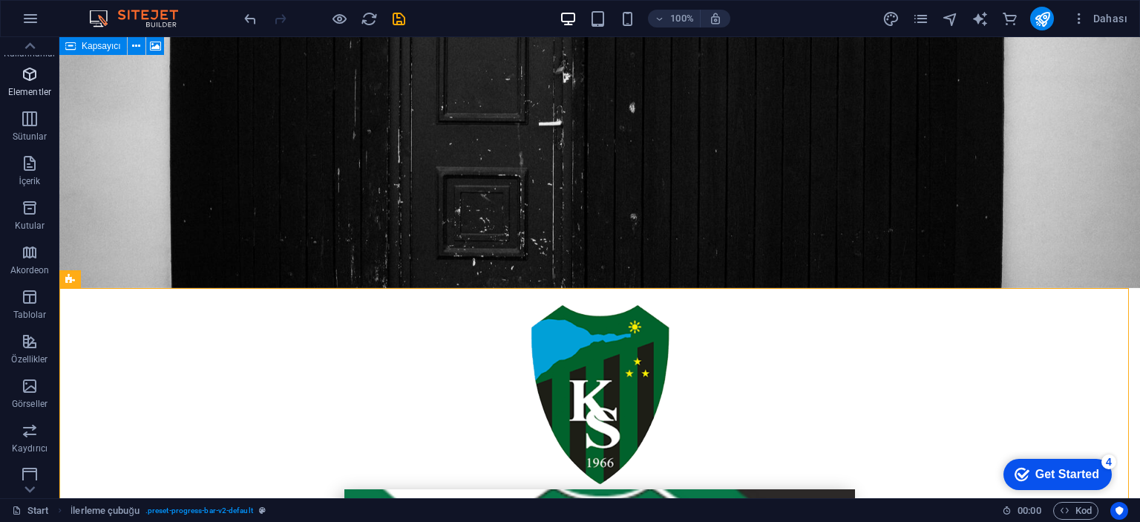
click at [45, 84] on span "Elementler" at bounding box center [29, 83] width 59 height 36
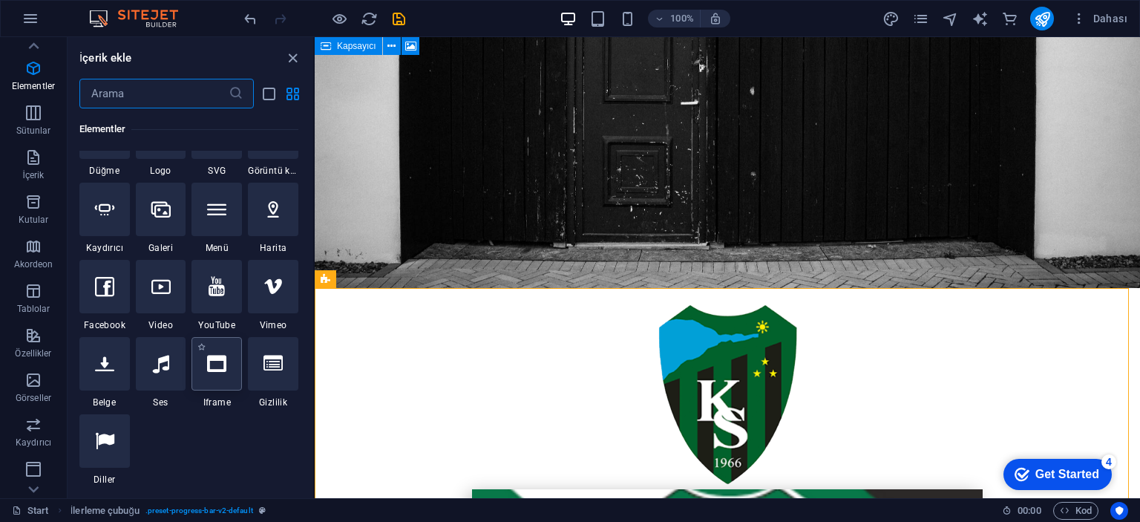
scroll to position [380, 0]
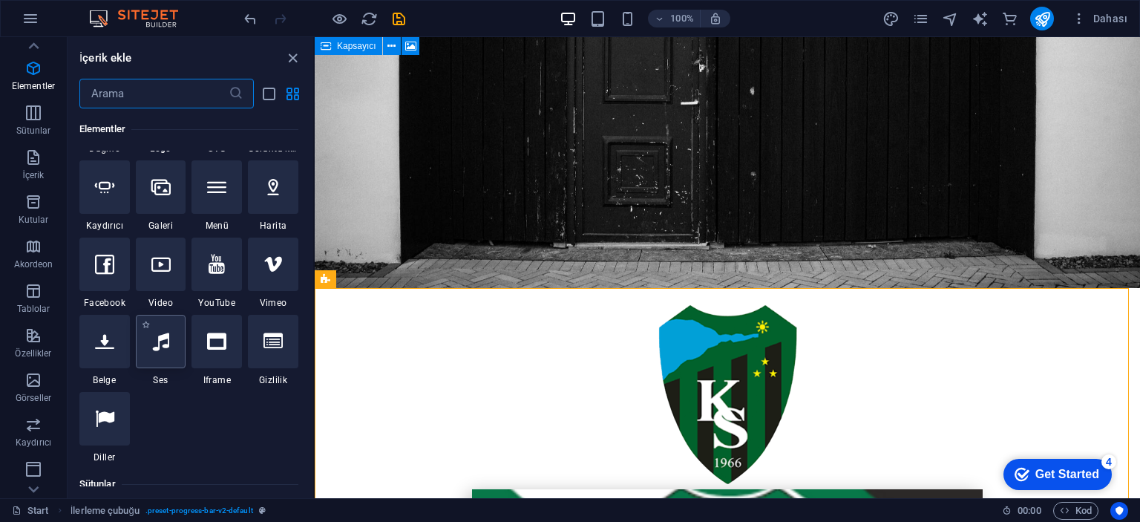
click at [168, 347] on div at bounding box center [161, 341] width 50 height 53
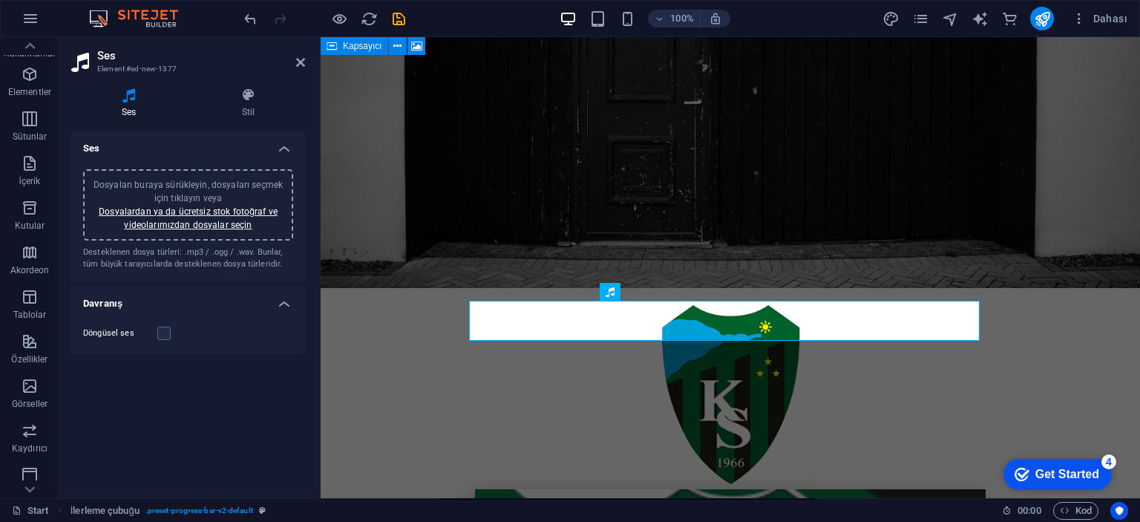
scroll to position [251, 0]
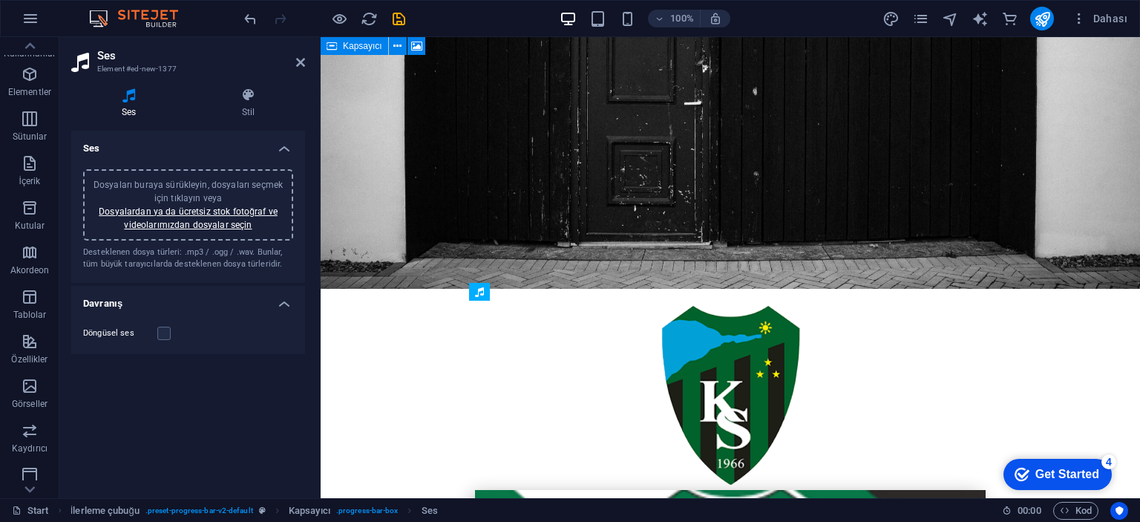
drag, startPoint x: 595, startPoint y: 332, endPoint x: 622, endPoint y: 358, distance: 38.3
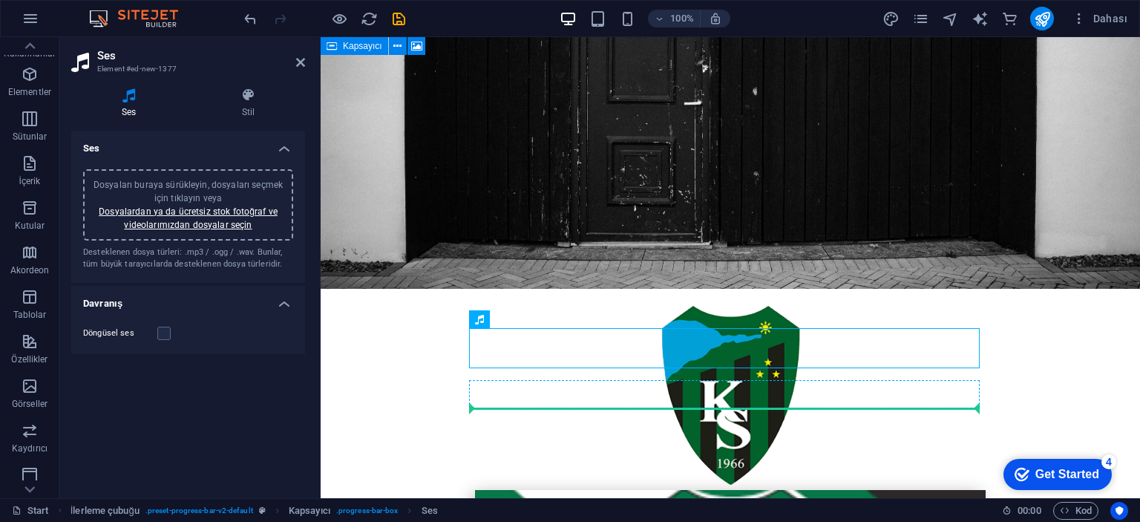
drag, startPoint x: 613, startPoint y: 352, endPoint x: 622, endPoint y: 403, distance: 51.4
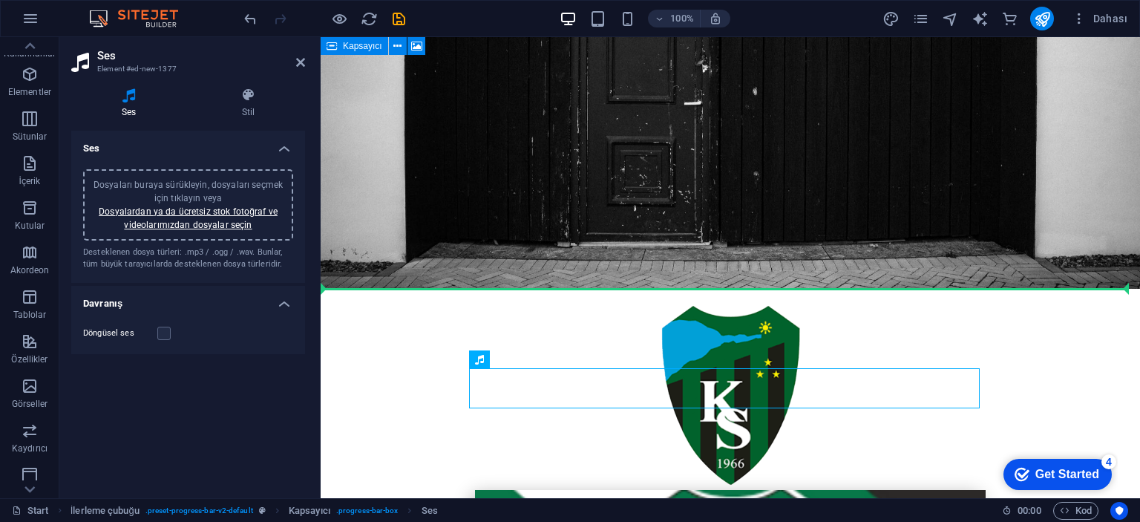
drag, startPoint x: 617, startPoint y: 392, endPoint x: 415, endPoint y: 375, distance: 201.8
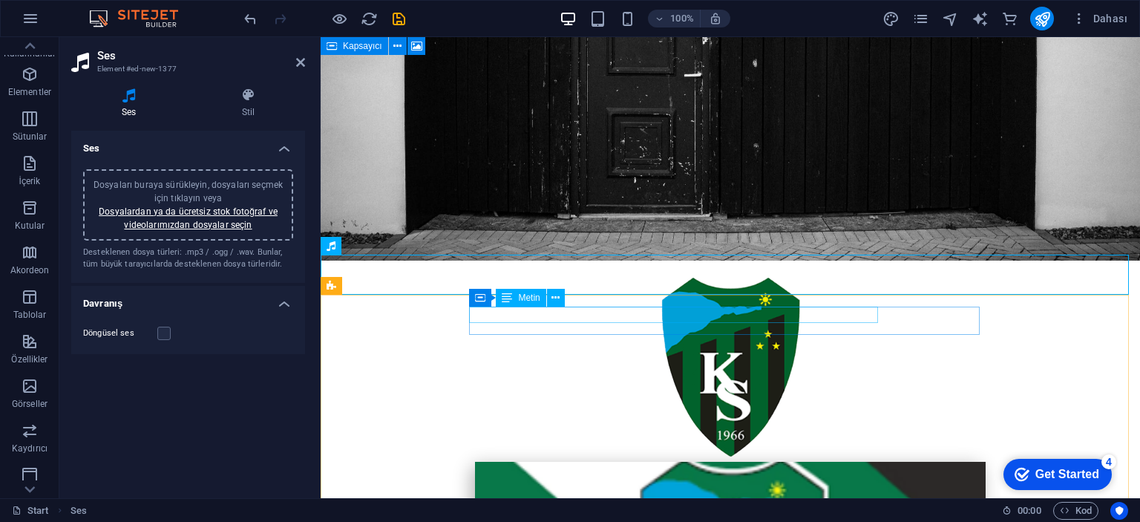
scroll to position [292, 0]
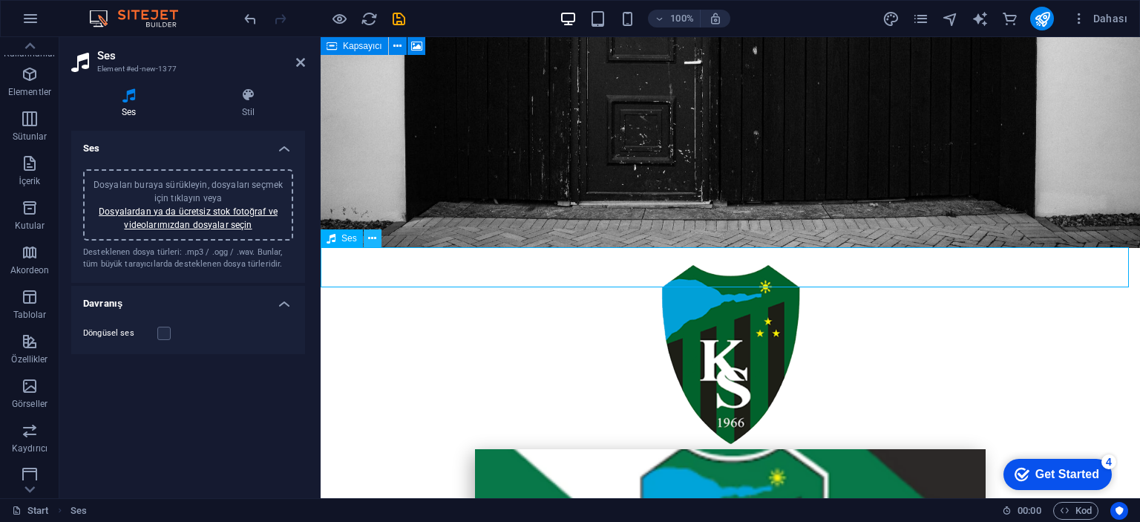
click at [367, 237] on button at bounding box center [373, 238] width 18 height 18
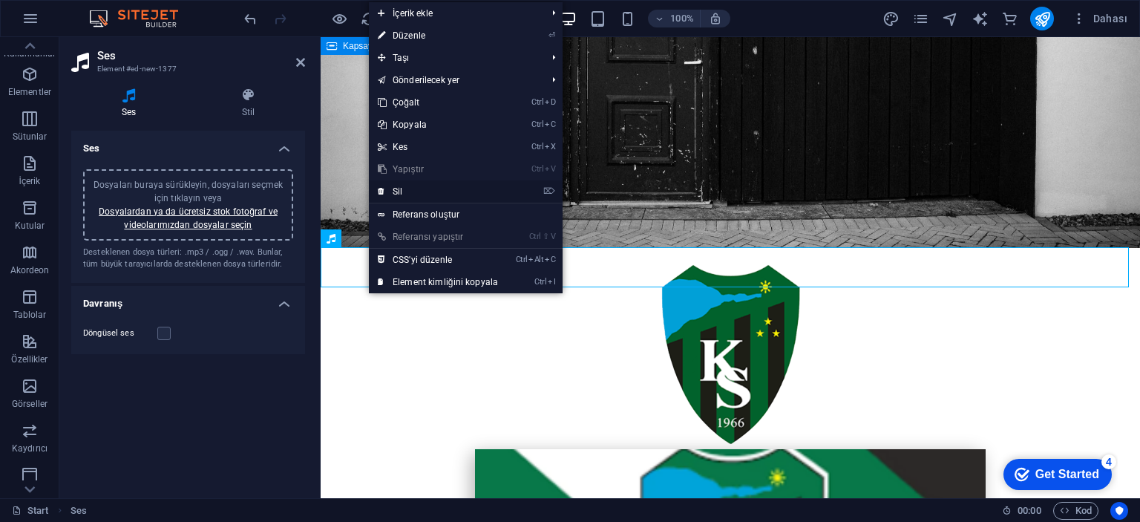
click at [427, 190] on link "⌦ Sil" at bounding box center [438, 191] width 138 height 22
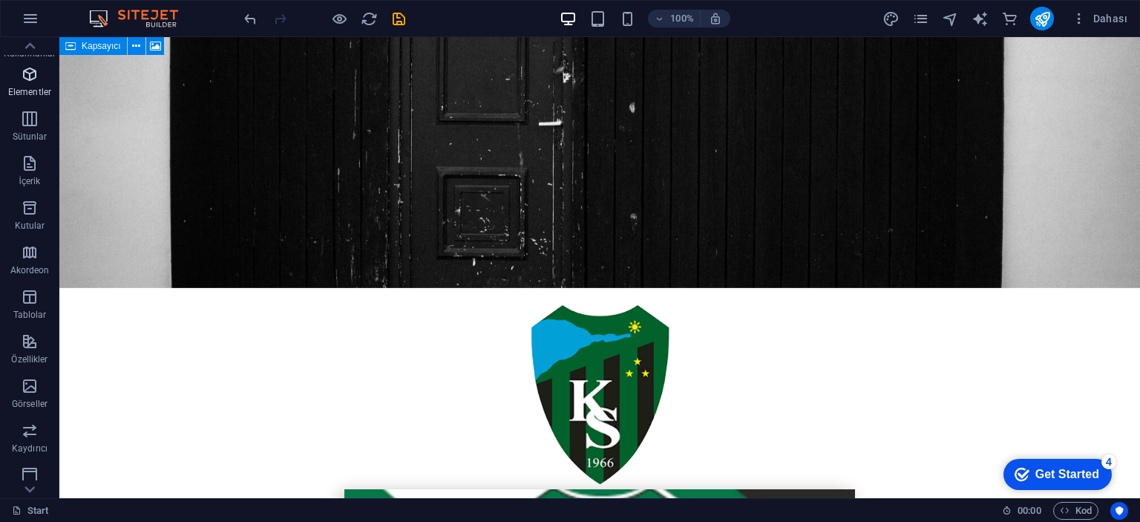
click at [21, 68] on icon "button" at bounding box center [30, 74] width 18 height 18
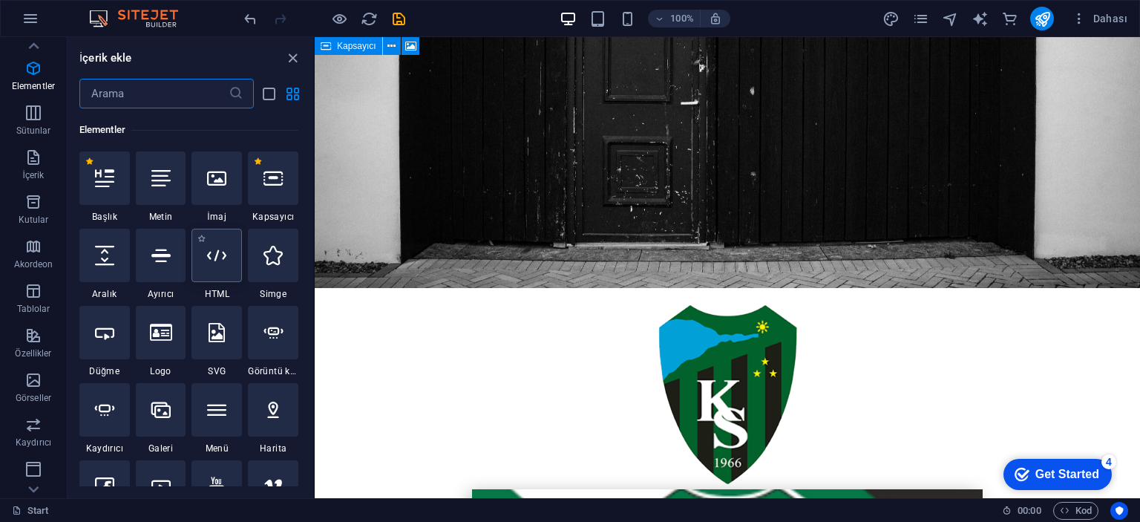
scroll to position [306, 0]
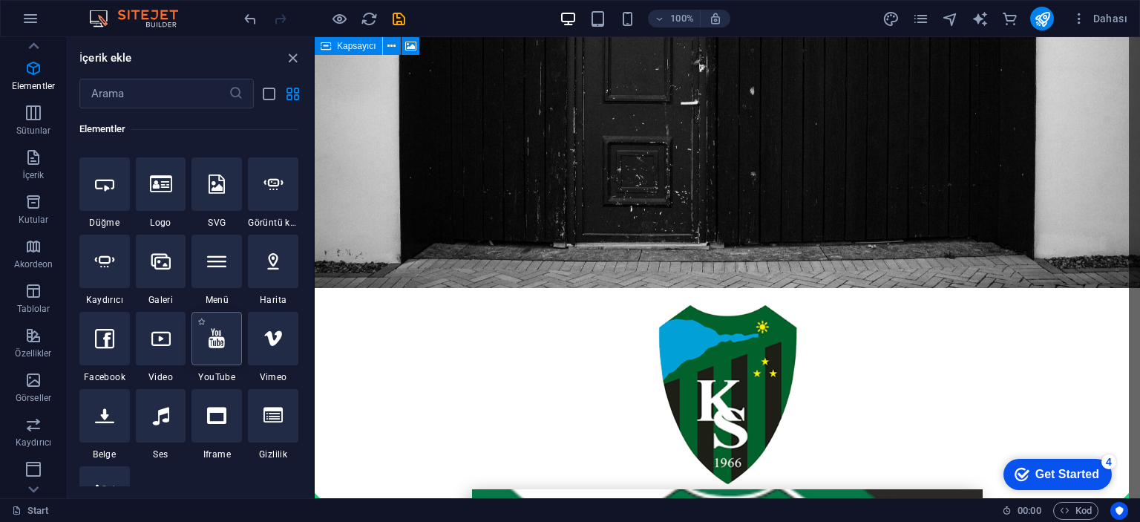
select select "ar16_9"
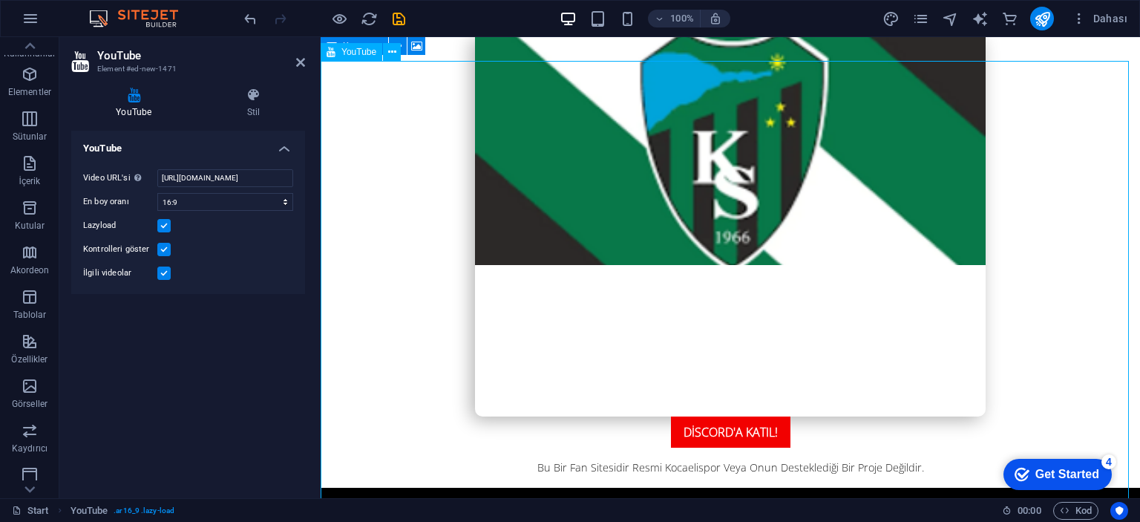
scroll to position [558, 0]
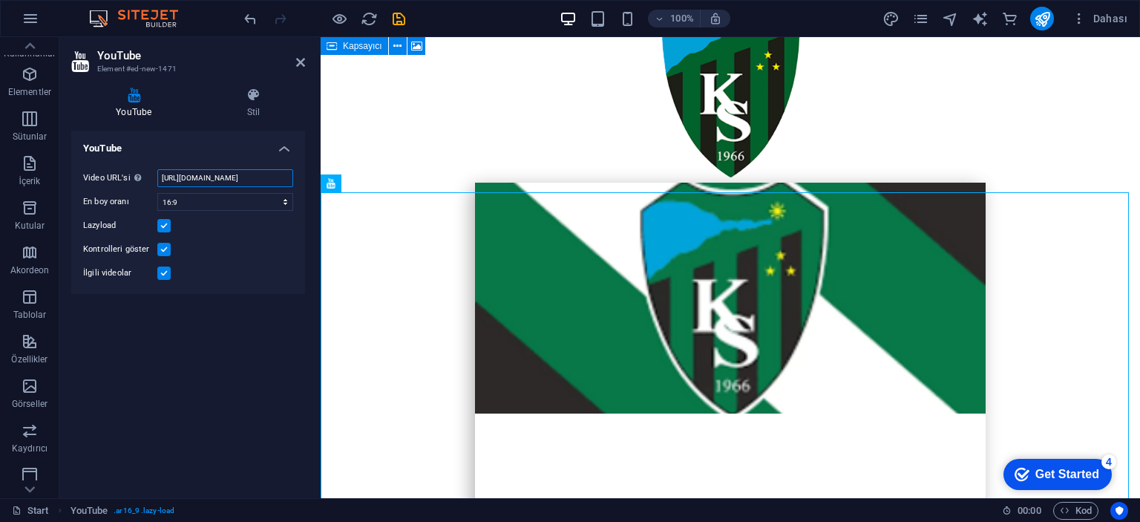
click at [223, 178] on input "[URL][DOMAIN_NAME]" at bounding box center [225, 178] width 136 height 18
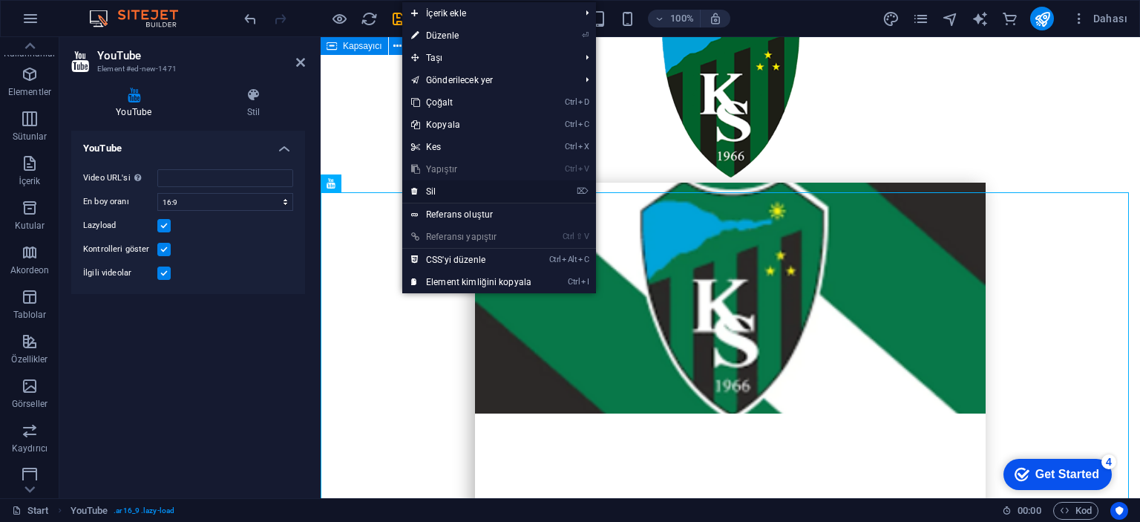
click at [437, 186] on link "⌦ Sil" at bounding box center [471, 191] width 138 height 22
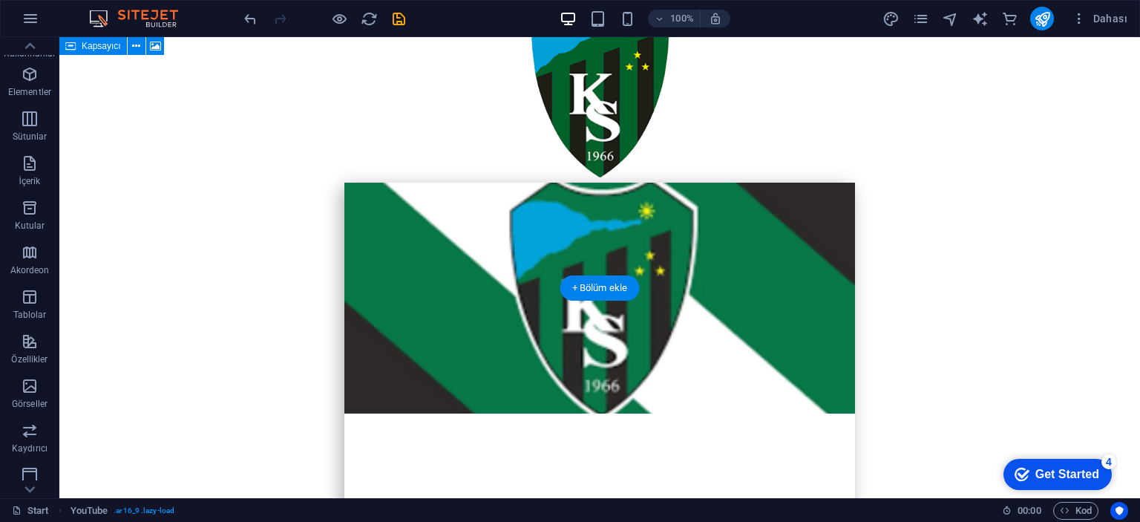
scroll to position [252, 0]
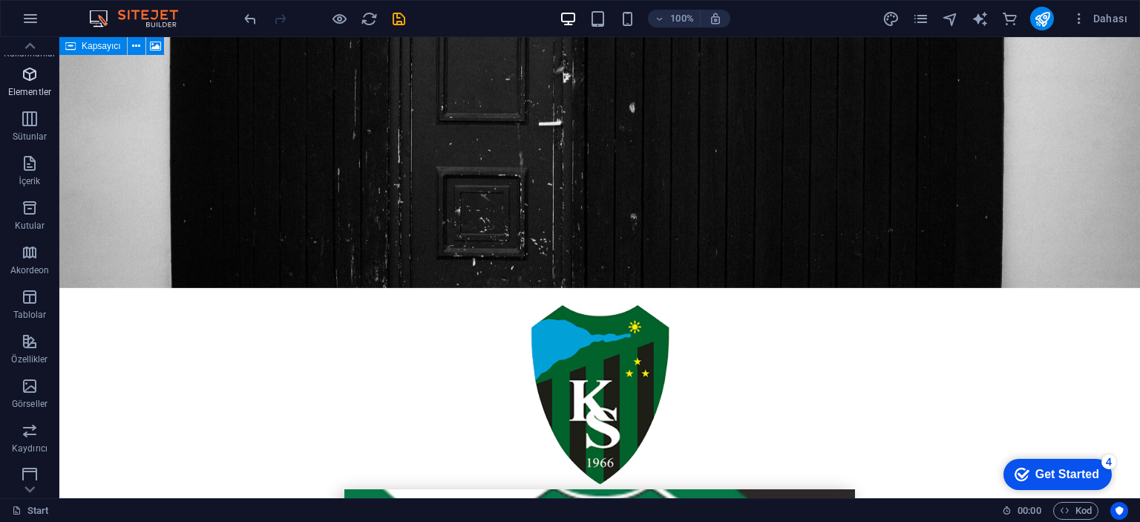
click at [19, 76] on span "Elementler" at bounding box center [29, 83] width 59 height 36
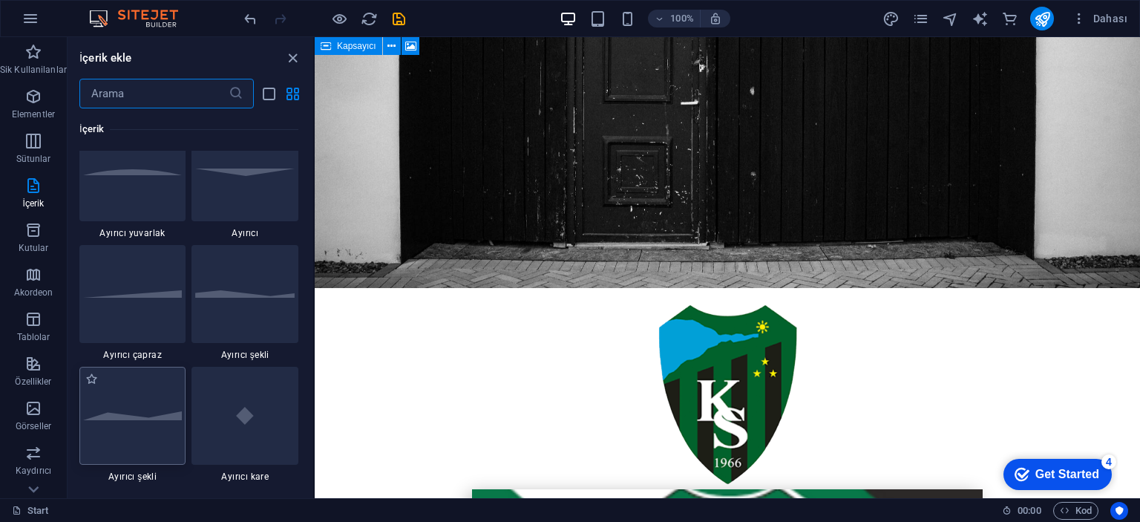
scroll to position [3487, 0]
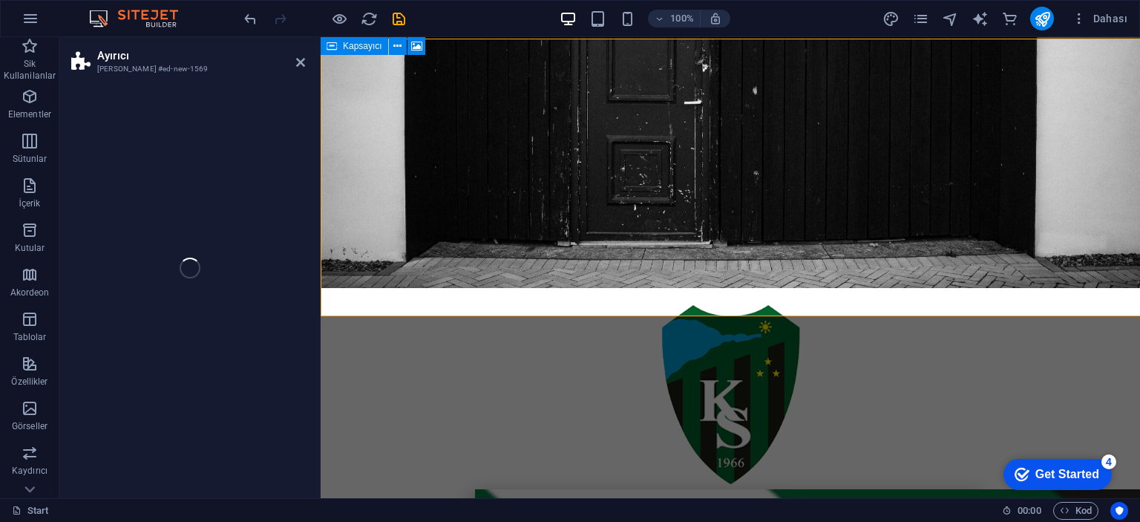
select select "circle"
select select "rem"
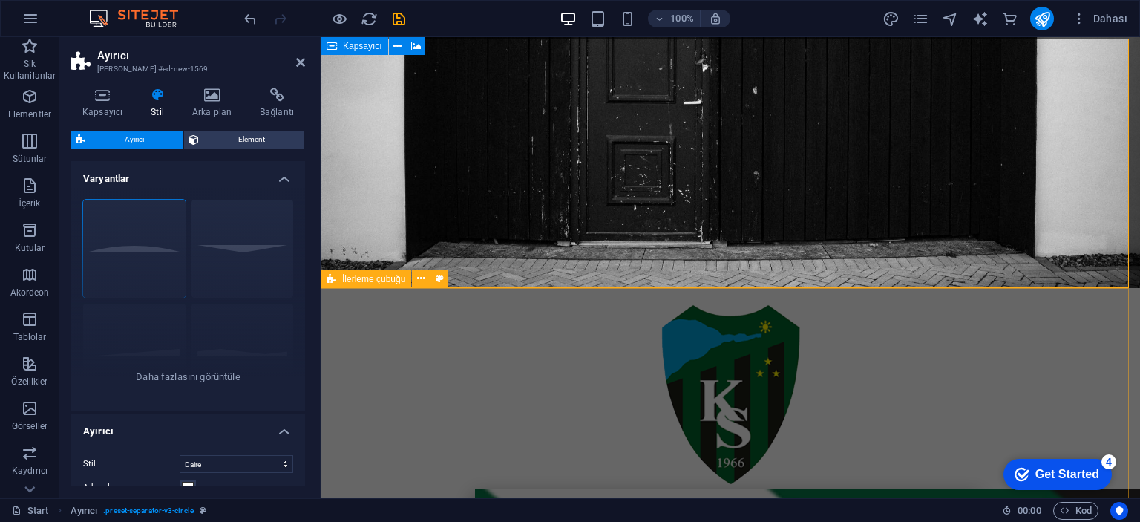
scroll to position [311, 0]
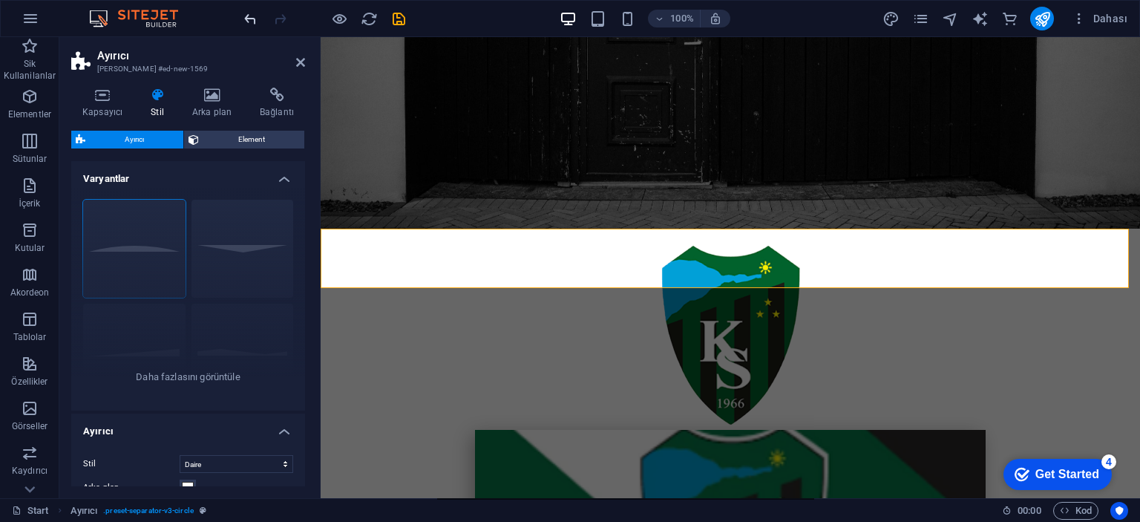
click at [246, 19] on icon "undo" at bounding box center [250, 18] width 17 height 17
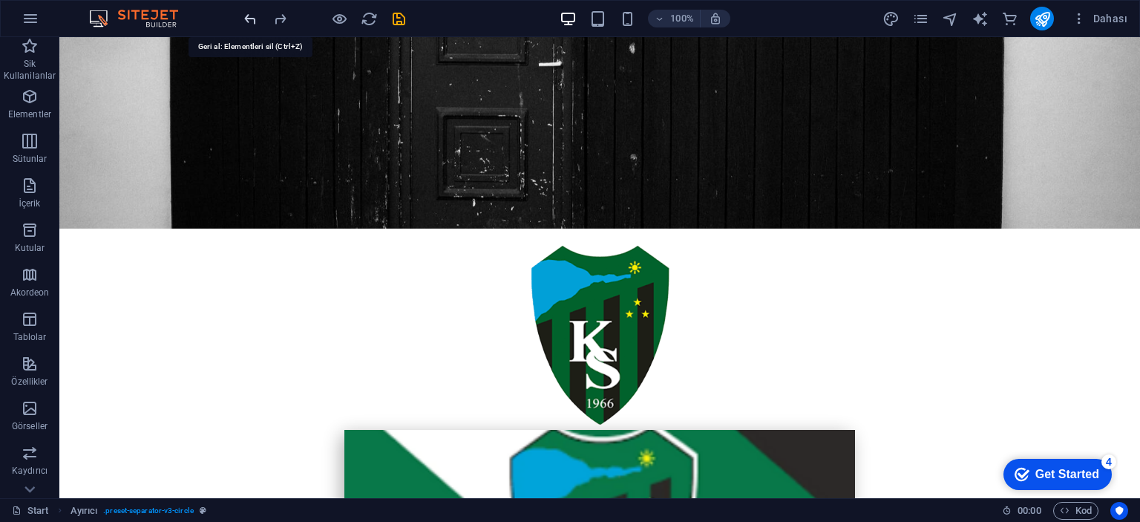
scroll to position [252, 0]
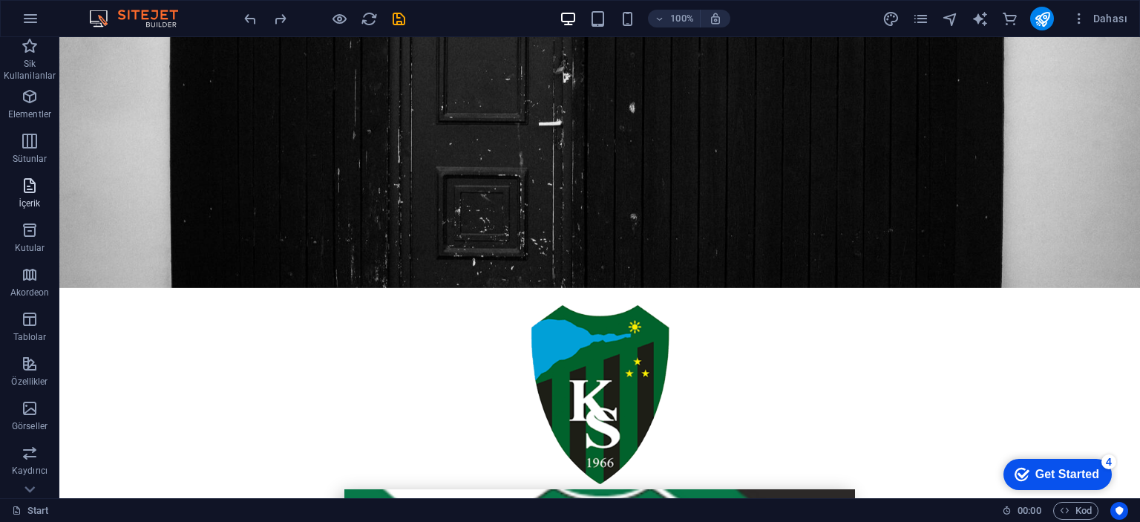
click at [27, 186] on icon "button" at bounding box center [30, 186] width 18 height 18
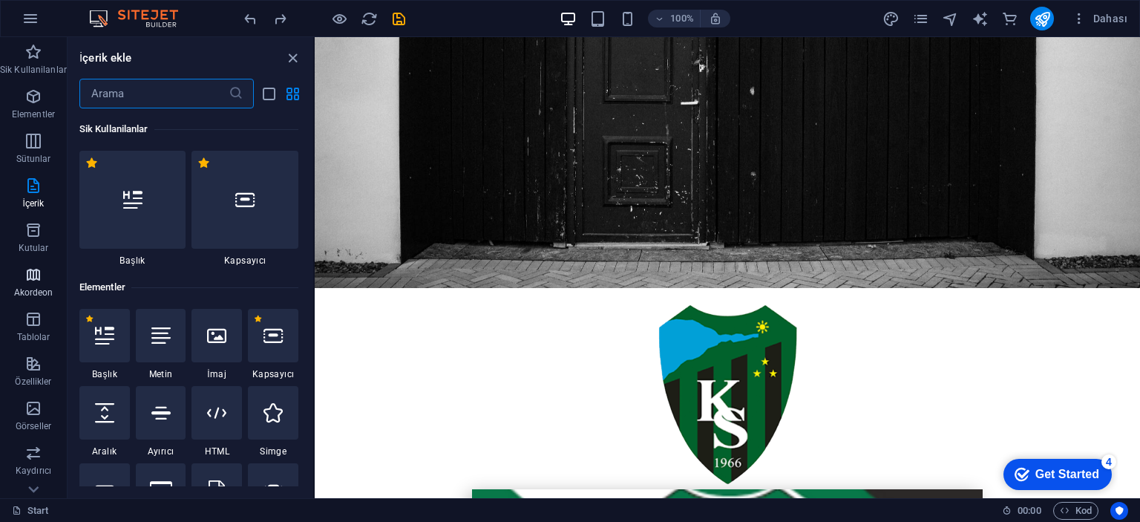
click at [29, 272] on icon "button" at bounding box center [33, 275] width 18 height 18
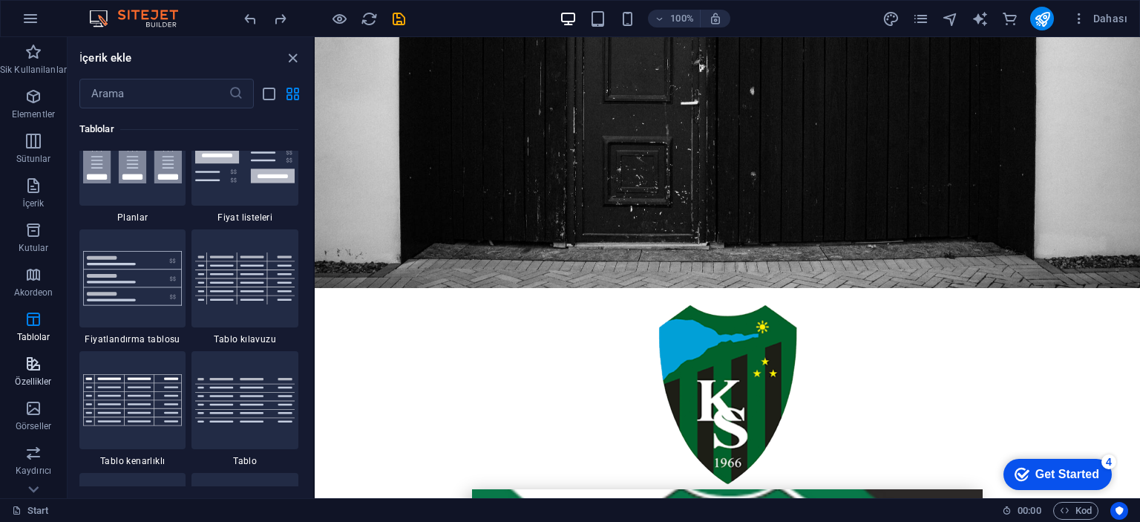
click at [42, 366] on span "Özellikler" at bounding box center [33, 373] width 67 height 36
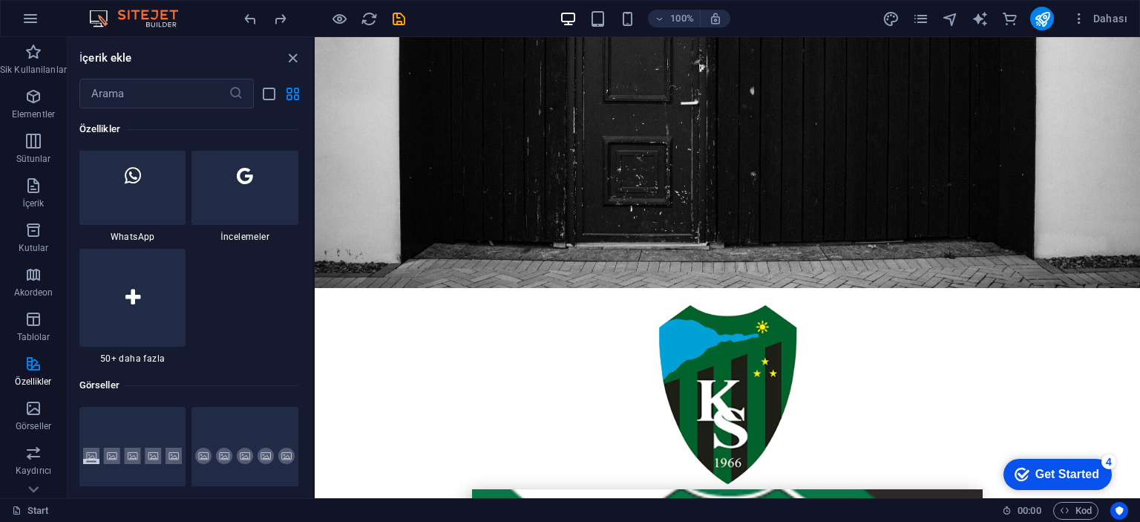
scroll to position [7416, 0]
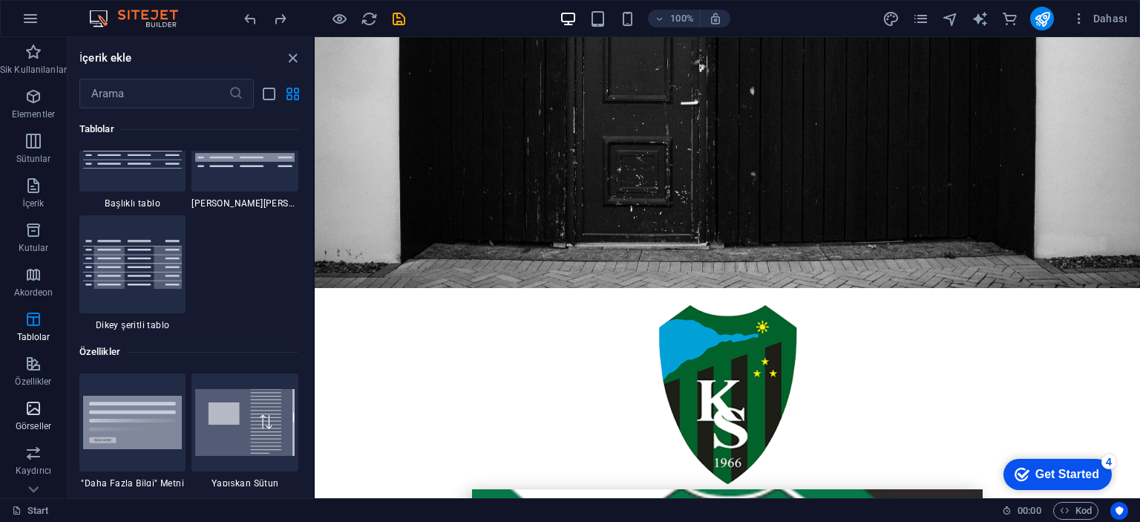
click at [53, 418] on span "Görseller" at bounding box center [33, 417] width 67 height 36
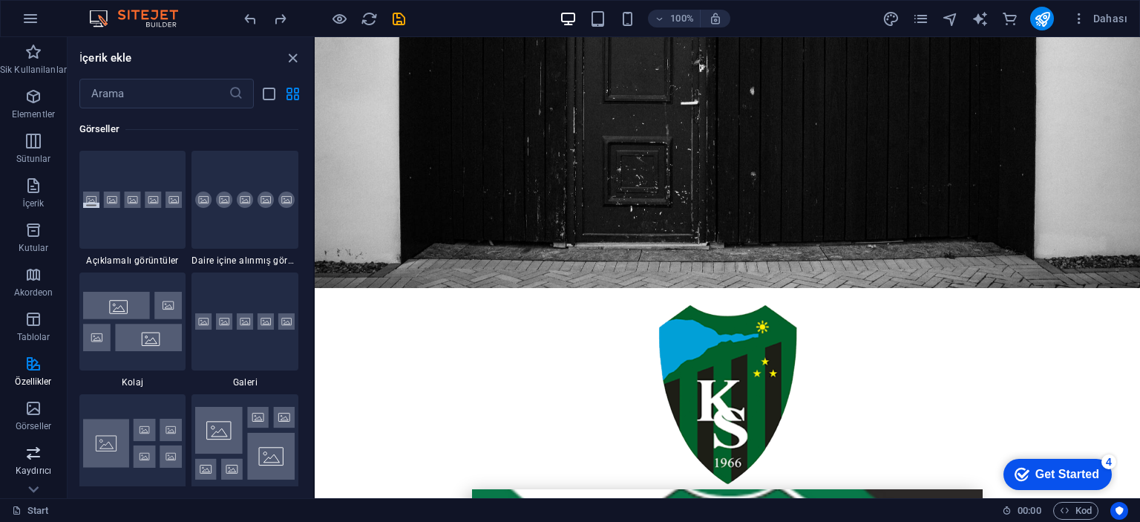
click at [42, 461] on span "Kaydırıcı" at bounding box center [33, 462] width 67 height 36
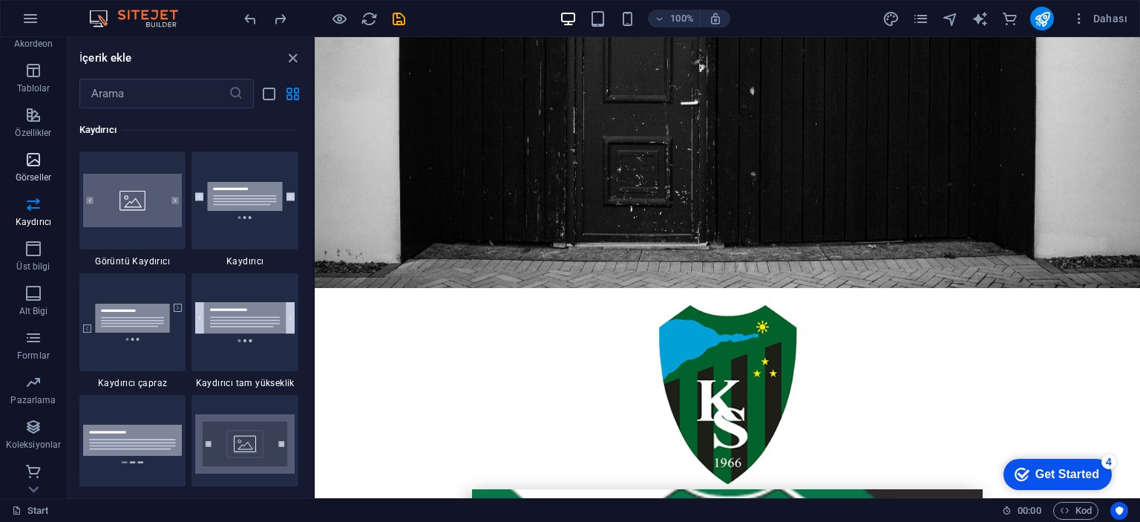
scroll to position [251, 0]
click at [36, 292] on icon "button" at bounding box center [33, 291] width 18 height 18
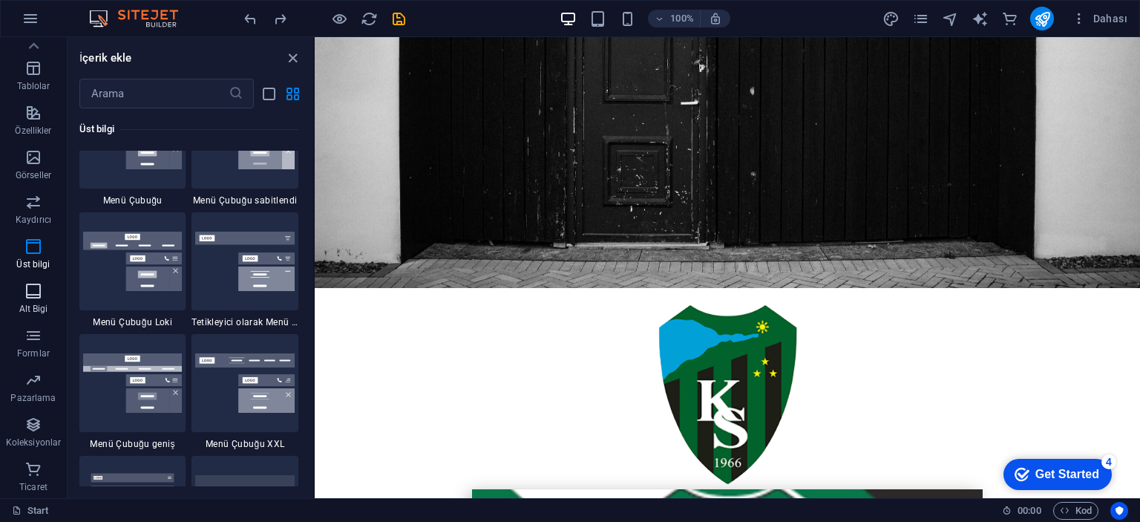
scroll to position [9822, 0]
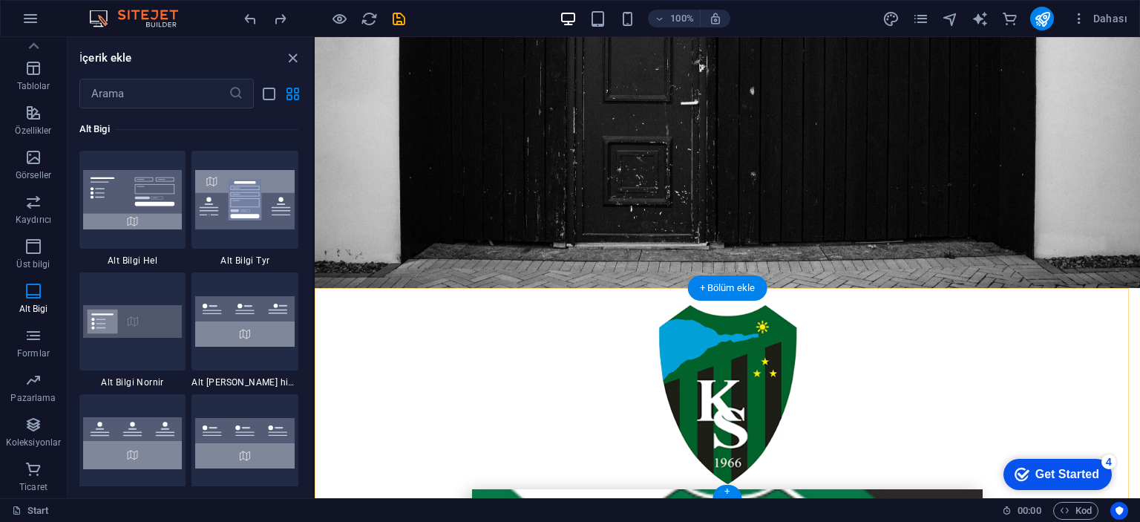
click at [736, 492] on div "+" at bounding box center [726, 490] width 29 height 13
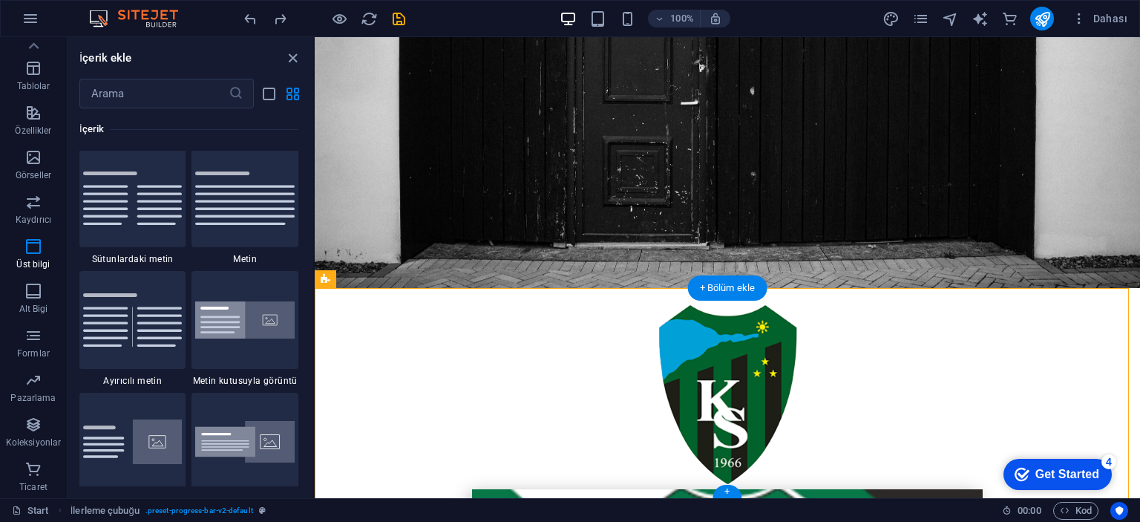
scroll to position [2596, 0]
click at [736, 492] on div "+" at bounding box center [726, 490] width 29 height 13
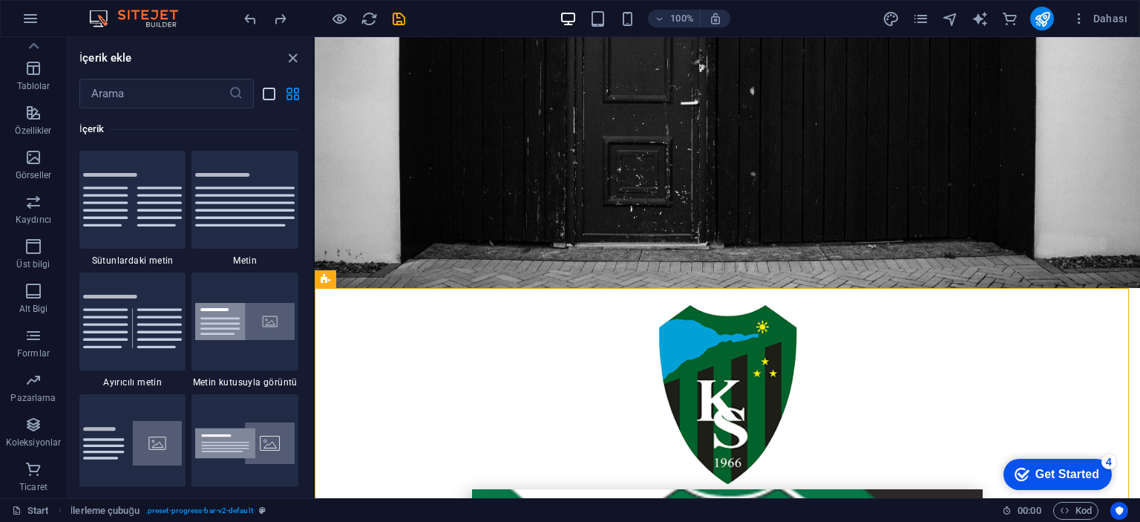
click at [268, 100] on icon "list-view" at bounding box center [268, 93] width 17 height 17
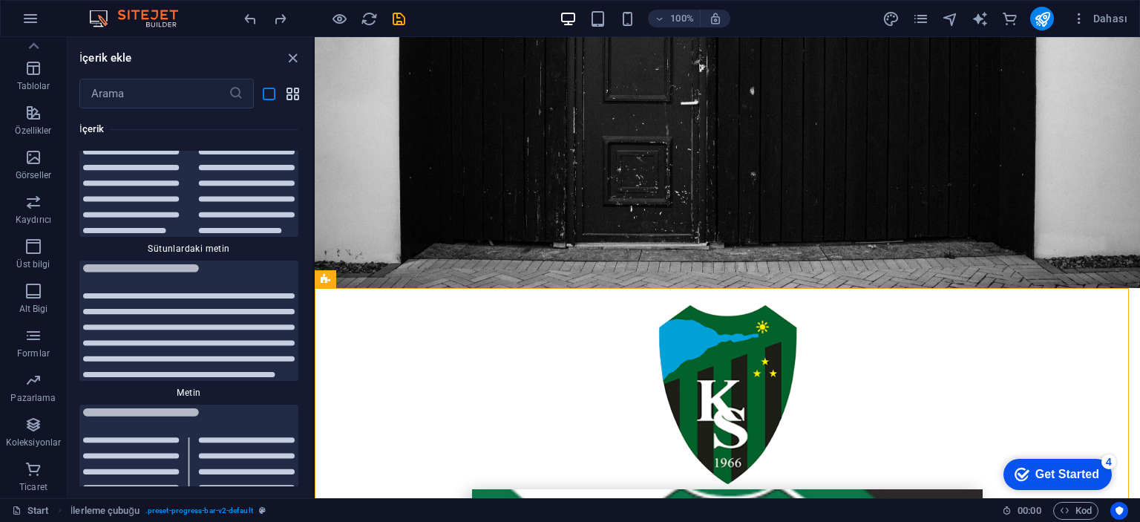
click at [292, 97] on icon "grid-view" at bounding box center [292, 93] width 17 height 17
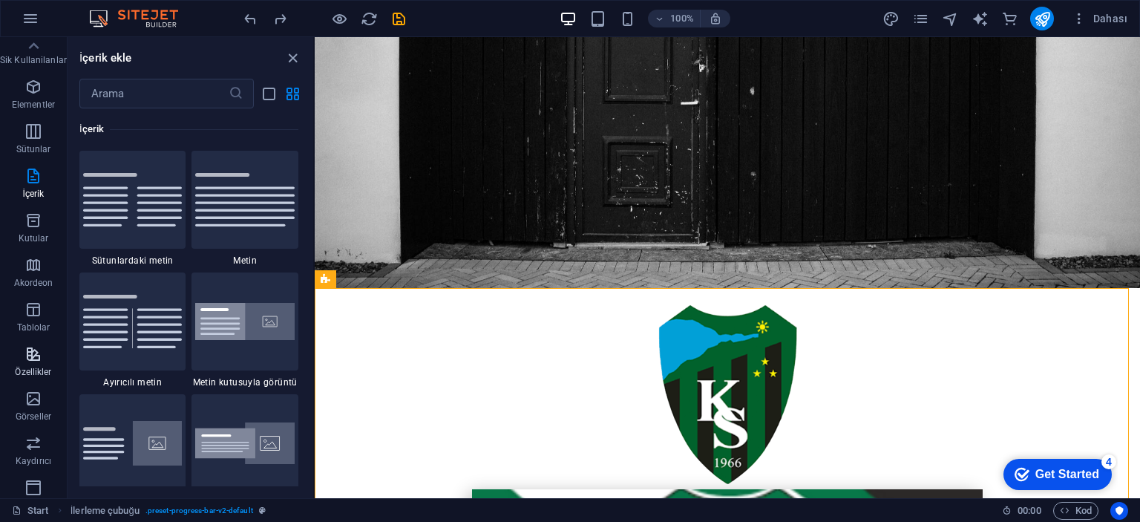
scroll to position [0, 0]
click at [27, 82] on button "Elementler" at bounding box center [33, 104] width 67 height 45
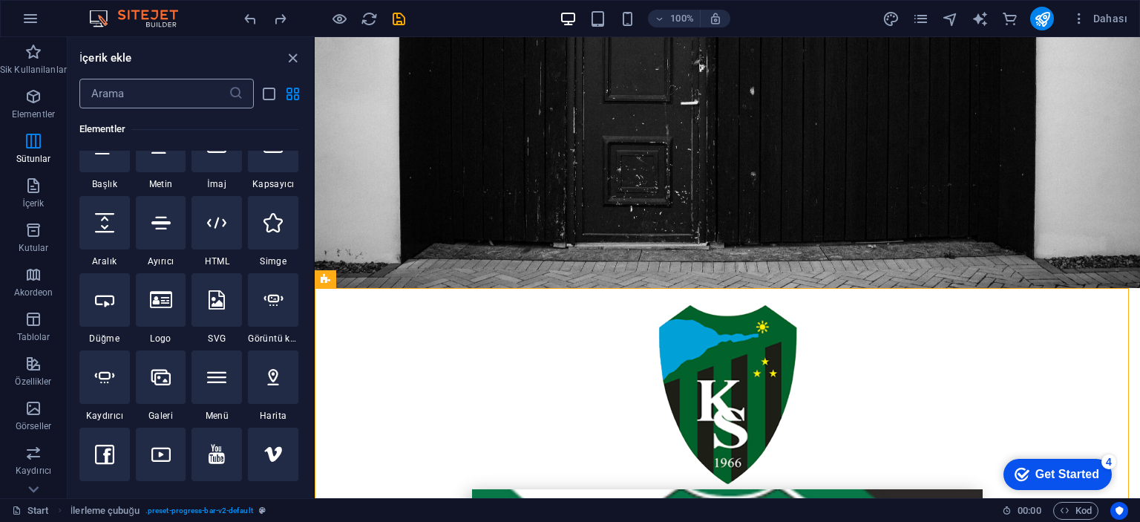
scroll to position [157, 0]
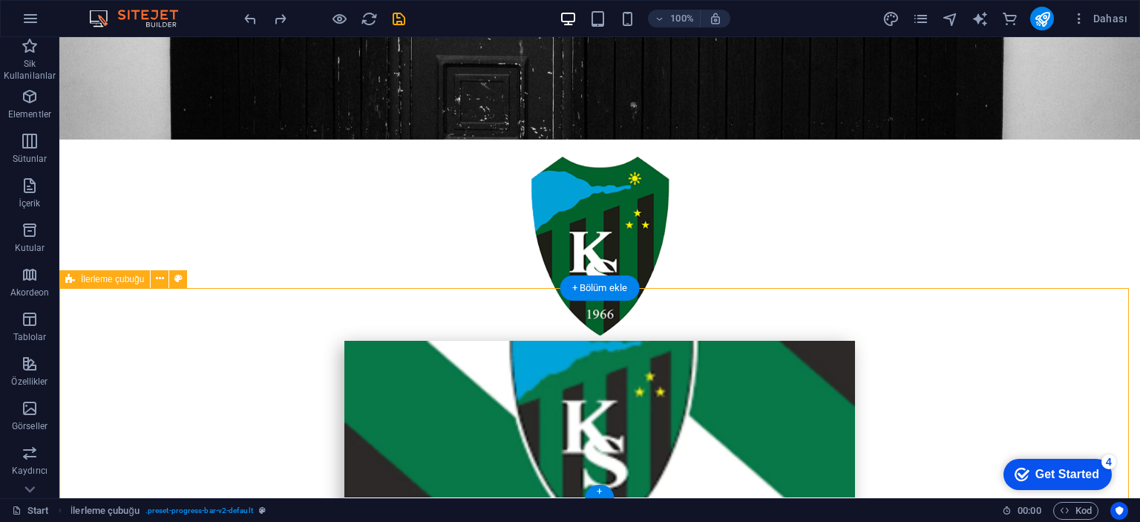
scroll to position [252, 0]
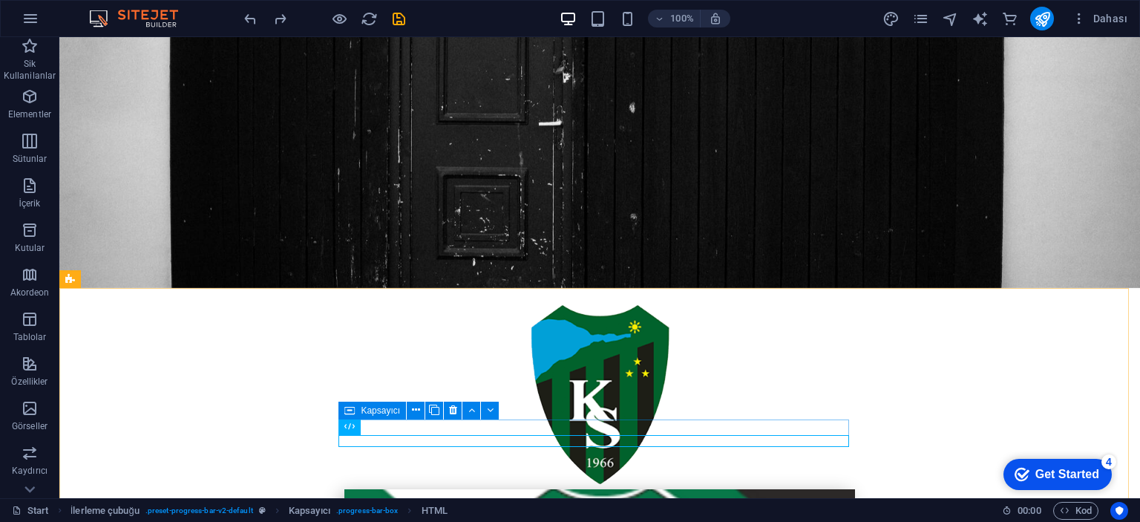
click at [352, 413] on icon at bounding box center [349, 410] width 10 height 18
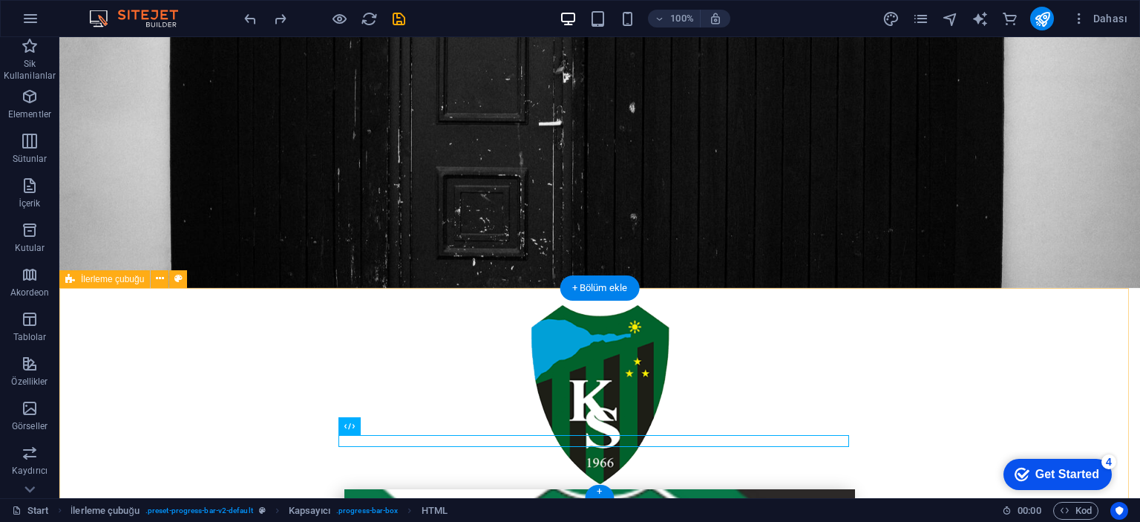
drag, startPoint x: 849, startPoint y: 438, endPoint x: 858, endPoint y: 441, distance: 9.4
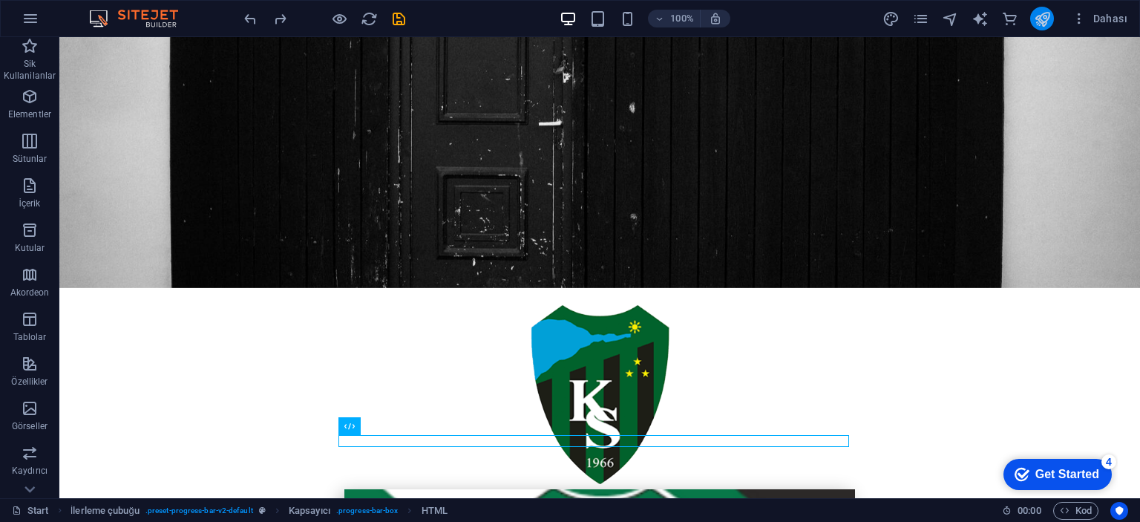
click at [1045, 23] on icon "publish" at bounding box center [1041, 18] width 17 height 17
